Goal: Task Accomplishment & Management: Manage account settings

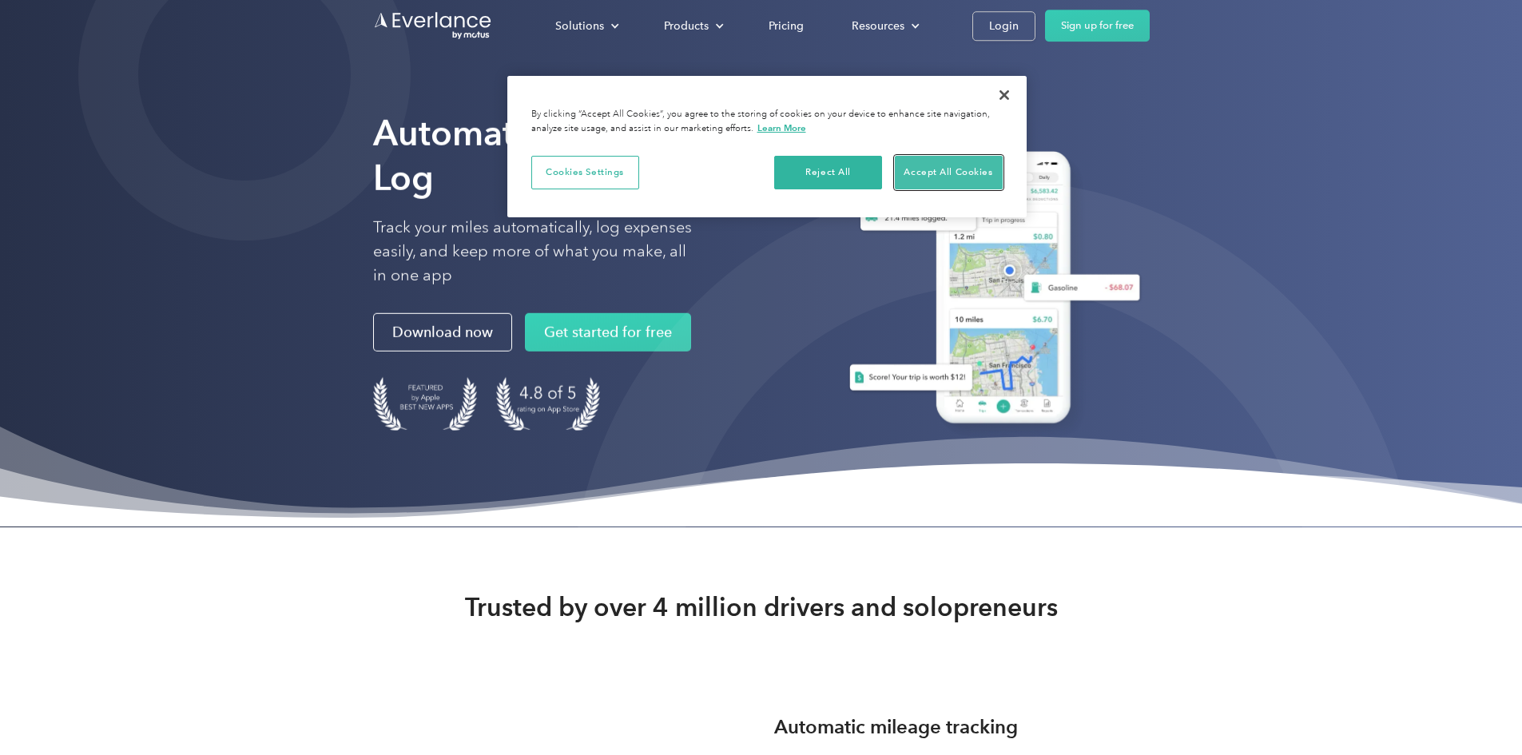
click at [973, 175] on button "Accept All Cookies" at bounding box center [949, 173] width 108 height 34
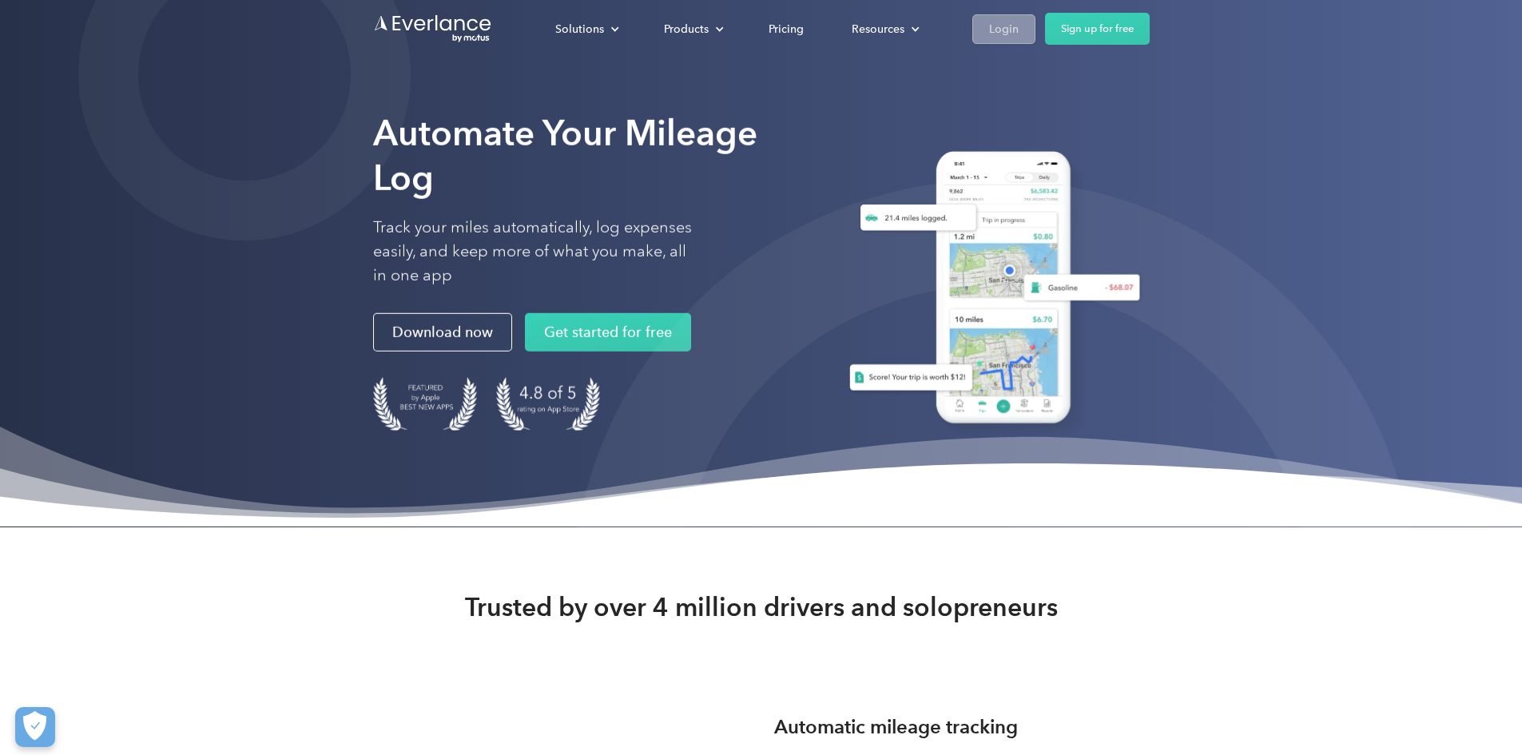
click at [1019, 29] on div "Login" at bounding box center [1004, 29] width 30 height 20
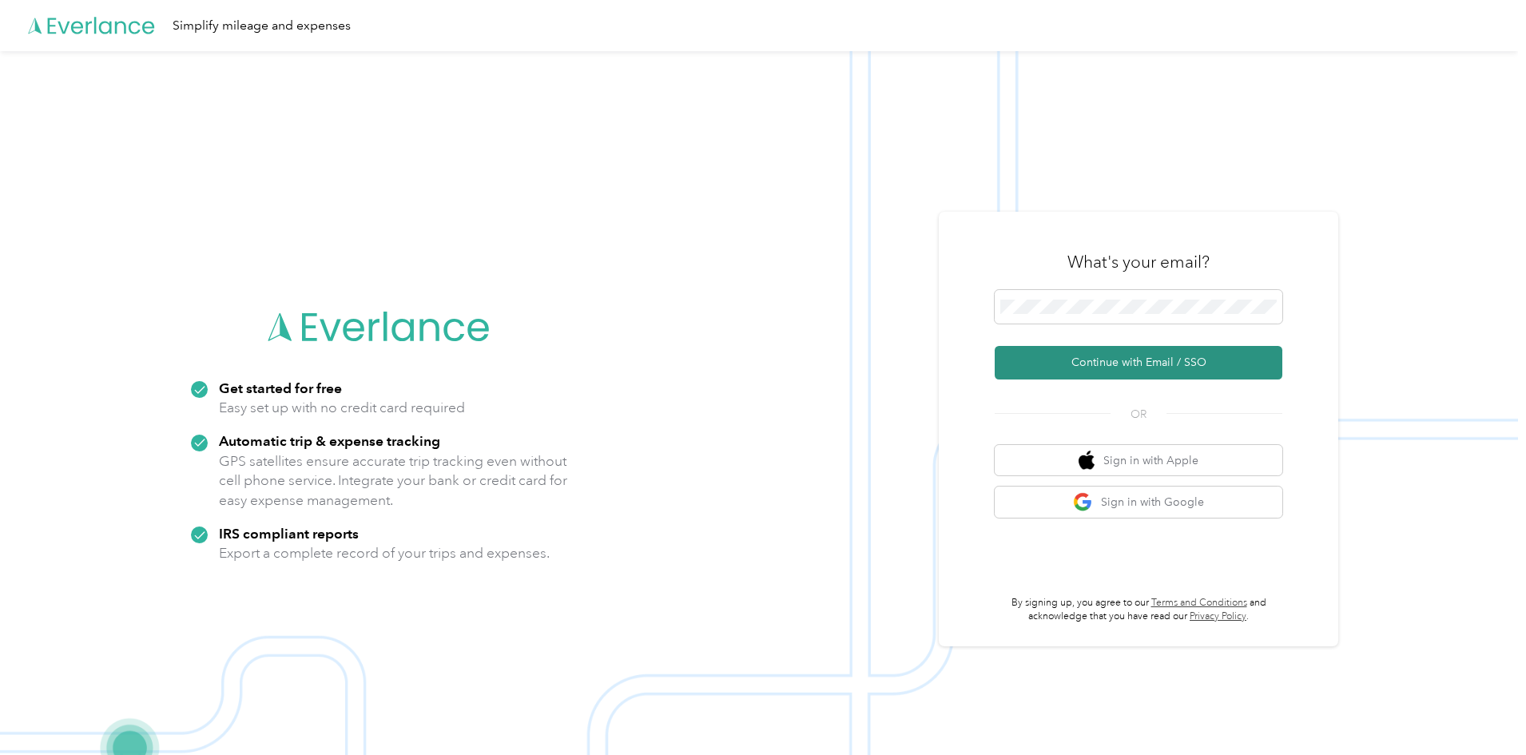
click at [1027, 361] on button "Continue with Email / SSO" at bounding box center [1139, 363] width 288 height 34
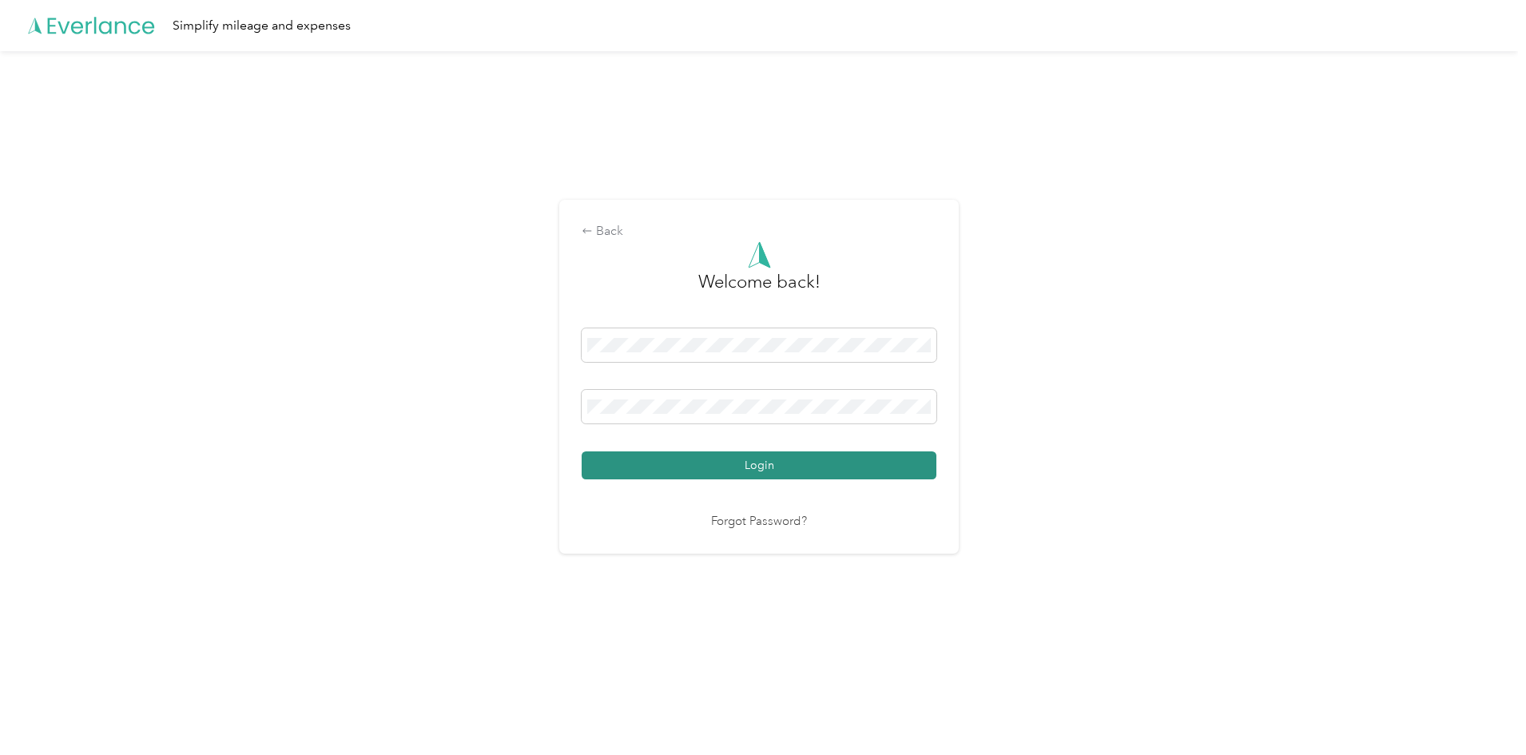
click at [711, 463] on button "Login" at bounding box center [759, 466] width 355 height 28
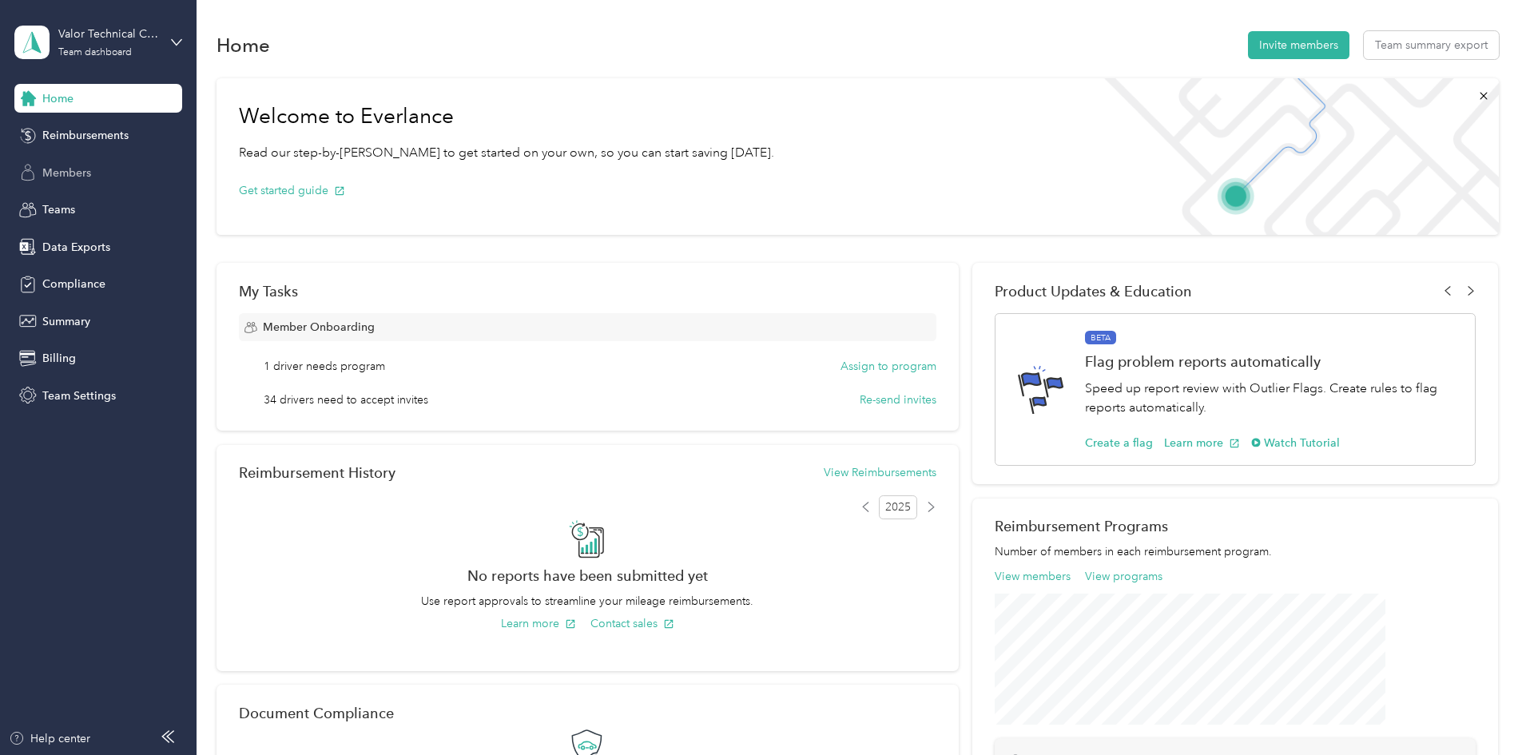
click at [62, 176] on span "Members" at bounding box center [66, 173] width 49 height 17
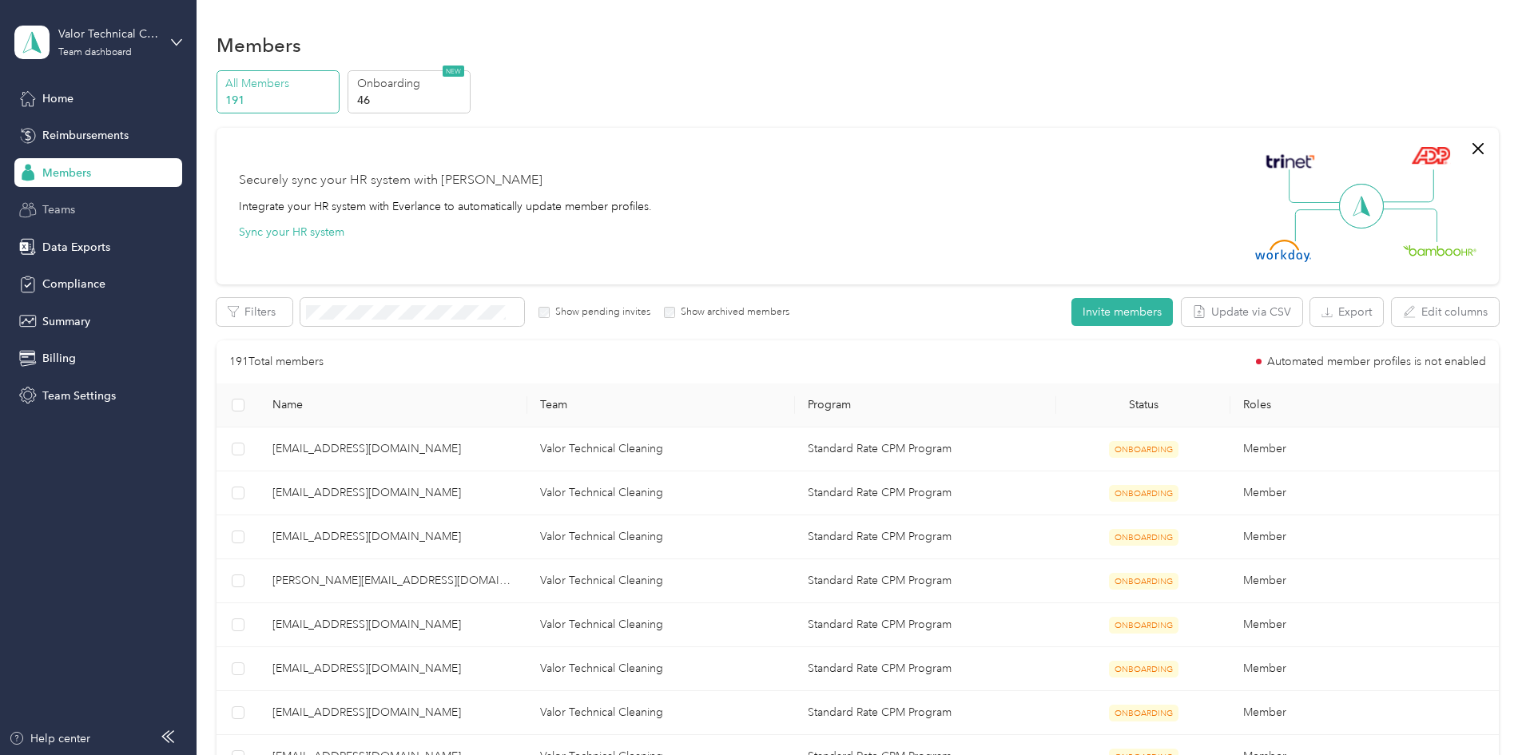
click at [57, 205] on span "Teams" at bounding box center [58, 209] width 33 height 17
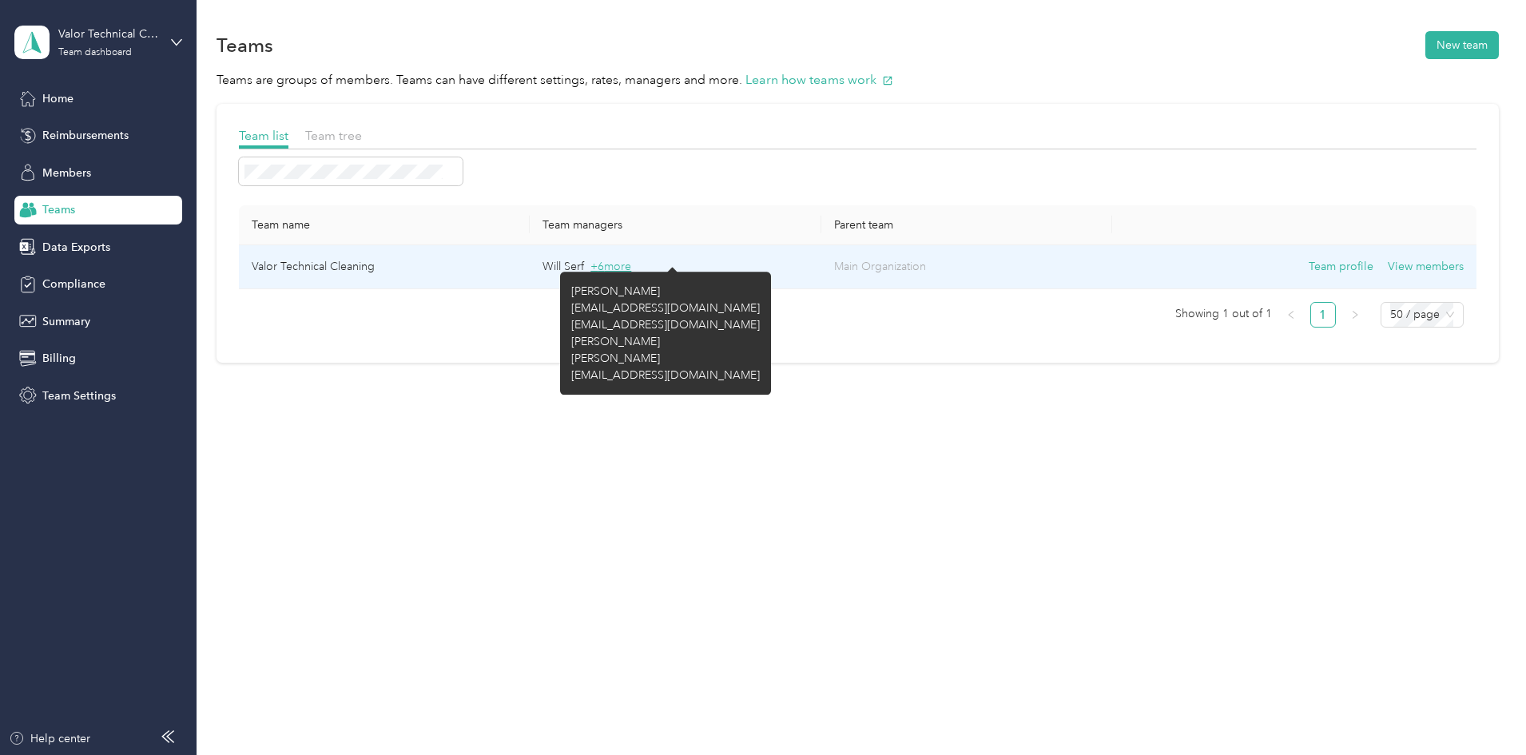
click at [631, 265] on span "+ 6 more" at bounding box center [611, 267] width 41 height 14
click at [631, 269] on span "+ 6 more" at bounding box center [611, 267] width 41 height 14
click at [631, 264] on span "+ 6 more" at bounding box center [611, 267] width 41 height 14
click at [631, 265] on span "+ 6 more" at bounding box center [611, 267] width 41 height 14
click at [631, 268] on span "+ 6 more" at bounding box center [611, 267] width 41 height 14
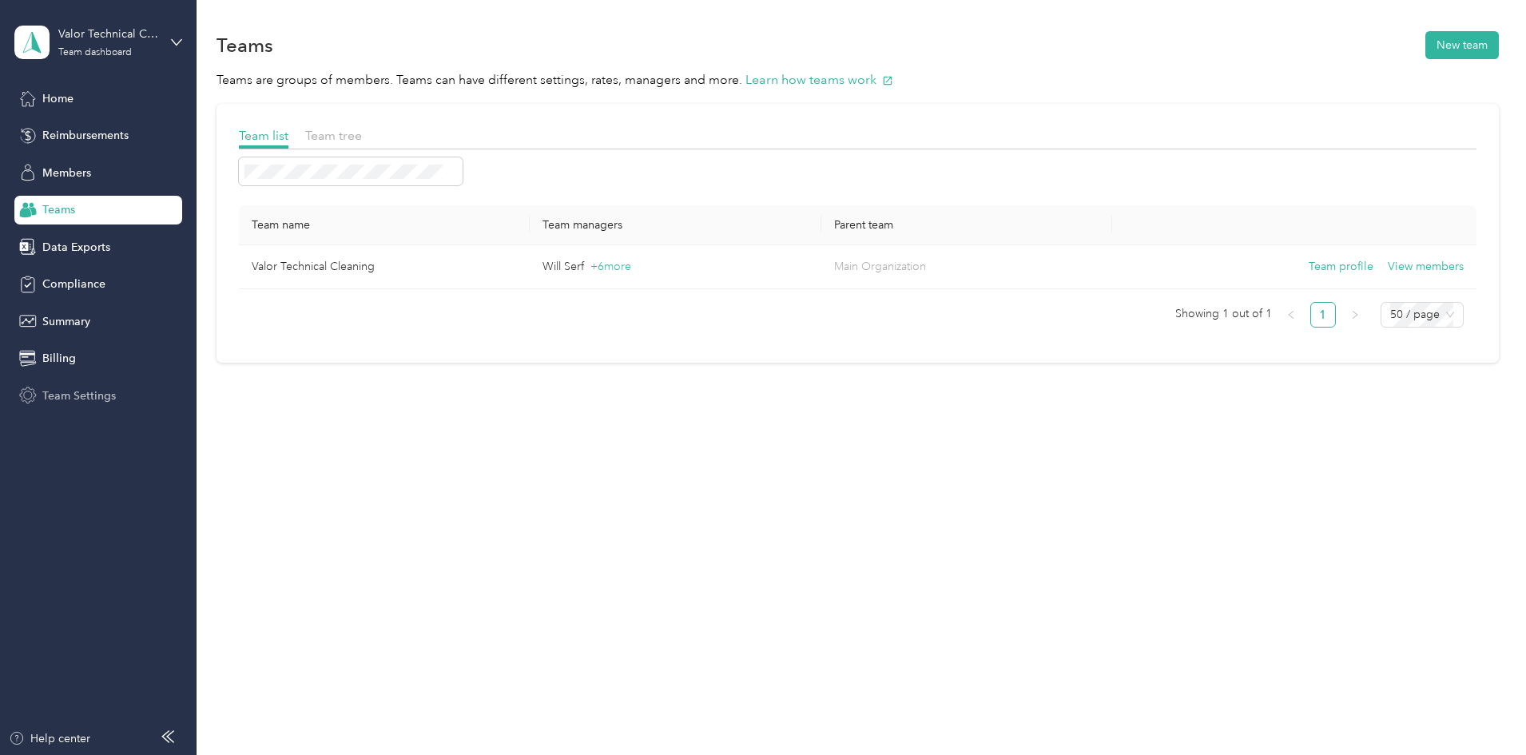
click at [69, 399] on span "Team Settings" at bounding box center [79, 396] width 74 height 17
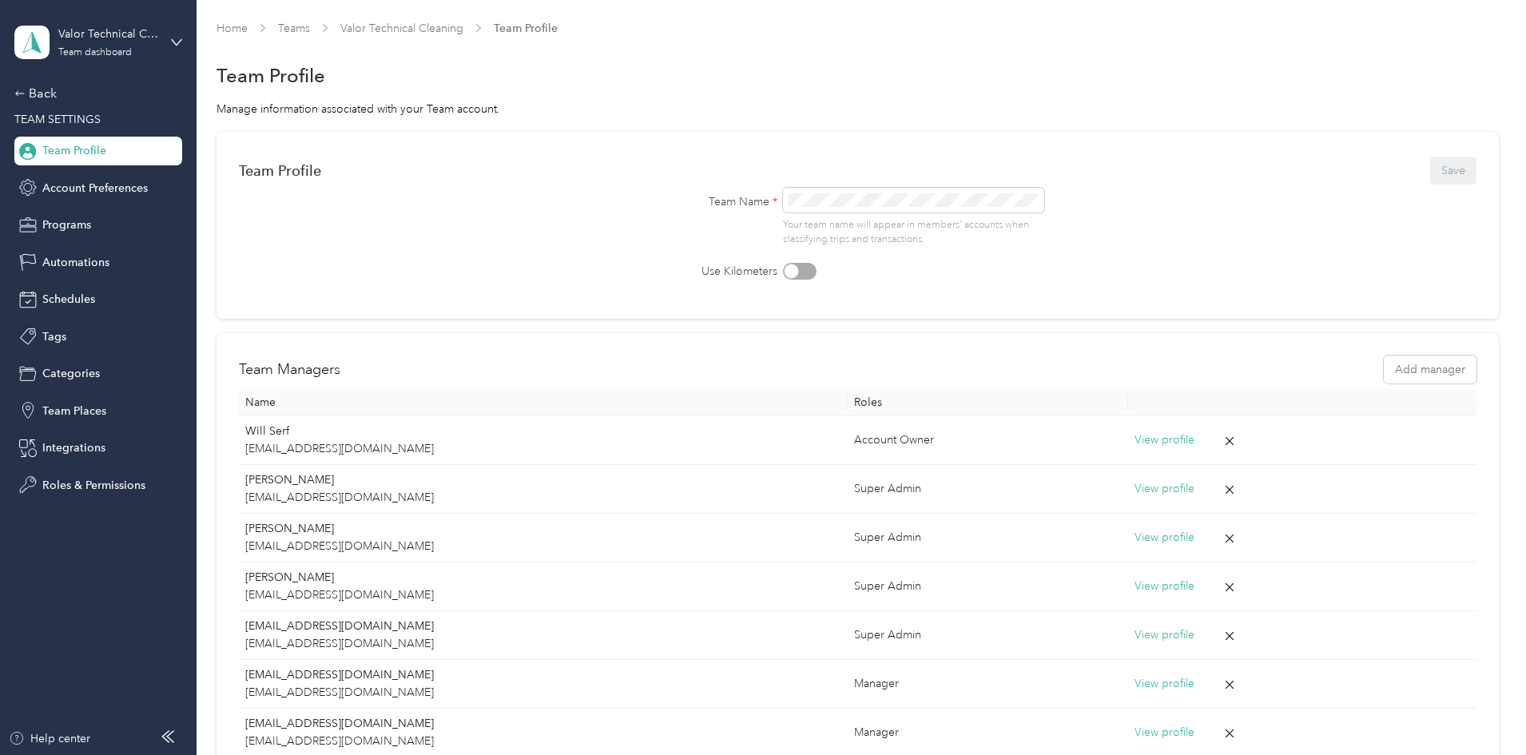
scroll to position [189, 0]
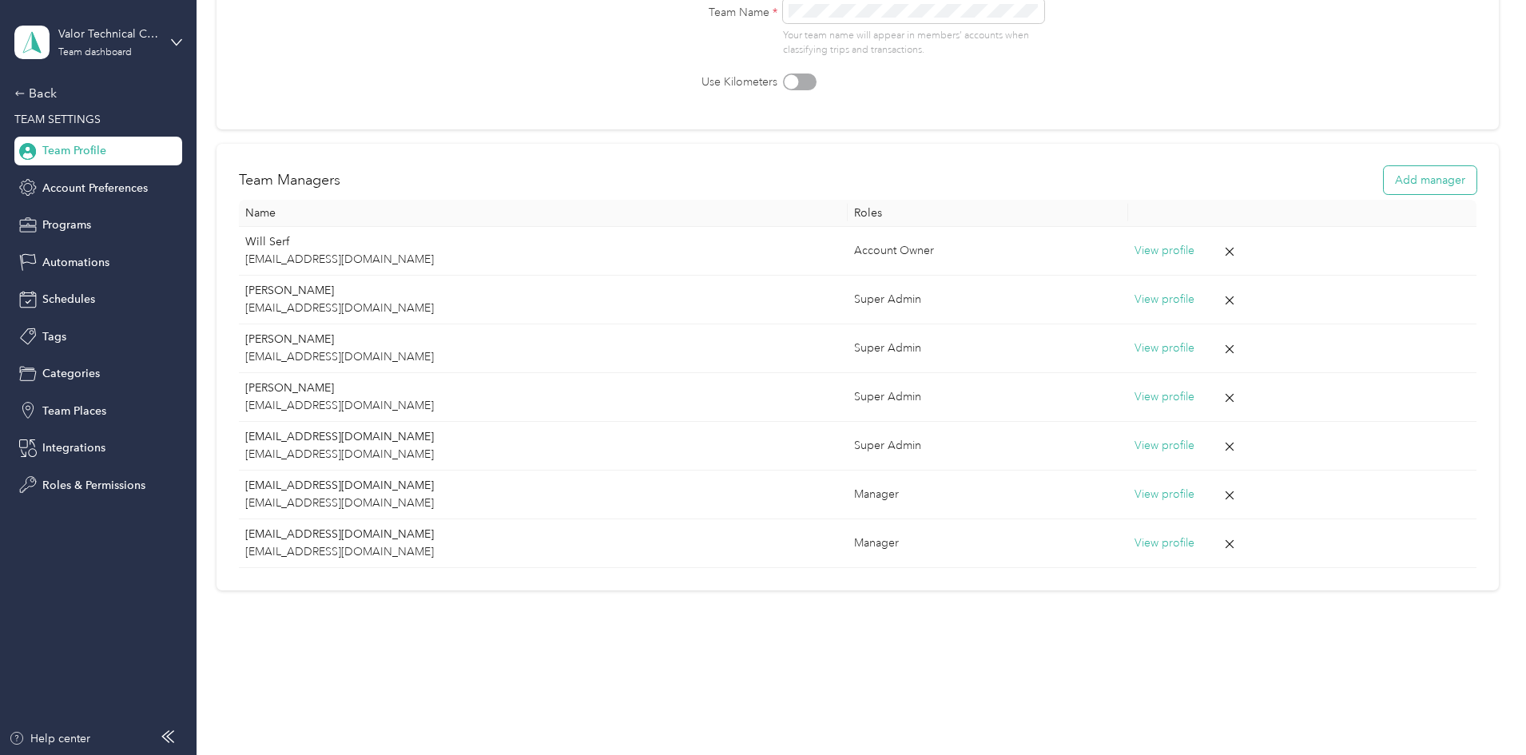
click at [1384, 177] on button "Add manager" at bounding box center [1430, 180] width 93 height 28
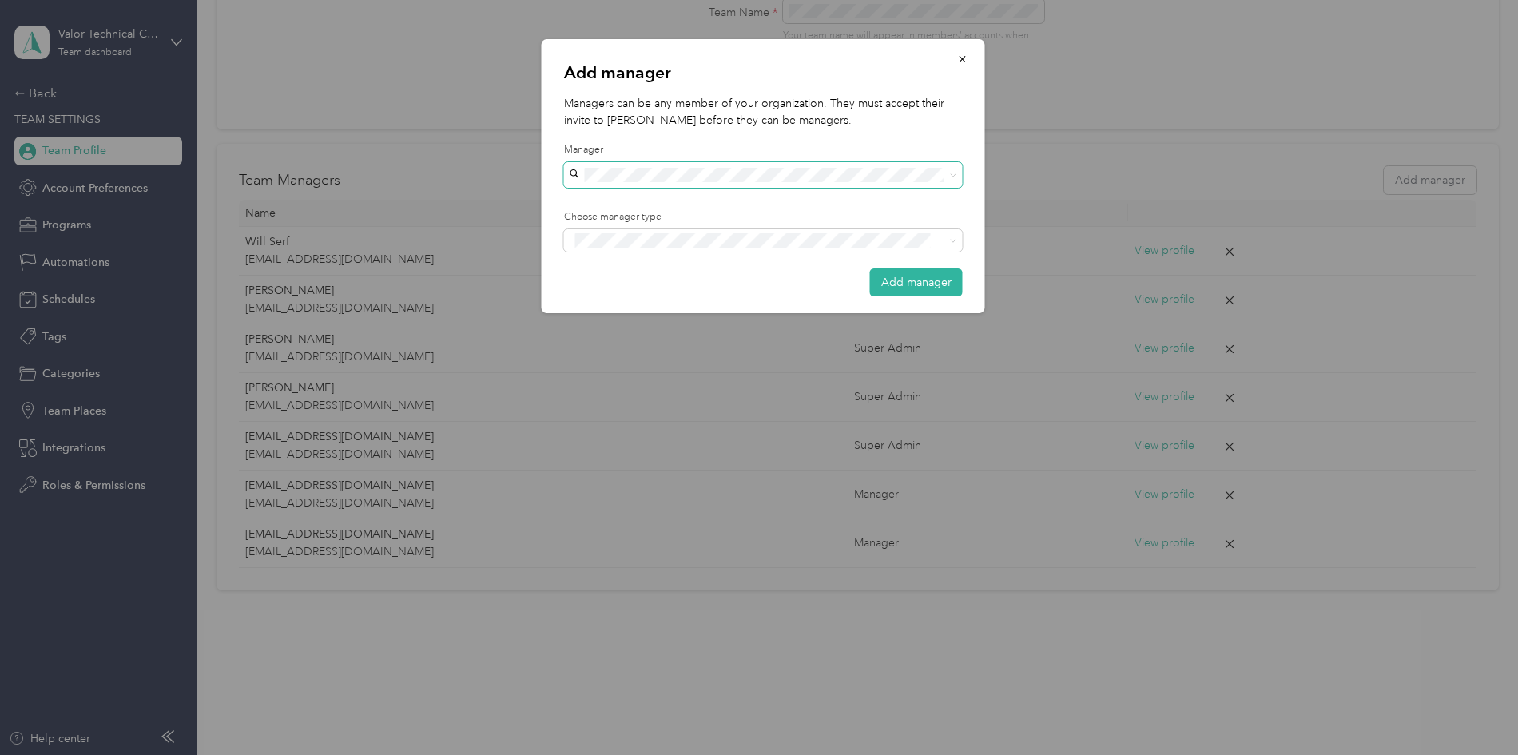
click at [724, 167] on span at bounding box center [763, 175] width 399 height 26
click at [964, 63] on icon "button" at bounding box center [962, 59] width 11 height 11
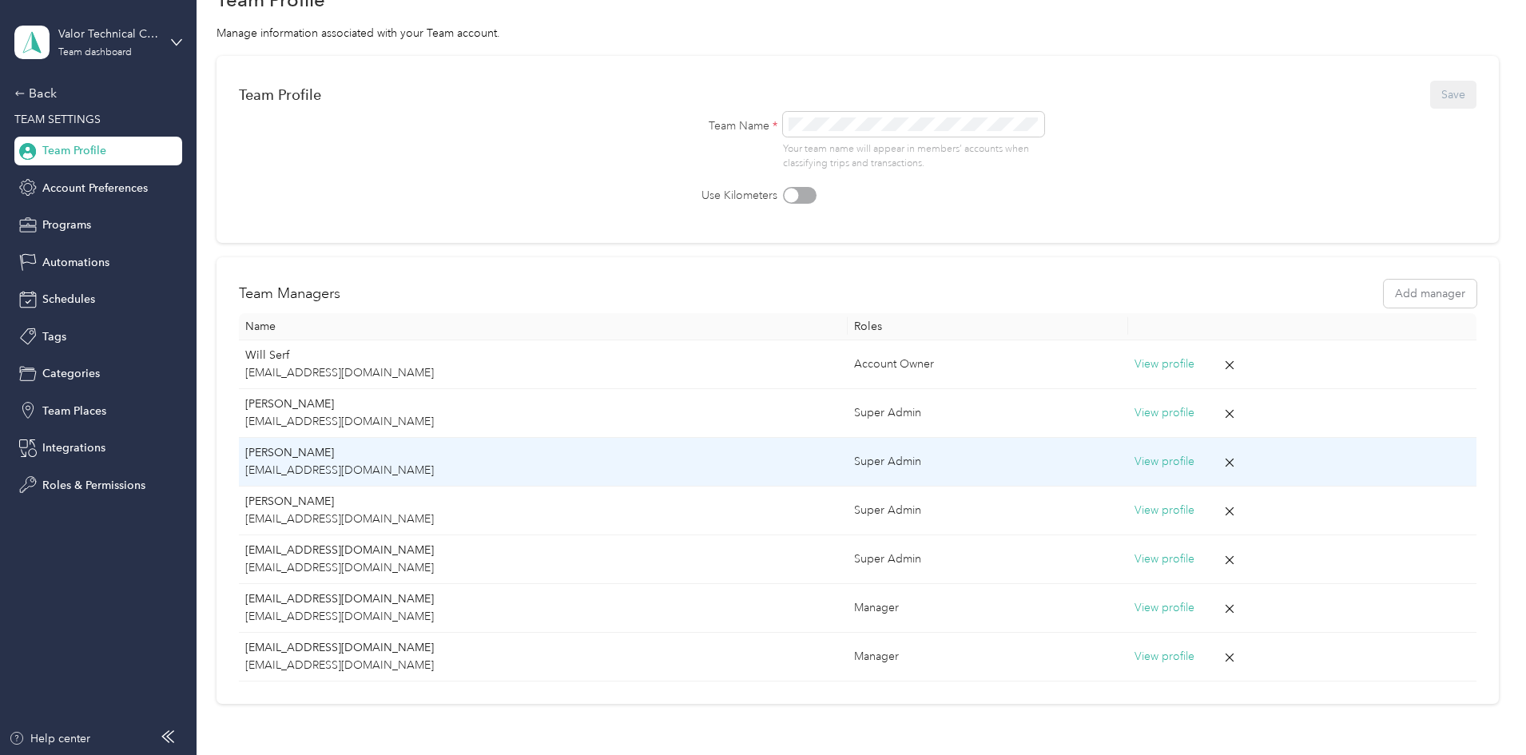
scroll to position [0, 0]
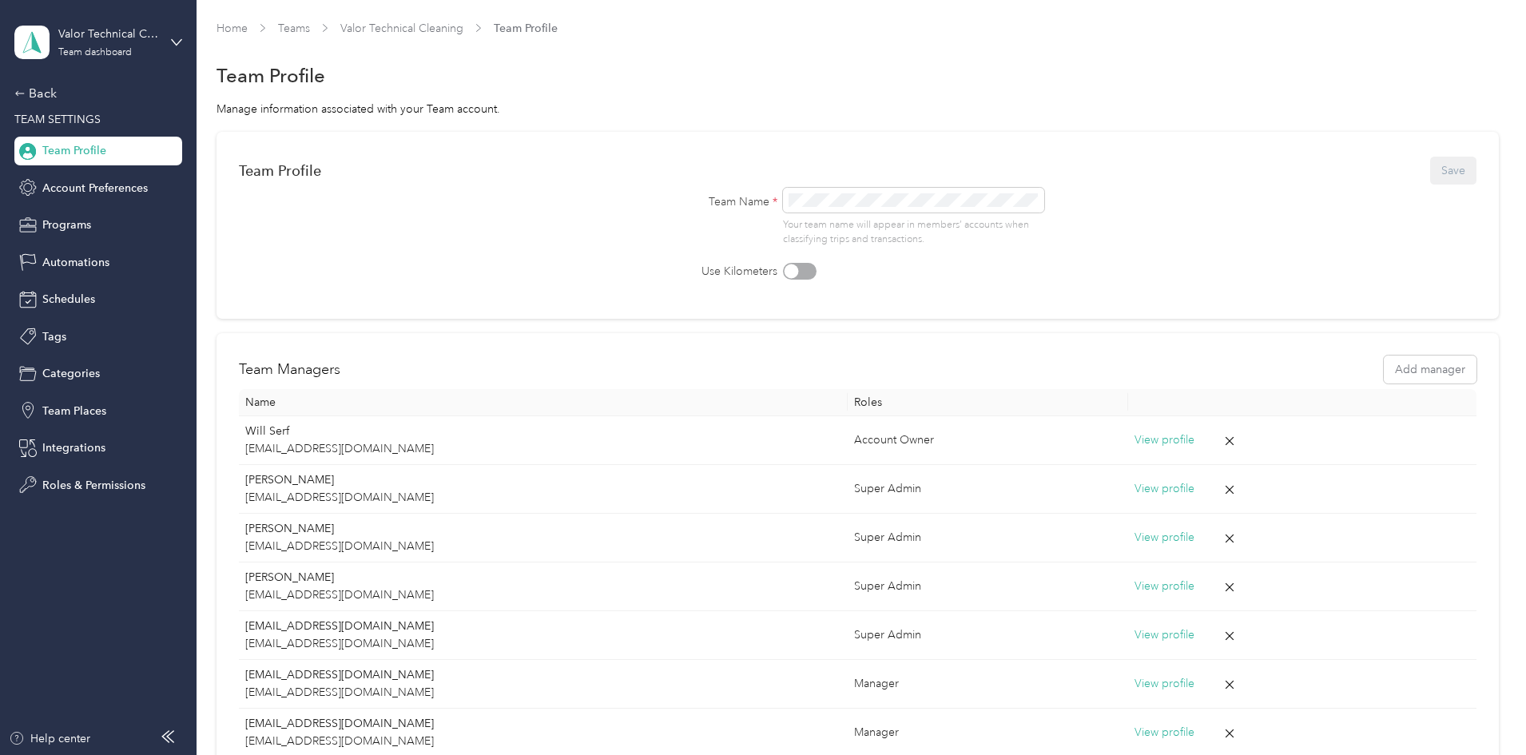
click at [1223, 228] on form "Team Profile Save Team Name * Your team name will appear in members’ accounts w…" at bounding box center [858, 217] width 1238 height 126
click at [464, 29] on link "Valor Technical Cleaning" at bounding box center [401, 29] width 123 height 14
click at [464, 27] on link "Valor Technical Cleaning" at bounding box center [401, 29] width 123 height 14
click at [97, 184] on span "Account Preferences" at bounding box center [94, 188] width 105 height 17
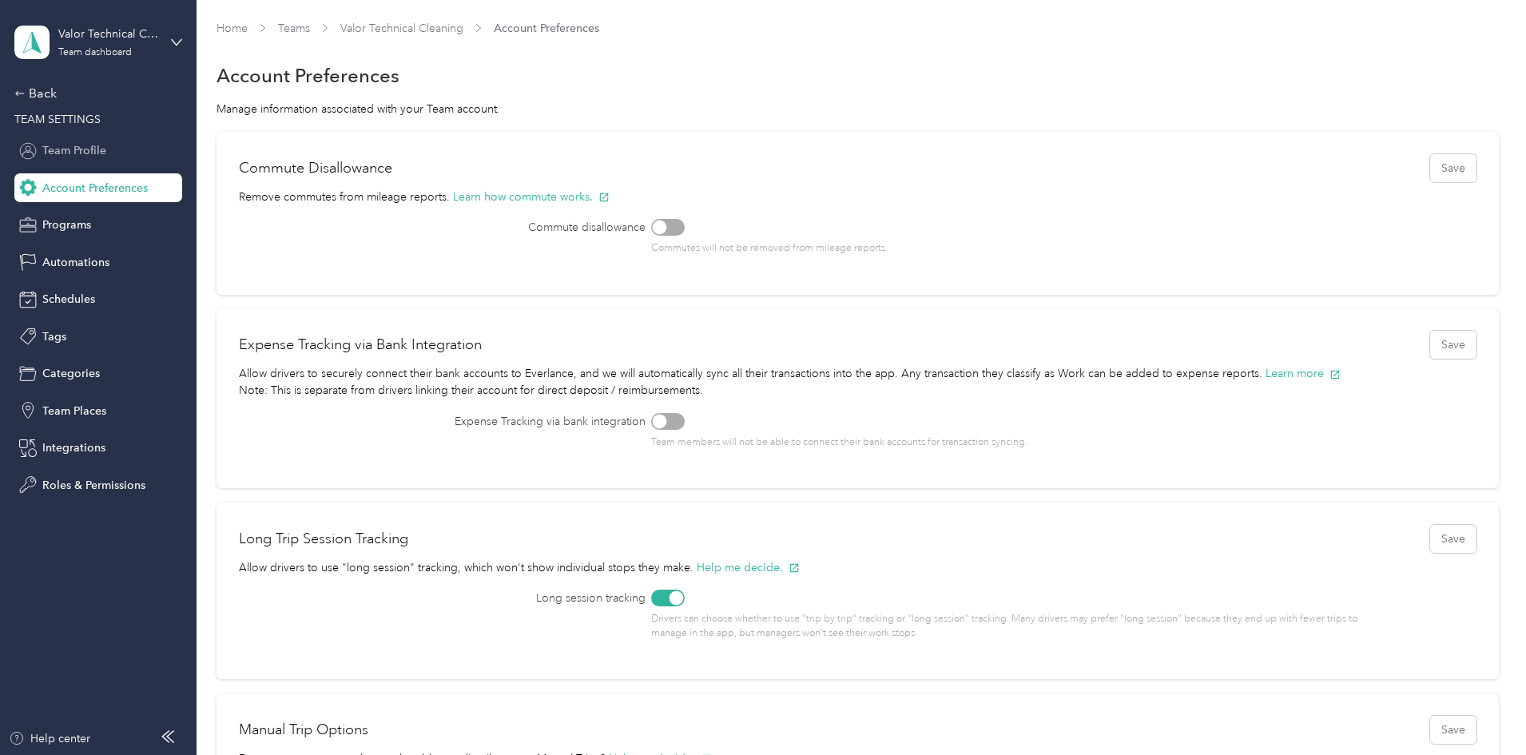
click at [74, 154] on span "Team Profile" at bounding box center [74, 150] width 64 height 17
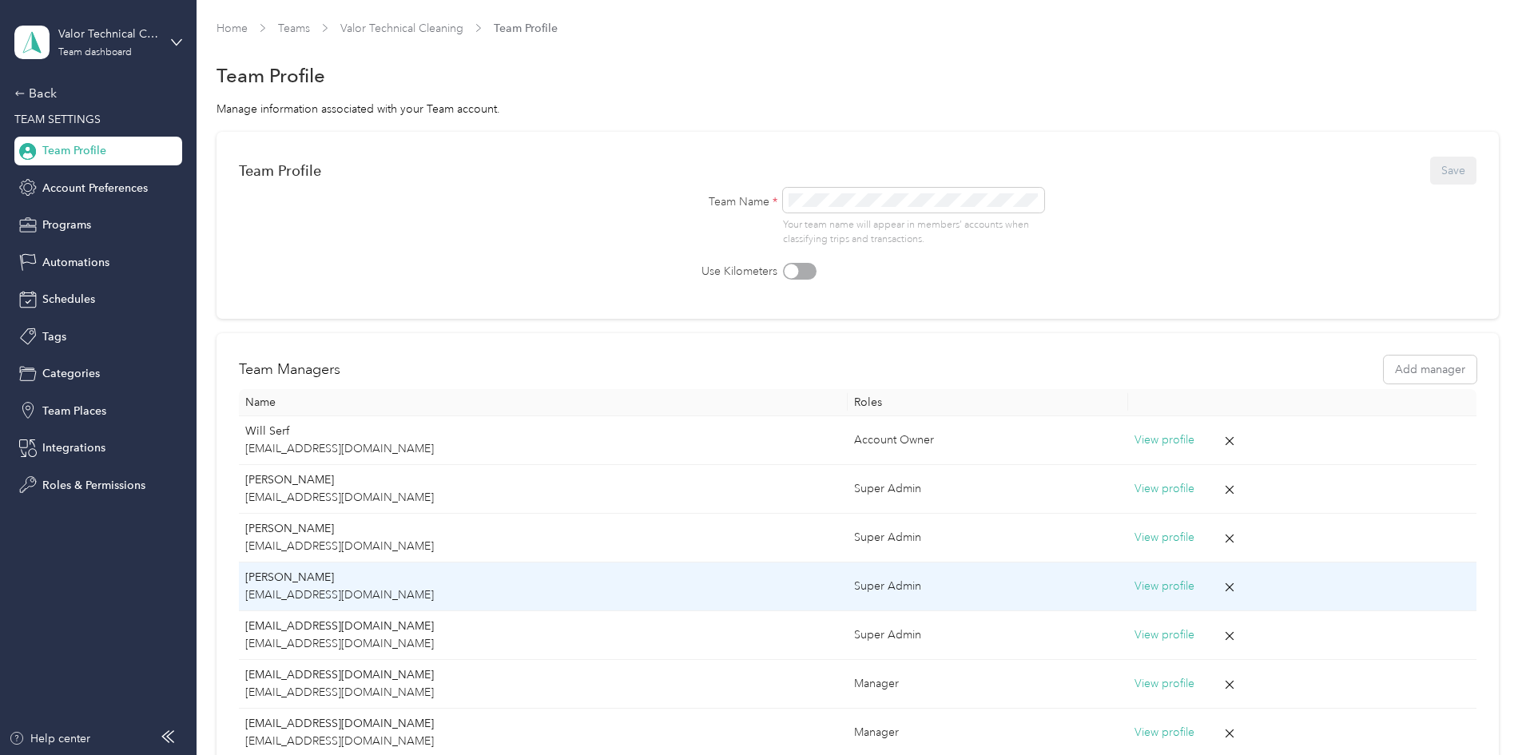
click at [463, 599] on p "[EMAIL_ADDRESS][DOMAIN_NAME]" at bounding box center [543, 596] width 596 height 18
click at [514, 589] on p "[EMAIL_ADDRESS][DOMAIN_NAME]" at bounding box center [543, 596] width 596 height 18
click at [1135, 589] on button "View profile" at bounding box center [1165, 587] width 60 height 18
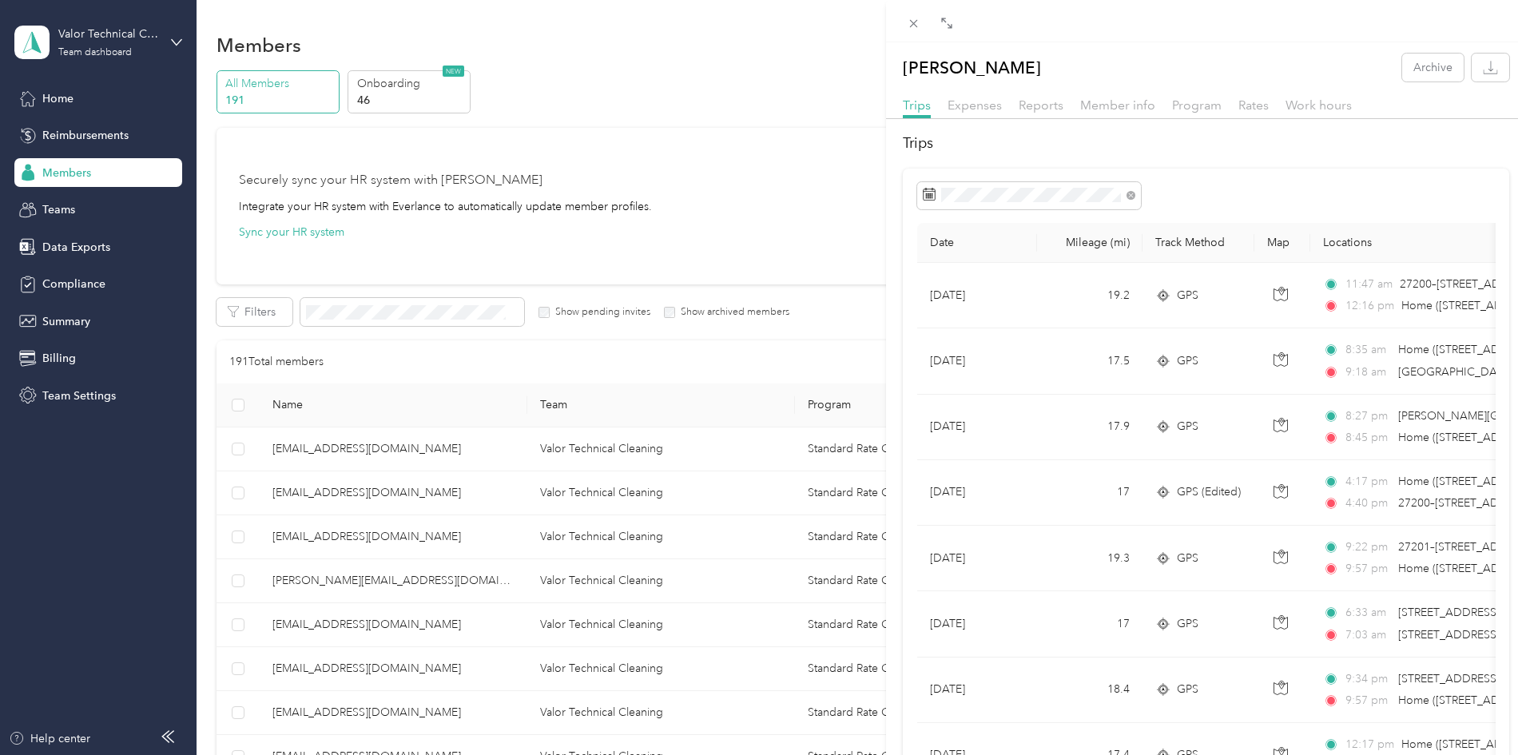
click at [62, 103] on div "Rusty Waters Archive Trips Expenses Reports Member info Program Rates Work hour…" at bounding box center [763, 377] width 1526 height 755
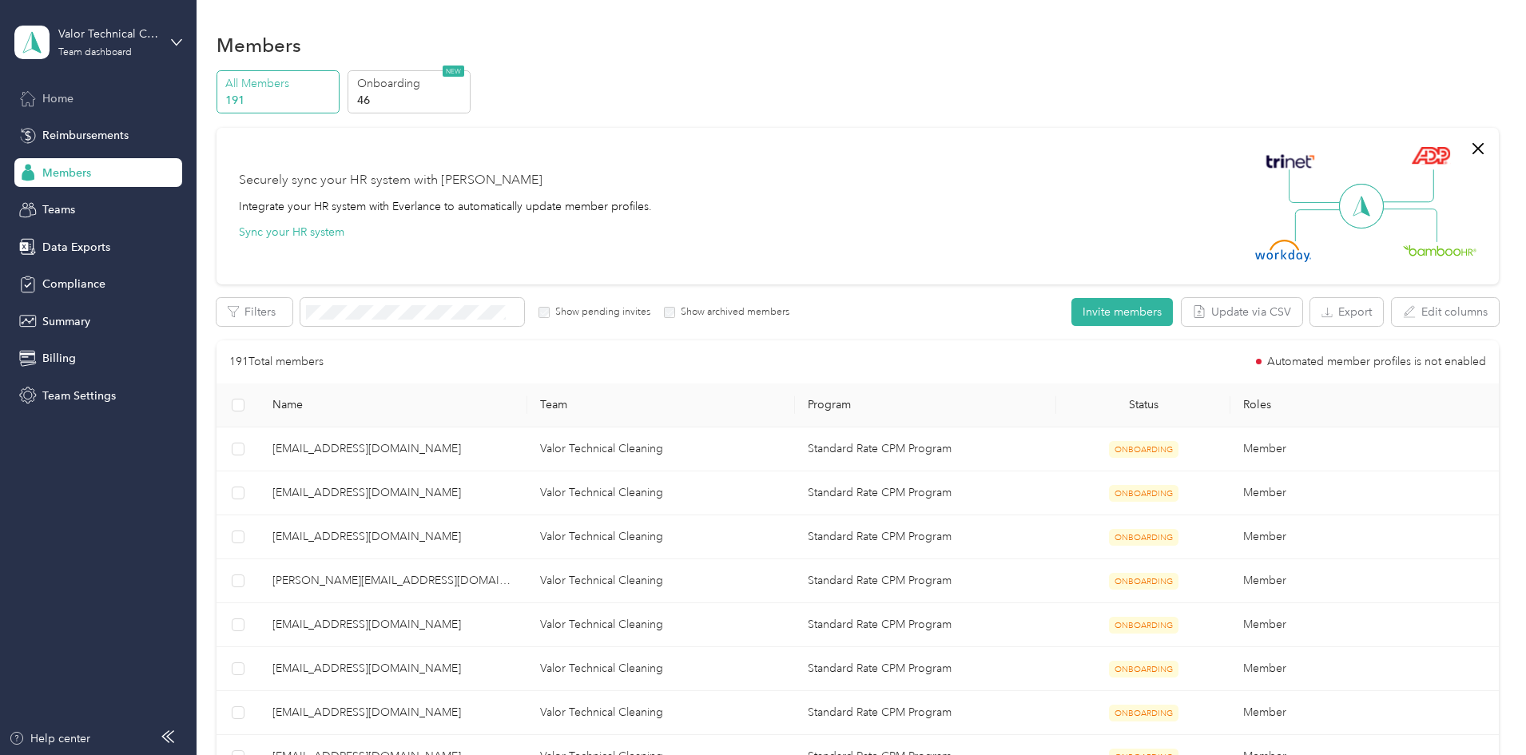
click at [62, 98] on span "Home" at bounding box center [57, 98] width 31 height 17
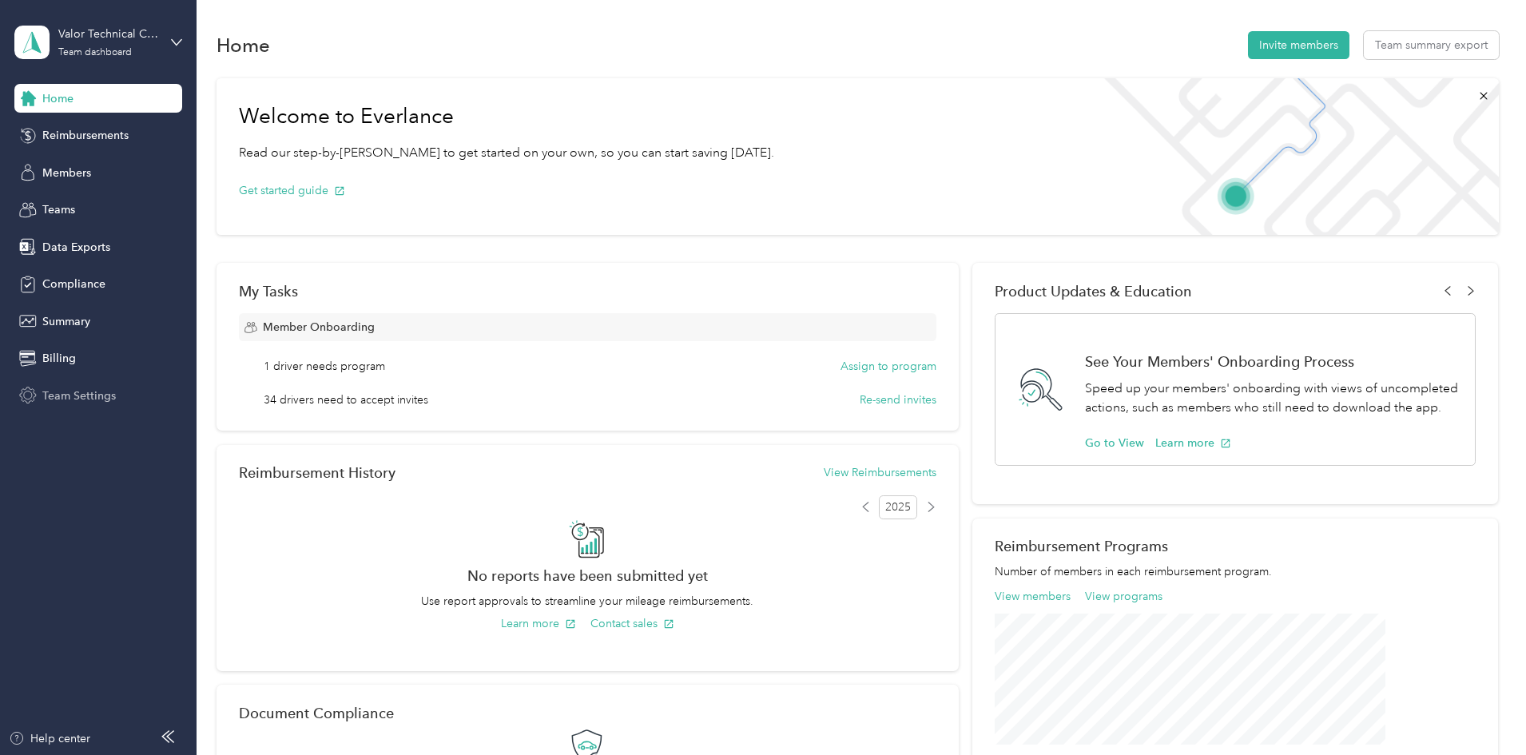
click at [90, 399] on span "Team Settings" at bounding box center [79, 396] width 74 height 17
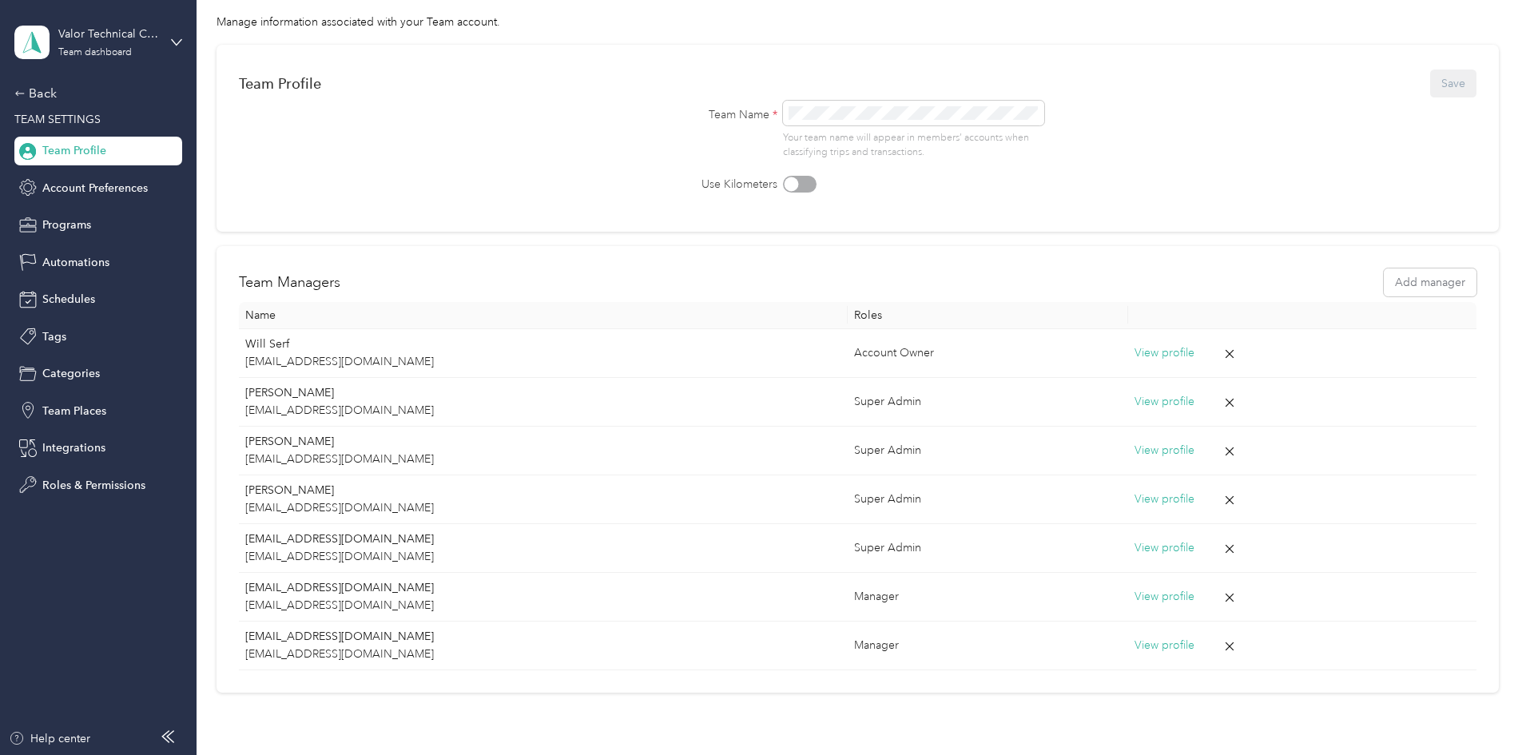
scroll to position [189, 0]
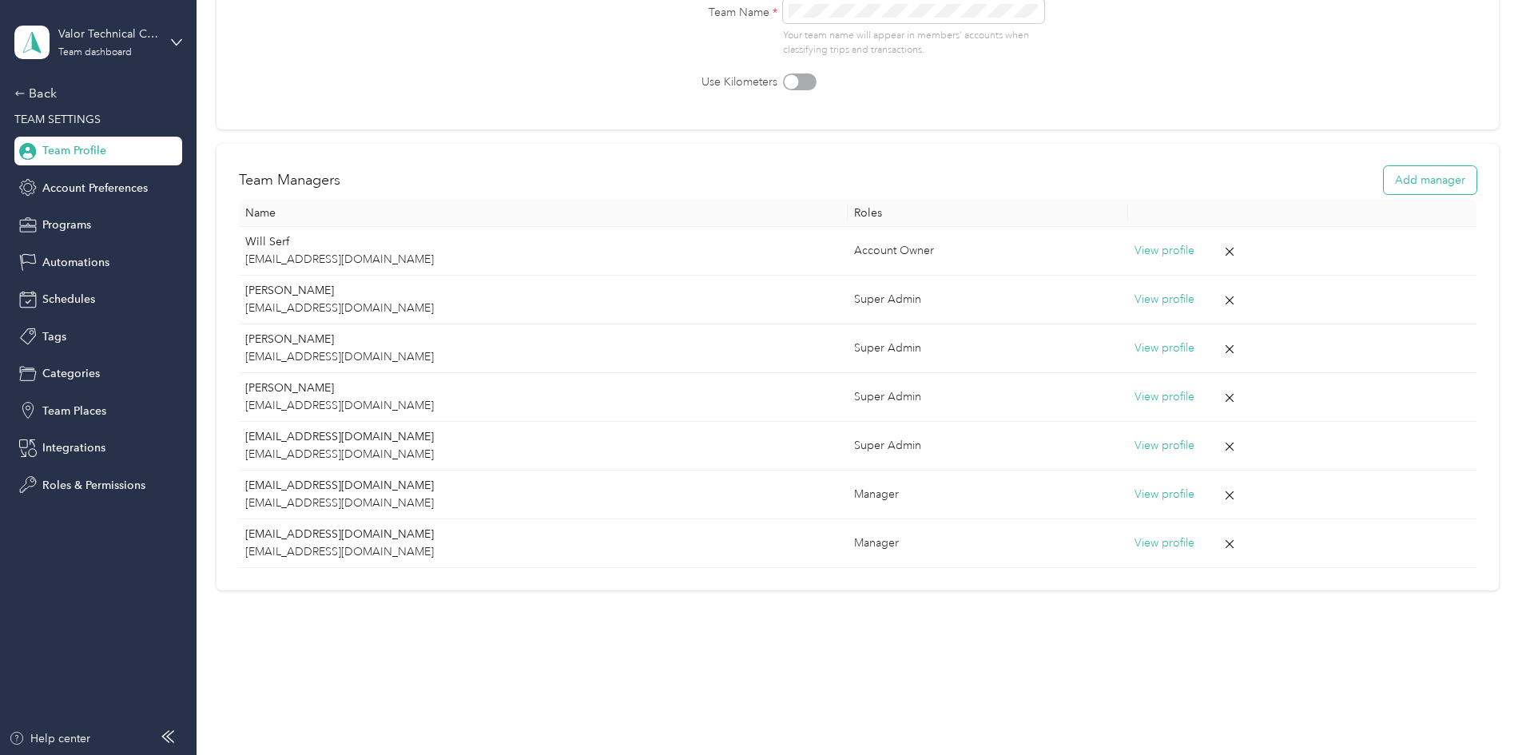
click at [1384, 176] on button "Add manager" at bounding box center [1430, 180] width 93 height 28
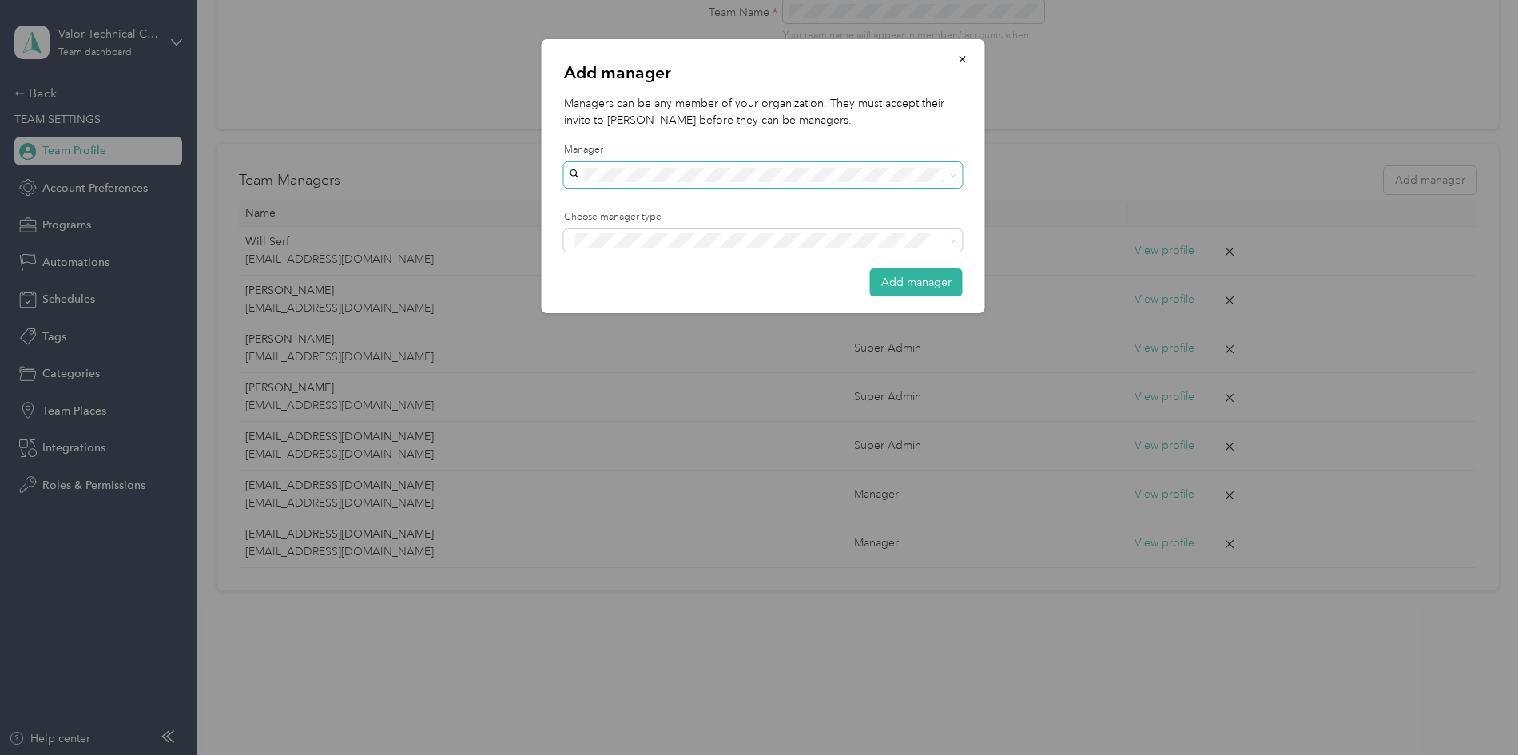
click at [704, 165] on span at bounding box center [763, 175] width 399 height 26
click at [711, 203] on span "[PERSON_NAME][EMAIL_ADDRESS][DOMAIN_NAME]" at bounding box center [713, 201] width 277 height 14
click at [622, 298] on span "Manager" at bounding box center [607, 299] width 41 height 14
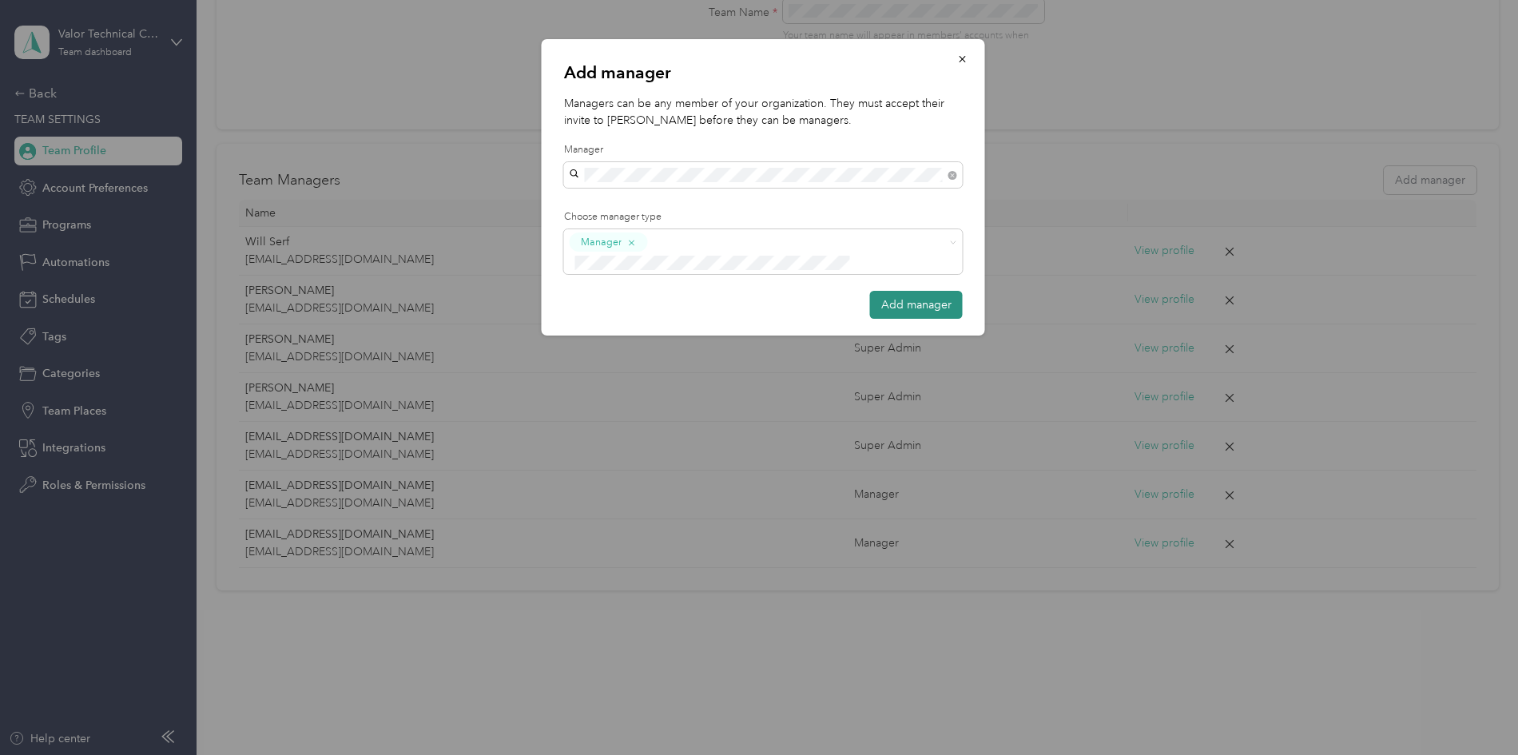
click at [933, 291] on button "Add manager" at bounding box center [916, 305] width 93 height 28
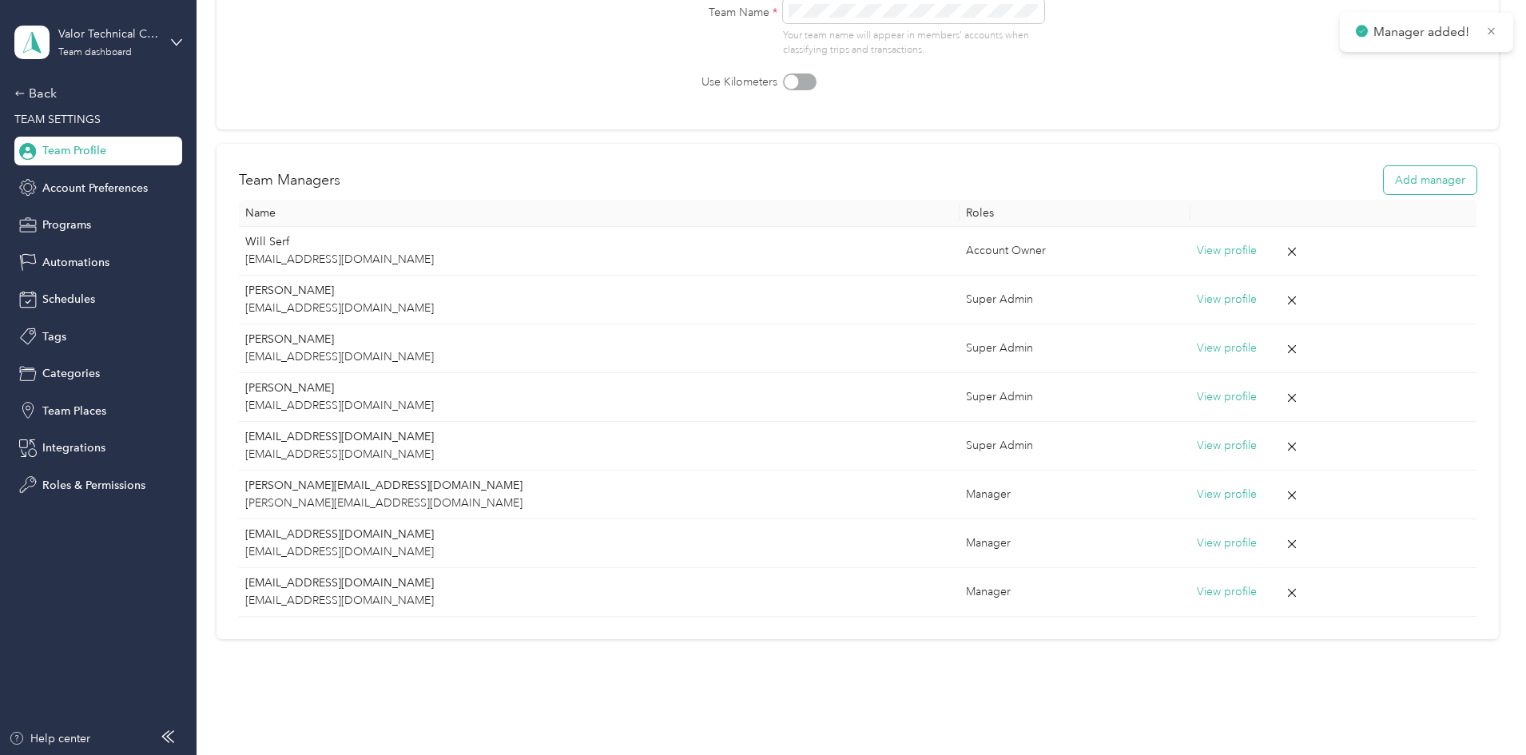
click at [1384, 186] on button "Add manager" at bounding box center [1430, 180] width 93 height 28
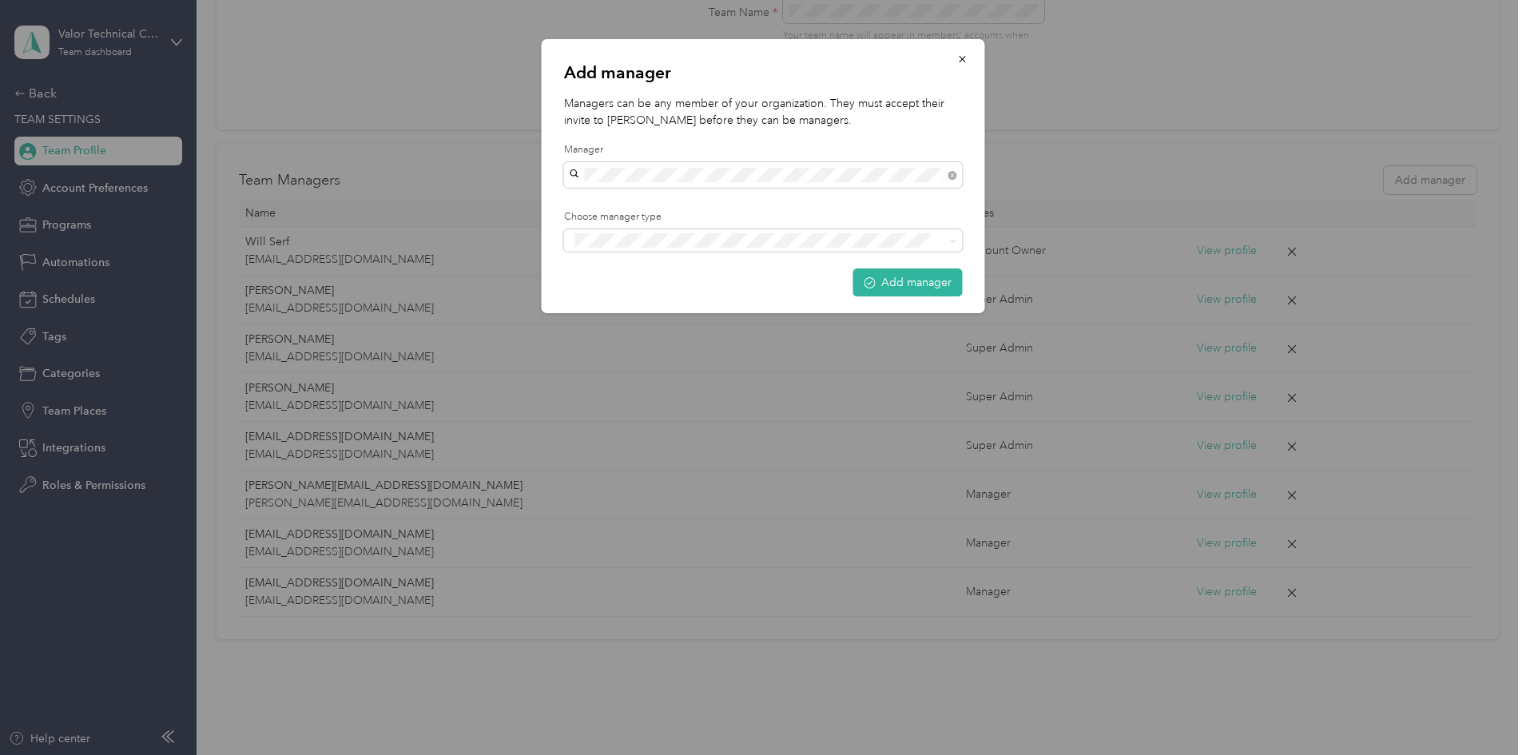
click at [661, 255] on span "ccrandell@valortechnicalcleaning.com" at bounding box center [669, 260] width 189 height 14
click at [650, 296] on div "Manager" at bounding box center [763, 299] width 376 height 20
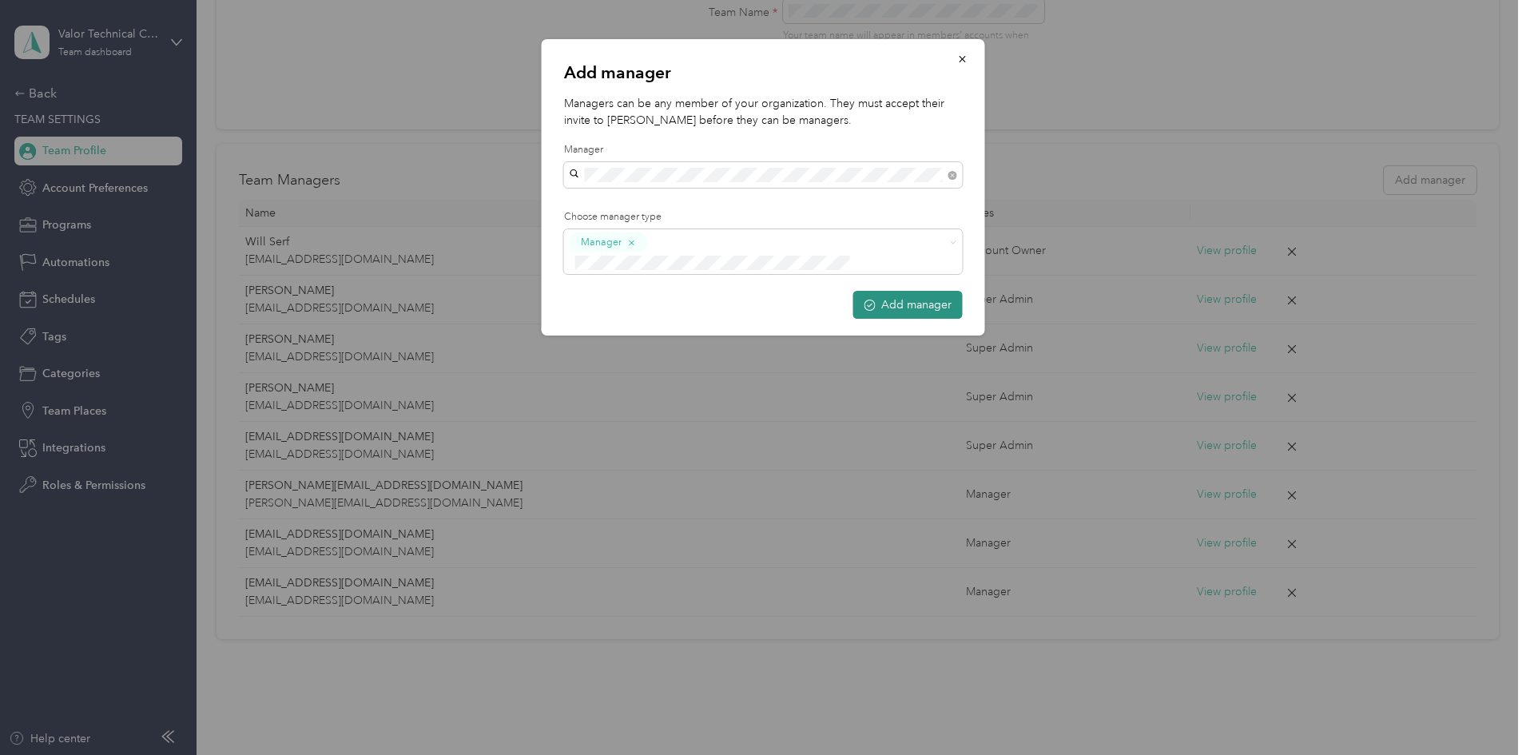
click at [893, 291] on button "Add manager" at bounding box center [907, 305] width 109 height 28
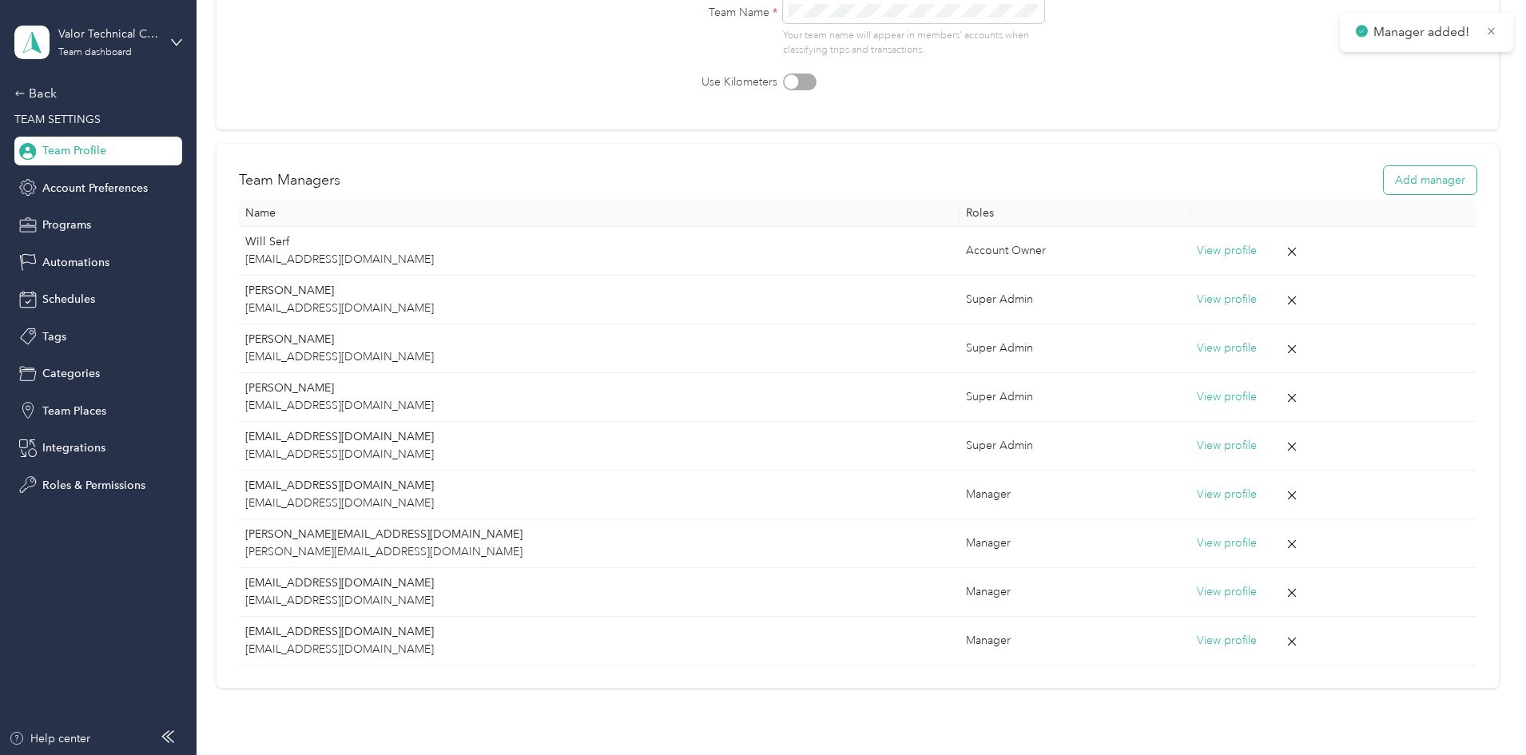
click at [1384, 177] on button "Add manager" at bounding box center [1430, 180] width 93 height 28
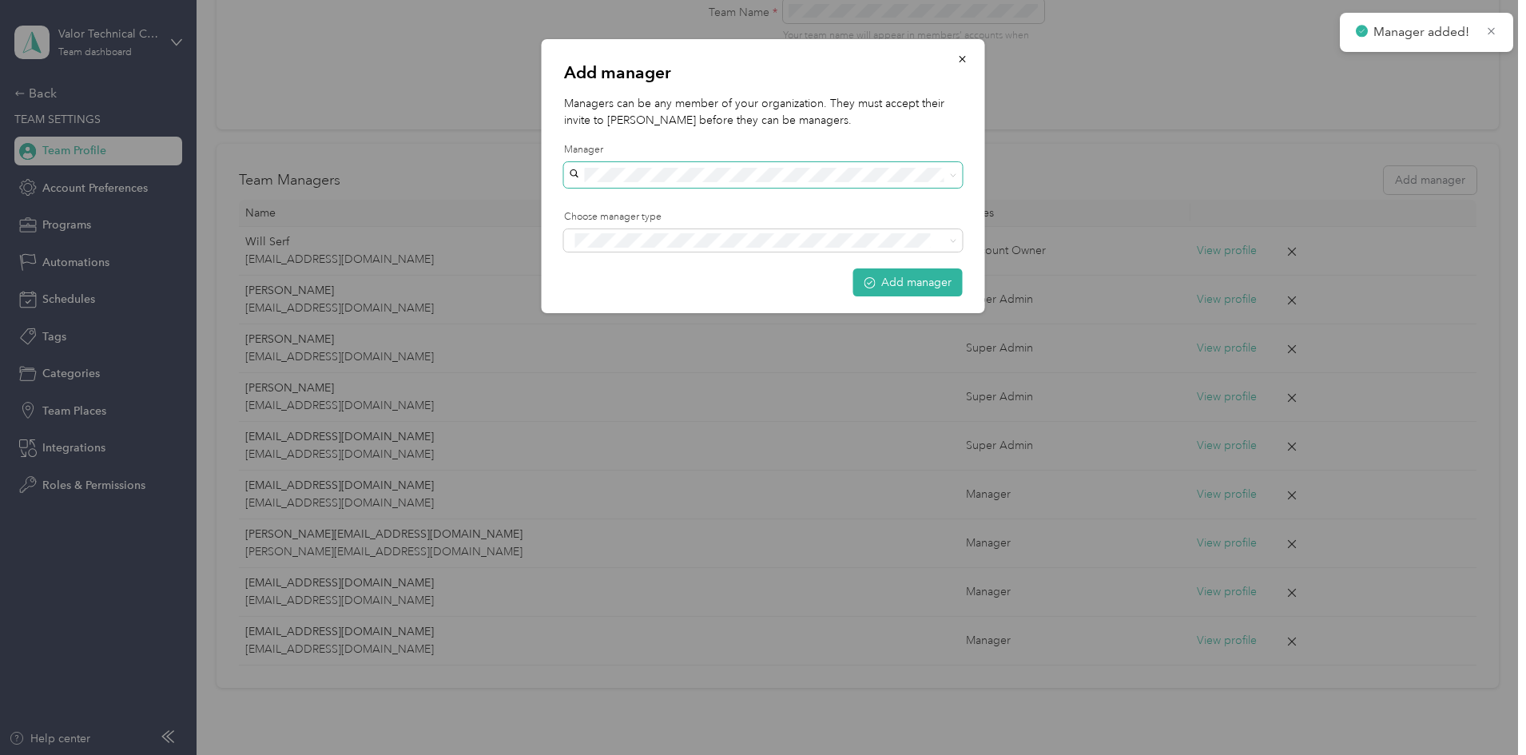
click at [692, 164] on span at bounding box center [763, 175] width 399 height 26
click at [641, 263] on div "[EMAIL_ADDRESS][DOMAIN_NAME]" at bounding box center [763, 259] width 376 height 17
click at [808, 257] on div "Add manager Managers can be any member of your organization. They must accept t…" at bounding box center [764, 176] width 444 height 274
click at [807, 250] on span at bounding box center [763, 240] width 399 height 22
click at [739, 290] on div "Manager" at bounding box center [763, 300] width 376 height 20
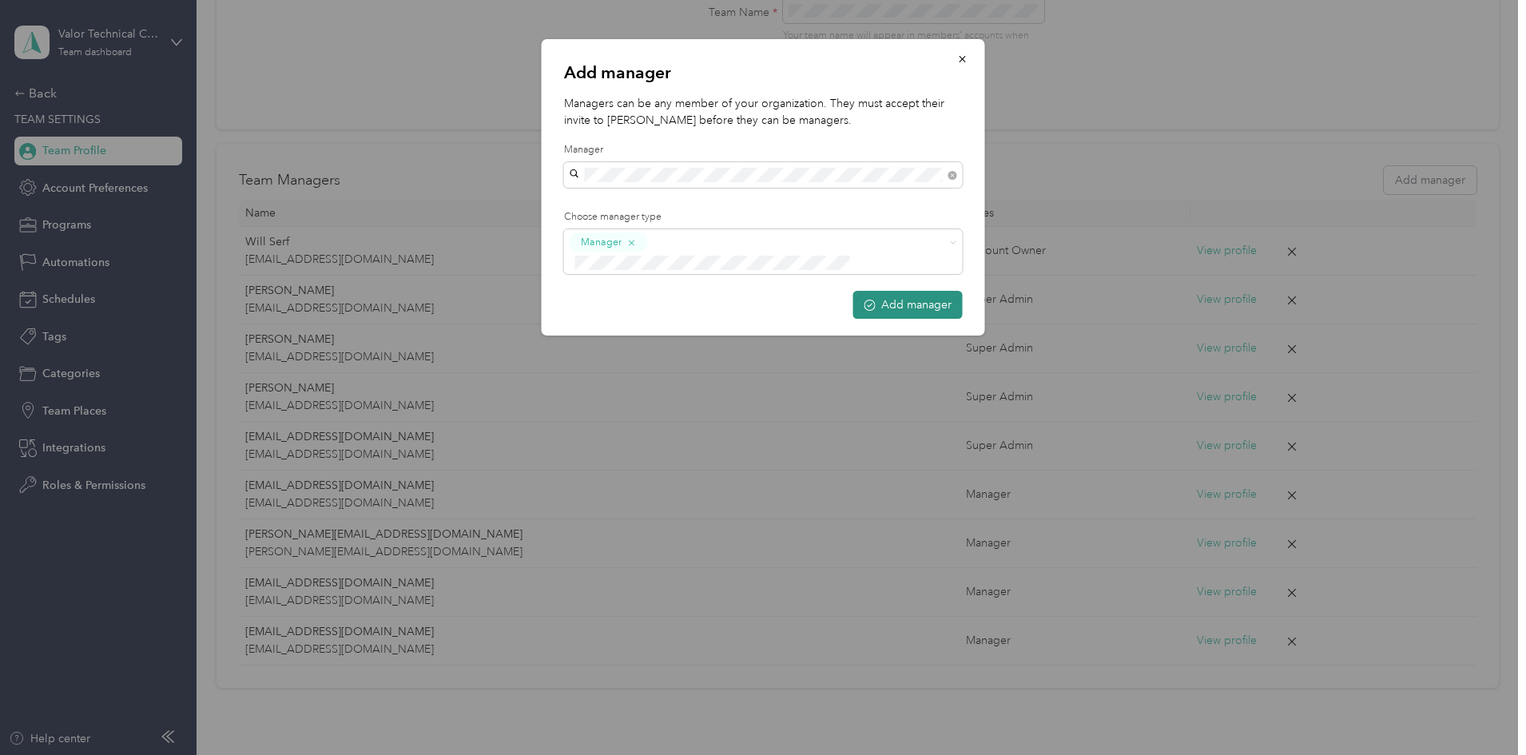
click at [889, 291] on button "Add manager" at bounding box center [907, 305] width 109 height 28
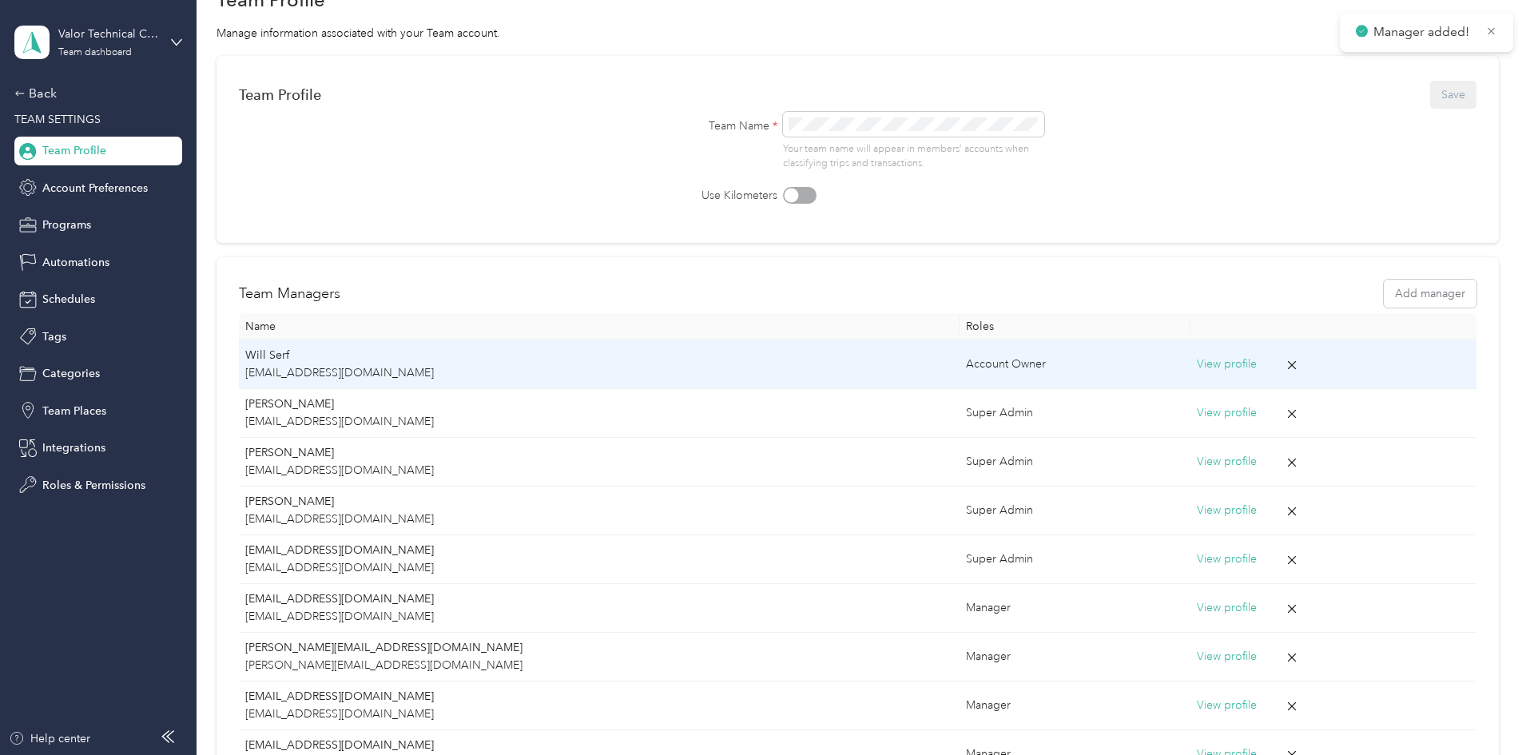
scroll to position [0, 0]
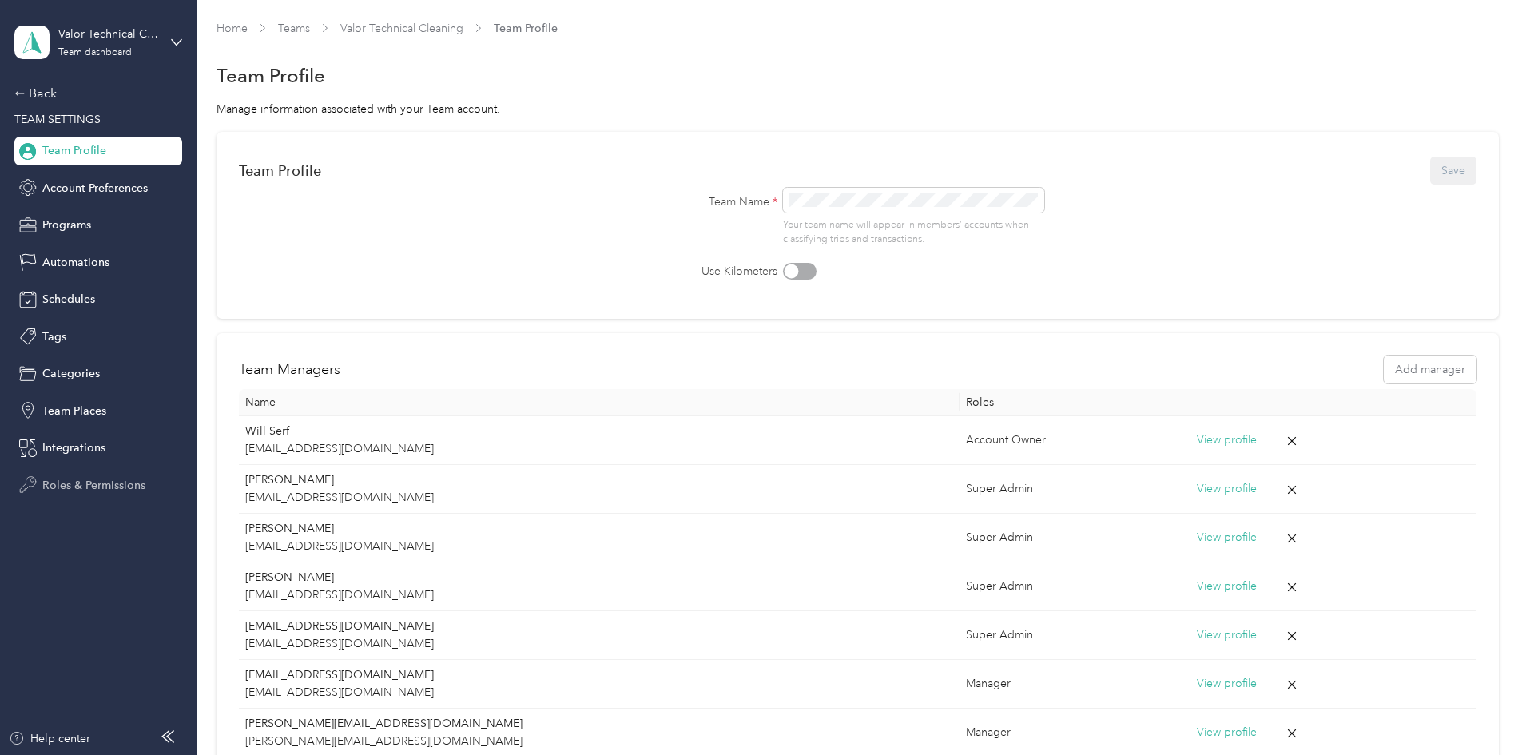
click at [97, 484] on span "Roles & Permissions" at bounding box center [93, 485] width 103 height 17
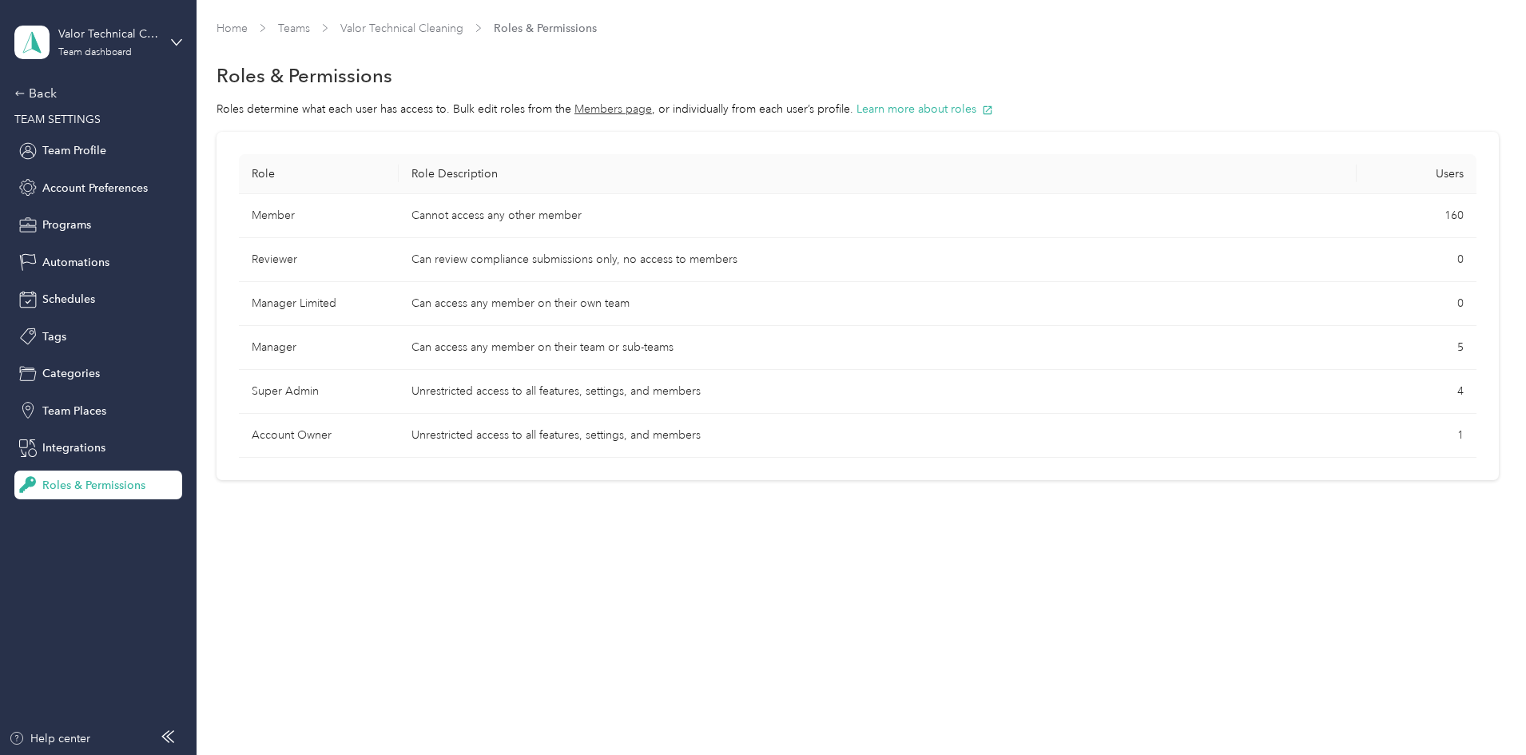
click at [637, 221] on td "Cannot access any other member" at bounding box center [878, 216] width 958 height 44
click at [85, 149] on span "Team Profile" at bounding box center [74, 150] width 64 height 17
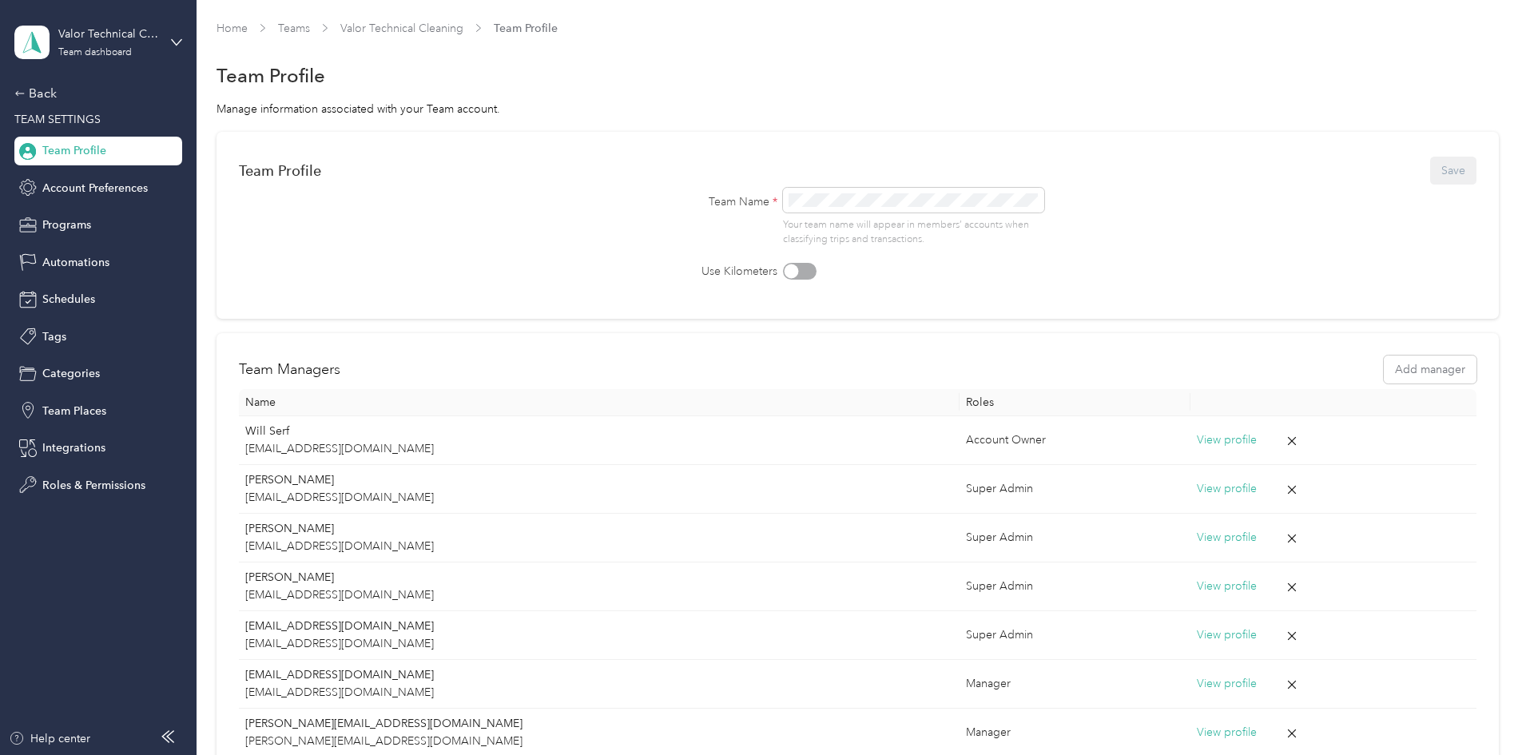
click at [310, 36] on span "Teams" at bounding box center [294, 28] width 32 height 17
click at [310, 29] on link "Teams" at bounding box center [294, 29] width 32 height 14
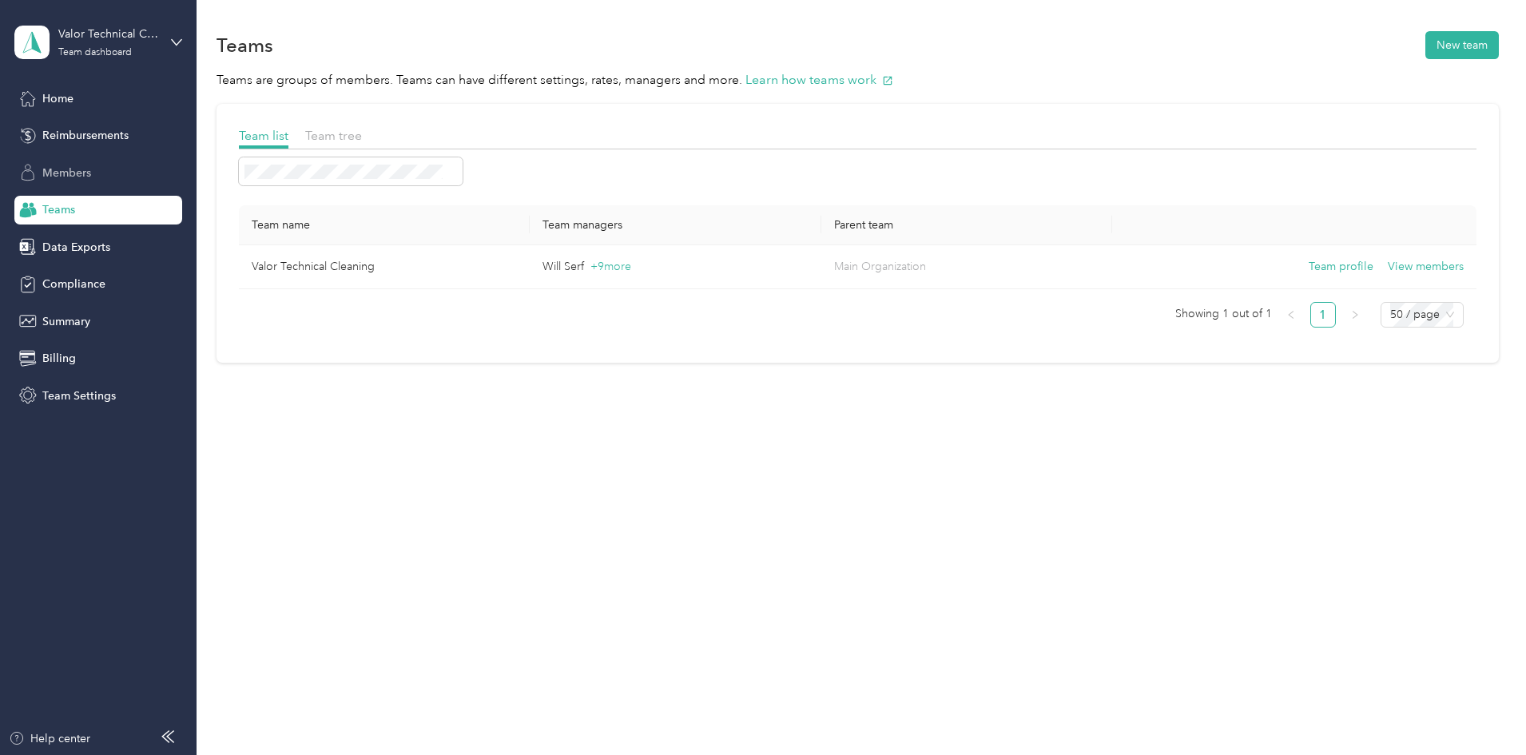
click at [66, 169] on span "Members" at bounding box center [66, 173] width 49 height 17
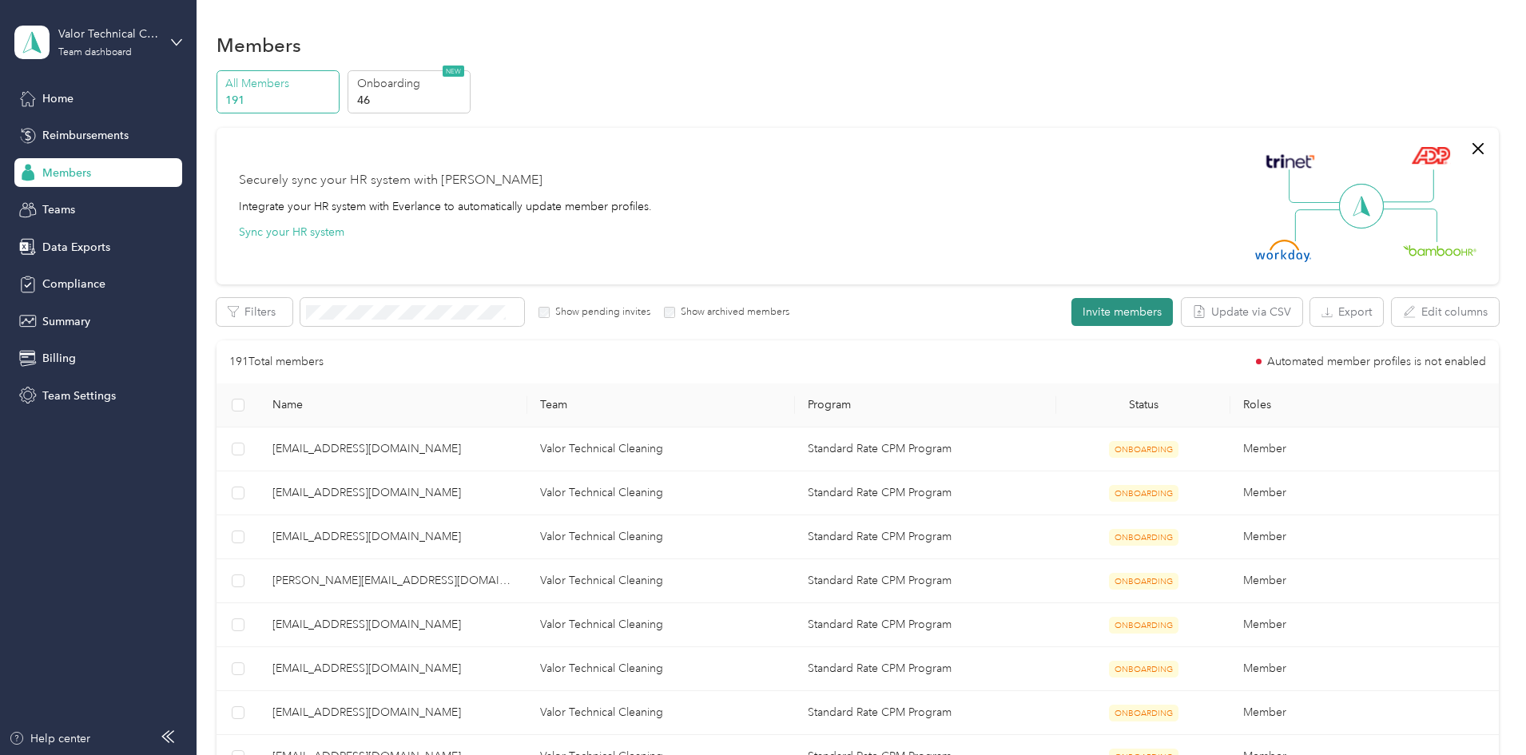
click at [1072, 313] on button "Invite members" at bounding box center [1122, 312] width 101 height 28
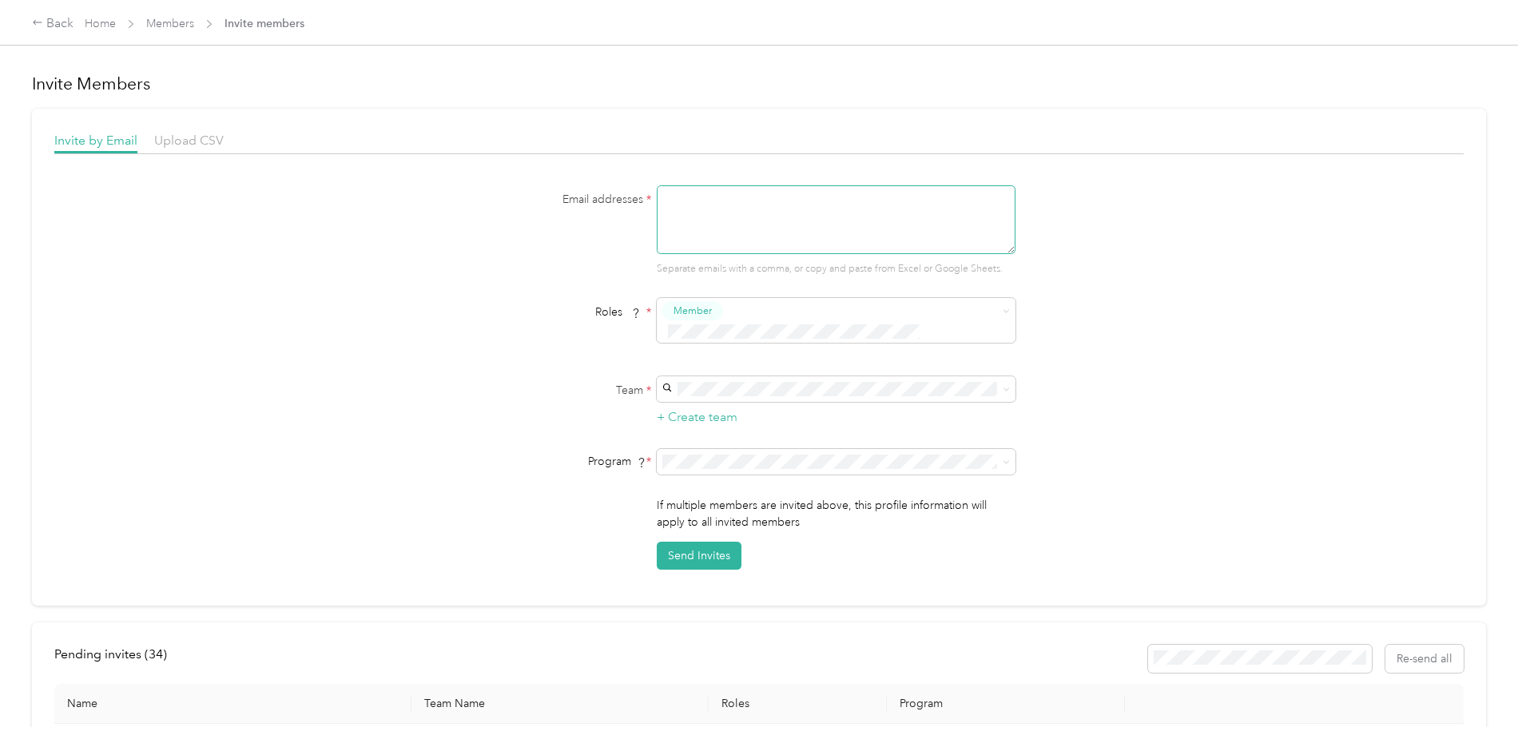
drag, startPoint x: 749, startPoint y: 242, endPoint x: 762, endPoint y: 242, distance: 13.6
click at [749, 242] on textarea at bounding box center [836, 219] width 359 height 69
type textarea "rfarley@valortechnicalcleaning.com"
type button "2367932af82246a98c1b1502f22b7d52"
click at [704, 436] on button "Manager" at bounding box center [697, 433] width 63 height 20
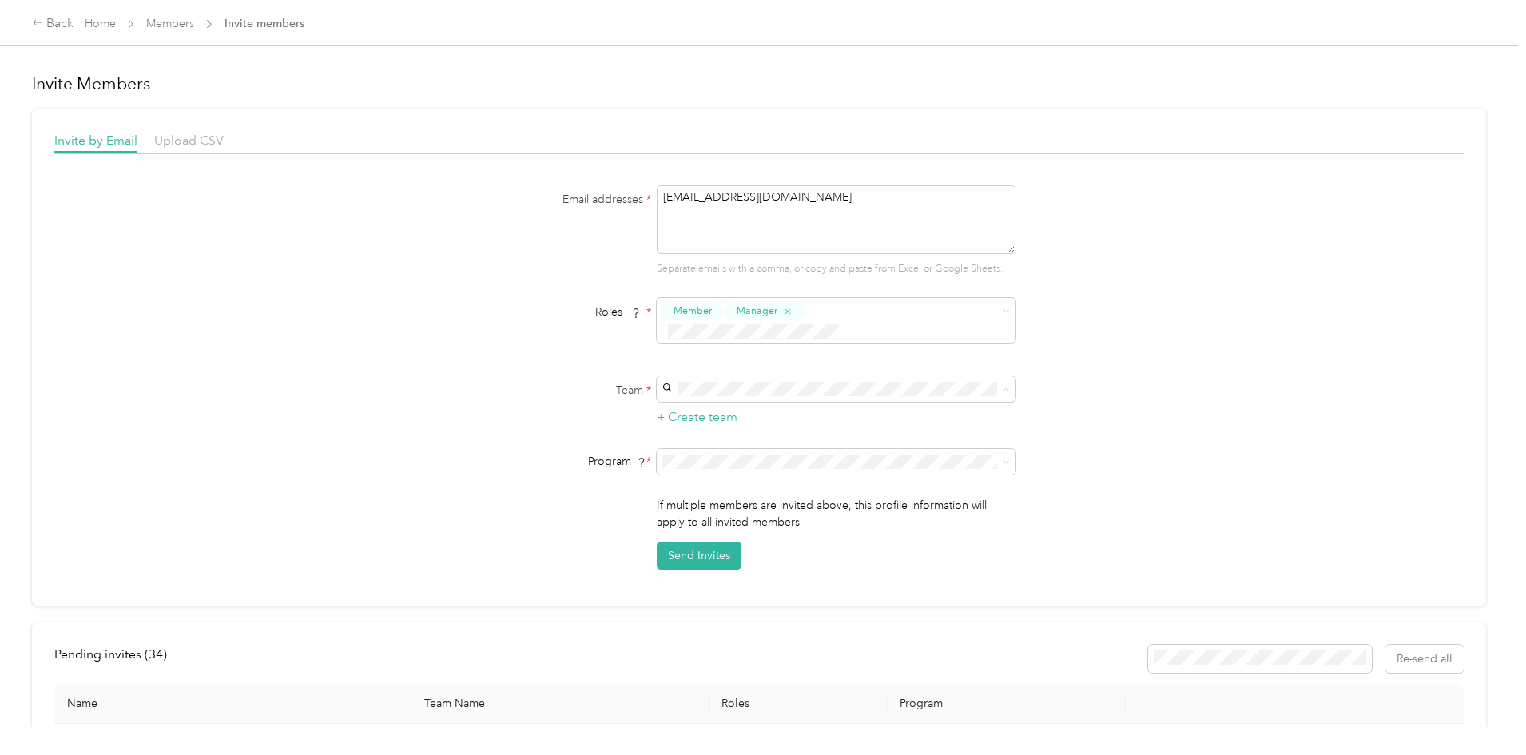
click at [732, 399] on span "Valor Technical Cleaning" at bounding box center [727, 398] width 123 height 14
click at [714, 542] on button "Send Invites" at bounding box center [699, 556] width 85 height 28
click at [1494, 29] on icon at bounding box center [1491, 30] width 7 height 7
click at [116, 22] on link "Home" at bounding box center [100, 24] width 31 height 14
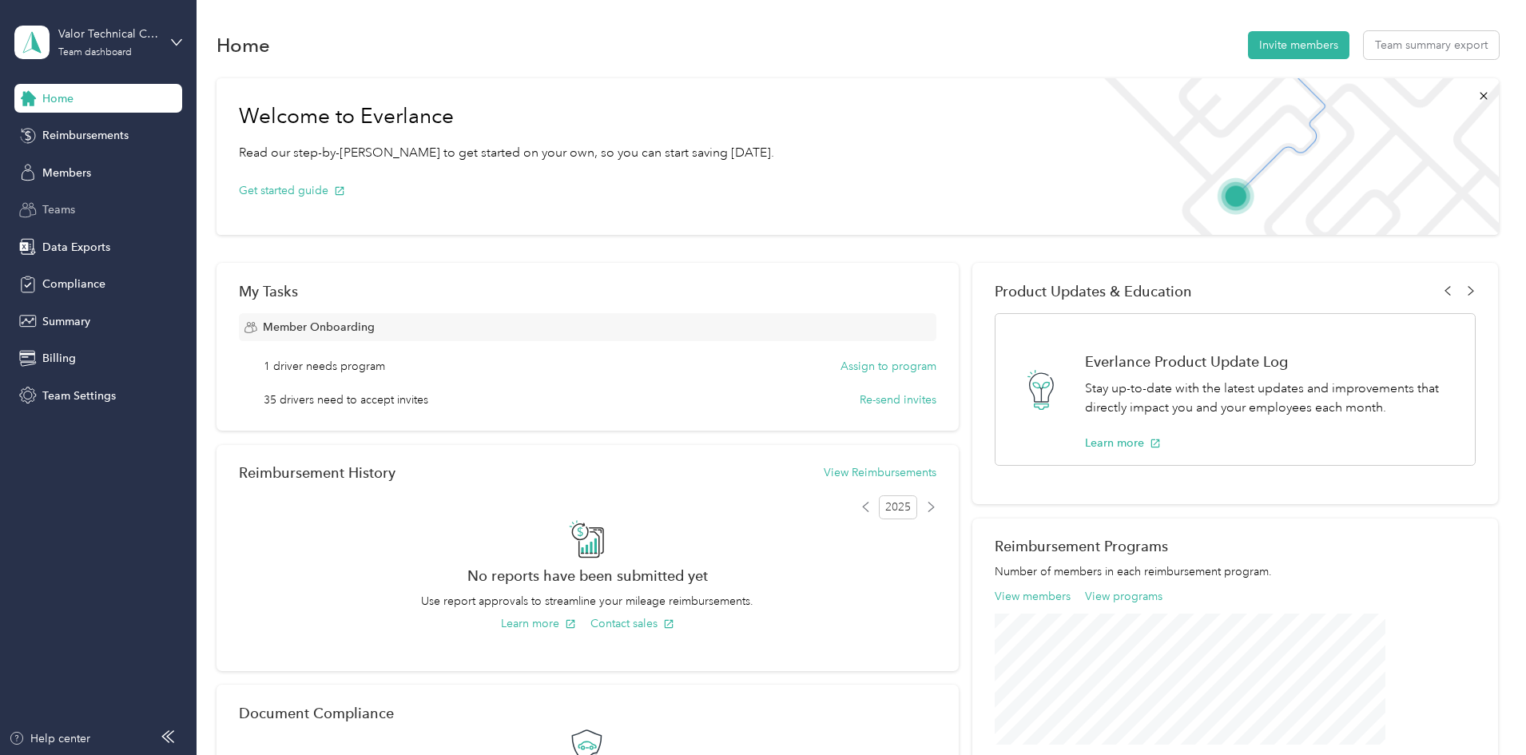
click at [52, 208] on span "Teams" at bounding box center [58, 209] width 33 height 17
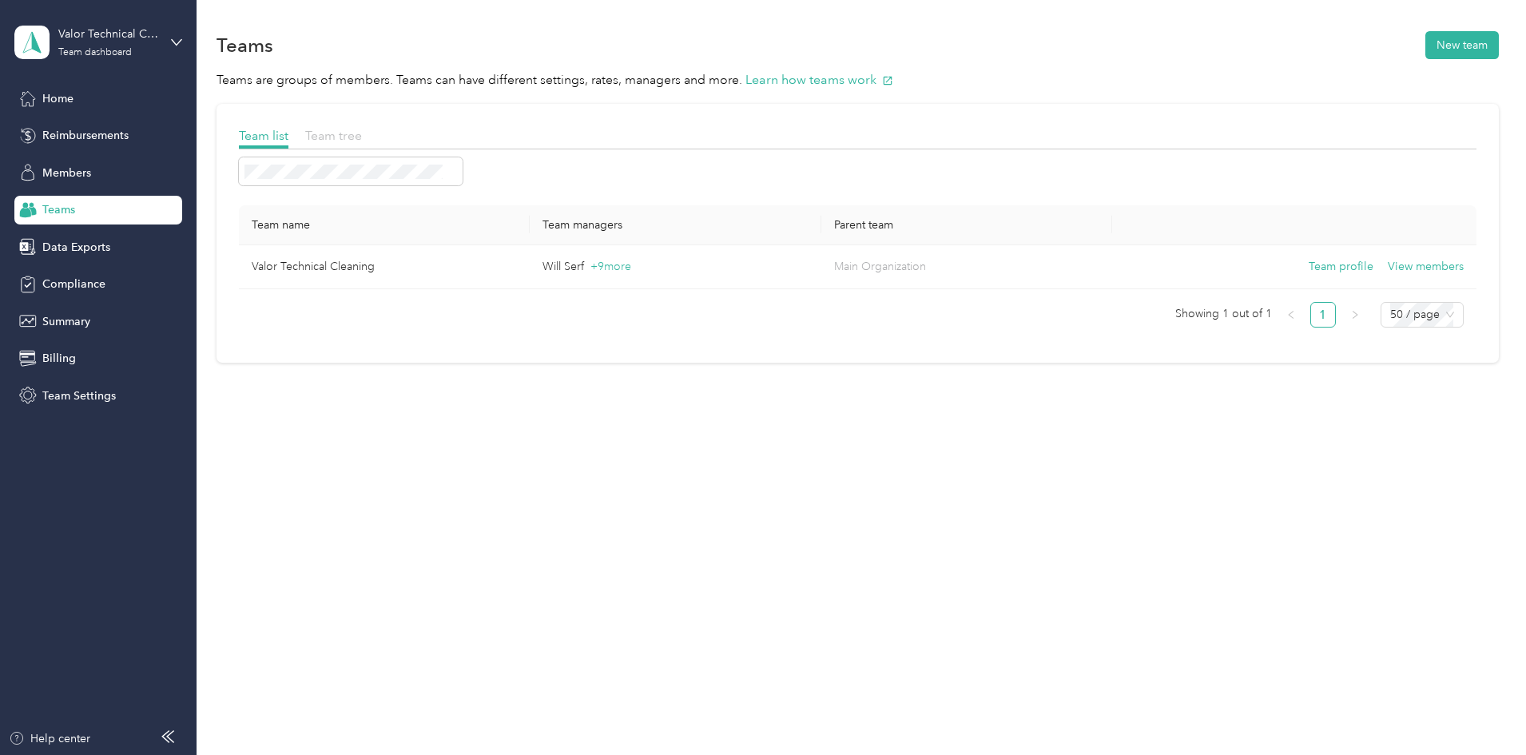
click at [362, 139] on span "Team tree" at bounding box center [333, 135] width 57 height 15
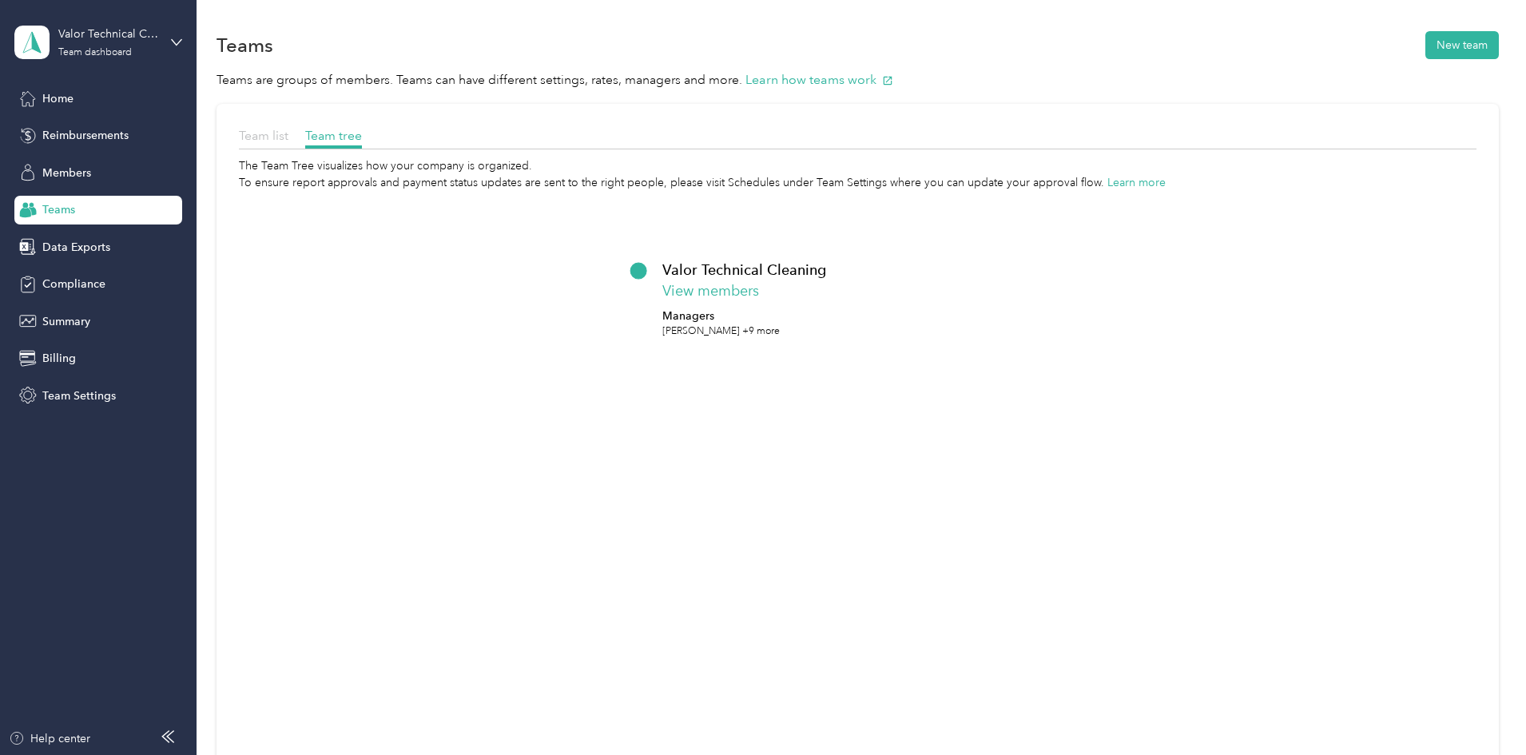
click at [288, 136] on span "Team list" at bounding box center [264, 135] width 50 height 15
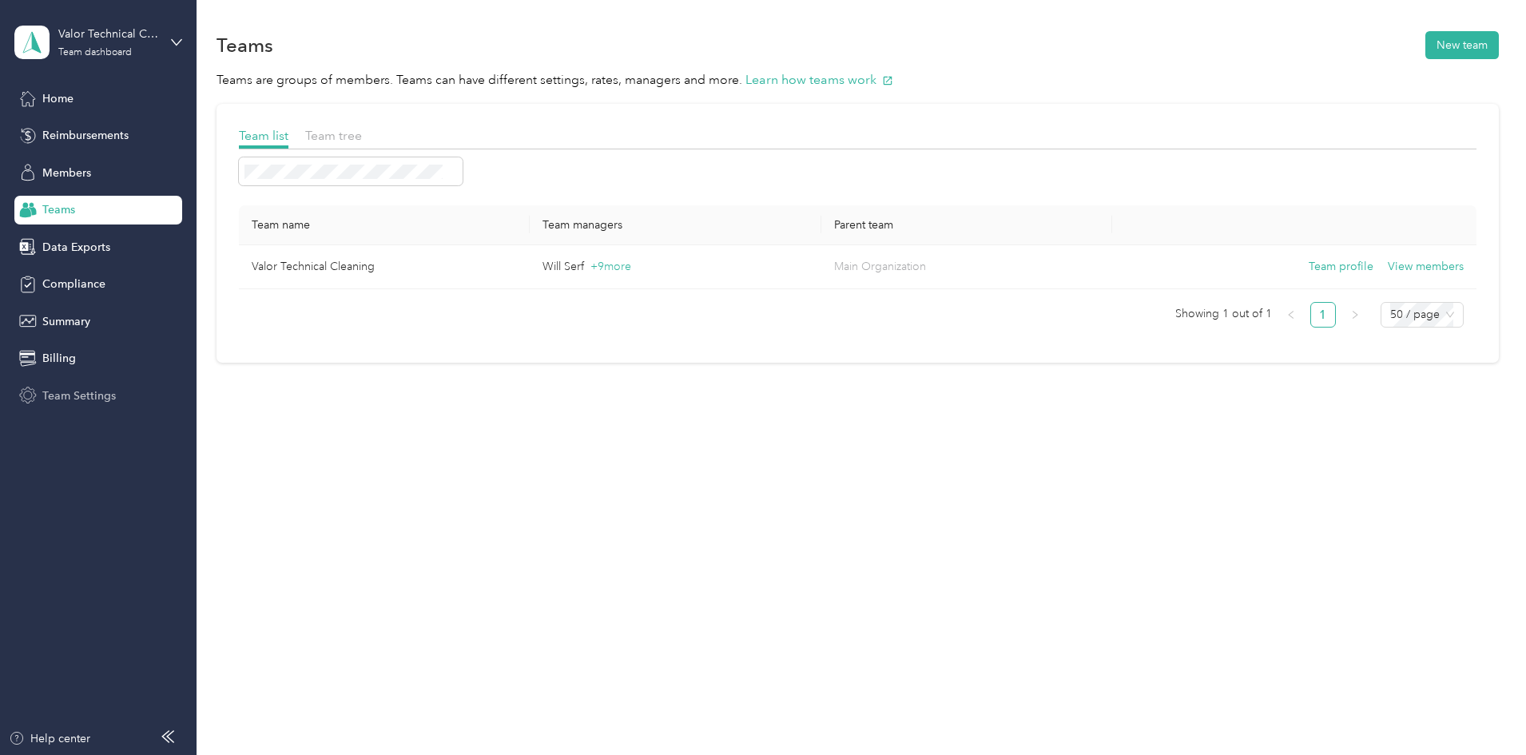
click at [54, 395] on span "Team Settings" at bounding box center [79, 396] width 74 height 17
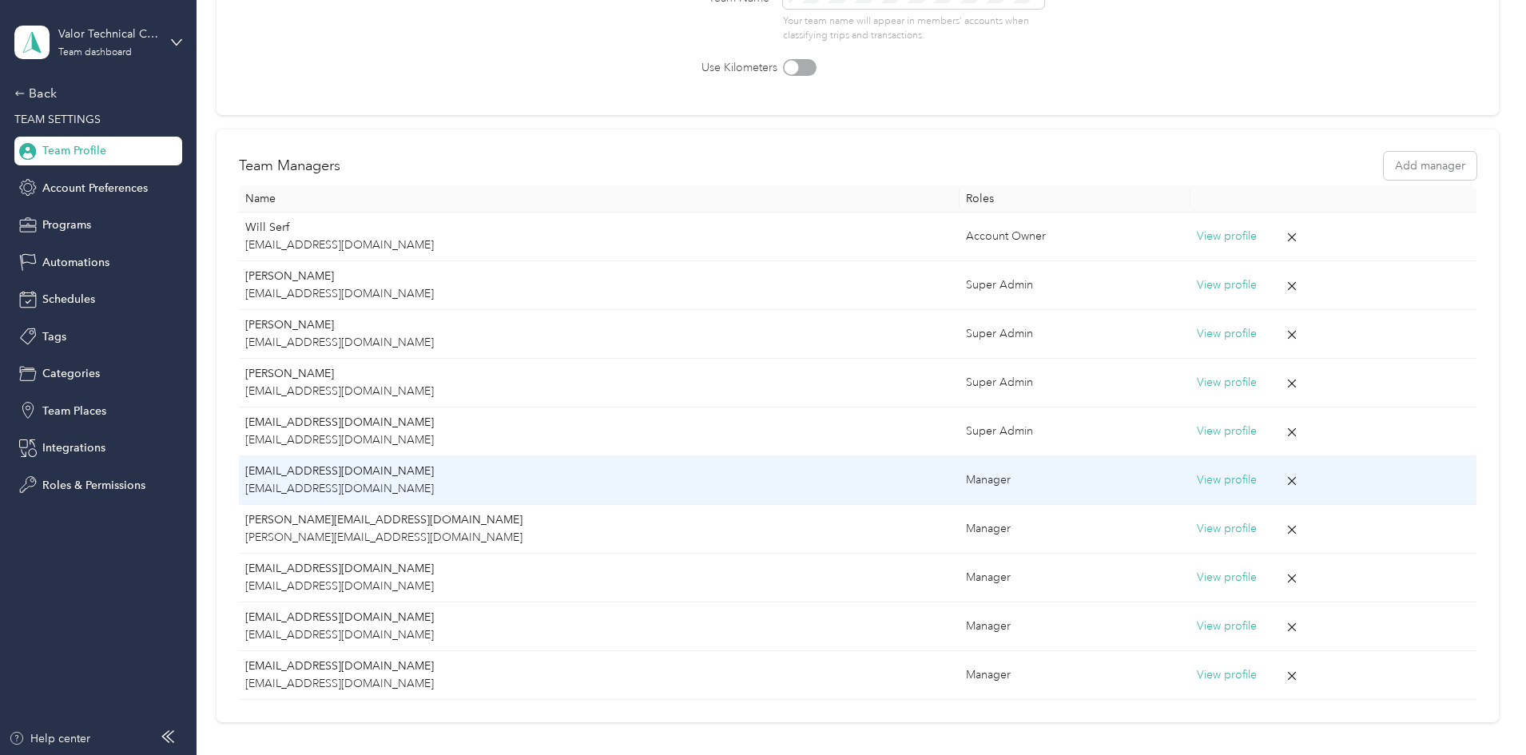
scroll to position [266, 0]
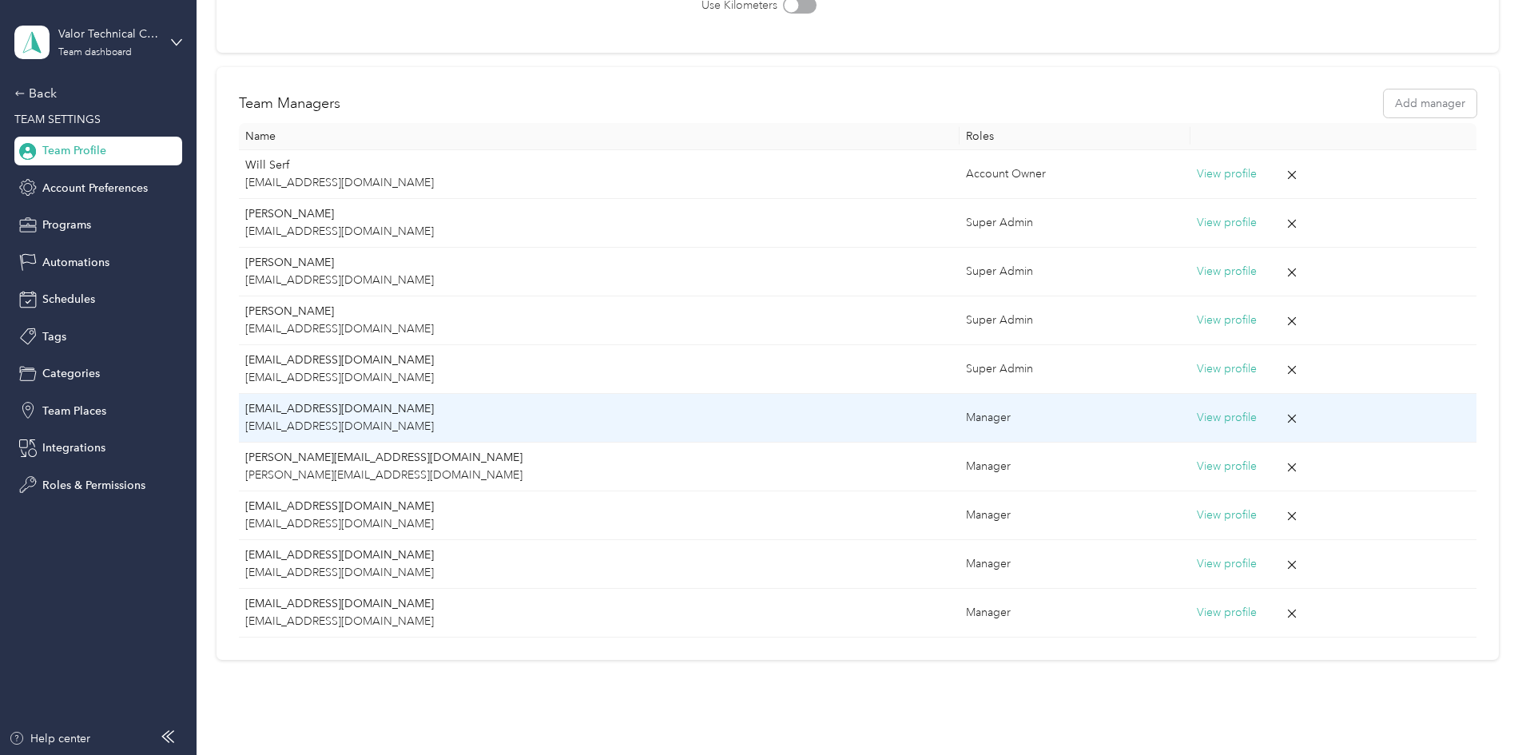
click at [1197, 416] on button "View profile" at bounding box center [1227, 418] width 60 height 18
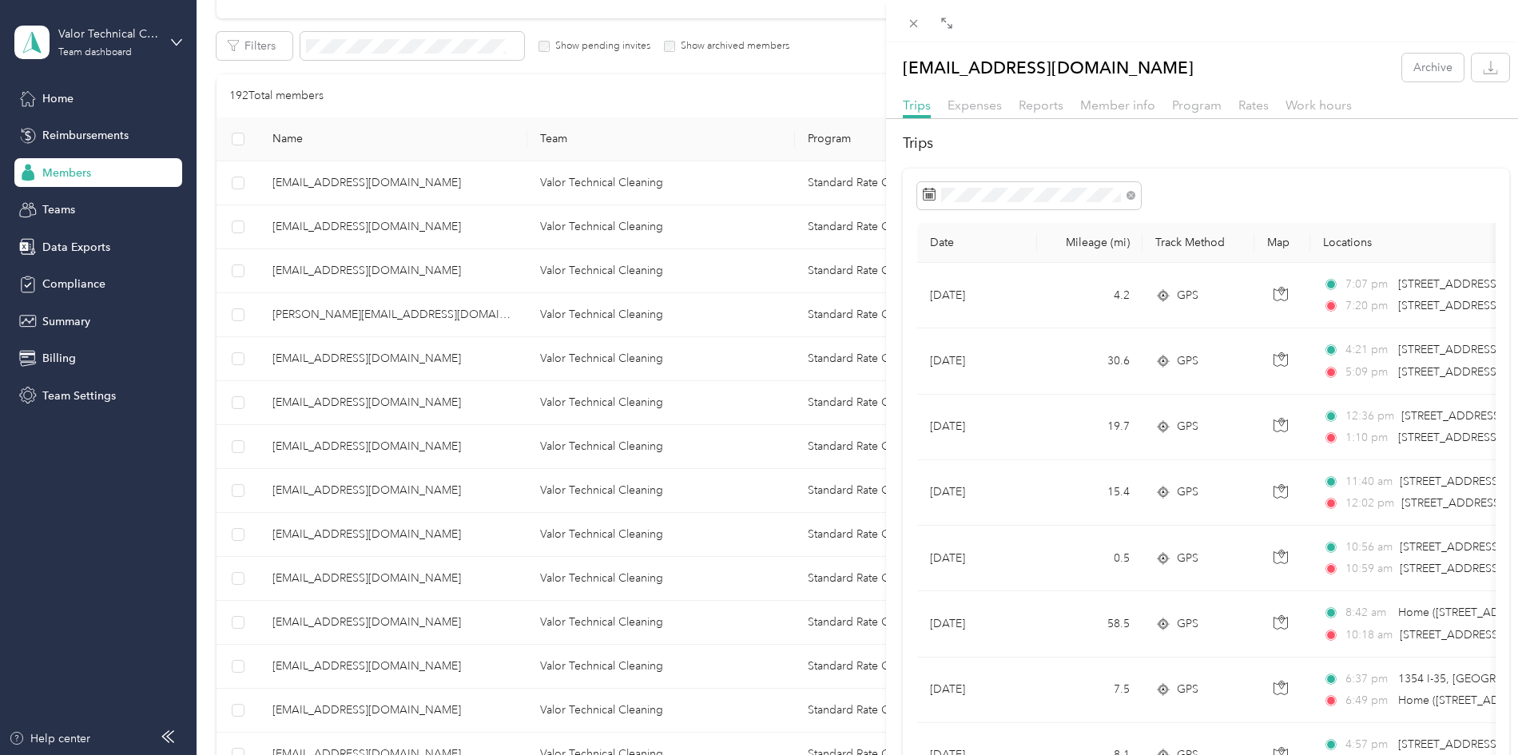
click at [81, 384] on div "ccrandell@valortechnicalcleaning.com Archive Trips Expenses Reports Member info…" at bounding box center [763, 377] width 1526 height 755
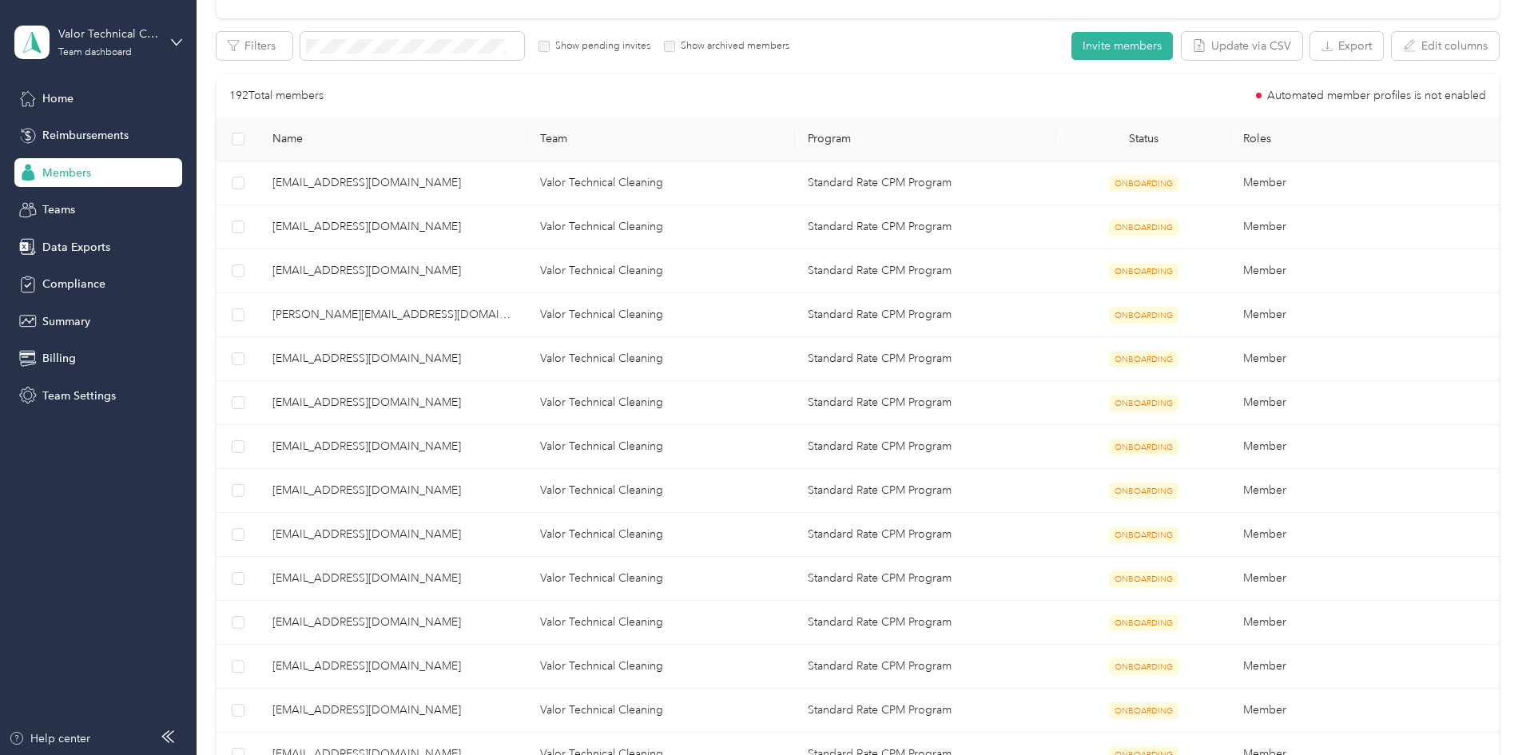
click at [73, 391] on div at bounding box center [763, 377] width 1526 height 755
click at [71, 399] on span "Team Settings" at bounding box center [79, 396] width 74 height 17
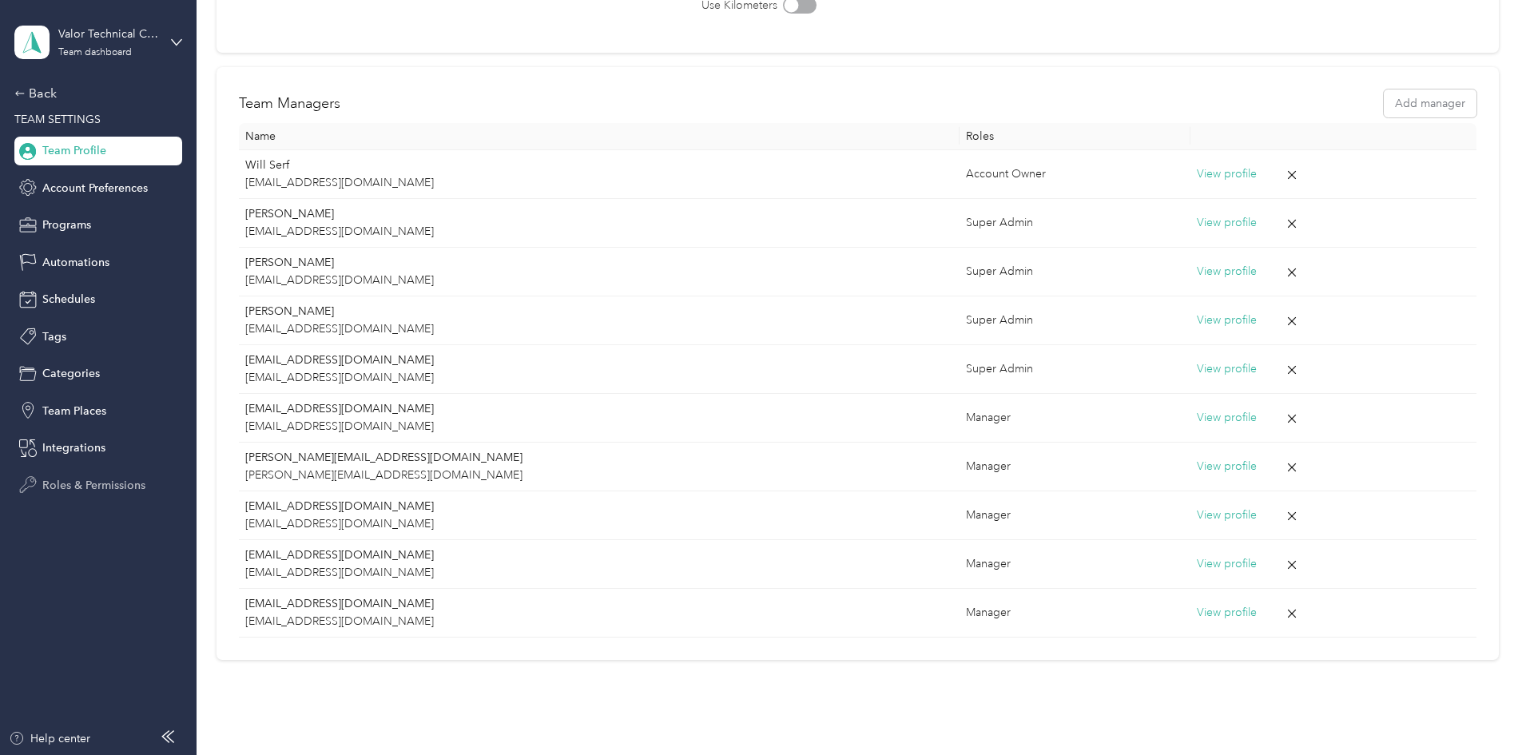
click at [89, 486] on span "Roles & Permissions" at bounding box center [93, 485] width 103 height 17
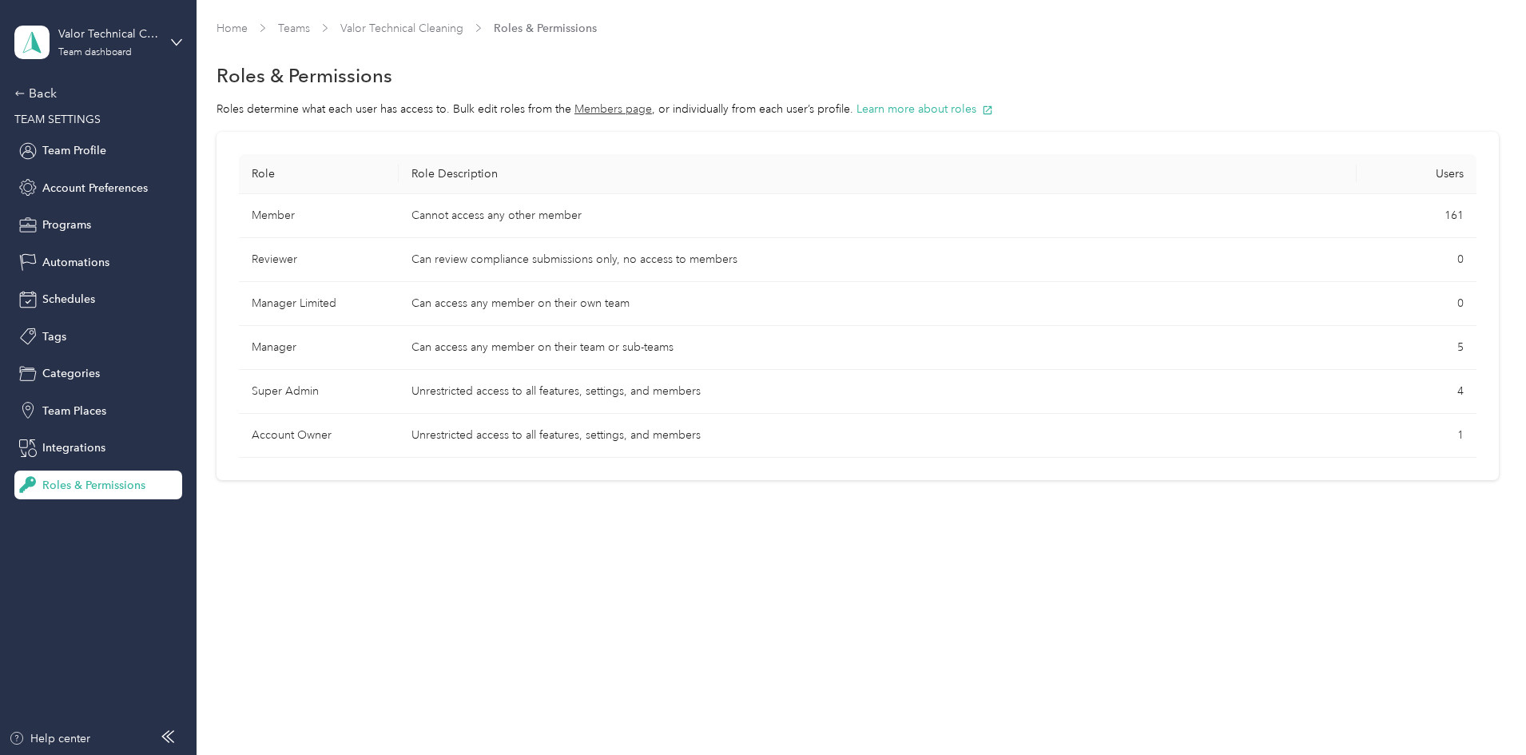
click at [560, 400] on td "Unrestricted access to all features, settings, and members" at bounding box center [878, 392] width 958 height 44
click at [383, 381] on td "Super Admin" at bounding box center [319, 392] width 160 height 44
click at [385, 388] on td "Super Admin" at bounding box center [319, 392] width 160 height 44
click at [71, 152] on span "Team Profile" at bounding box center [74, 150] width 64 height 17
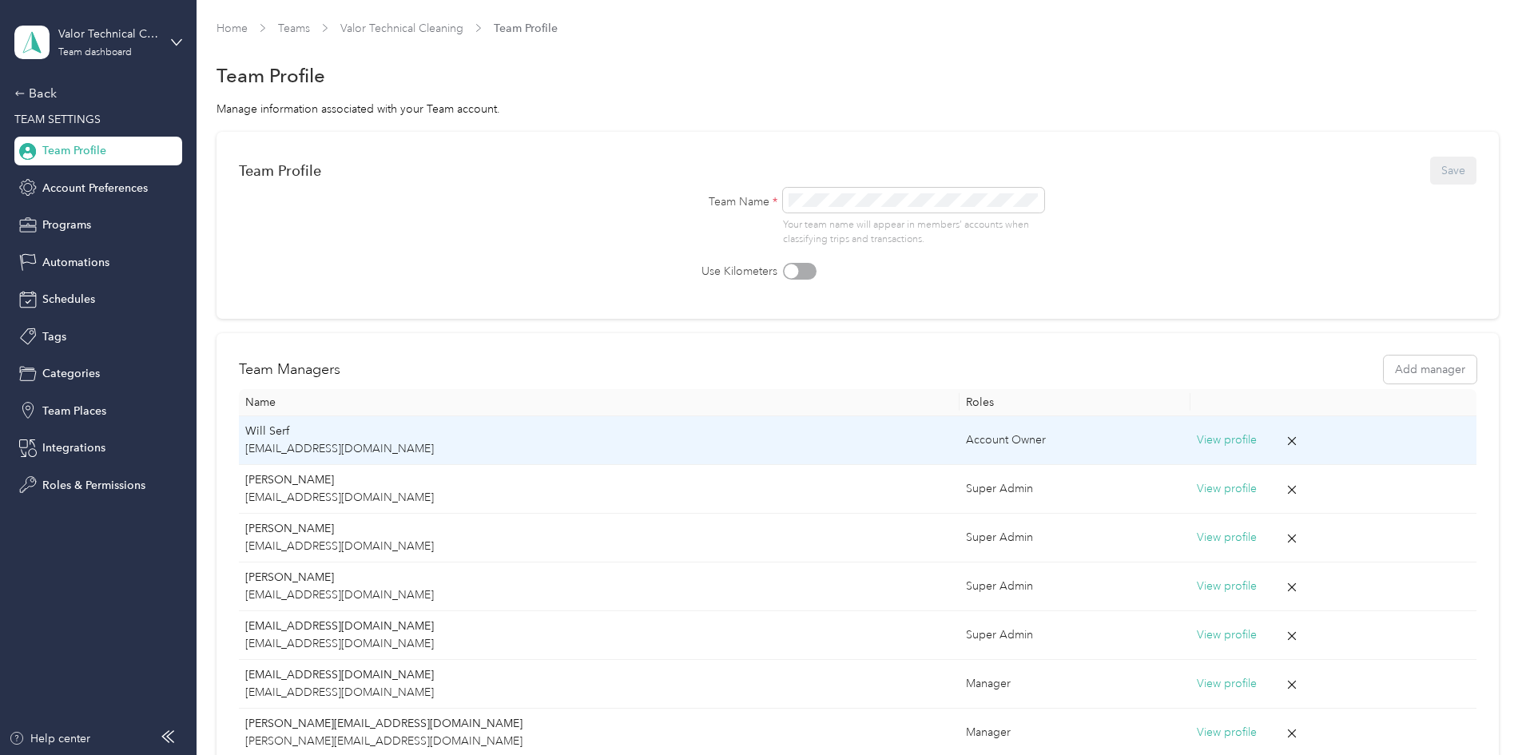
scroll to position [266, 0]
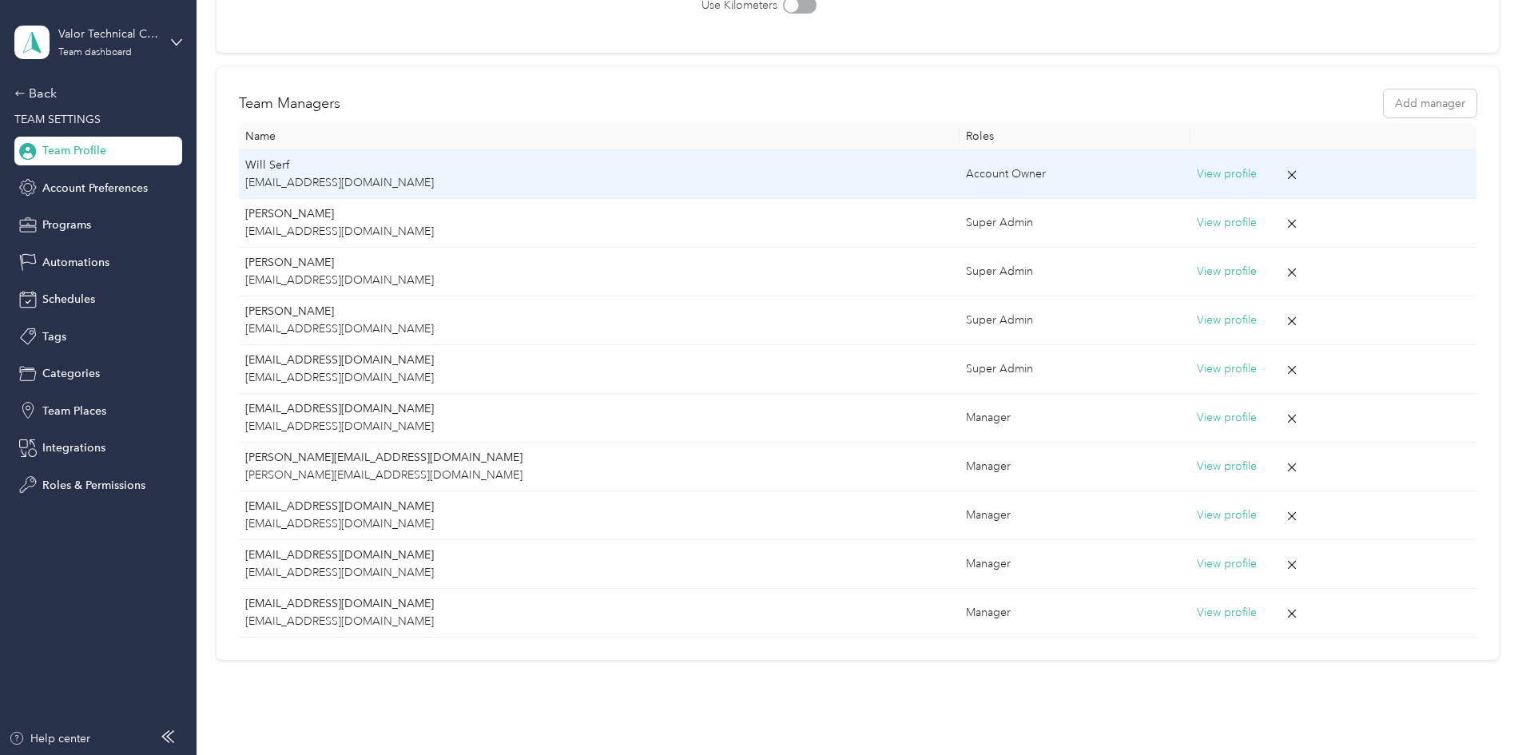
click at [1197, 173] on button "View profile" at bounding box center [1227, 174] width 60 height 18
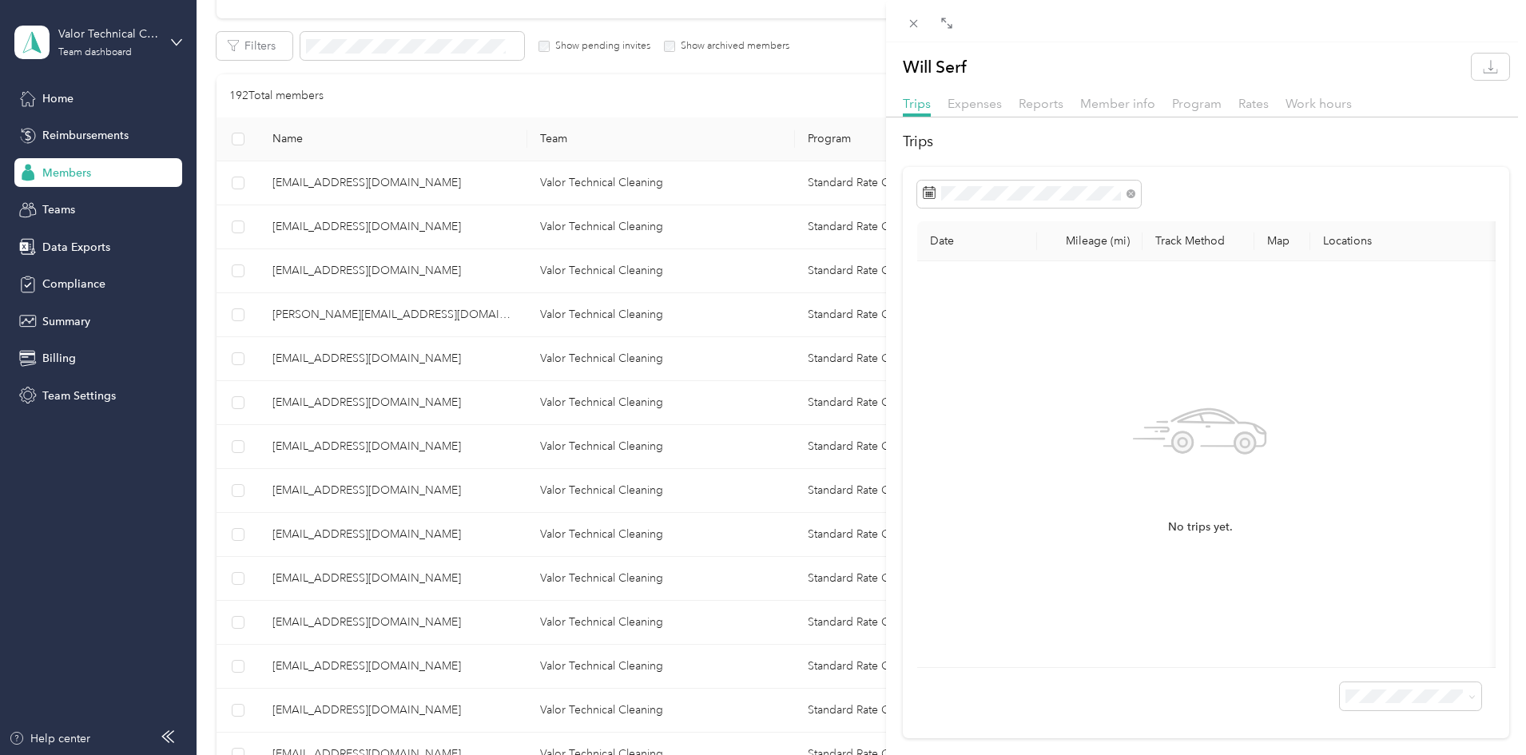
click at [62, 201] on div "Will Serf Trips Expenses Reports Member info Program Rates Work hours Trips Dat…" at bounding box center [763, 377] width 1526 height 755
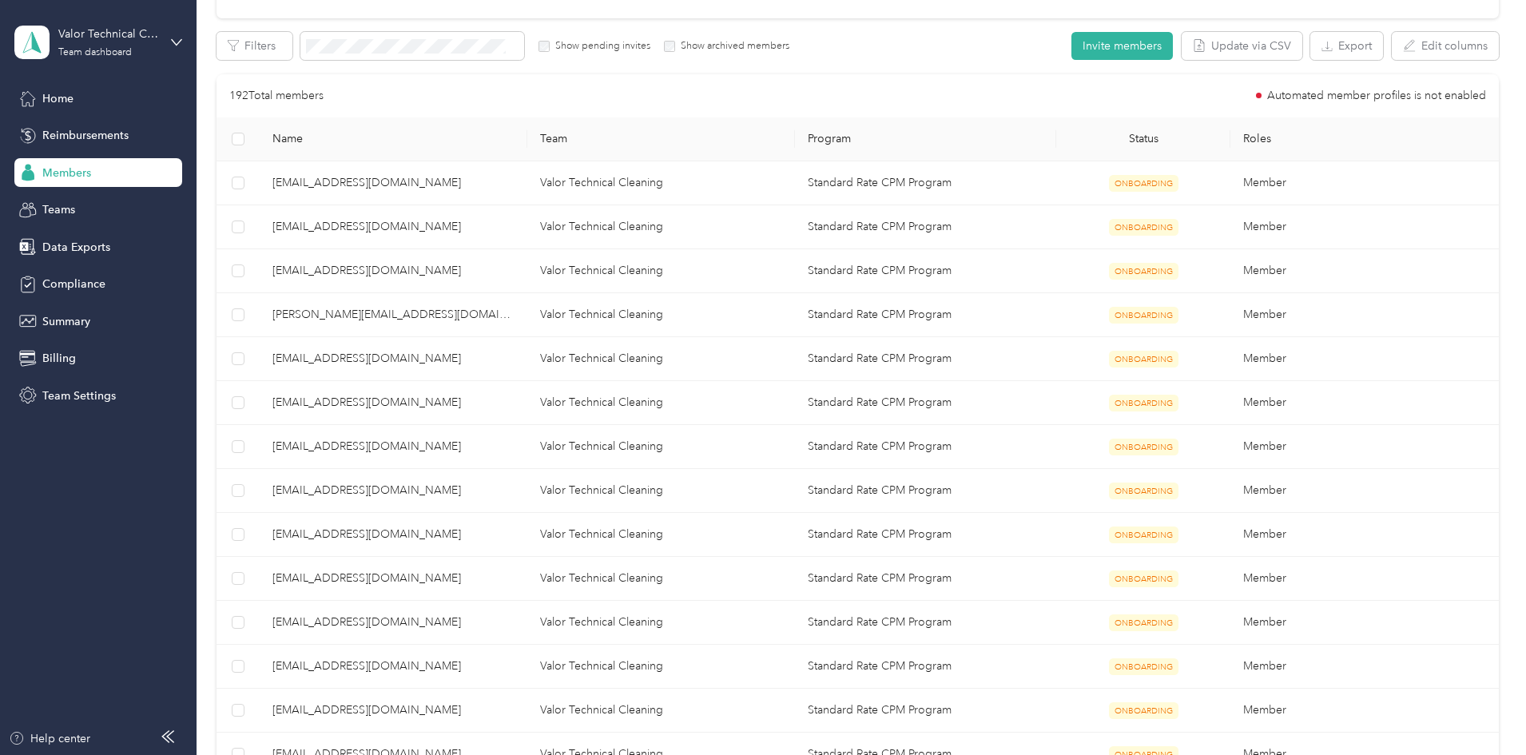
click at [62, 206] on div at bounding box center [763, 377] width 1526 height 755
click at [62, 212] on span "Teams" at bounding box center [58, 209] width 33 height 17
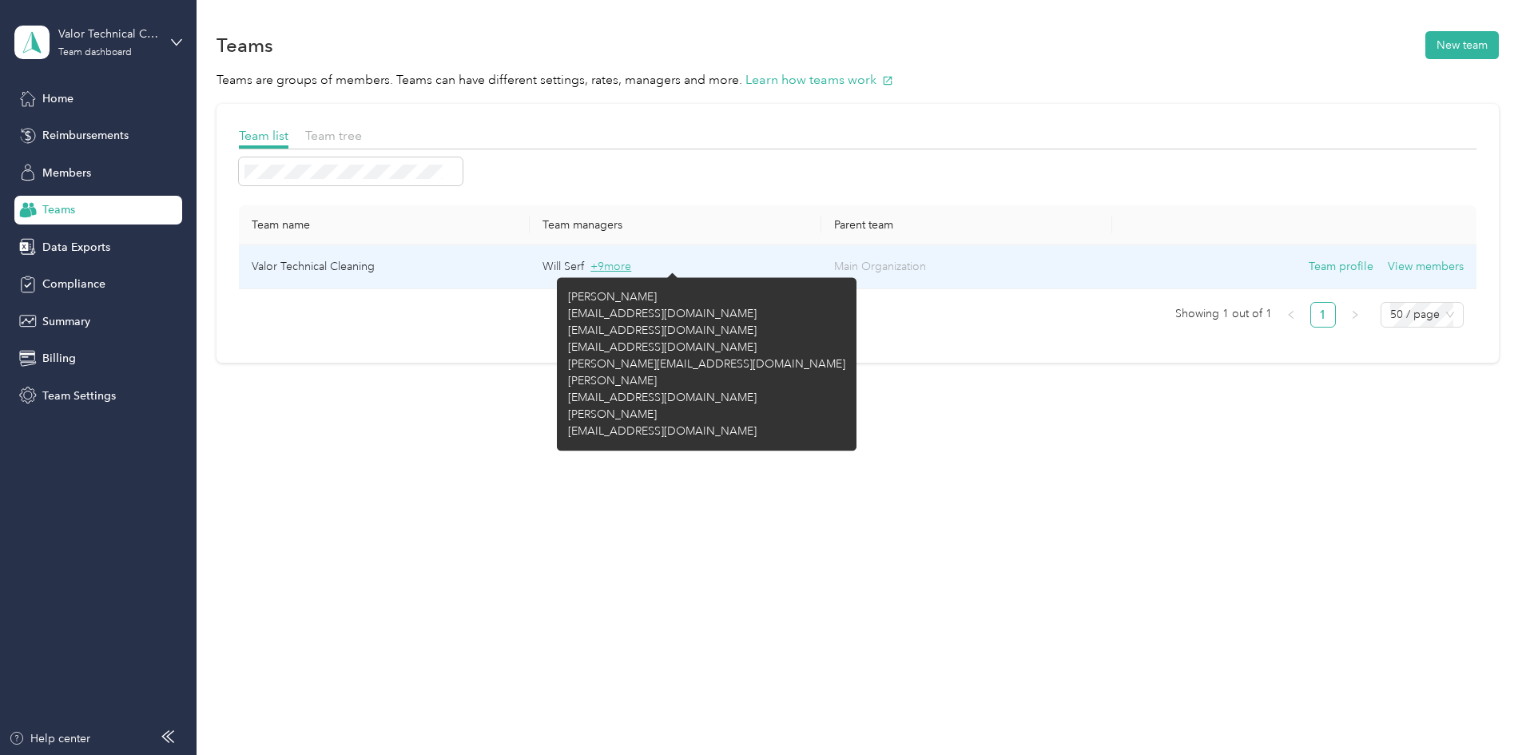
click at [631, 261] on span "+ 9 more" at bounding box center [611, 267] width 41 height 14
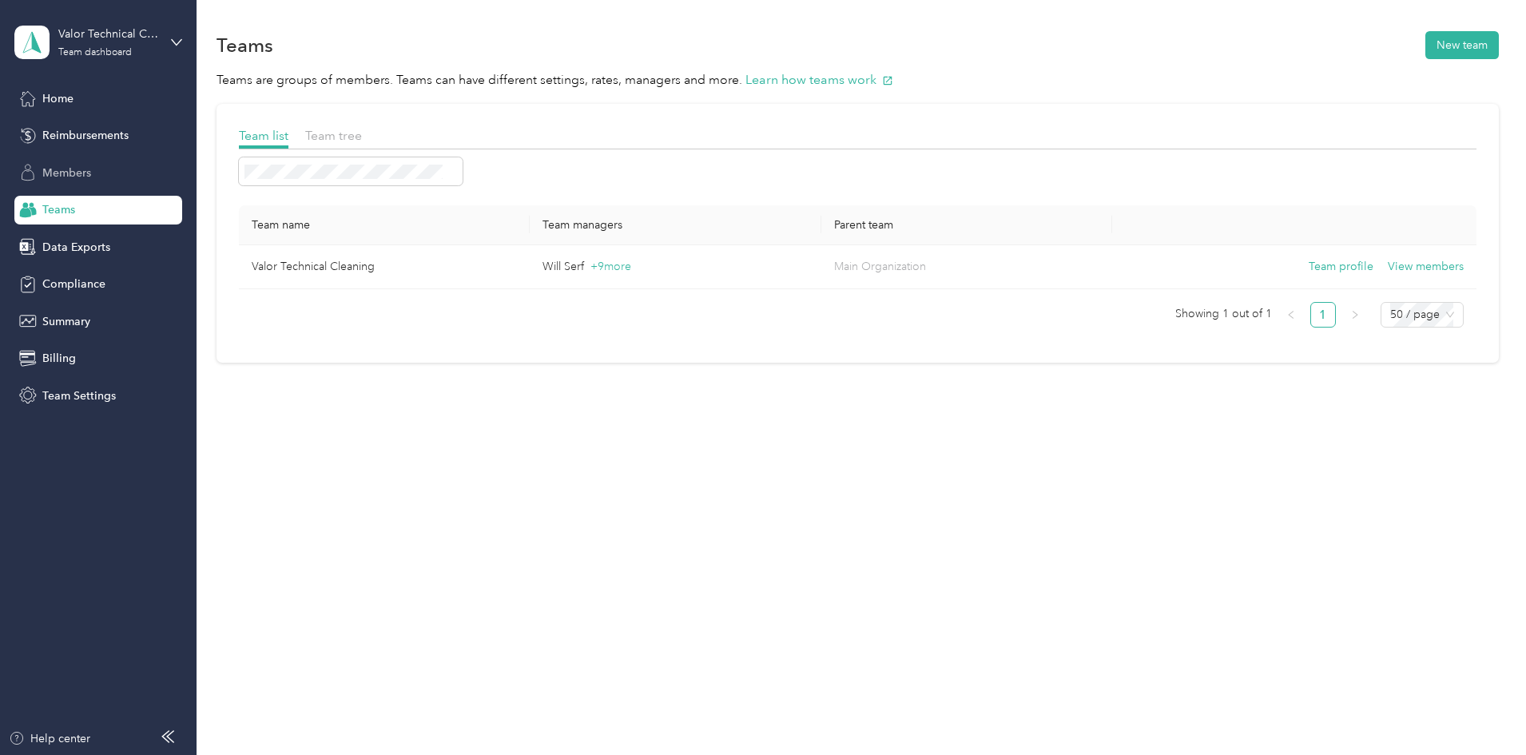
click at [72, 172] on span "Members" at bounding box center [66, 173] width 49 height 17
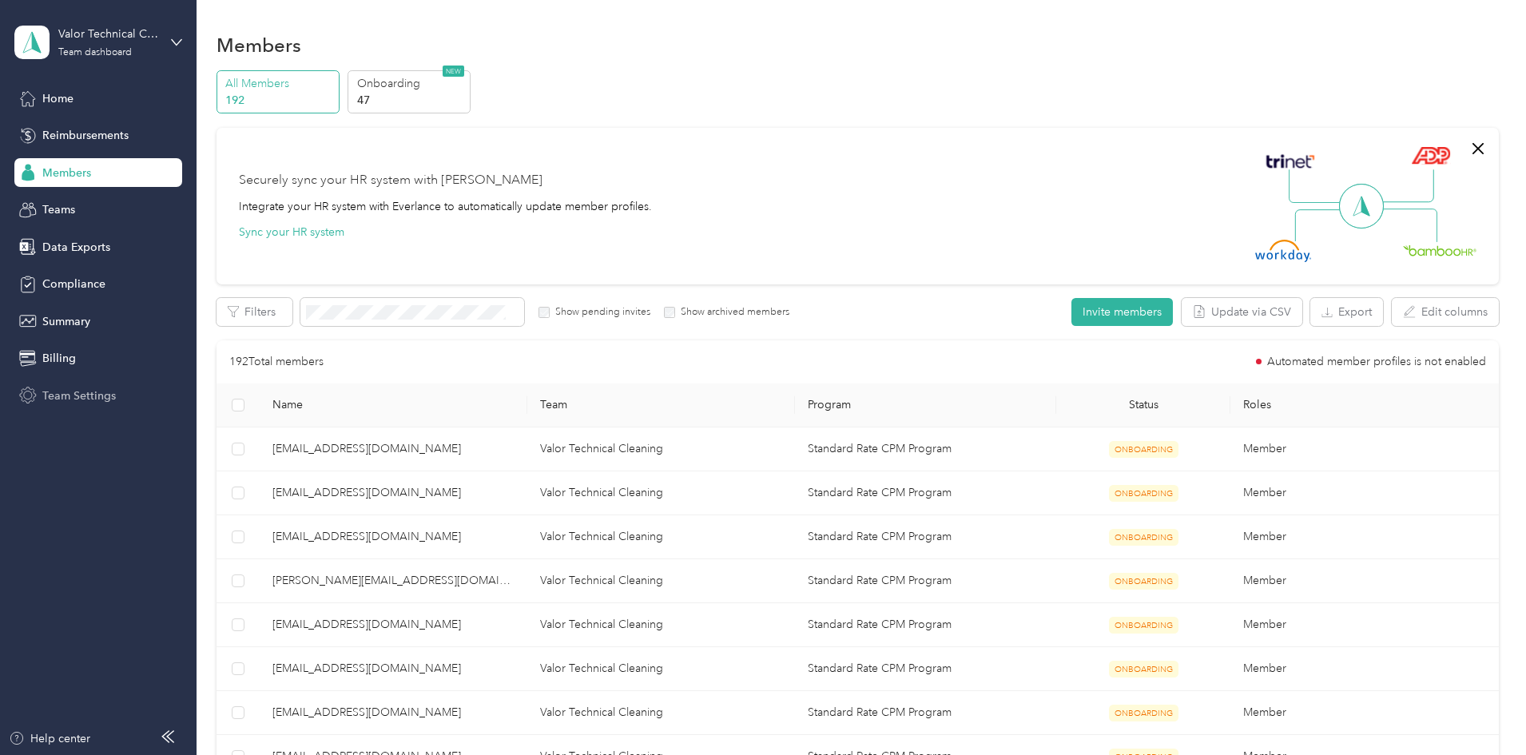
click at [76, 399] on span "Team Settings" at bounding box center [79, 396] width 74 height 17
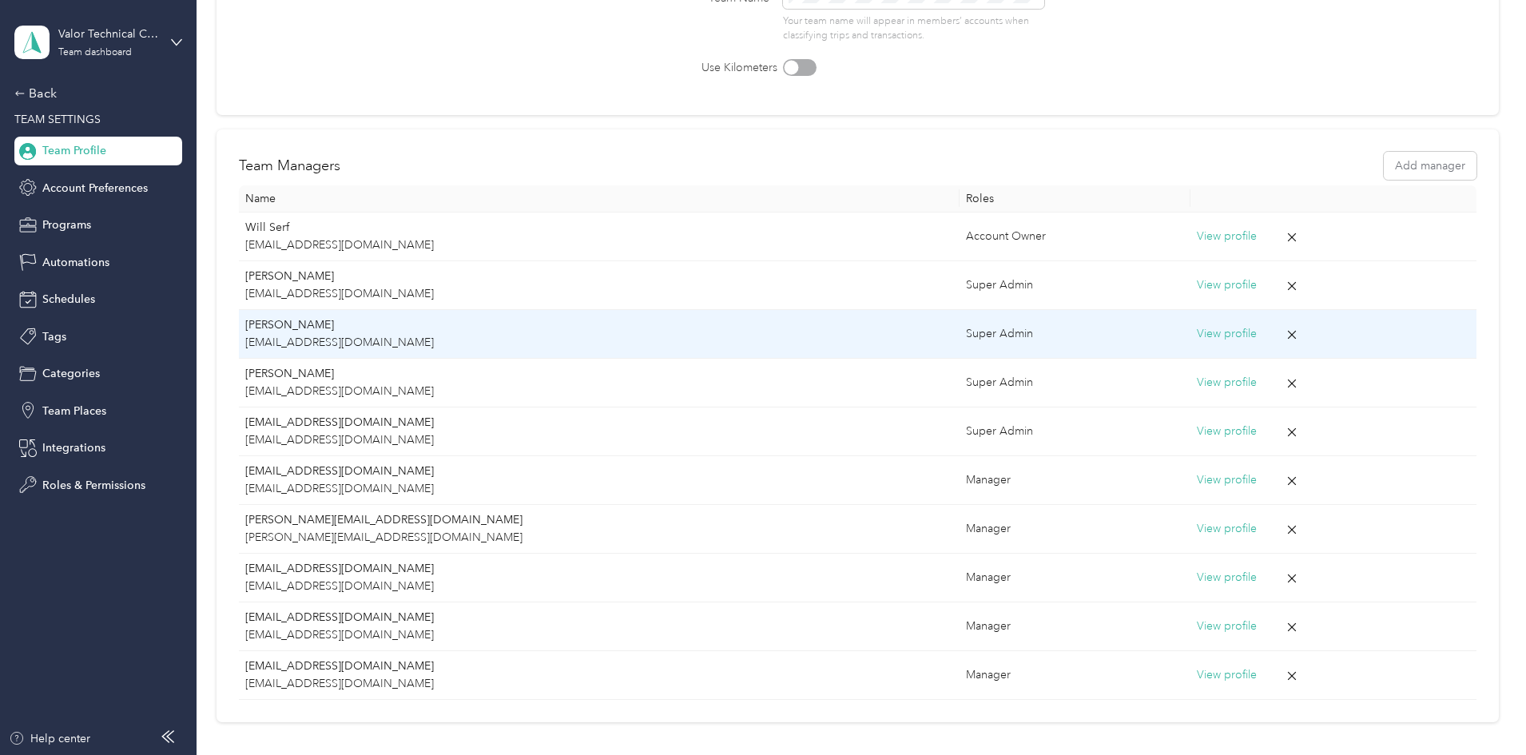
scroll to position [266, 0]
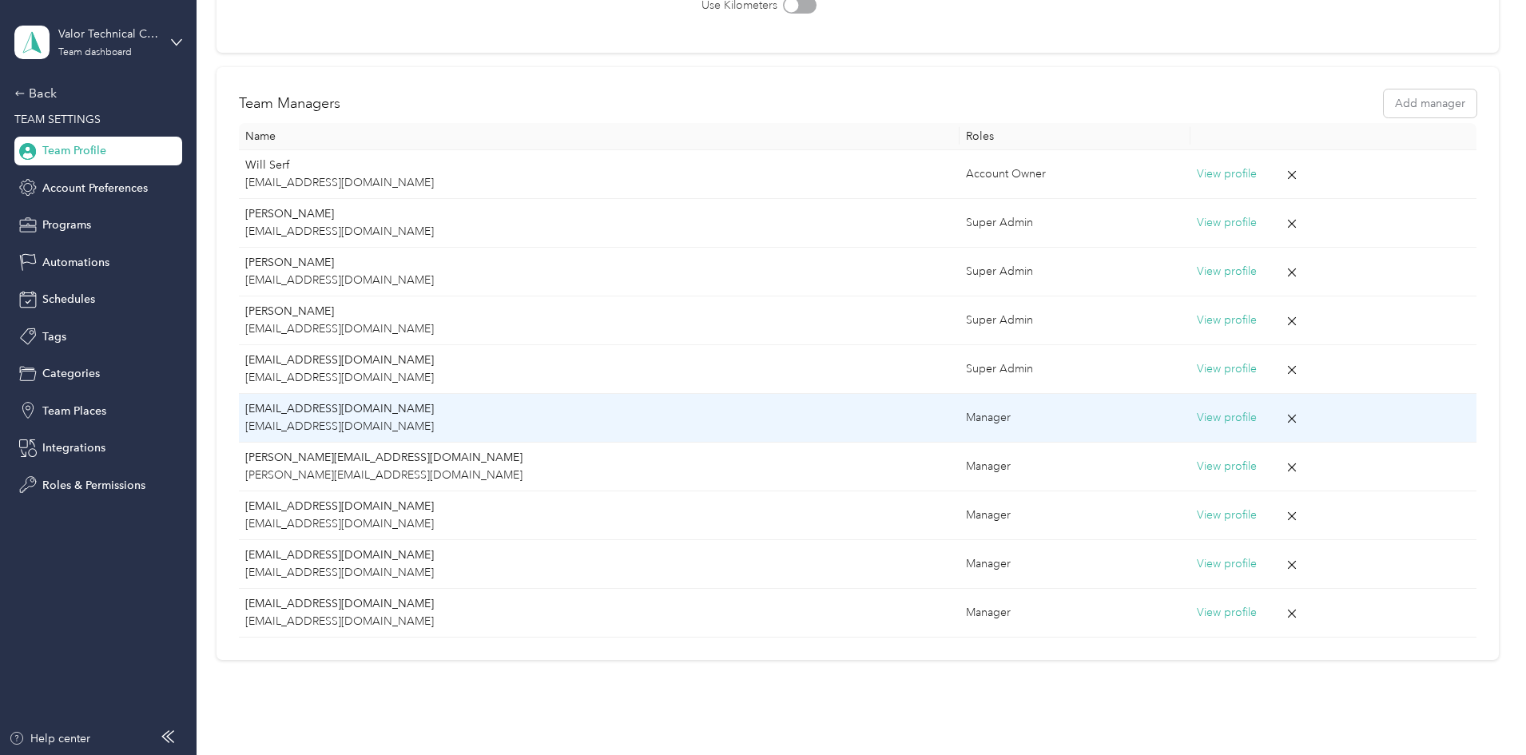
click at [1197, 416] on button "View profile" at bounding box center [1227, 418] width 60 height 18
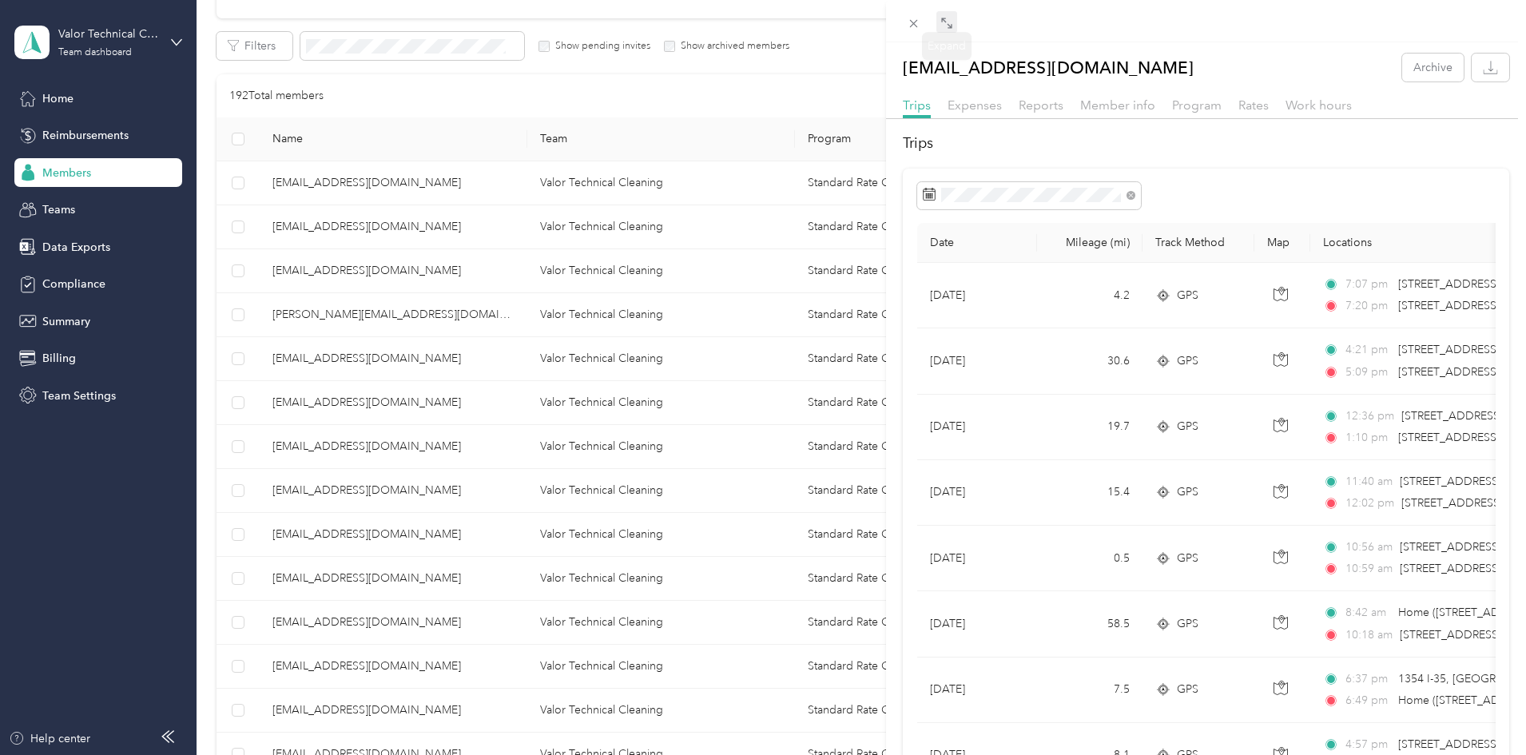
click at [945, 21] on icon at bounding box center [947, 23] width 13 height 13
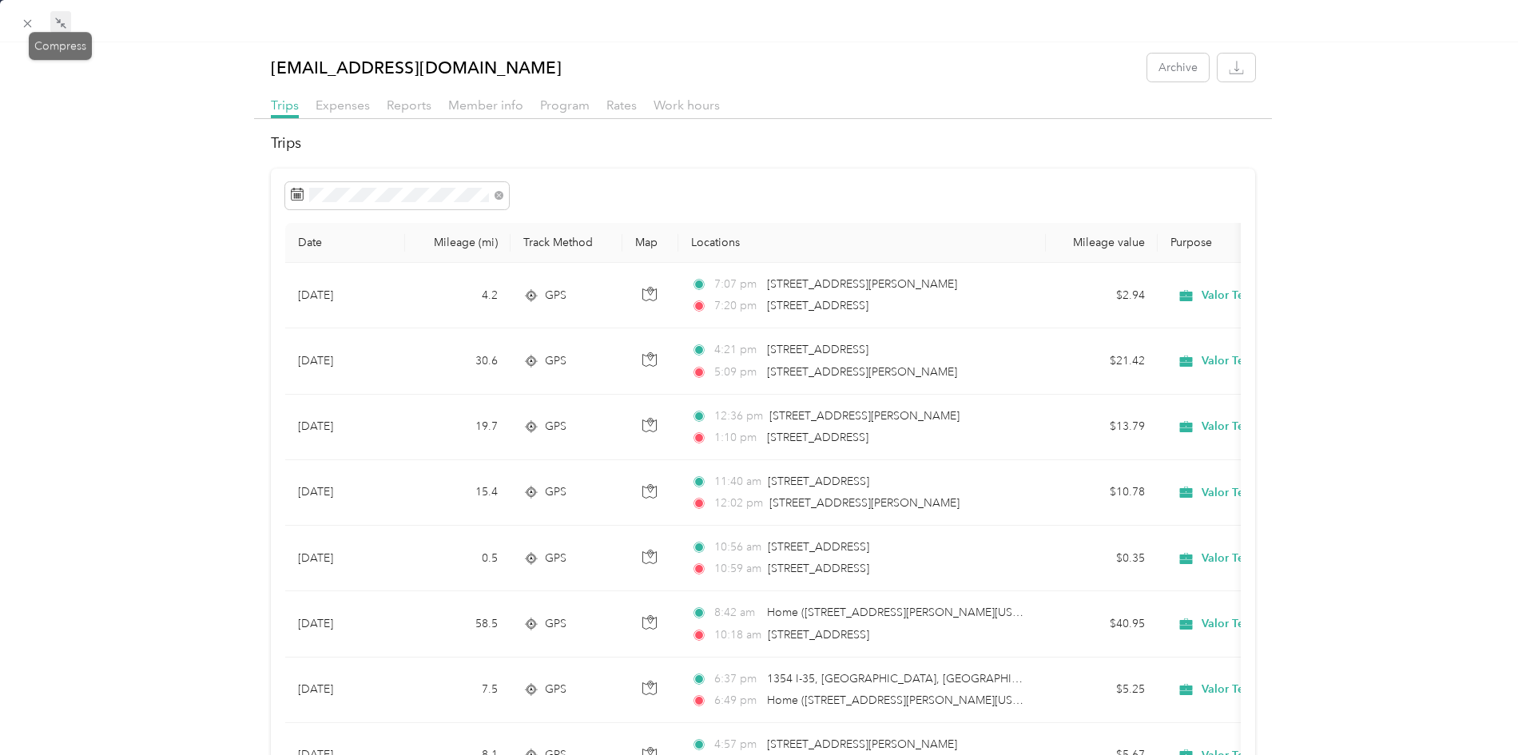
click at [51, 15] on span at bounding box center [60, 22] width 21 height 22
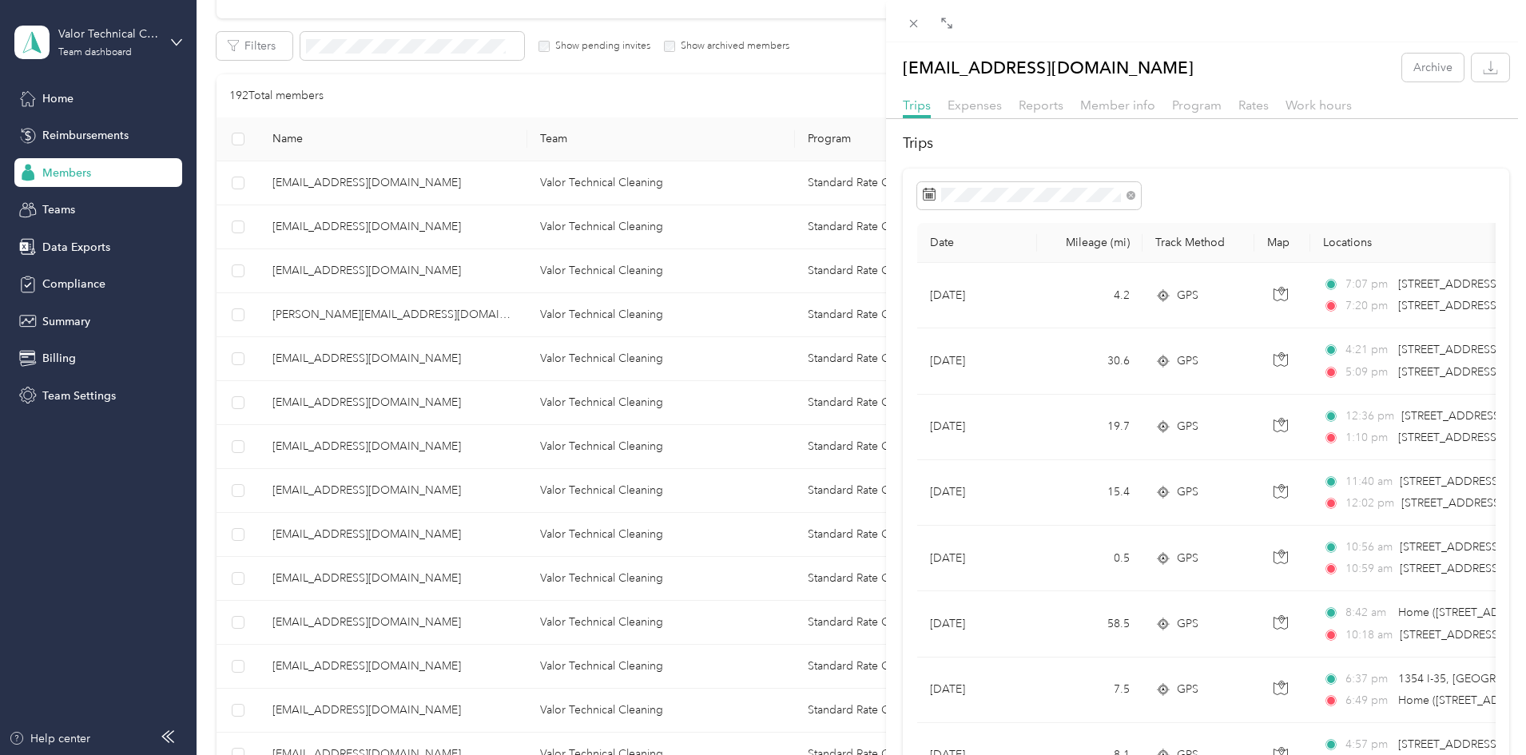
click at [159, 52] on div "ccrandell@valortechnicalcleaning.com Archive Trips Expenses Reports Member info…" at bounding box center [763, 377] width 1526 height 755
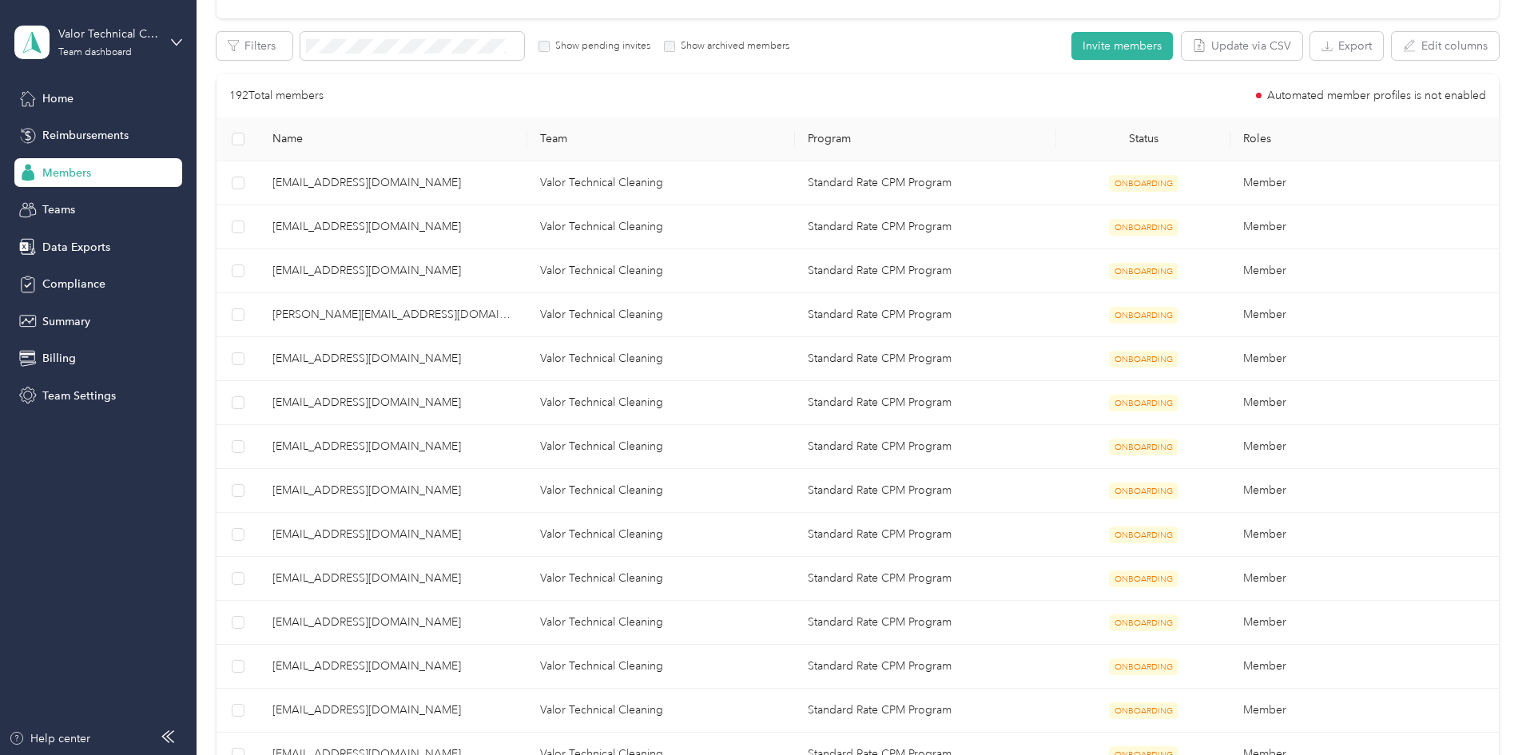
click at [161, 37] on div at bounding box center [763, 377] width 1526 height 755
click at [175, 42] on icon at bounding box center [177, 42] width 10 height 6
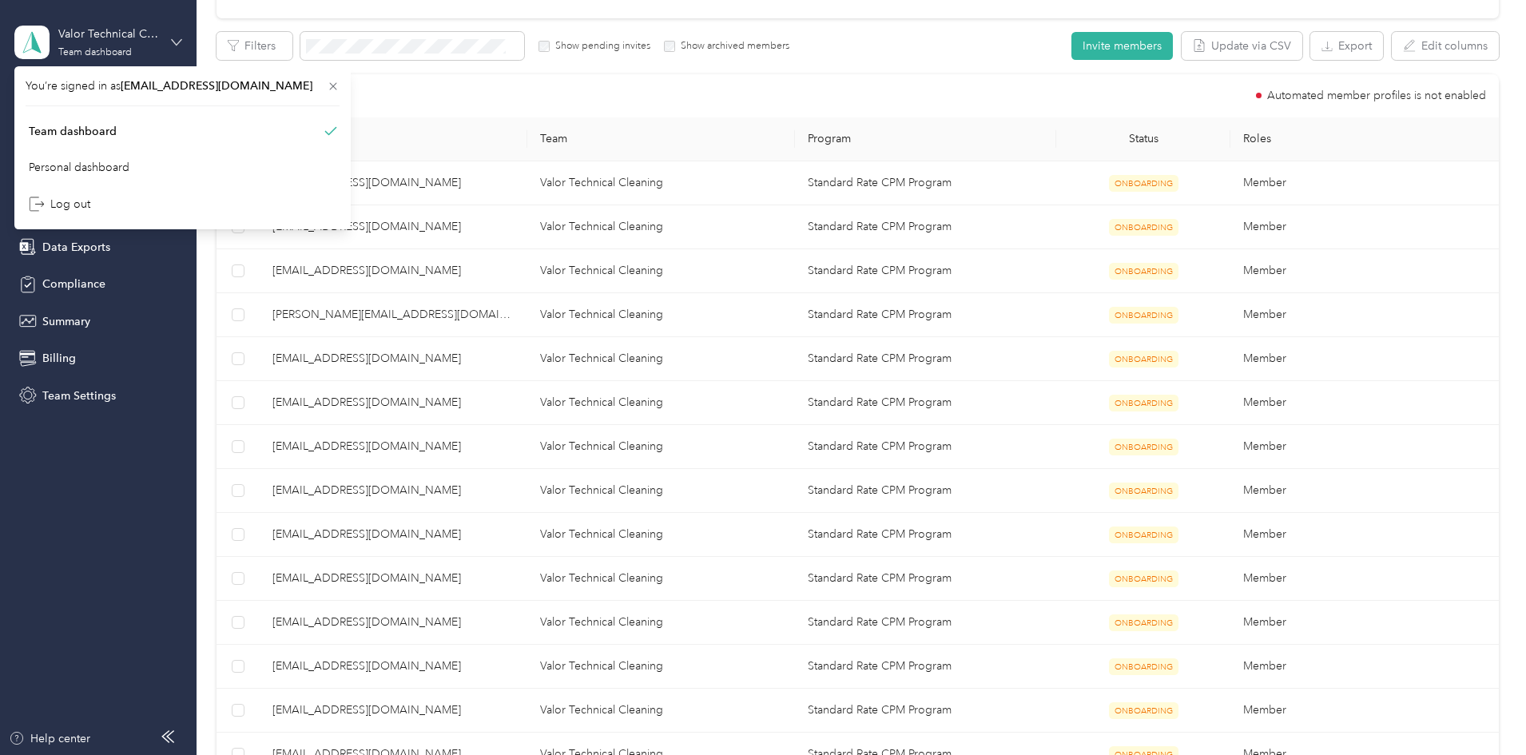
click at [181, 39] on icon at bounding box center [177, 42] width 10 height 6
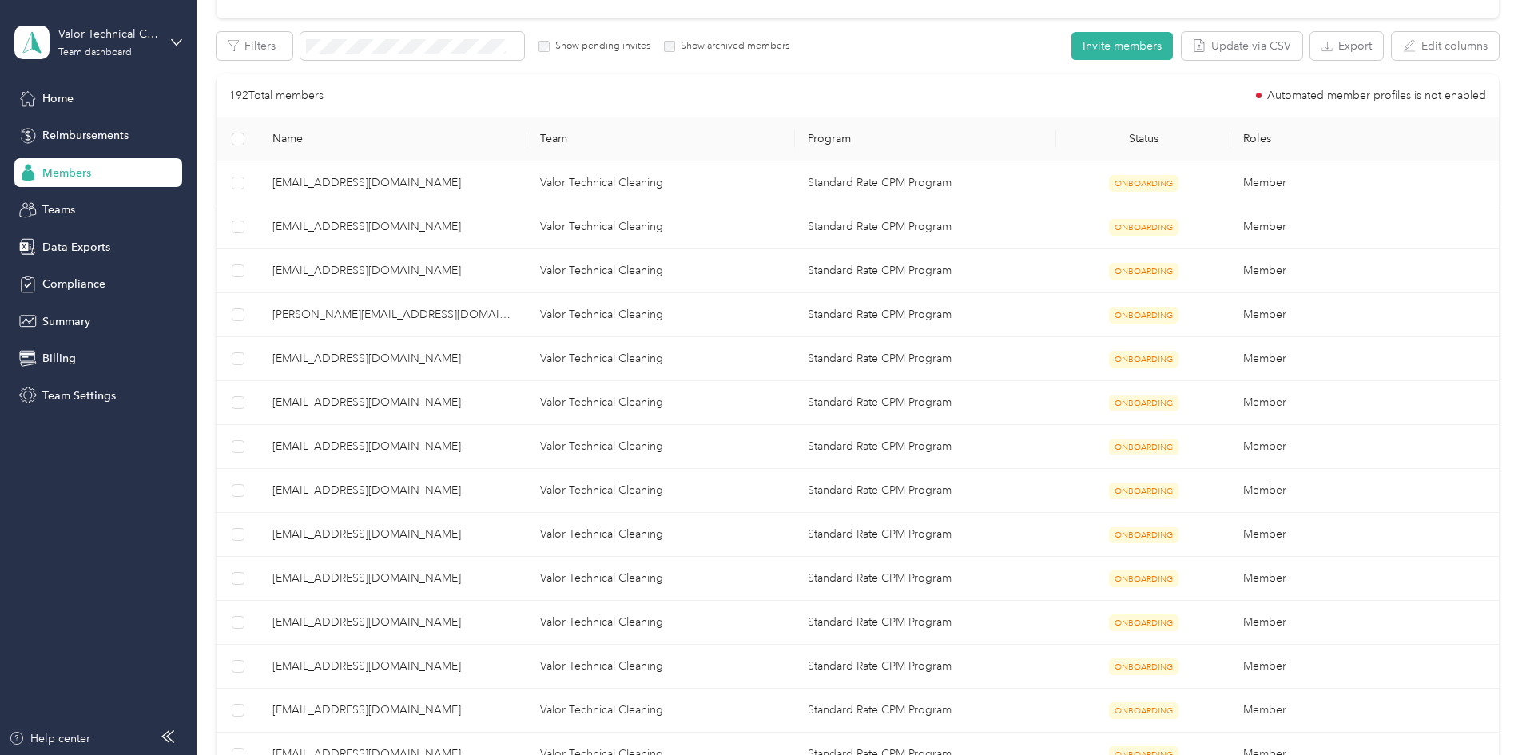
click at [73, 388] on div "Team Settings" at bounding box center [98, 395] width 168 height 29
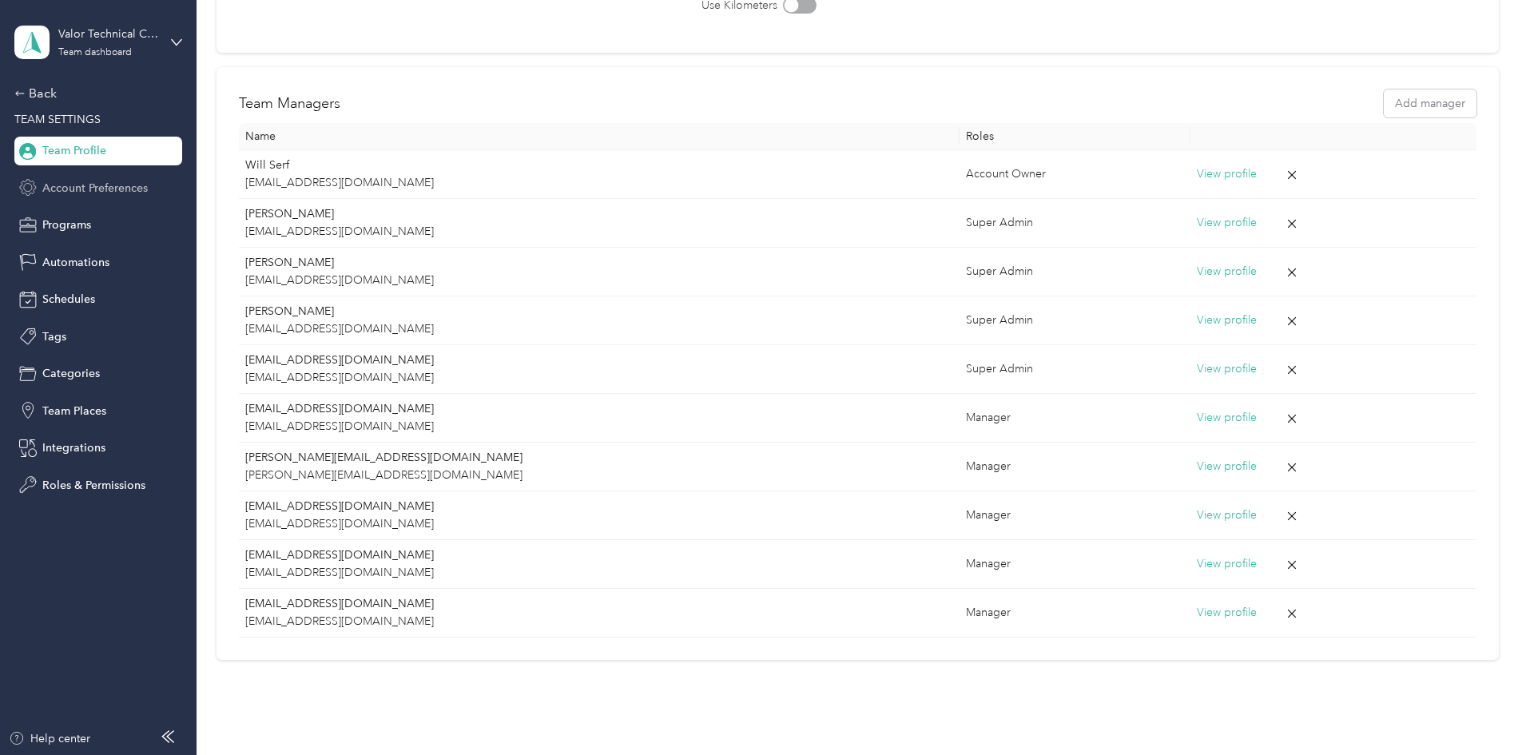
click at [74, 183] on span "Account Preferences" at bounding box center [94, 188] width 105 height 17
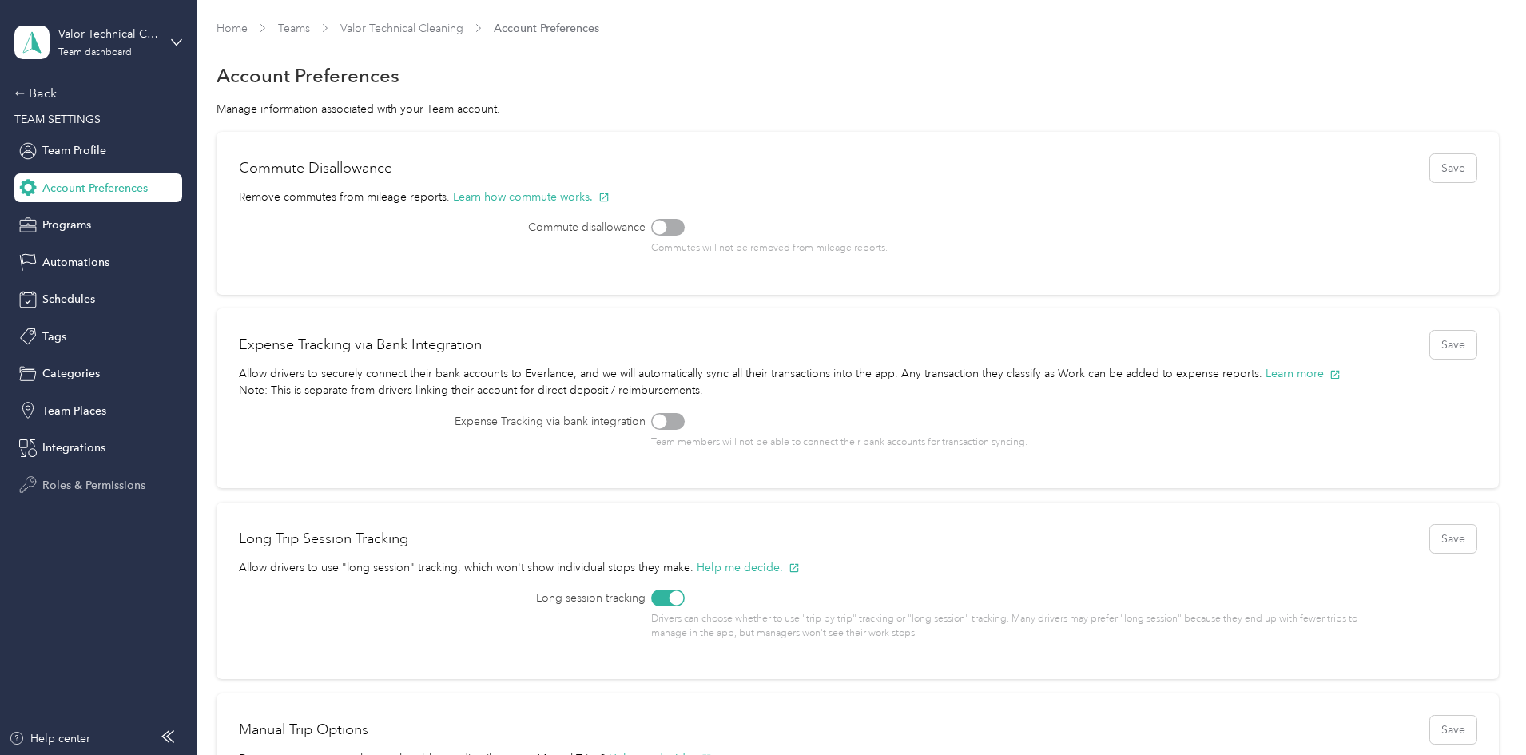
click at [91, 484] on span "Roles & Permissions" at bounding box center [93, 485] width 103 height 17
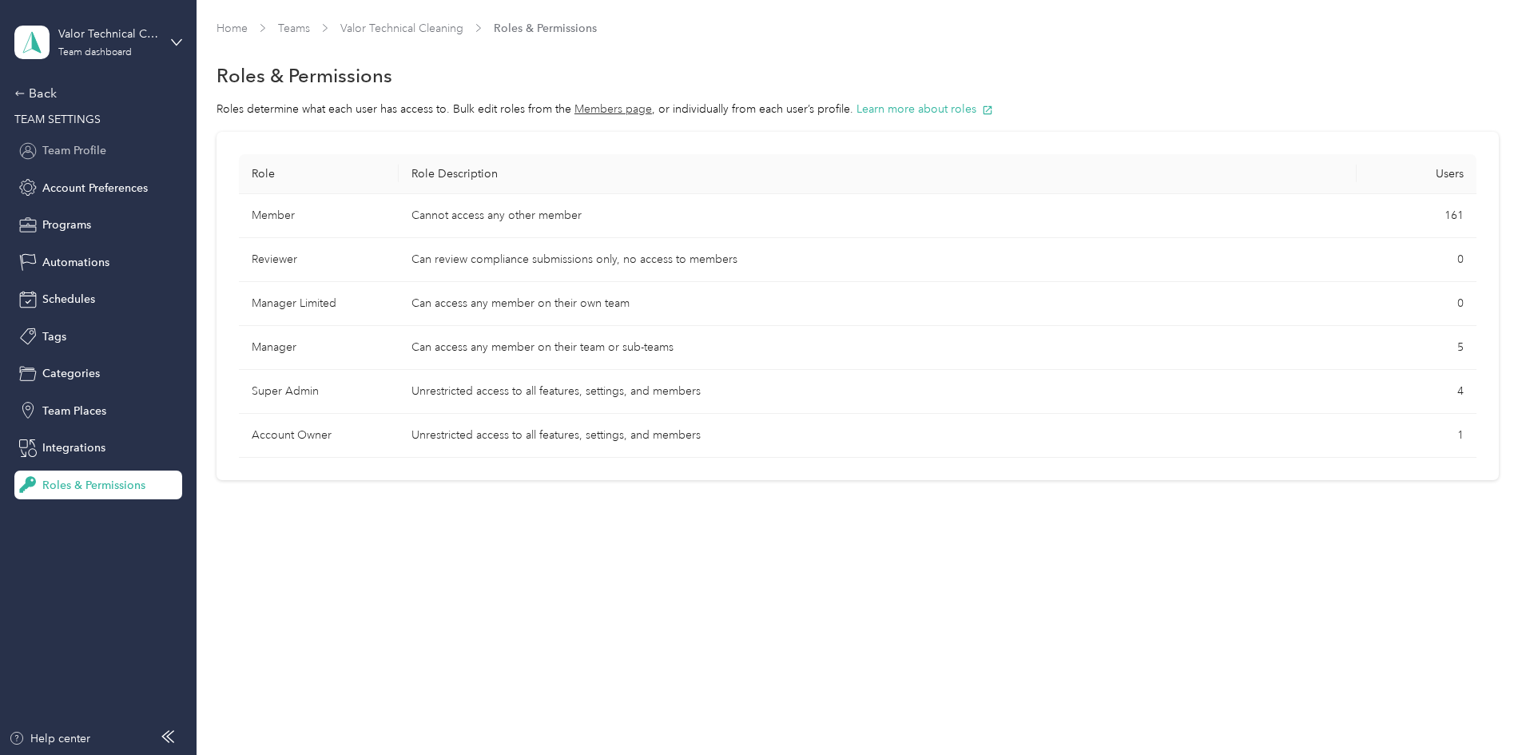
click at [84, 153] on span "Team Profile" at bounding box center [74, 150] width 64 height 17
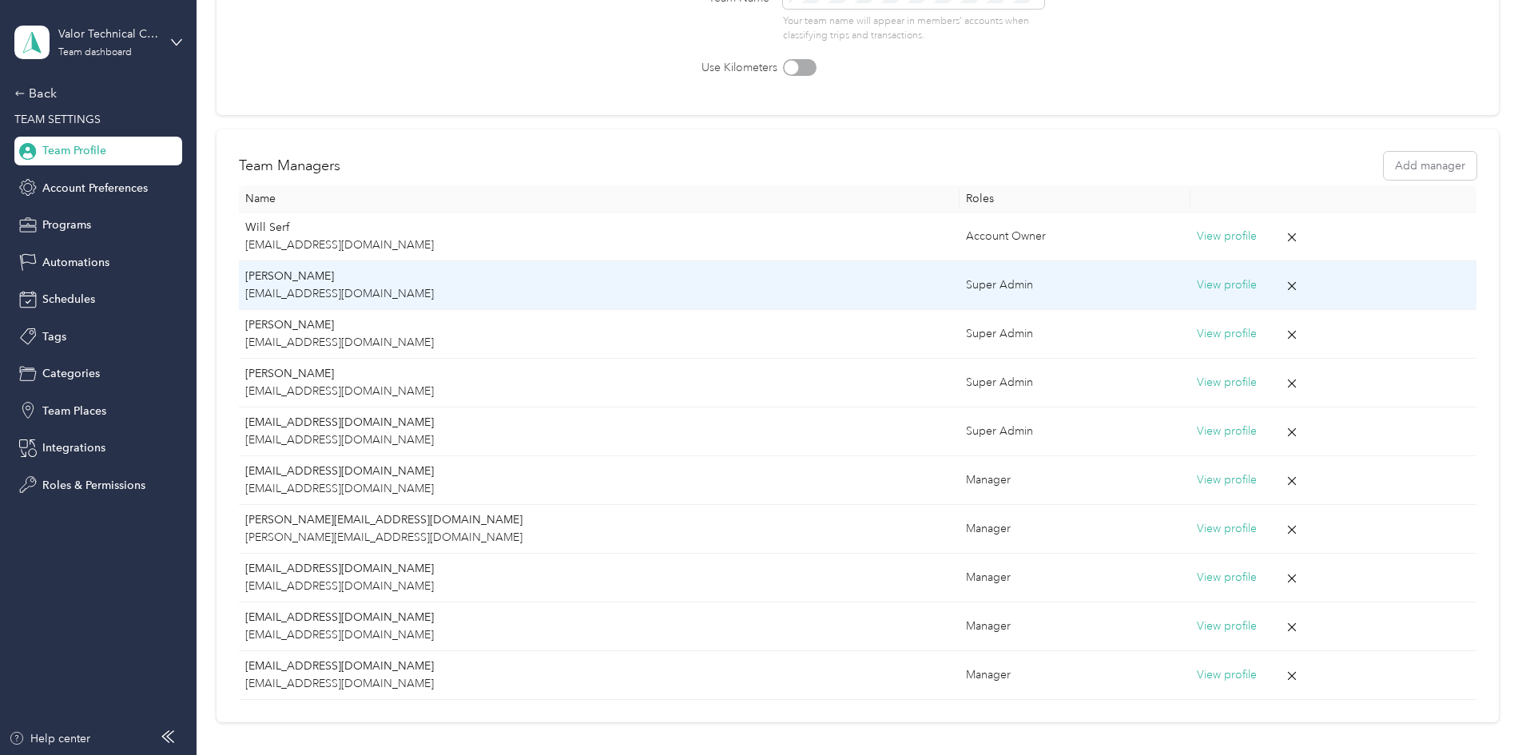
scroll to position [266, 0]
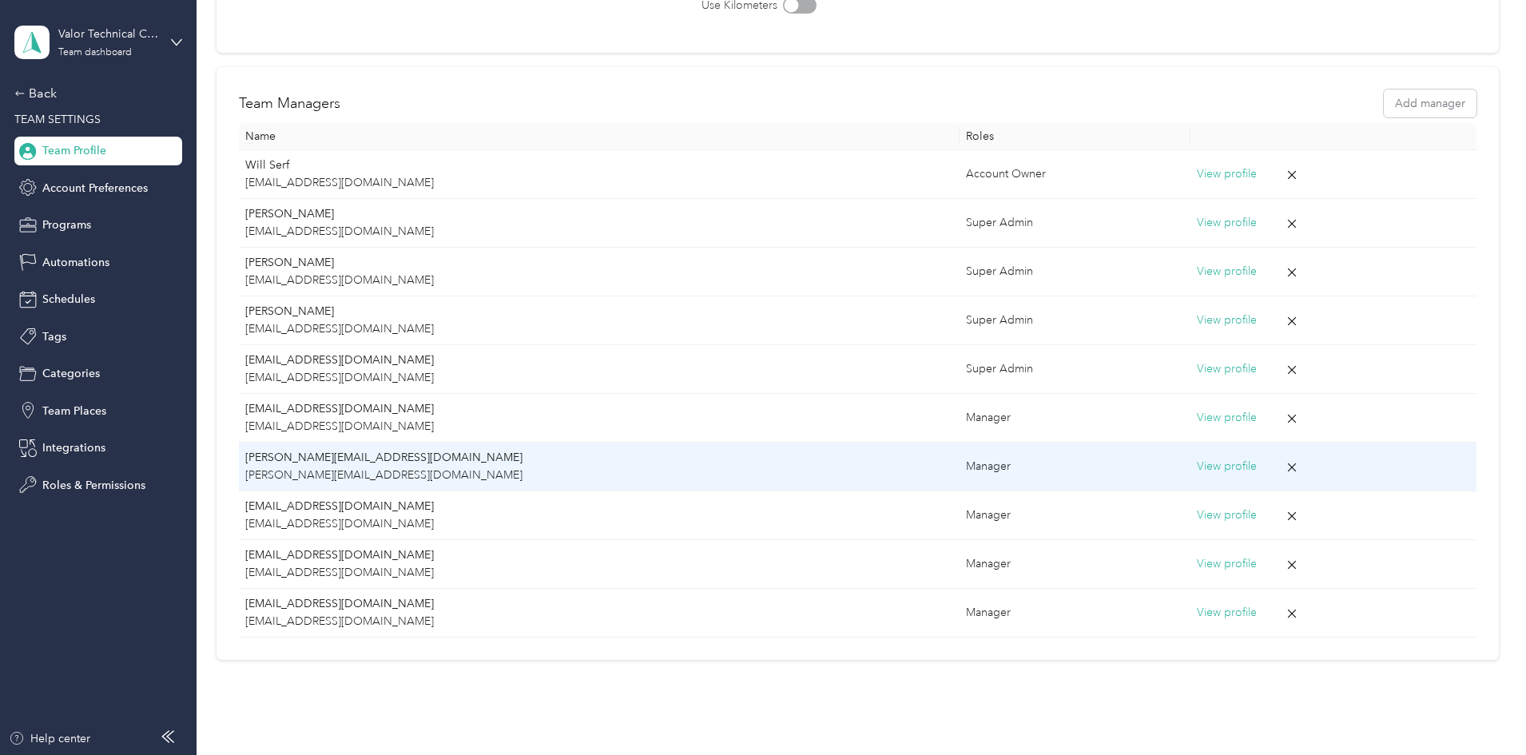
click at [1197, 465] on button "View profile" at bounding box center [1227, 467] width 60 height 18
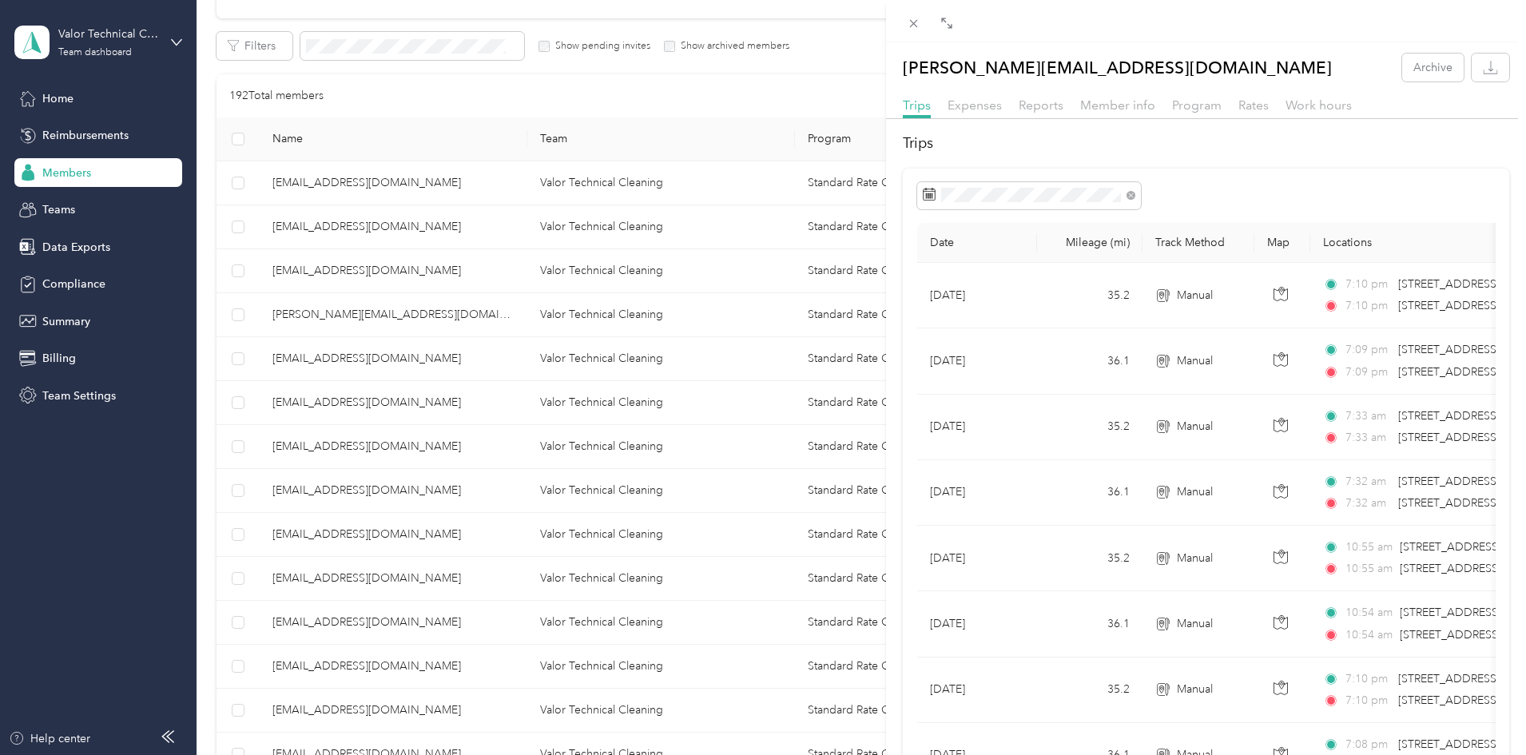
click at [54, 97] on div "gwoermann@valortechnicalcleaning.com Archive Trips Expenses Reports Member info…" at bounding box center [763, 377] width 1526 height 755
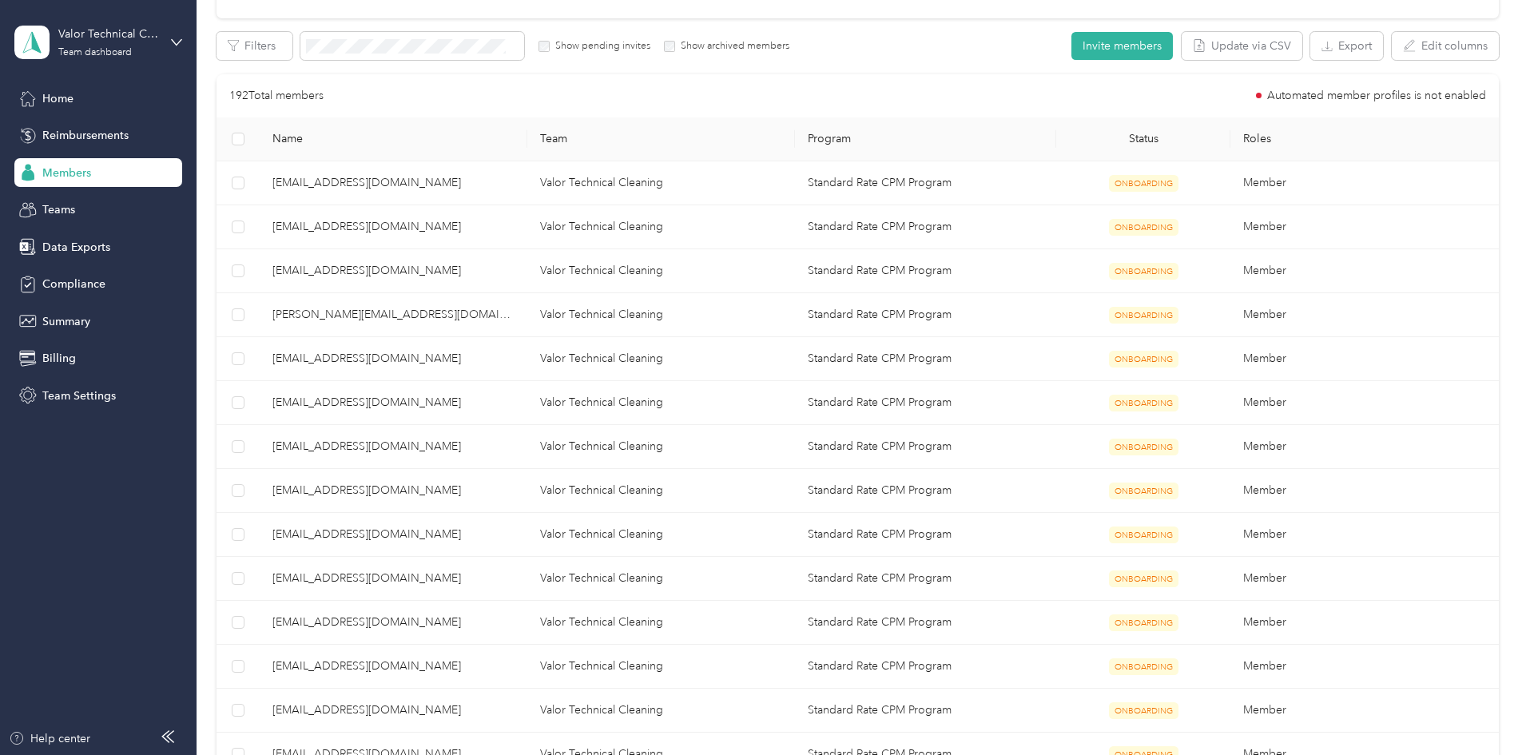
click at [52, 97] on span "Home" at bounding box center [57, 98] width 31 height 17
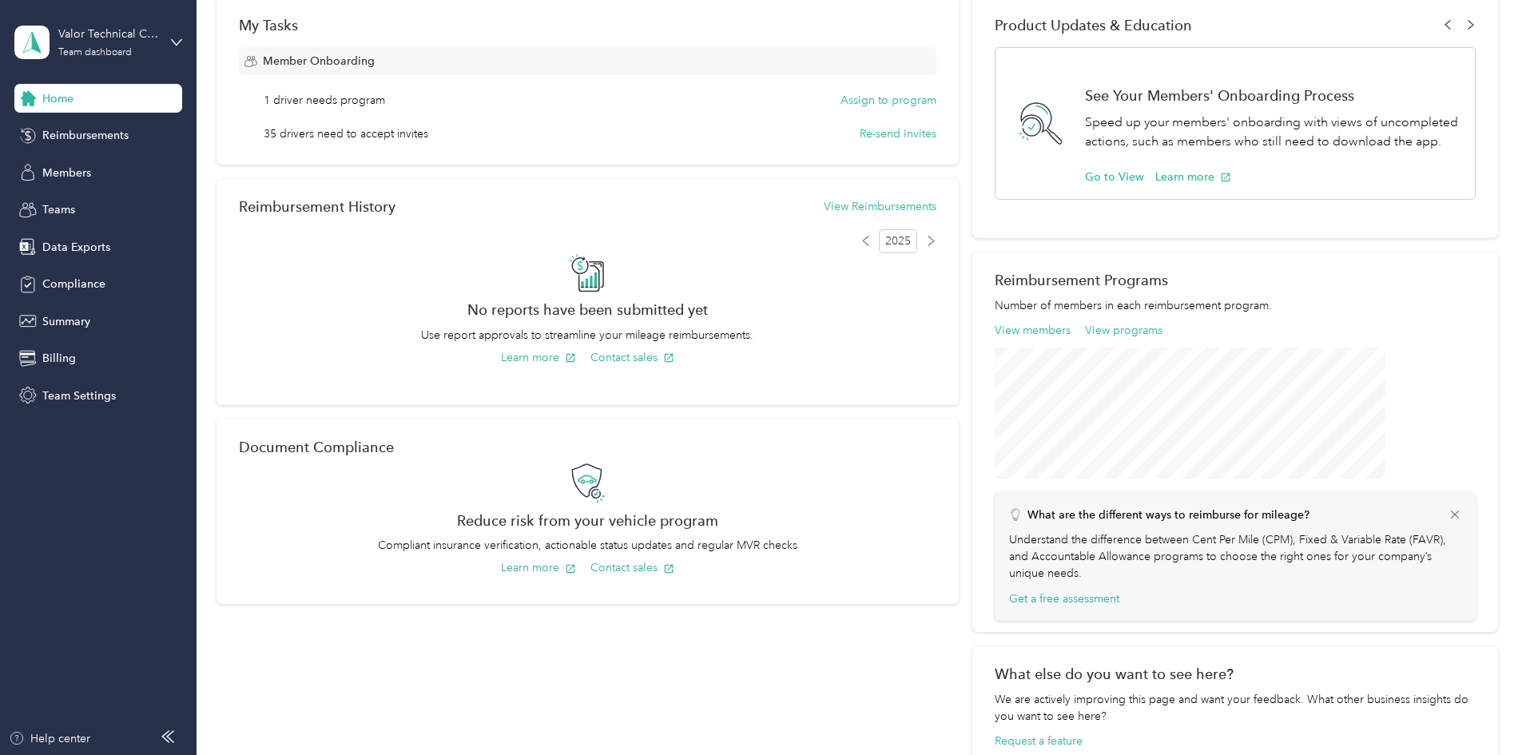
click at [1422, 118] on div "Welcome to Everlance Read our step-by-step guide to get started on your own, so…" at bounding box center [858, 282] width 1283 height 957
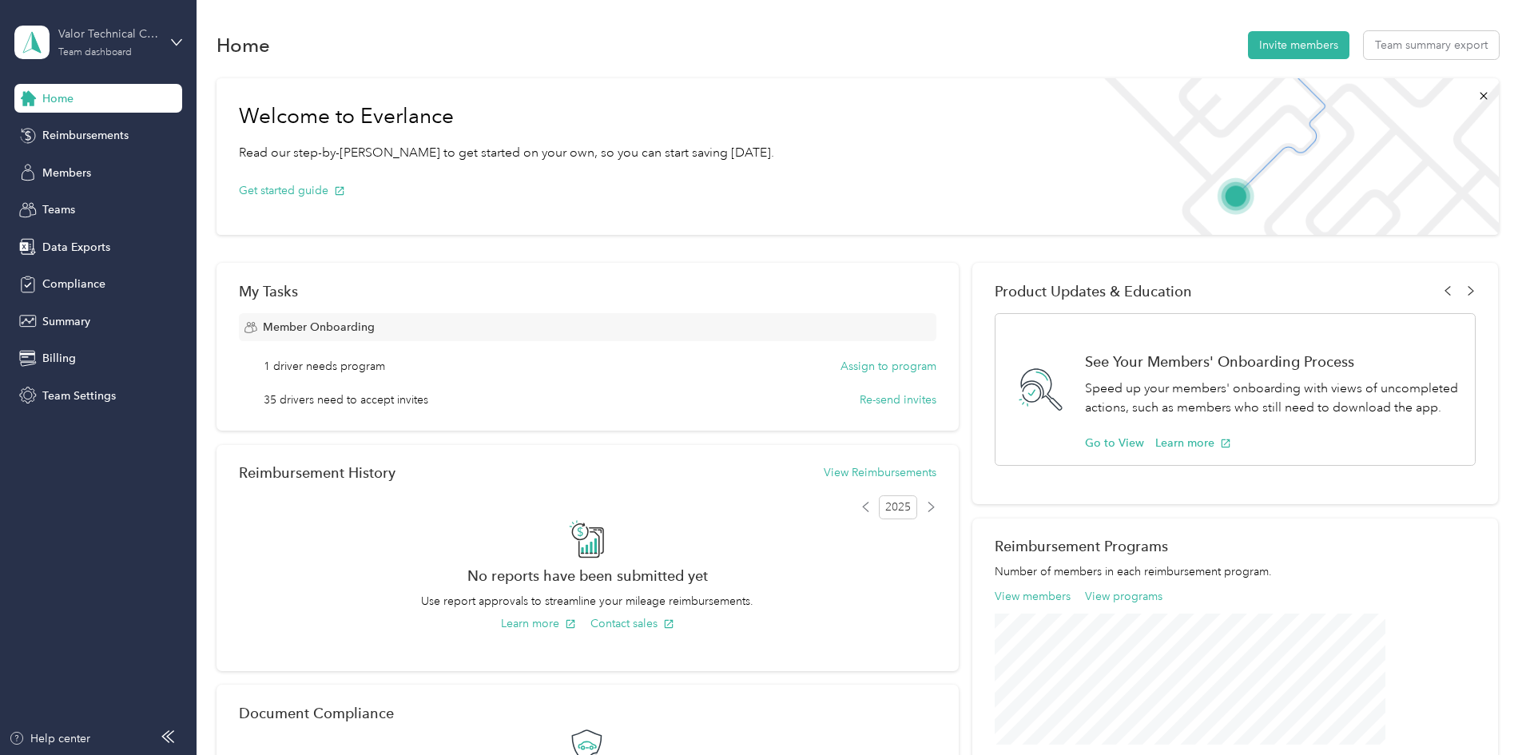
click at [89, 41] on div "Valor Technical Cleaning" at bounding box center [108, 34] width 100 height 17
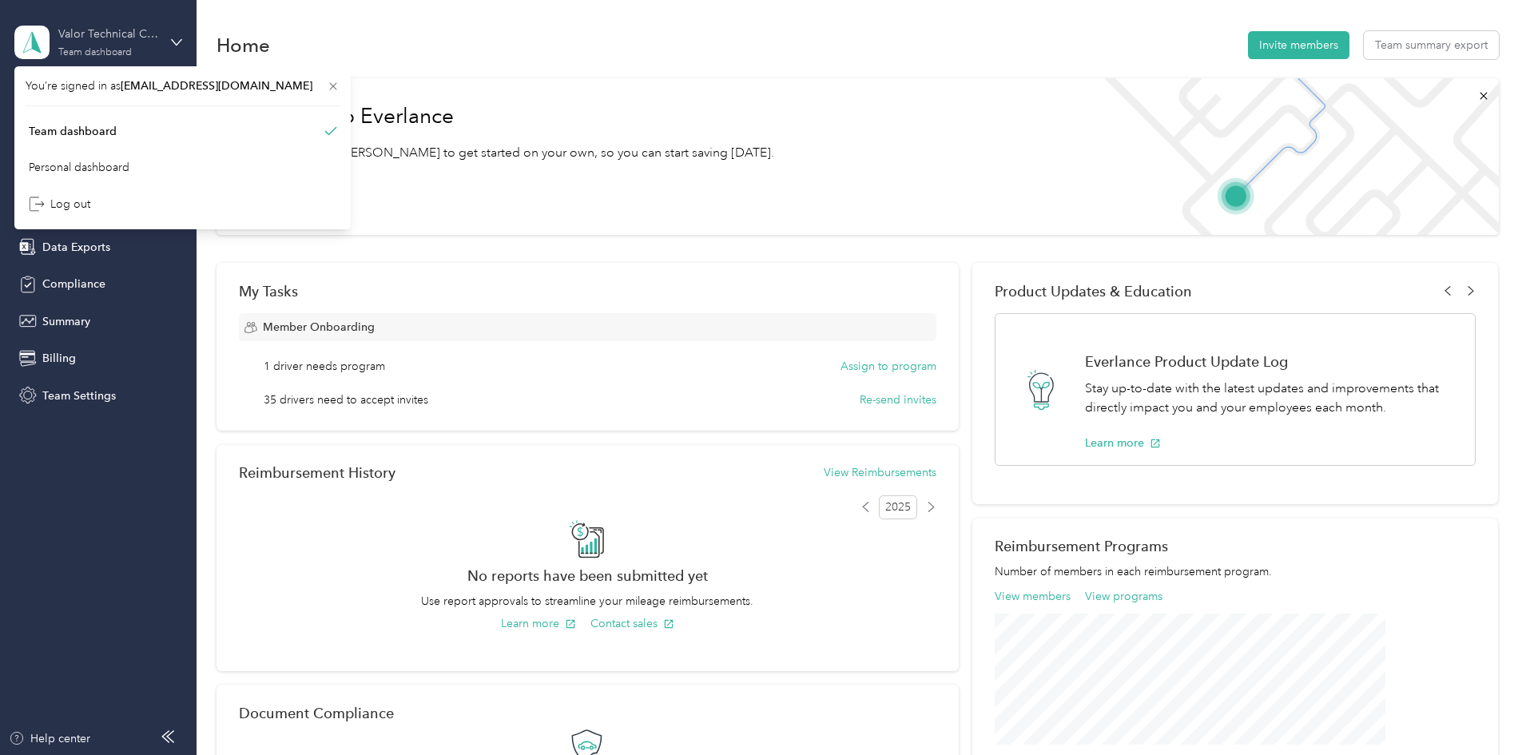
click at [126, 34] on div "Valor Technical Cleaning" at bounding box center [108, 34] width 100 height 17
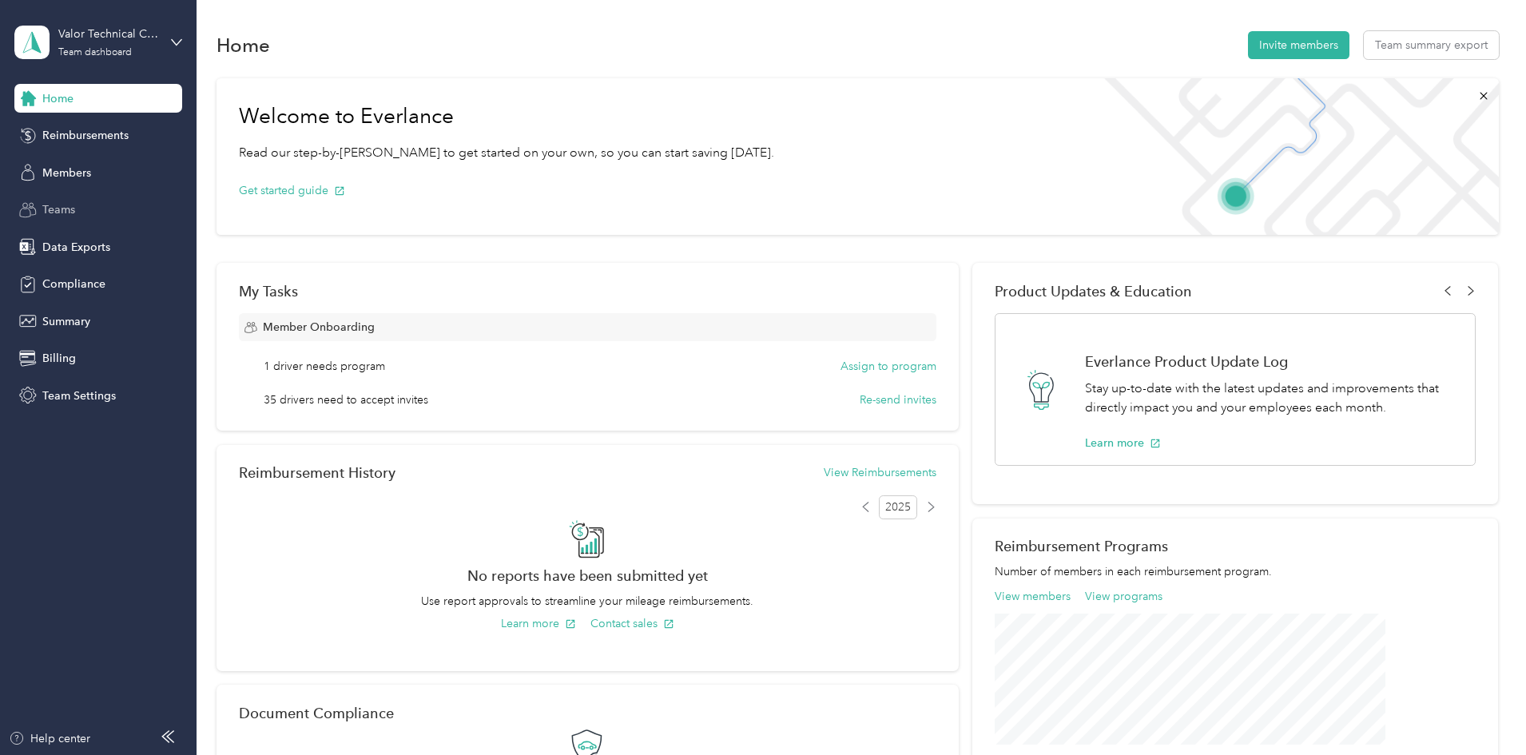
click at [51, 210] on span "Teams" at bounding box center [58, 209] width 33 height 17
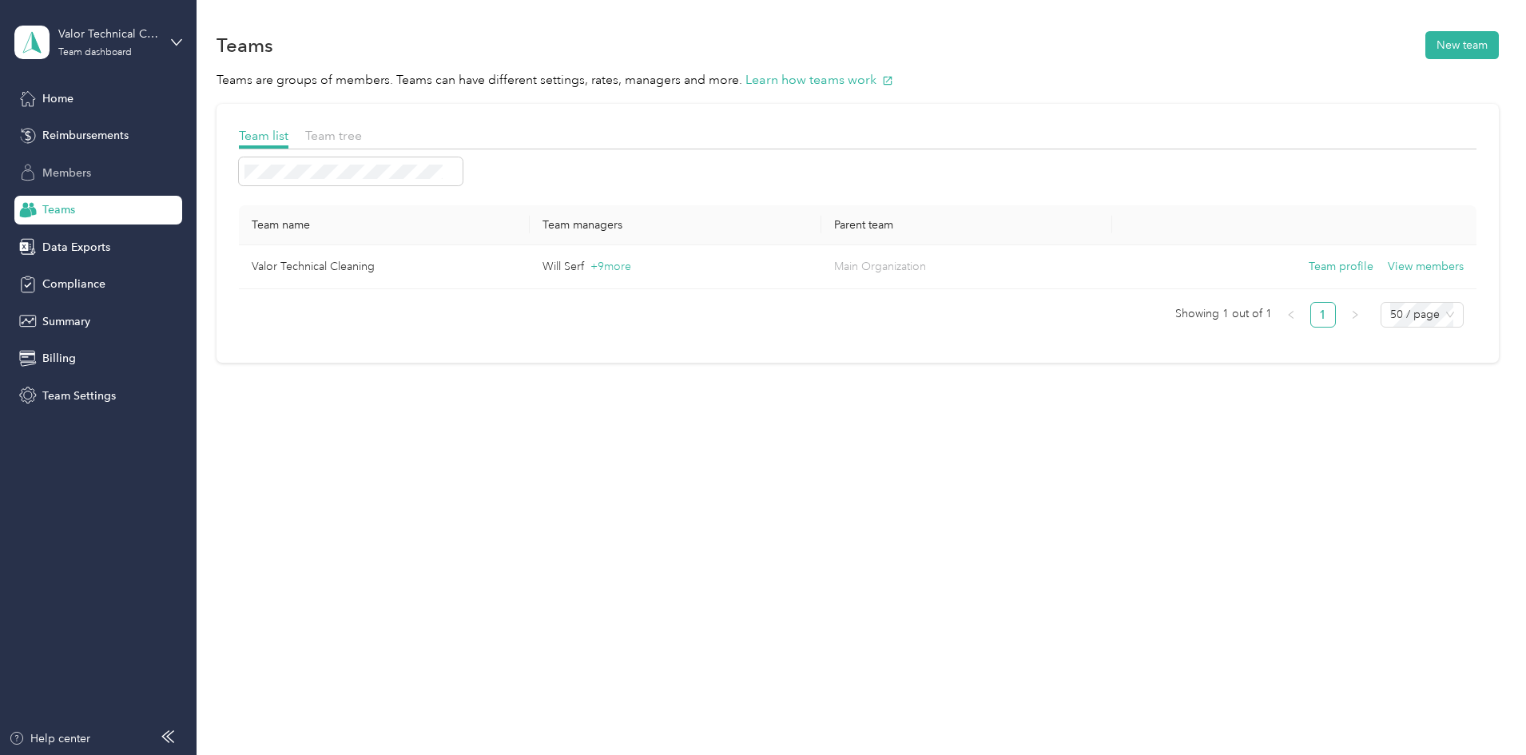
click at [74, 163] on div "Members" at bounding box center [98, 172] width 168 height 29
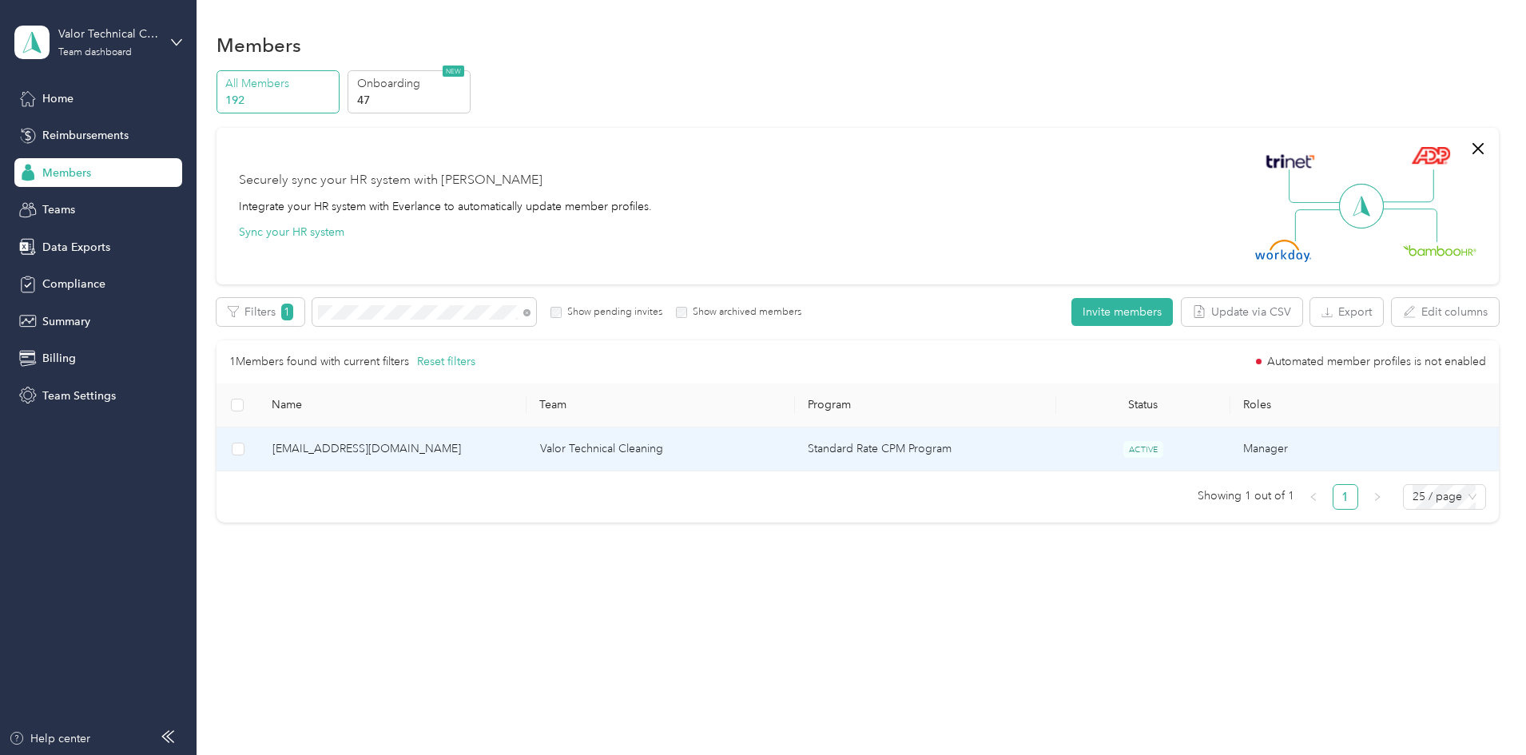
click at [468, 448] on span "ccrandell@valortechnicalcleaning.com" at bounding box center [394, 449] width 242 height 18
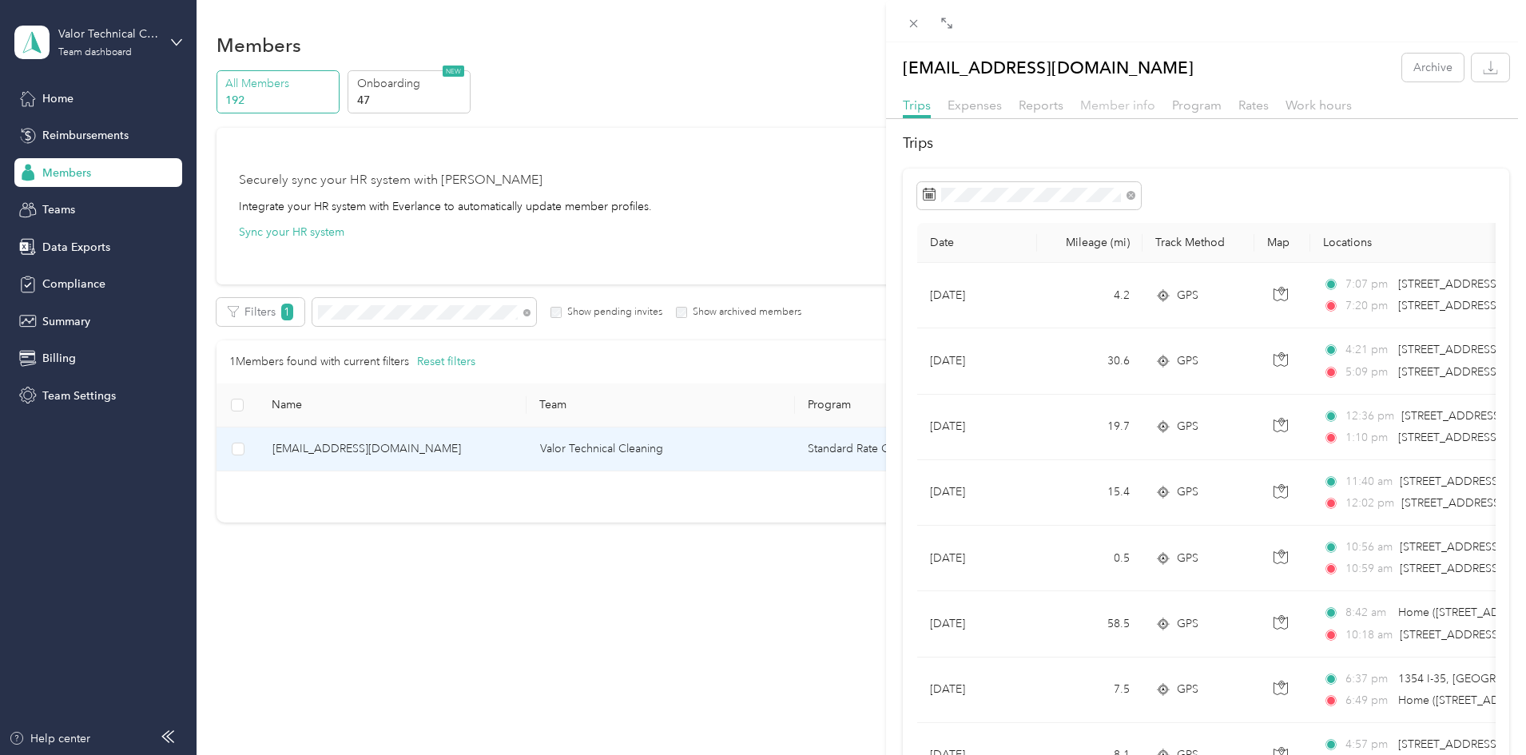
click at [1122, 105] on span "Member info" at bounding box center [1117, 104] width 75 height 15
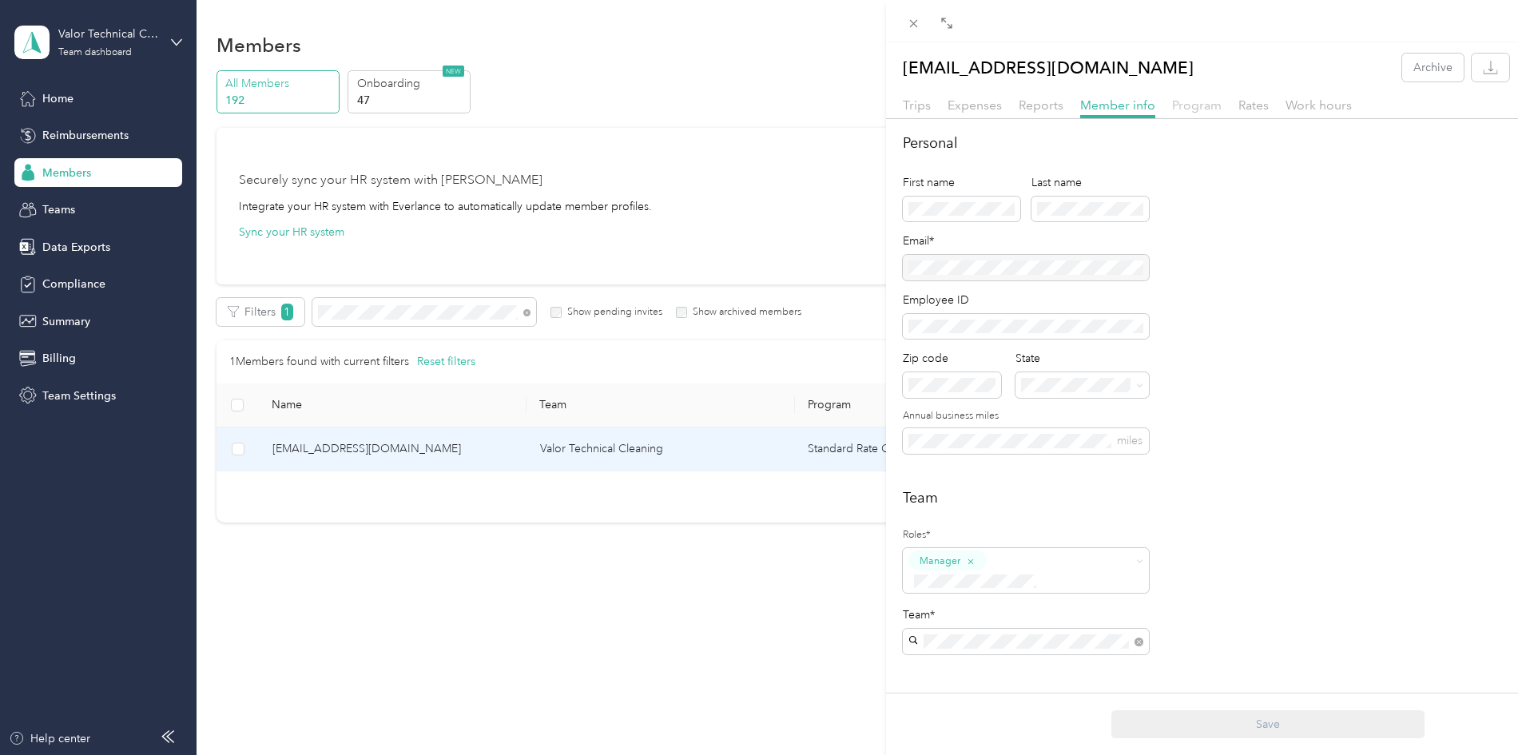
click at [1184, 109] on span "Program" at bounding box center [1197, 104] width 50 height 15
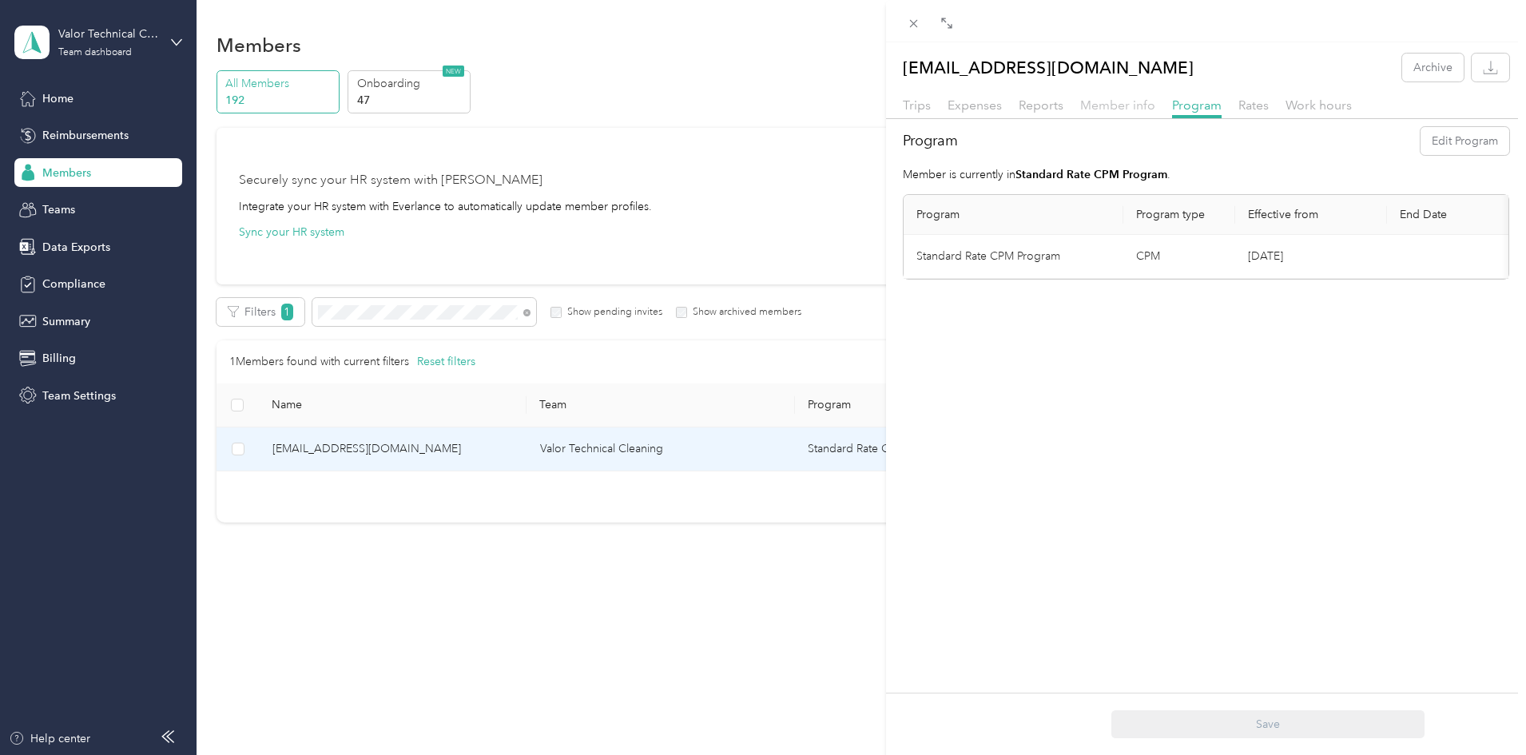
click at [1092, 112] on span "Member info" at bounding box center [1117, 104] width 75 height 15
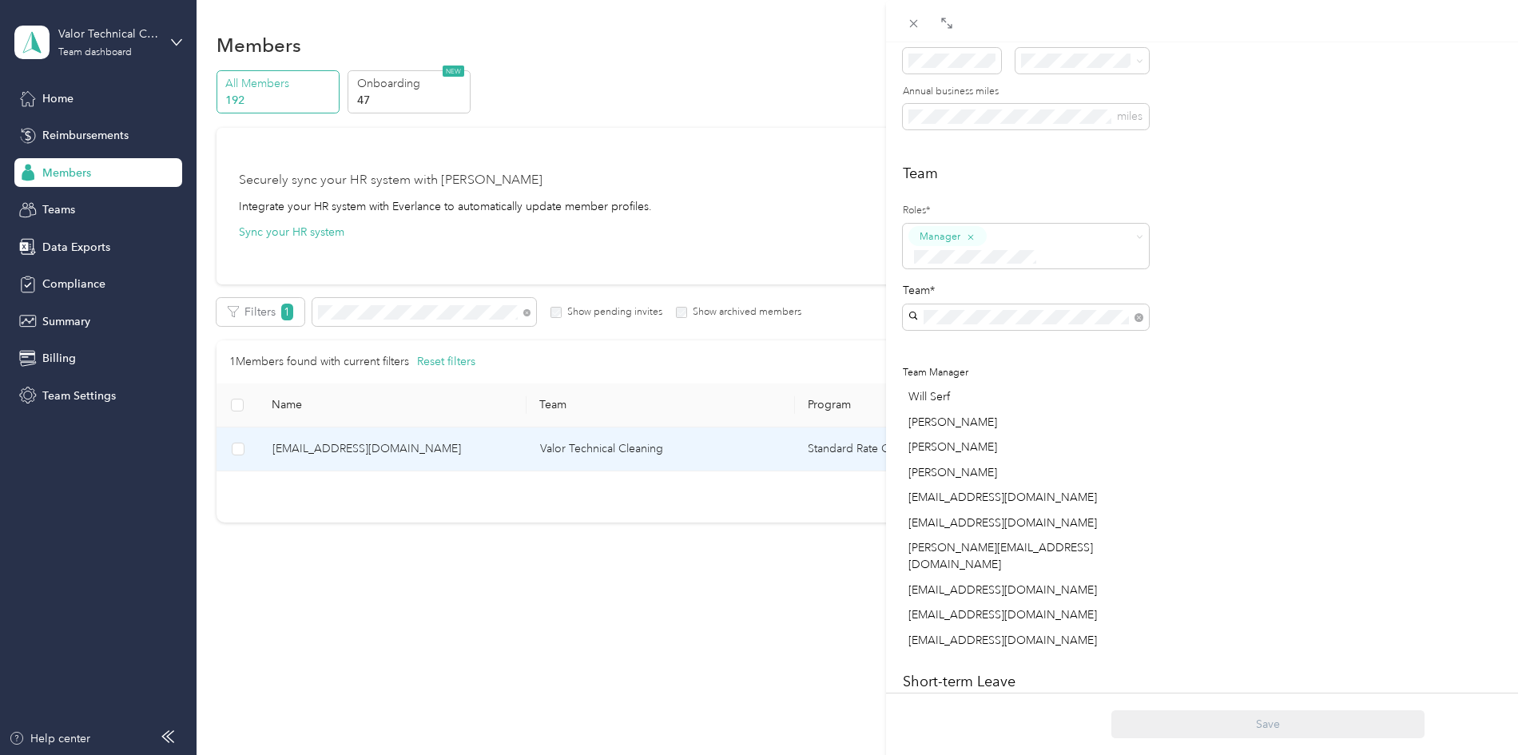
scroll to position [266, 0]
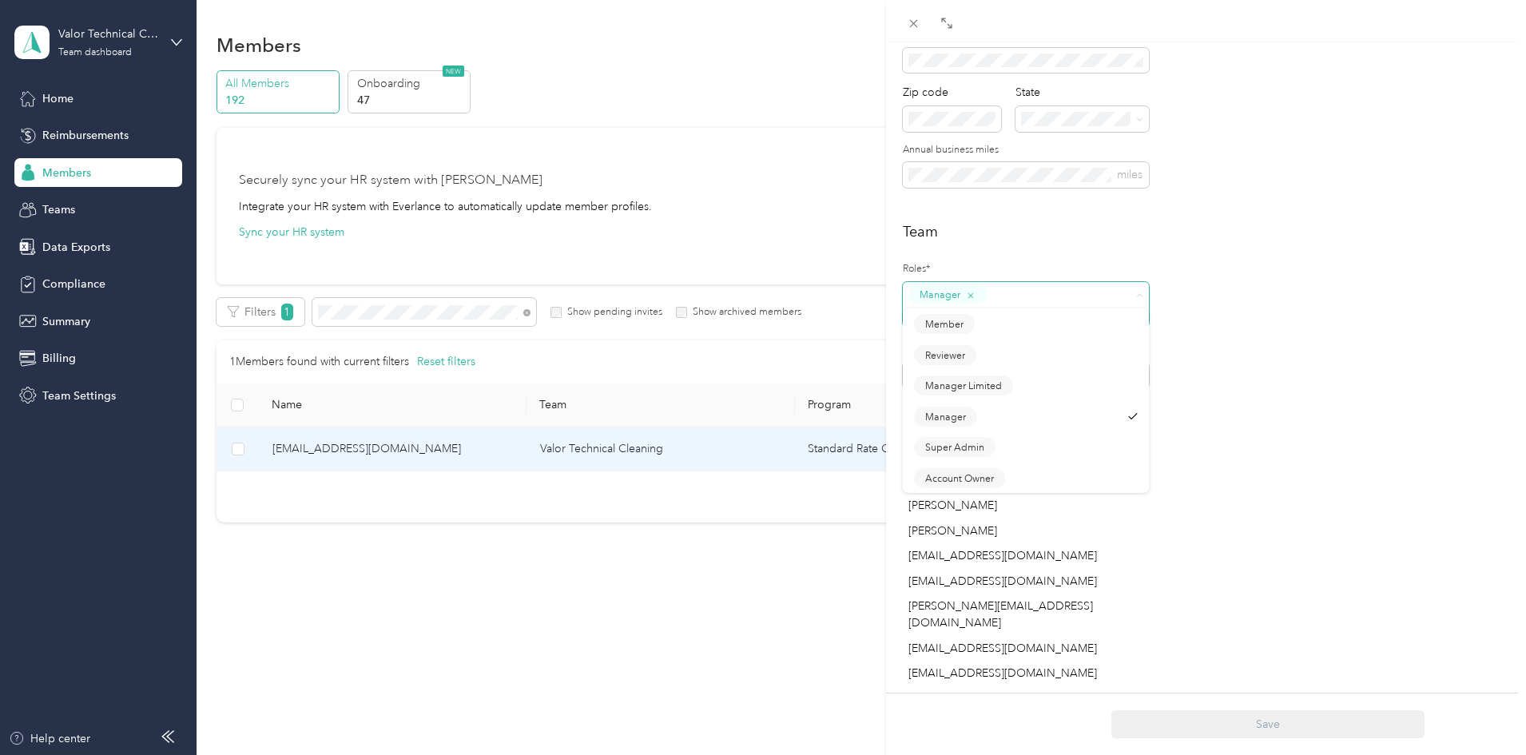
click at [1143, 292] on icon at bounding box center [1139, 295] width 7 height 7
click at [1245, 305] on div "Team Roles* Manager Team* Team Manager Will Serf Ben Pitts Janene Fournier Rust…" at bounding box center [1206, 468] width 607 height 495
click at [1136, 298] on icon at bounding box center [1139, 295] width 7 height 7
click at [1258, 295] on div "Team Roles* Manager Team* Team Manager Will Serf Ben Pitts Janene Fournier Rust…" at bounding box center [1206, 468] width 607 height 495
click at [1266, 285] on div "Team Roles* Manager Team* Team Manager Will Serf Ben Pitts Janene Fournier Rust…" at bounding box center [1206, 468] width 607 height 495
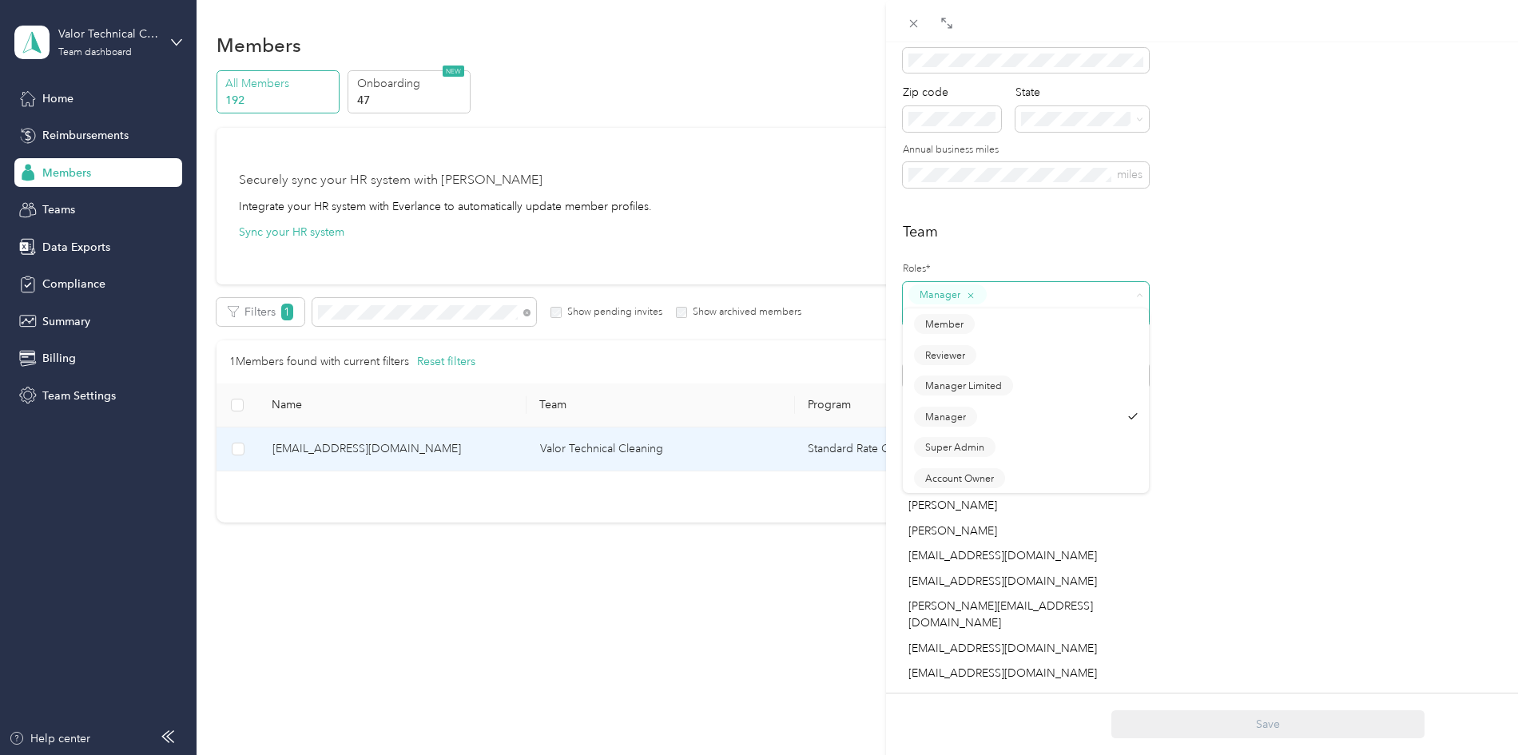
click at [1342, 293] on div "Team Roles* Manager Team* Team Manager Will Serf Ben Pitts Janene Fournier Rust…" at bounding box center [1206, 468] width 607 height 495
click at [1259, 268] on div "Team Roles* Manager Team* Team Manager Will Serf Ben Pitts Janene Fournier Rust…" at bounding box center [1206, 468] width 607 height 495
click at [966, 443] on span "Super Admin" at bounding box center [954, 447] width 59 height 14
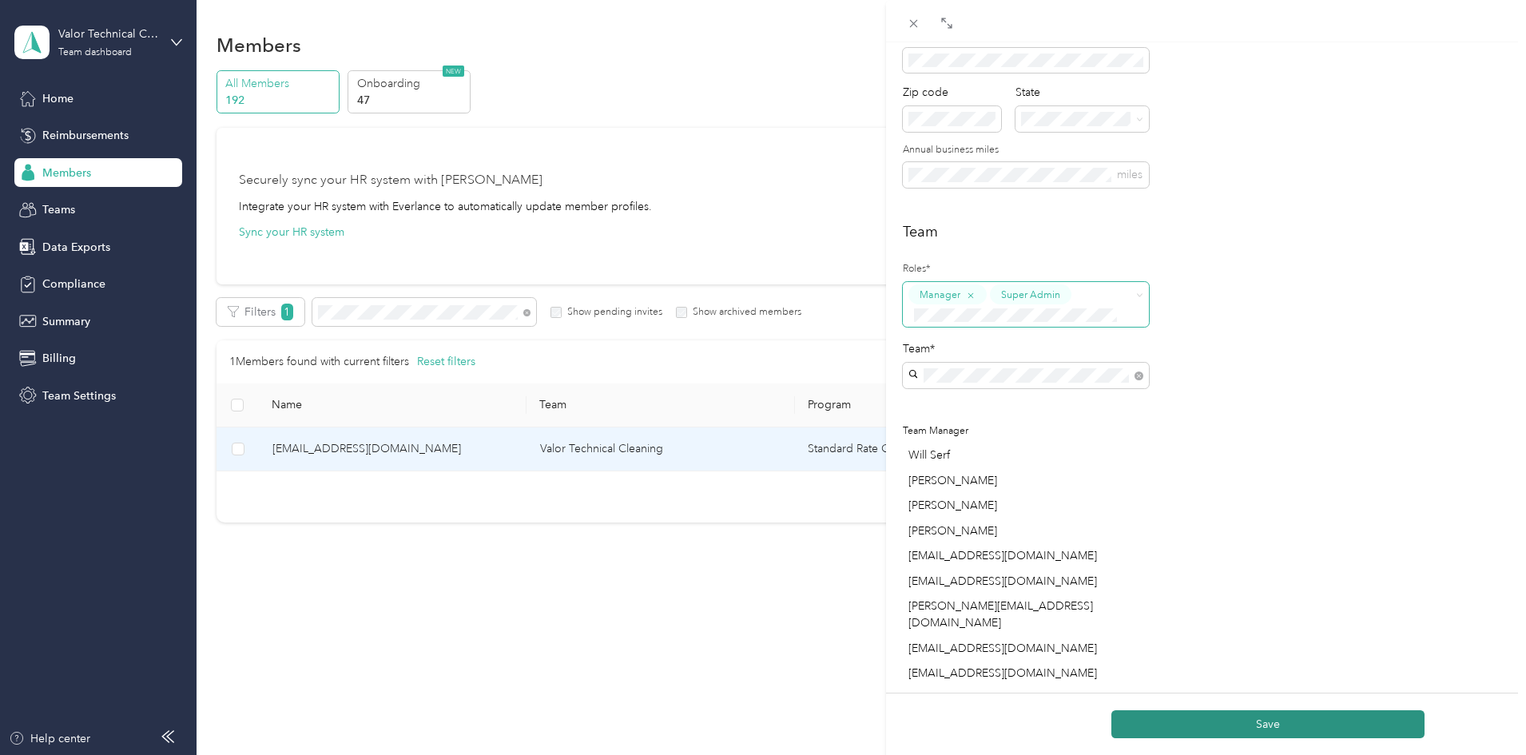
click at [1303, 721] on button "Save" at bounding box center [1268, 724] width 313 height 28
click at [1329, 726] on button "Save" at bounding box center [1268, 724] width 313 height 28
click at [1295, 719] on button "Save" at bounding box center [1268, 724] width 313 height 28
click at [58, 101] on div "ccrandell@valortechnicalcleaning.com Archive Trips Expenses Reports Member info…" at bounding box center [763, 377] width 1526 height 755
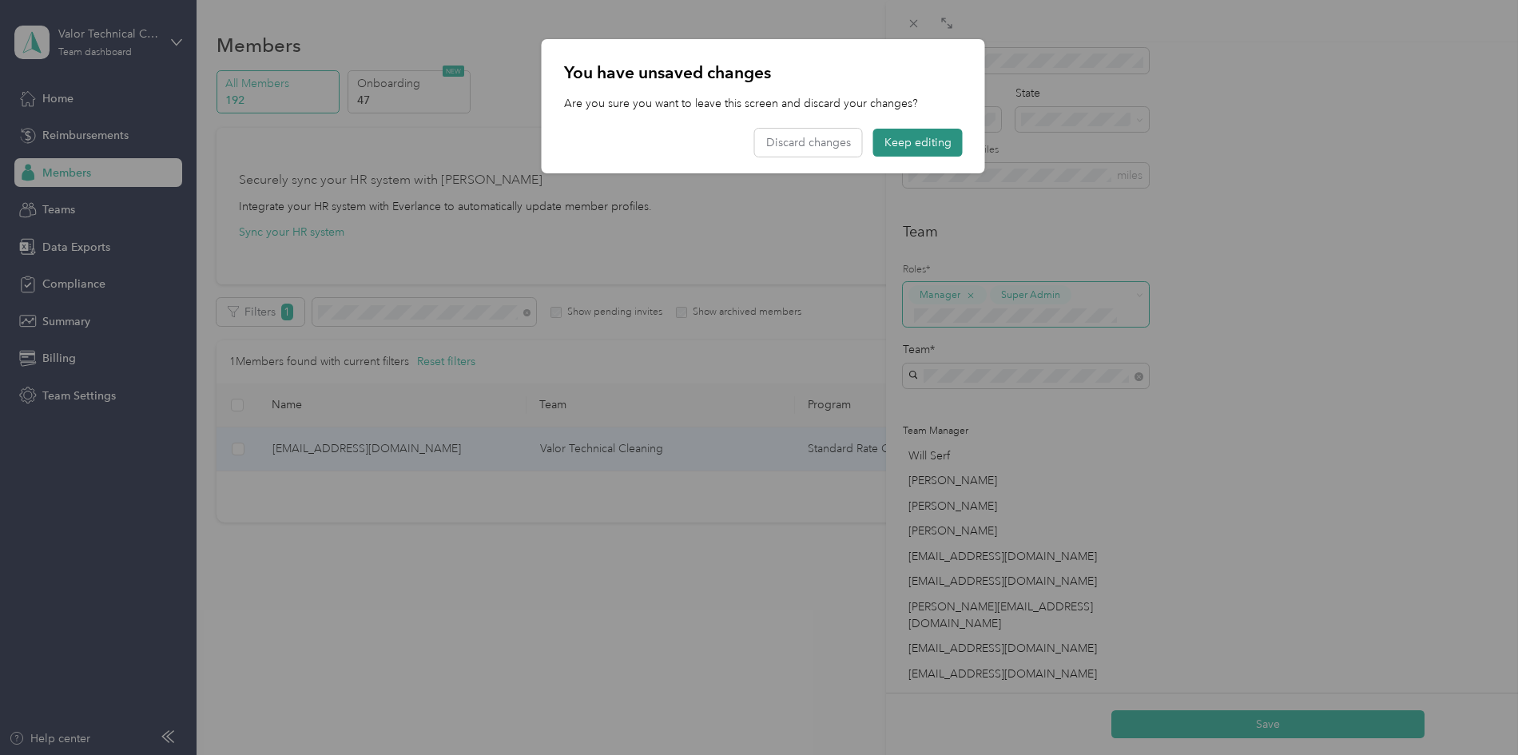
click at [895, 145] on button "Keep editing" at bounding box center [918, 143] width 90 height 28
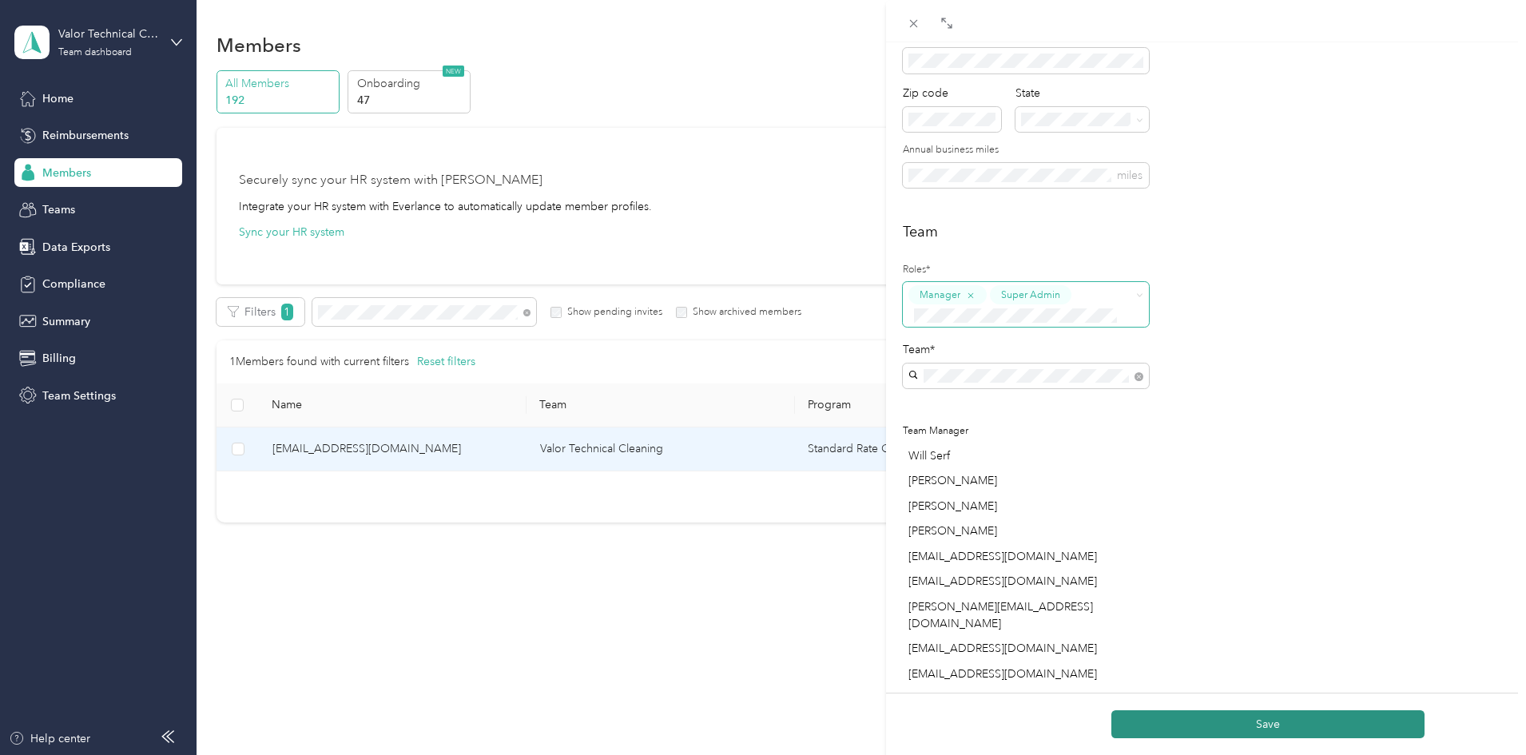
click at [1271, 726] on button "Save" at bounding box center [1268, 724] width 313 height 28
click at [1097, 299] on div "Manager Super Admin" at bounding box center [1016, 304] width 214 height 39
click at [993, 443] on li "Manager" at bounding box center [1026, 436] width 246 height 31
click at [1267, 726] on button "Save" at bounding box center [1268, 724] width 313 height 28
click at [1256, 717] on button "Save" at bounding box center [1268, 724] width 313 height 28
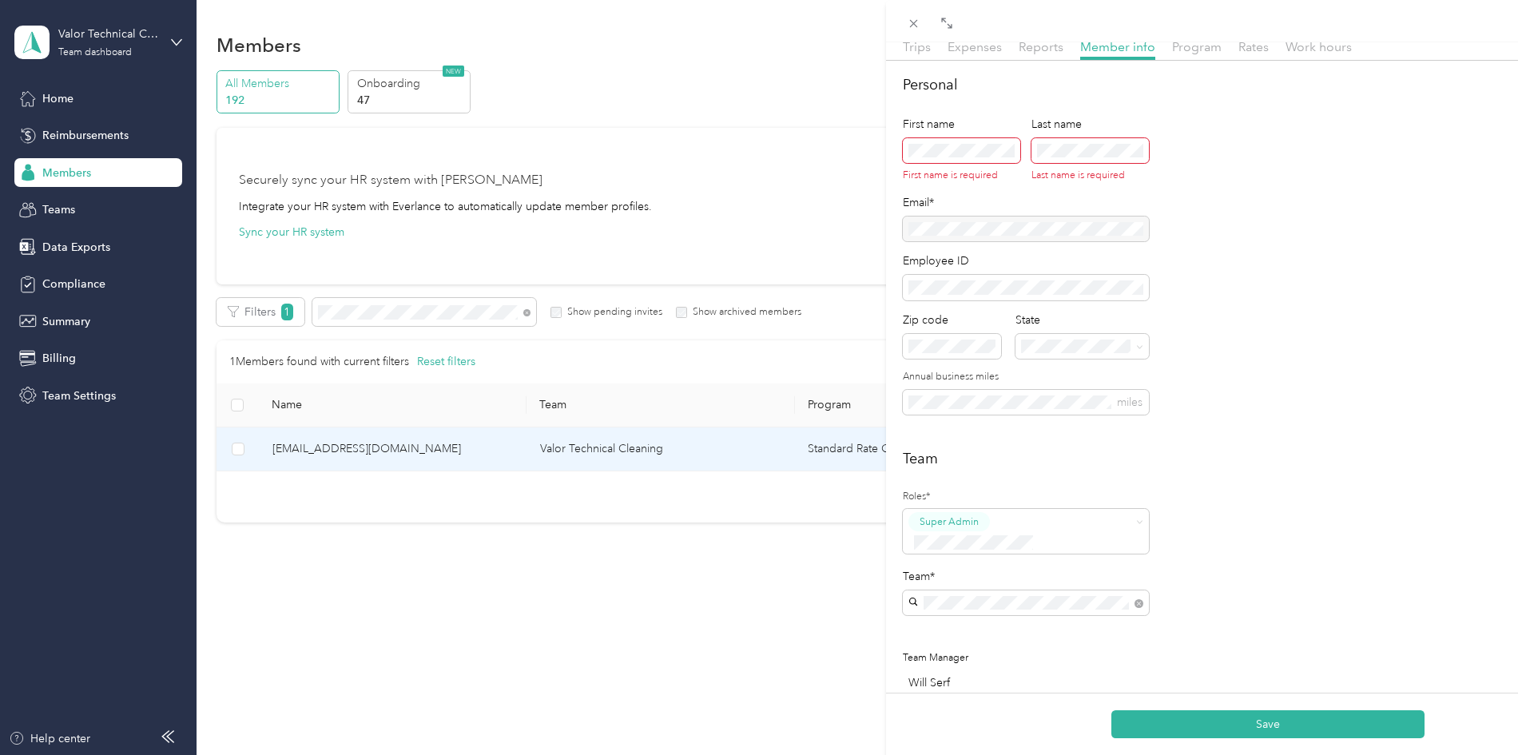
scroll to position [0, 0]
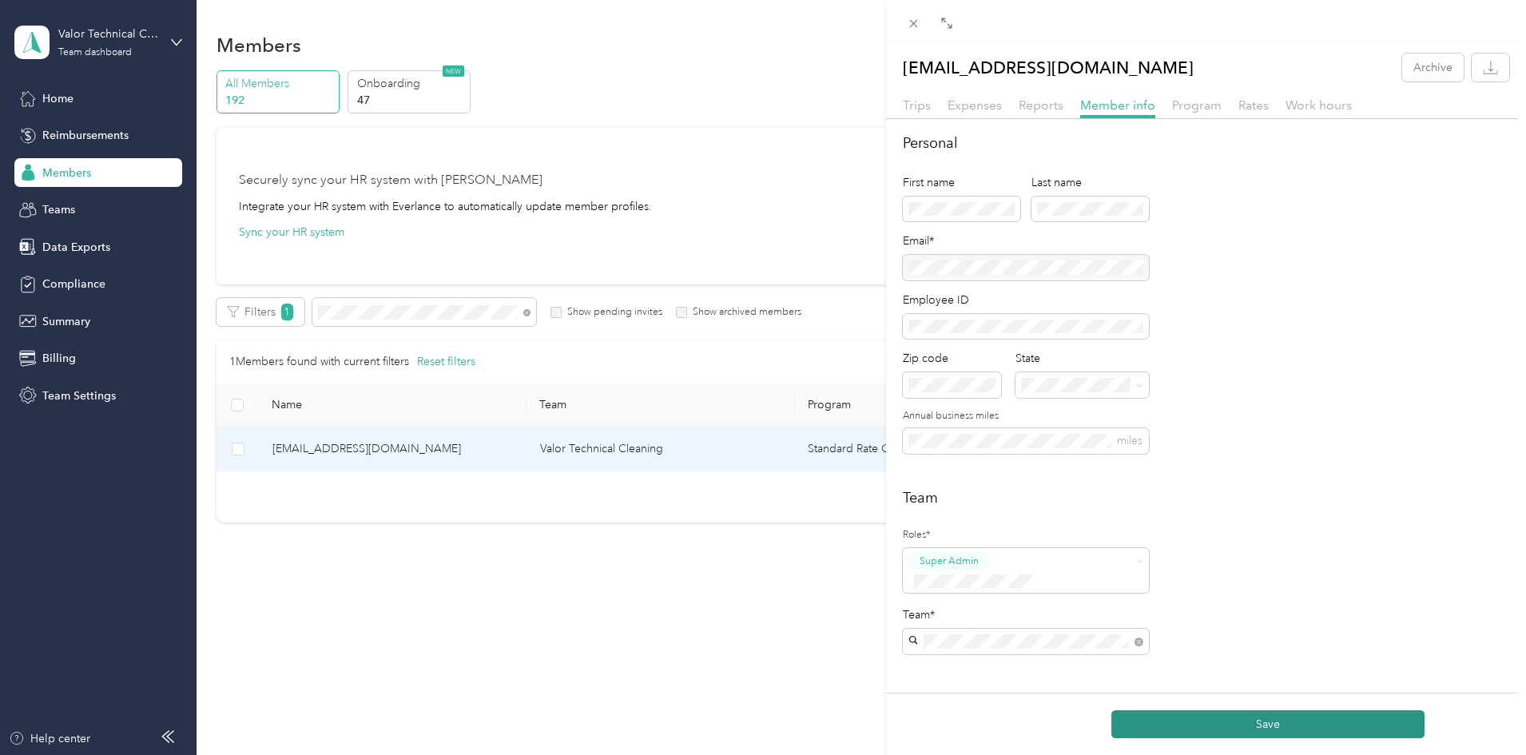
click at [1278, 730] on button "Save" at bounding box center [1268, 724] width 313 height 28
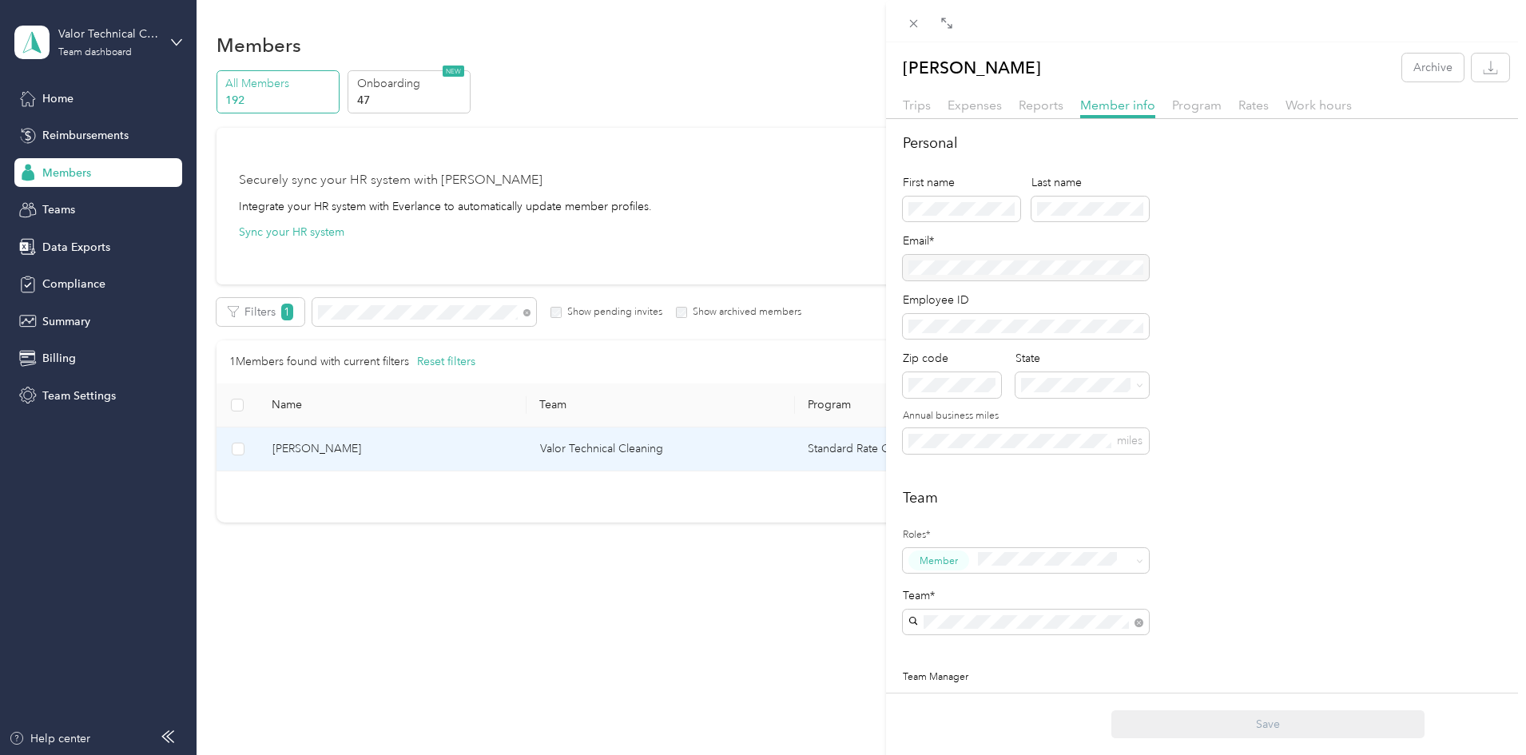
click at [464, 303] on div "Chris Crandell Archive Trips Expenses Reports Member info Program Rates Work ho…" at bounding box center [763, 377] width 1526 height 755
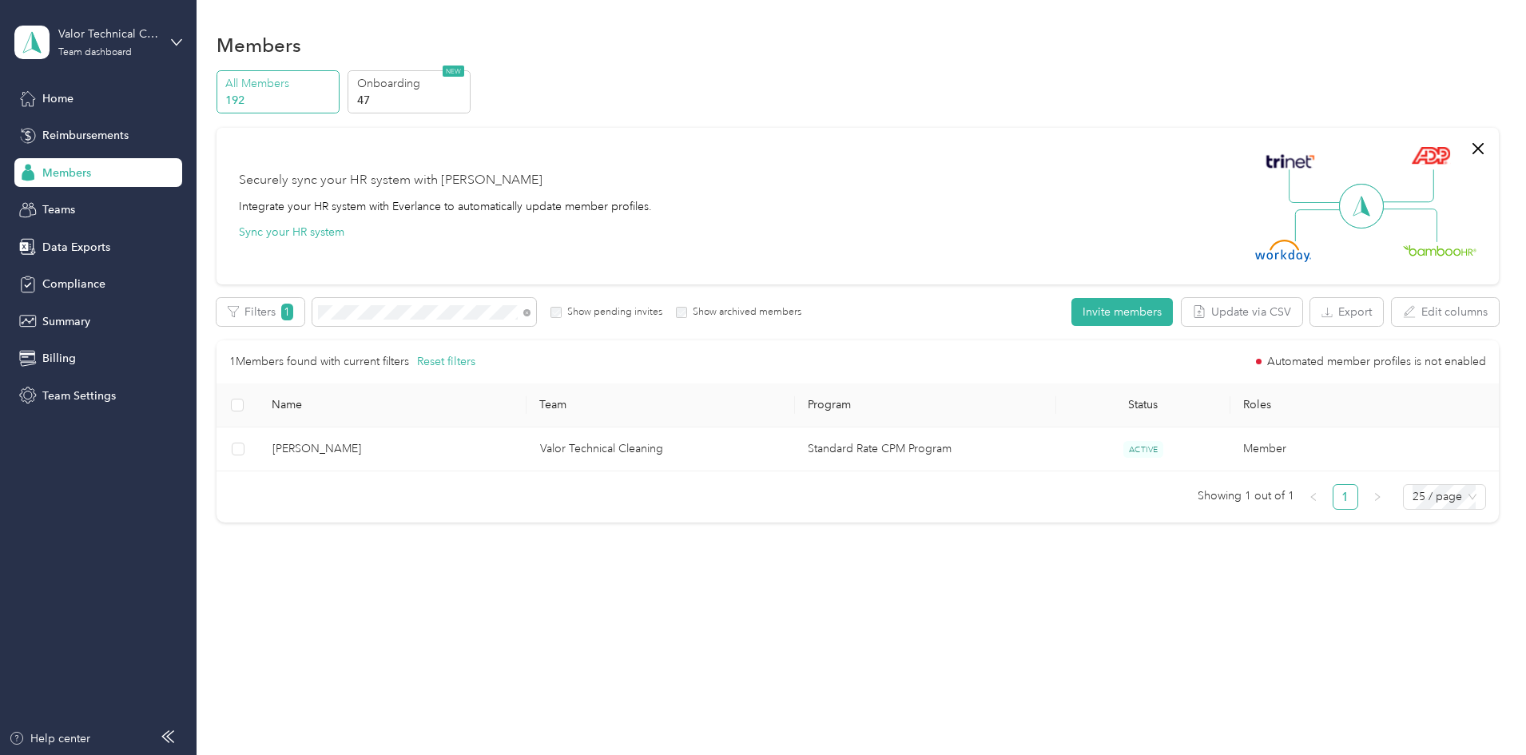
click at [452, 314] on div at bounding box center [763, 377] width 1526 height 755
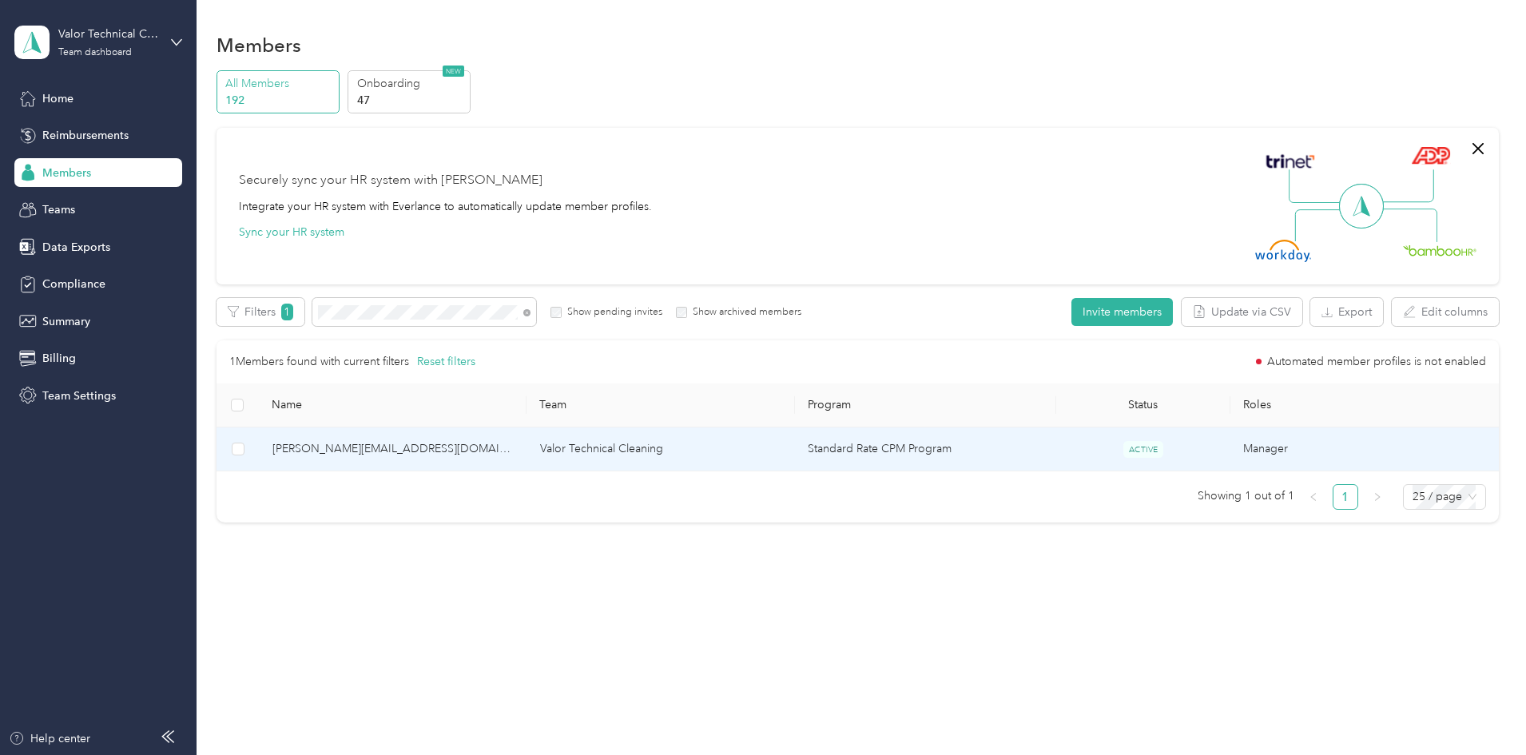
click at [504, 449] on span "[PERSON_NAME][EMAIL_ADDRESS][DOMAIN_NAME]" at bounding box center [394, 449] width 242 height 18
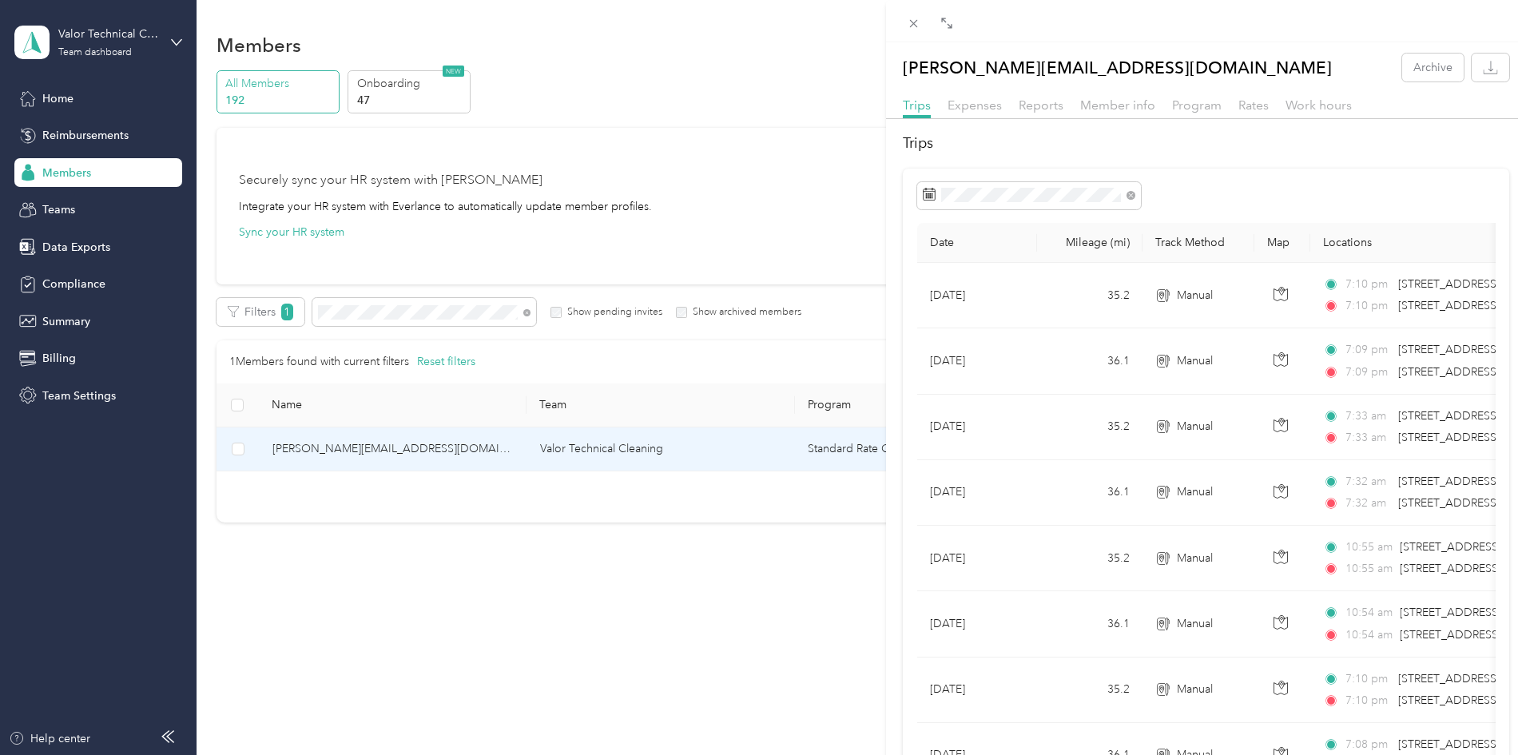
click at [173, 40] on div "gwoermann@valortechnicalcleaning.com Archive Trips Expenses Reports Member info…" at bounding box center [763, 377] width 1526 height 755
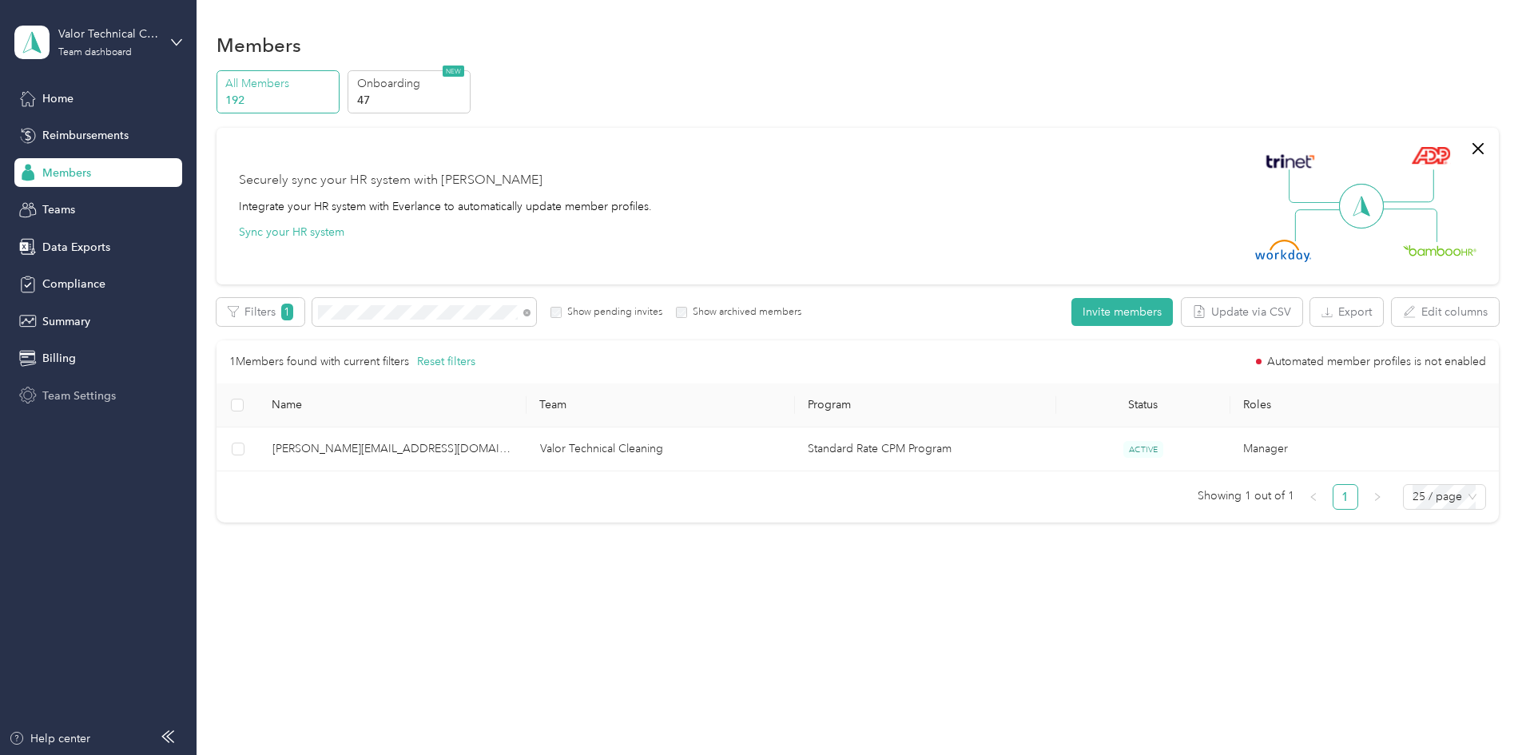
click at [65, 388] on span "Team Settings" at bounding box center [79, 396] width 74 height 17
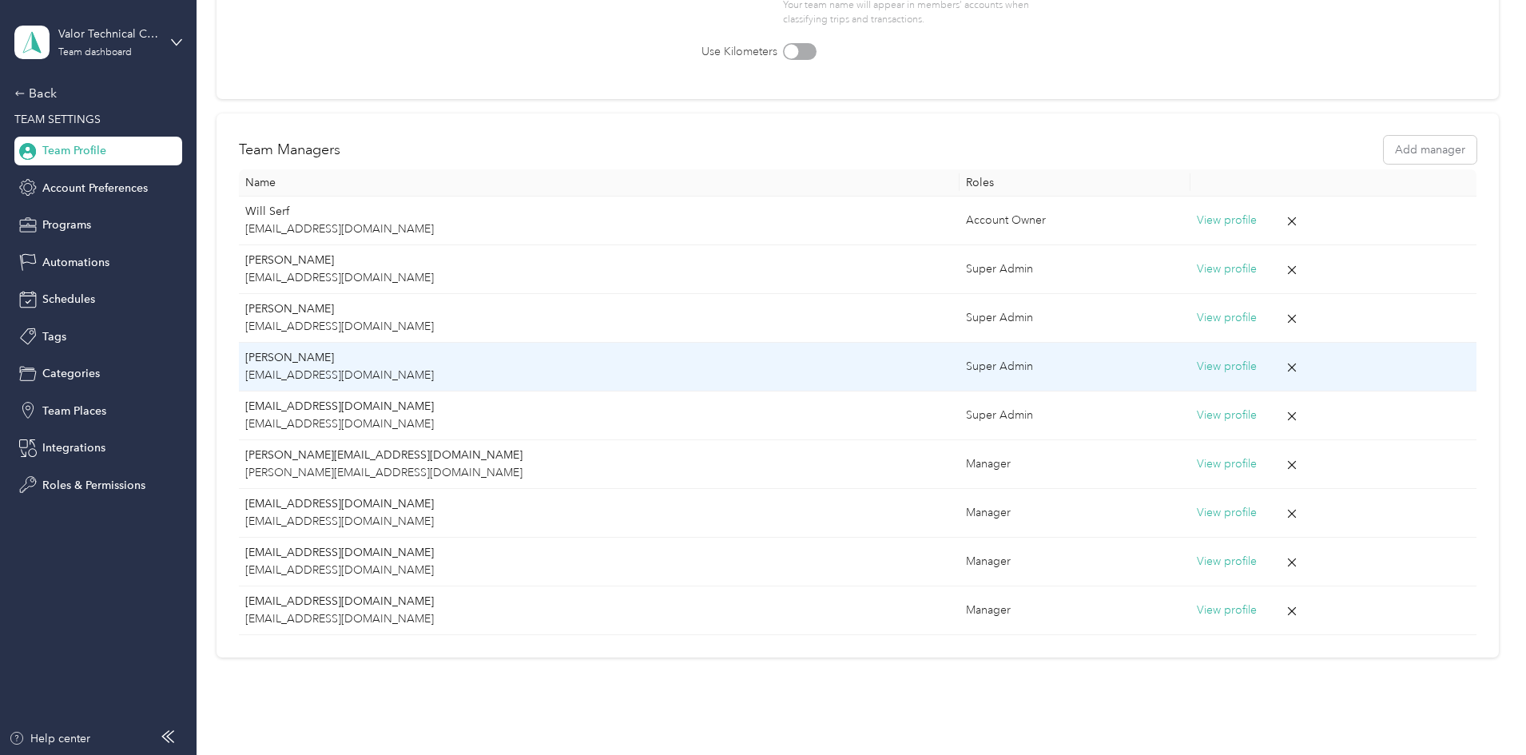
scroll to position [266, 0]
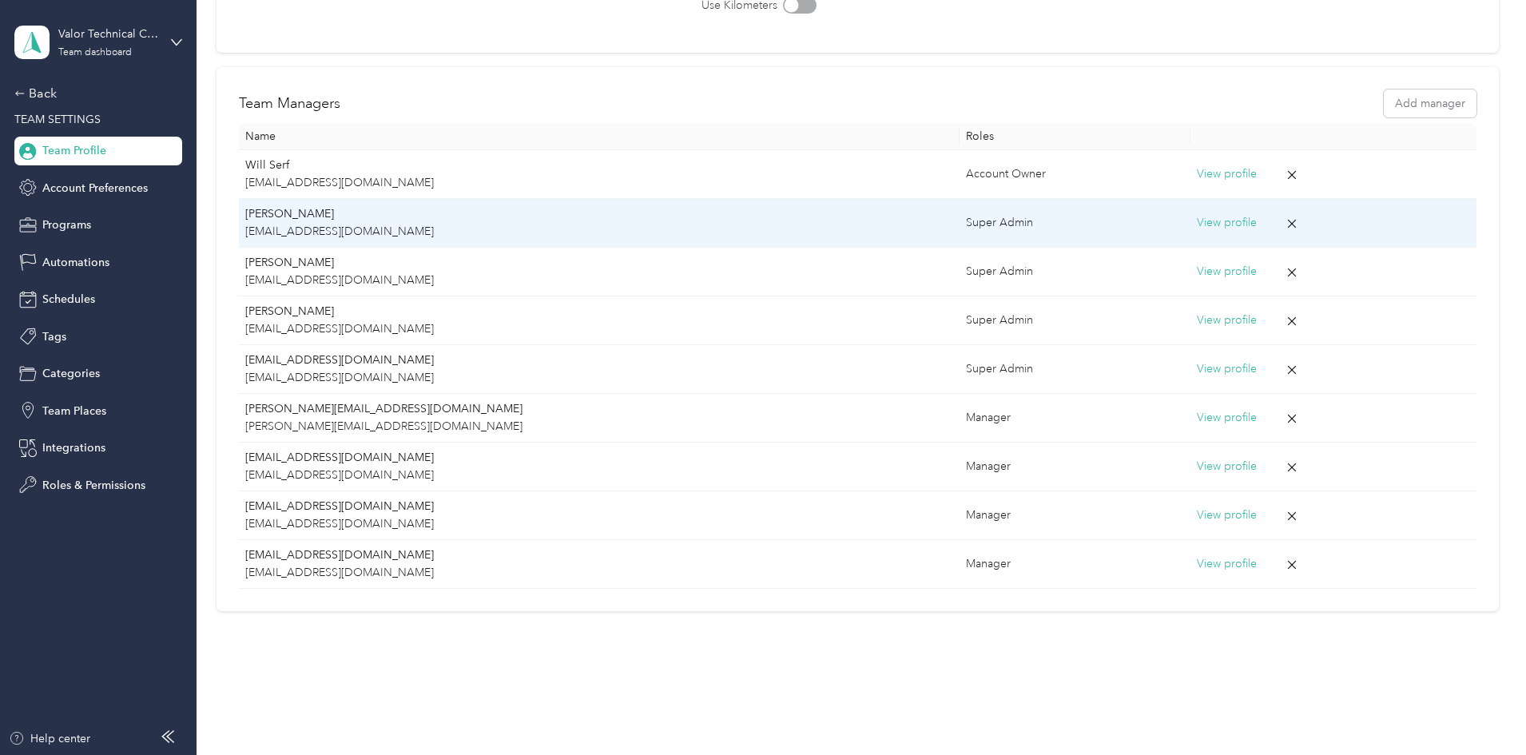
click at [1197, 221] on button "View profile" at bounding box center [1227, 223] width 60 height 18
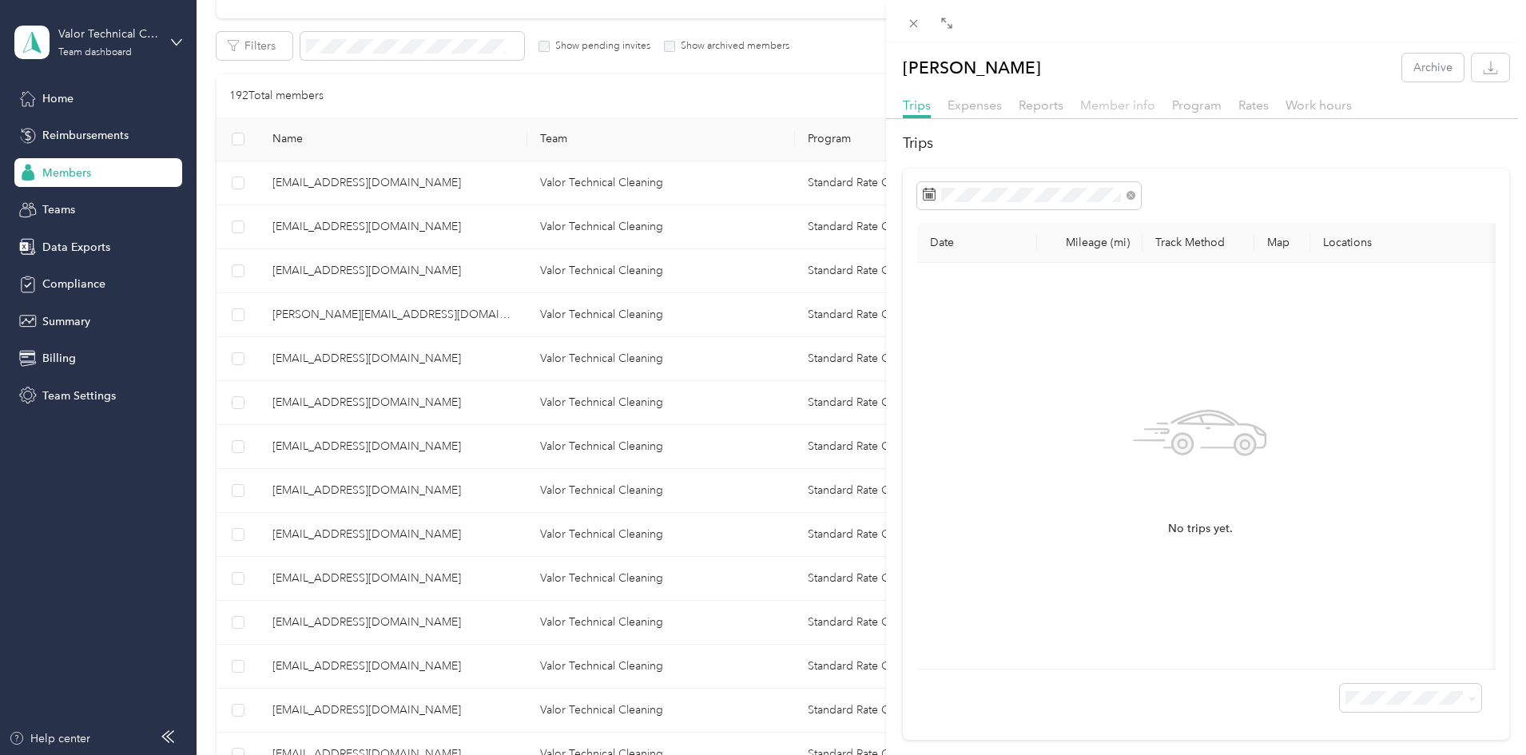
click at [1114, 105] on span "Member info" at bounding box center [1117, 104] width 75 height 15
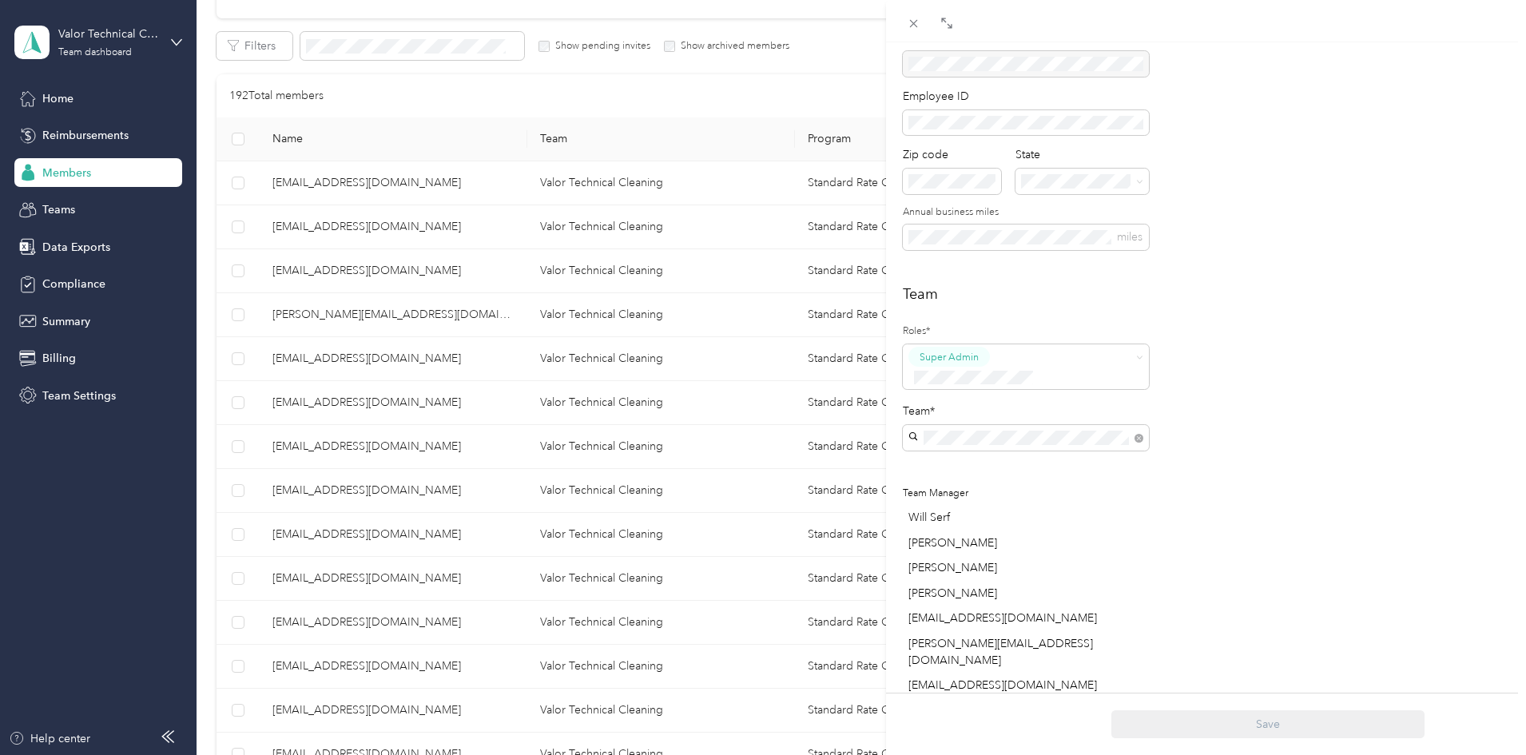
scroll to position [266, 0]
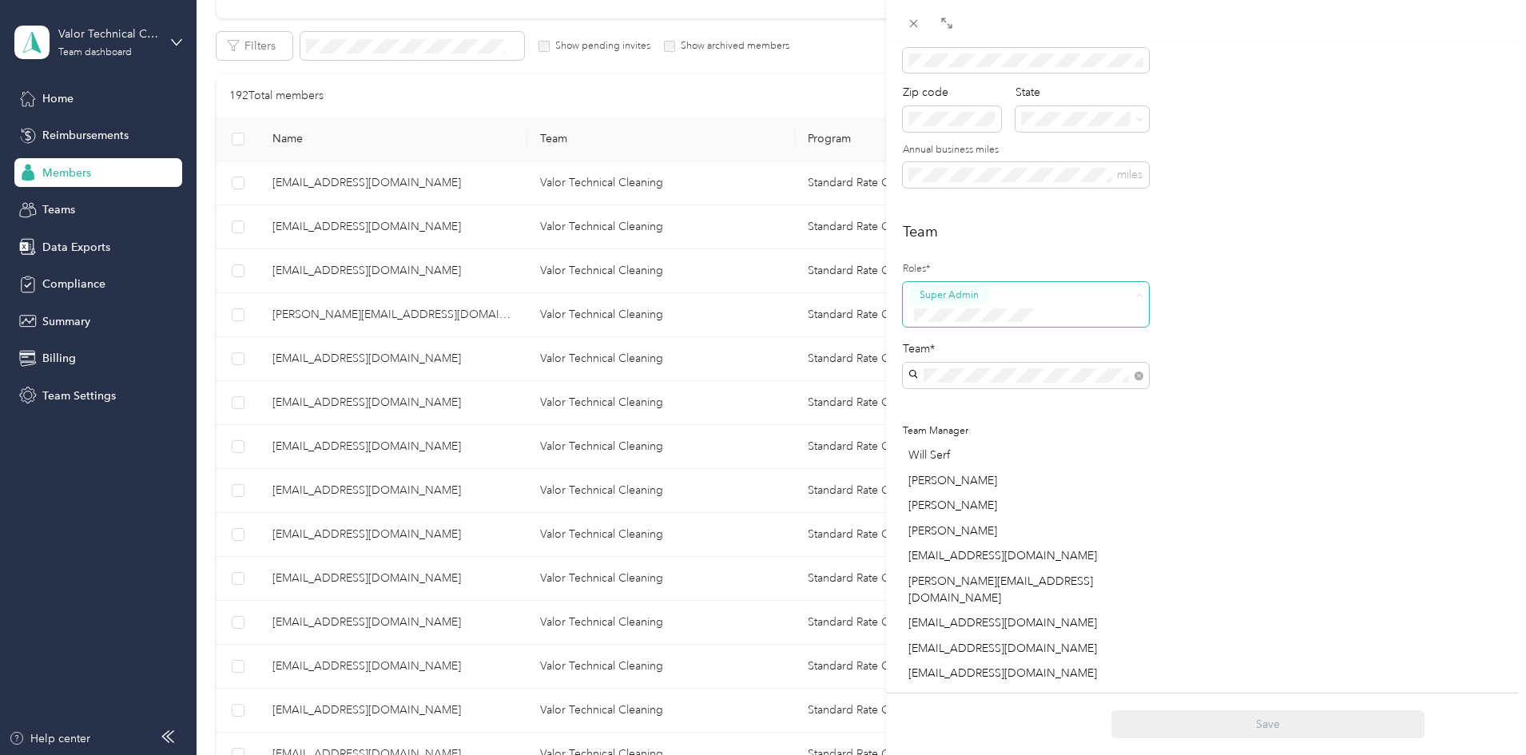
click at [981, 475] on span "Account Owner" at bounding box center [959, 478] width 69 height 14
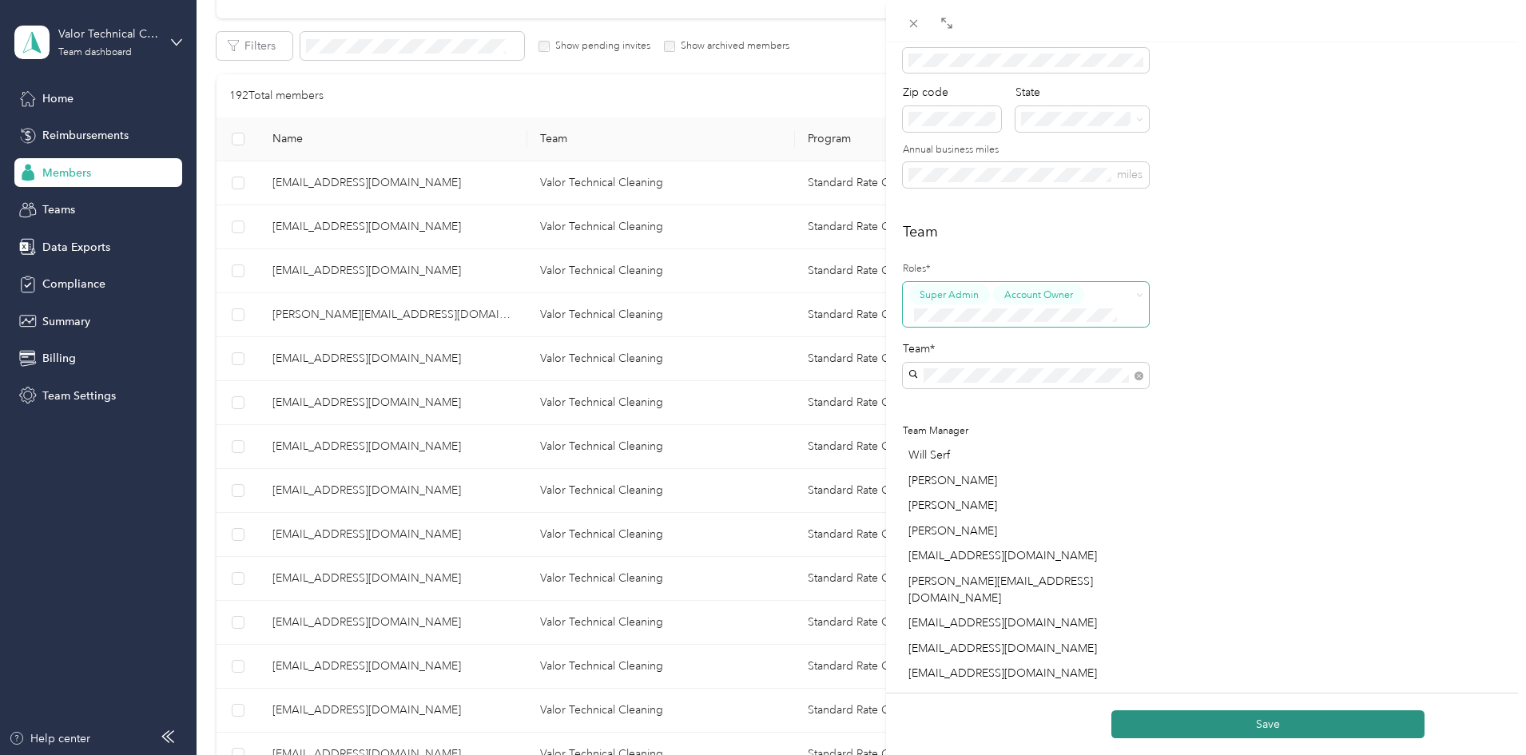
click at [1274, 725] on button "Save" at bounding box center [1268, 724] width 313 height 28
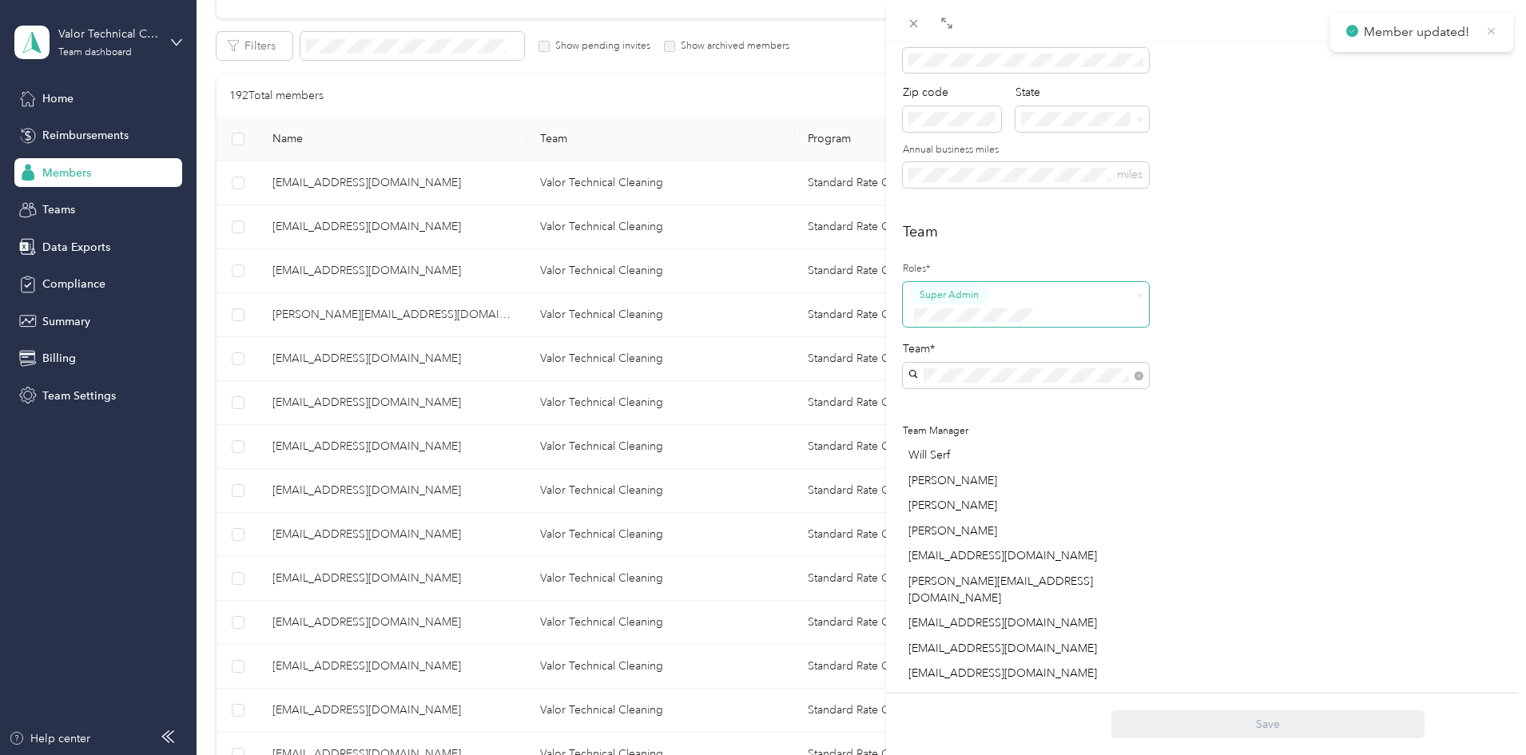
click at [1492, 30] on icon at bounding box center [1492, 31] width 12 height 14
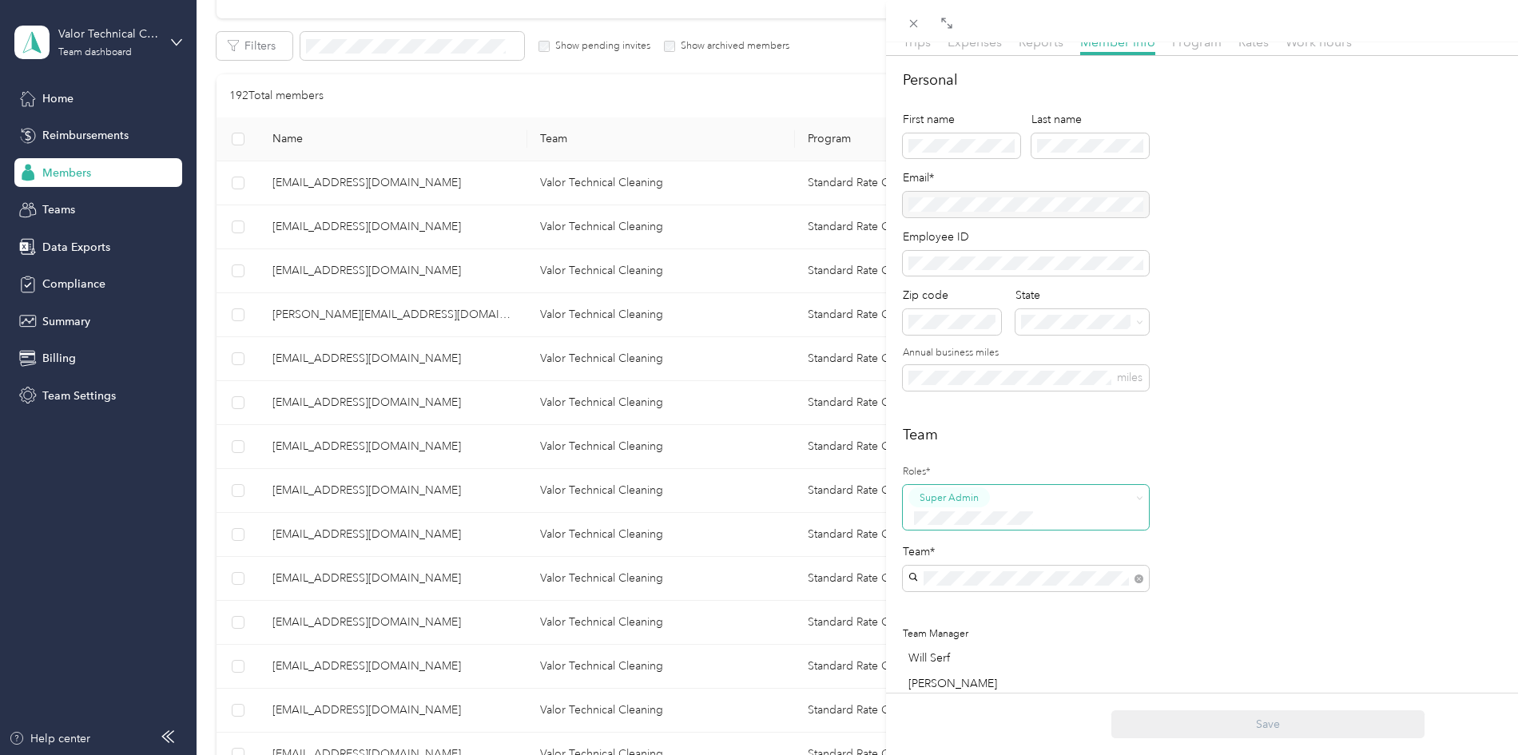
scroll to position [0, 0]
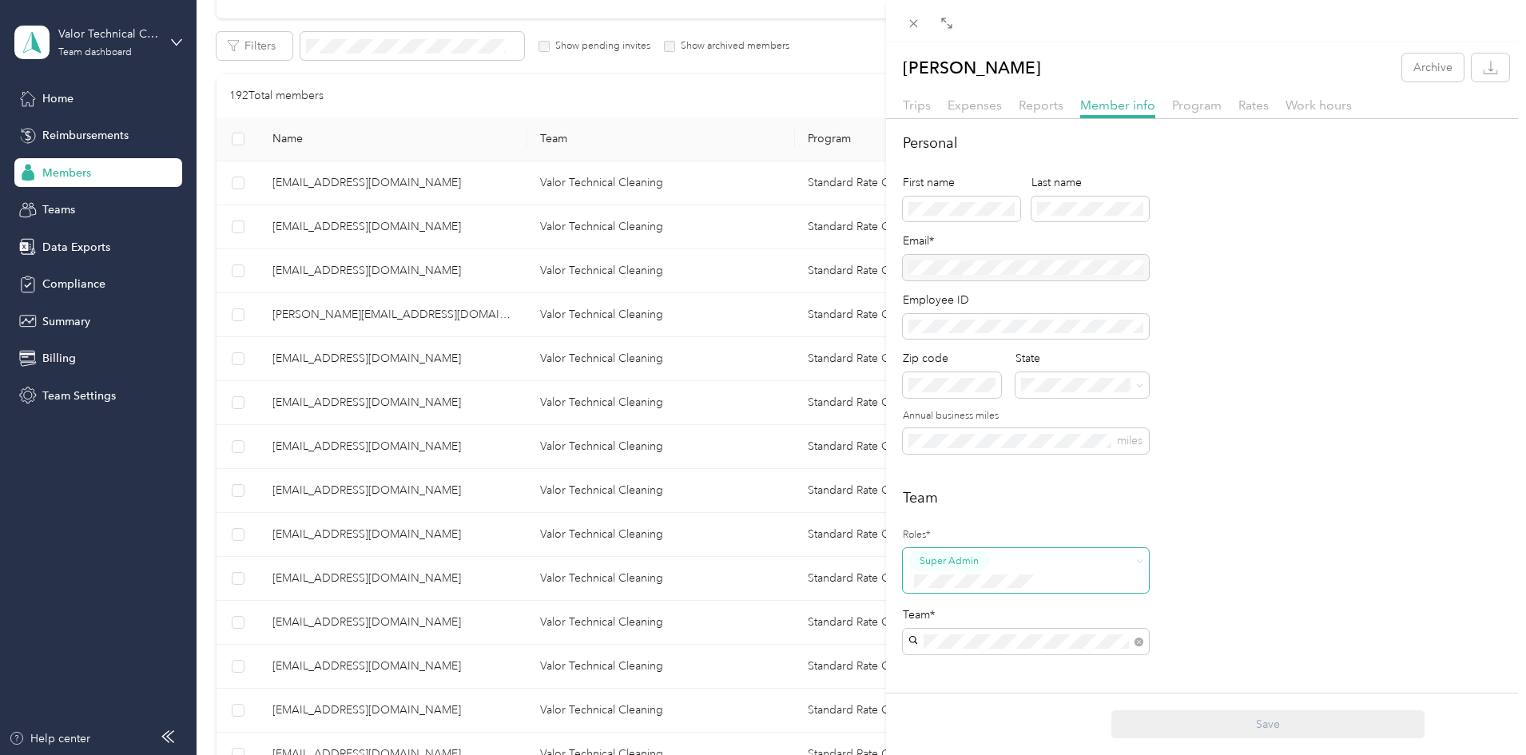
click at [55, 94] on div "Ben Pitts Archive Trips Expenses Reports Member info Program Rates Work hours P…" at bounding box center [763, 377] width 1526 height 755
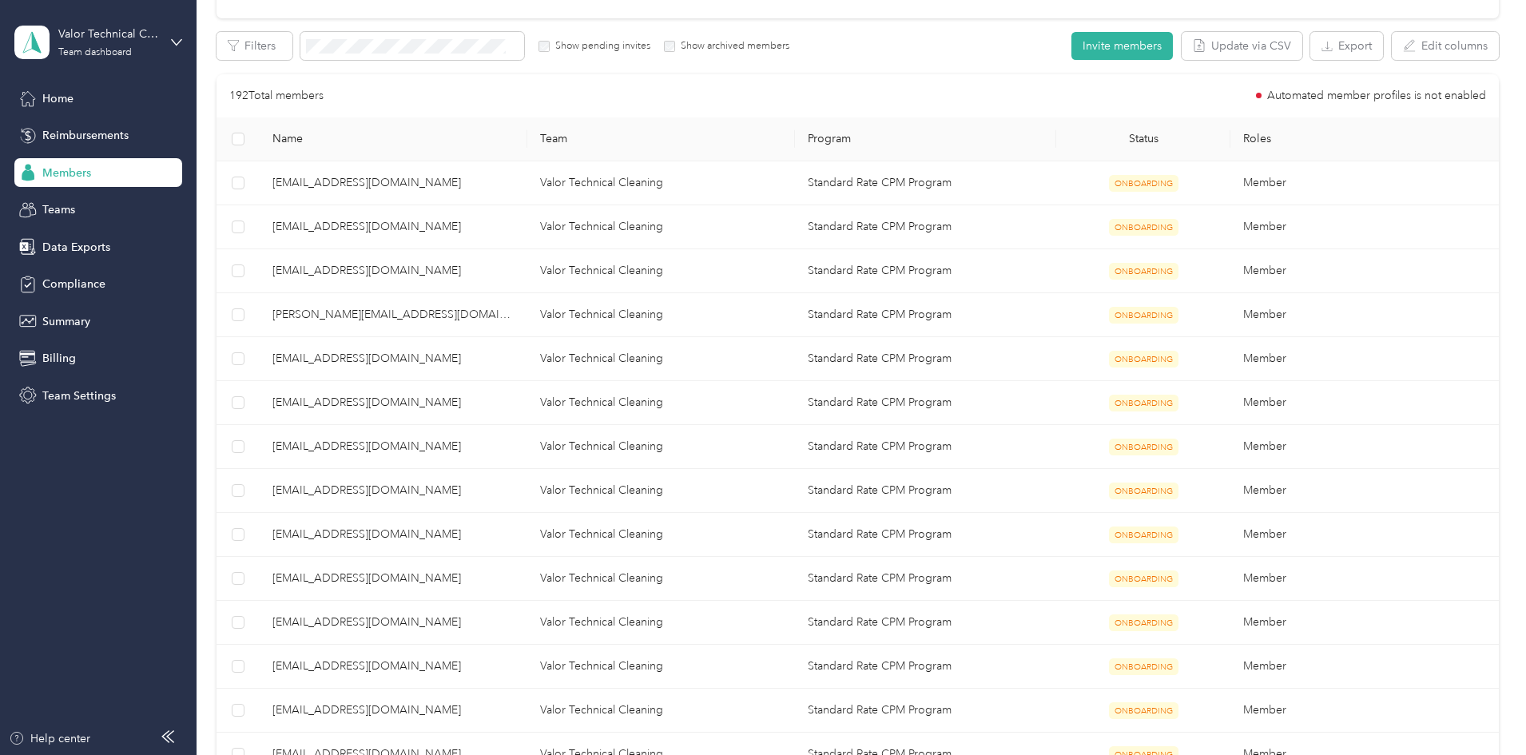
click at [62, 98] on div at bounding box center [763, 377] width 1526 height 755
click at [62, 98] on span "Home" at bounding box center [57, 98] width 31 height 17
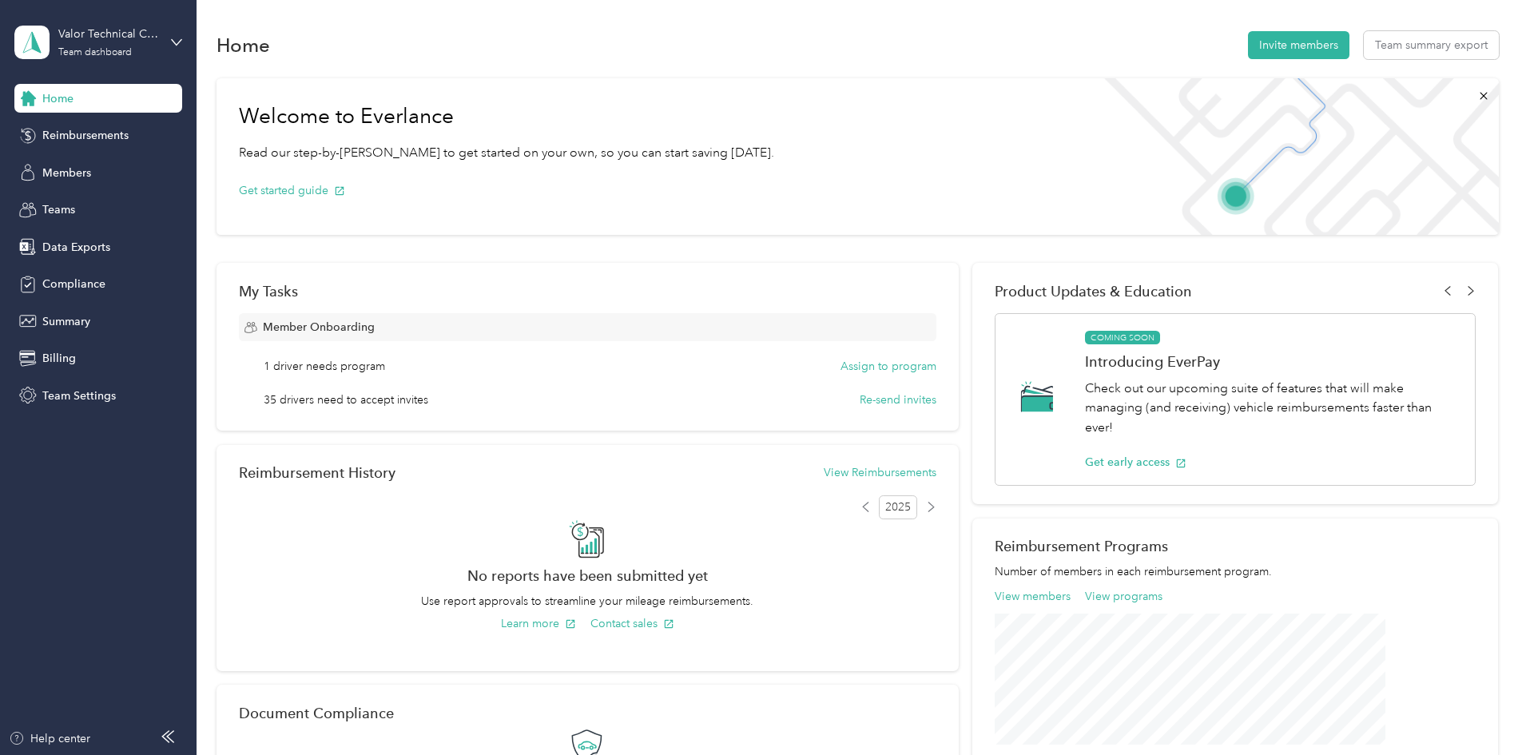
click at [591, 279] on div "My Tasks Member Onboarding 1 driver needs program Assign to program 35 drivers …" at bounding box center [588, 347] width 742 height 168
click at [1478, 97] on icon at bounding box center [1484, 96] width 13 height 13
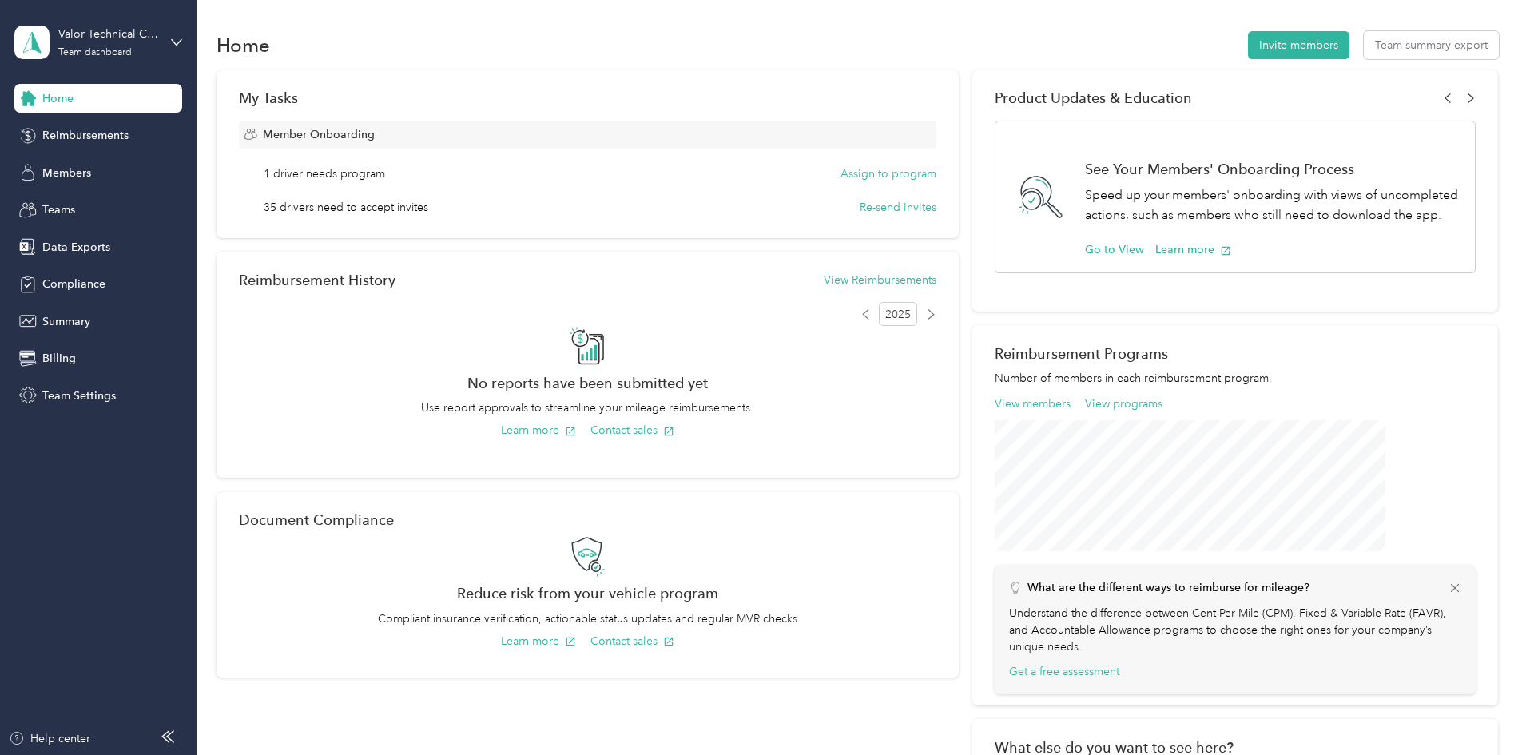
click at [547, 50] on div "Home Invite members Team summary export" at bounding box center [858, 45] width 1283 height 34
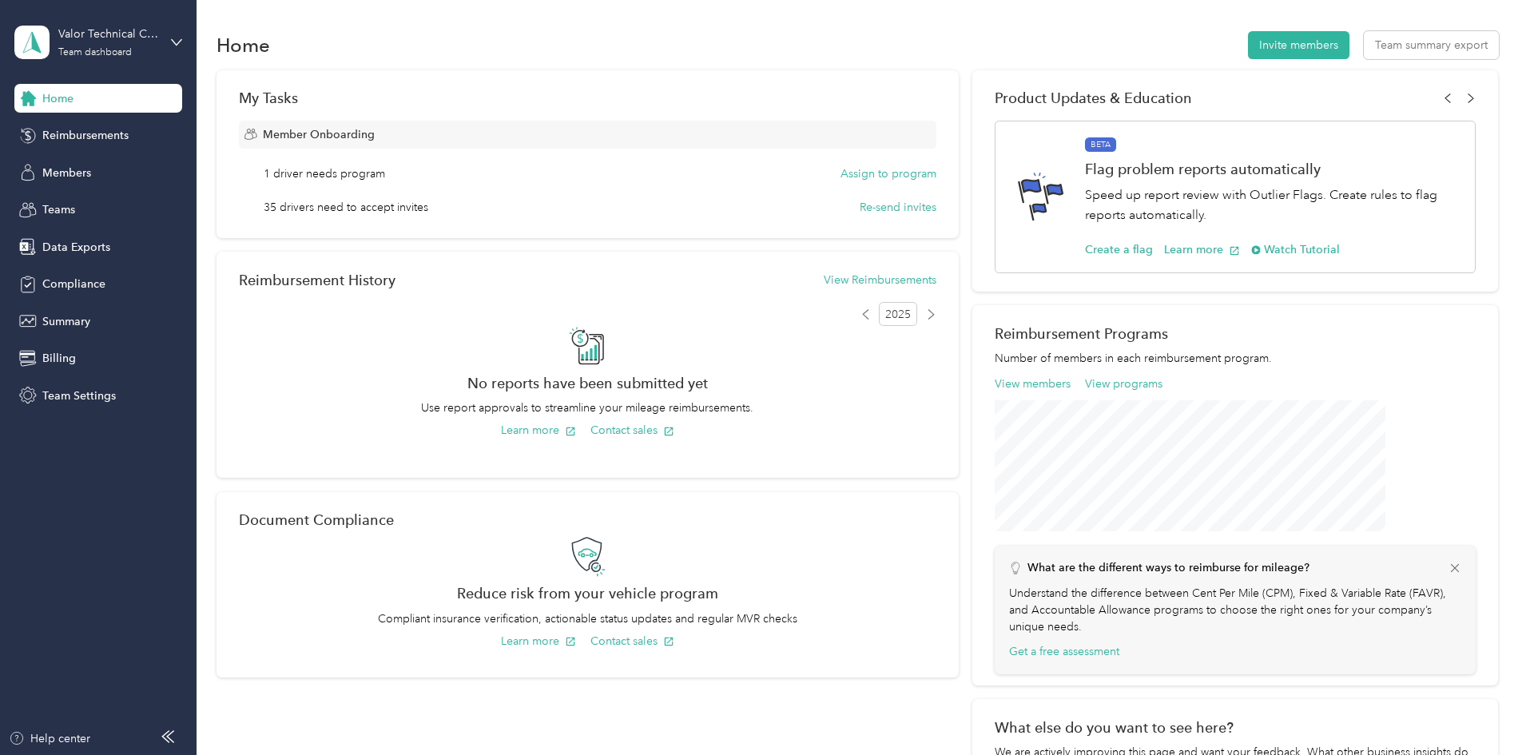
click at [509, 41] on div "Home Invite members Team summary export" at bounding box center [858, 45] width 1283 height 34
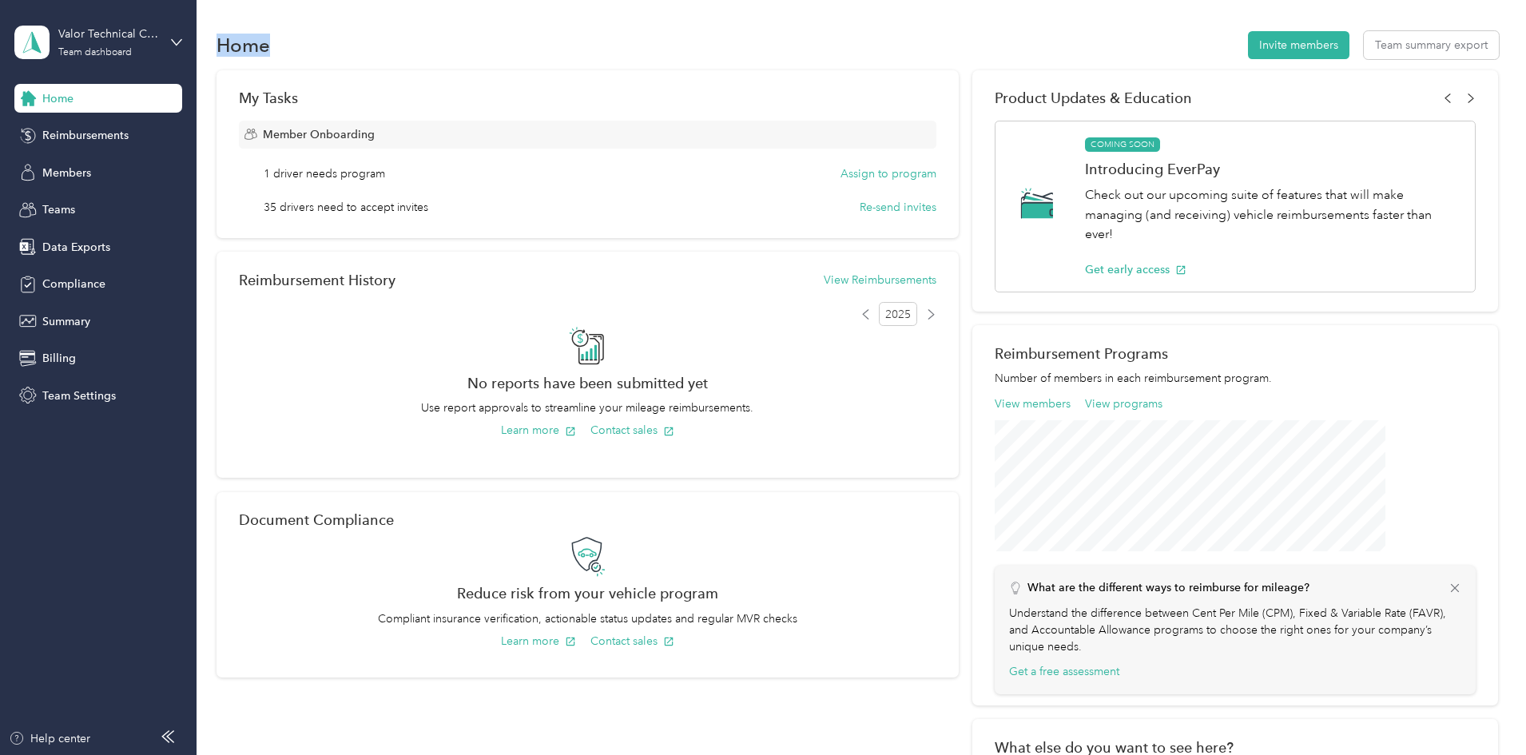
drag, startPoint x: 320, startPoint y: 47, endPoint x: 380, endPoint y: 51, distance: 60.1
click at [380, 51] on div "Home Invite members Team summary export" at bounding box center [858, 45] width 1283 height 34
click at [382, 51] on div "Home Invite members Team summary export" at bounding box center [858, 45] width 1283 height 34
drag, startPoint x: 413, startPoint y: 38, endPoint x: 330, endPoint y: 42, distance: 83.2
click at [322, 41] on div "Home Invite members Team summary export" at bounding box center [858, 45] width 1283 height 34
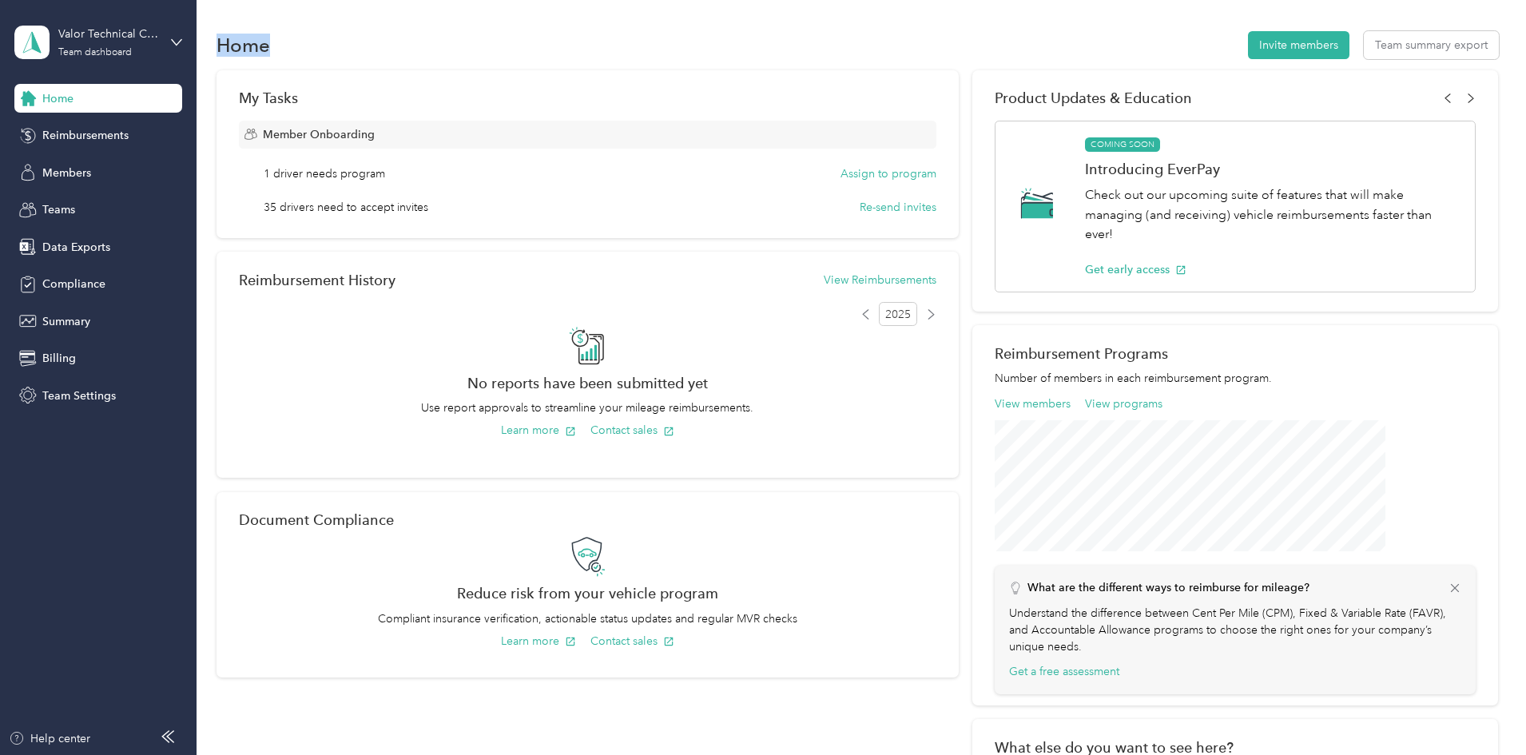
click at [398, 42] on div "Home Invite members Team summary export" at bounding box center [858, 45] width 1283 height 34
click at [1501, 261] on div "Home Invite members Team summary export My Tasks Member Onboarding 1 driver nee…" at bounding box center [858, 460] width 1322 height 921
click at [270, 49] on h1 "Home" at bounding box center [244, 45] width 54 height 17
click at [270, 47] on h1 "Home" at bounding box center [244, 45] width 54 height 17
click at [396, 46] on div "Home Invite members Team summary export" at bounding box center [858, 45] width 1283 height 34
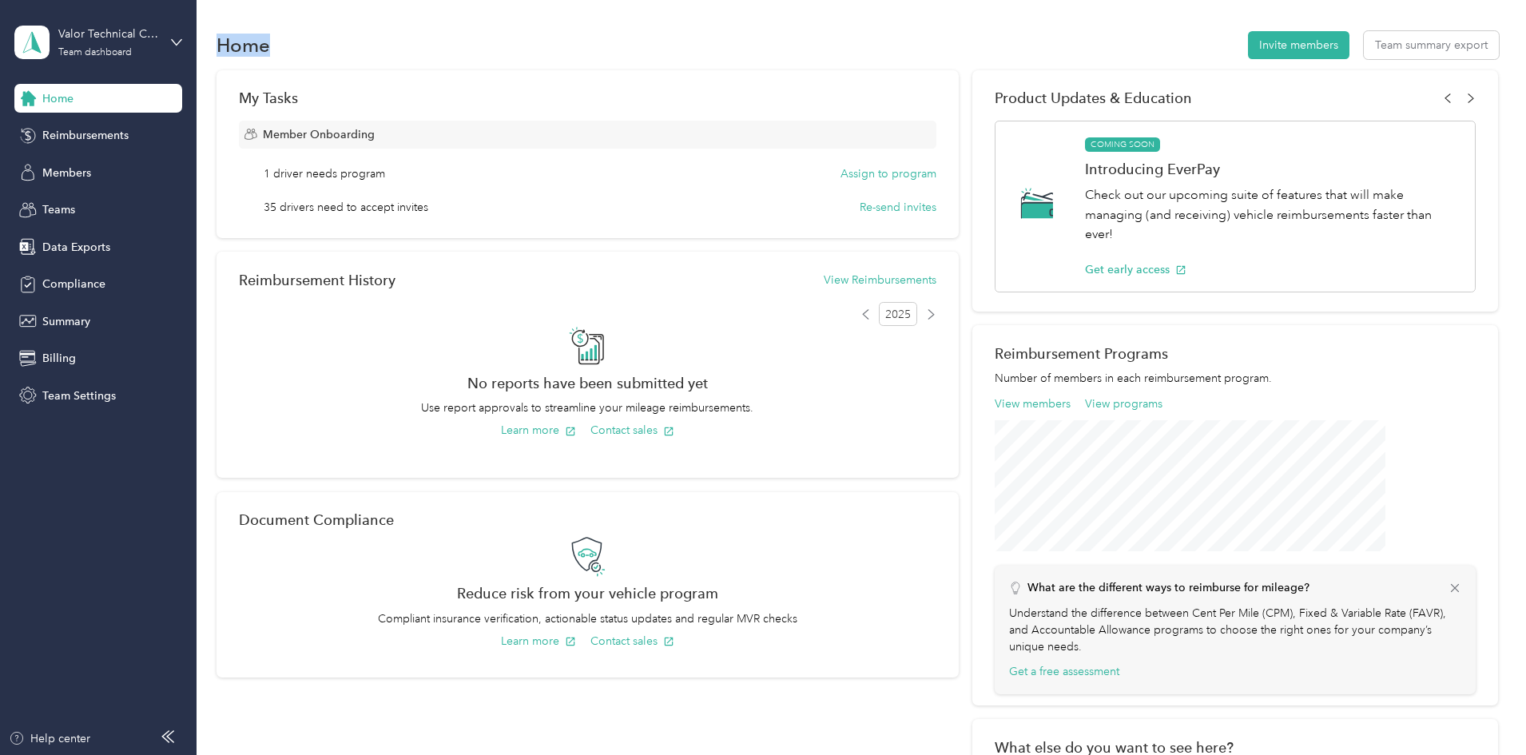
click at [399, 46] on div "Home Invite members Team summary export" at bounding box center [858, 45] width 1283 height 34
click at [379, 41] on div "Home Invite members Team summary export" at bounding box center [858, 45] width 1283 height 34
drag, startPoint x: 378, startPoint y: 42, endPoint x: 321, endPoint y: 42, distance: 56.7
click at [321, 42] on div "Home Invite members Team summary export" at bounding box center [858, 45] width 1283 height 34
click at [377, 46] on div "Home Invite members Team summary export" at bounding box center [858, 45] width 1283 height 34
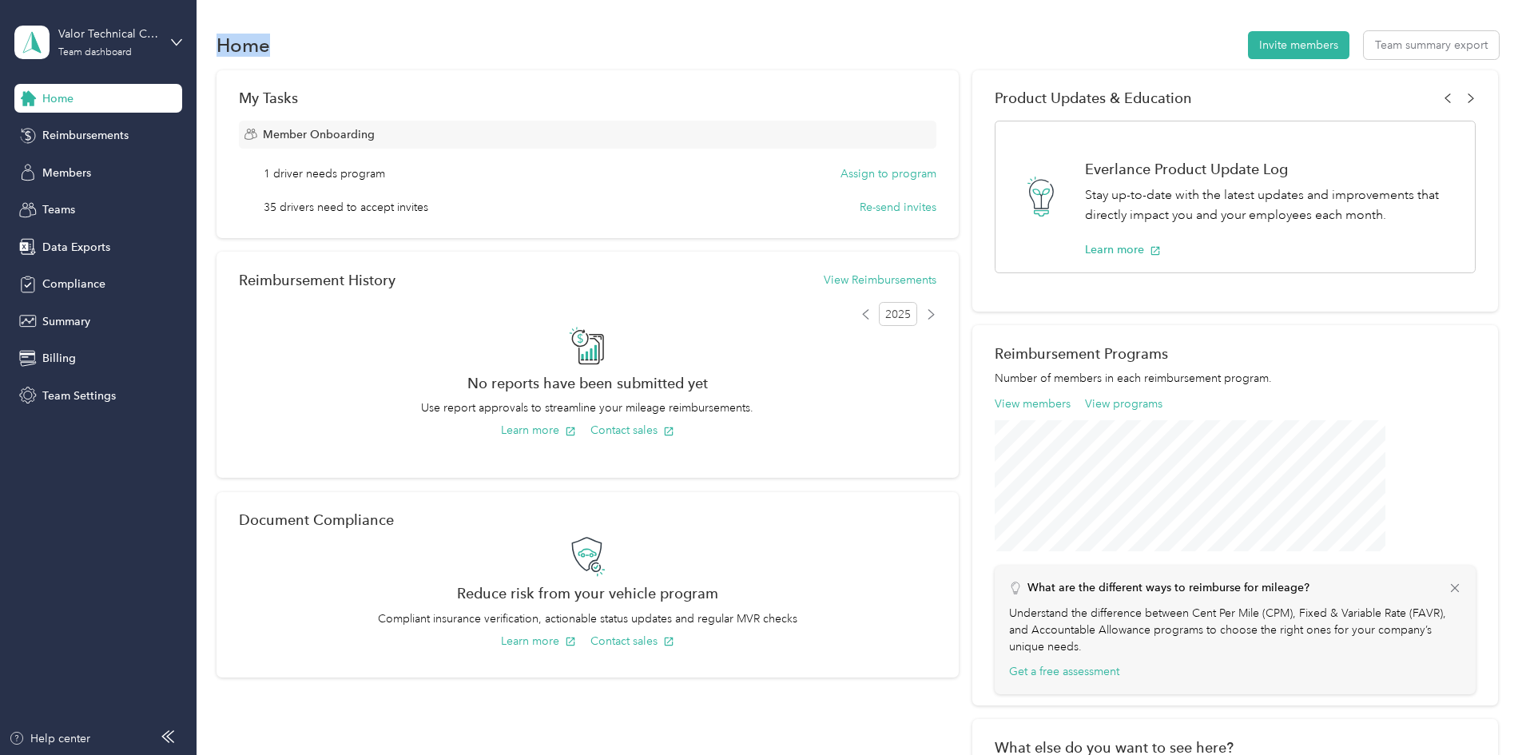
drag, startPoint x: 381, startPoint y: 45, endPoint x: 309, endPoint y: 35, distance: 72.6
click at [309, 35] on div "Home Invite members Team summary export" at bounding box center [858, 45] width 1283 height 34
click at [385, 57] on div "Home Invite members Team summary export" at bounding box center [858, 45] width 1283 height 34
click at [384, 41] on div "Home Invite members Team summary export" at bounding box center [858, 45] width 1283 height 34
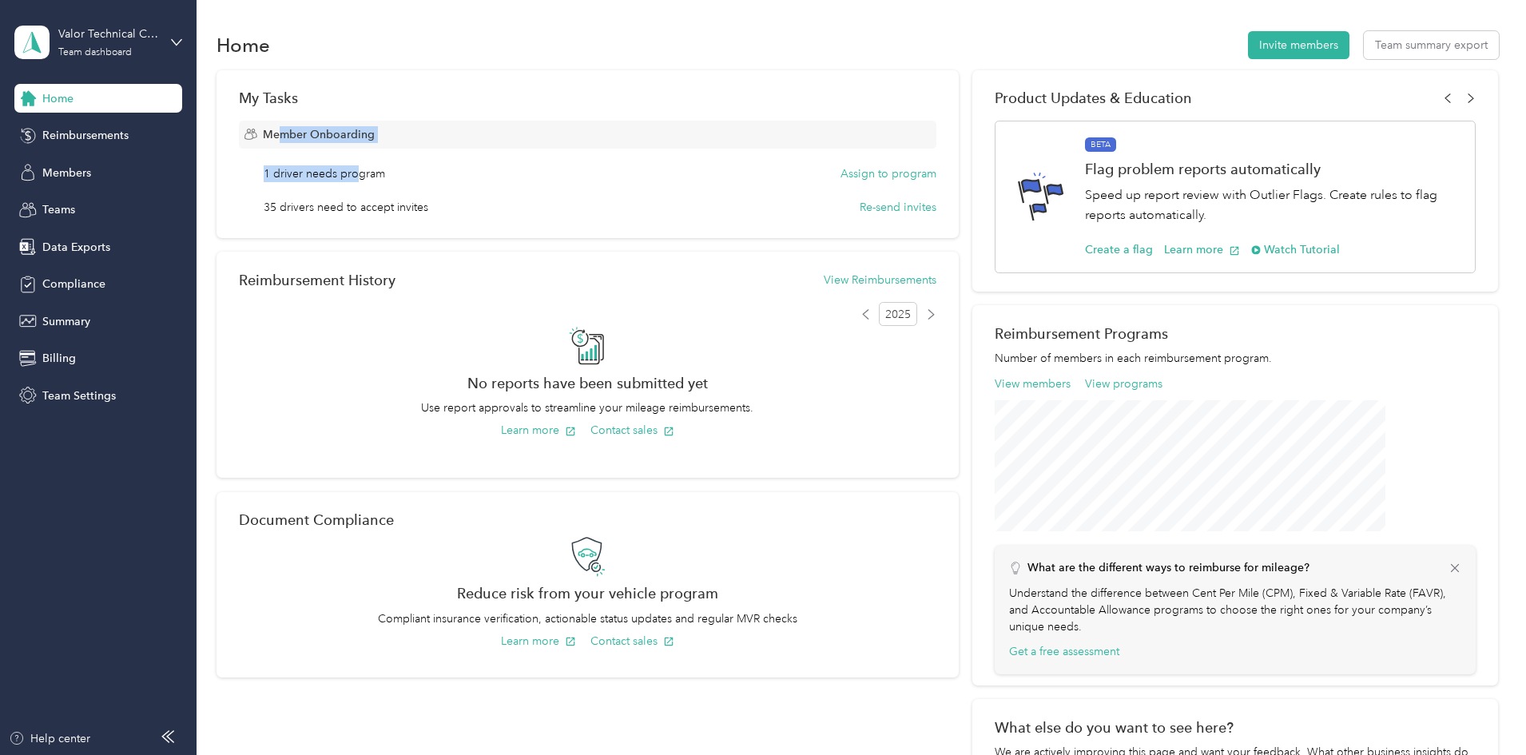
drag, startPoint x: 438, startPoint y: 144, endPoint x: 402, endPoint y: 124, distance: 41.1
click at [389, 133] on div "Member Onboarding 1 driver needs program Assign to program 35 drivers need to a…" at bounding box center [588, 168] width 698 height 95
click at [485, 122] on div "Member Onboarding" at bounding box center [588, 135] width 698 height 28
drag, startPoint x: 515, startPoint y: 129, endPoint x: 364, endPoint y: 129, distance: 151.8
click at [363, 129] on div "Member Onboarding" at bounding box center [588, 135] width 698 height 28
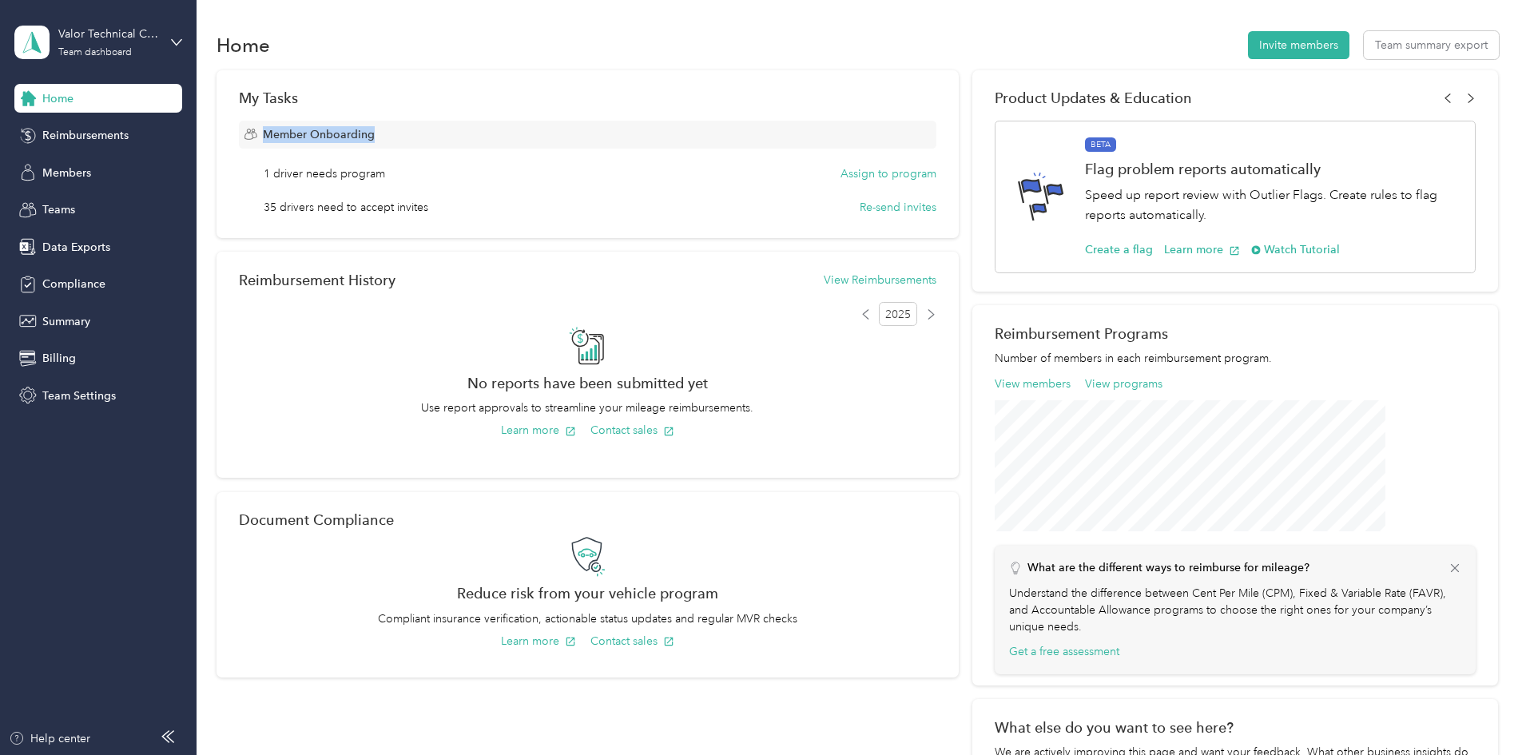
click at [375, 139] on span "Member Onboarding" at bounding box center [319, 134] width 112 height 17
click at [495, 137] on div "Member Onboarding" at bounding box center [588, 135] width 698 height 28
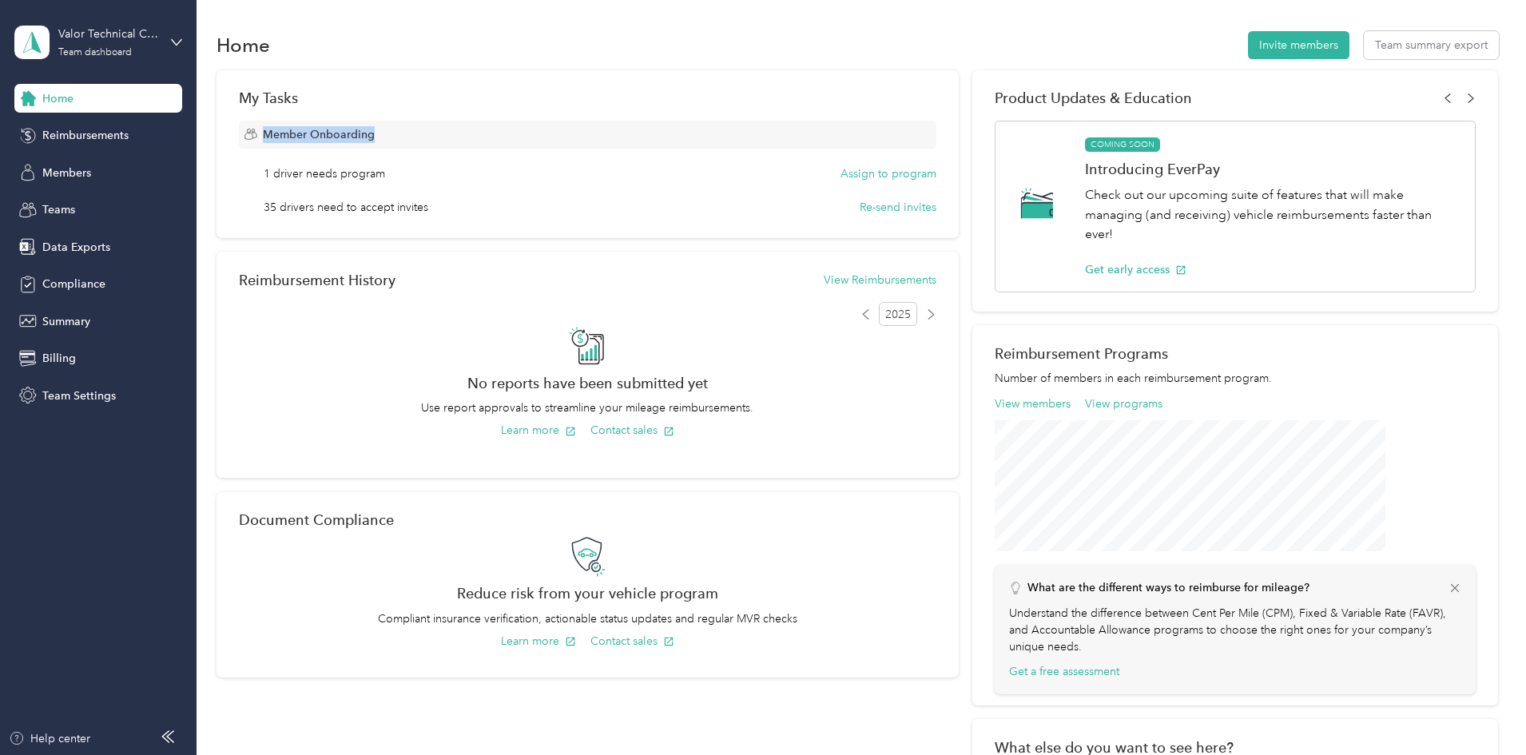
drag, startPoint x: 589, startPoint y: 123, endPoint x: 368, endPoint y: 142, distance: 221.4
click at [368, 142] on div "Member Onboarding" at bounding box center [588, 135] width 698 height 28
click at [483, 135] on div "Member Onboarding" at bounding box center [588, 135] width 698 height 28
click at [536, 126] on div "Member Onboarding" at bounding box center [588, 135] width 698 height 28
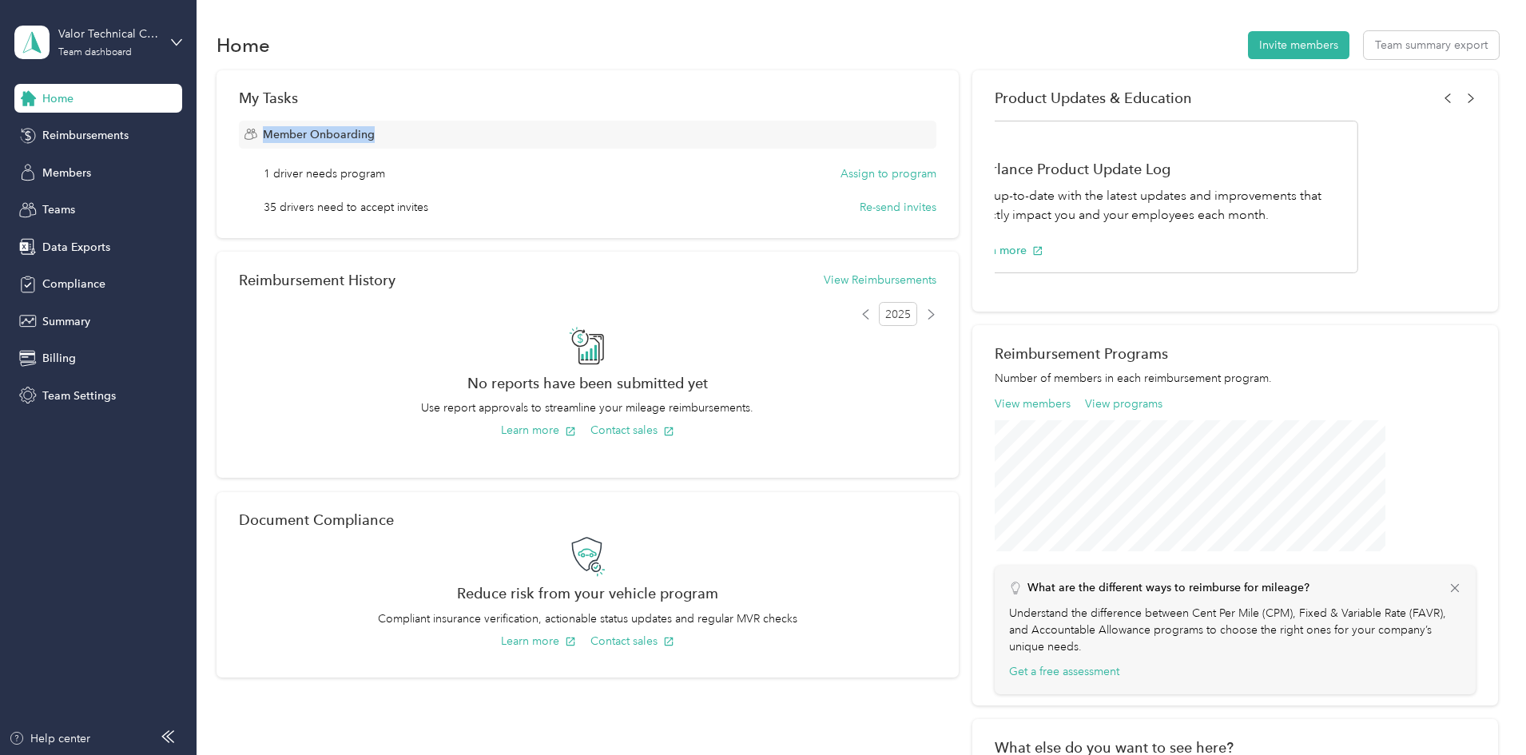
drag, startPoint x: 485, startPoint y: 132, endPoint x: 368, endPoint y: 139, distance: 116.9
click at [368, 139] on div "Member Onboarding" at bounding box center [588, 135] width 698 height 28
click at [375, 132] on span "Member Onboarding" at bounding box center [319, 134] width 112 height 17
click at [497, 133] on div "Member Onboarding" at bounding box center [588, 135] width 698 height 28
click at [375, 136] on span "Member Onboarding" at bounding box center [319, 134] width 112 height 17
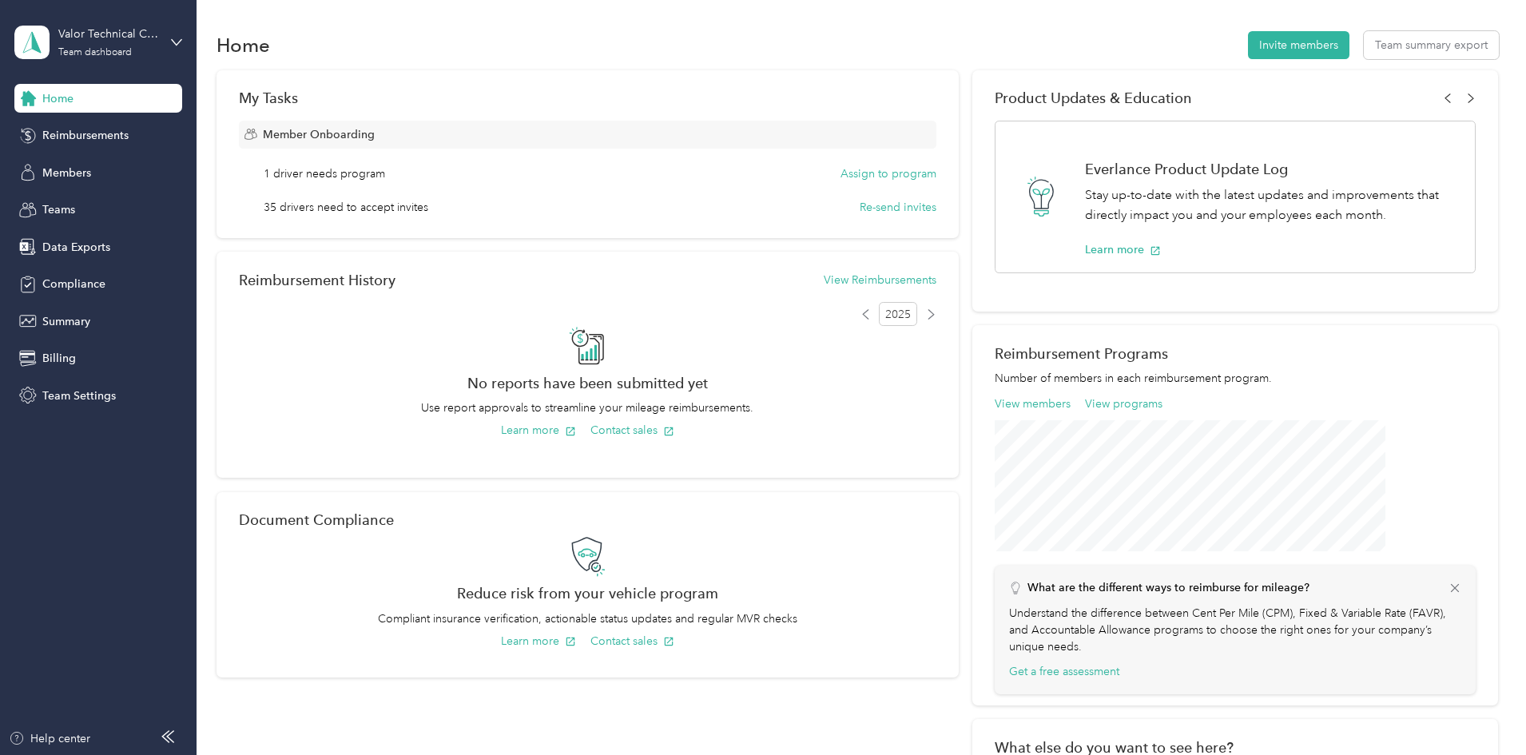
click at [480, 135] on div "Member Onboarding" at bounding box center [588, 135] width 698 height 28
click at [1442, 527] on div "My Tasks Member Onboarding 1 driver needs program Assign to program 35 drivers …" at bounding box center [858, 452] width 1283 height 764
drag, startPoint x: 318, startPoint y: 39, endPoint x: 377, endPoint y: 56, distance: 61.5
click at [377, 56] on div "Home Invite members Team summary export" at bounding box center [858, 45] width 1283 height 34
click at [395, 53] on div "Home Invite members Team summary export" at bounding box center [858, 45] width 1283 height 34
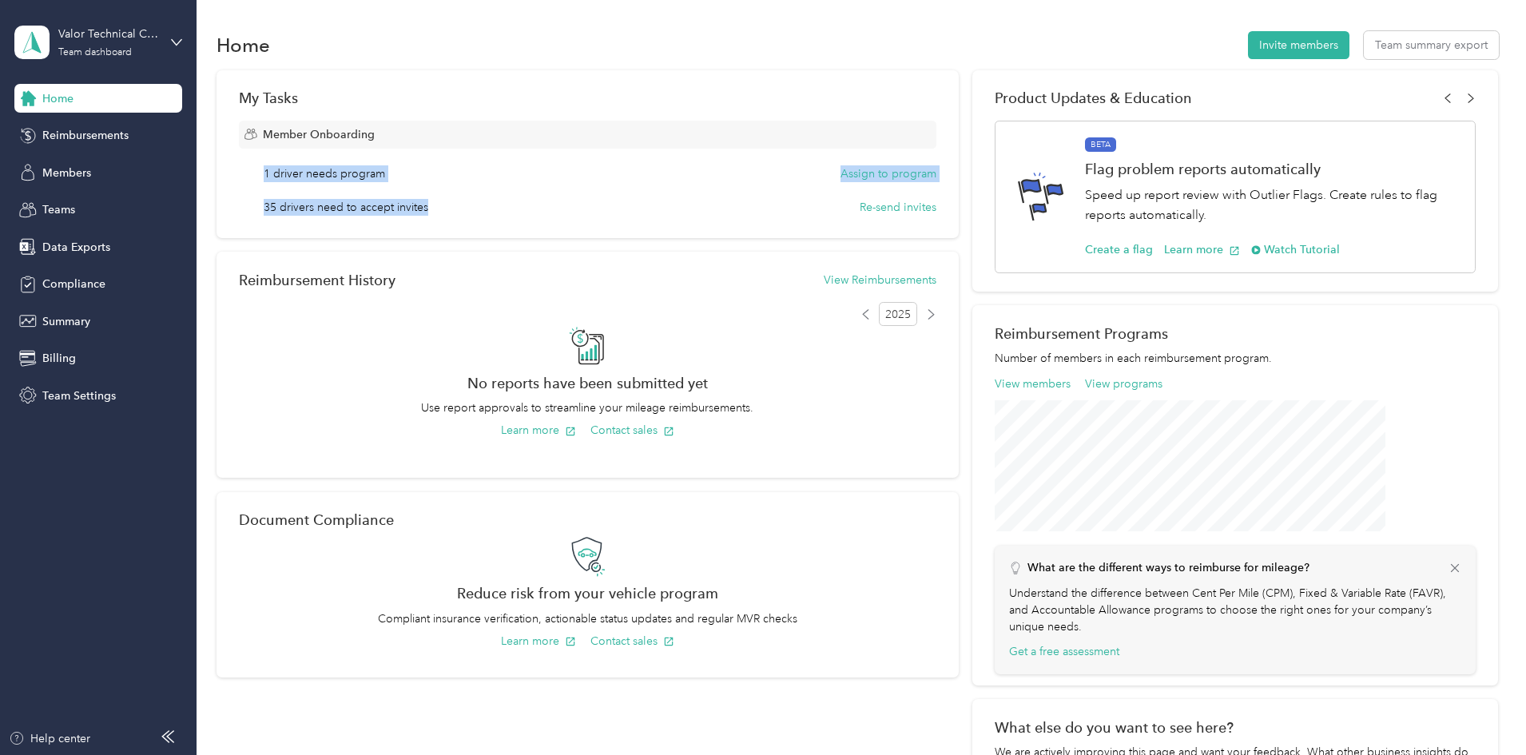
drag, startPoint x: 561, startPoint y: 208, endPoint x: 369, endPoint y: 153, distance: 199.3
click at [369, 153] on div "Member Onboarding 1 driver needs program Assign to program 35 drivers need to a…" at bounding box center [588, 168] width 698 height 95
click at [368, 126] on div "Member Onboarding" at bounding box center [588, 135] width 698 height 28
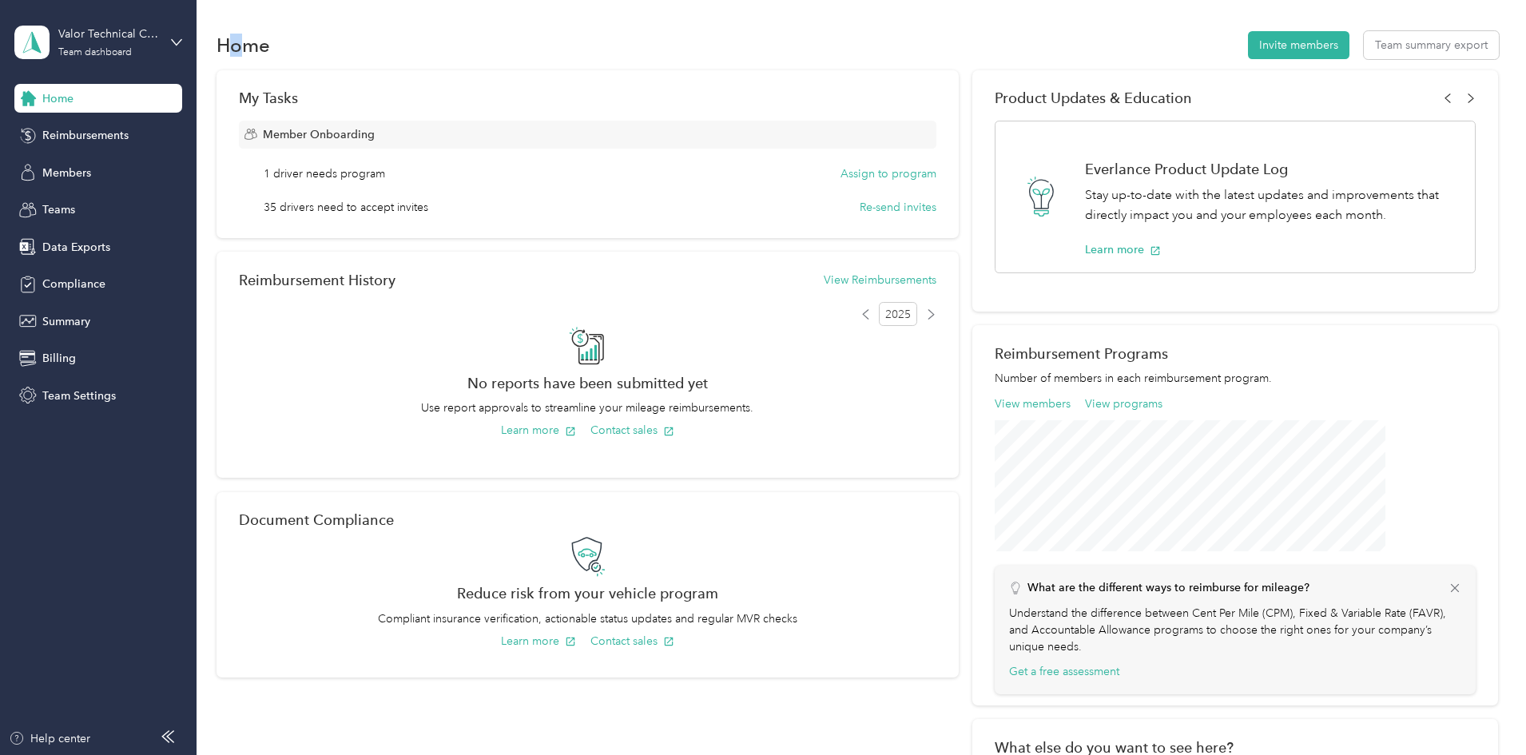
click at [270, 42] on h1 "Home" at bounding box center [244, 45] width 54 height 17
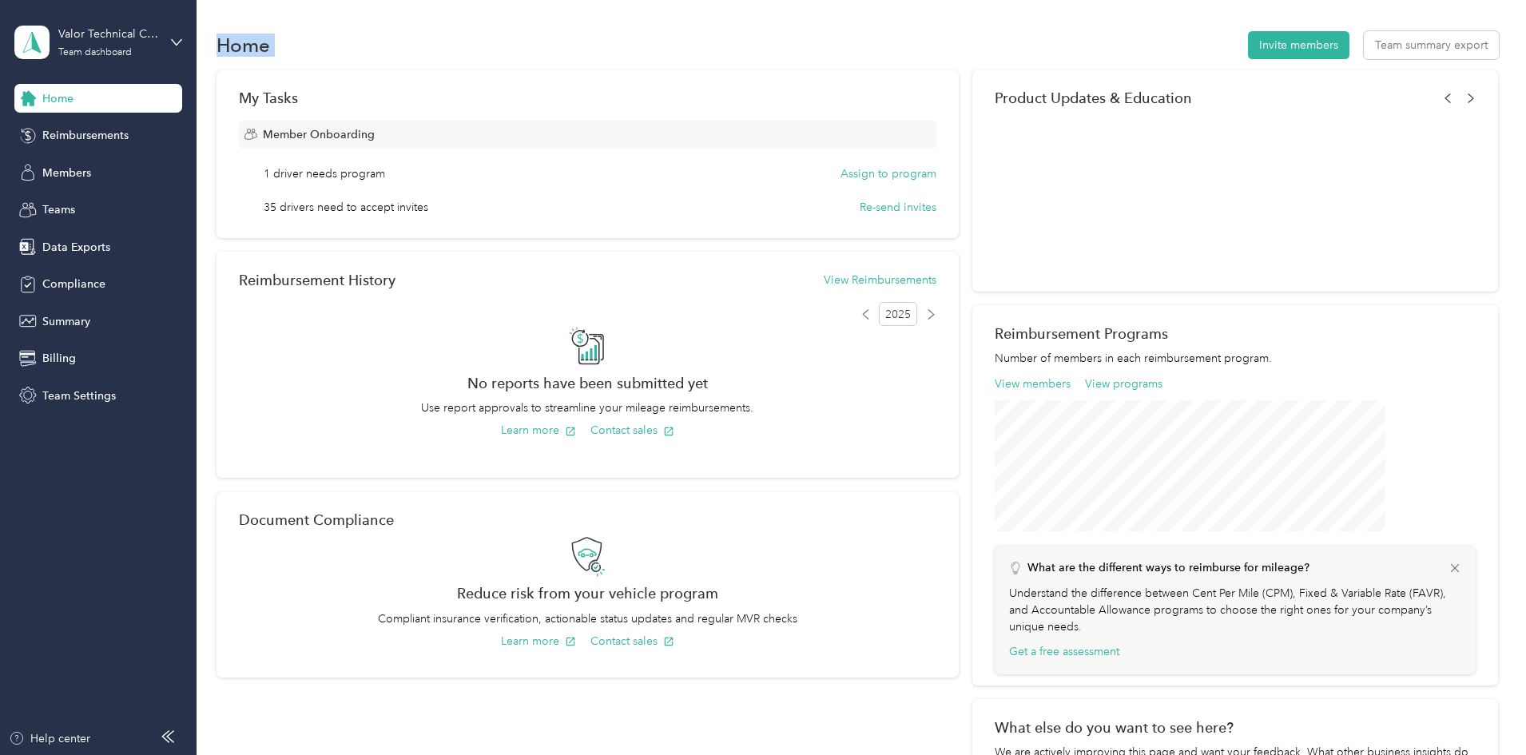
click at [385, 50] on div "Home Invite members Team summary export" at bounding box center [858, 45] width 1283 height 34
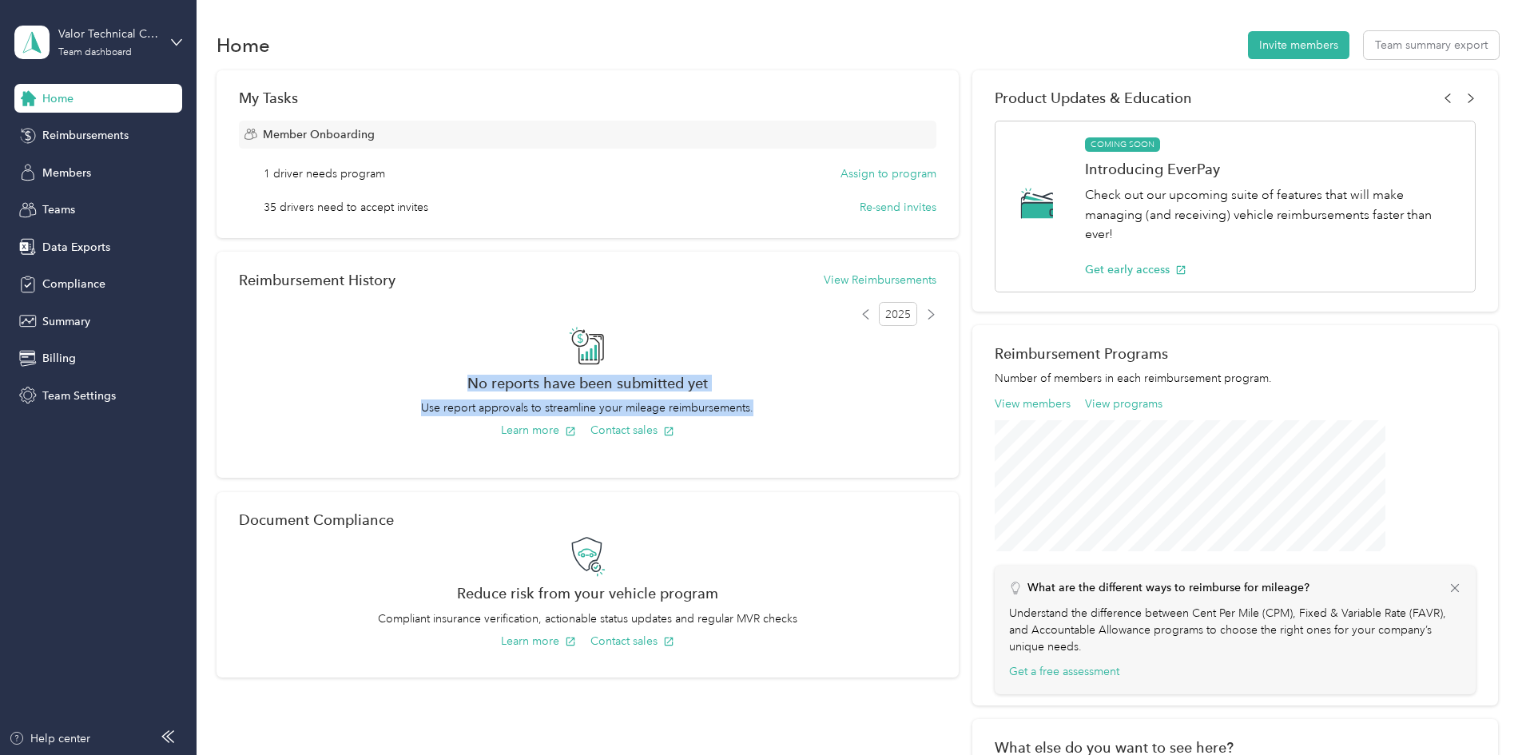
drag, startPoint x: 816, startPoint y: 414, endPoint x: 546, endPoint y: 333, distance: 281.9
click at [546, 333] on div "No reports have been submitted yet Use report approvals to streamline your mile…" at bounding box center [588, 396] width 698 height 141
click at [547, 370] on div "No reports have been submitted yet Use report approvals to streamline your mile…" at bounding box center [588, 396] width 698 height 141
click at [547, 373] on div "No reports have been submitted yet Use report approvals to streamline your mile…" at bounding box center [588, 396] width 698 height 141
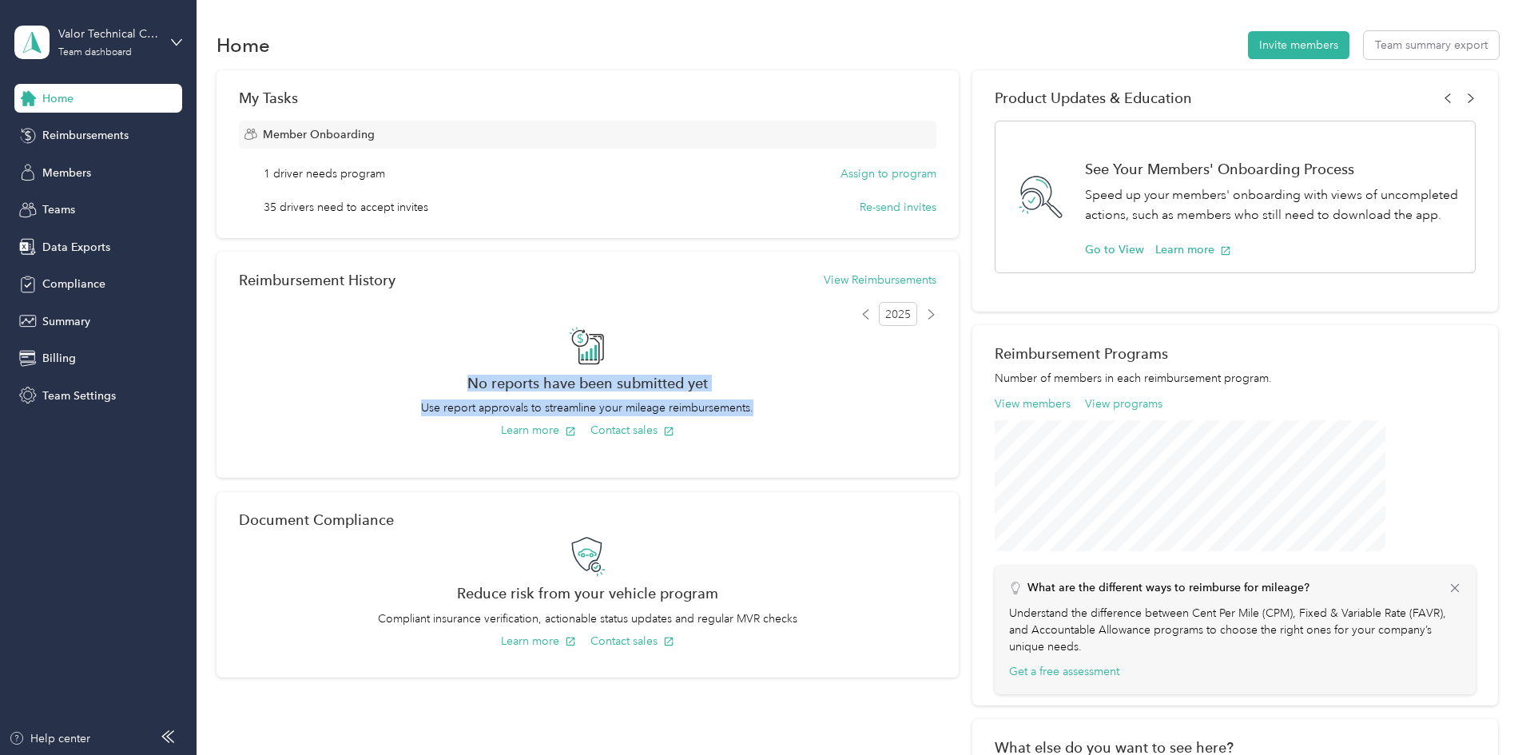
click at [548, 375] on h2 "No reports have been submitted yet" at bounding box center [588, 383] width 698 height 17
click at [553, 375] on h2 "No reports have been submitted yet" at bounding box center [588, 383] width 698 height 17
click at [527, 388] on h2 "No reports have been submitted yet" at bounding box center [588, 383] width 698 height 17
click at [507, 380] on h2 "No reports have been submitted yet" at bounding box center [588, 383] width 698 height 17
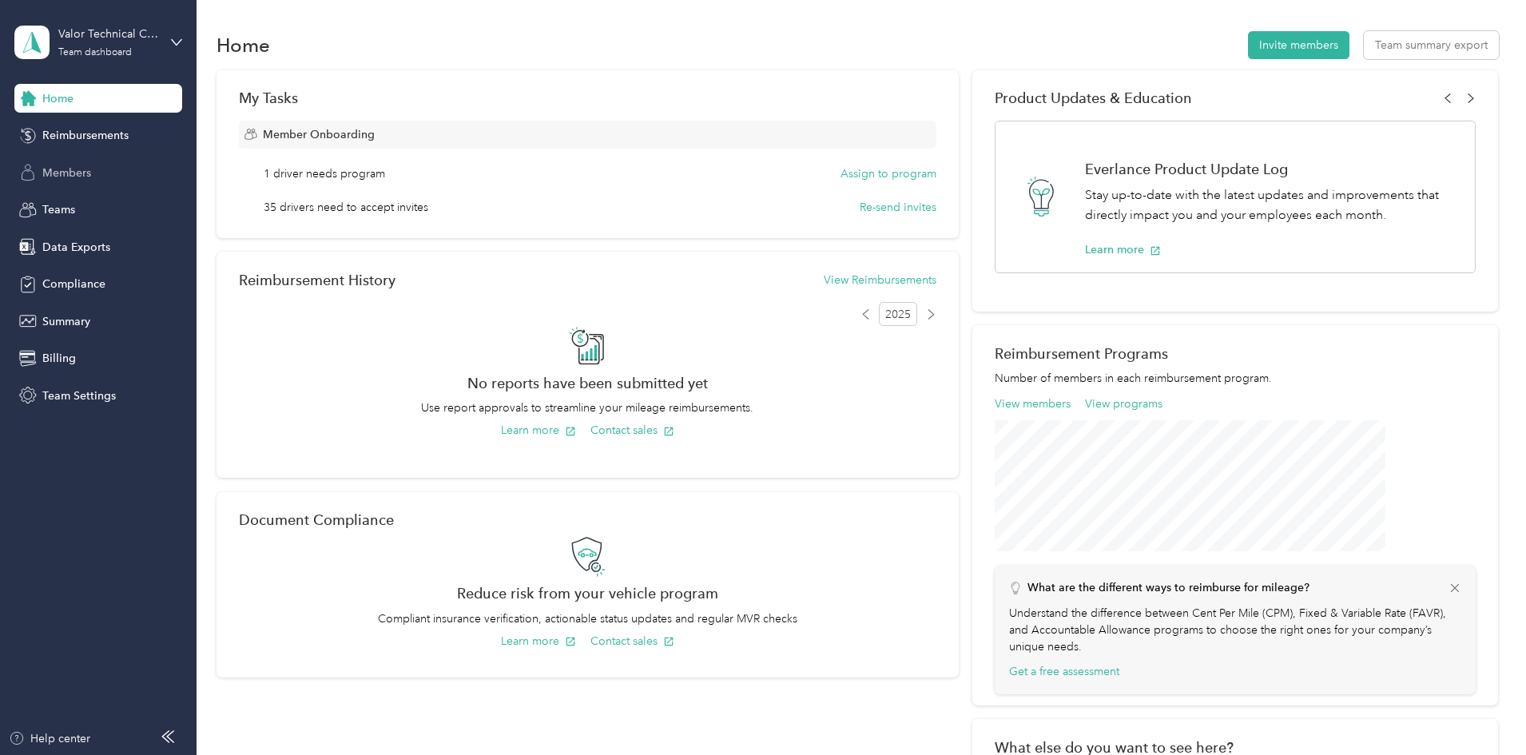
click at [82, 172] on span "Members" at bounding box center [66, 173] width 49 height 17
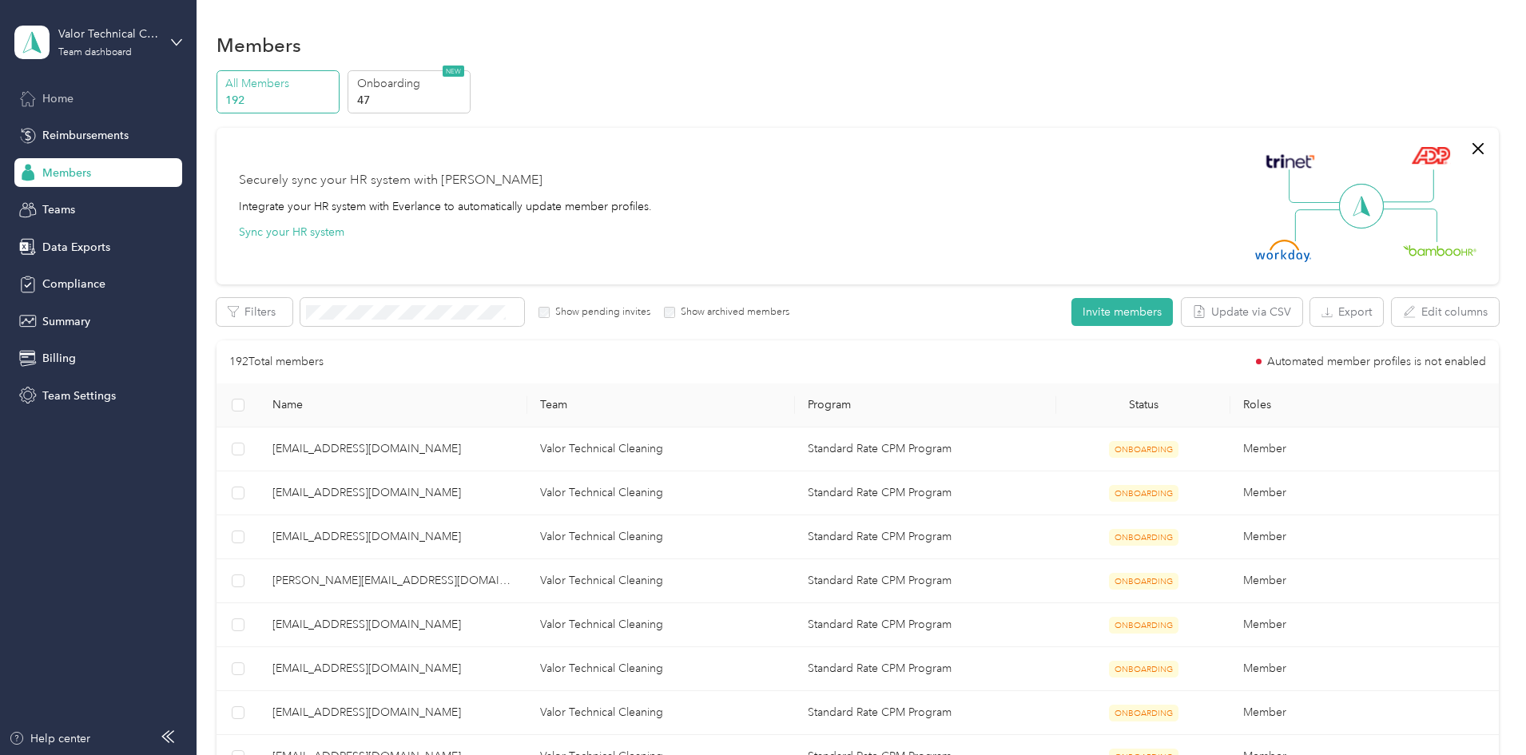
click at [62, 97] on span "Home" at bounding box center [57, 98] width 31 height 17
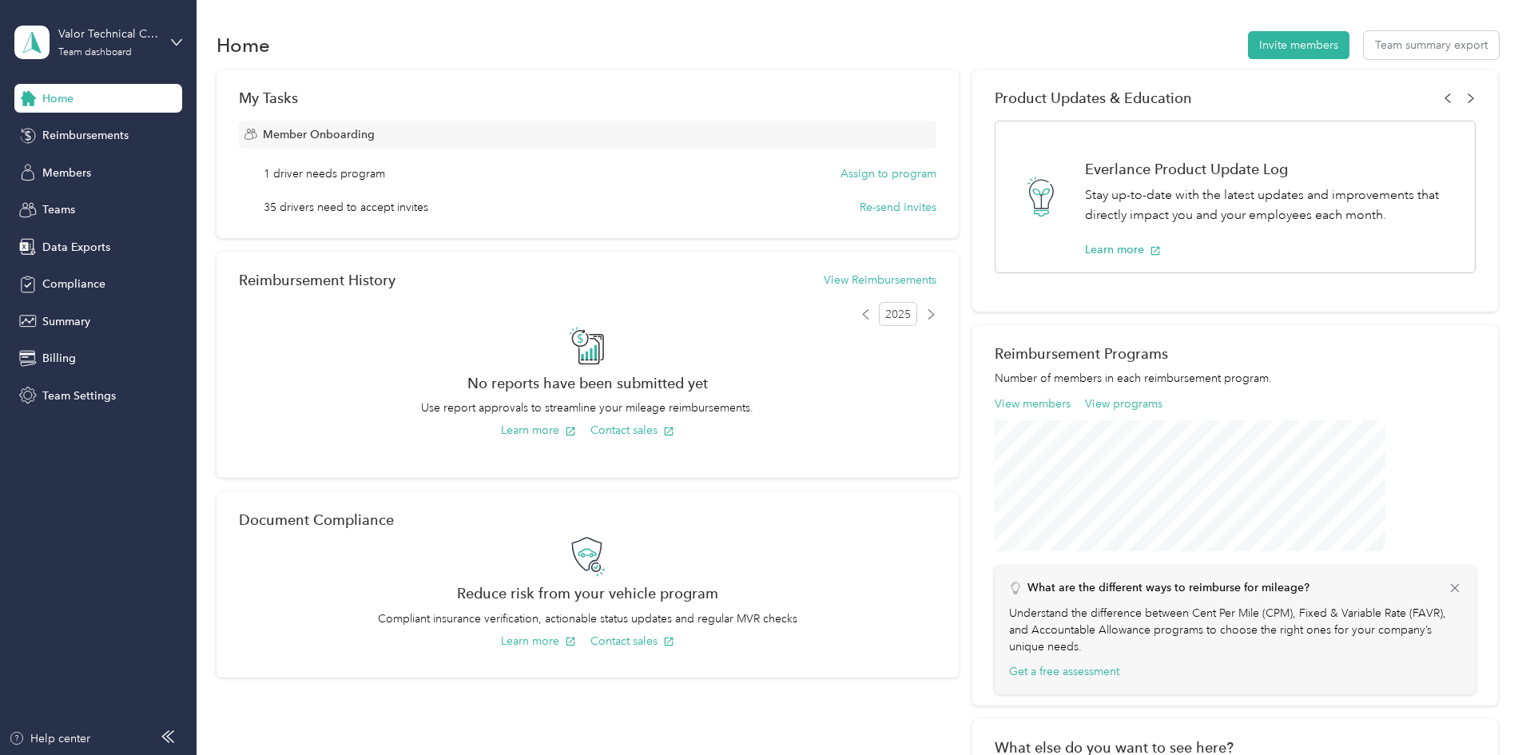
click at [1407, 179] on div "My Tasks Member Onboarding 1 driver needs program Assign to program 35 drivers …" at bounding box center [858, 452] width 1283 height 764
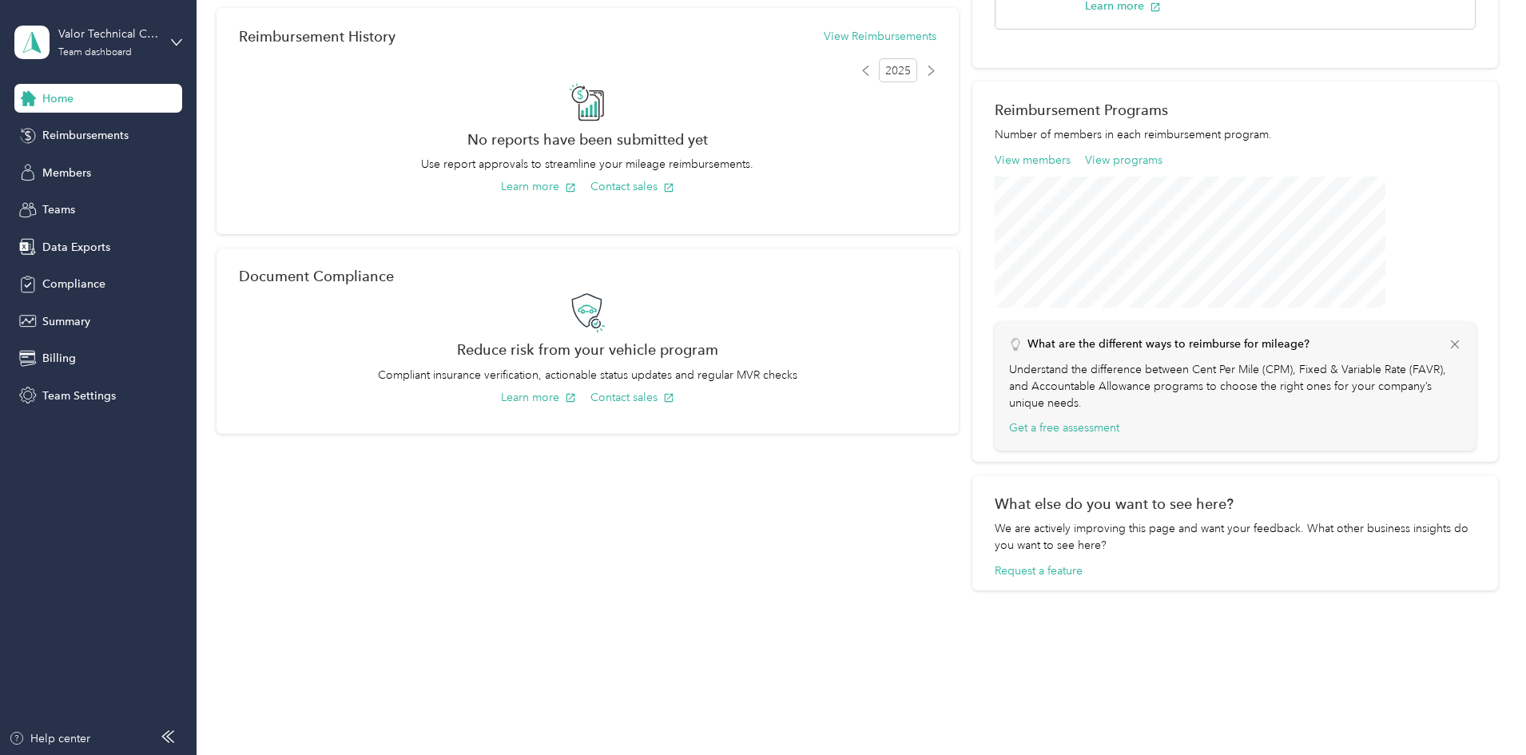
scroll to position [224, 0]
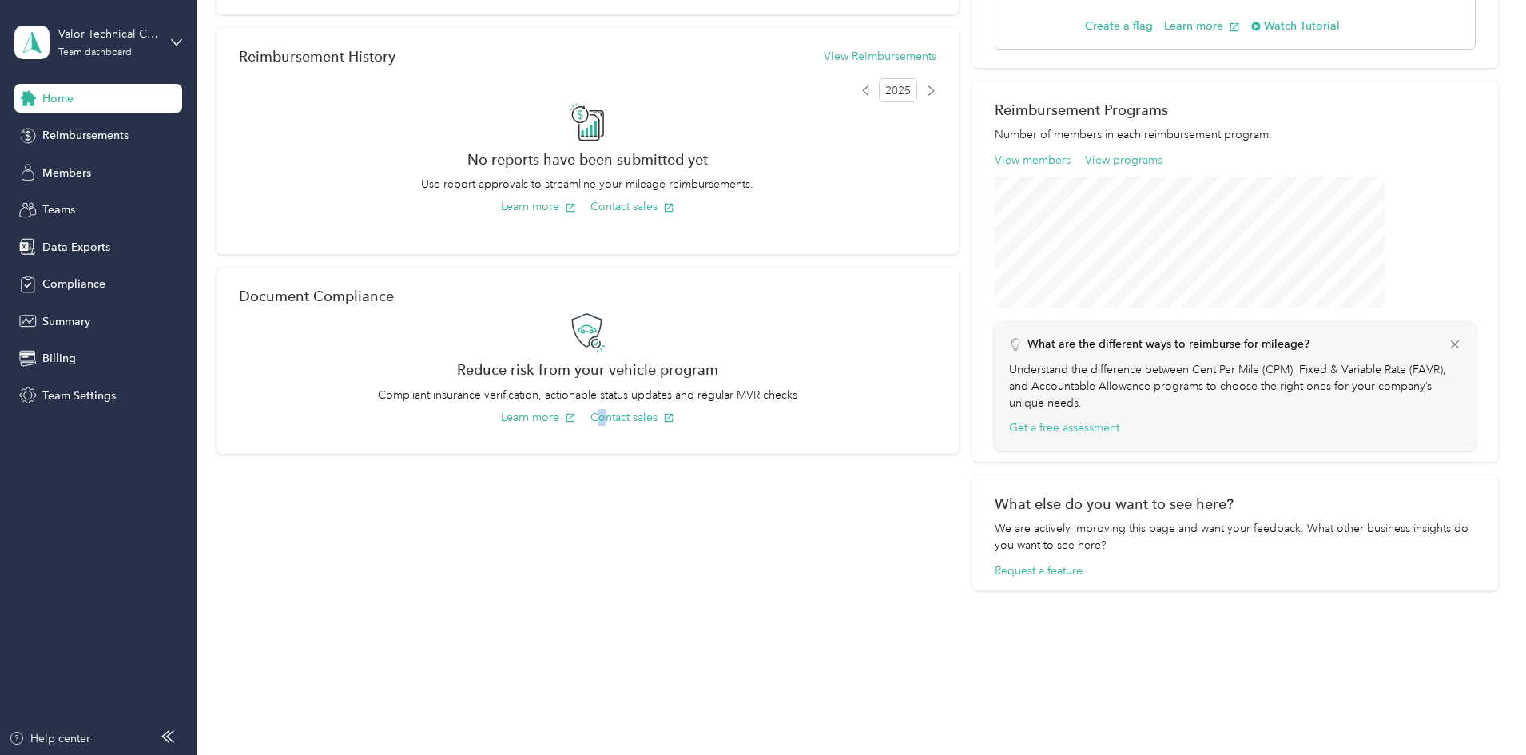
drag, startPoint x: 645, startPoint y: 579, endPoint x: 635, endPoint y: 582, distance: 9.9
click at [642, 581] on div "My Tasks Member Onboarding 1 driver needs program Assign to program 35 drivers …" at bounding box center [588, 219] width 742 height 744
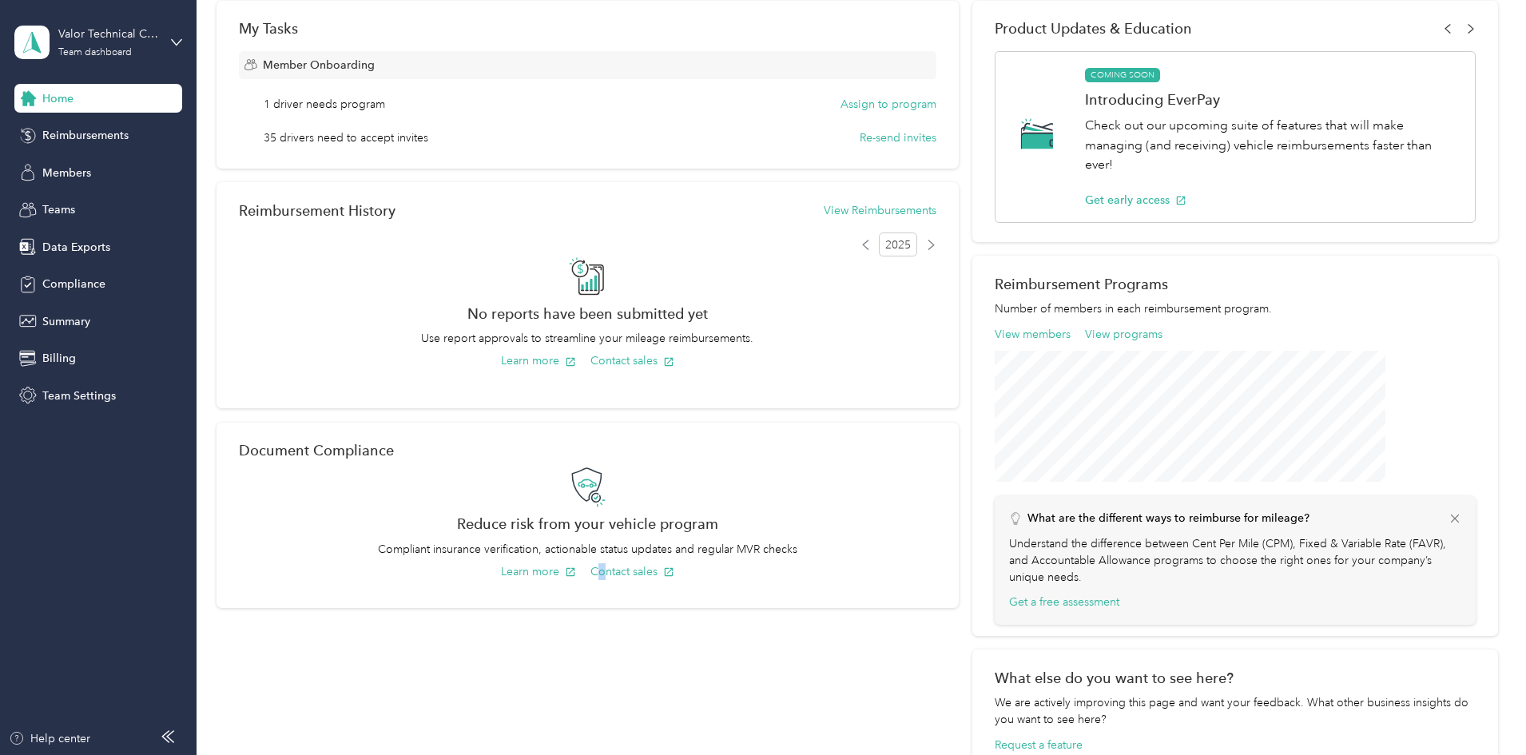
scroll to position [0, 0]
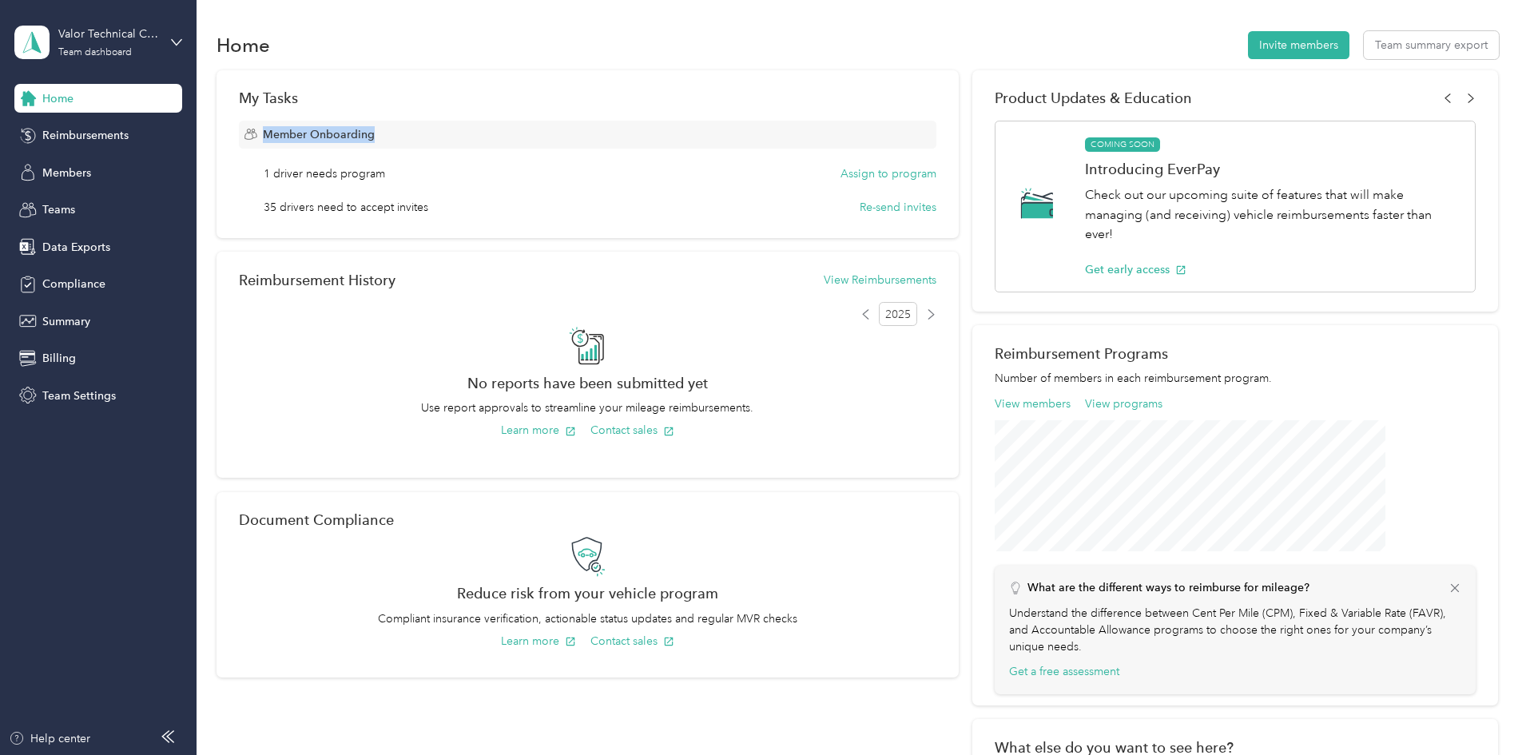
drag, startPoint x: 536, startPoint y: 94, endPoint x: 540, endPoint y: 107, distance: 14.2
click at [540, 107] on div "My Tasks Member Onboarding 1 driver needs program Assign to program 35 drivers …" at bounding box center [588, 154] width 742 height 168
click at [539, 106] on div "My Tasks Member Onboarding 1 driver needs program Assign to program 35 drivers …" at bounding box center [588, 154] width 742 height 168
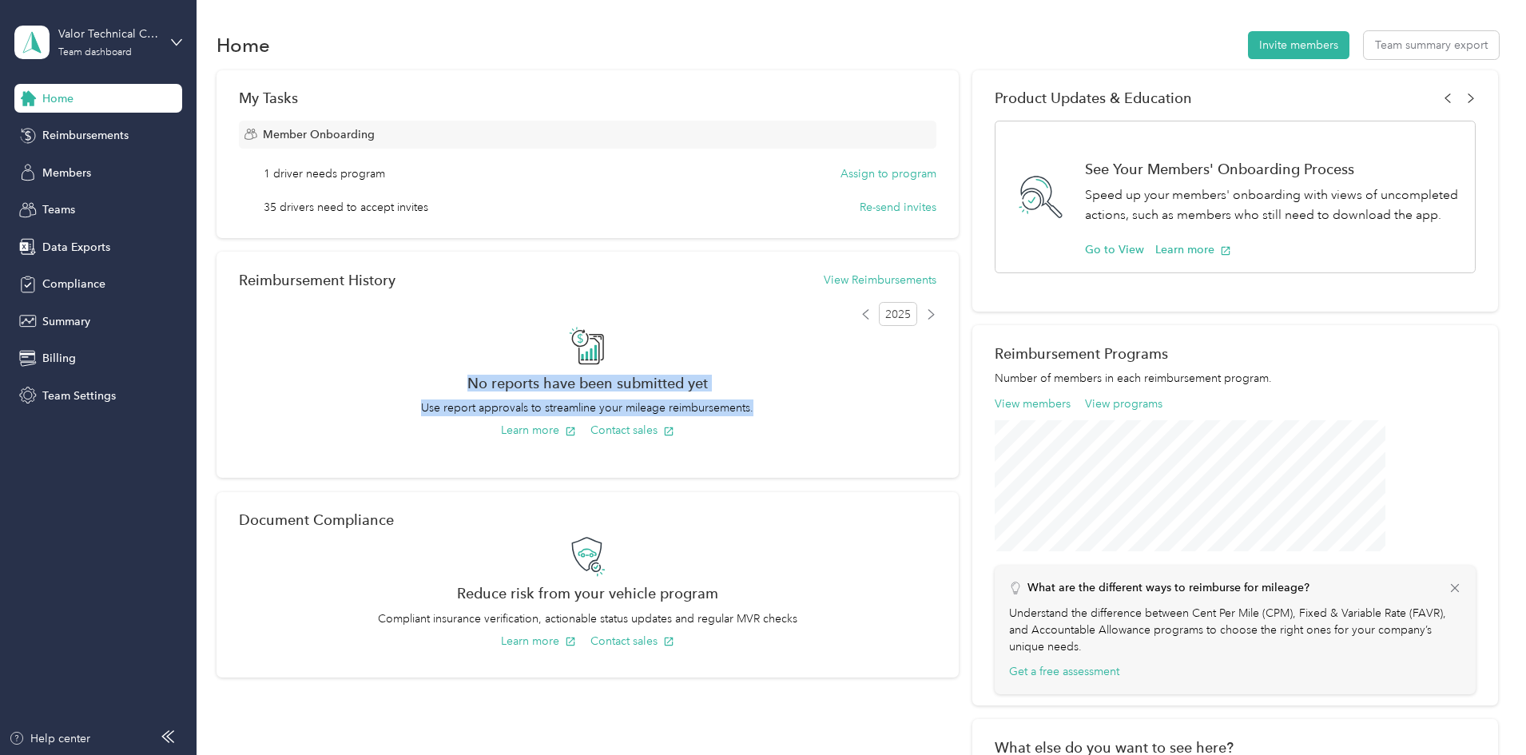
drag, startPoint x: 802, startPoint y: 408, endPoint x: 583, endPoint y: 336, distance: 230.5
click at [583, 336] on div "No reports have been submitted yet Use report approvals to streamline your mile…" at bounding box center [588, 396] width 698 height 141
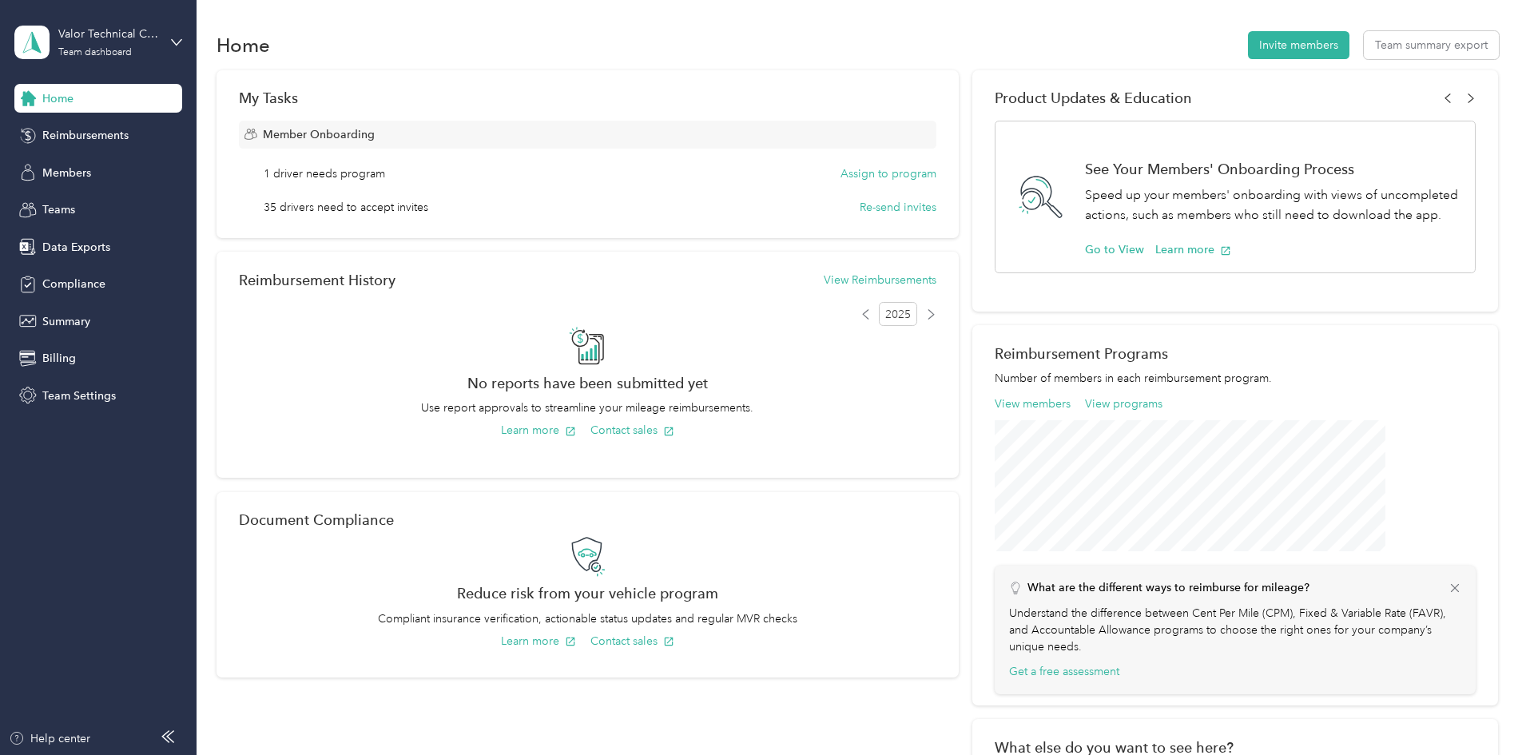
drag, startPoint x: 706, startPoint y: 83, endPoint x: 700, endPoint y: 90, distance: 8.5
click at [702, 90] on div "My Tasks Member Onboarding 1 driver needs program Assign to program 35 drivers …" at bounding box center [588, 154] width 742 height 168
click at [1483, 181] on div "My Tasks Member Onboarding 1 driver needs program Assign to program 35 drivers …" at bounding box center [858, 452] width 1283 height 764
click at [558, 57] on div "Home Invite members Team summary export" at bounding box center [858, 45] width 1283 height 34
click at [769, 77] on div "My Tasks Member Onboarding 1 driver needs program Assign to program 35 drivers …" at bounding box center [588, 154] width 742 height 168
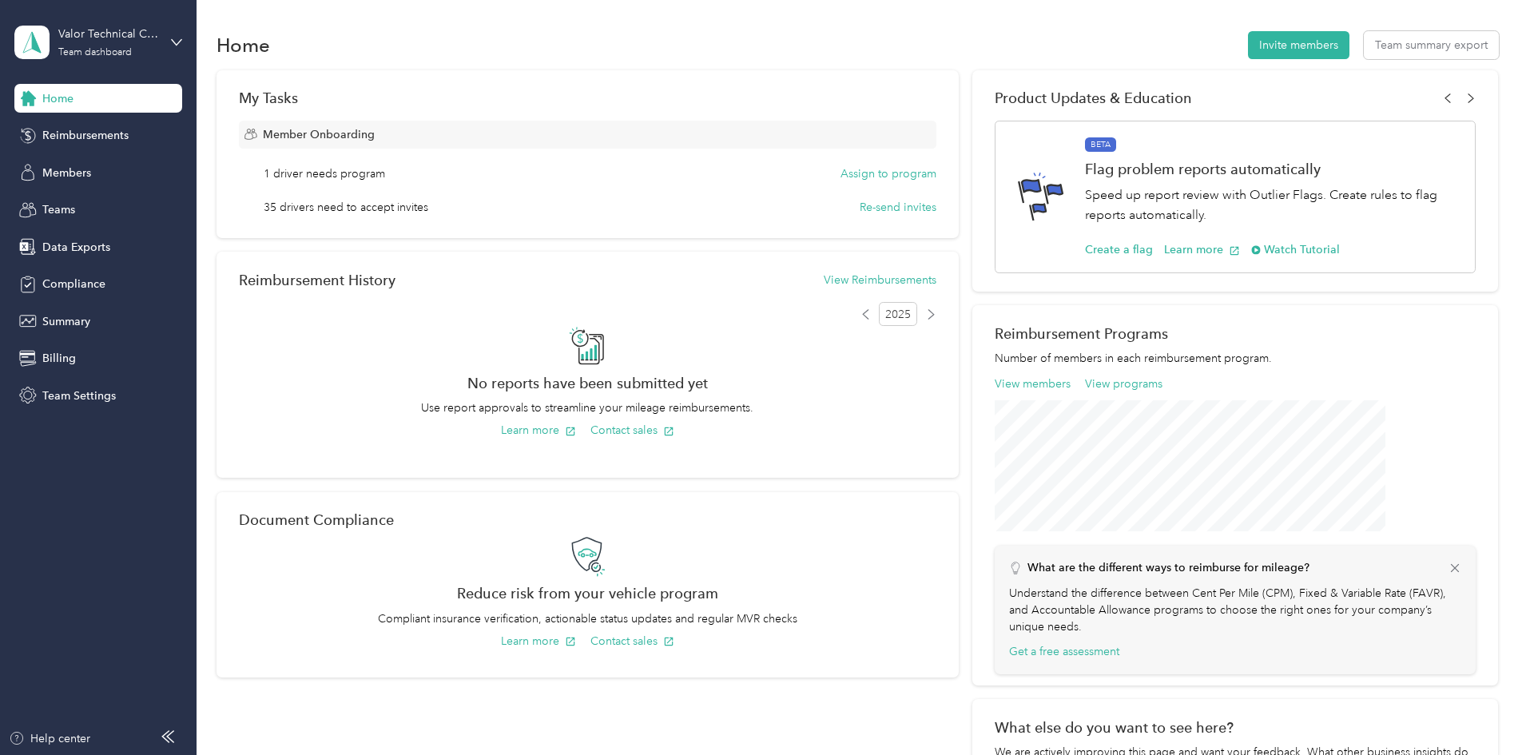
click at [685, 129] on div "Member Onboarding" at bounding box center [588, 135] width 698 height 28
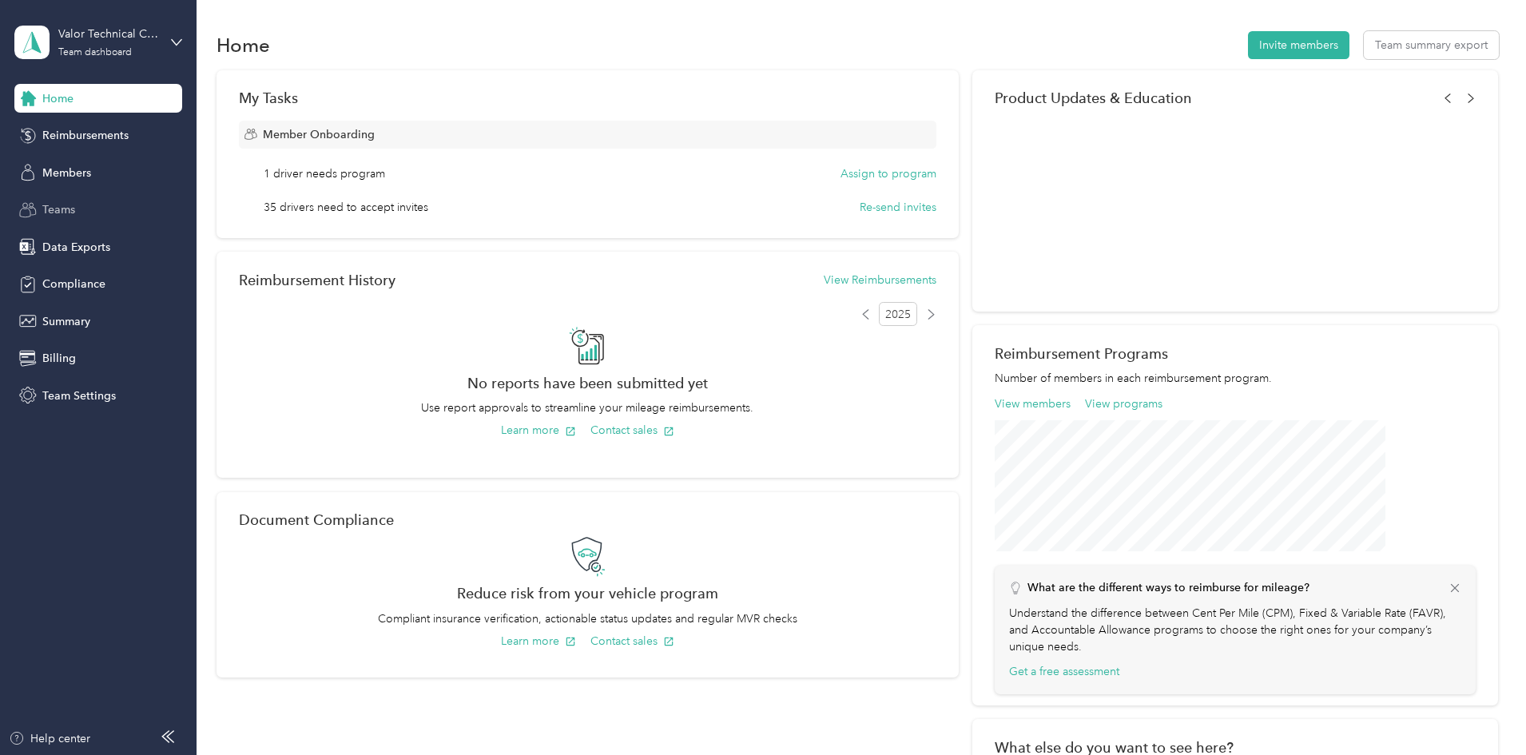
click at [65, 205] on span "Teams" at bounding box center [58, 209] width 33 height 17
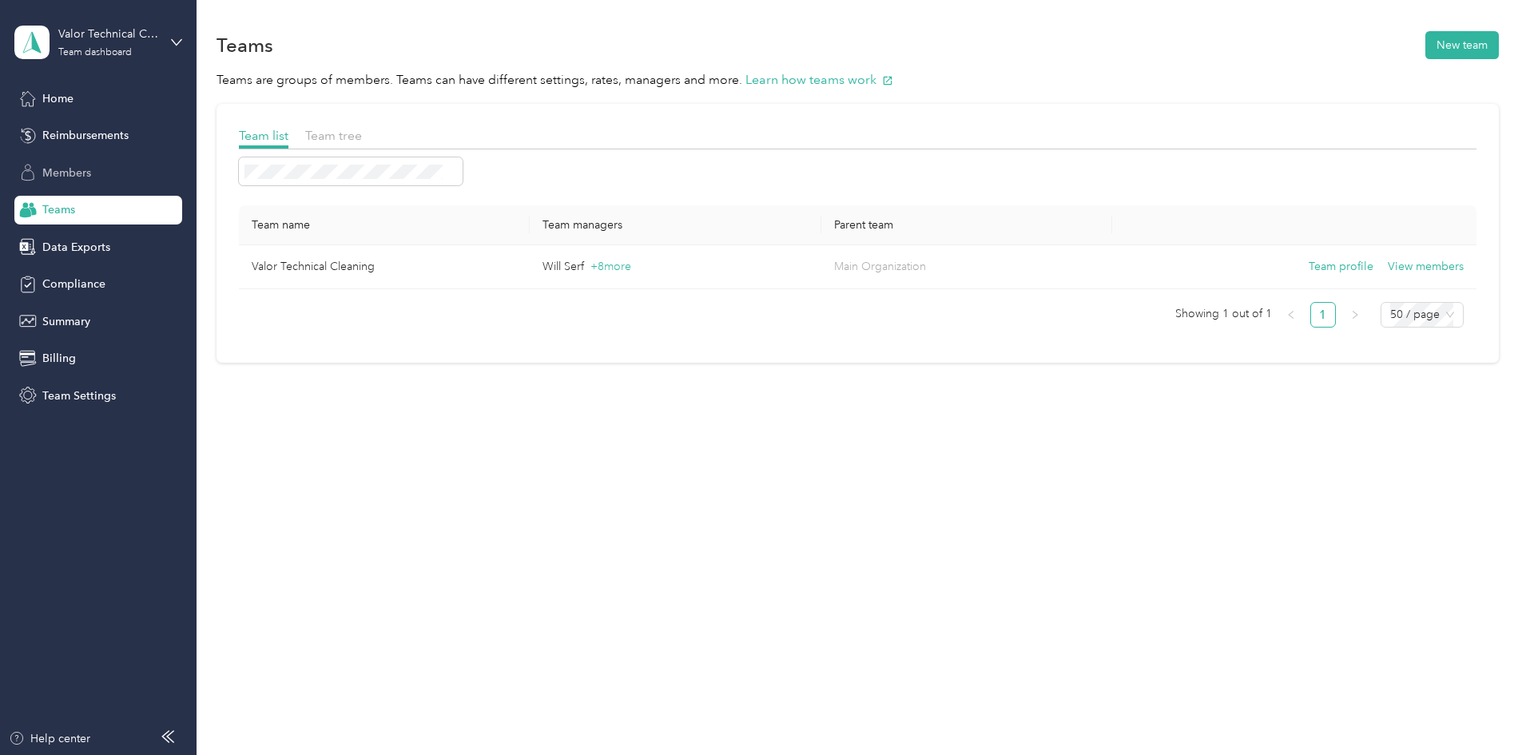
click at [75, 182] on div "Members" at bounding box center [98, 172] width 168 height 29
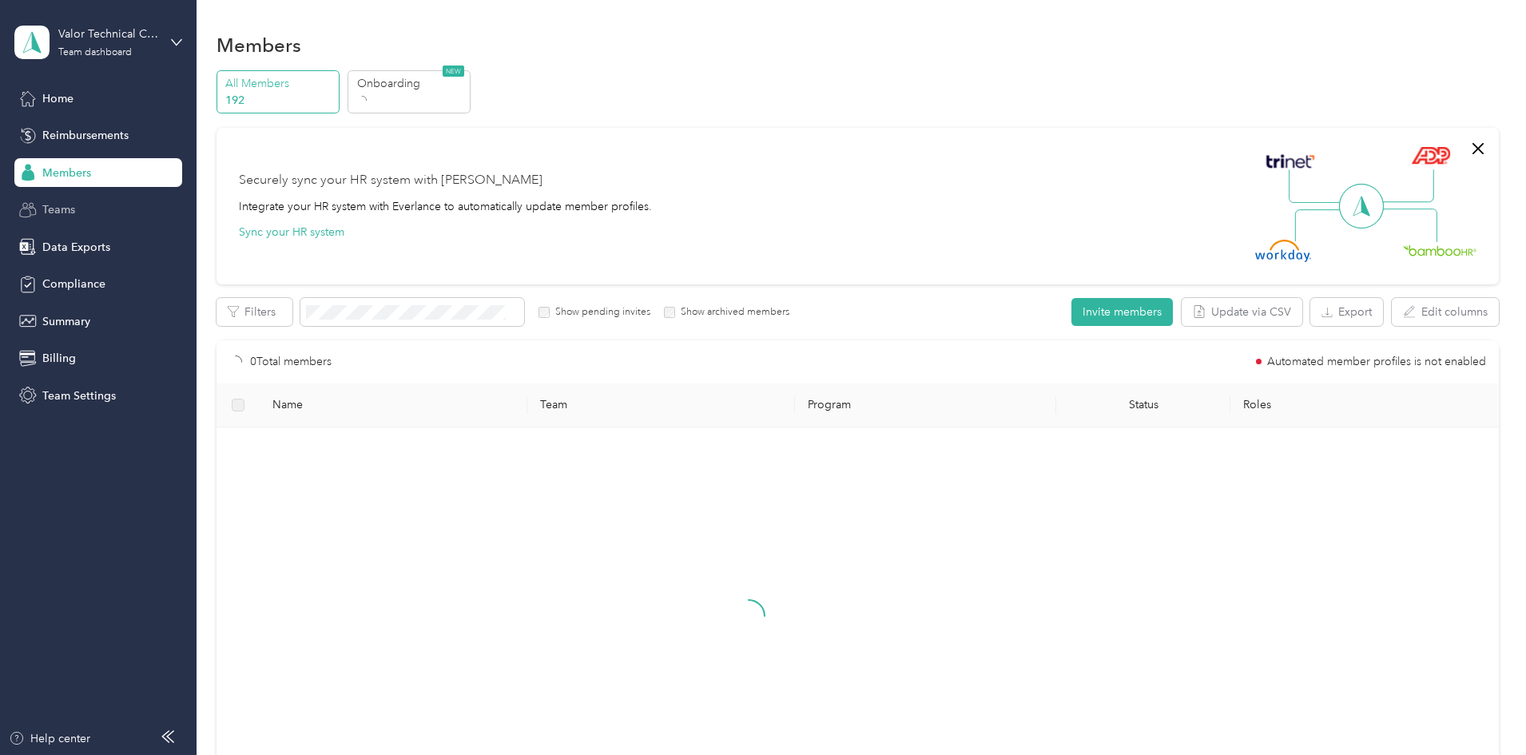
click at [65, 222] on div "Teams" at bounding box center [98, 210] width 168 height 29
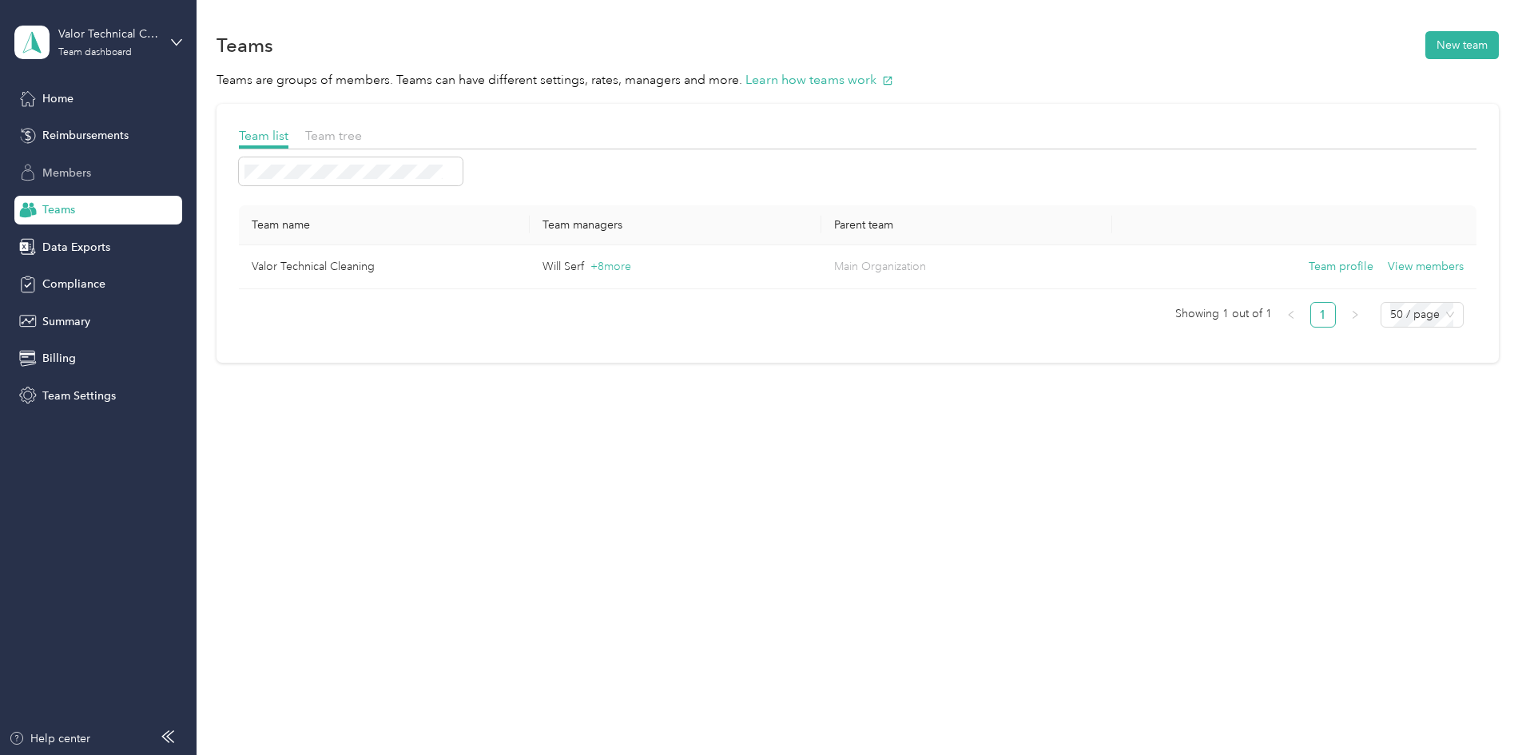
click at [74, 175] on span "Members" at bounding box center [66, 173] width 49 height 17
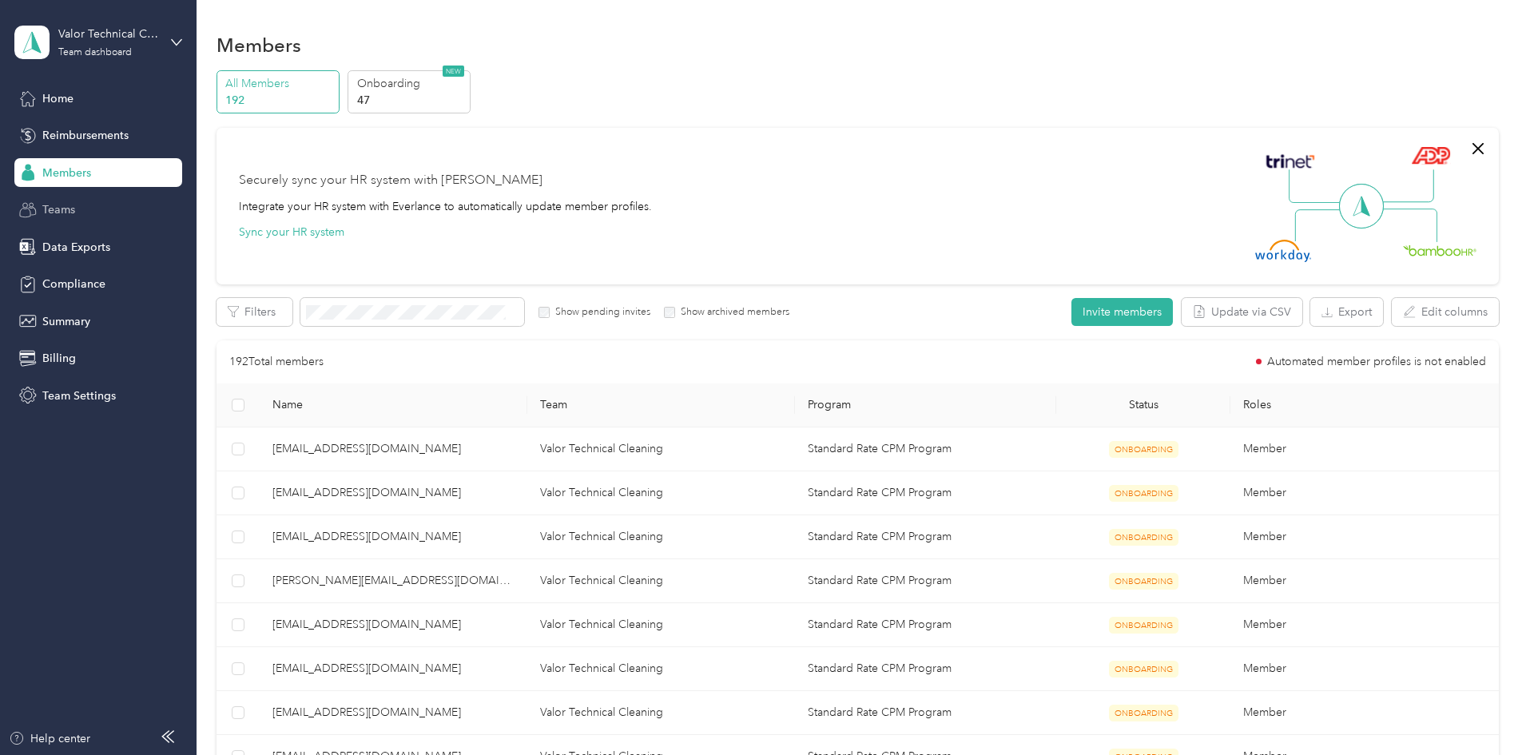
click at [54, 206] on span "Teams" at bounding box center [58, 209] width 33 height 17
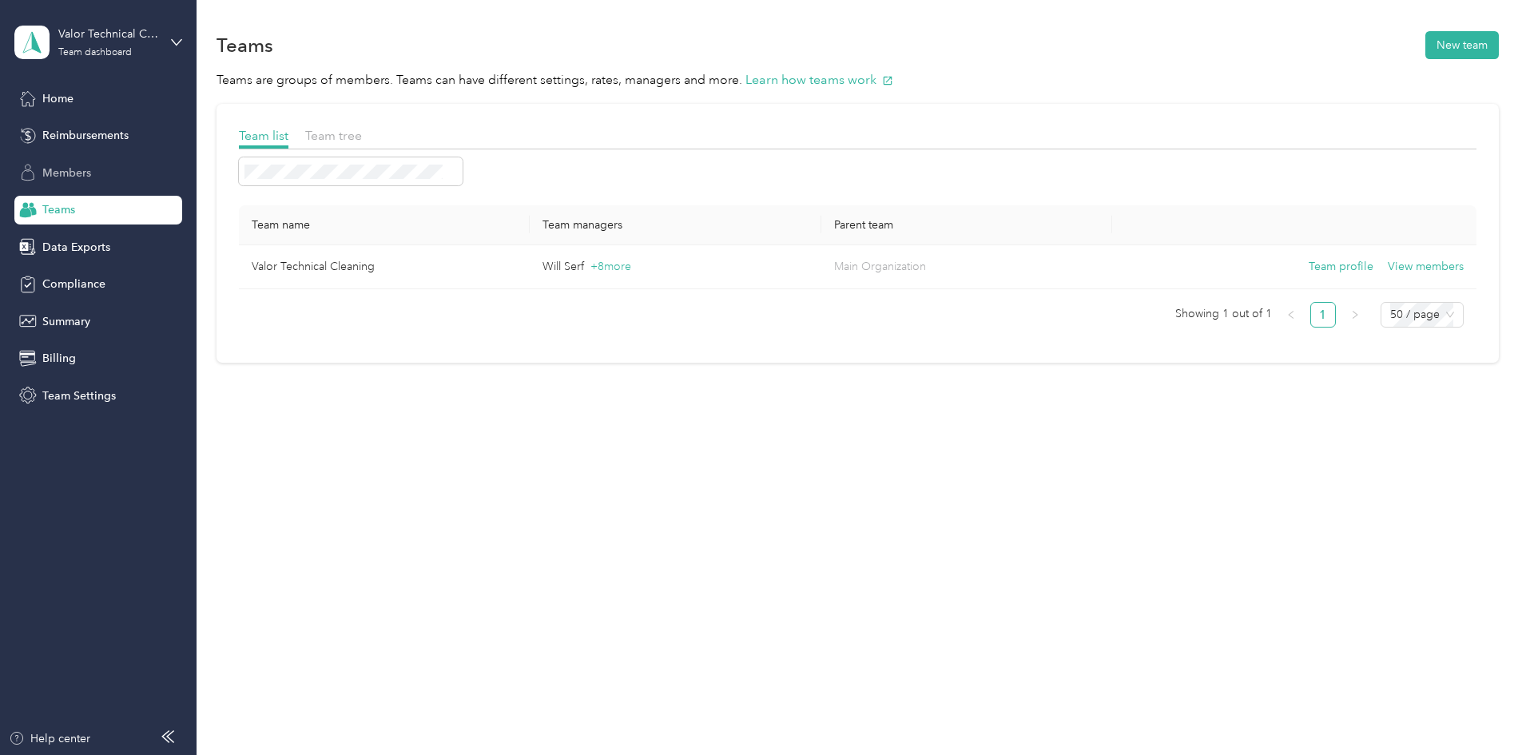
click at [58, 174] on span "Members" at bounding box center [66, 173] width 49 height 17
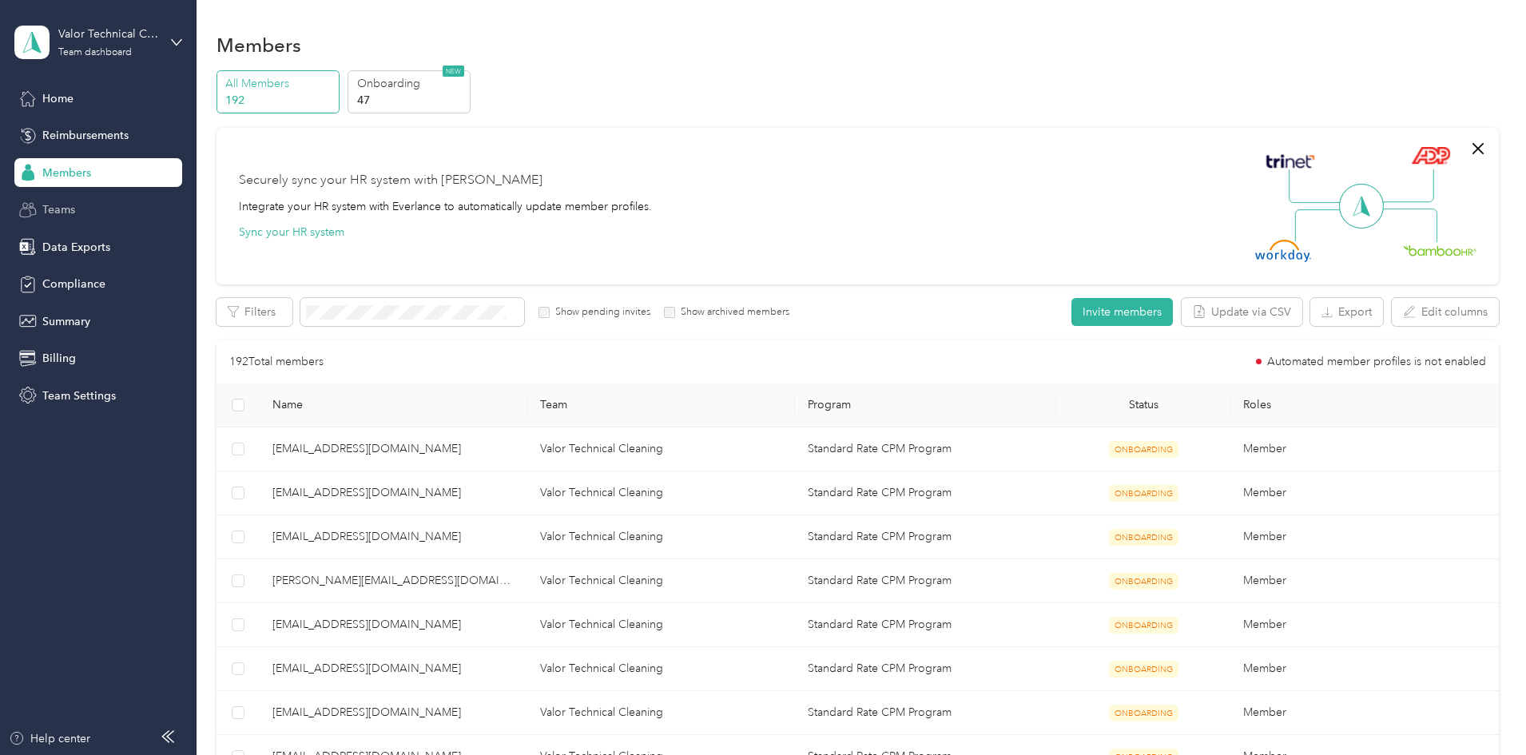
click at [67, 205] on span "Teams" at bounding box center [58, 209] width 33 height 17
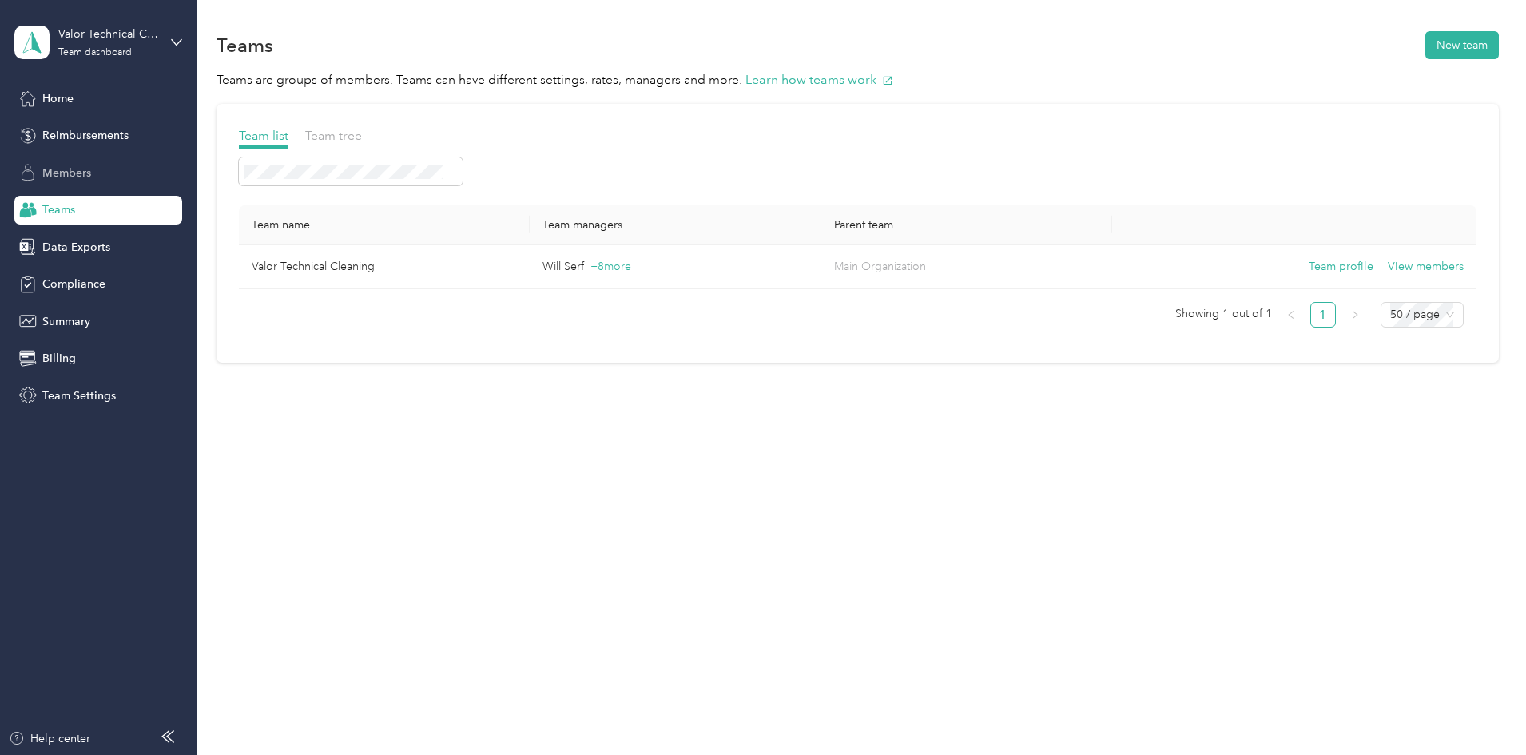
click at [90, 168] on span "Members" at bounding box center [66, 173] width 49 height 17
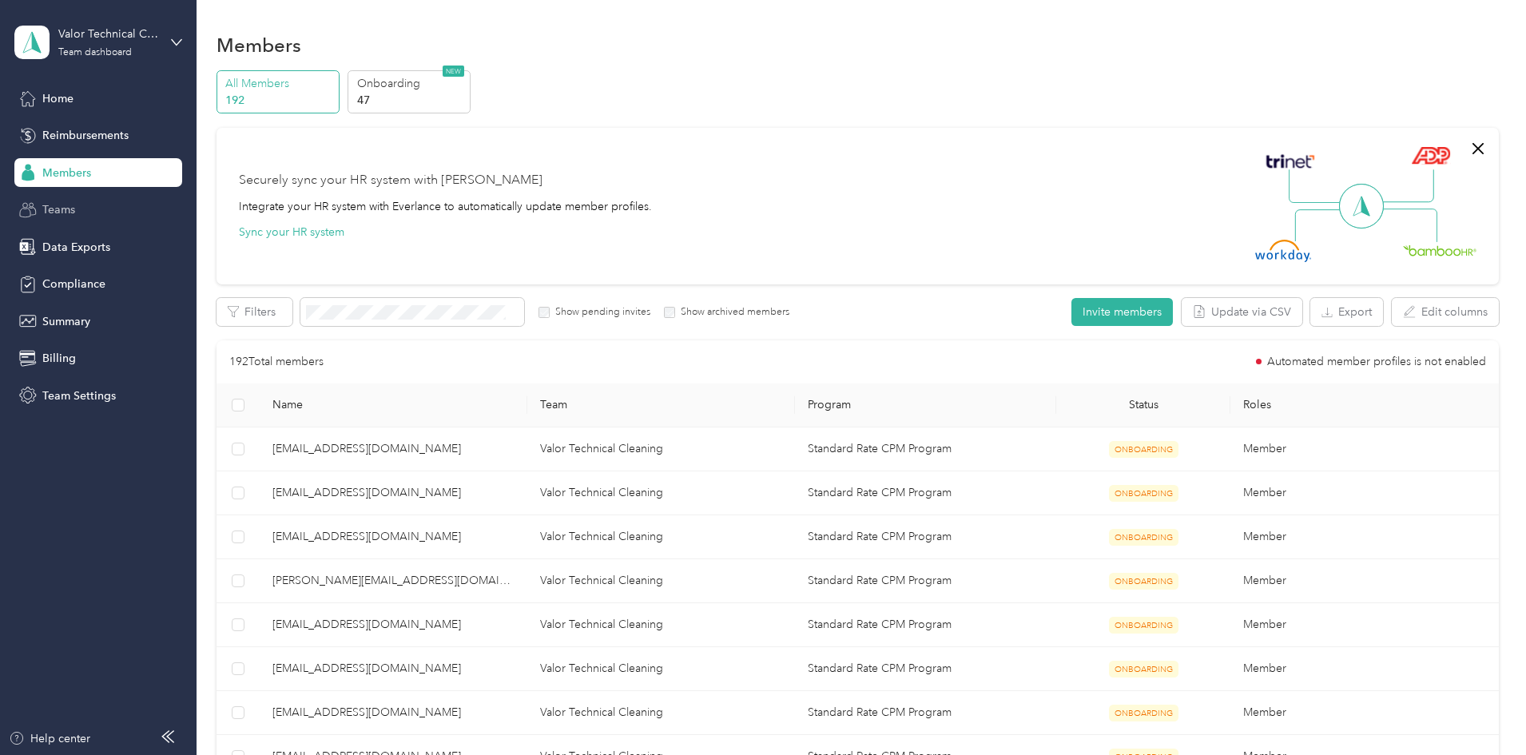
click at [71, 207] on span "Teams" at bounding box center [58, 209] width 33 height 17
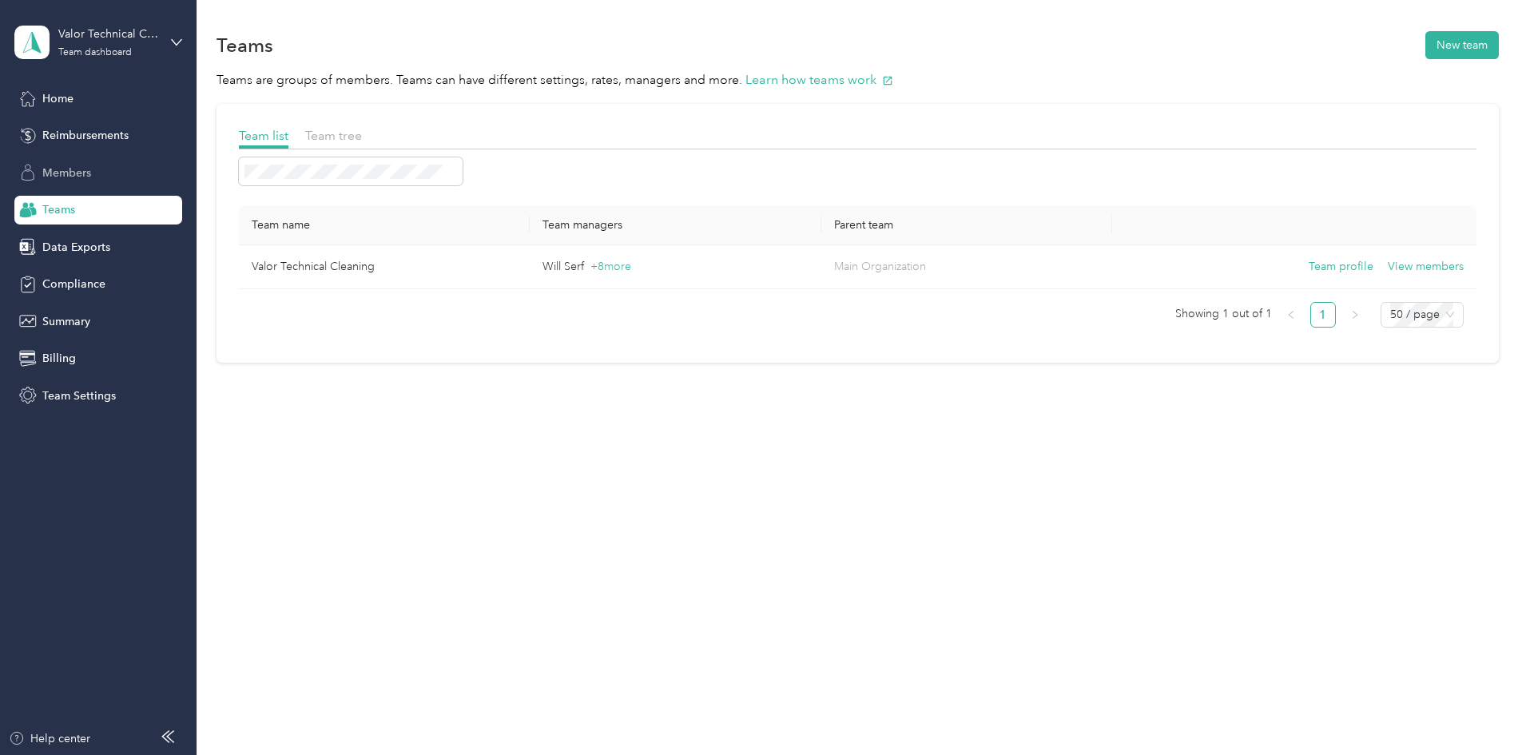
click at [42, 165] on span "Members" at bounding box center [66, 173] width 49 height 17
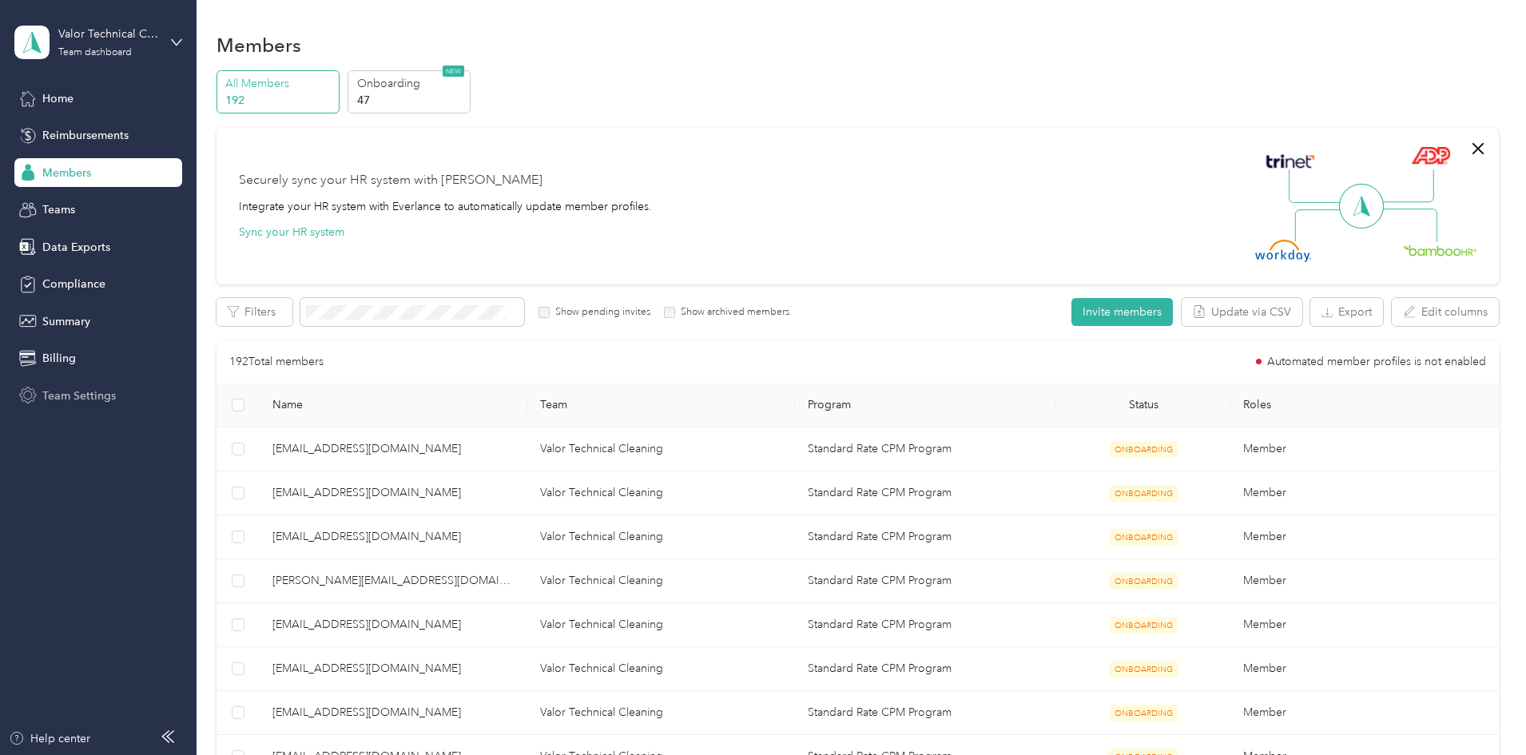
click at [94, 397] on span "Team Settings" at bounding box center [79, 396] width 74 height 17
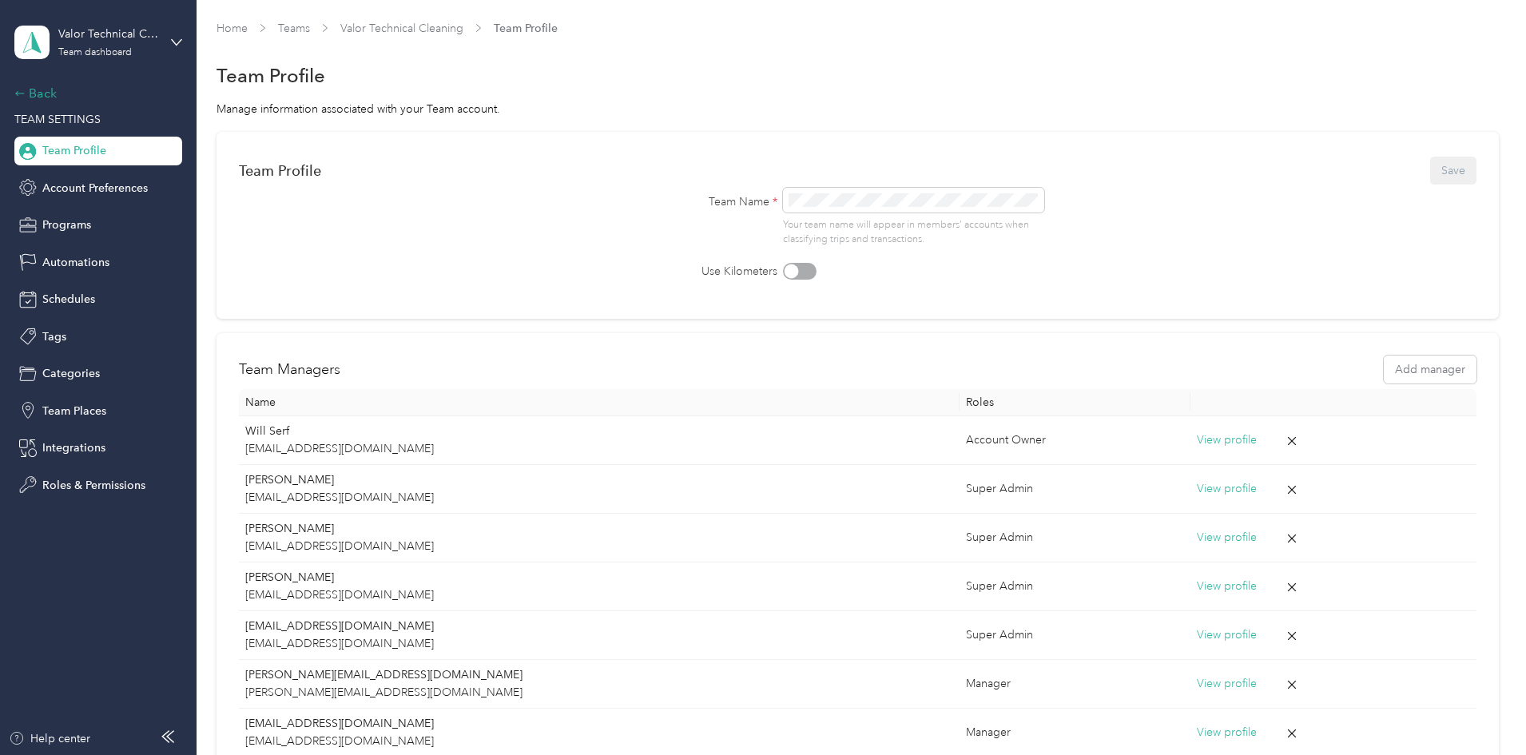
click at [37, 95] on div "Back" at bounding box center [94, 93] width 160 height 19
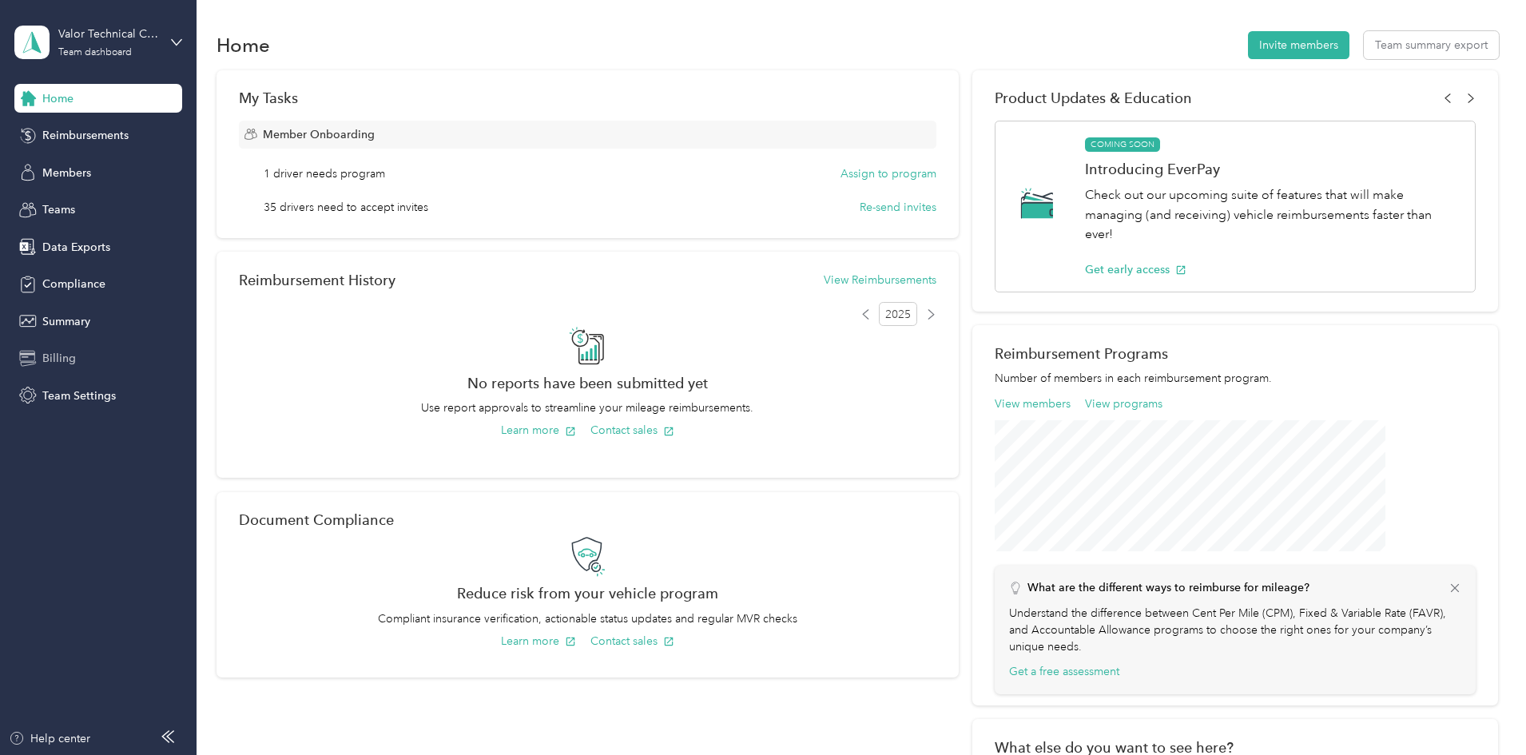
click at [70, 356] on span "Billing" at bounding box center [59, 358] width 34 height 17
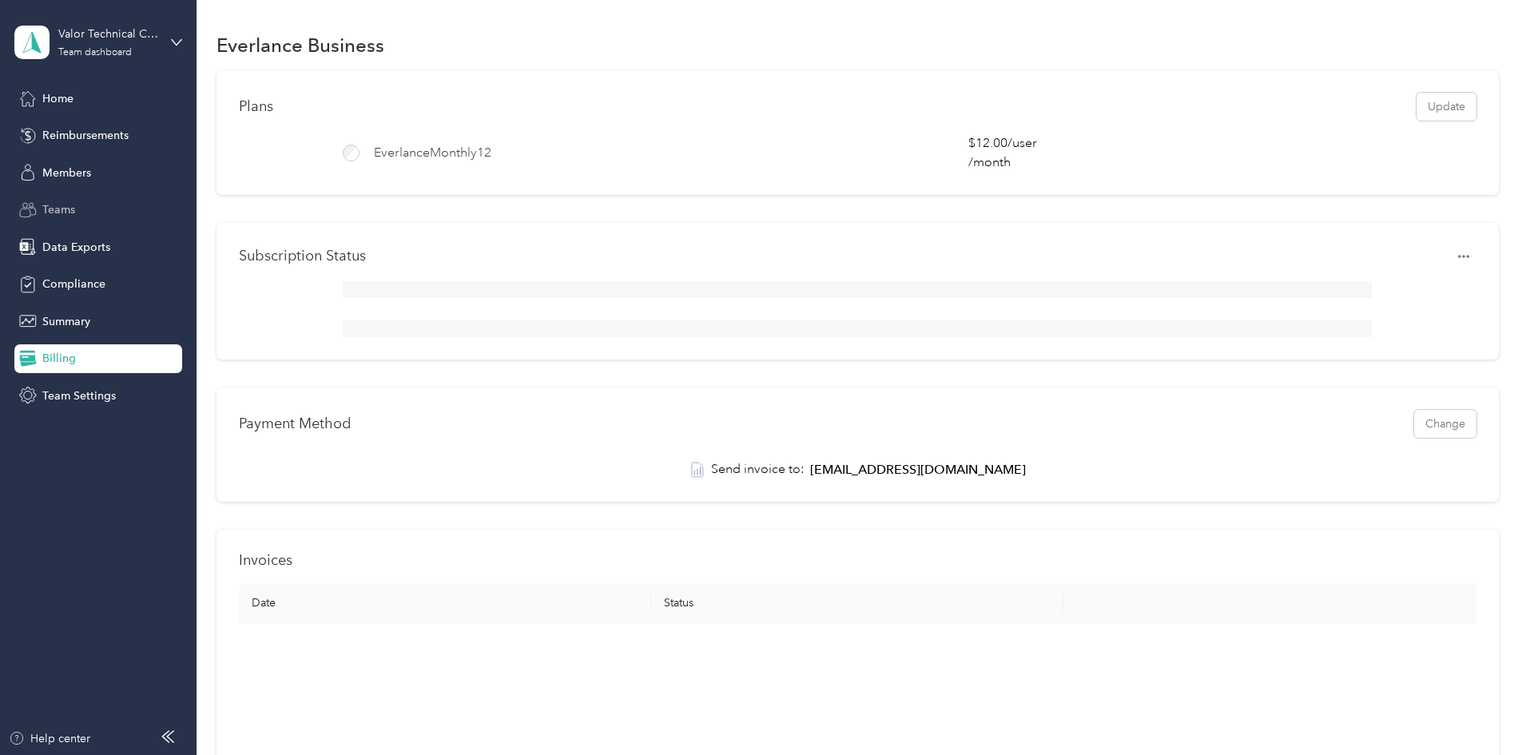
click at [64, 204] on span "Teams" at bounding box center [58, 209] width 33 height 17
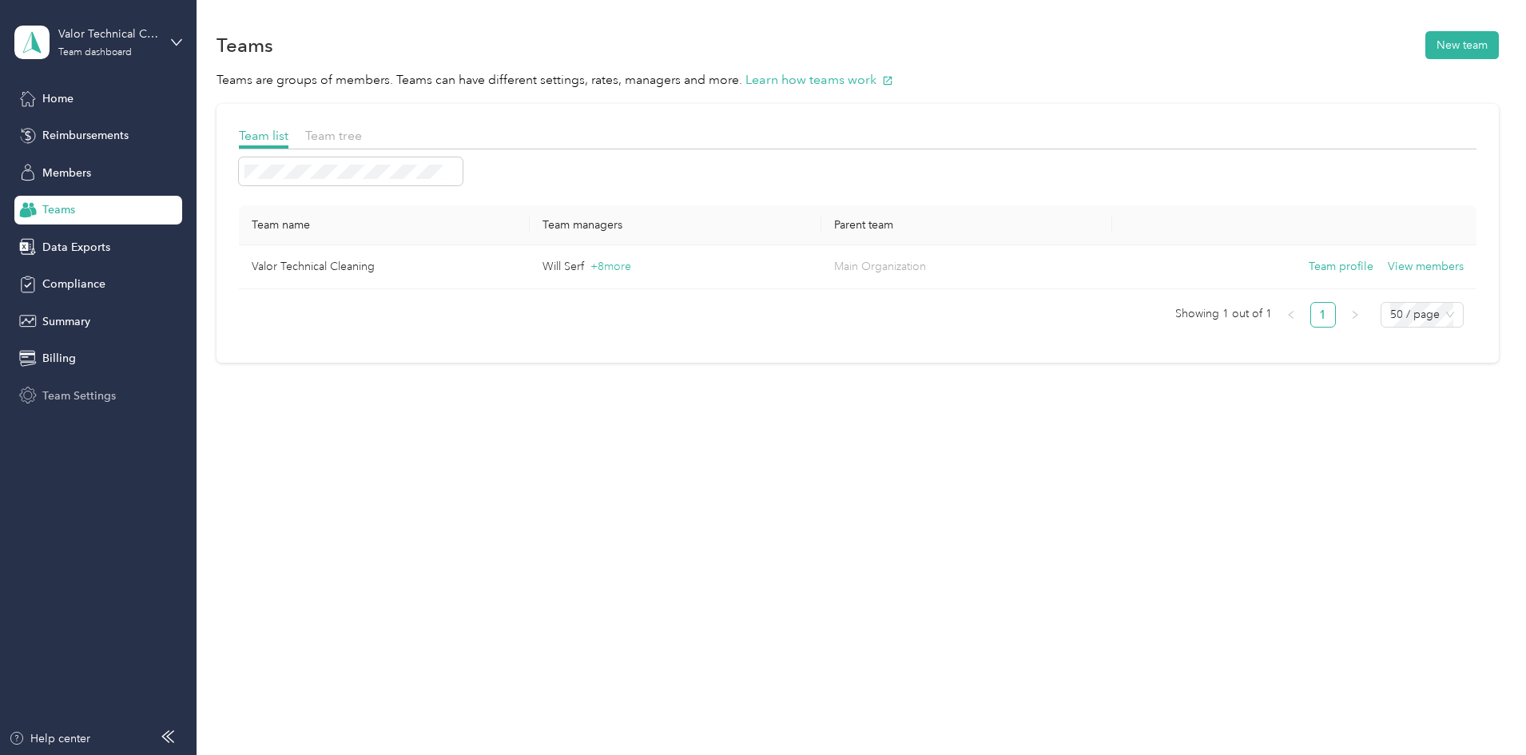
click at [71, 395] on span "Team Settings" at bounding box center [79, 396] width 74 height 17
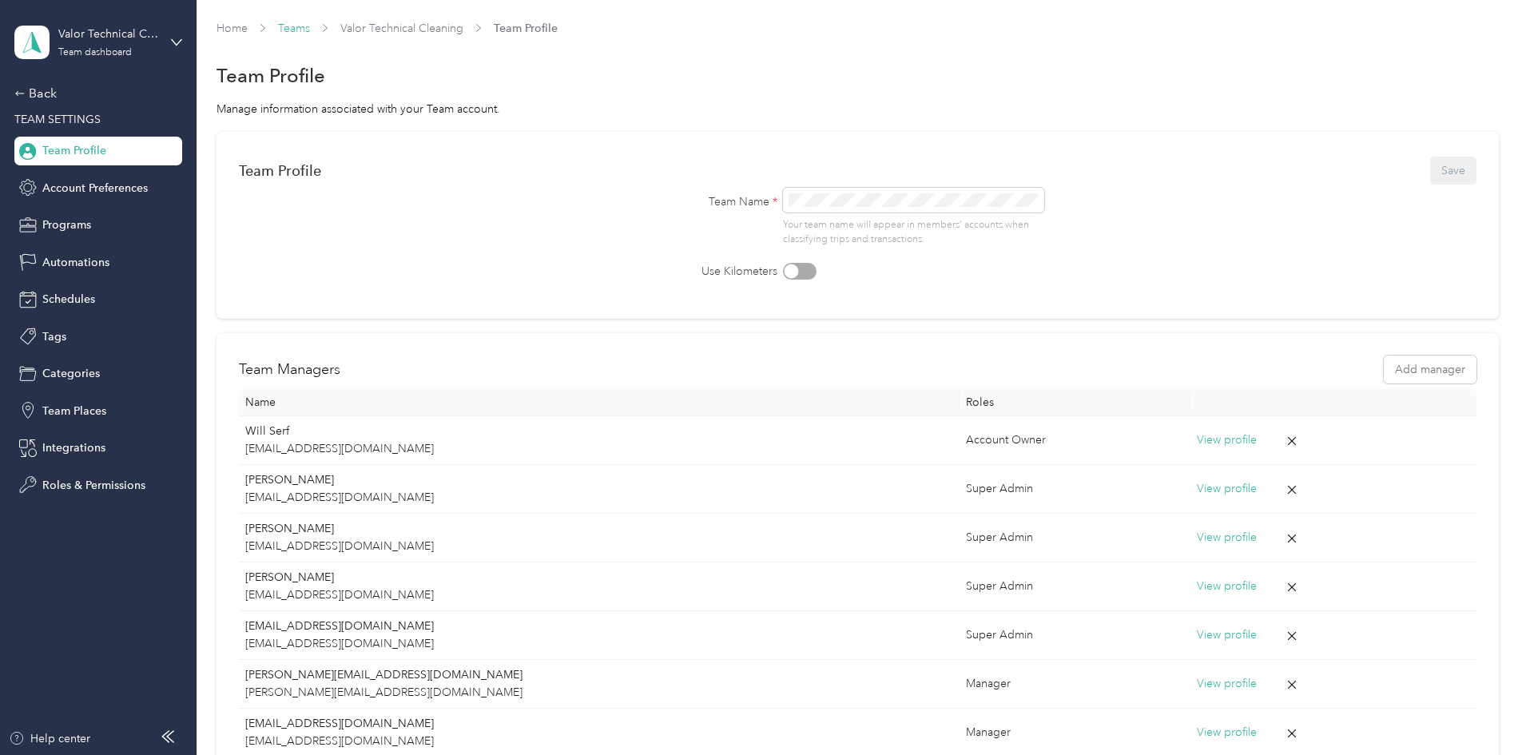
click at [310, 31] on link "Teams" at bounding box center [294, 29] width 32 height 14
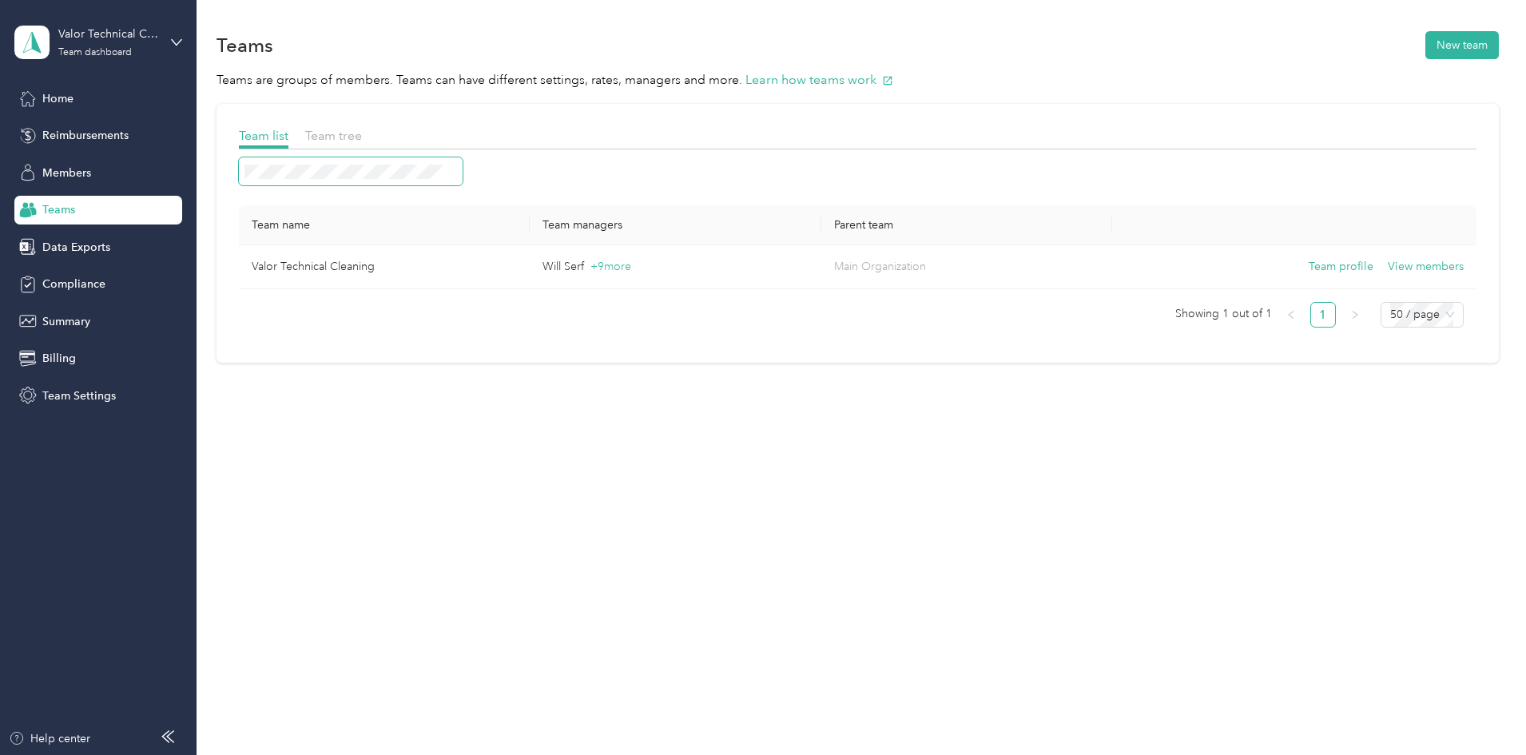
click at [456, 161] on span at bounding box center [351, 171] width 224 height 28
click at [57, 177] on span "Members" at bounding box center [66, 173] width 49 height 17
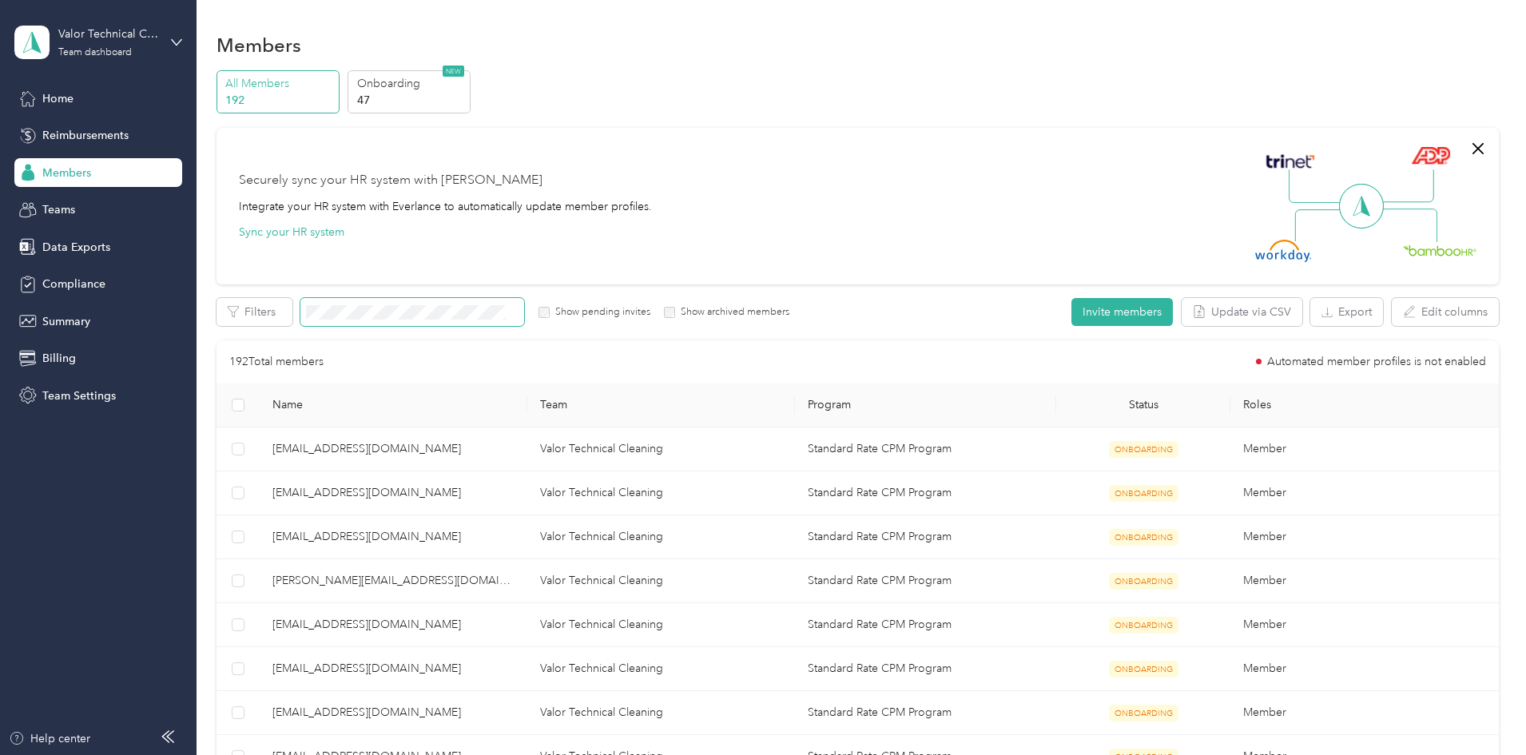
click at [463, 320] on span at bounding box center [412, 312] width 224 height 28
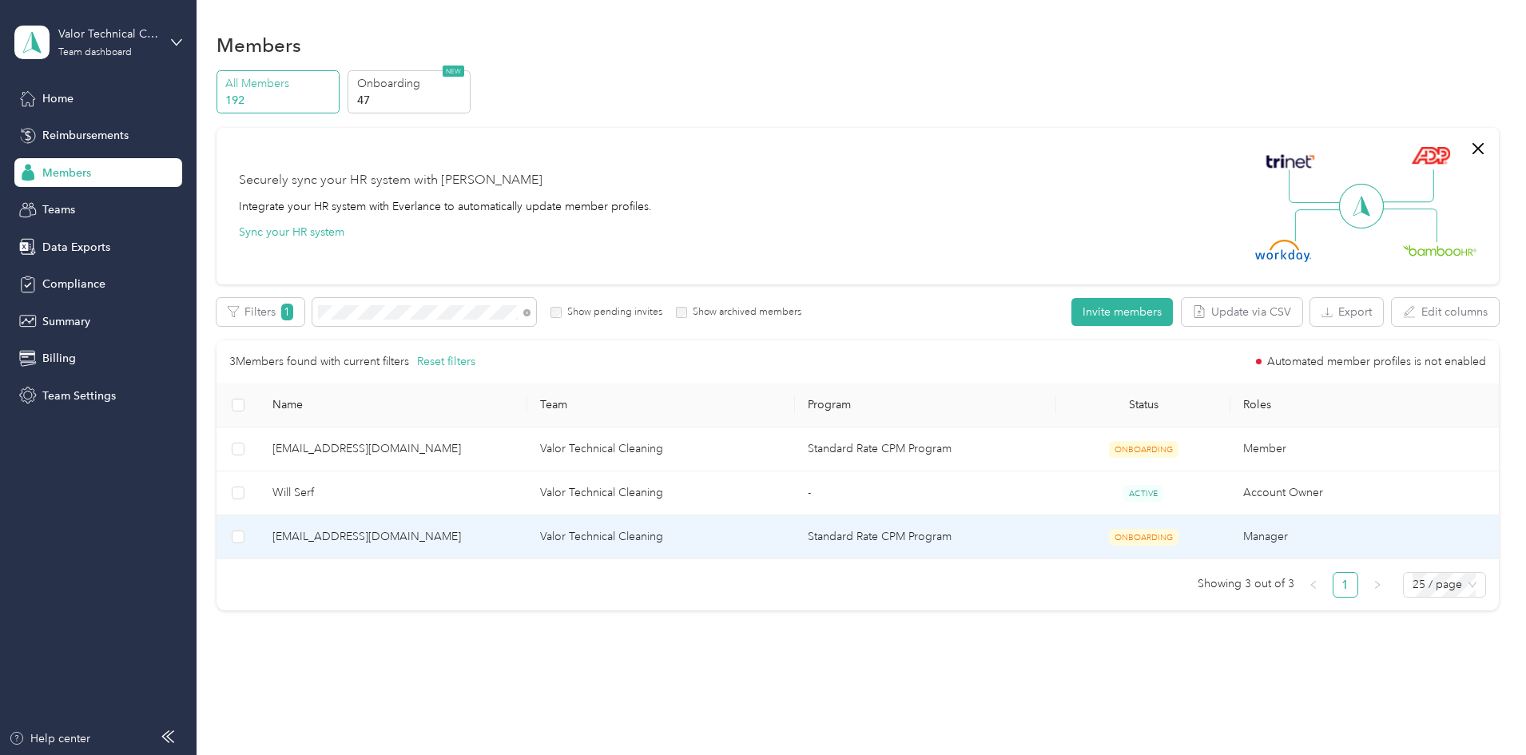
click at [407, 538] on span "rfarley@valortechnicalcleaning.com" at bounding box center [394, 537] width 242 height 18
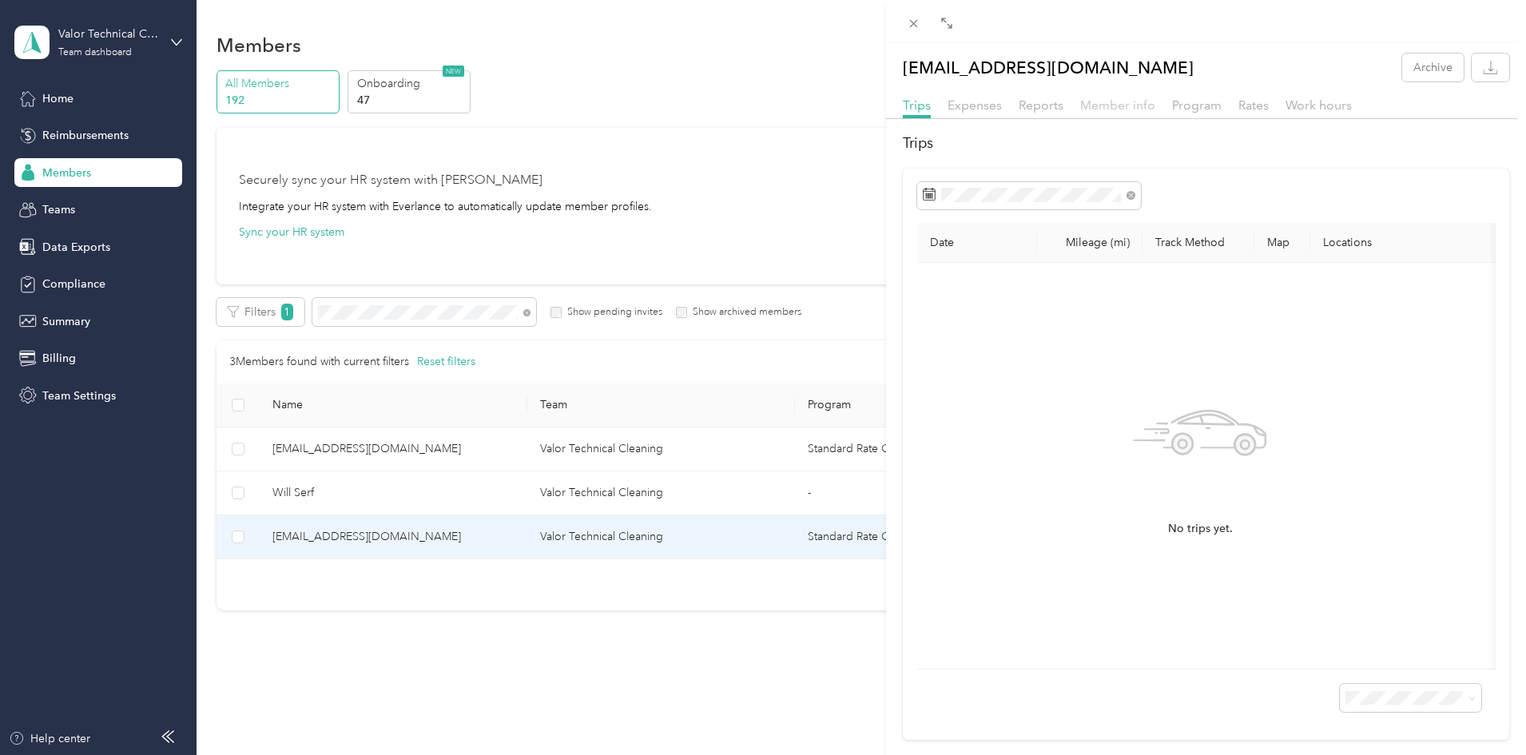
click at [1139, 106] on span "Member info" at bounding box center [1117, 104] width 75 height 15
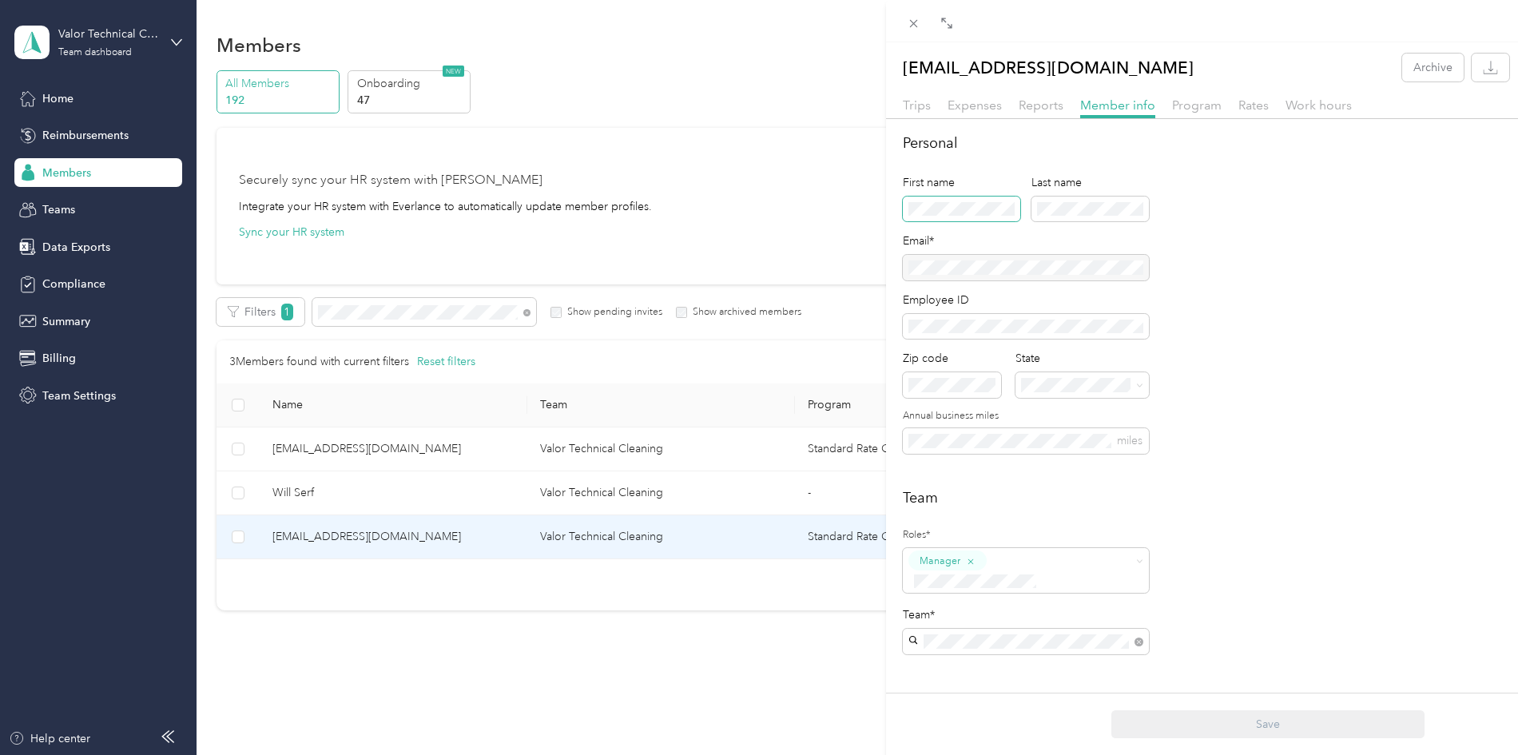
click at [973, 216] on span at bounding box center [961, 210] width 117 height 26
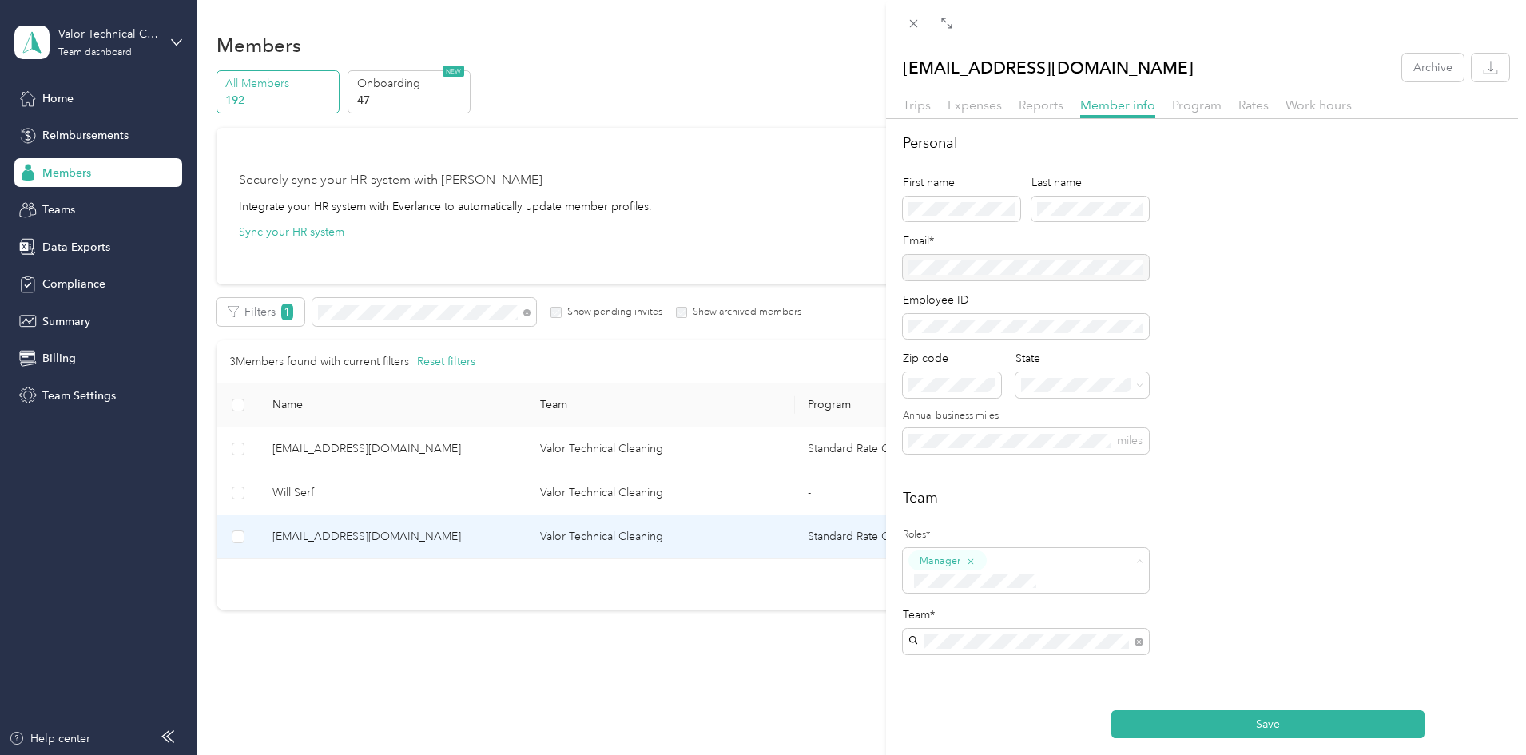
click at [953, 498] on span "Super Admin" at bounding box center [954, 500] width 59 height 14
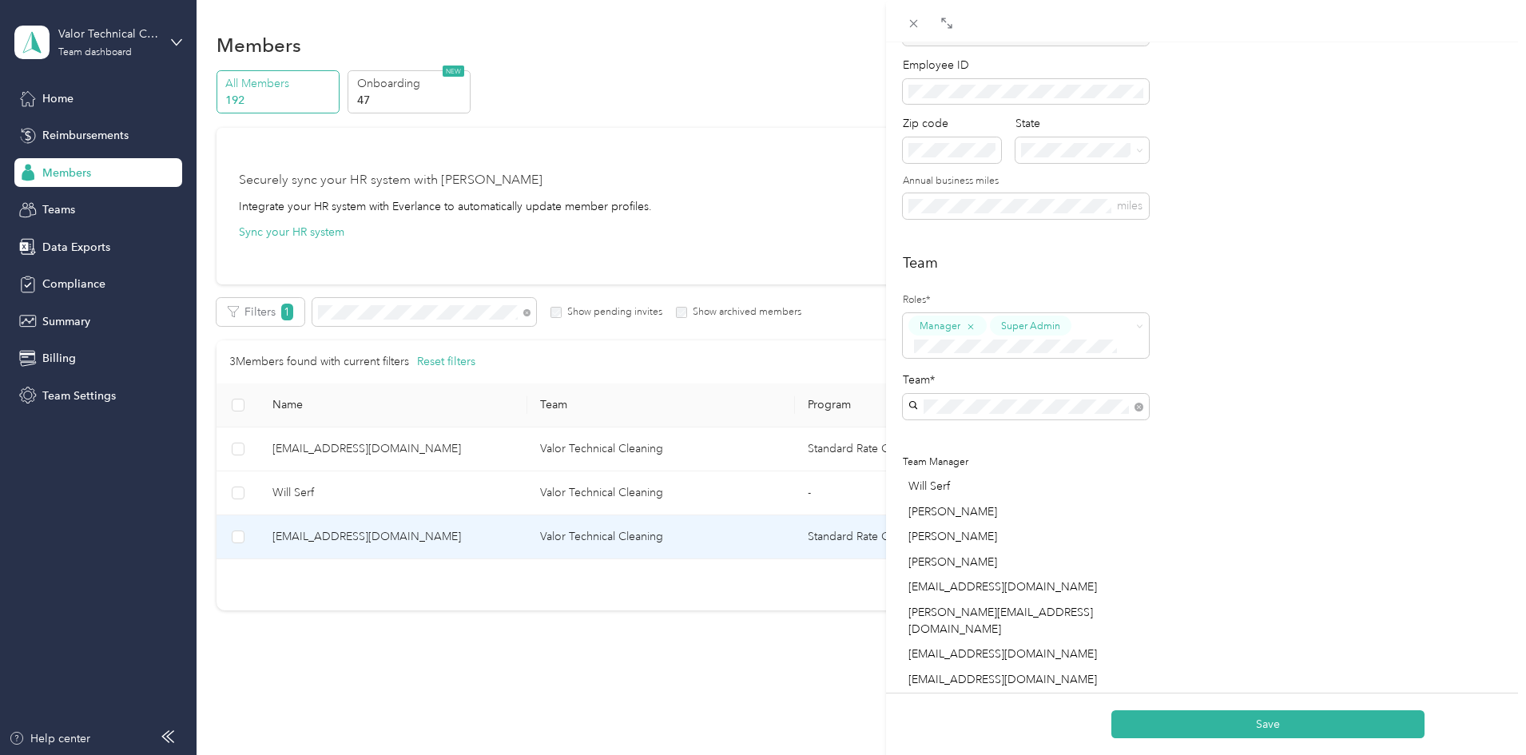
scroll to position [266, 0]
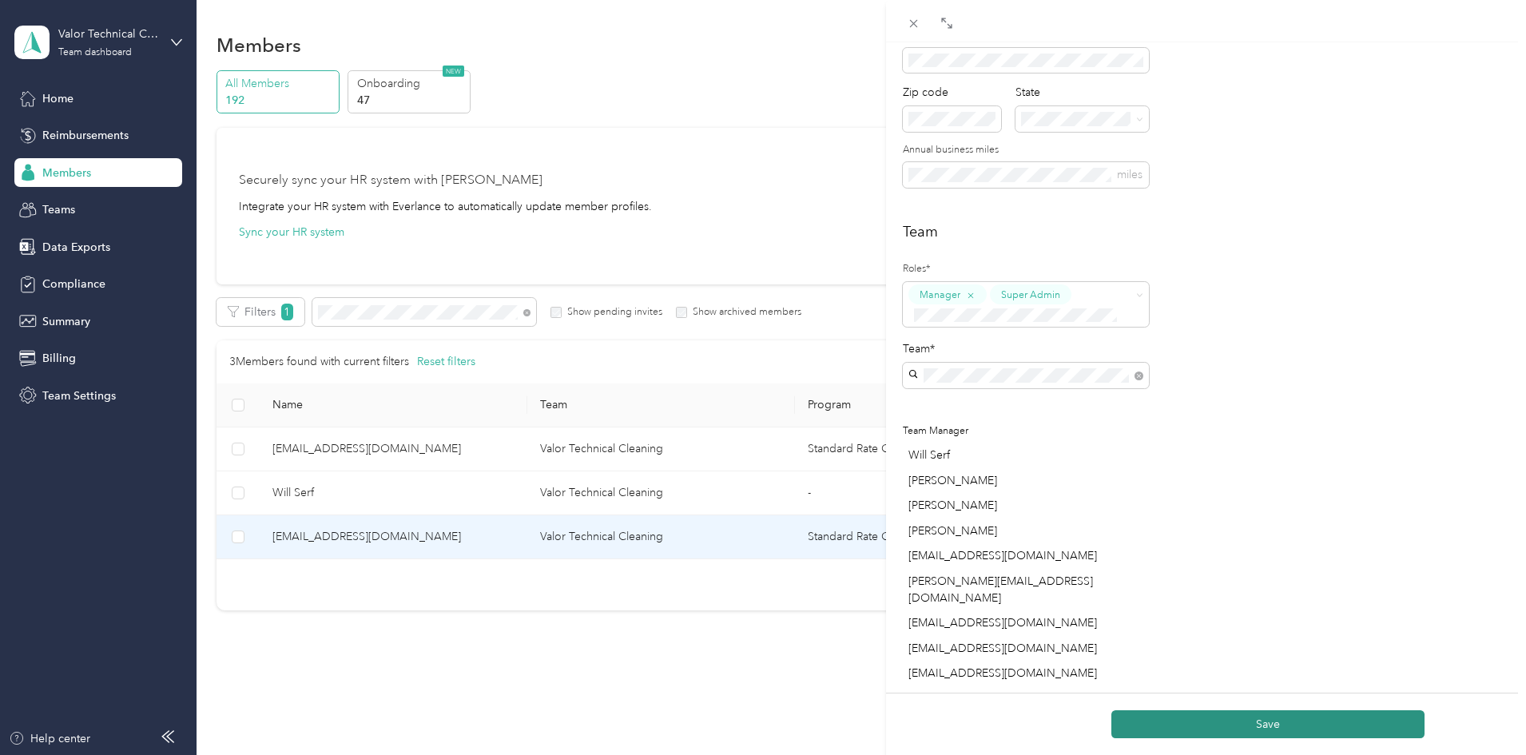
click at [1283, 723] on button "Save" at bounding box center [1268, 724] width 313 height 28
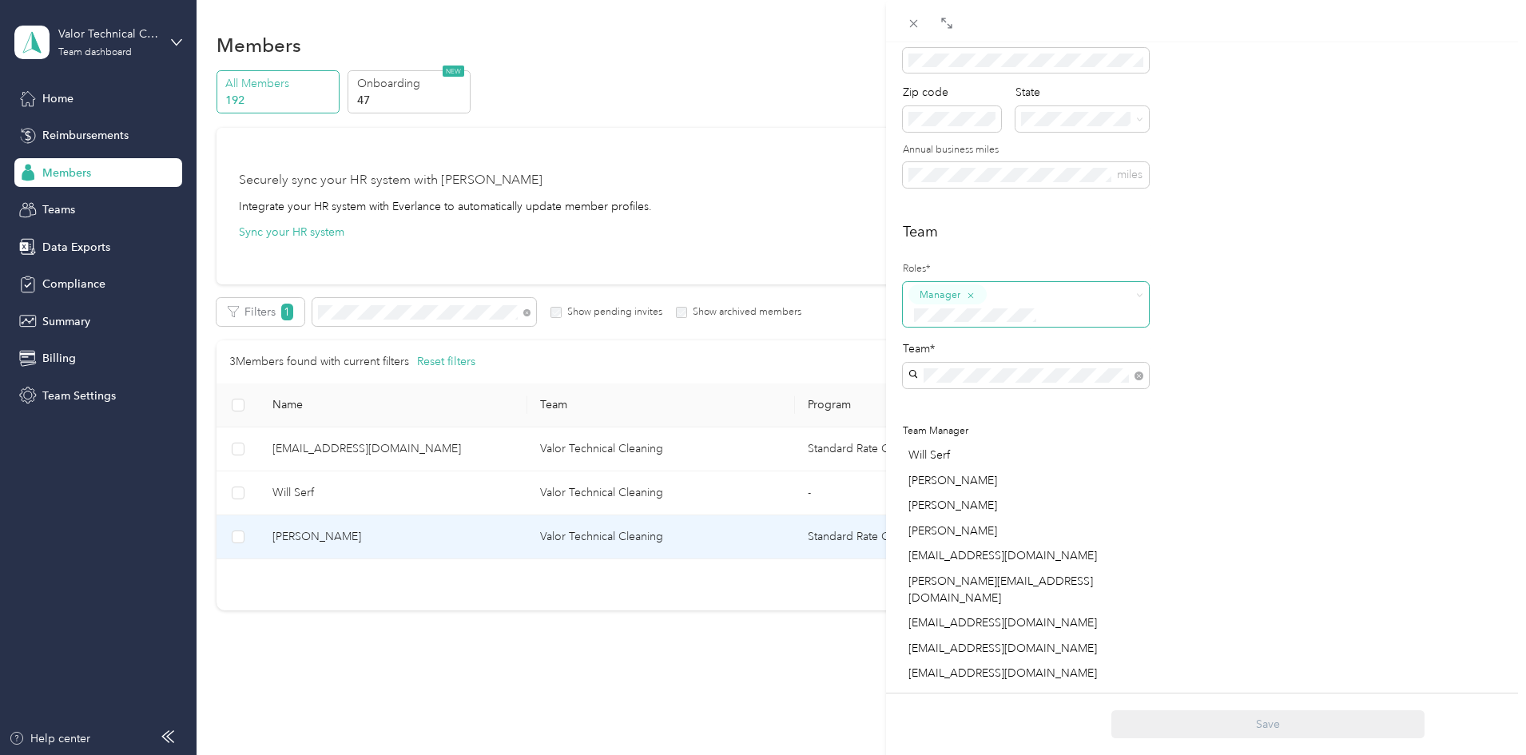
click at [1029, 754] on div "Drag to resize Click to close Ryan Farley Archive Trips Expenses Reports Member…" at bounding box center [759, 755] width 1518 height 0
click at [972, 299] on icon "button" at bounding box center [971, 296] width 10 height 10
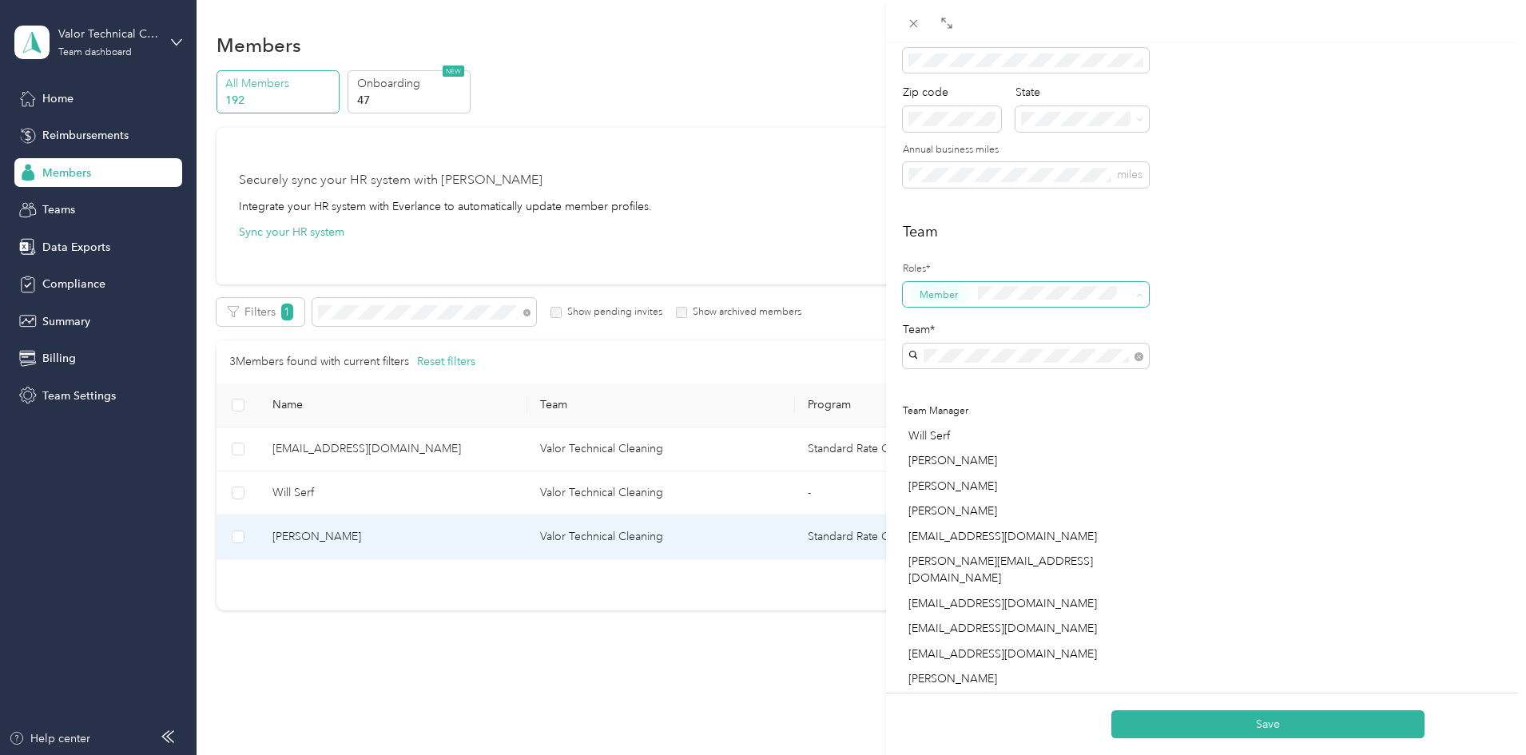
click at [965, 449] on span "Super Admin" at bounding box center [954, 447] width 59 height 14
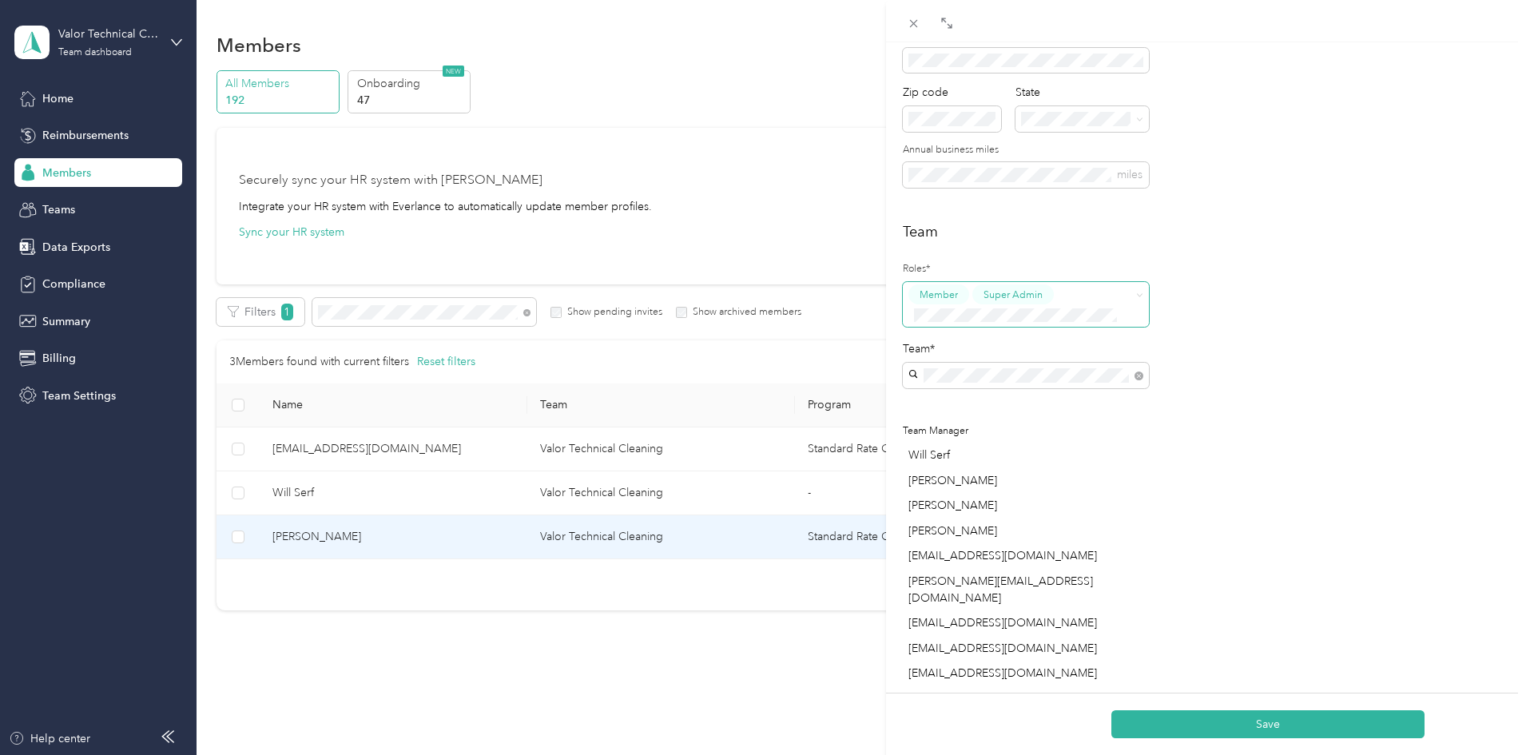
click at [952, 294] on span "Member" at bounding box center [939, 295] width 38 height 14
click at [989, 347] on div "Member" at bounding box center [1016, 344] width 205 height 20
click at [1287, 730] on button "Save" at bounding box center [1268, 724] width 313 height 28
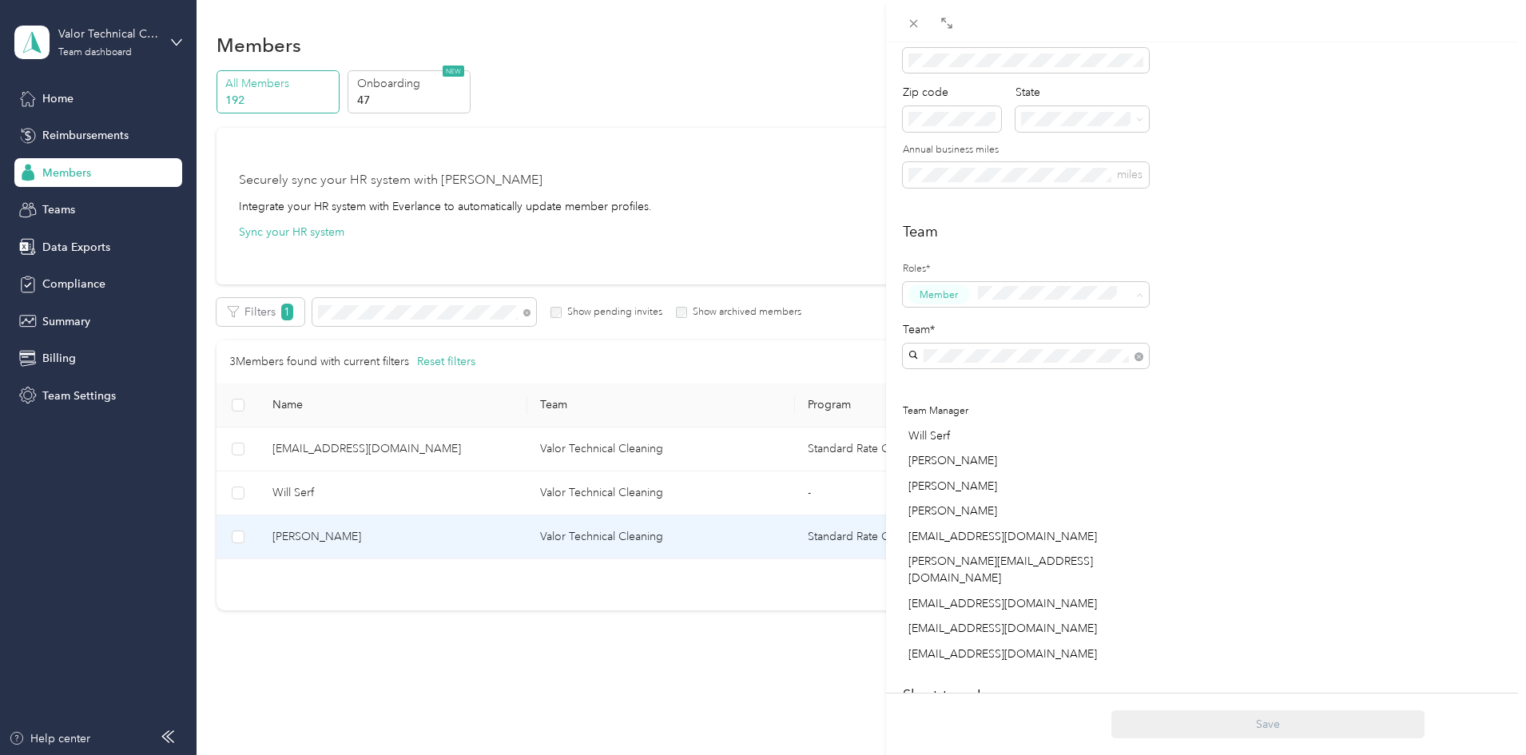
click at [984, 448] on span "Super Admin" at bounding box center [954, 447] width 59 height 14
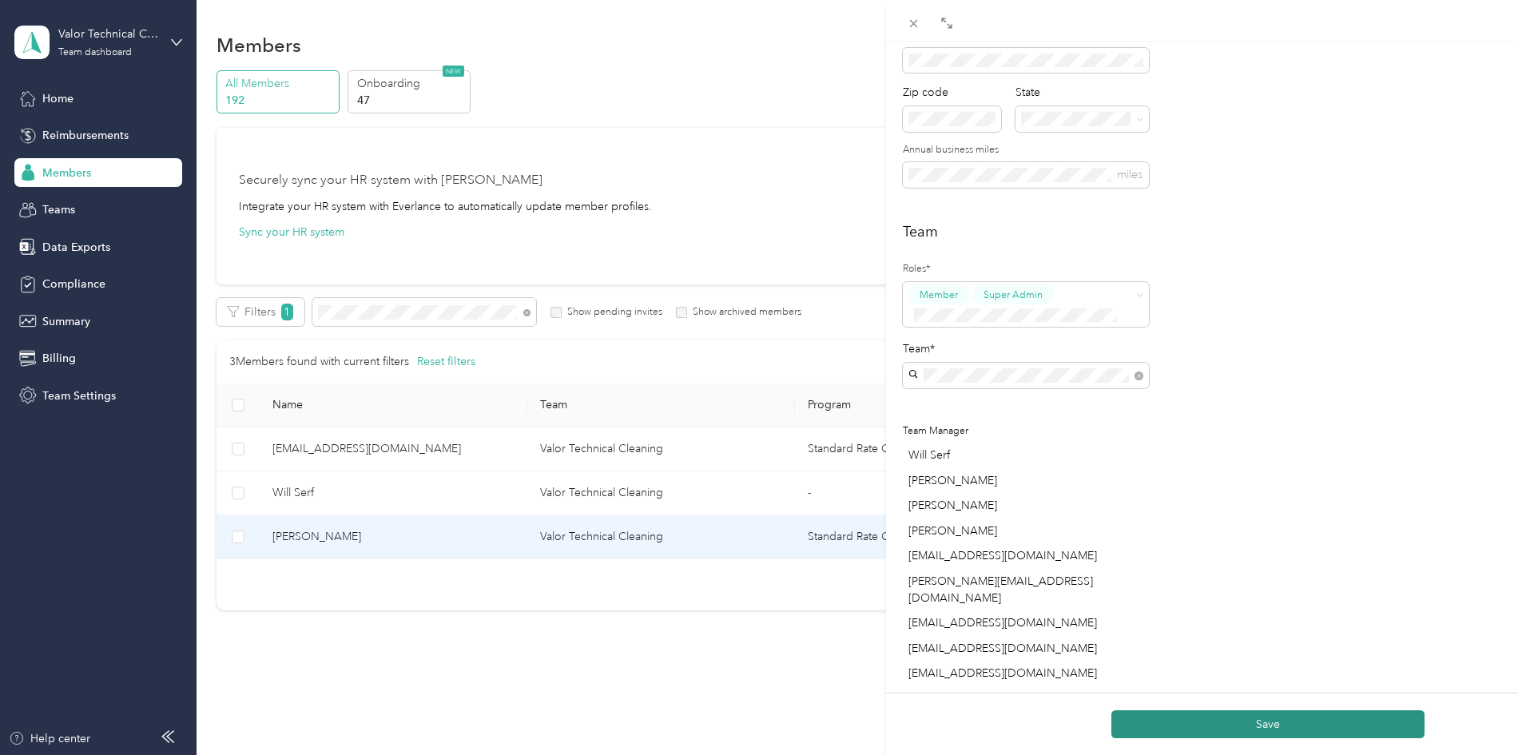
click at [1268, 724] on button "Save" at bounding box center [1268, 724] width 313 height 28
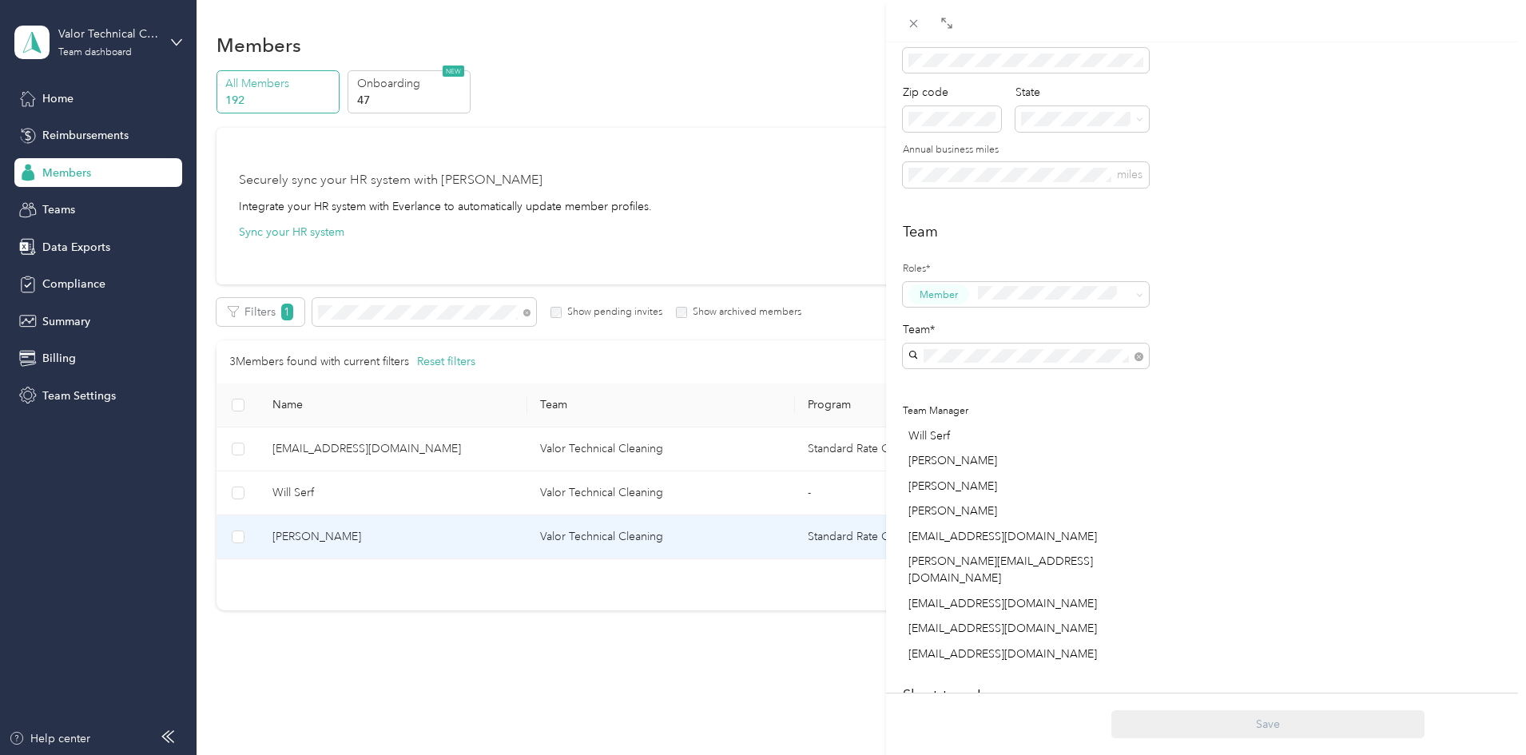
click at [971, 444] on span "Super Admin" at bounding box center [954, 441] width 59 height 14
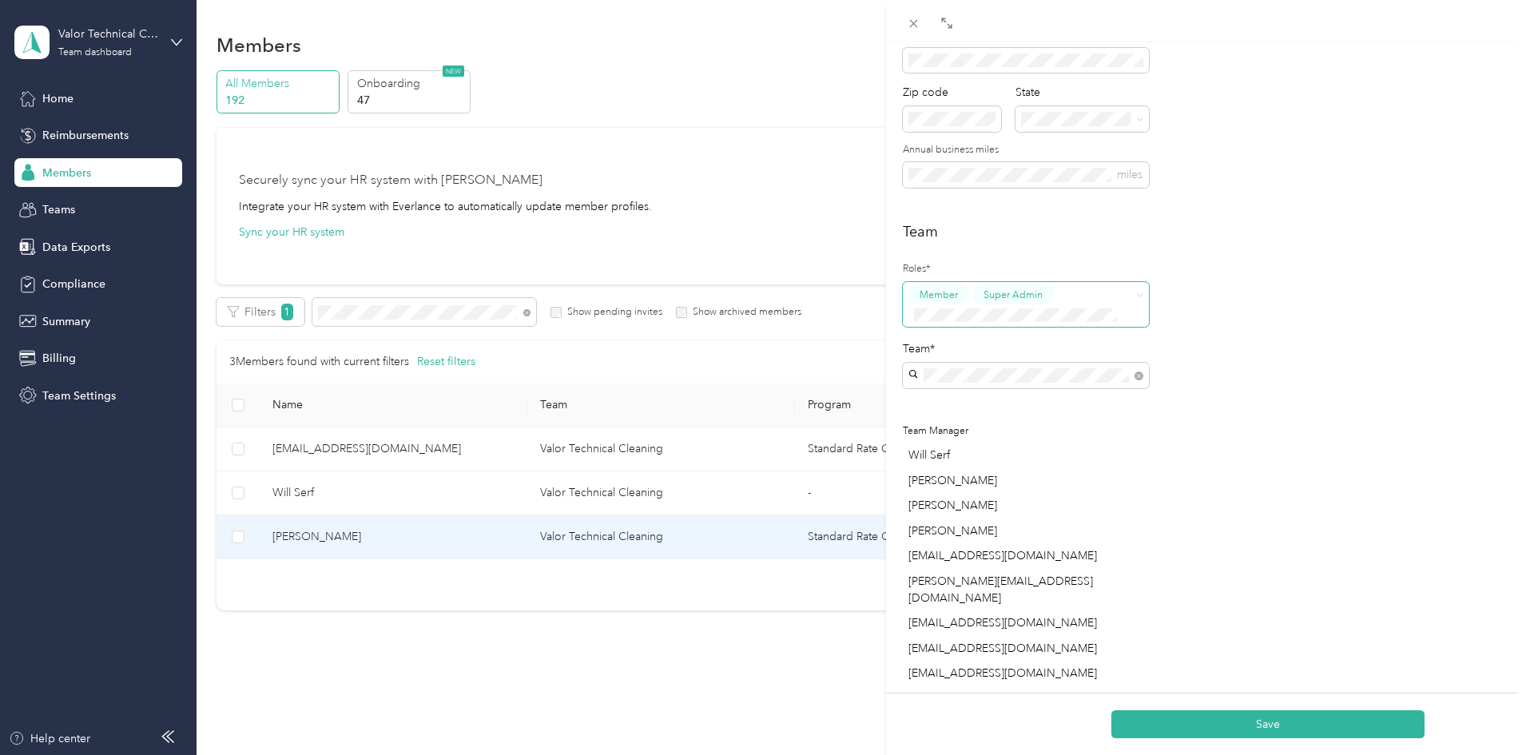
click at [953, 294] on span "Member" at bounding box center [939, 295] width 38 height 14
click at [981, 340] on div "Member" at bounding box center [1016, 344] width 205 height 20
click at [1247, 717] on button "Save" at bounding box center [1268, 724] width 313 height 28
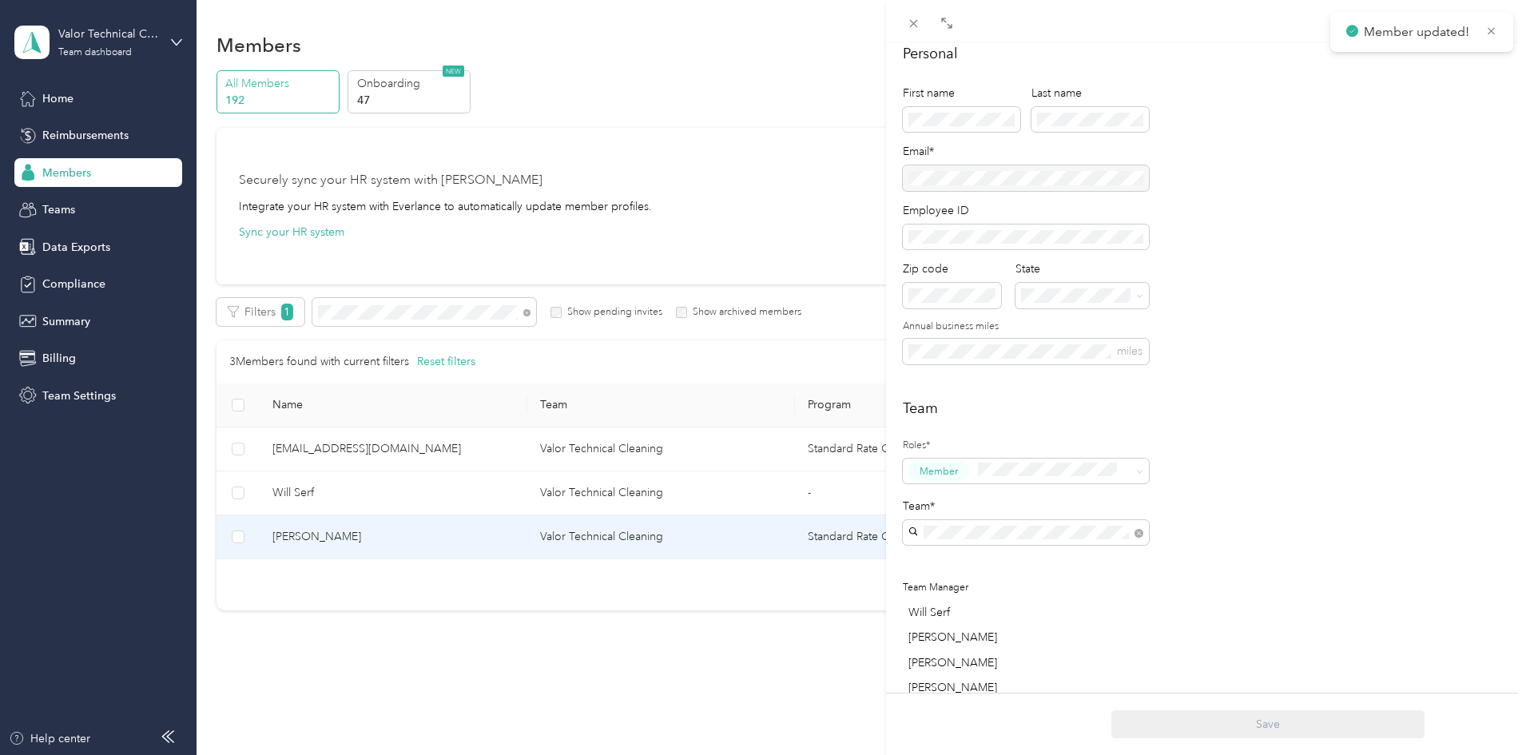
scroll to position [0, 0]
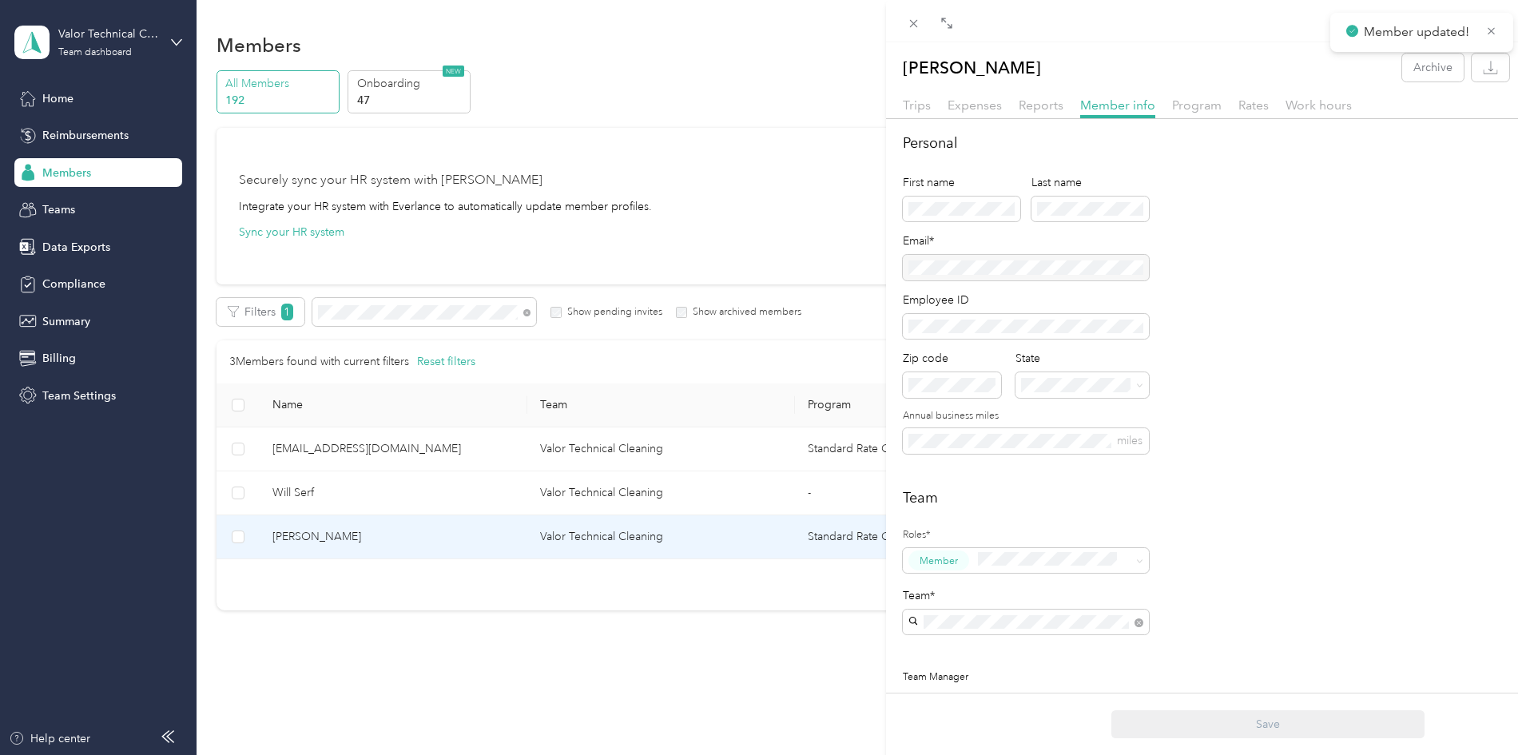
click at [508, 317] on div "Ryan Farley Archive Trips Expenses Reports Member info Program Rates Work hours…" at bounding box center [763, 377] width 1526 height 755
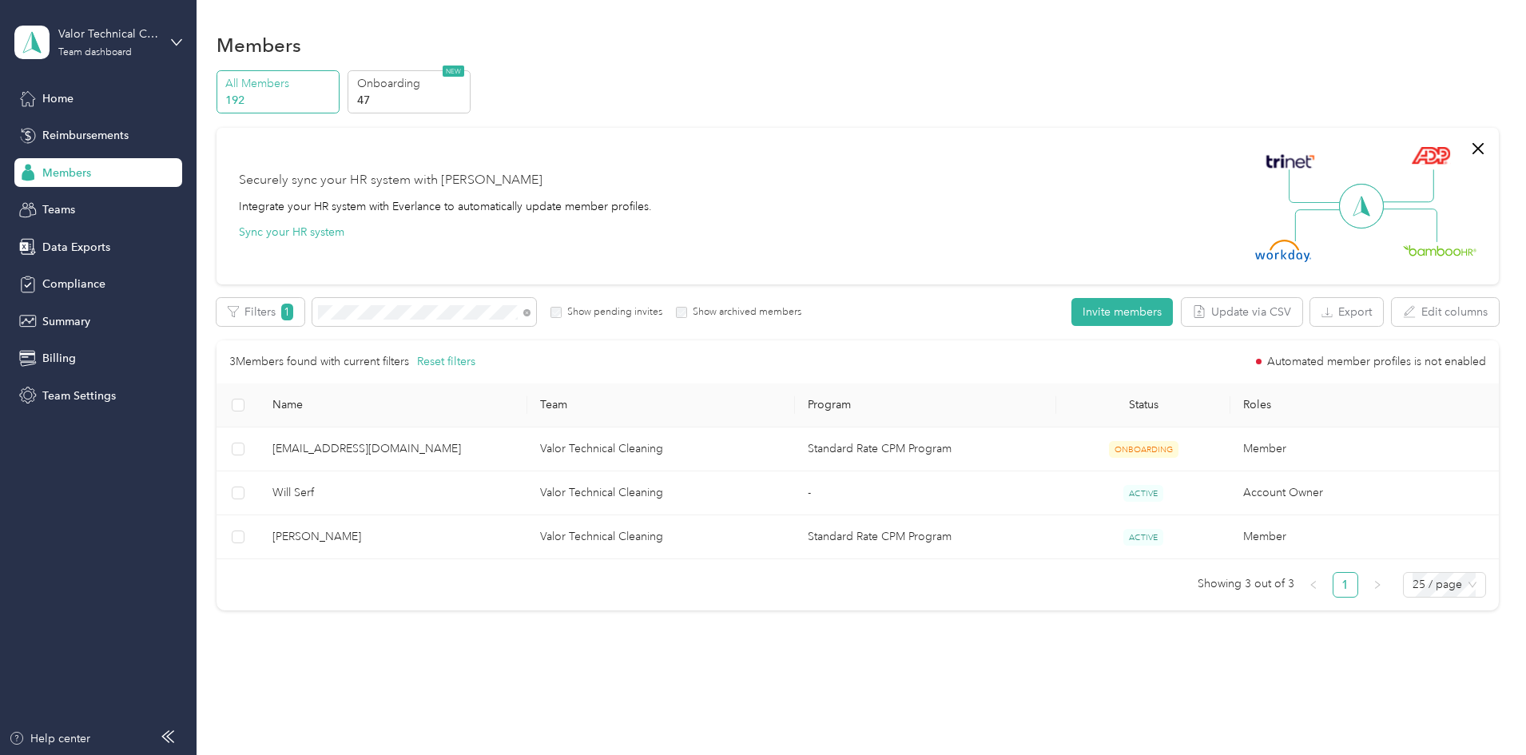
click at [492, 312] on div at bounding box center [763, 377] width 1526 height 755
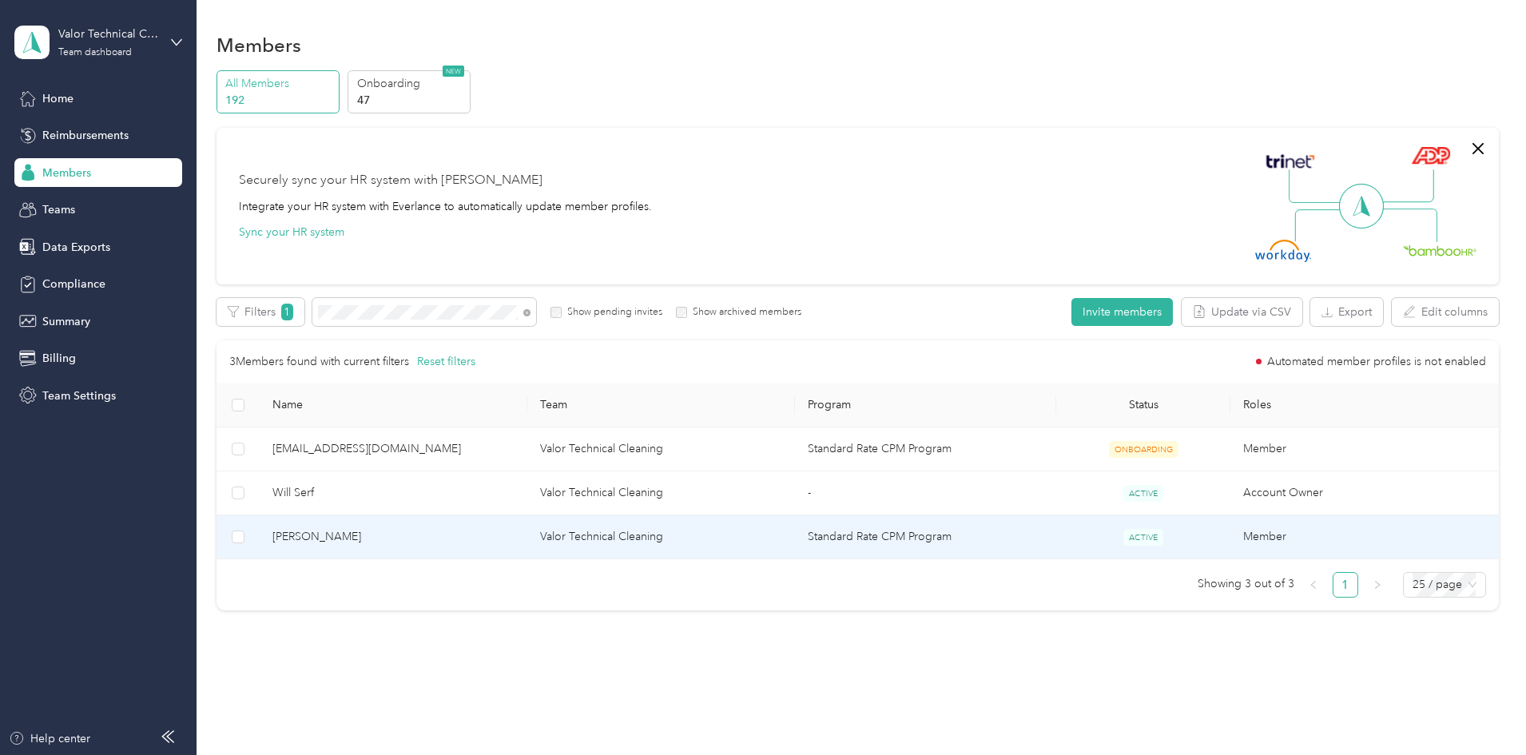
click at [411, 531] on span "[PERSON_NAME]" at bounding box center [394, 537] width 242 height 18
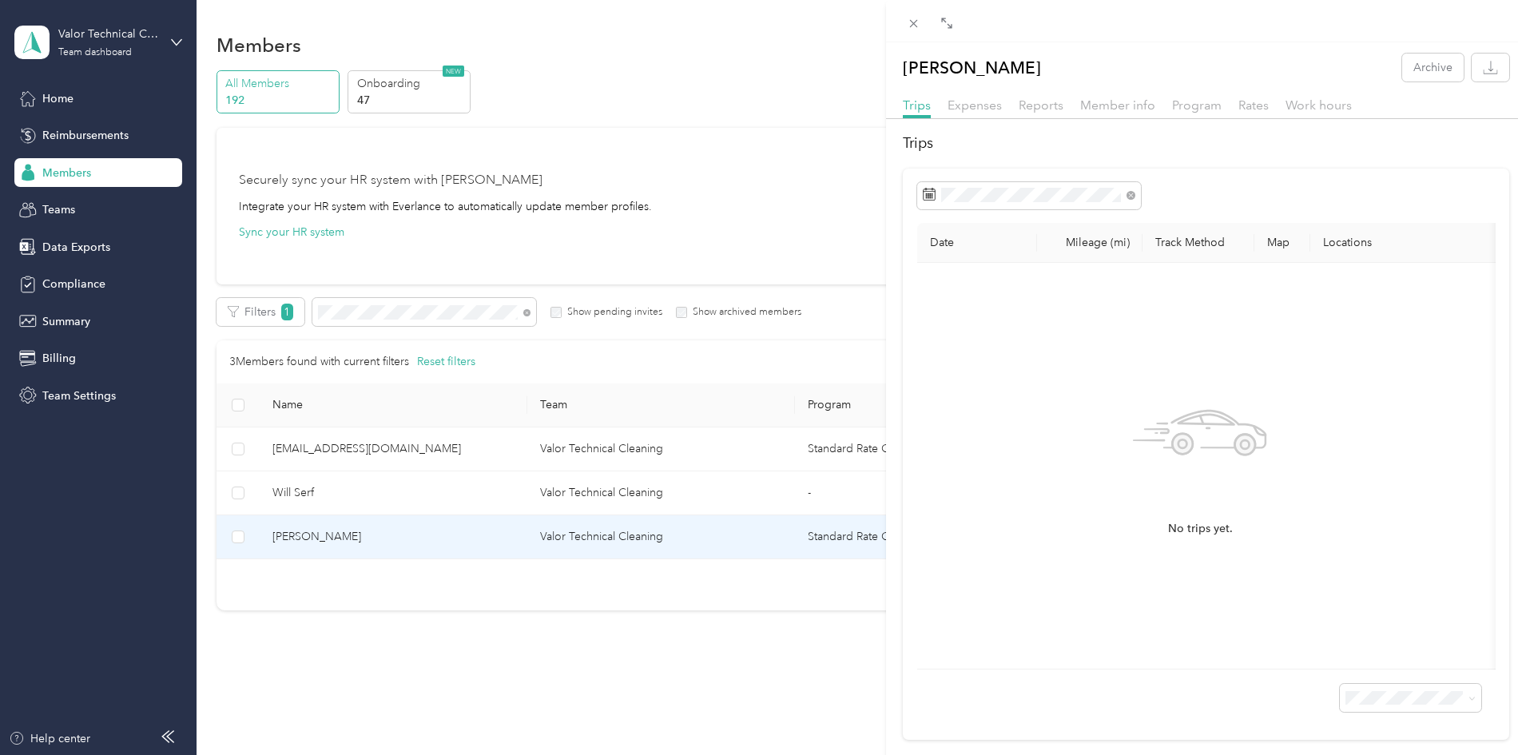
click at [1139, 88] on div "Ryan Farley Archive Trips Expenses Reports Member info Program Rates Work hours…" at bounding box center [1206, 397] width 640 height 686
click at [1126, 108] on span "Member info" at bounding box center [1117, 104] width 75 height 15
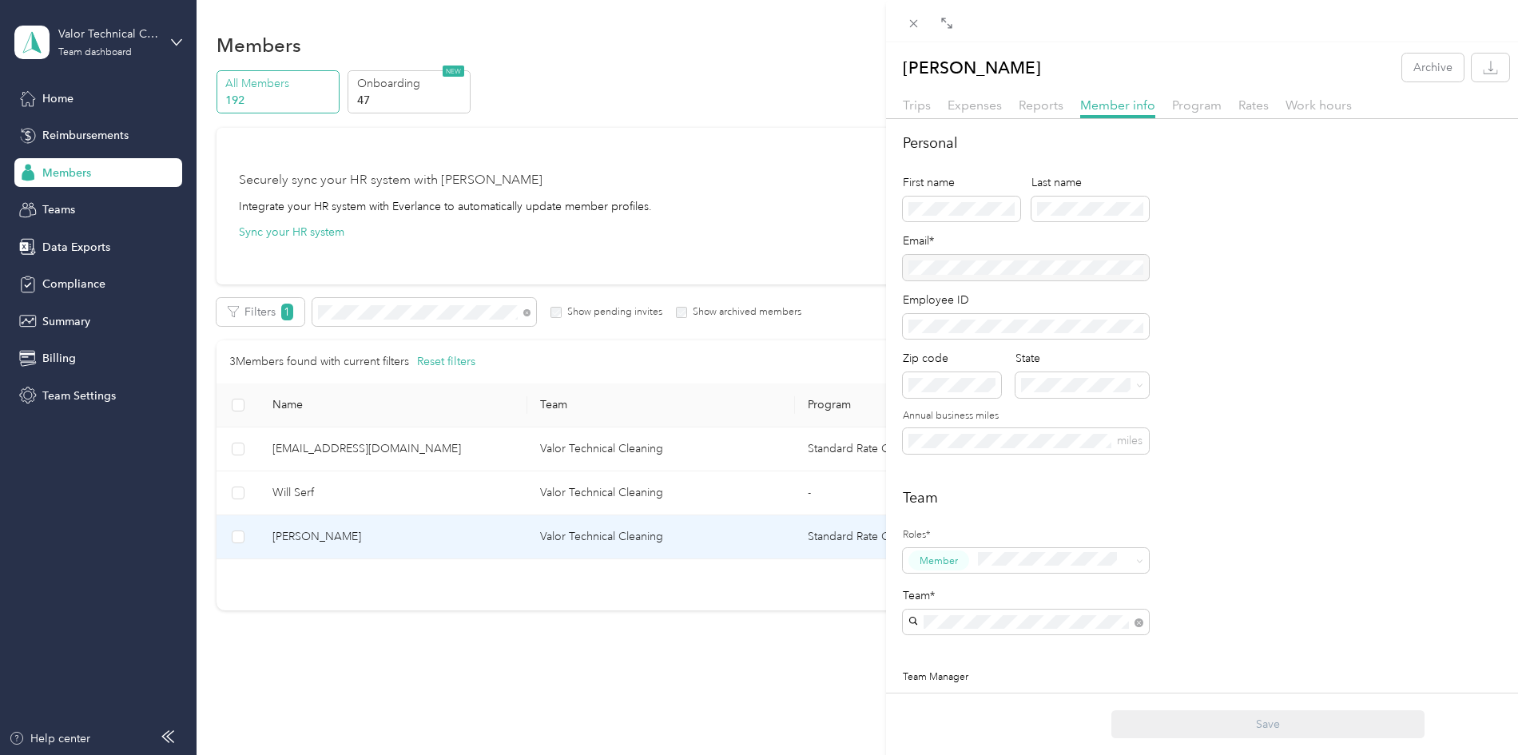
click at [984, 496] on span "Super Admin" at bounding box center [954, 493] width 59 height 14
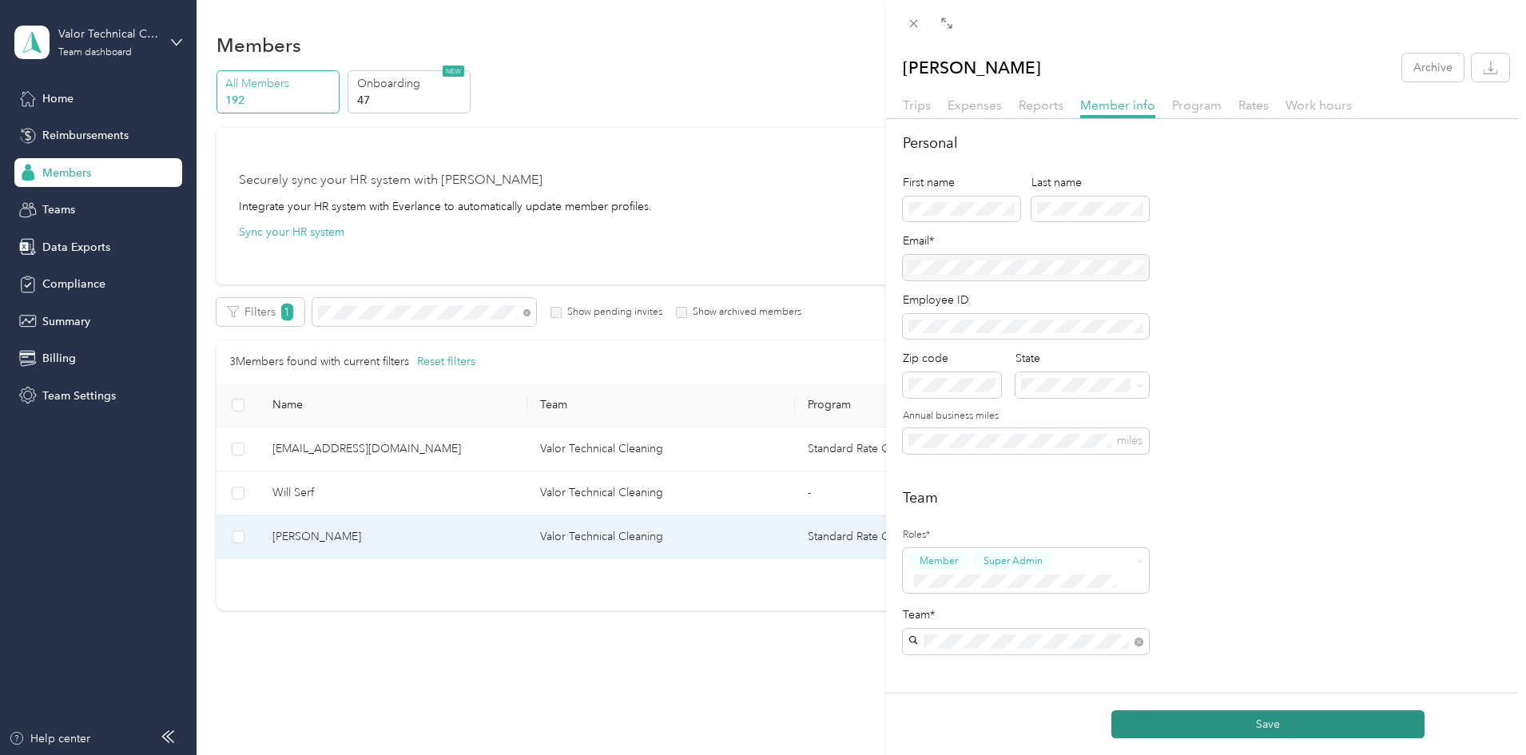
click at [1294, 721] on button "Save" at bounding box center [1268, 724] width 313 height 28
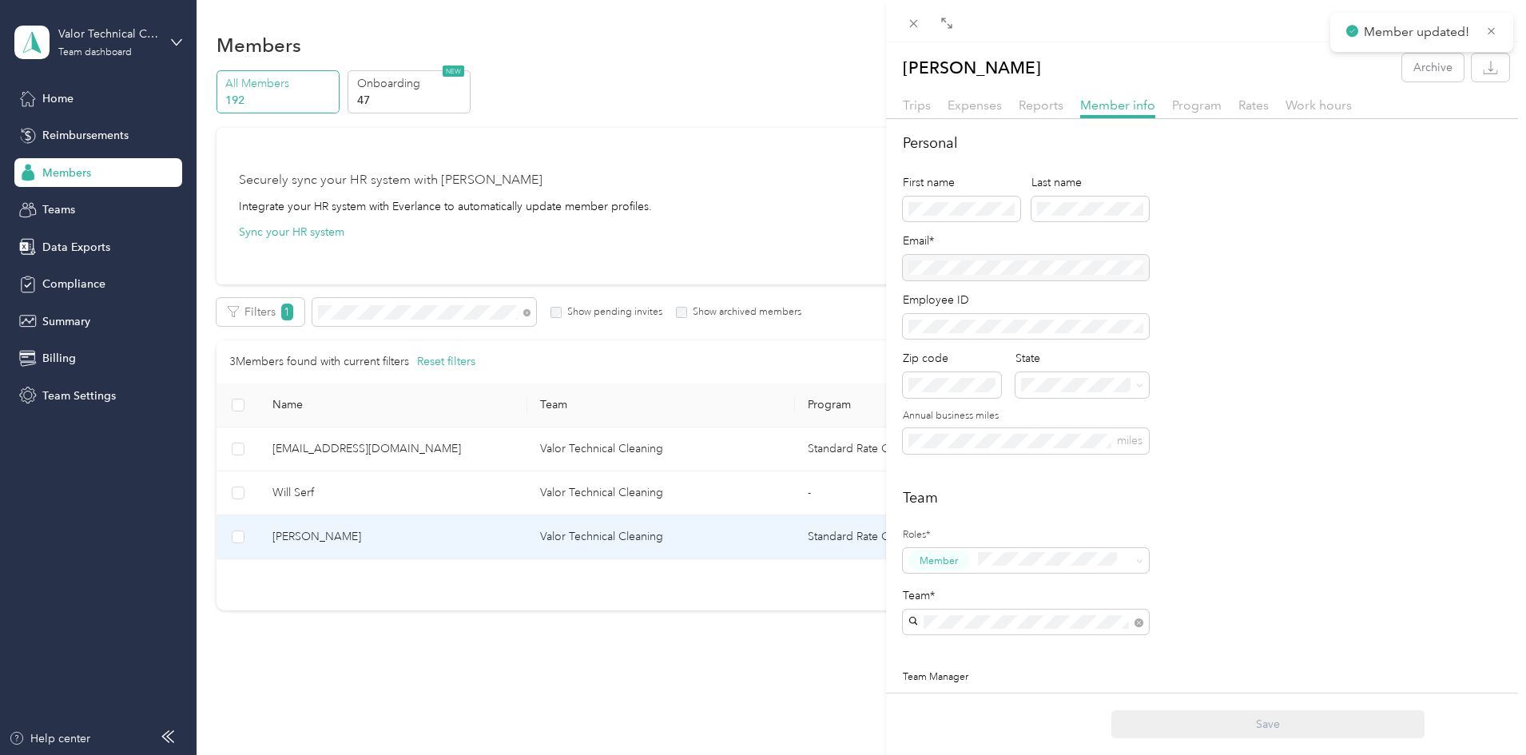
scroll to position [266, 0]
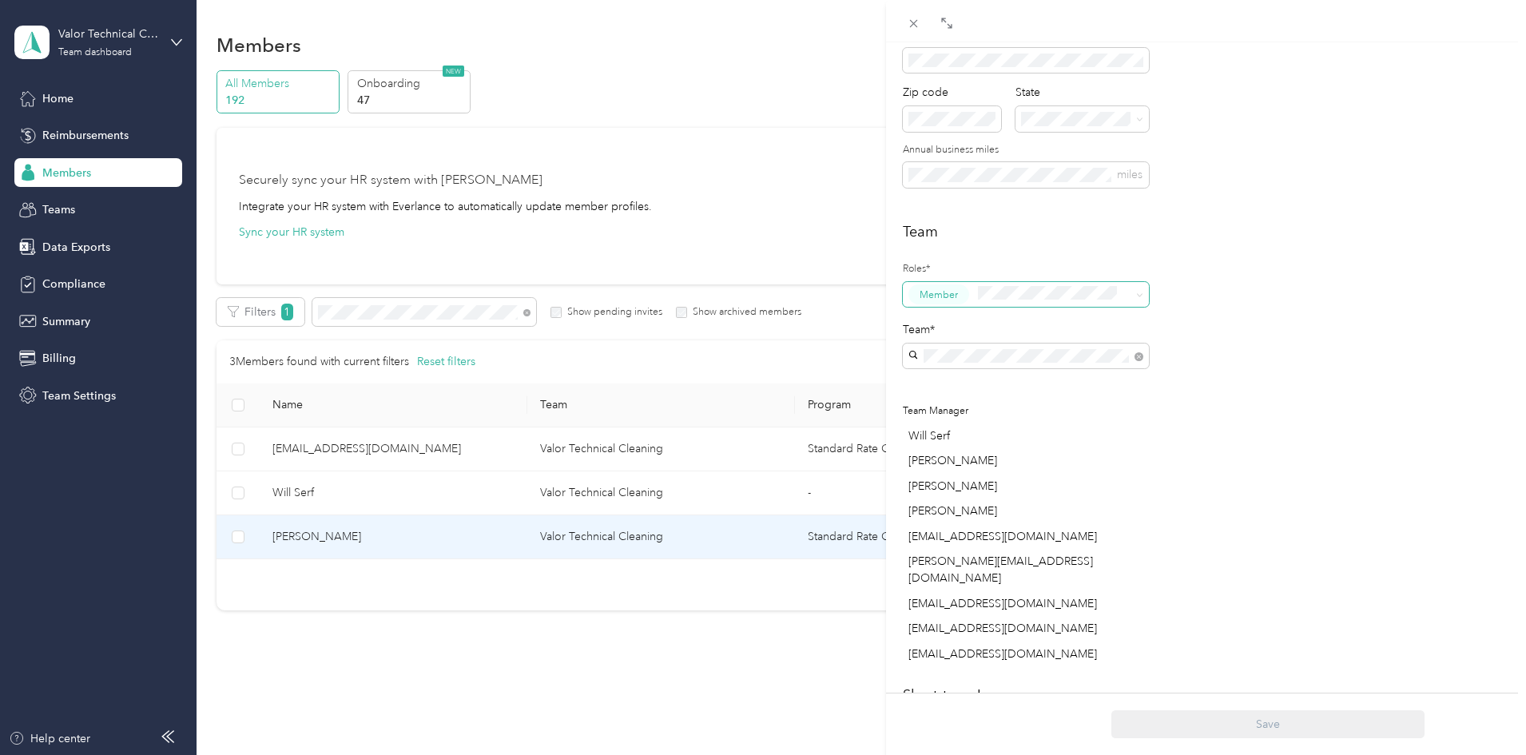
click at [988, 356] on div "Reviewer" at bounding box center [1026, 354] width 224 height 20
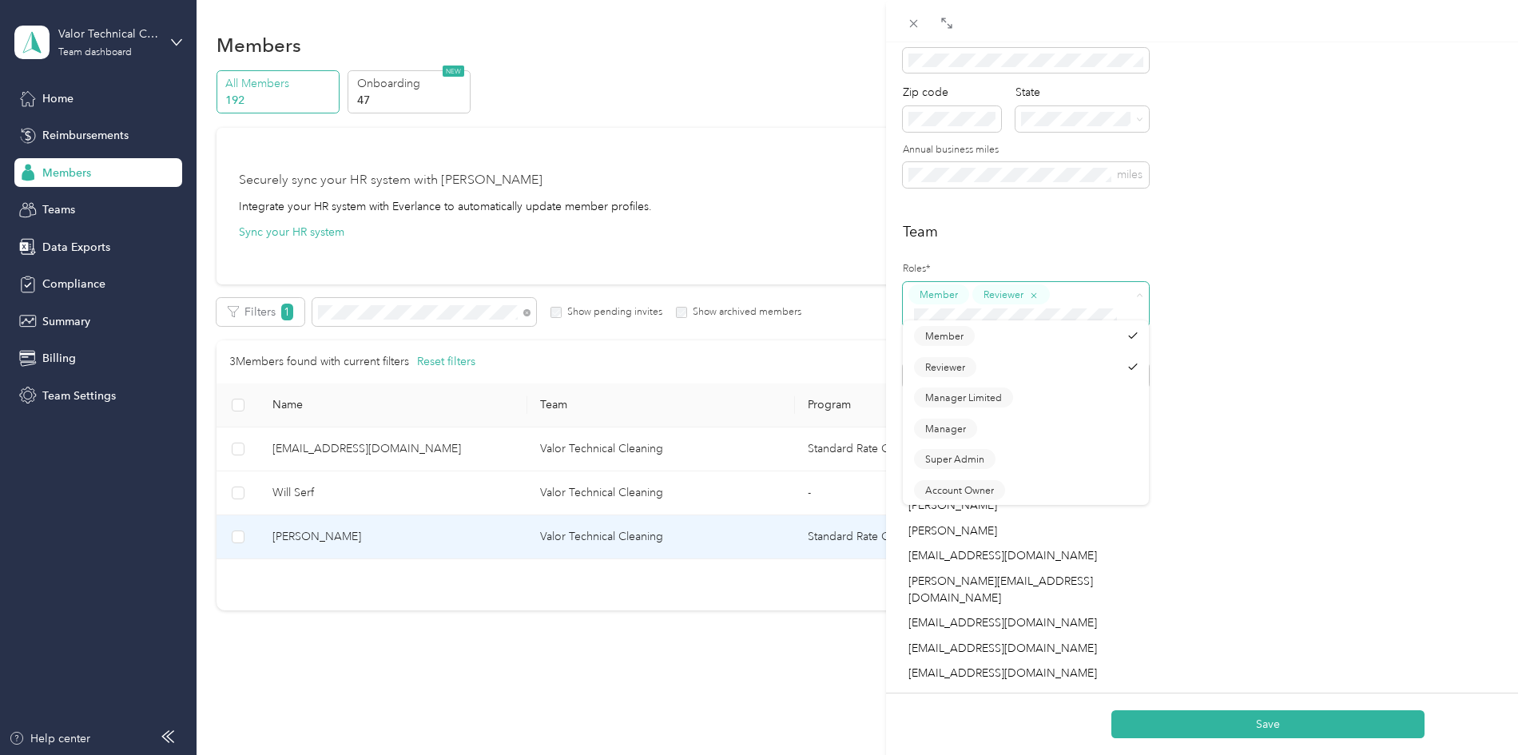
click at [951, 286] on button "Member" at bounding box center [939, 294] width 61 height 20
click at [1050, 354] on ol "Member Reviewer Manager Limited Manager Super Admin Account Owner" at bounding box center [1026, 420] width 246 height 185
click at [965, 288] on button "Member" at bounding box center [939, 294] width 61 height 20
click at [995, 433] on div "Manager" at bounding box center [1026, 436] width 224 height 20
click at [1035, 299] on icon "button" at bounding box center [1034, 295] width 10 height 10
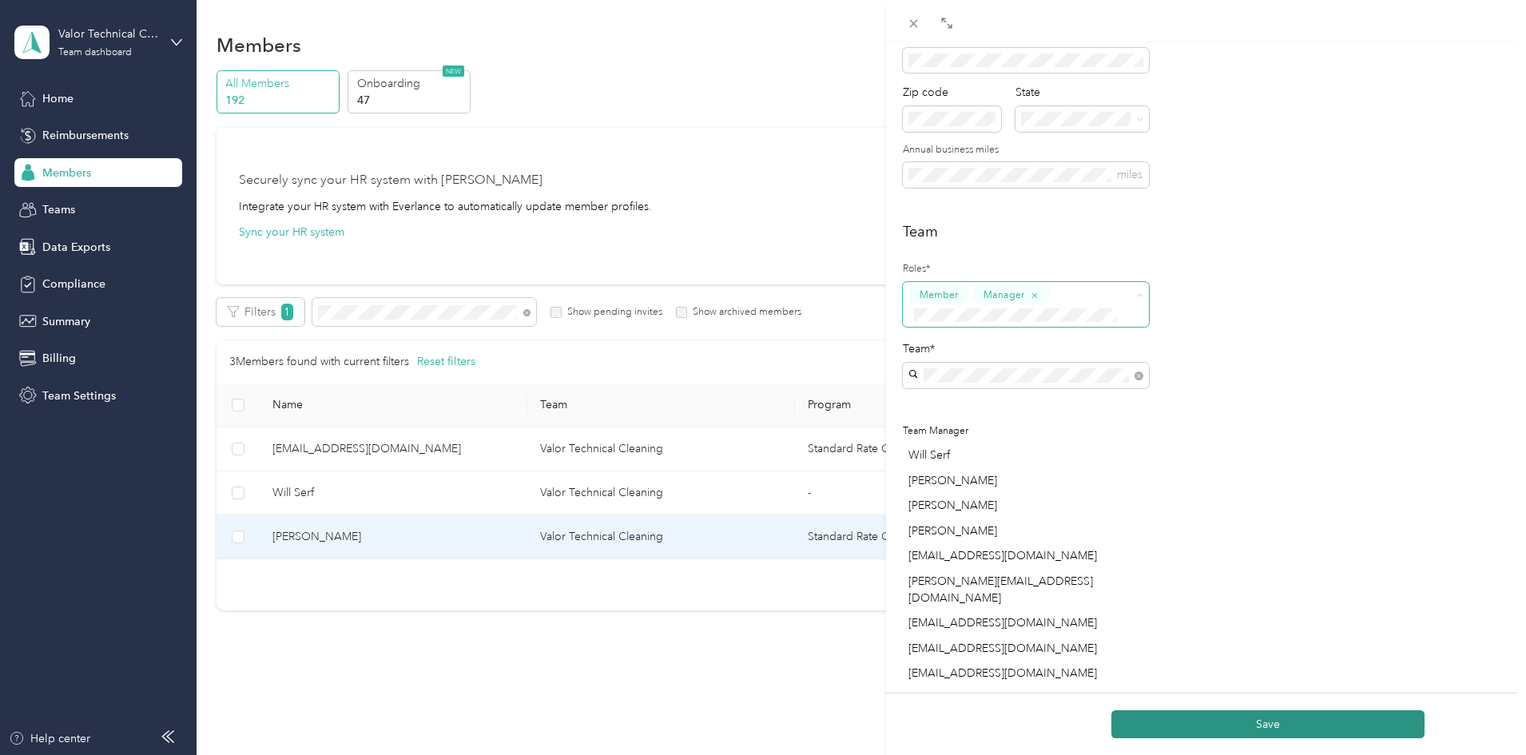
click at [1269, 722] on button "Save" at bounding box center [1268, 724] width 313 height 28
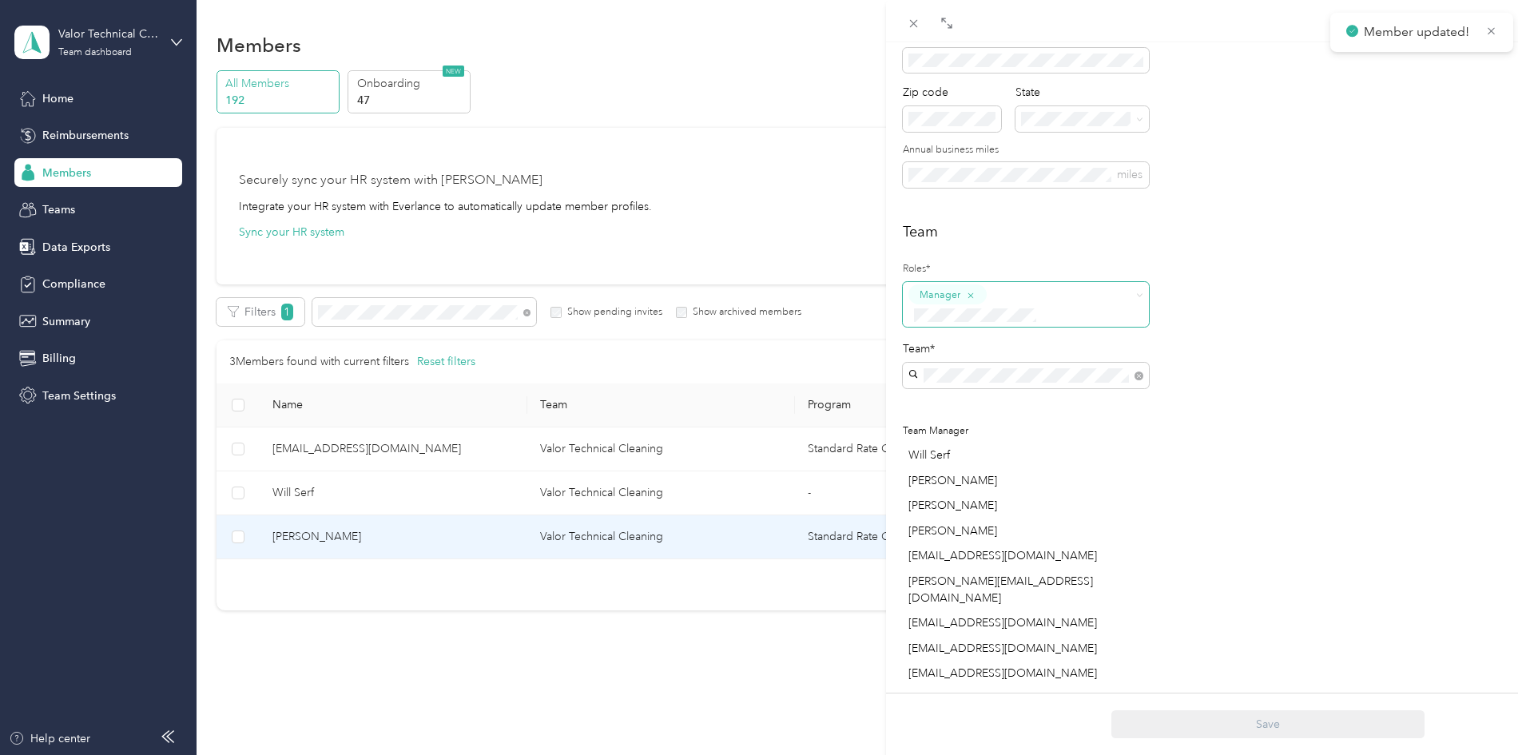
click at [1128, 289] on span "Manager" at bounding box center [1026, 304] width 246 height 45
click at [989, 451] on button "Super Admin" at bounding box center [955, 446] width 82 height 20
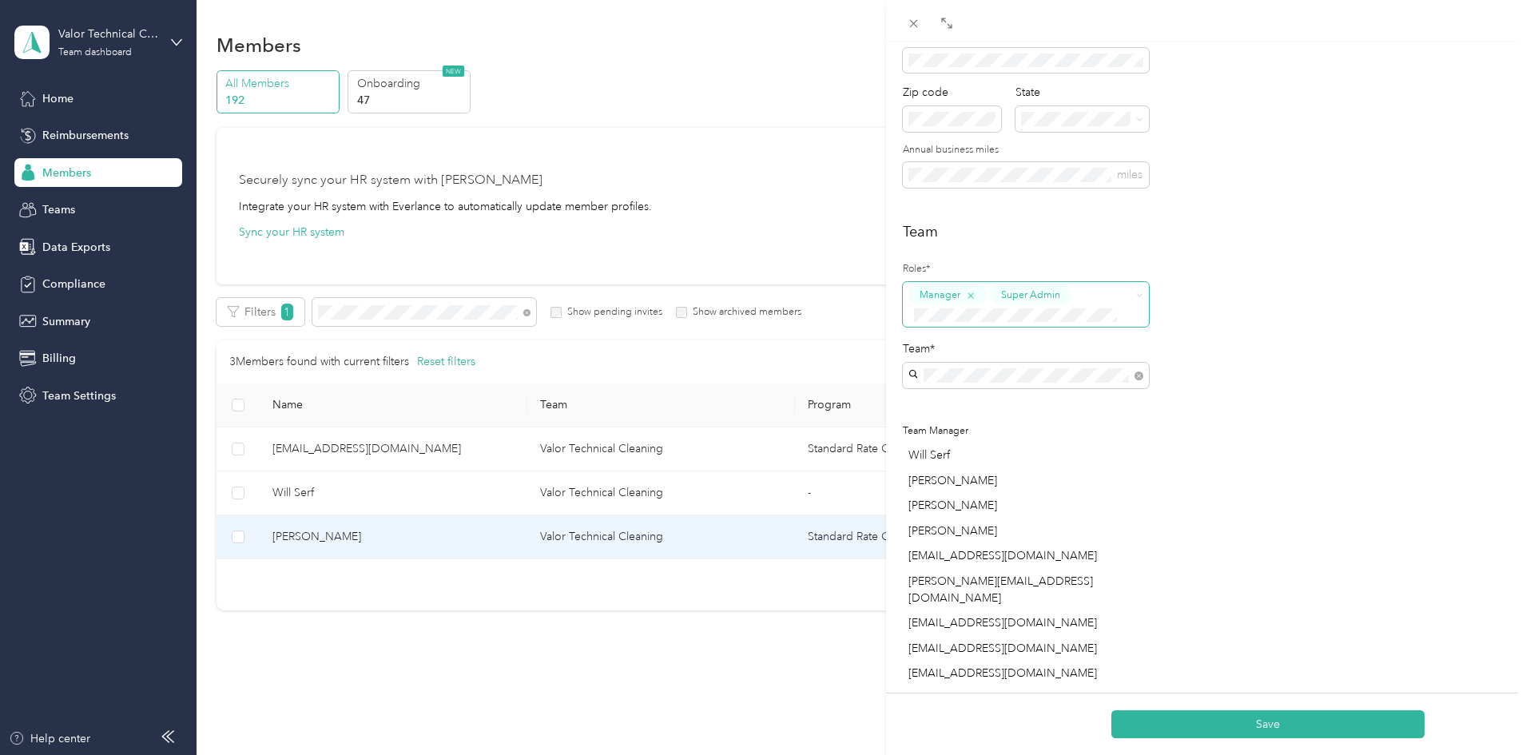
click at [968, 294] on icon "button" at bounding box center [971, 295] width 10 height 10
click at [1279, 720] on button "Save" at bounding box center [1268, 724] width 313 height 28
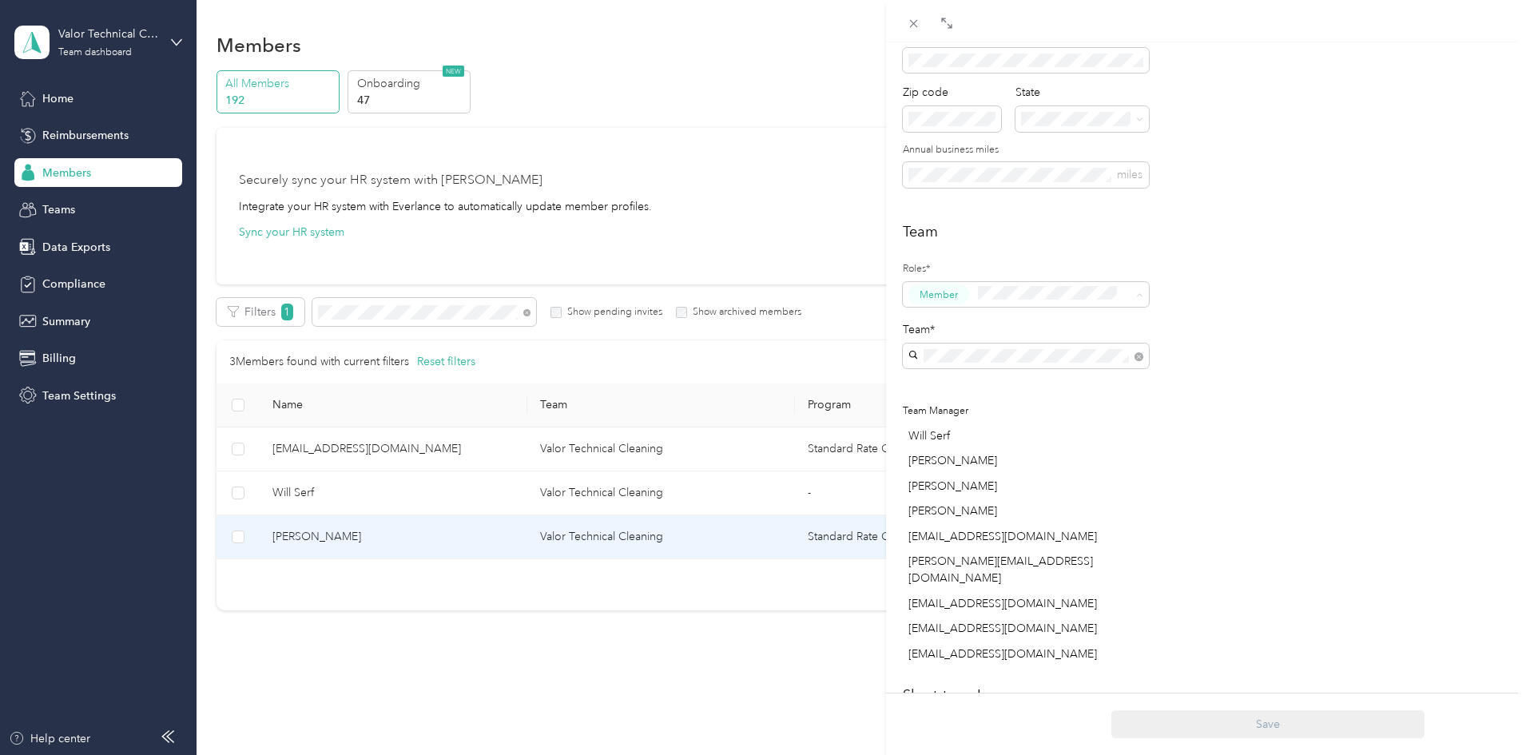
click at [964, 479] on button "Account Owner" at bounding box center [959, 478] width 91 height 20
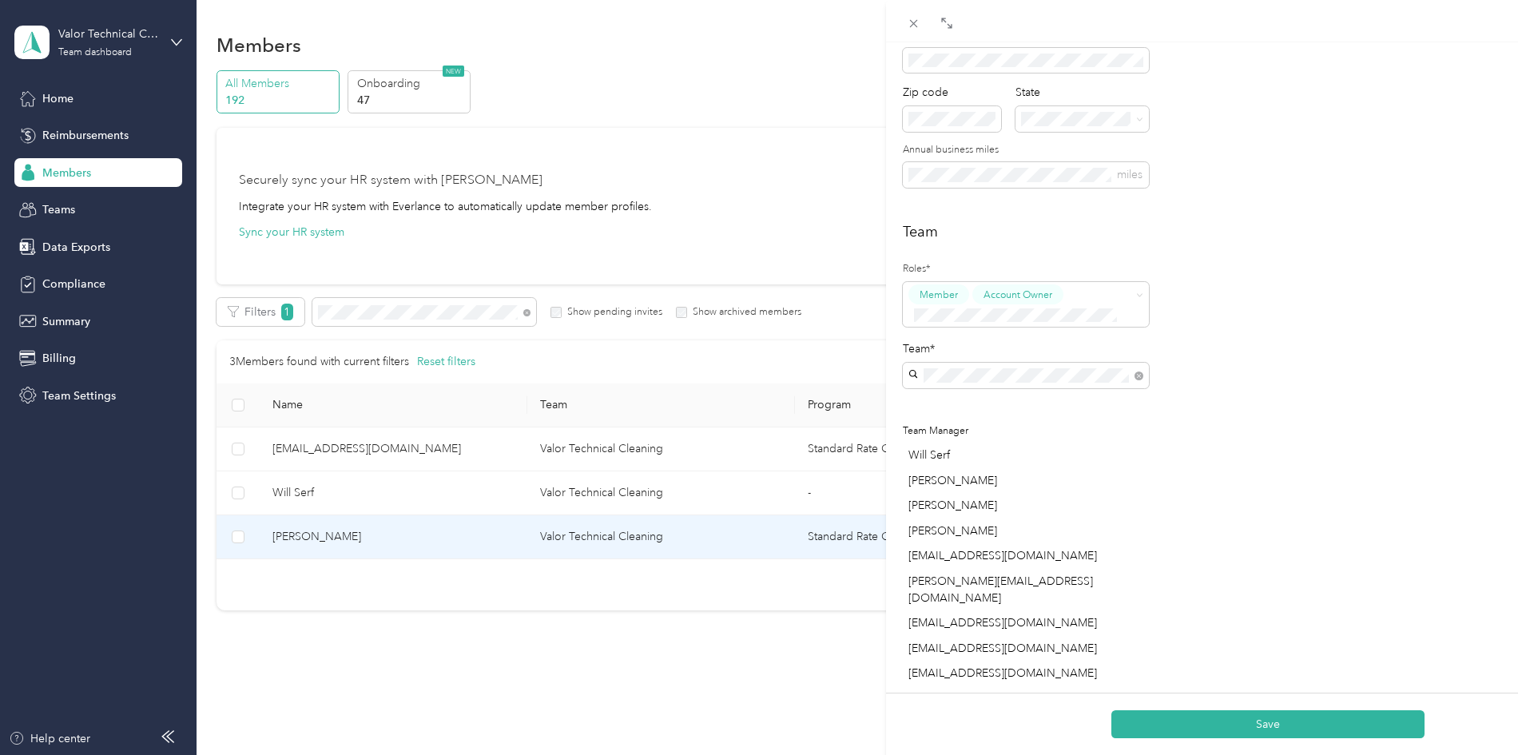
click at [1282, 739] on div "Save" at bounding box center [1267, 724] width 763 height 62
click at [1284, 726] on button "Save" at bounding box center [1268, 724] width 313 height 28
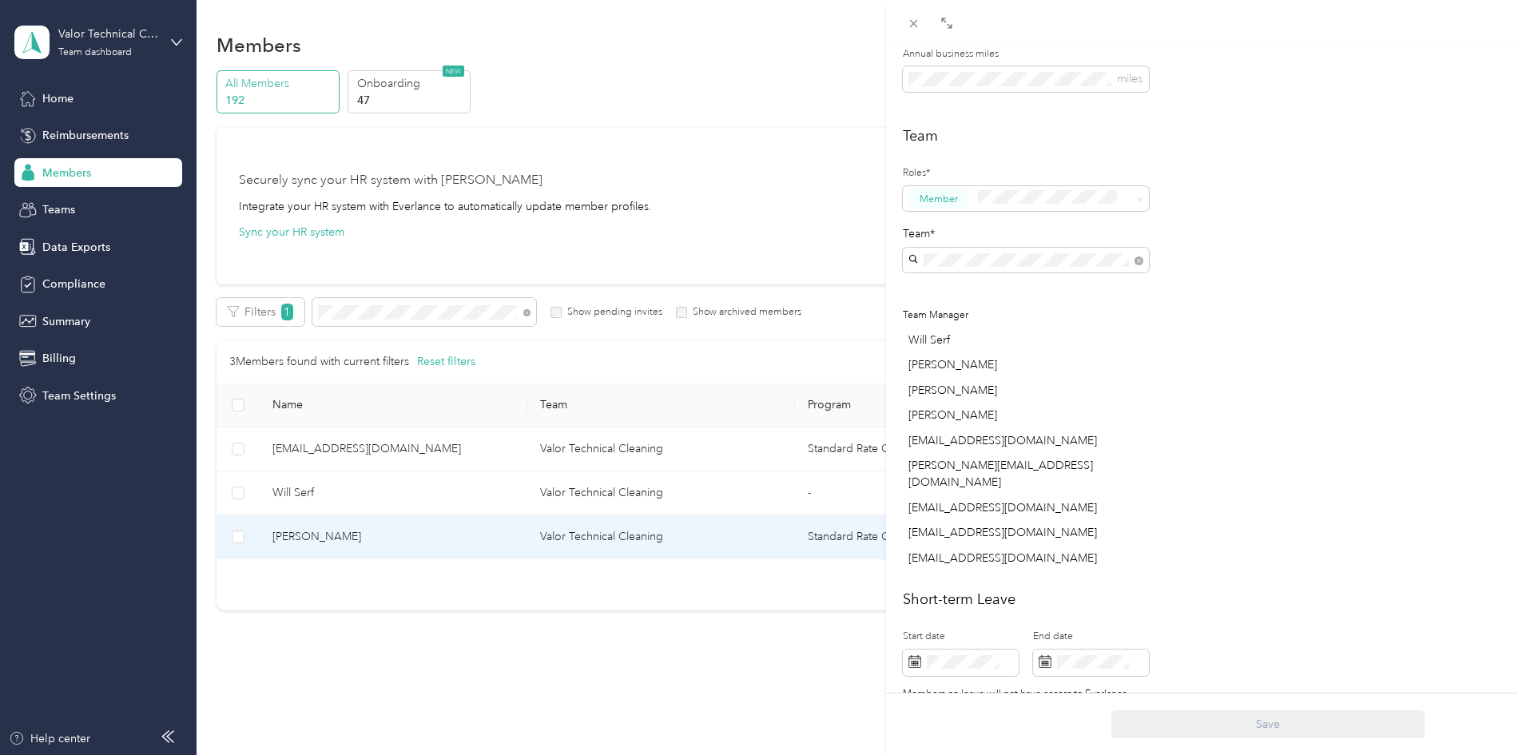
scroll to position [300, 0]
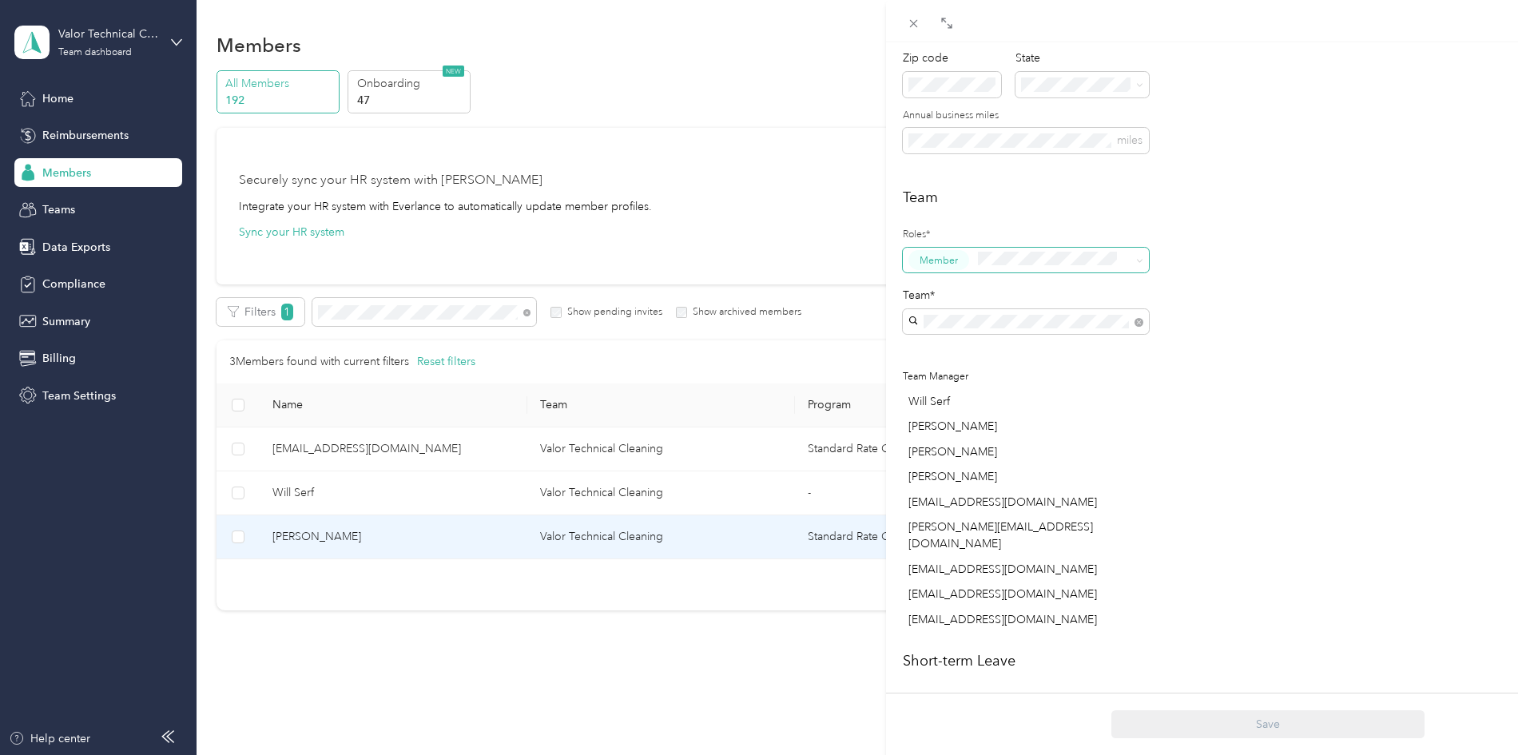
click at [1130, 259] on span "Member" at bounding box center [1026, 261] width 246 height 26
click at [964, 411] on span "Super Admin" at bounding box center [954, 407] width 59 height 14
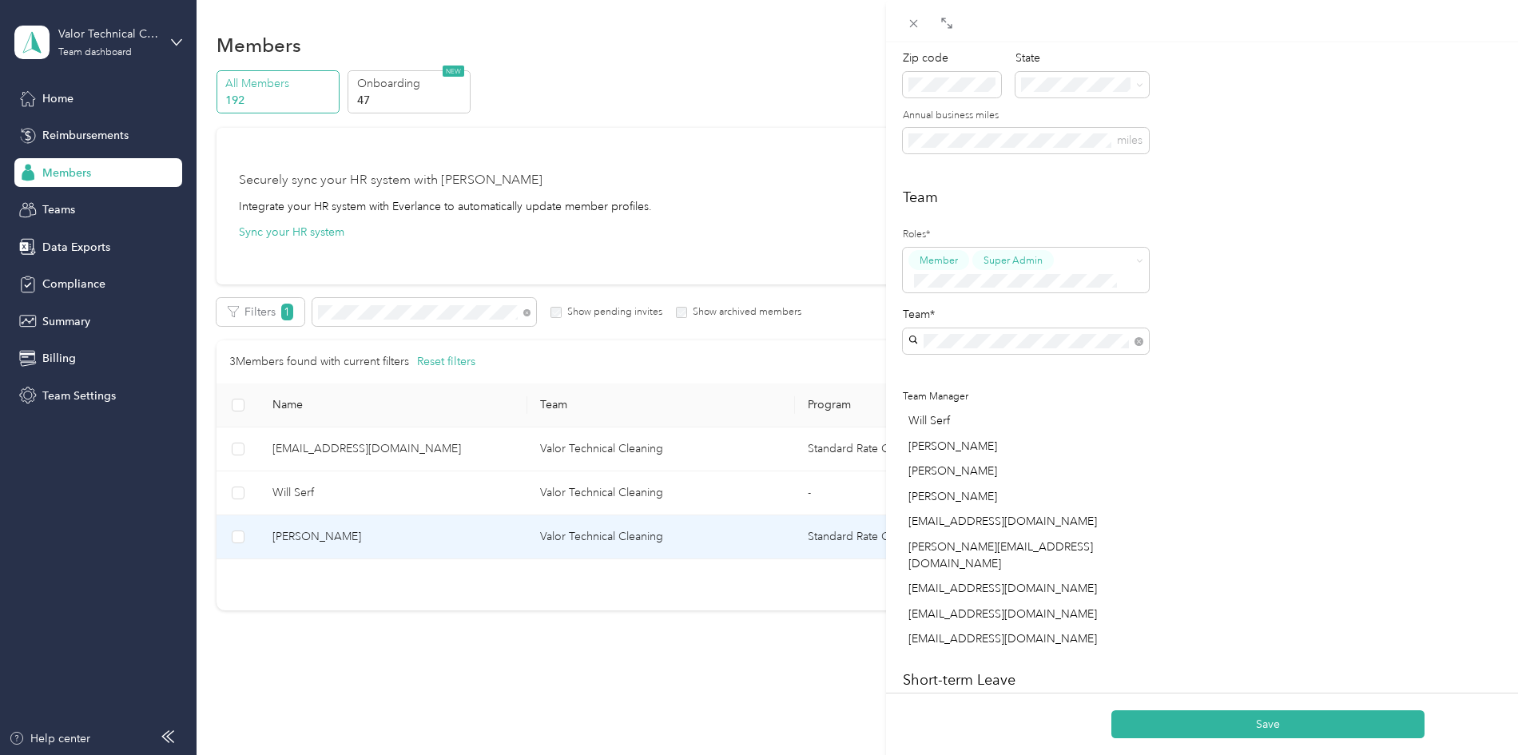
click at [1272, 718] on button "Save" at bounding box center [1268, 724] width 313 height 28
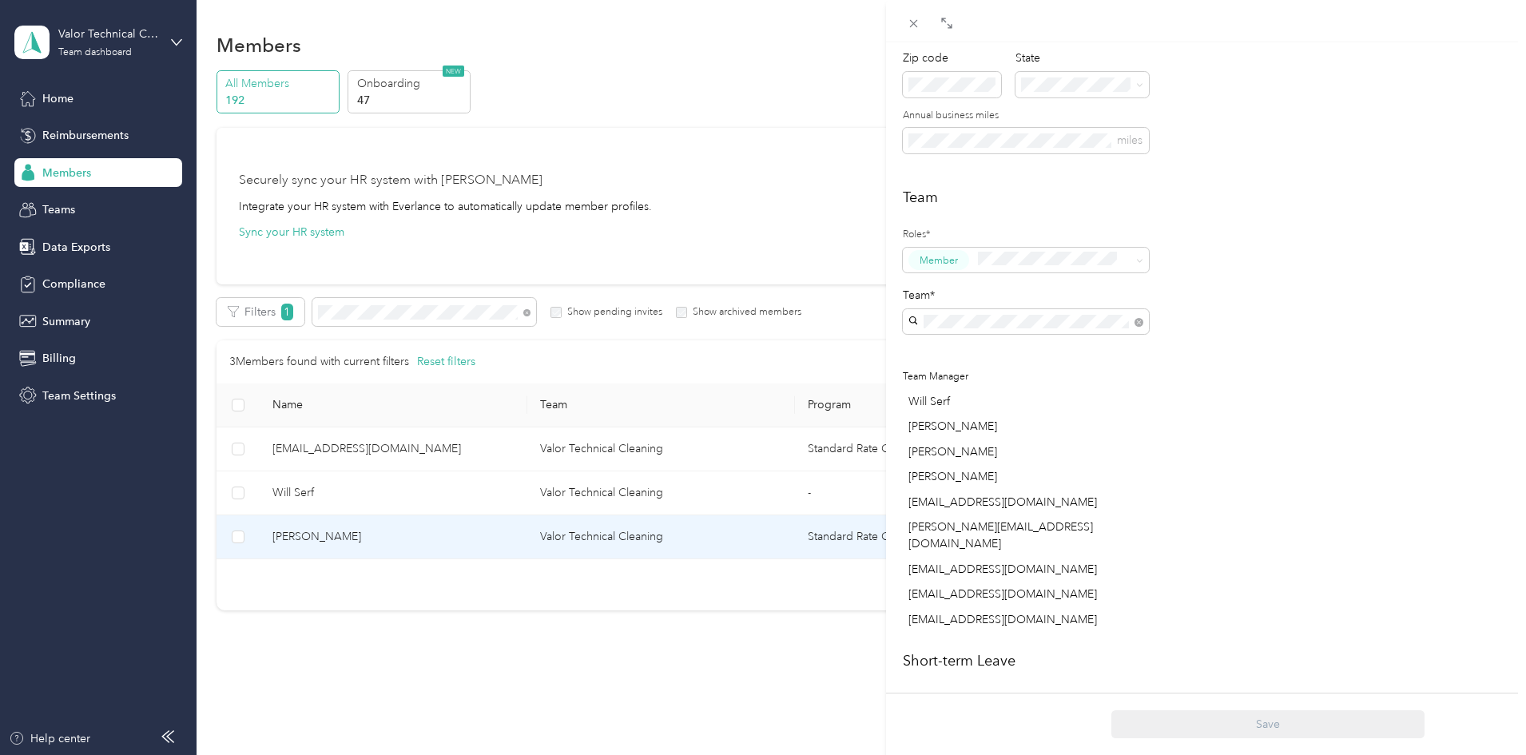
click at [1303, 311] on div "Team Roles* Member Team* Team Manager Will Serf Ben Pitts Janene Fournier Rusty…" at bounding box center [1206, 412] width 607 height 450
click at [58, 101] on div "Ryan Farley Archive Trips Expenses Reports Member info Program Rates Work hours…" at bounding box center [763, 377] width 1526 height 755
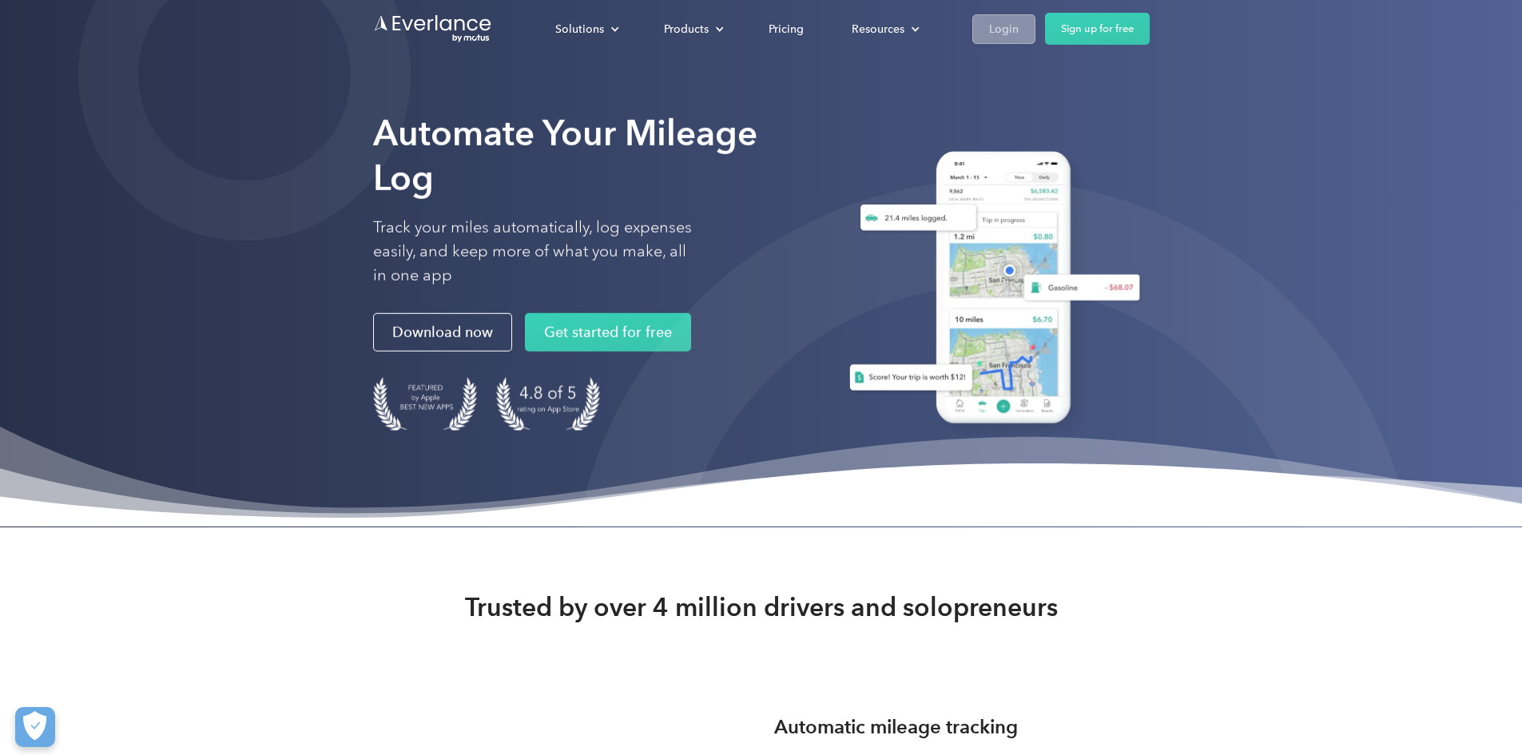
click at [1019, 28] on div "Login" at bounding box center [1004, 29] width 30 height 20
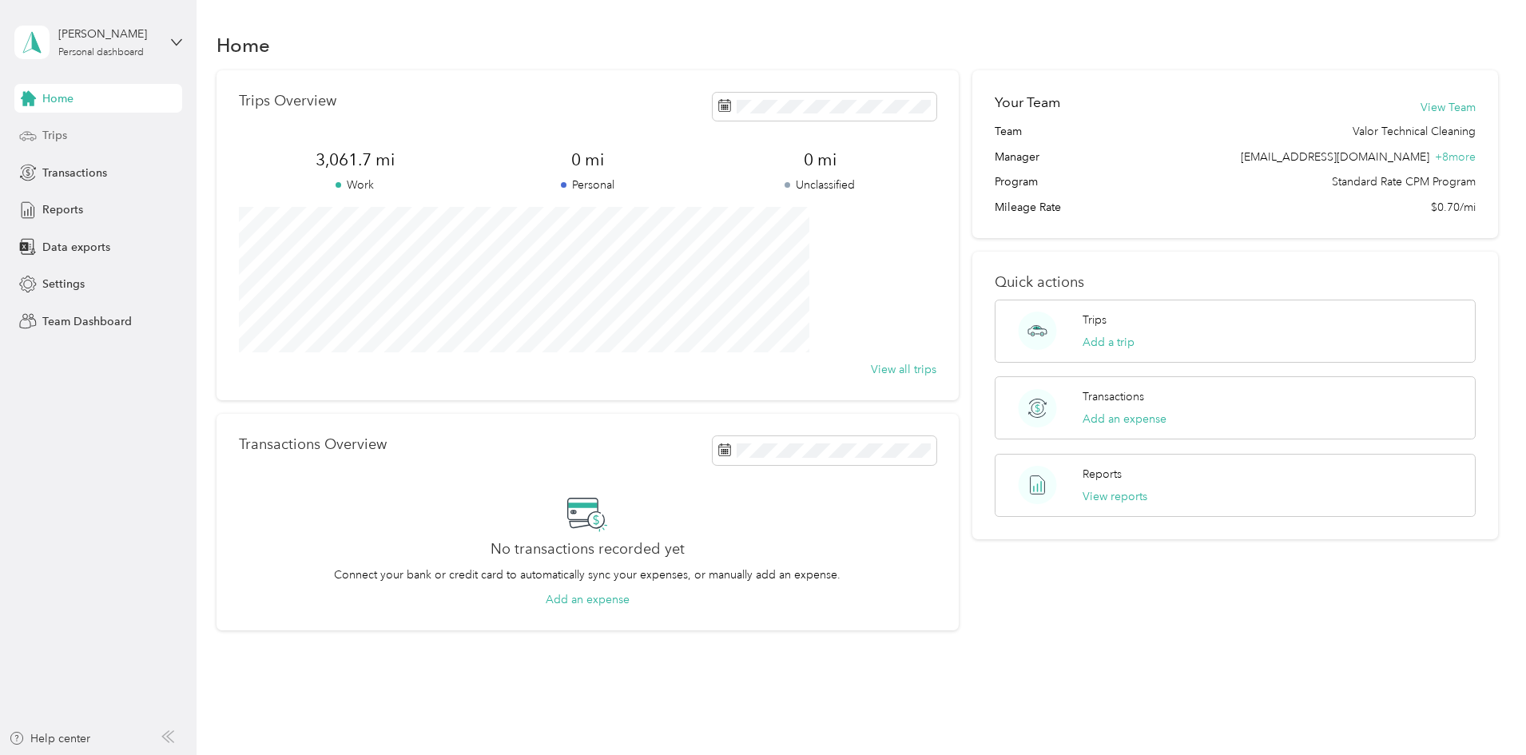
click at [48, 124] on div "Trips" at bounding box center [98, 135] width 168 height 29
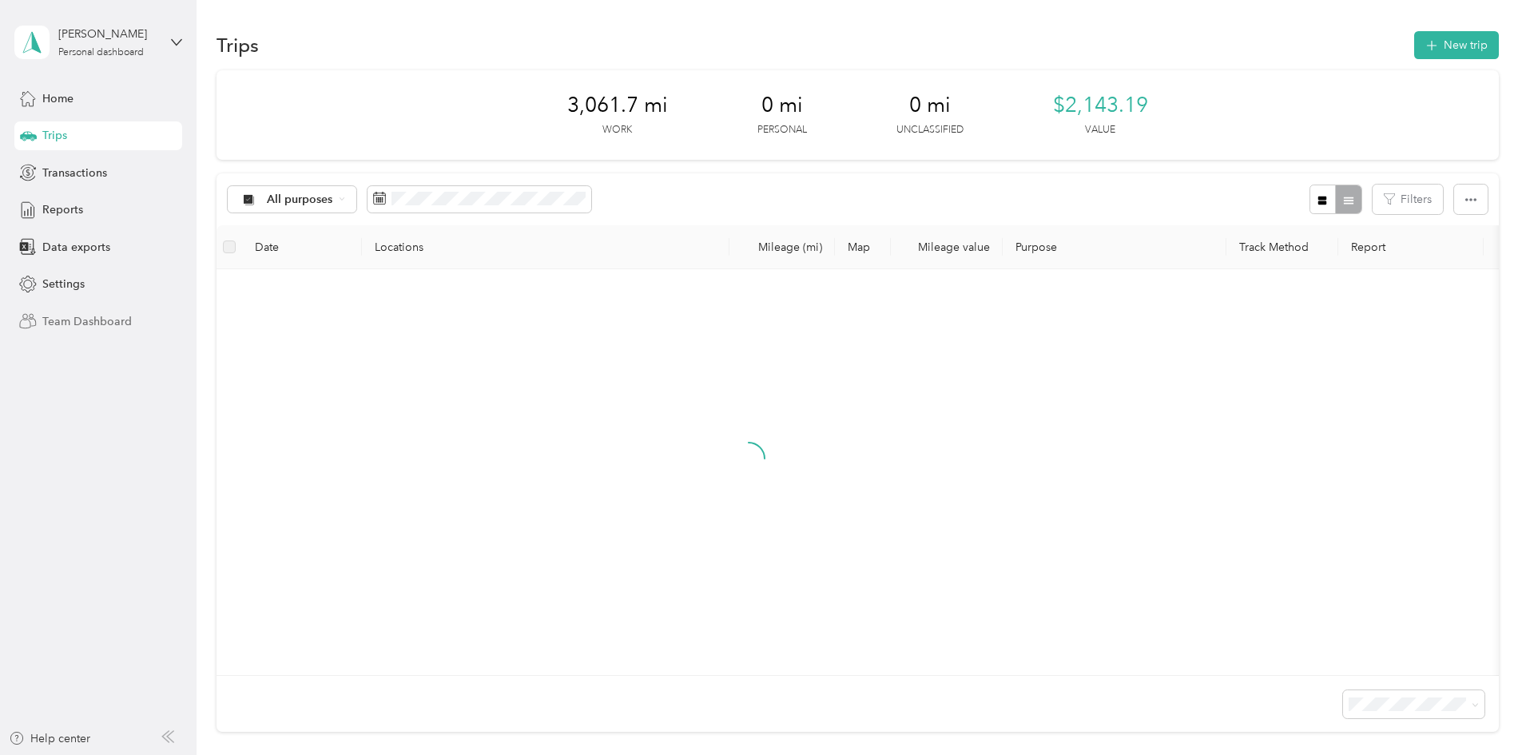
click at [96, 316] on span "Team Dashboard" at bounding box center [87, 321] width 90 height 17
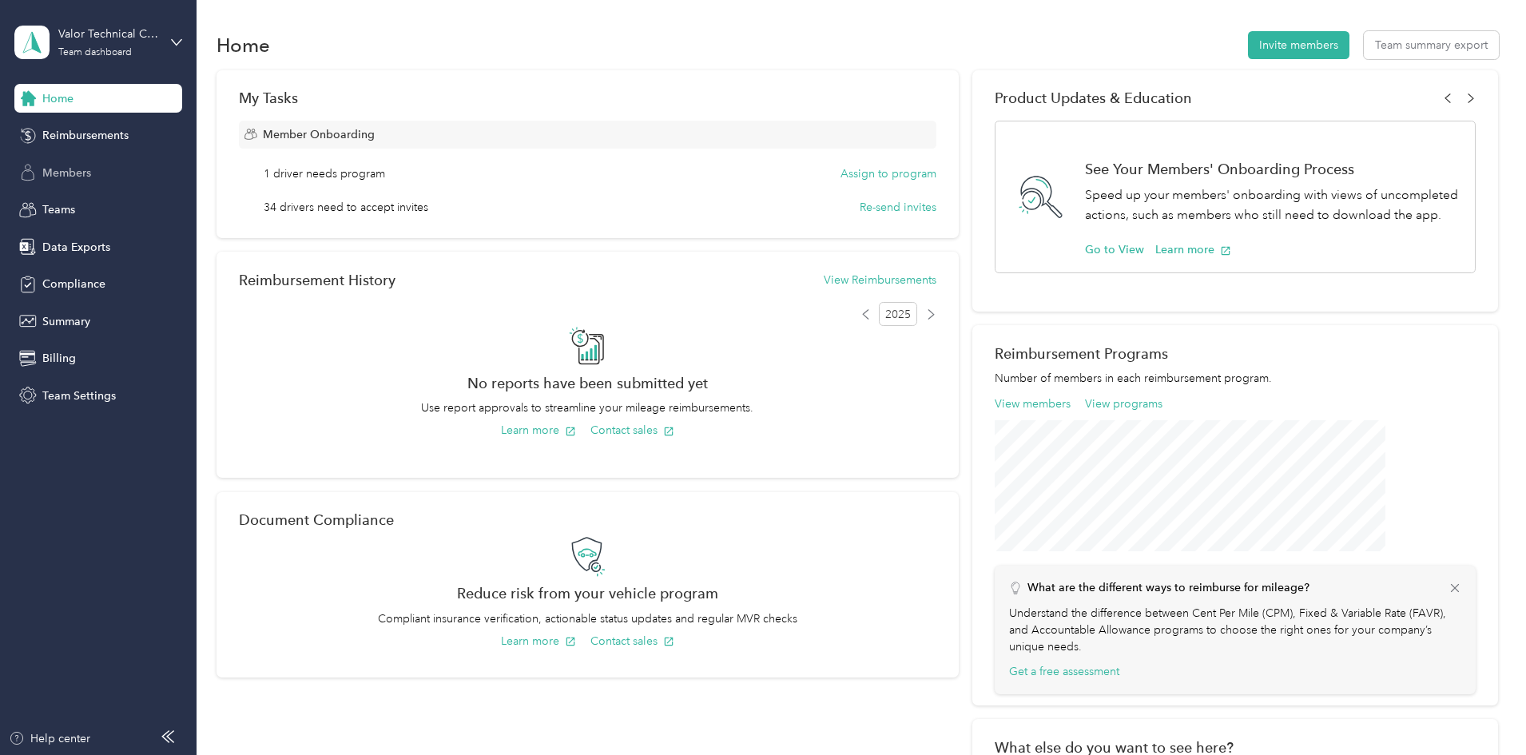
click at [70, 172] on span "Members" at bounding box center [66, 173] width 49 height 17
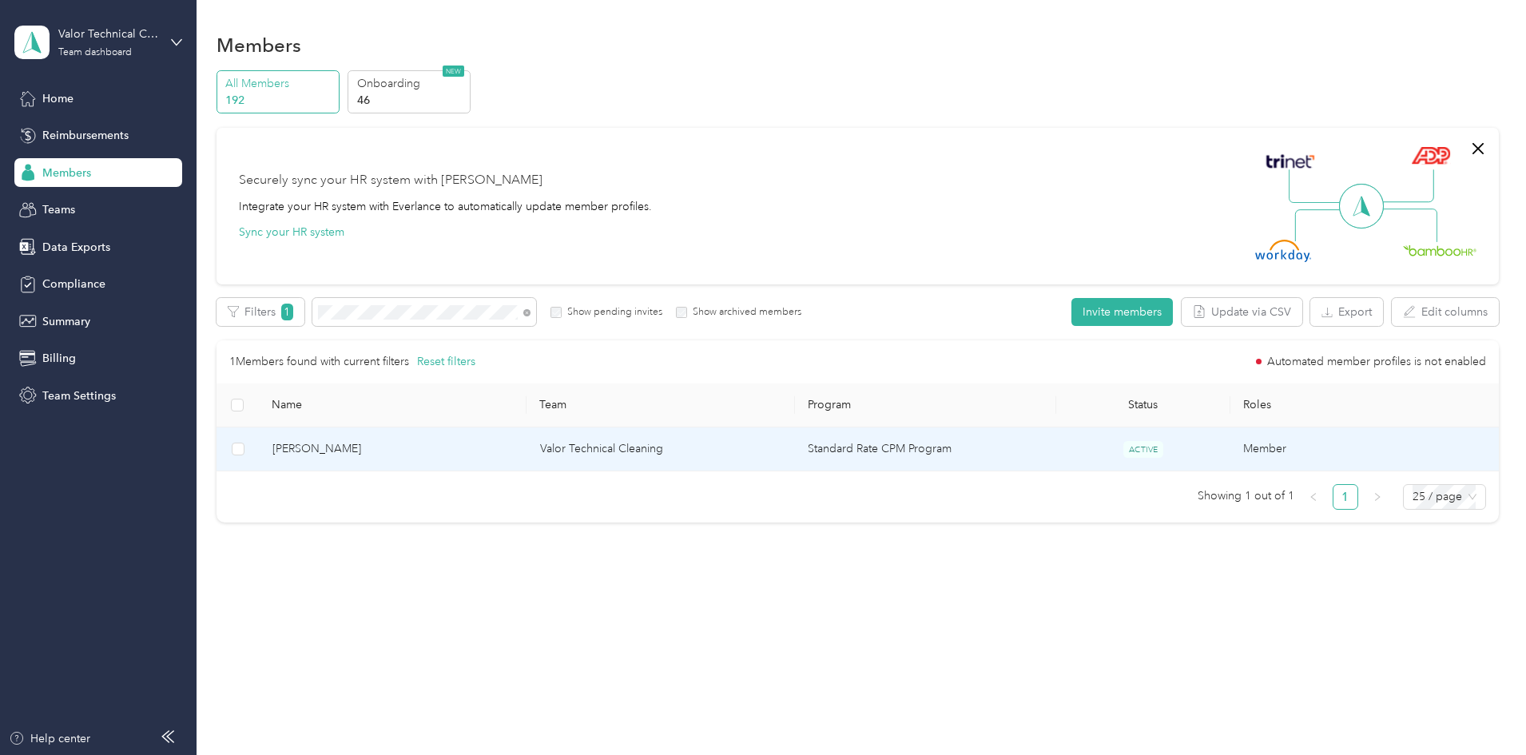
click at [502, 453] on span "[PERSON_NAME]" at bounding box center [394, 449] width 242 height 18
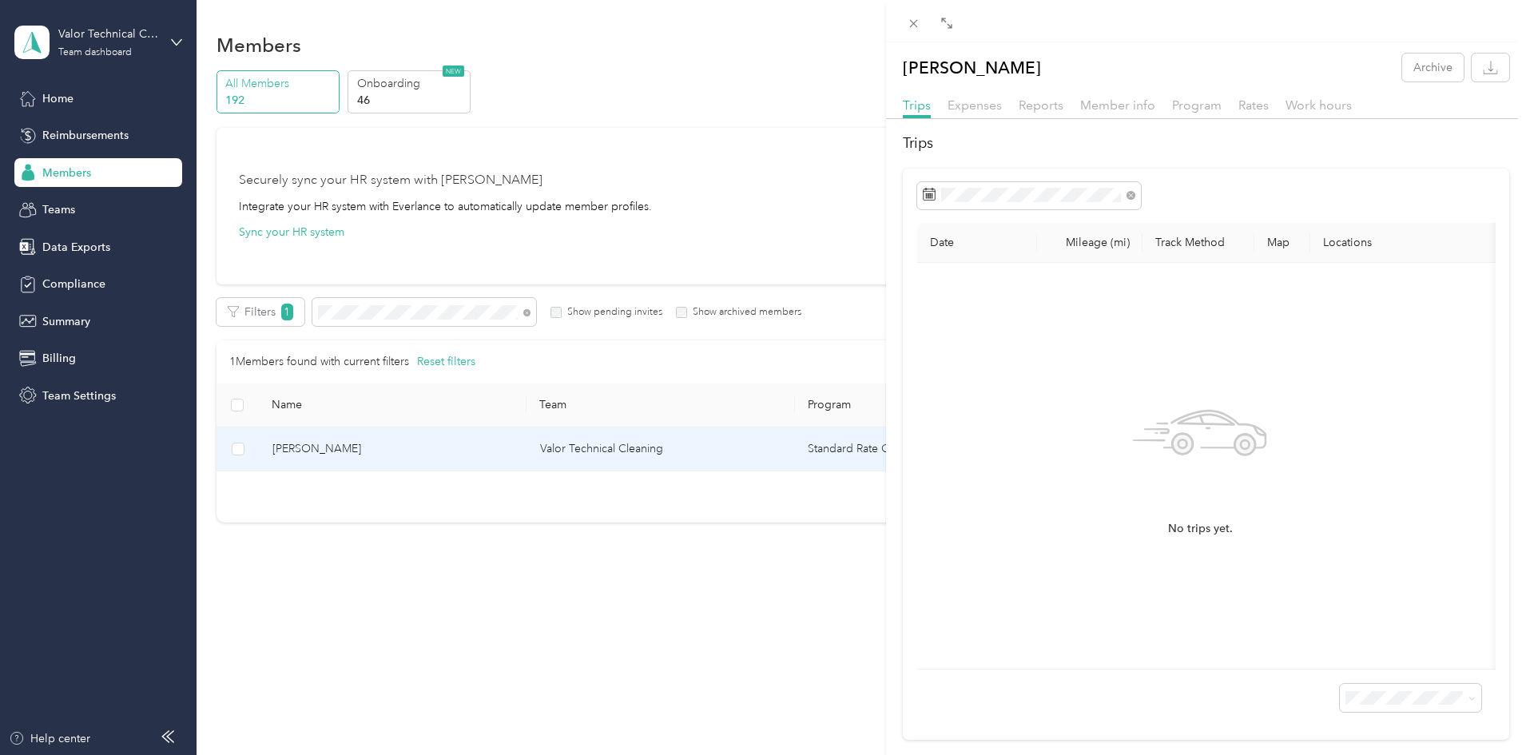
click at [1112, 96] on div "Member info" at bounding box center [1117, 106] width 75 height 20
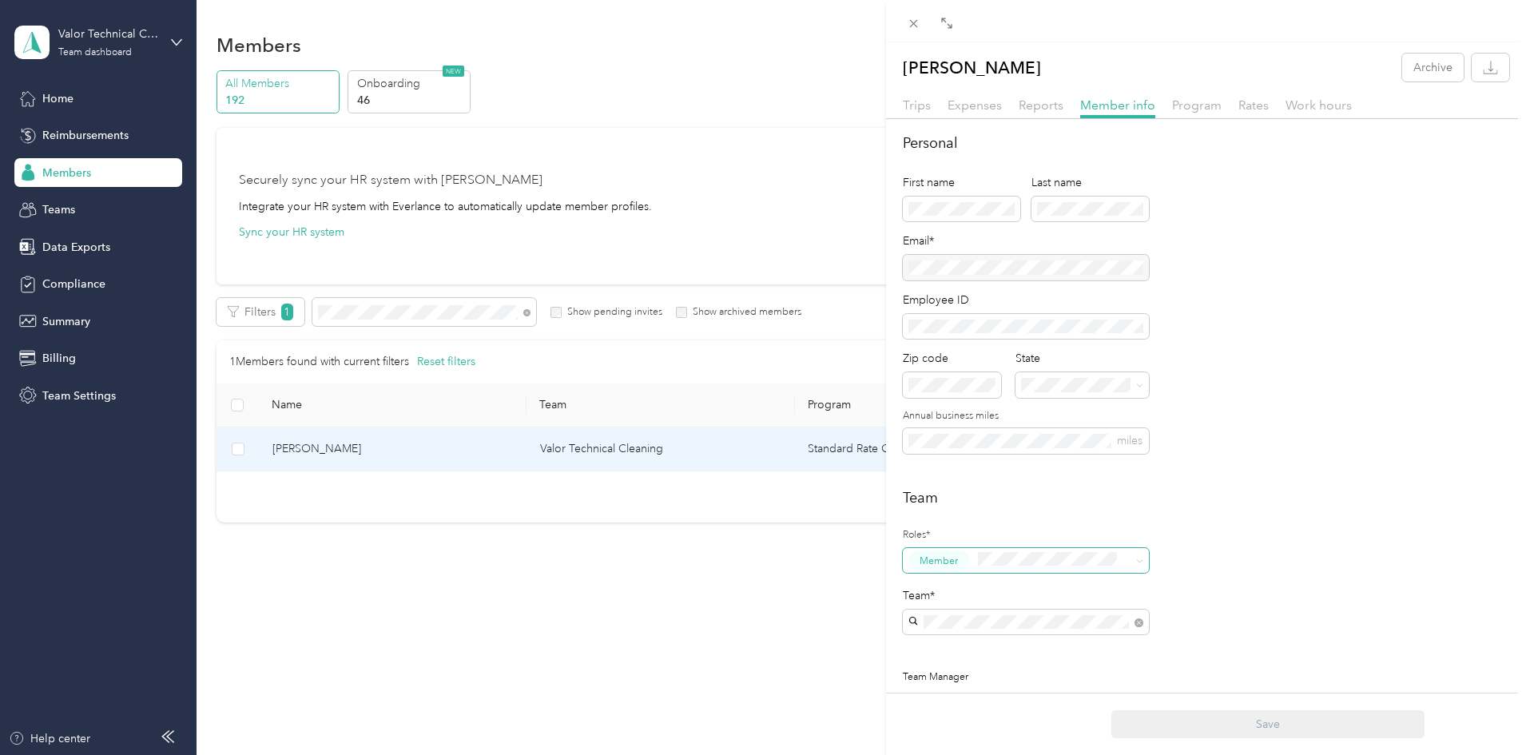
click at [1128, 559] on span "Member" at bounding box center [1026, 561] width 246 height 26
click at [970, 498] on span "Super Admin" at bounding box center [954, 500] width 59 height 14
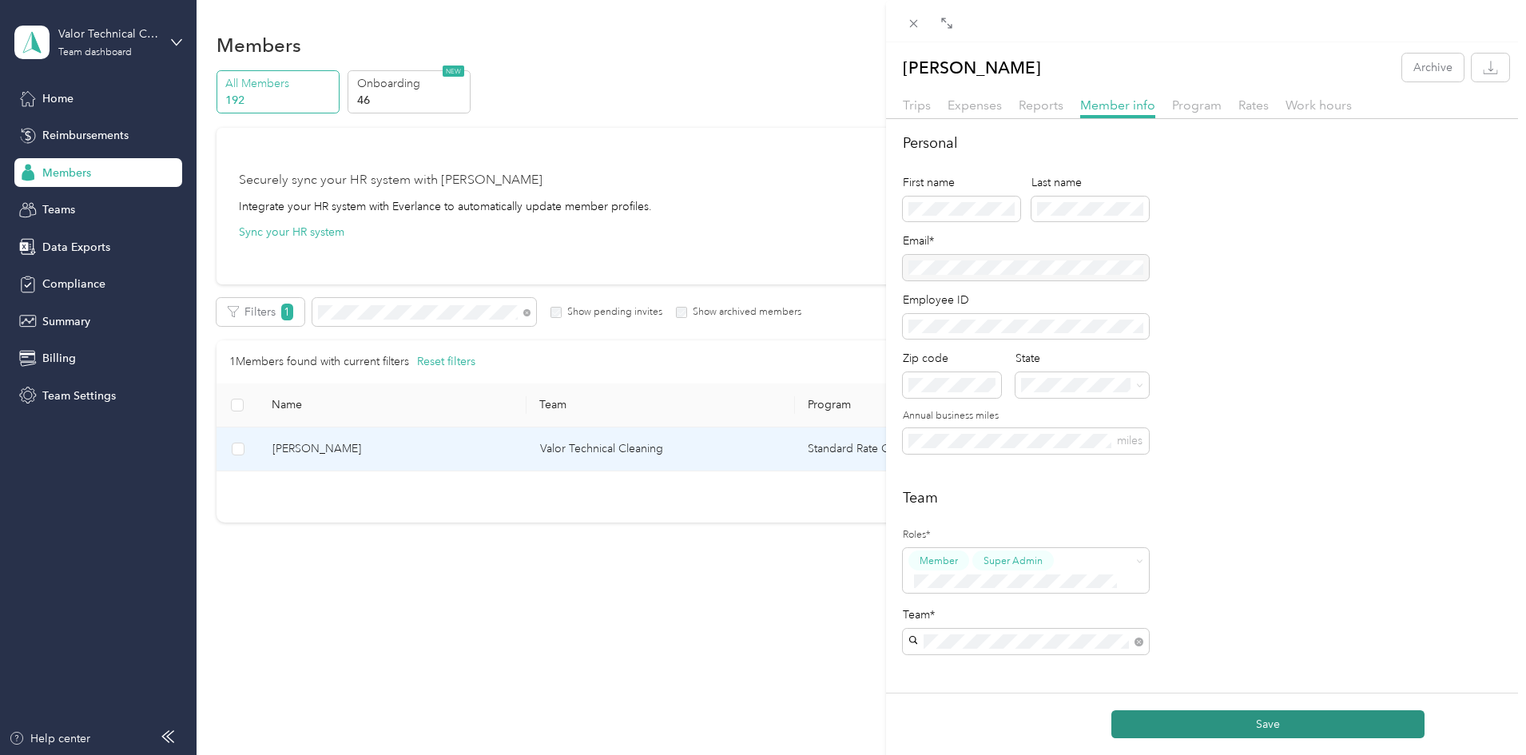
click at [1265, 722] on button "Save" at bounding box center [1268, 724] width 313 height 28
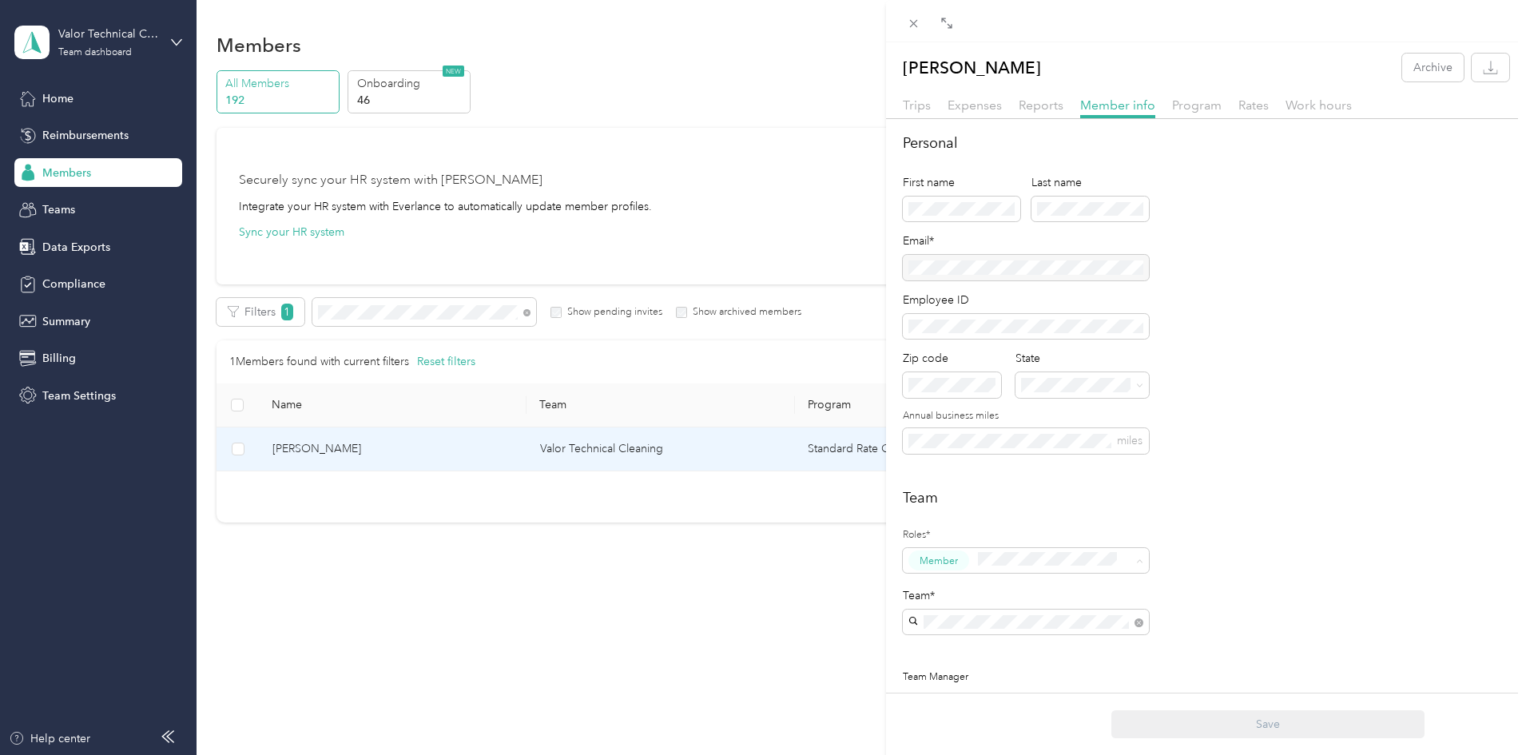
click at [985, 531] on span "Account Owner" at bounding box center [959, 531] width 69 height 14
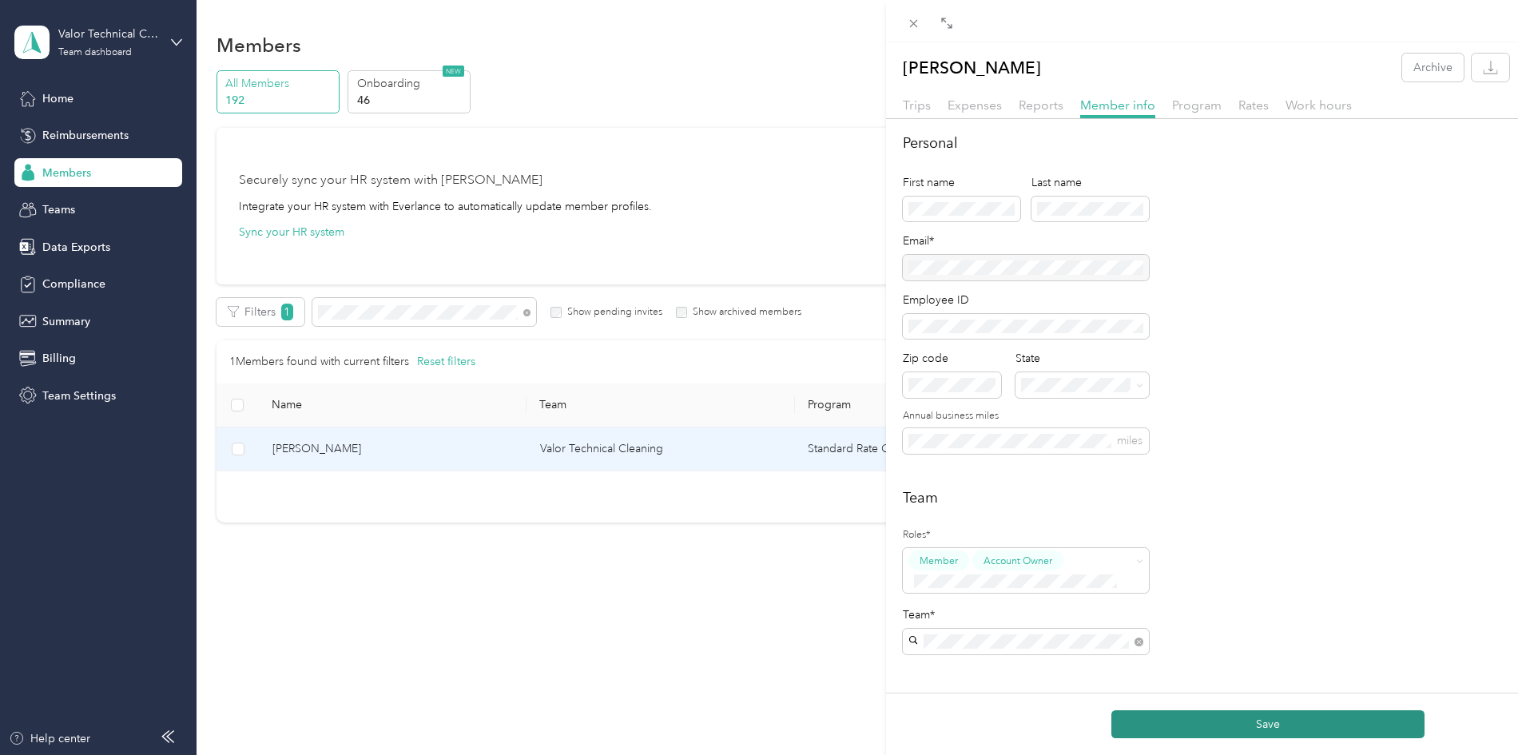
click at [1346, 727] on button "Save" at bounding box center [1268, 724] width 313 height 28
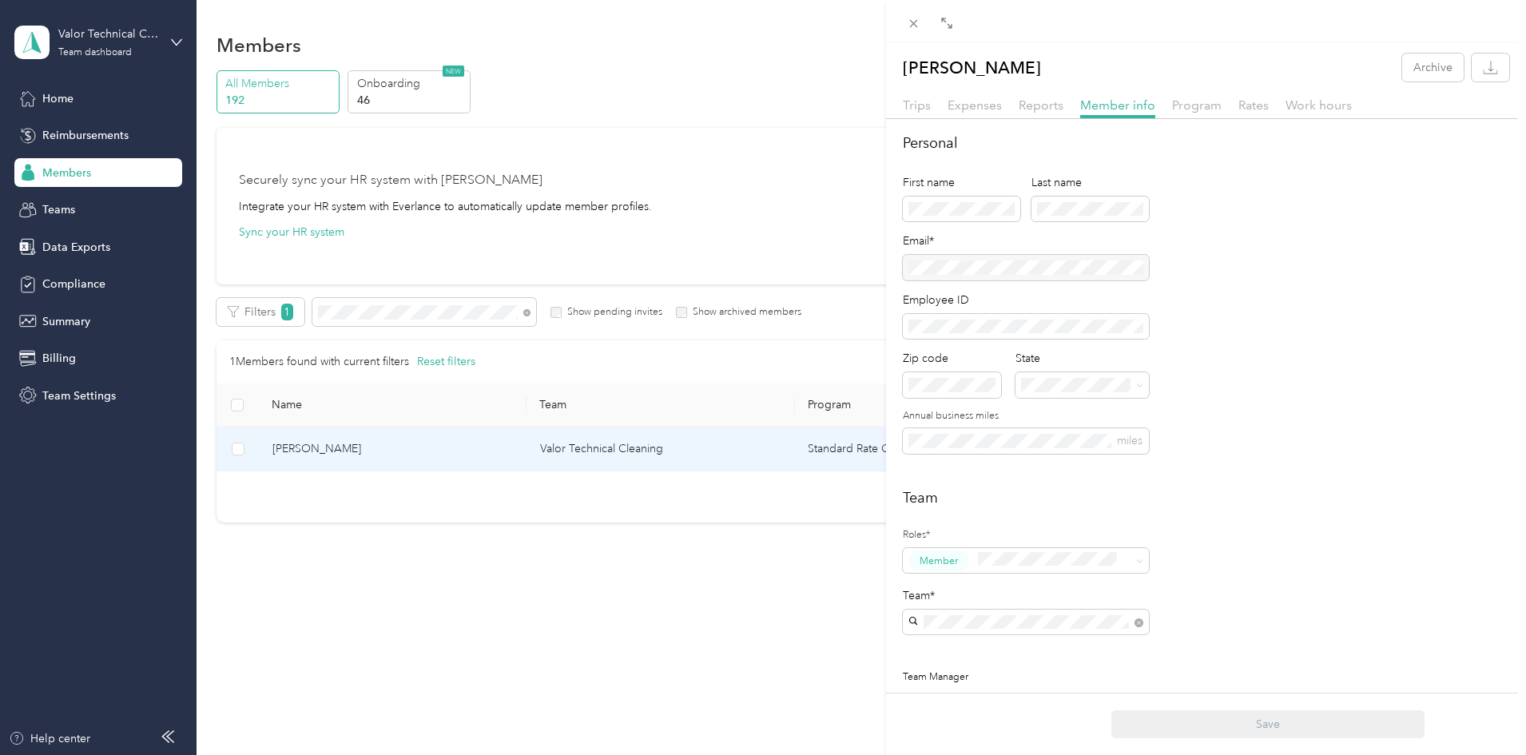
click at [70, 320] on div "Ryan Farley Archive Trips Expenses Reports Member info Program Rates Work hours…" at bounding box center [763, 377] width 1526 height 755
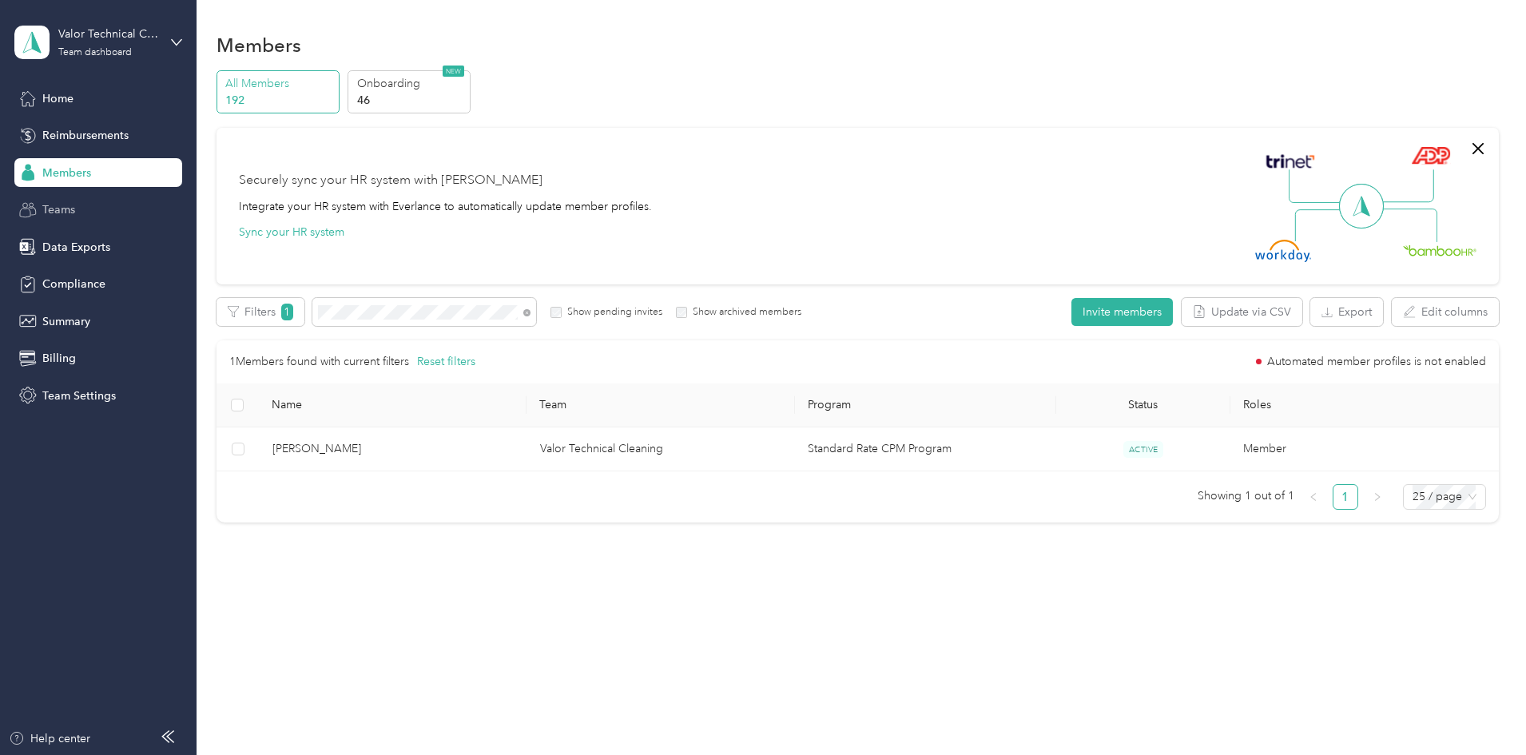
click at [51, 210] on span "Teams" at bounding box center [58, 209] width 33 height 17
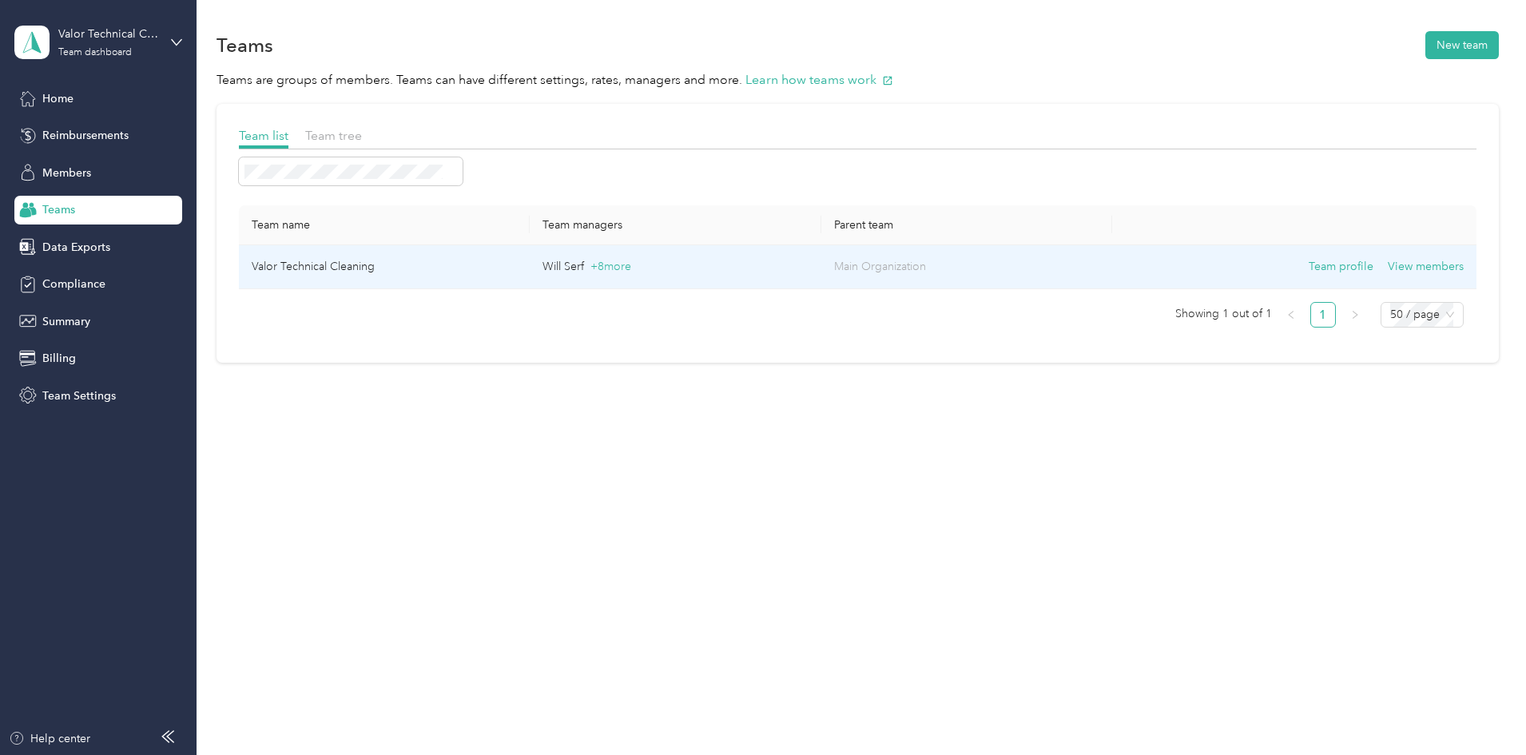
click at [696, 265] on p "Will Serf + 8 more" at bounding box center [675, 267] width 265 height 18
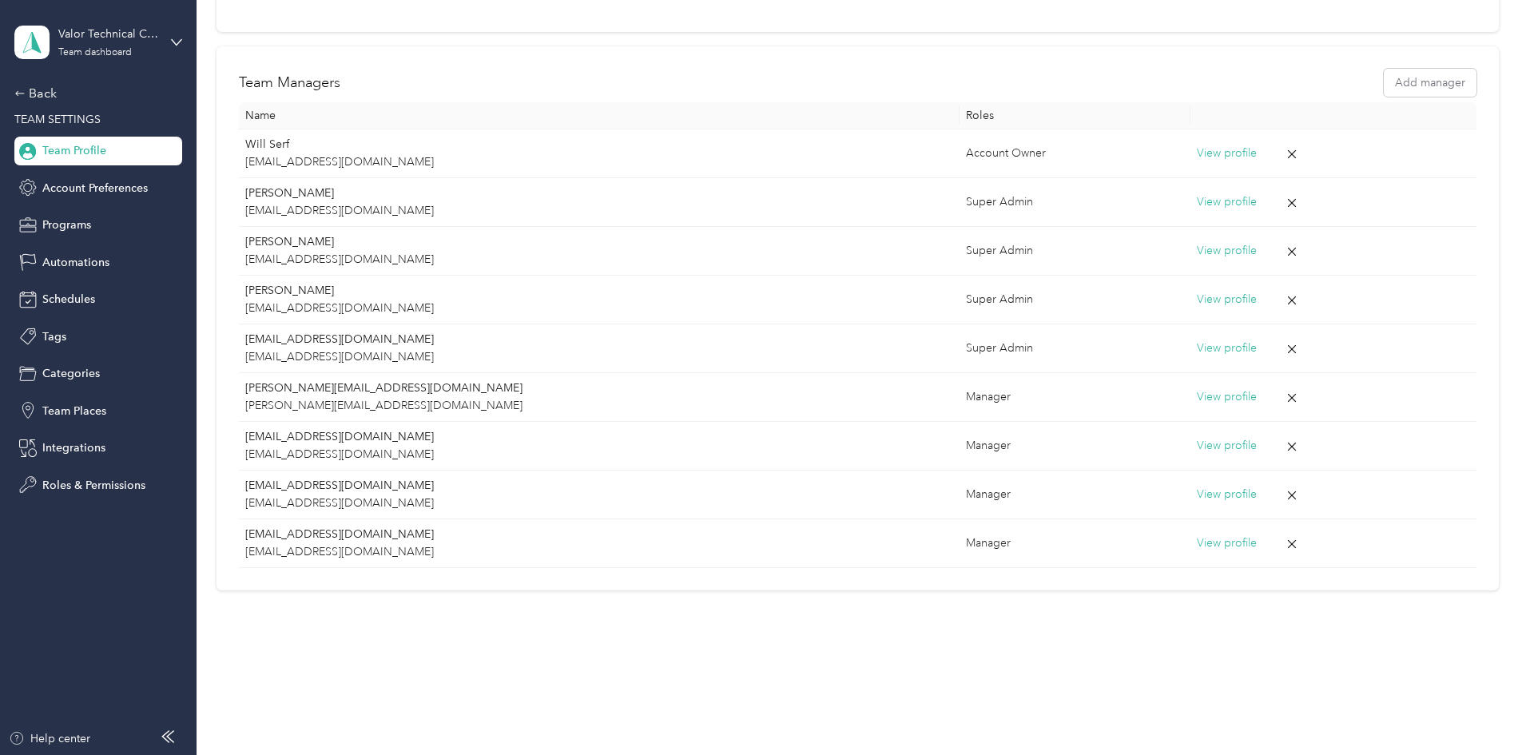
scroll to position [21, 0]
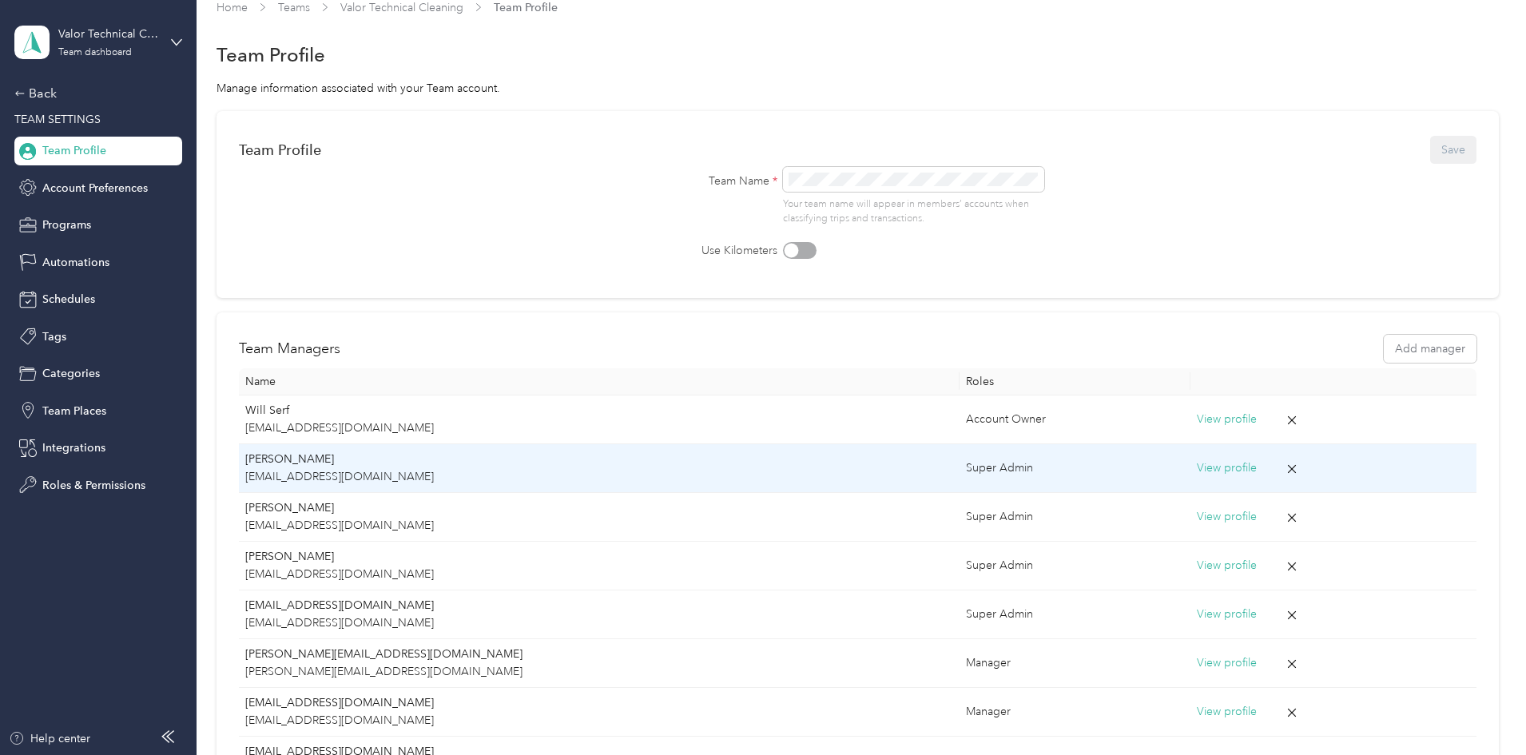
click at [1197, 469] on button "View profile" at bounding box center [1227, 469] width 60 height 18
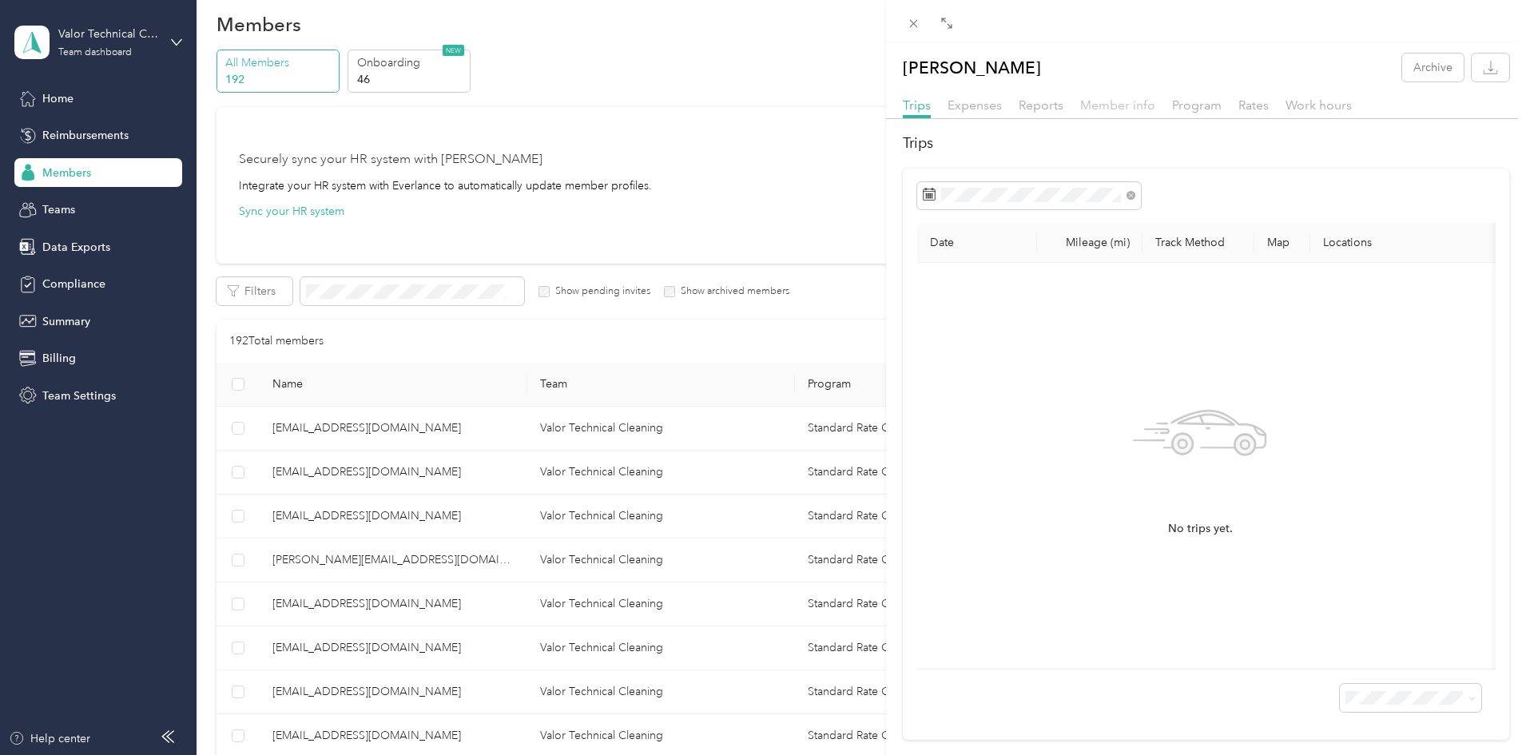
click at [1110, 105] on span "Member info" at bounding box center [1117, 104] width 75 height 15
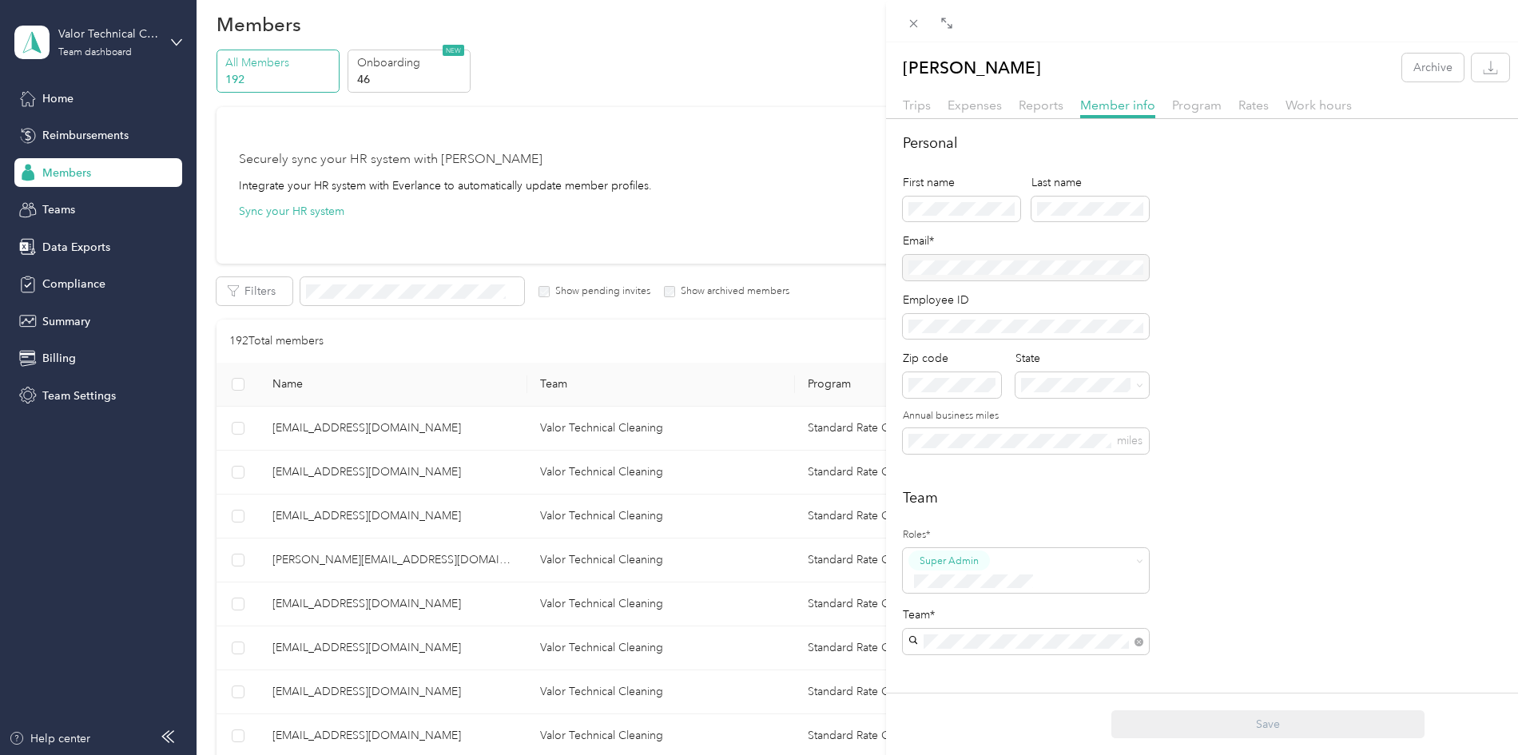
click at [1021, 530] on div "Account Owner" at bounding box center [1026, 531] width 224 height 20
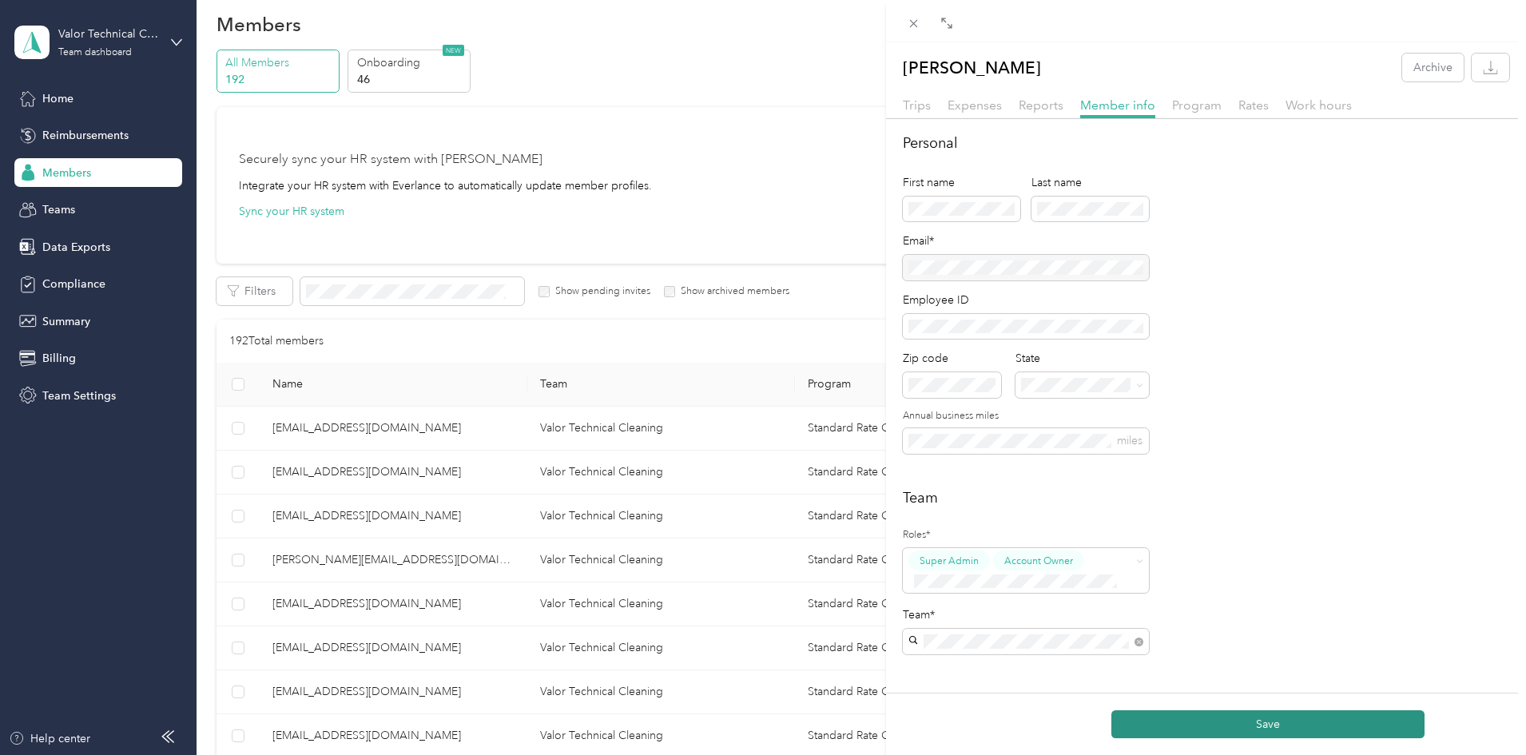
click at [1237, 723] on button "Save" at bounding box center [1268, 724] width 313 height 28
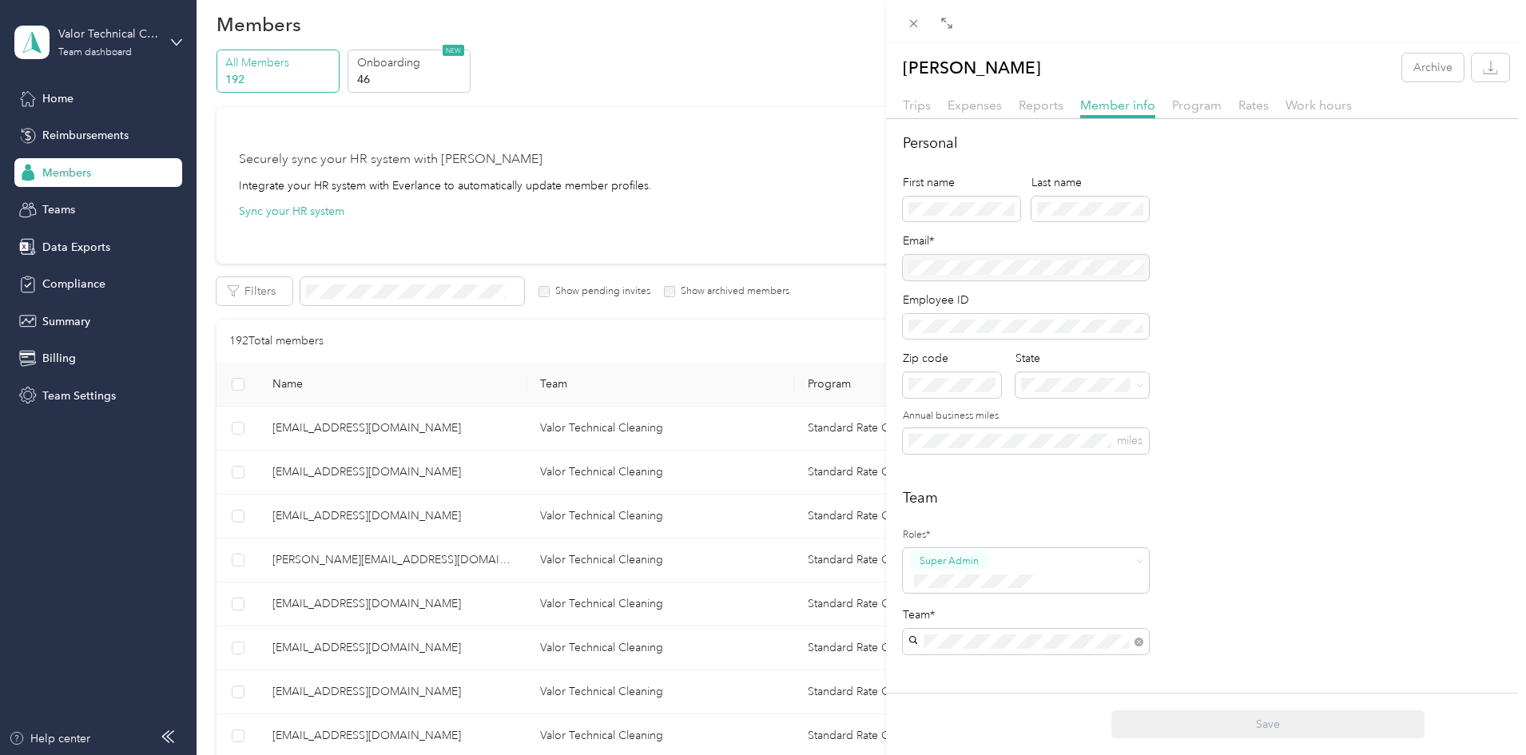
click at [56, 172] on div "Ben Pitts Archive Trips Expenses Reports Member info Program Rates Work hours P…" at bounding box center [763, 377] width 1526 height 755
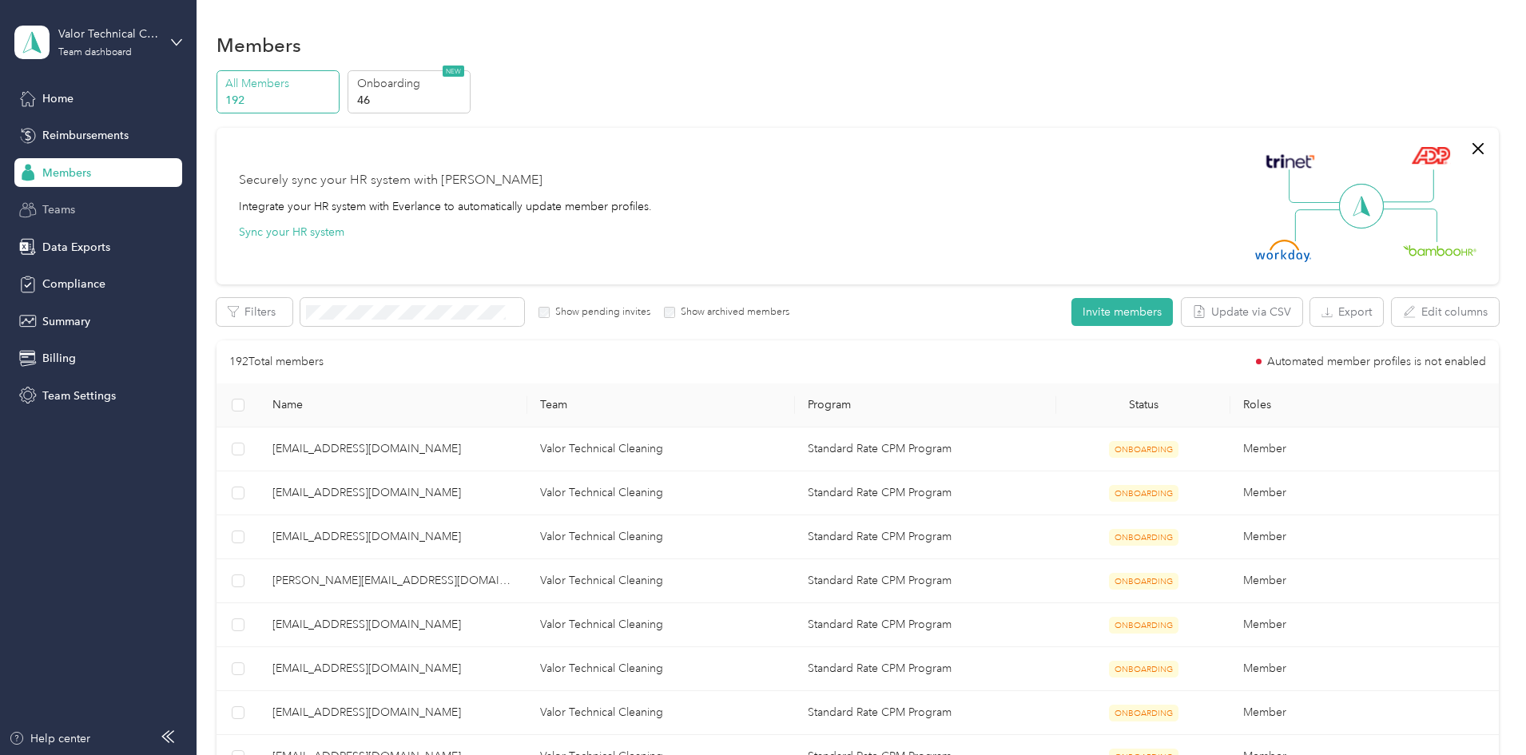
click at [69, 210] on span "Teams" at bounding box center [58, 209] width 33 height 17
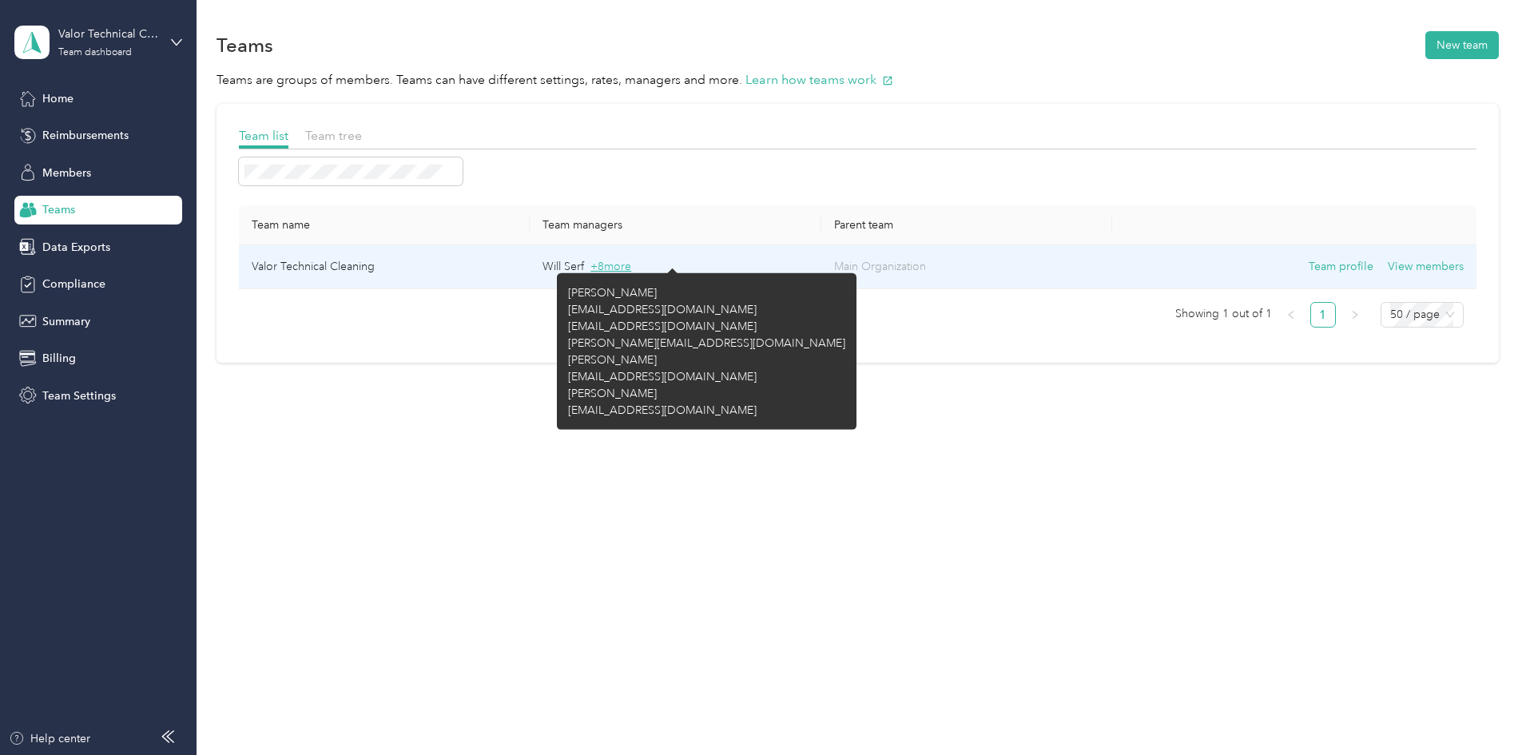
click at [631, 265] on span "+ 8 more" at bounding box center [611, 267] width 41 height 14
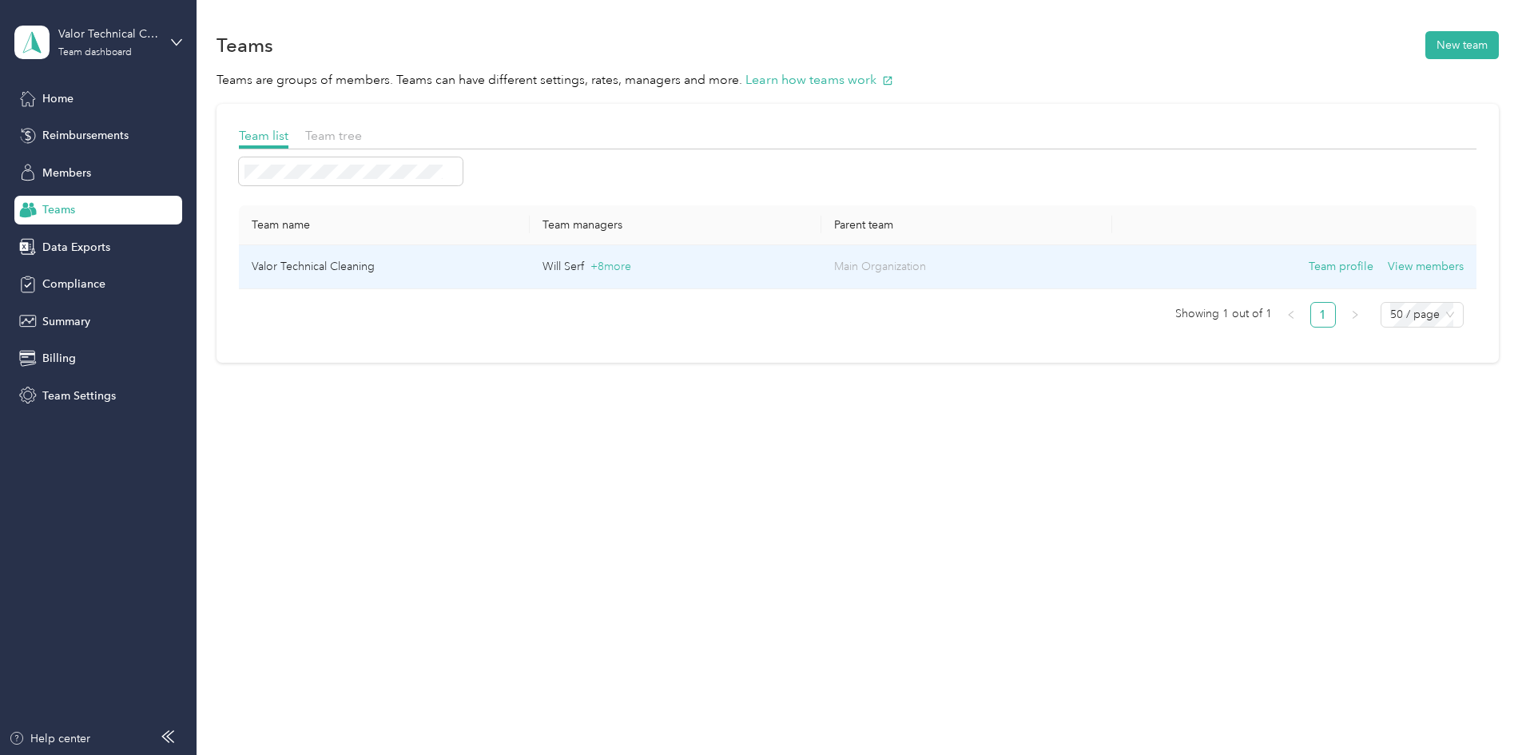
click at [672, 258] on p "Will Serf + 8 more" at bounding box center [675, 267] width 265 height 18
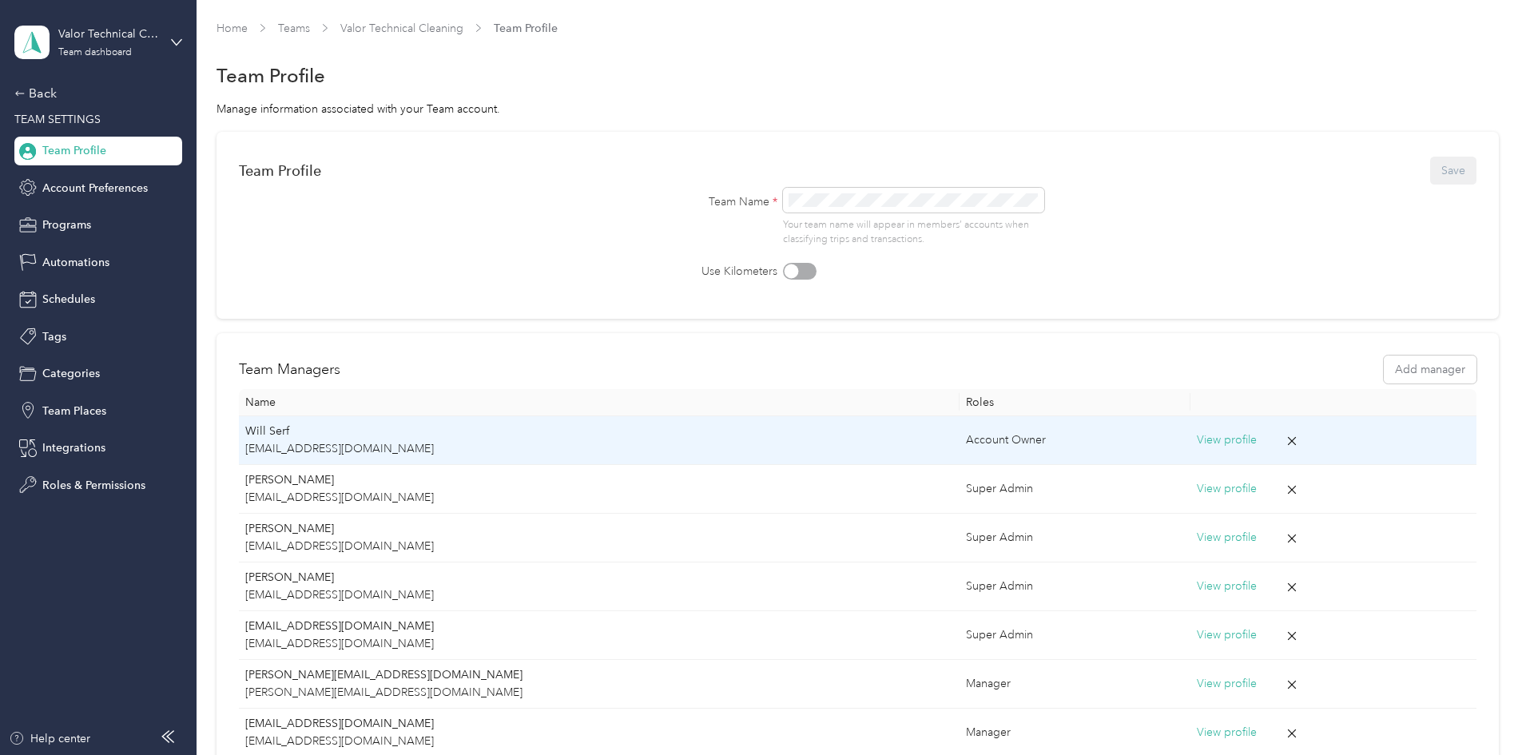
click at [1197, 440] on button "View profile" at bounding box center [1227, 441] width 60 height 18
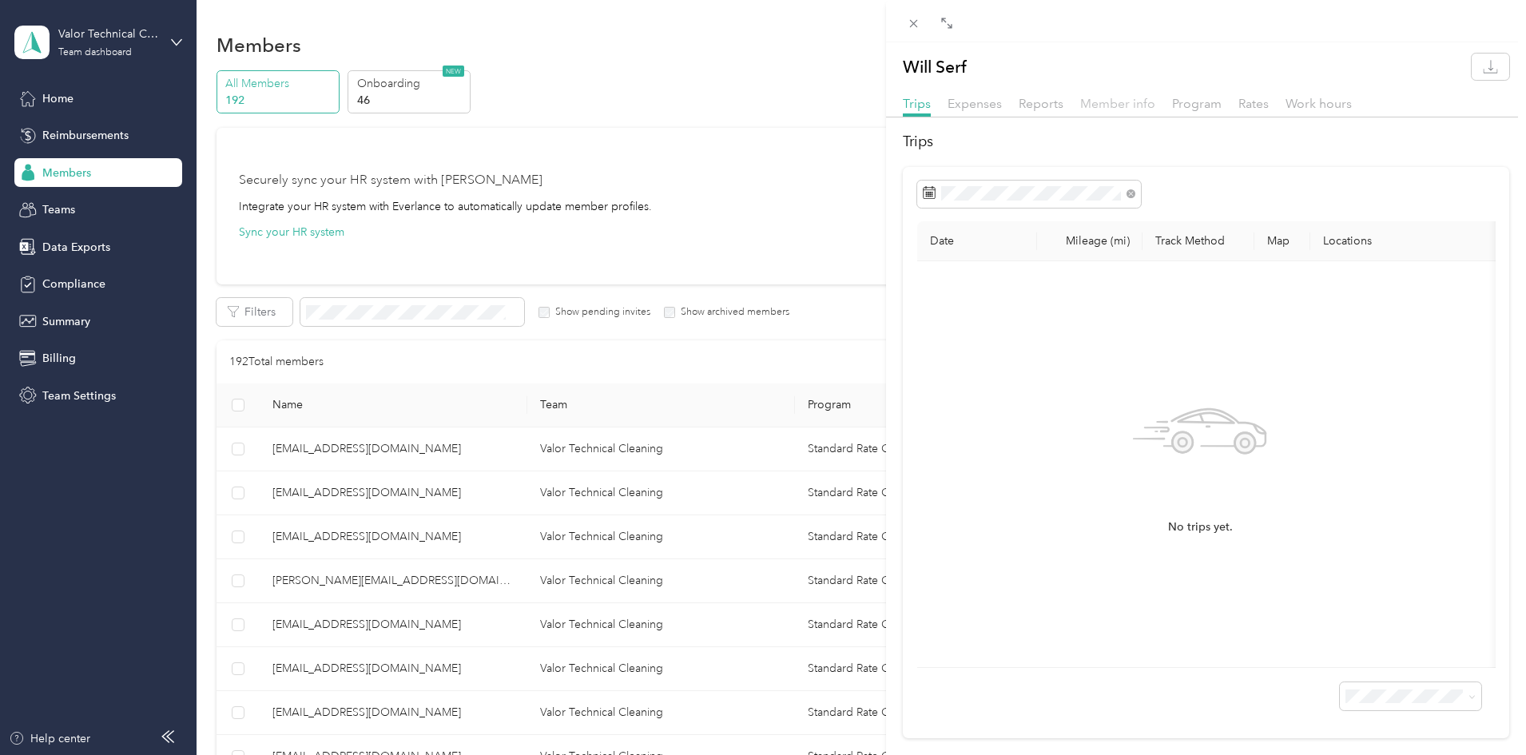
click at [1089, 100] on span "Member info" at bounding box center [1117, 103] width 75 height 15
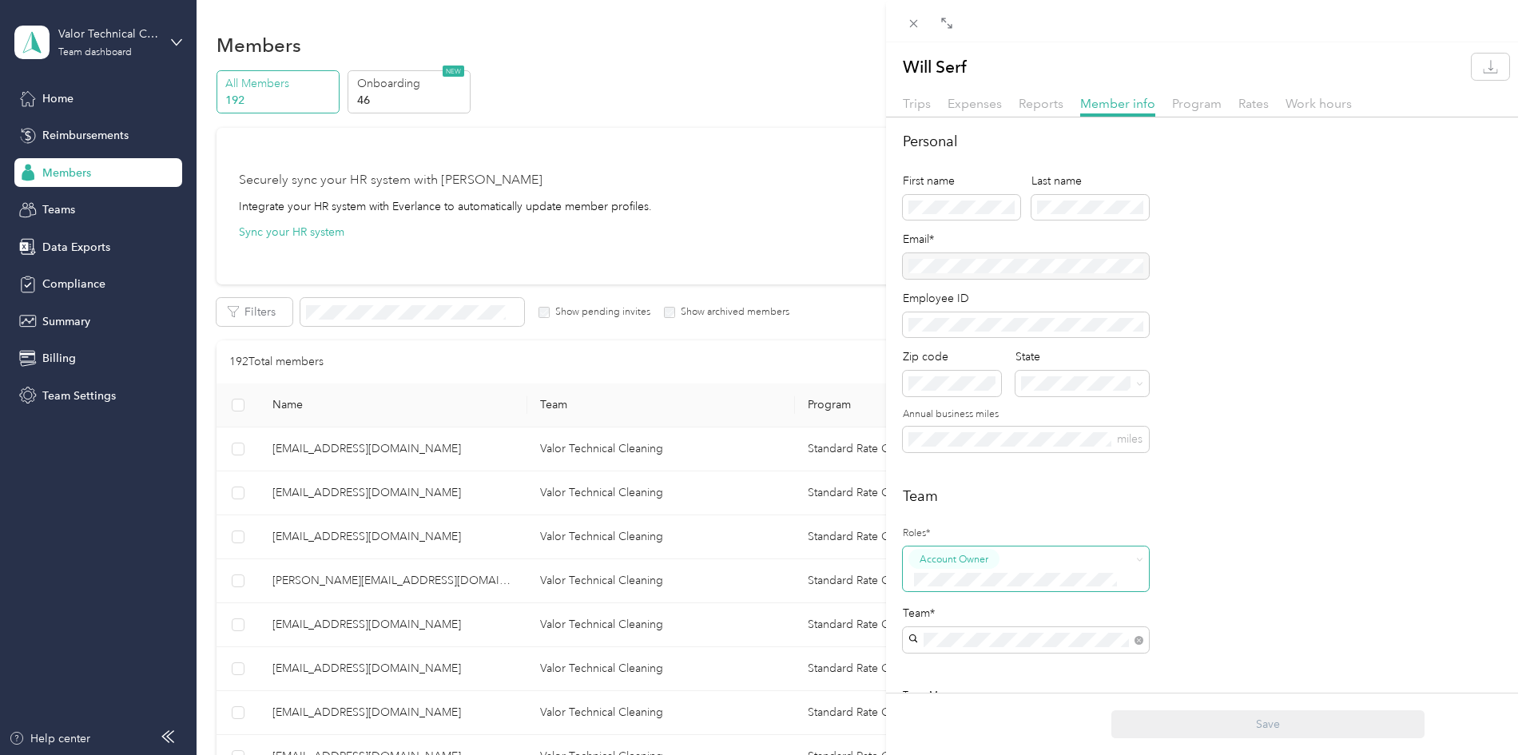
click at [1075, 557] on div "Account Owner" at bounding box center [1016, 568] width 214 height 39
click at [991, 501] on button "Super Admin" at bounding box center [955, 499] width 82 height 20
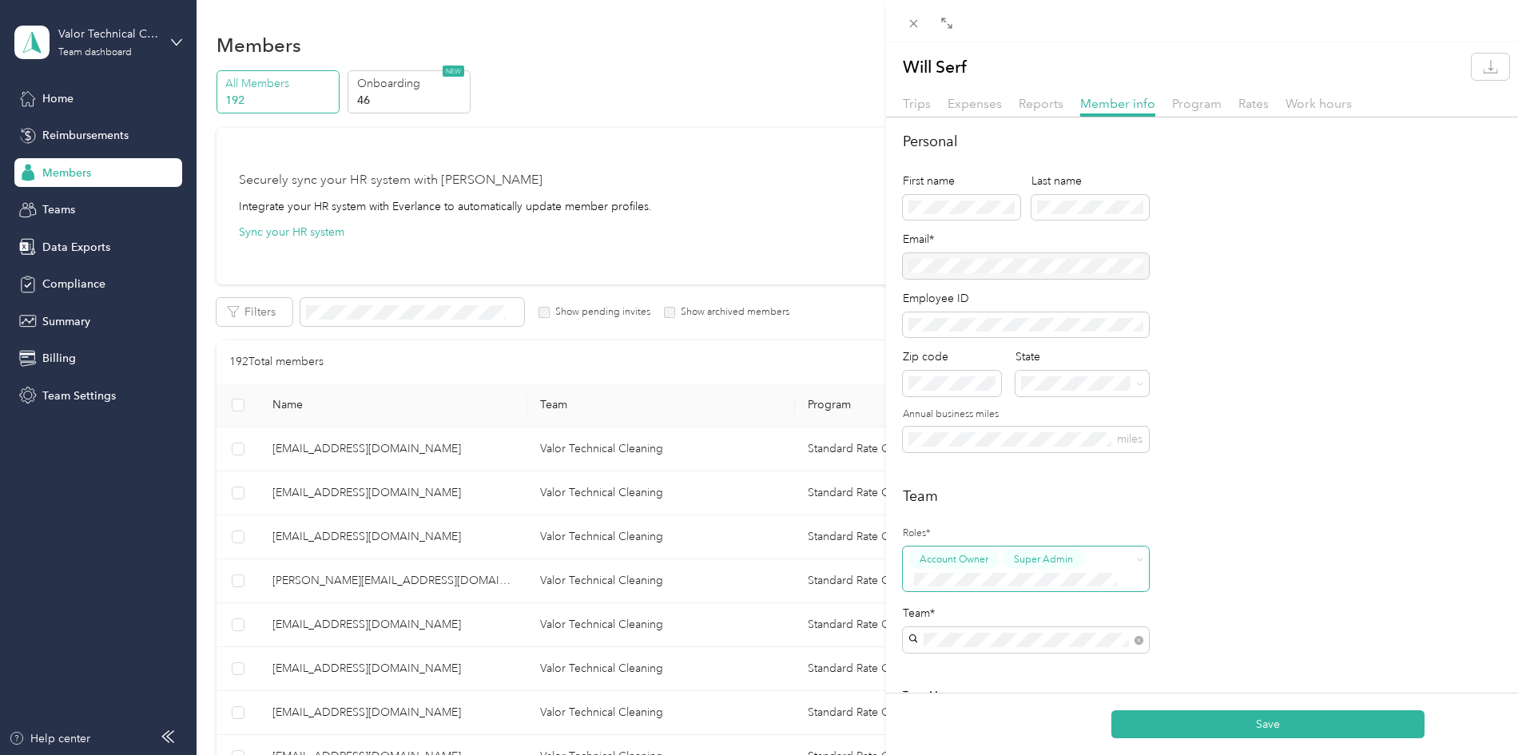
click at [1048, 567] on button "Super Admin" at bounding box center [1044, 559] width 82 height 20
click at [958, 377] on button "Member" at bounding box center [944, 376] width 61 height 20
click at [972, 559] on span "Account Owner" at bounding box center [954, 559] width 69 height 14
click at [1132, 505] on li "Super Admin" at bounding box center [1026, 496] width 246 height 31
click at [1050, 555] on span "Member" at bounding box center [1033, 559] width 38 height 14
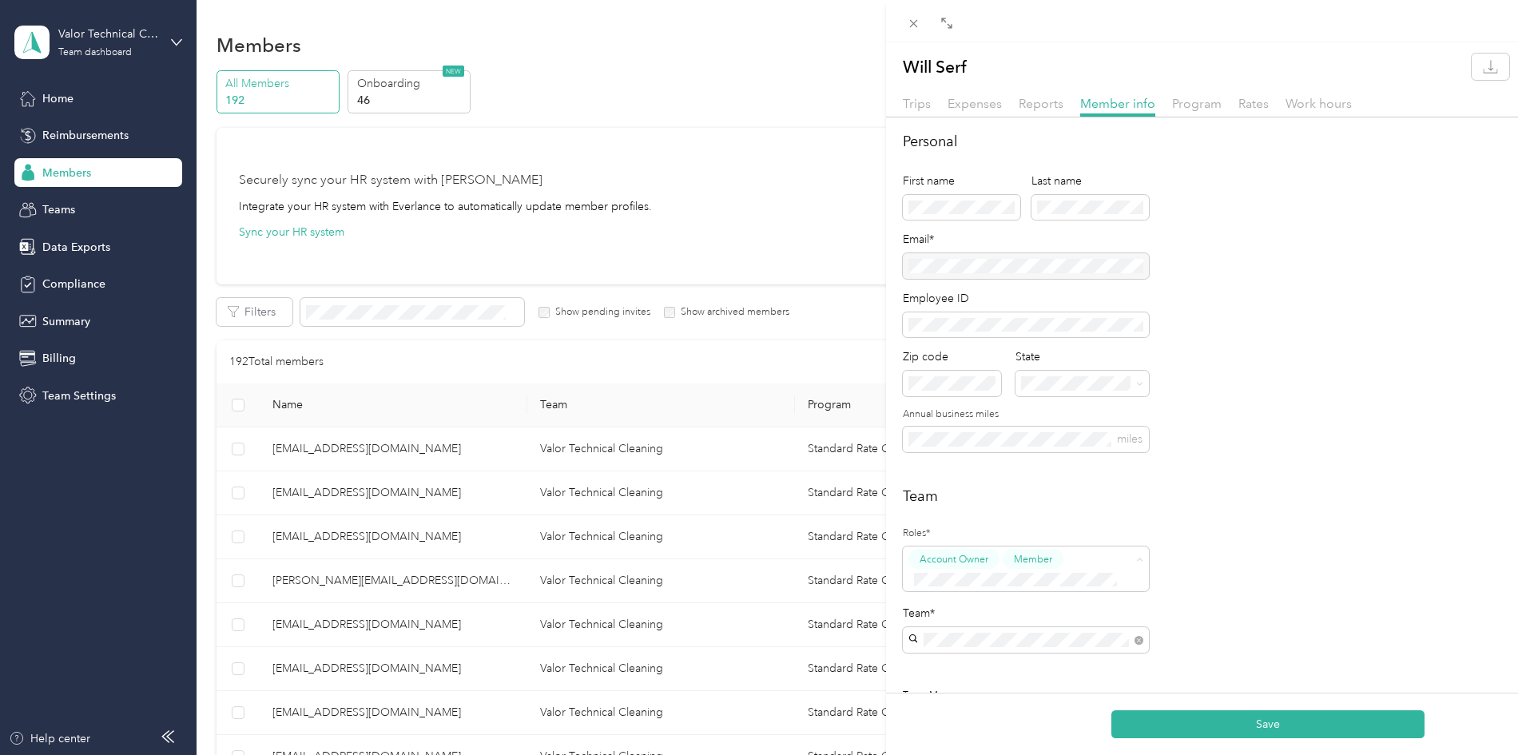
click at [1113, 525] on div "Account Owner" at bounding box center [1016, 529] width 205 height 20
click at [1223, 712] on button "Save" at bounding box center [1268, 724] width 313 height 28
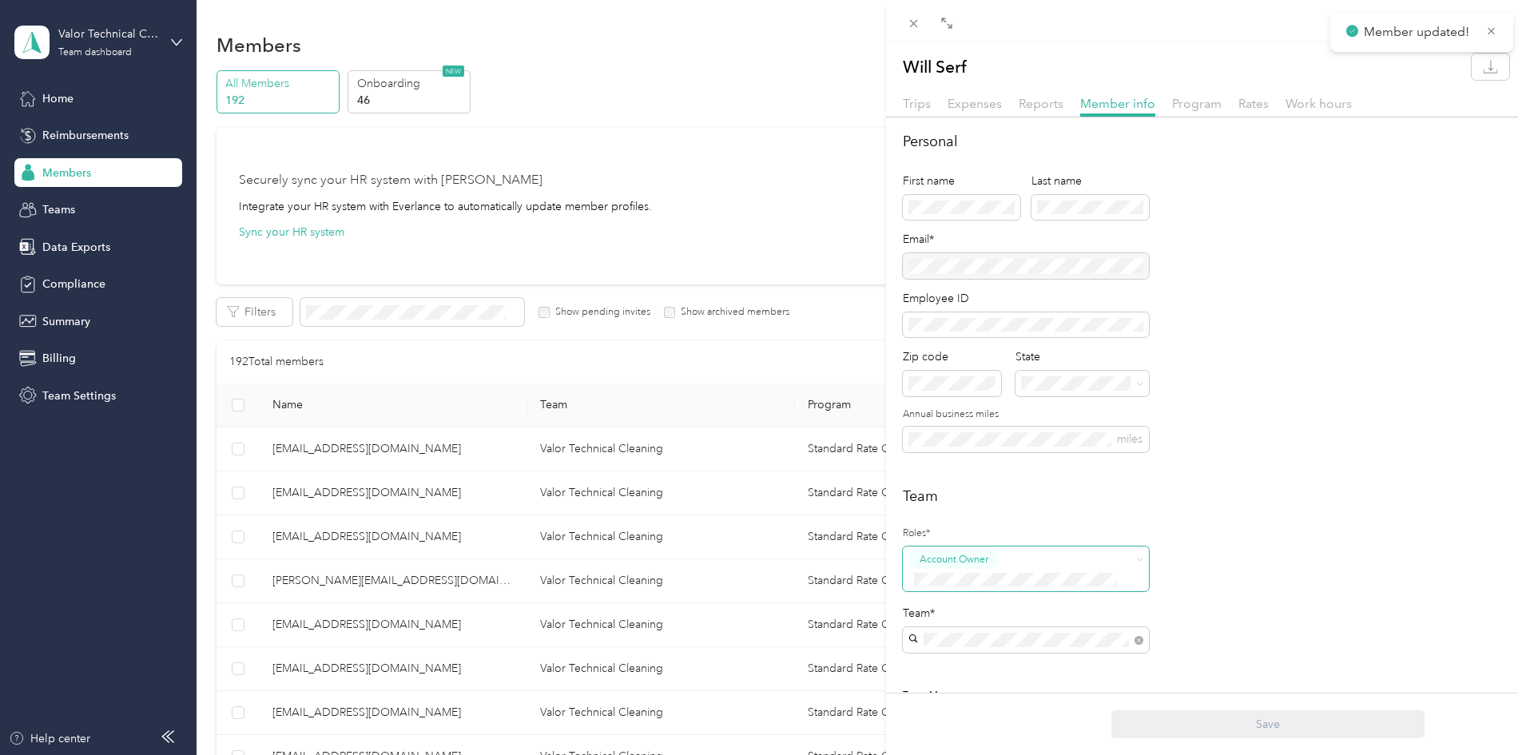
click at [1031, 559] on div "Account Owner" at bounding box center [1016, 568] width 214 height 39
click at [988, 378] on div "Member" at bounding box center [1026, 376] width 224 height 20
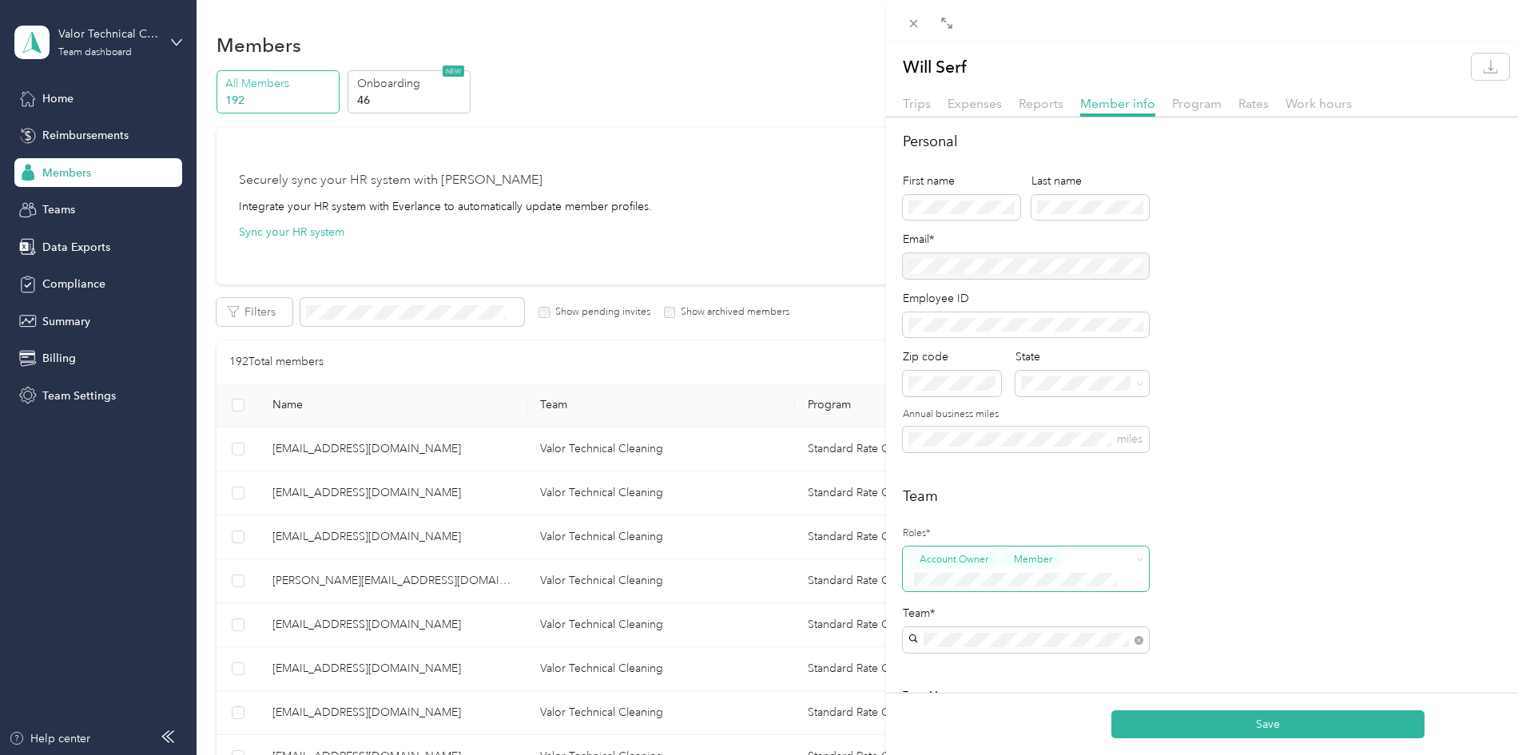
click at [1108, 562] on div "Account Owner Member" at bounding box center [1016, 568] width 214 height 39
click at [1001, 523] on button "Account Owner" at bounding box center [959, 529] width 91 height 20
click at [1237, 718] on button "Save" at bounding box center [1268, 724] width 313 height 28
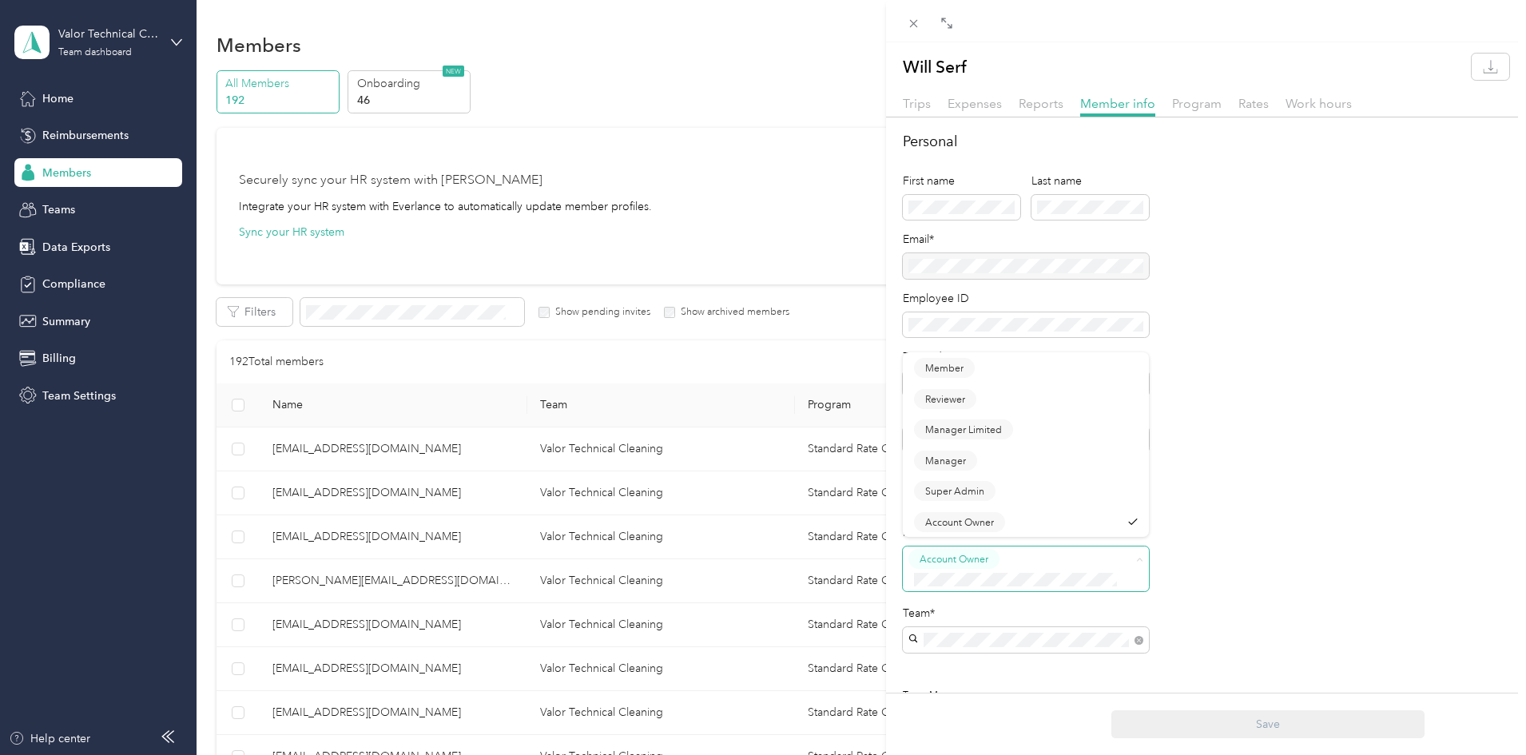
click at [1127, 562] on span "Account Owner" at bounding box center [1026, 569] width 246 height 45
click at [1269, 494] on h2 "Team" at bounding box center [1206, 497] width 607 height 22
click at [1079, 555] on div "Account Owner" at bounding box center [1016, 568] width 214 height 39
click at [973, 372] on button "Member" at bounding box center [944, 375] width 61 height 20
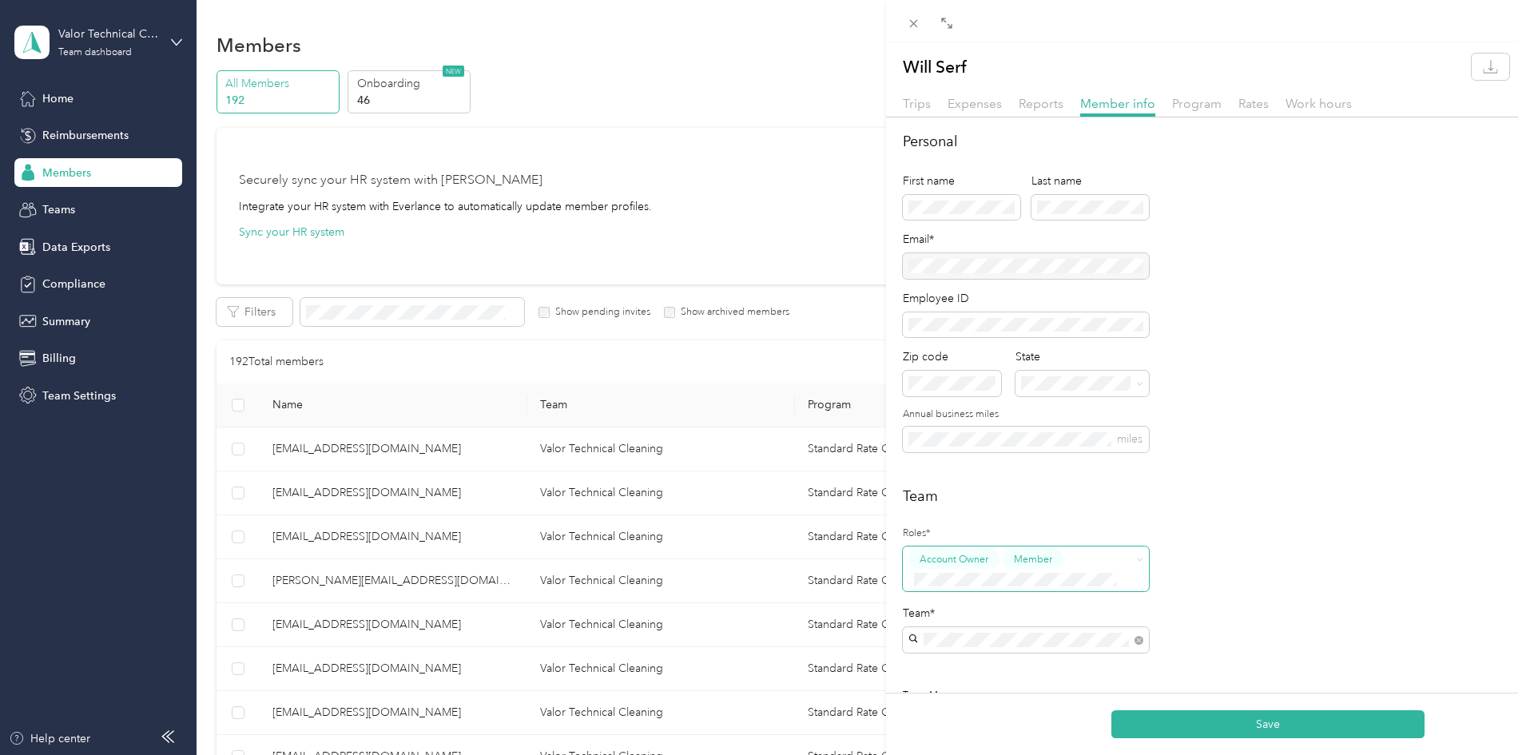
click at [1107, 562] on div "Account Owner Member" at bounding box center [1016, 568] width 214 height 39
click at [1074, 534] on li "Account Owner" at bounding box center [1026, 528] width 246 height 31
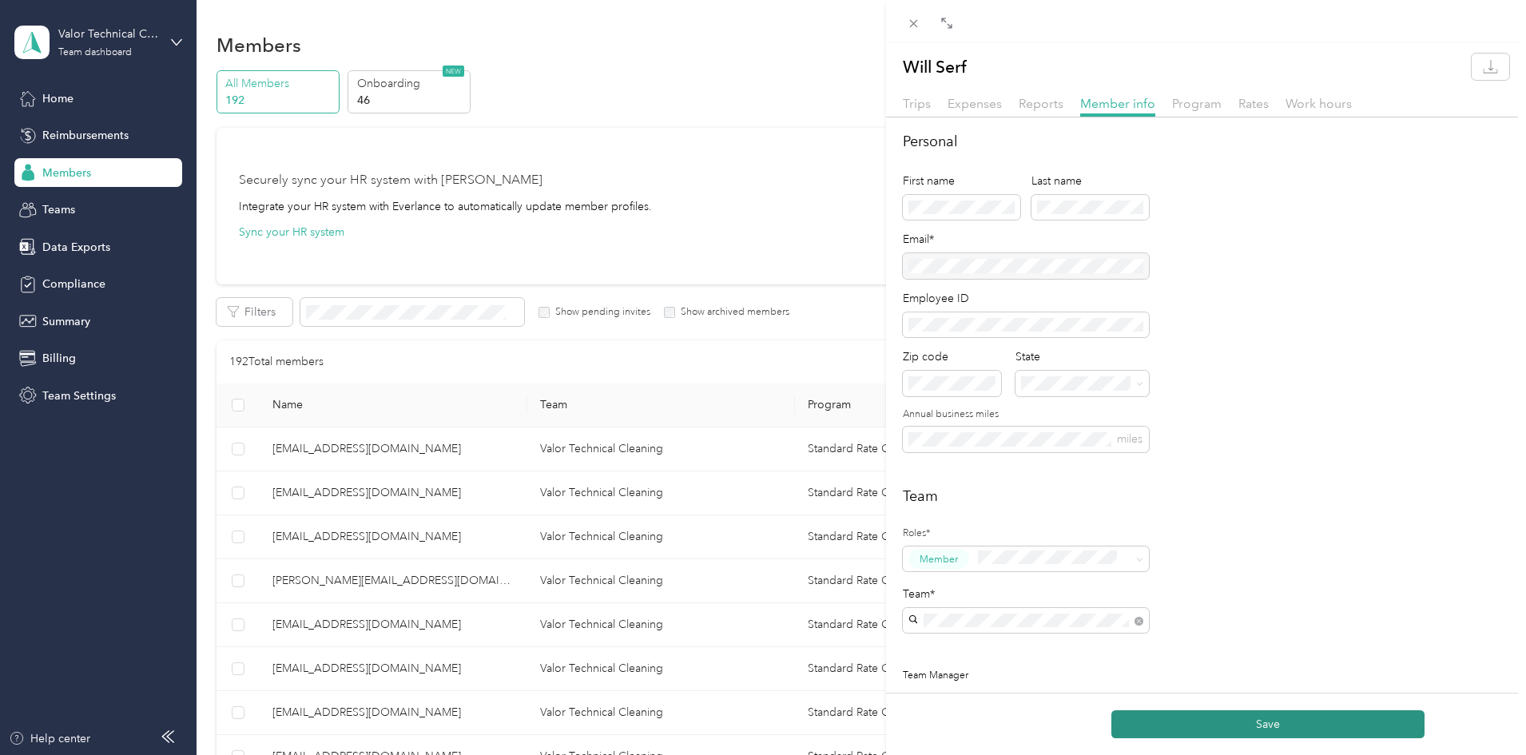
click at [1248, 730] on button "Save" at bounding box center [1268, 724] width 313 height 28
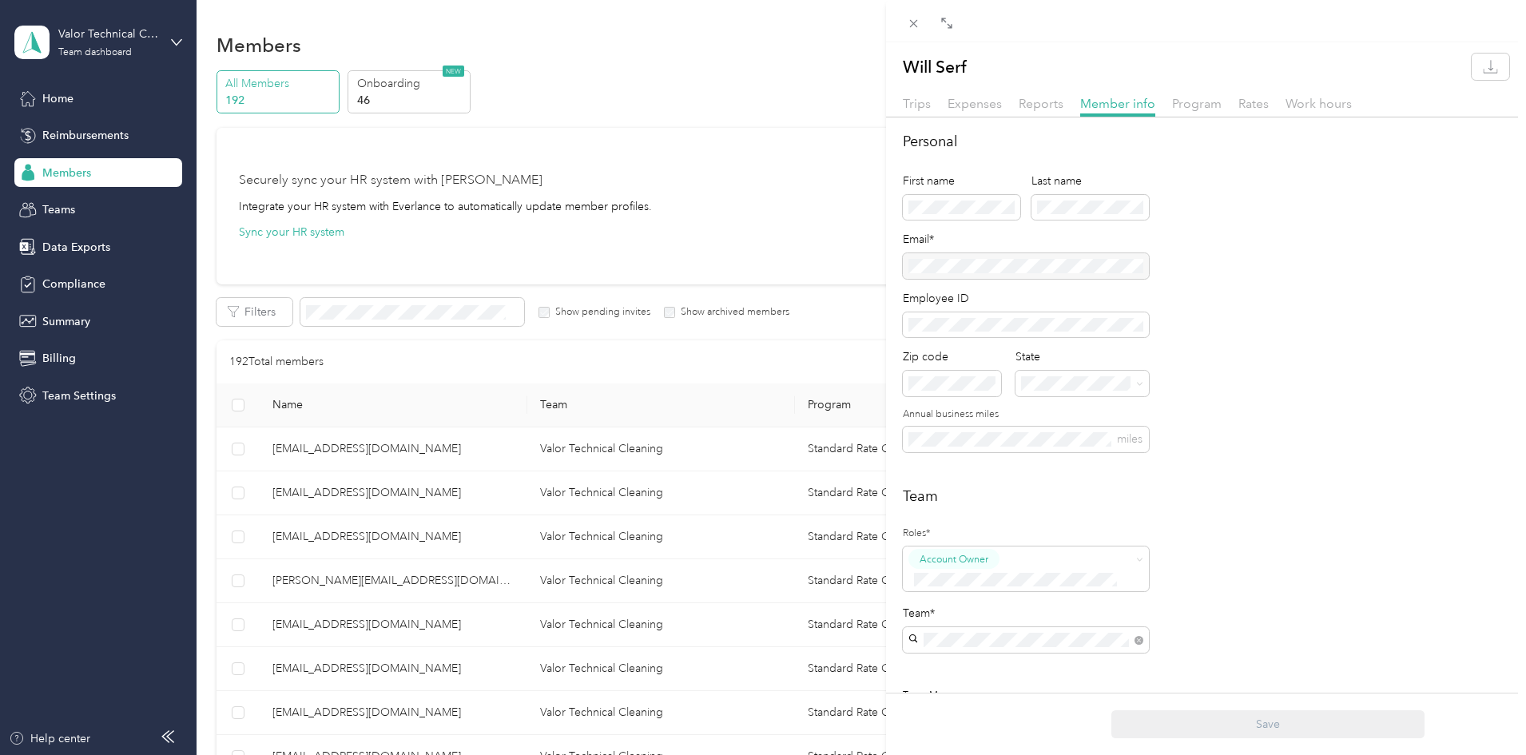
click at [98, 394] on div "Will Serf Trips Expenses Reports Member info Program Rates Work hours Personal …" at bounding box center [763, 377] width 1526 height 755
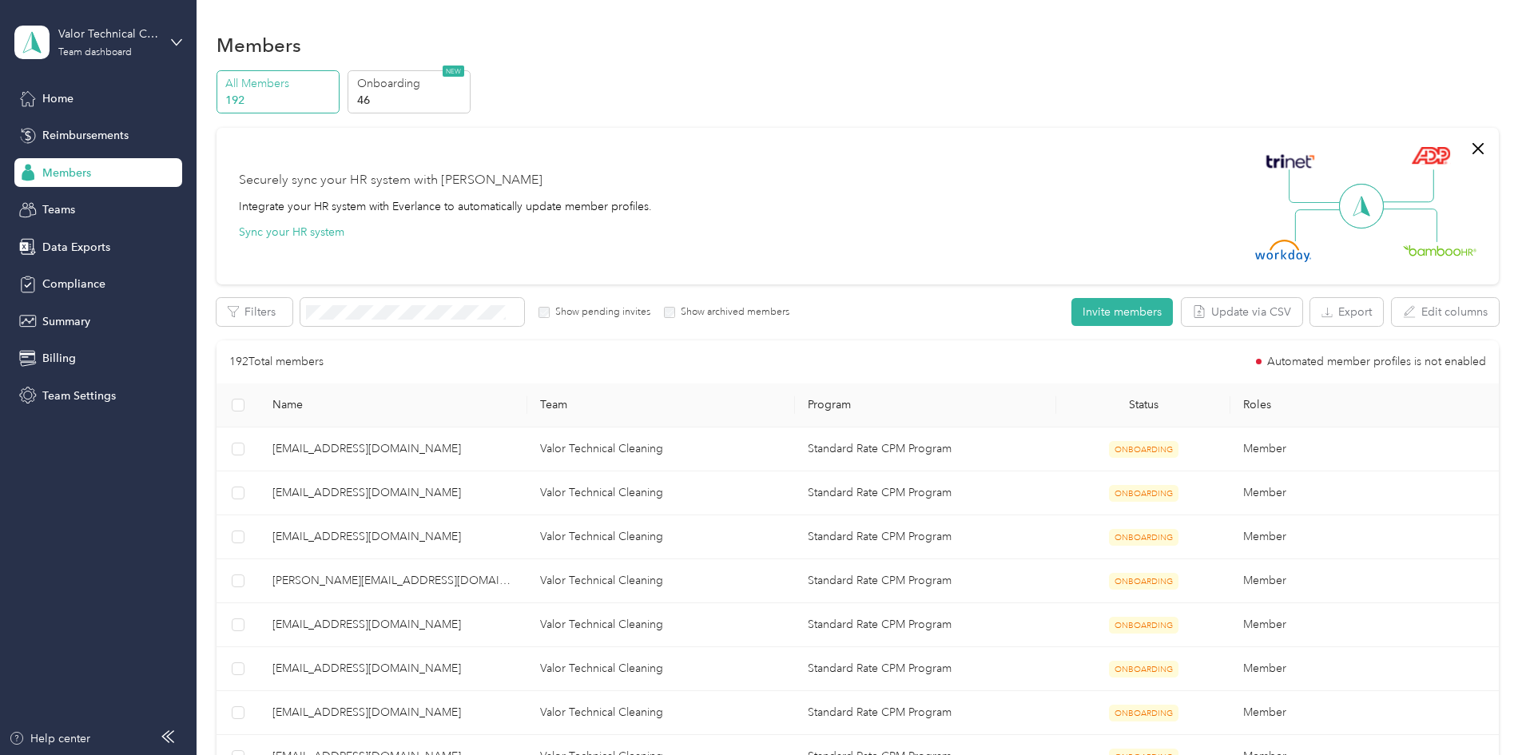
click at [96, 393] on div at bounding box center [763, 377] width 1526 height 755
click at [1469, 150] on icon "button" at bounding box center [1478, 148] width 19 height 19
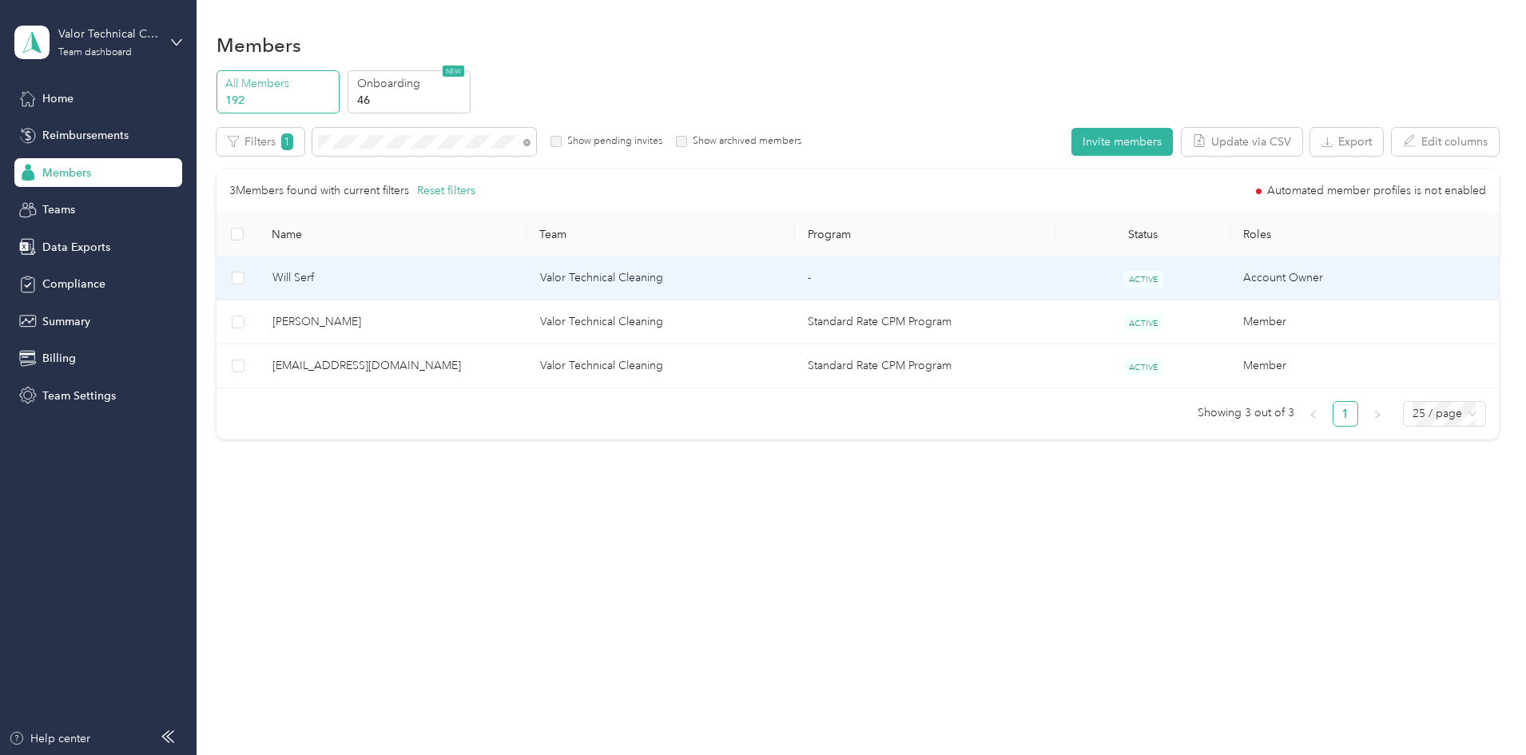
click at [702, 277] on td "Valor Technical Cleaning" at bounding box center [661, 279] width 268 height 44
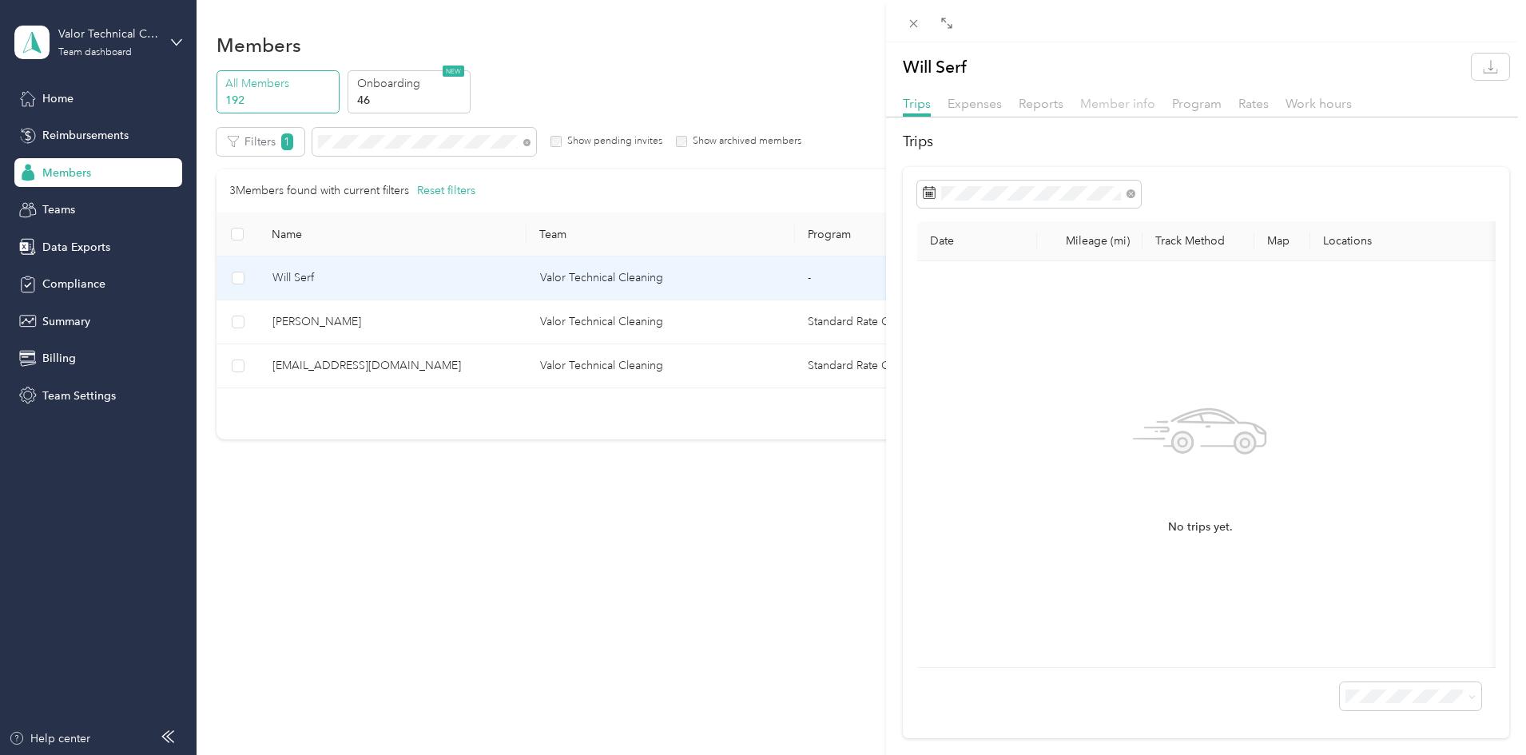
click at [1147, 102] on span "Member info" at bounding box center [1117, 103] width 75 height 15
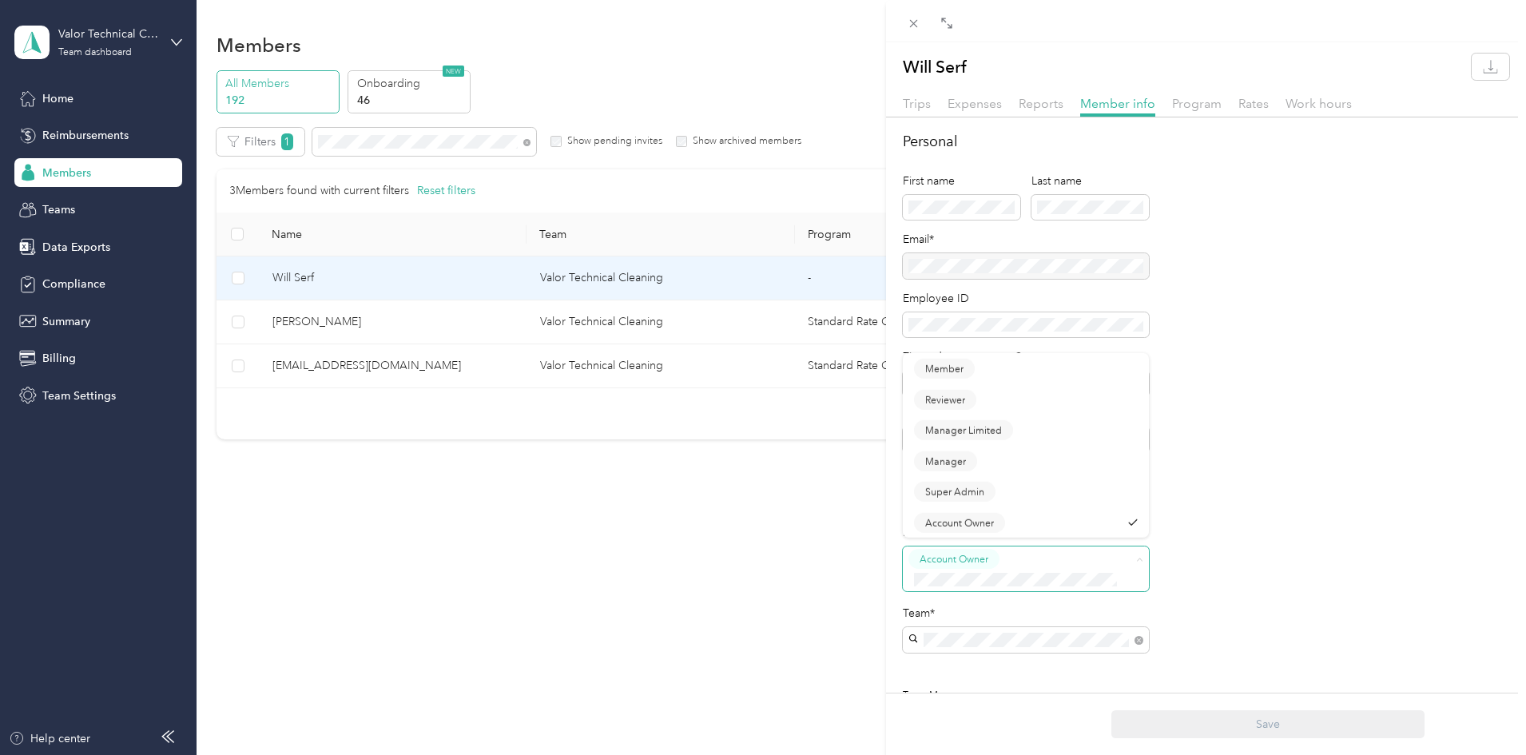
click at [1106, 555] on div "Account Owner" at bounding box center [1016, 568] width 214 height 39
click at [988, 499] on button "Super Admin" at bounding box center [955, 499] width 82 height 20
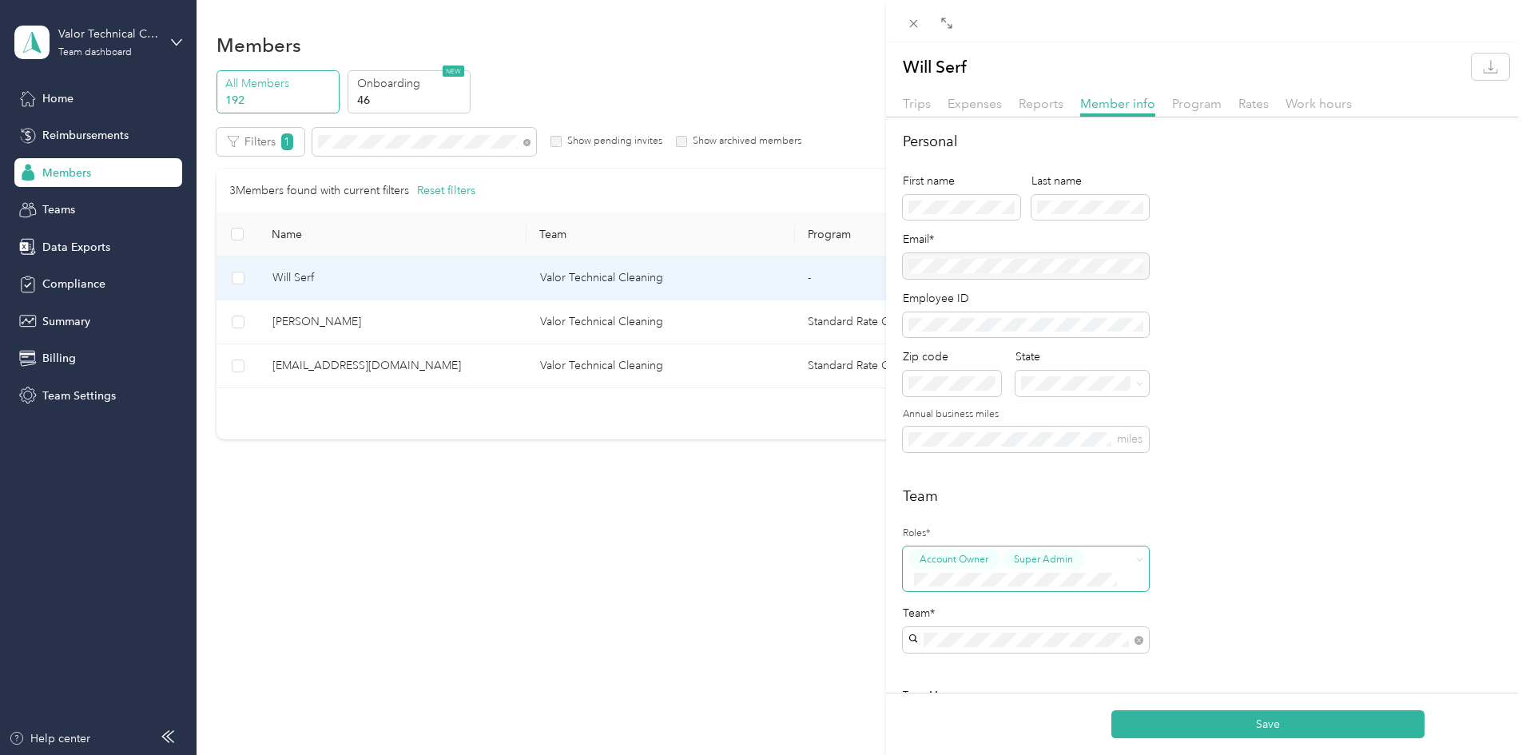
click at [968, 554] on span "Account Owner" at bounding box center [954, 559] width 69 height 14
click at [1017, 519] on li "Account Owner" at bounding box center [1026, 526] width 246 height 31
click at [1258, 710] on button "Save" at bounding box center [1268, 724] width 313 height 28
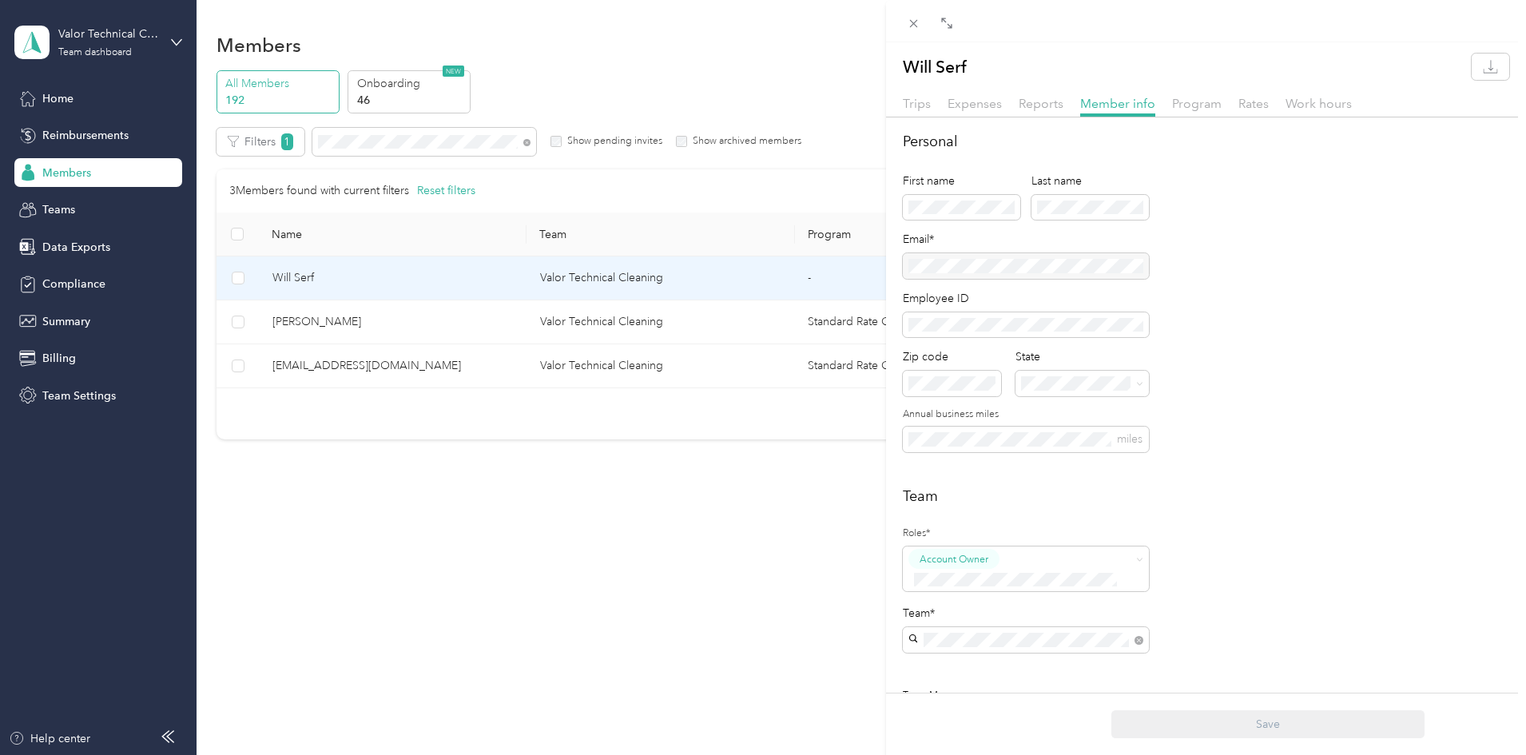
click at [54, 205] on div "Will Serf Trips Expenses Reports Member info Program Rates Work hours Personal …" at bounding box center [763, 377] width 1526 height 755
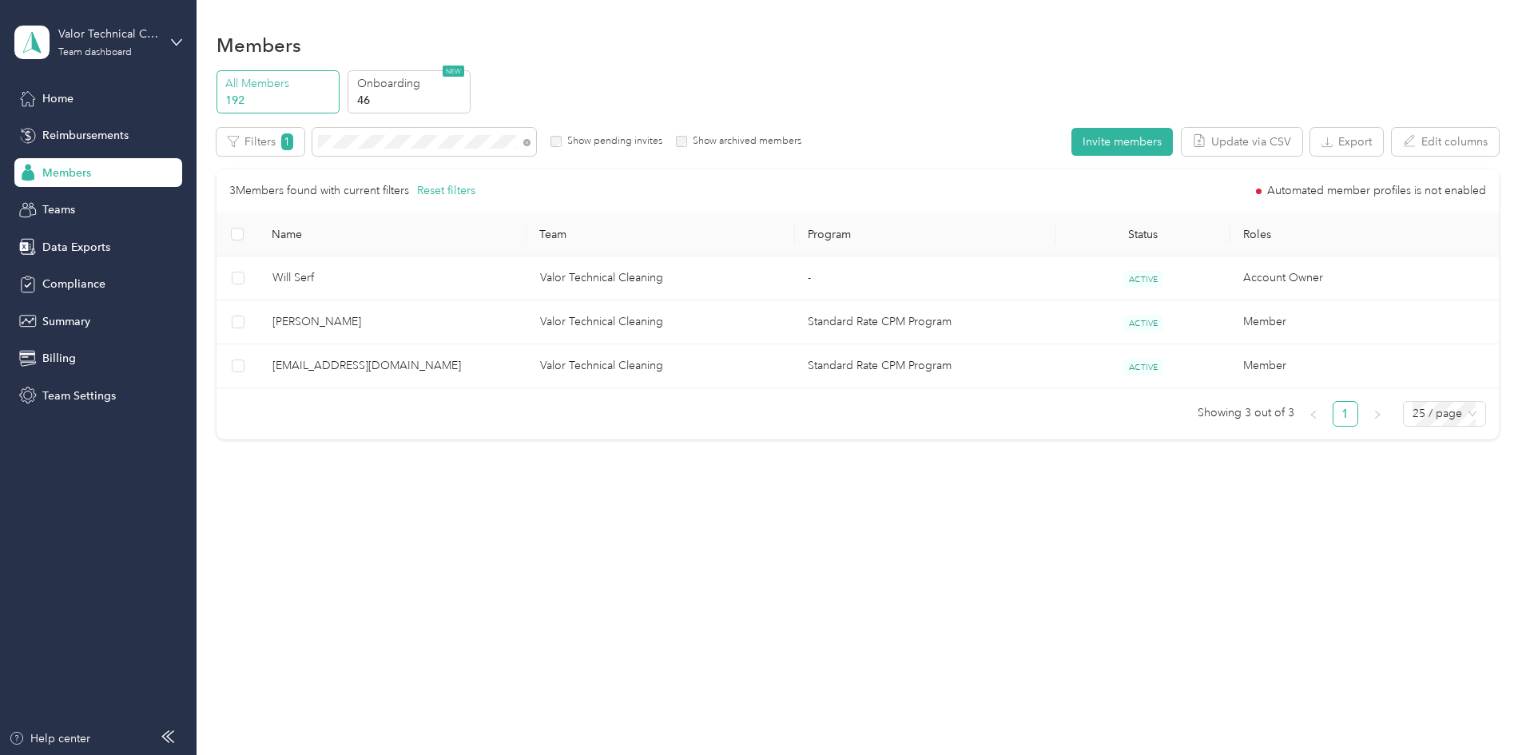
click at [54, 209] on div at bounding box center [763, 377] width 1526 height 755
click at [54, 209] on span "Teams" at bounding box center [58, 209] width 33 height 17
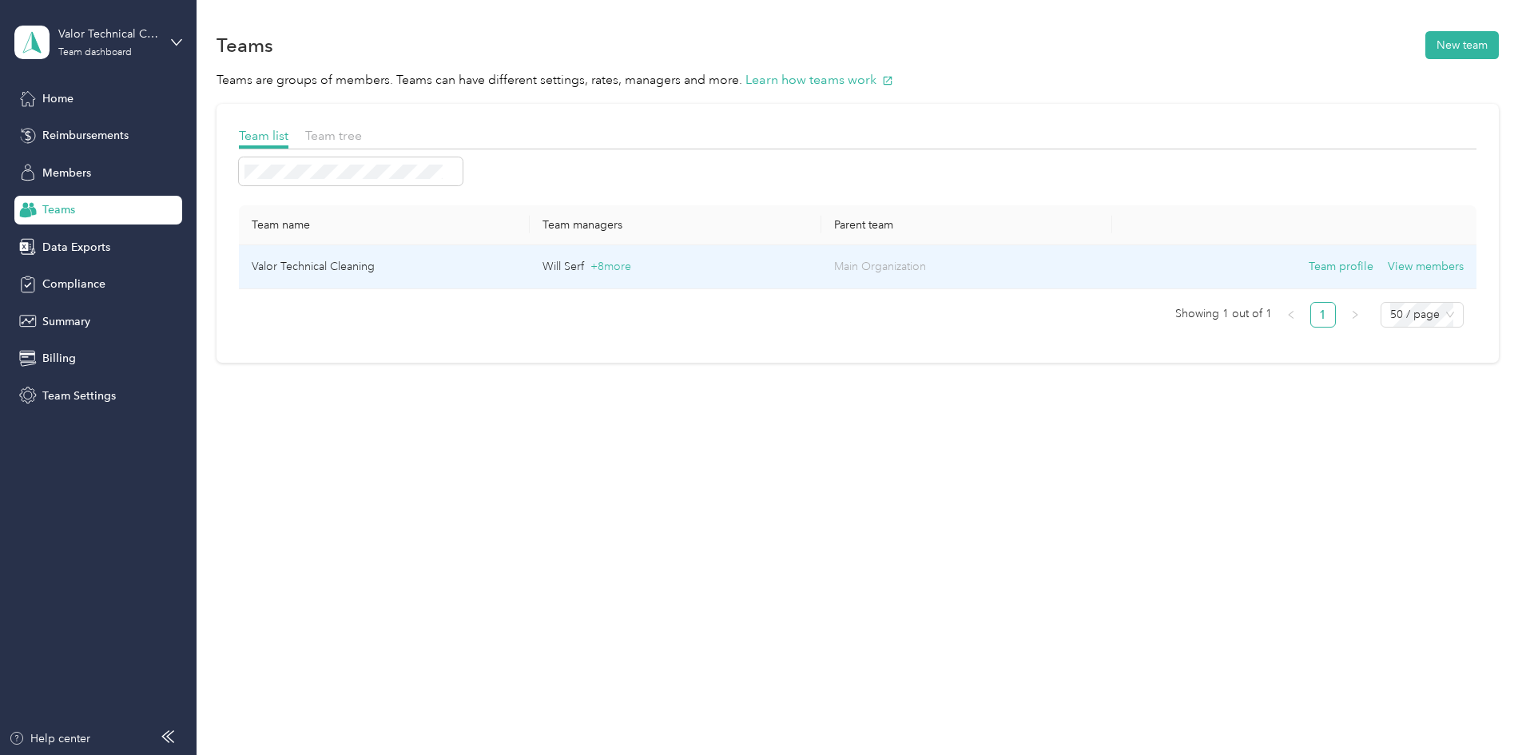
click at [676, 255] on td "Will Serf + 8 more" at bounding box center [675, 267] width 291 height 44
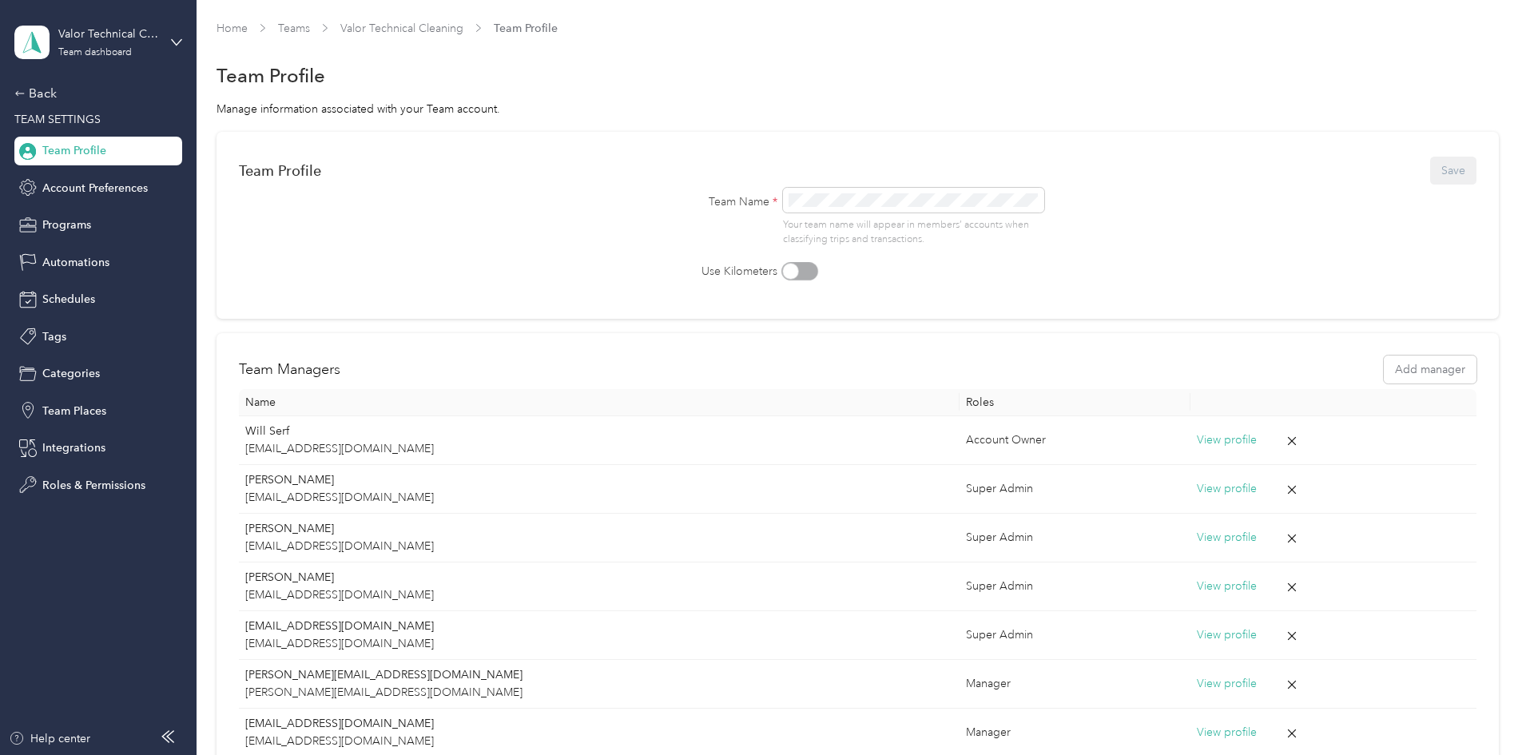
click at [678, 270] on label "Use Kilometers" at bounding box center [706, 271] width 144 height 17
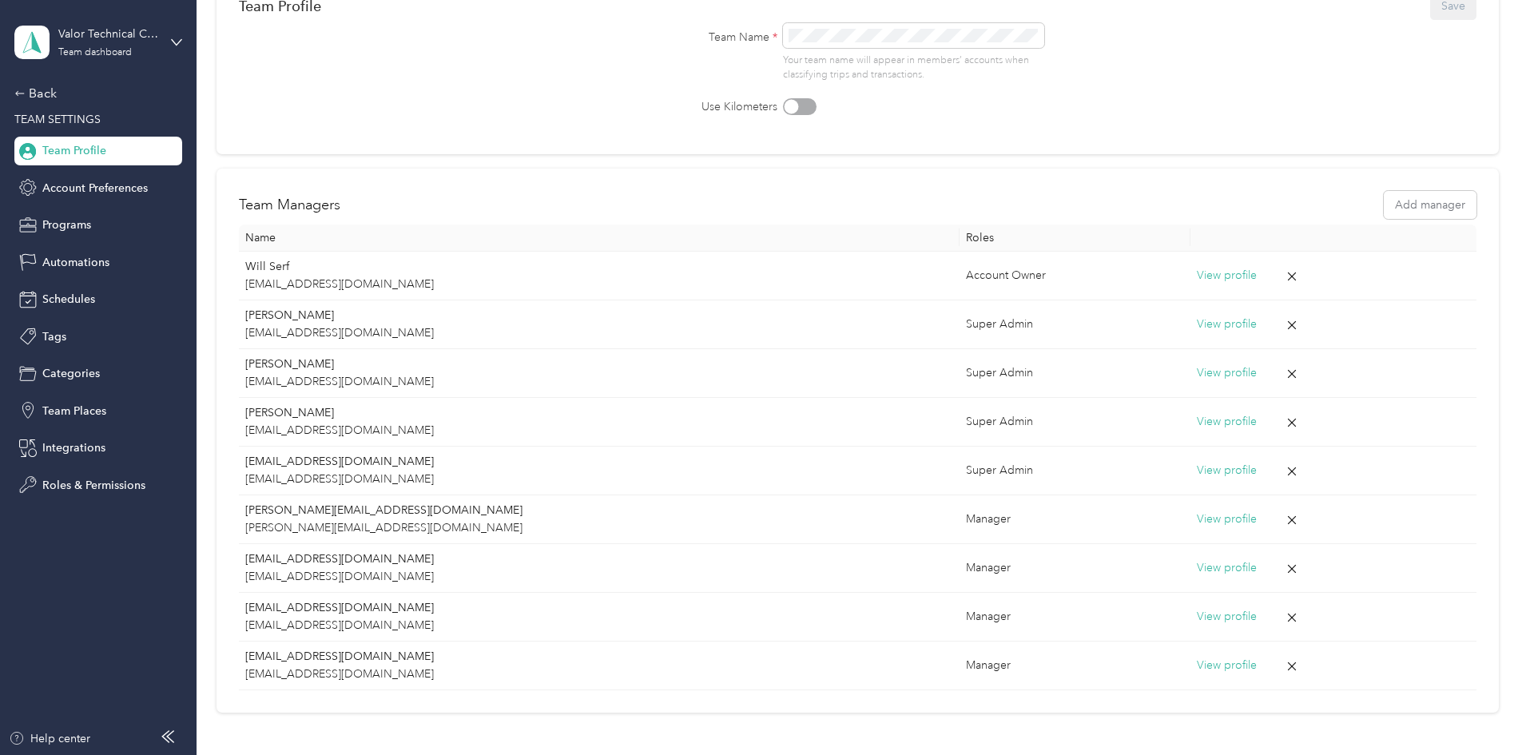
scroll to position [266, 0]
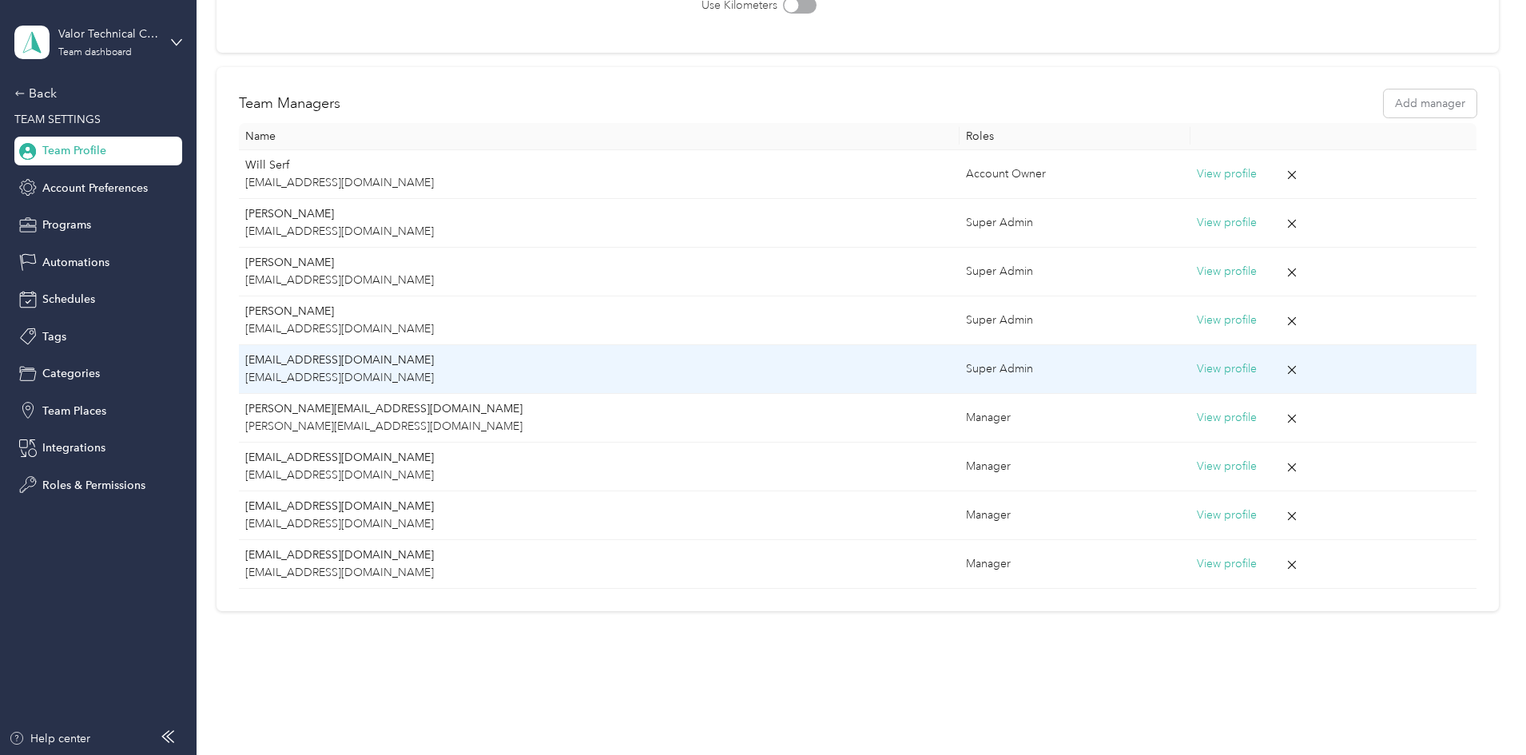
click at [1197, 372] on button "View profile" at bounding box center [1227, 369] width 60 height 18
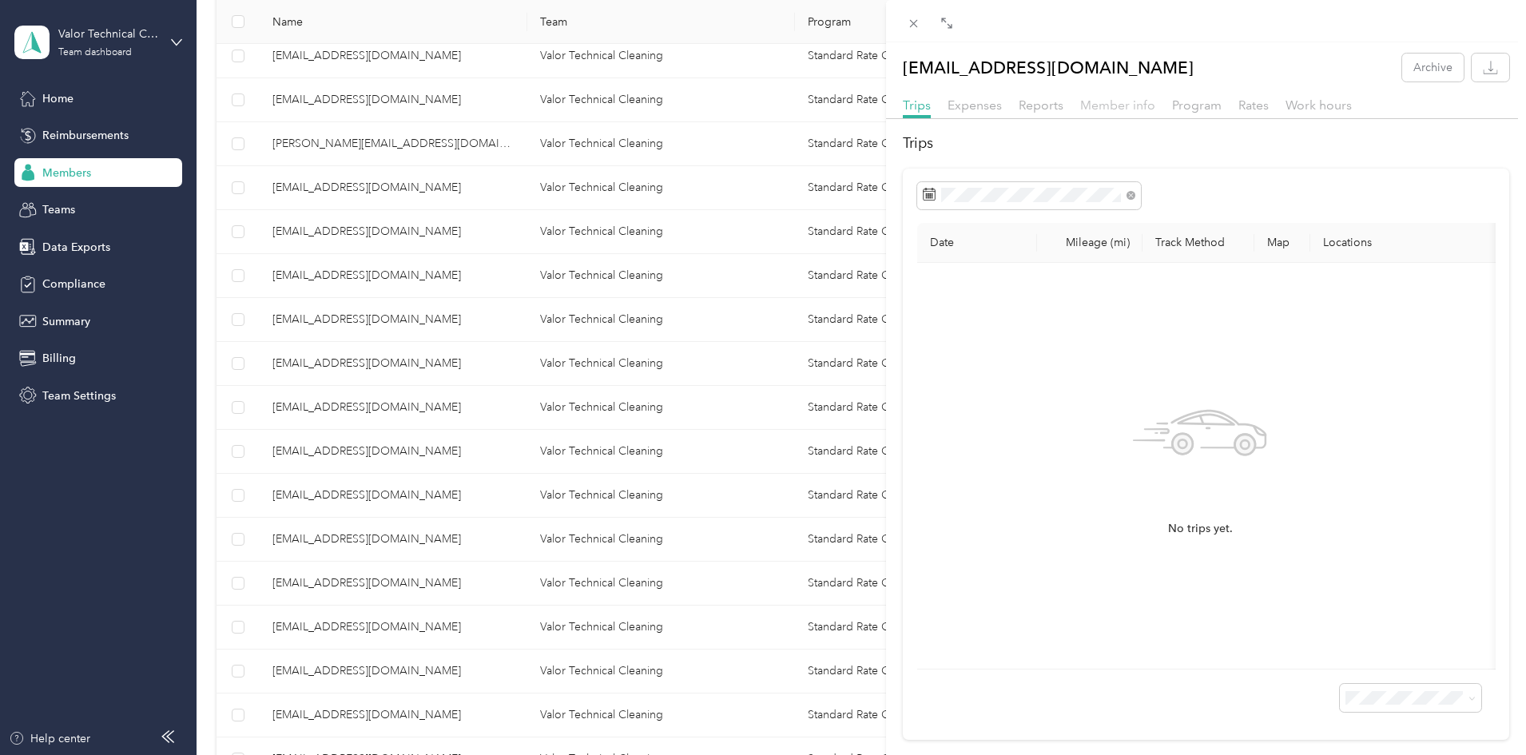
click at [1130, 106] on span "Member info" at bounding box center [1117, 104] width 75 height 15
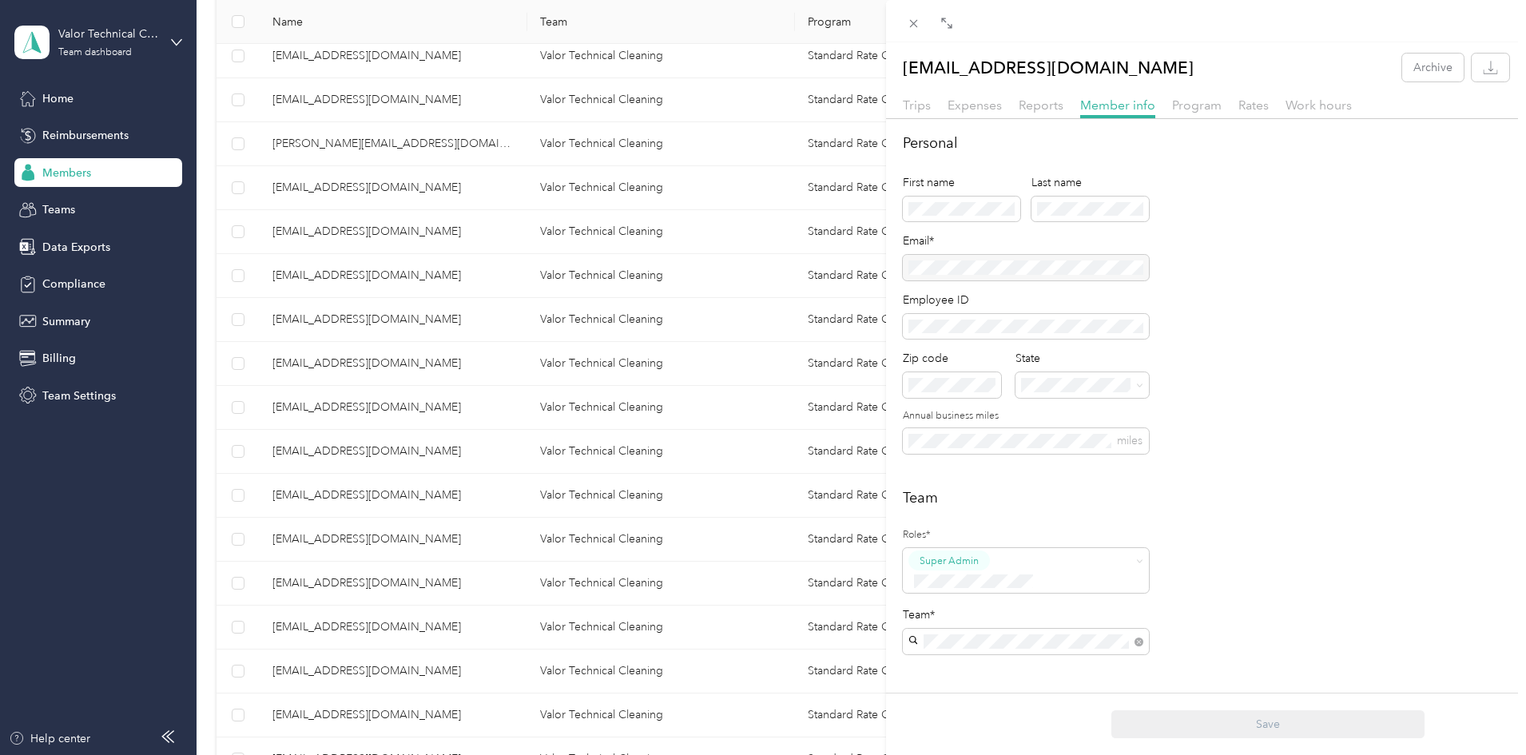
click at [69, 206] on div "dlynch@valortechnicalcleaning.com Archive Trips Expenses Reports Member info Pr…" at bounding box center [763, 377] width 1526 height 755
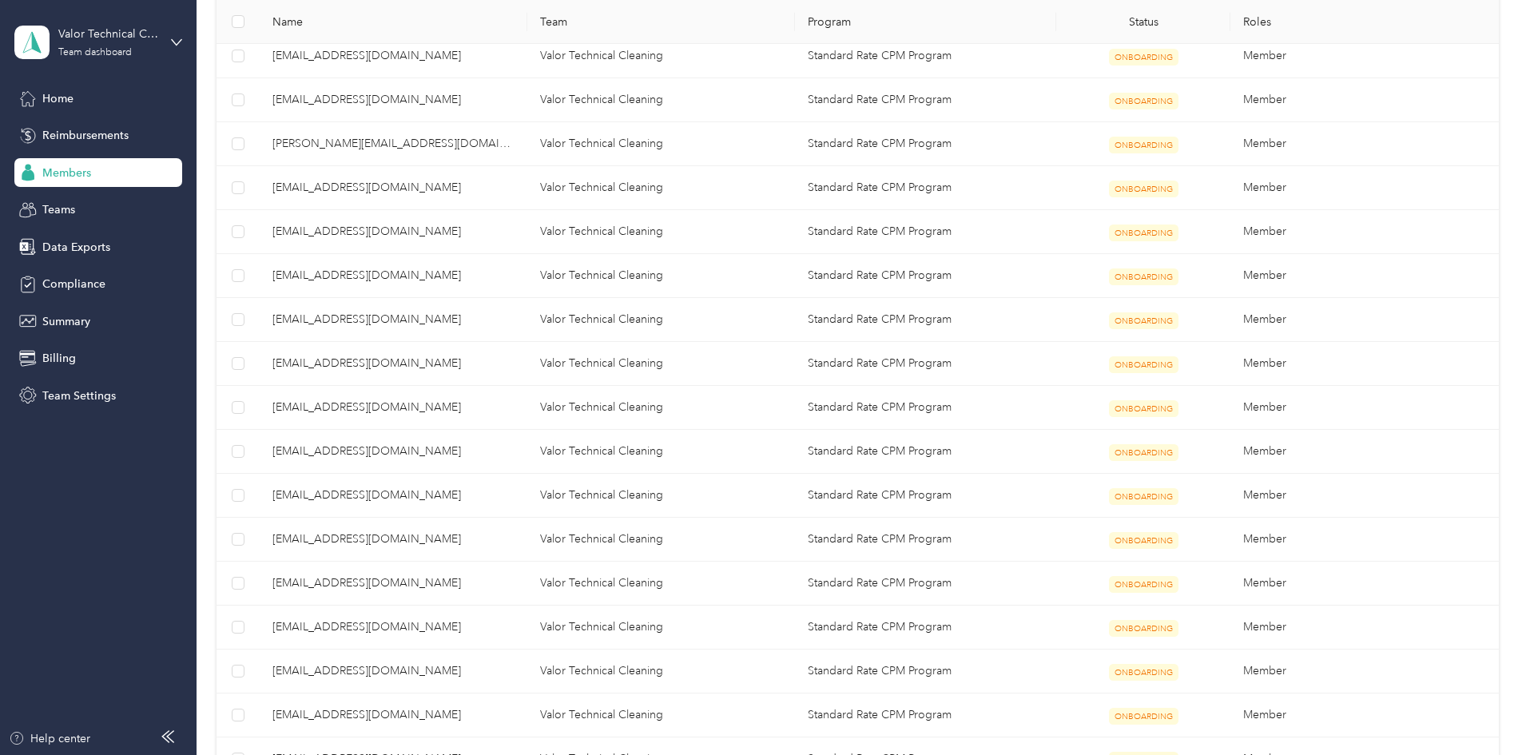
click at [53, 202] on div at bounding box center [763, 377] width 1526 height 755
click at [54, 209] on span "Teams" at bounding box center [58, 209] width 33 height 17
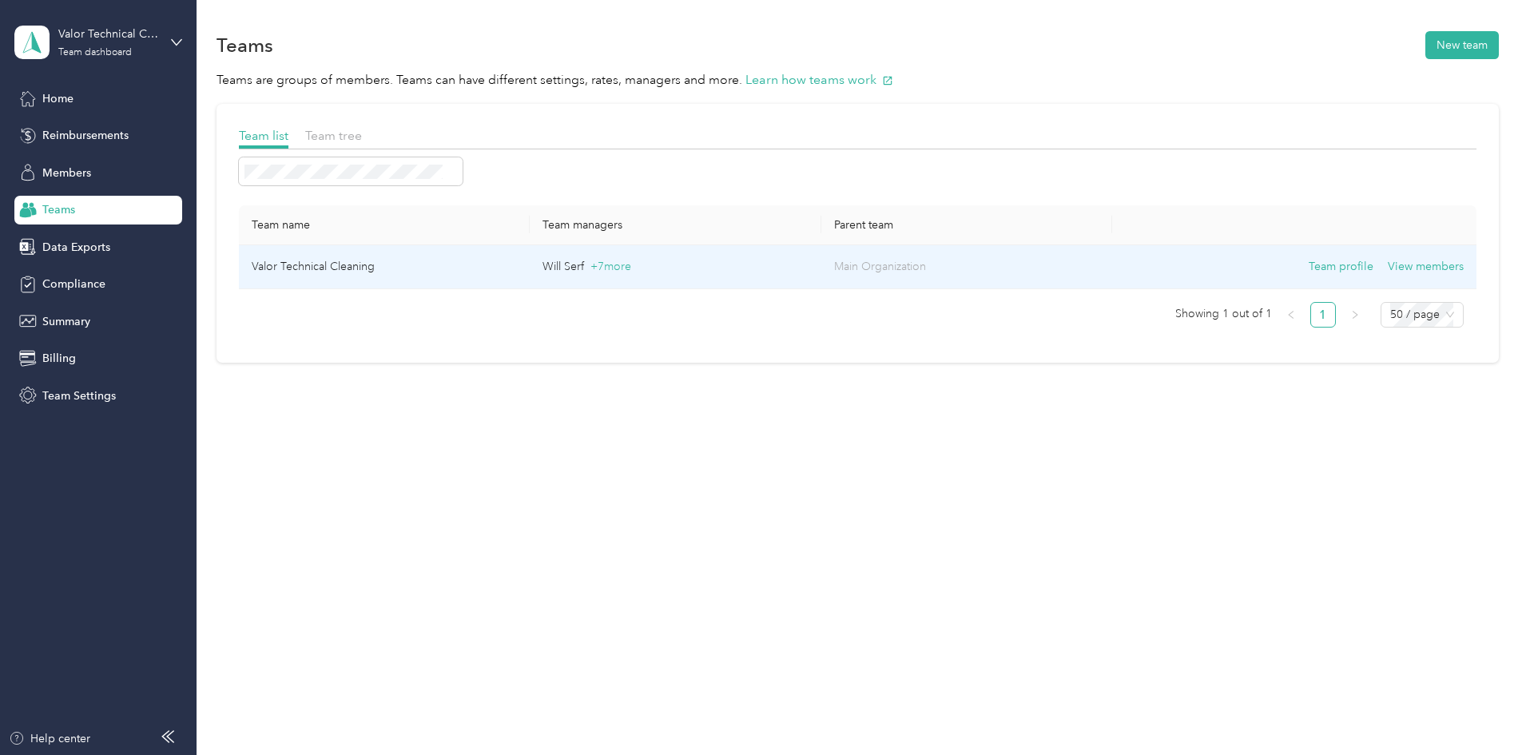
click at [672, 257] on td "Will Serf + 7 more" at bounding box center [675, 267] width 291 height 44
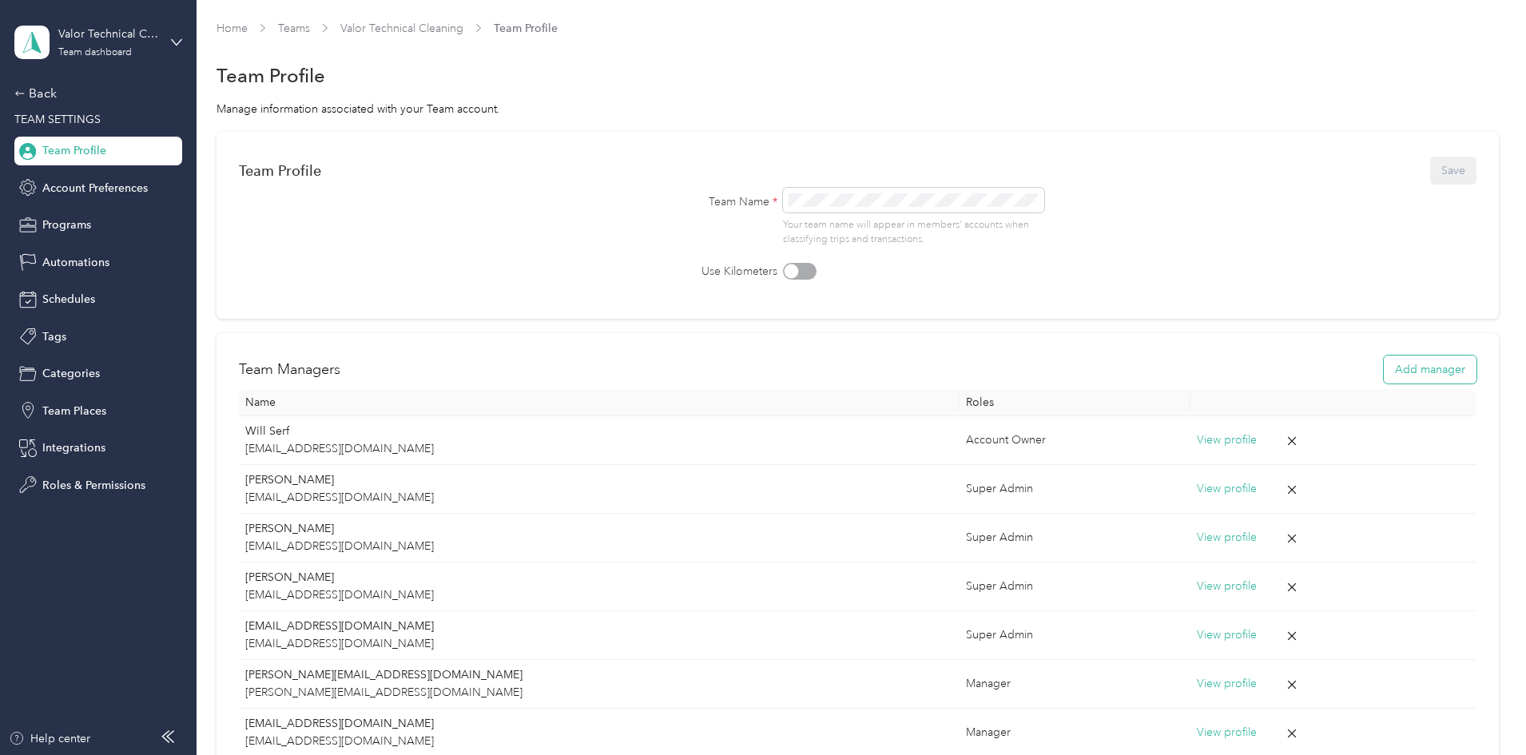
drag, startPoint x: 1278, startPoint y: 349, endPoint x: 1298, endPoint y: 370, distance: 28.8
click at [1279, 352] on div "Team Managers Add manager Name Roles Will Serf wserf@valortechnicalcleaning.com…" at bounding box center [858, 580] width 1283 height 495
click at [1384, 370] on button "Add manager" at bounding box center [1430, 370] width 93 height 28
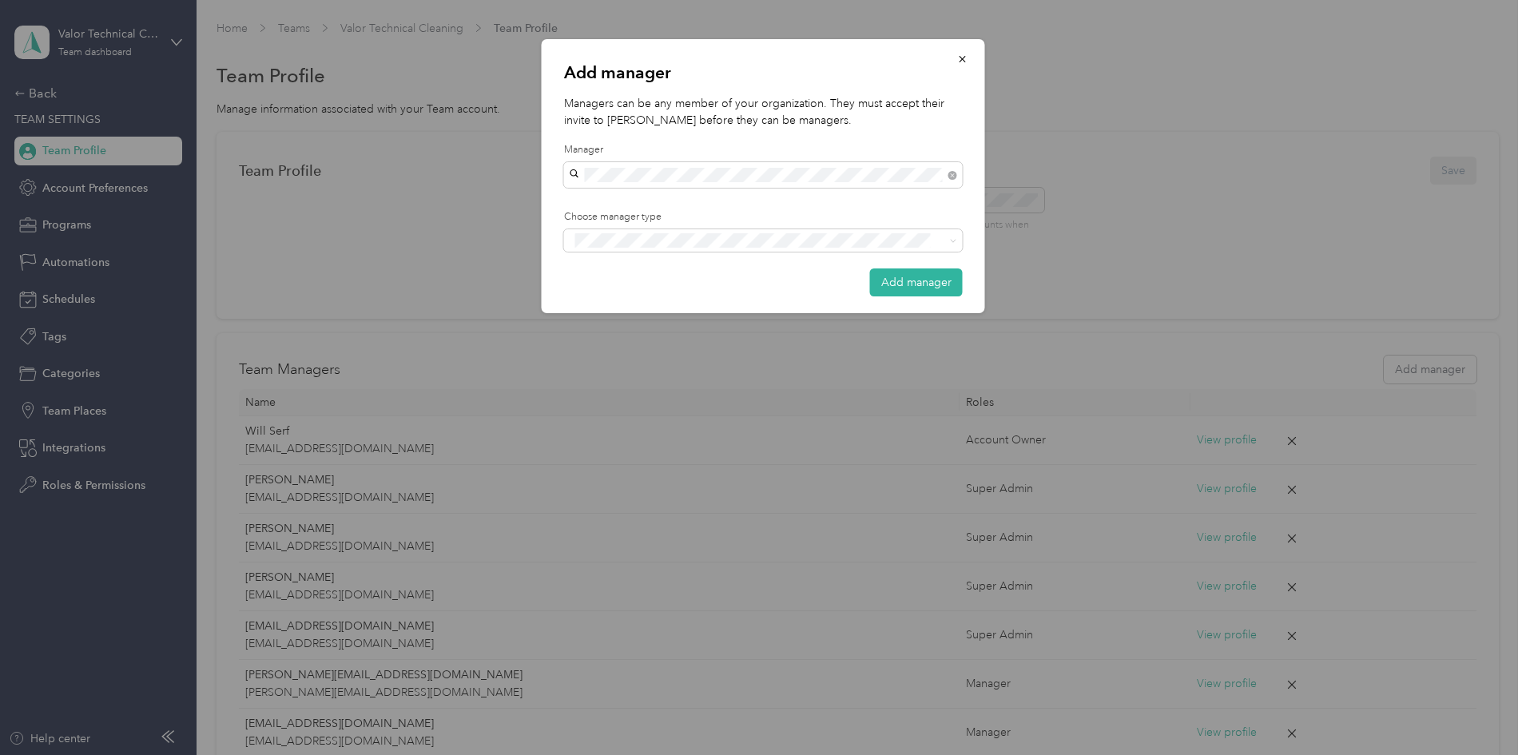
click at [651, 254] on div "[PERSON_NAME]" at bounding box center [763, 254] width 376 height 17
click at [624, 304] on li "Manager" at bounding box center [763, 295] width 399 height 31
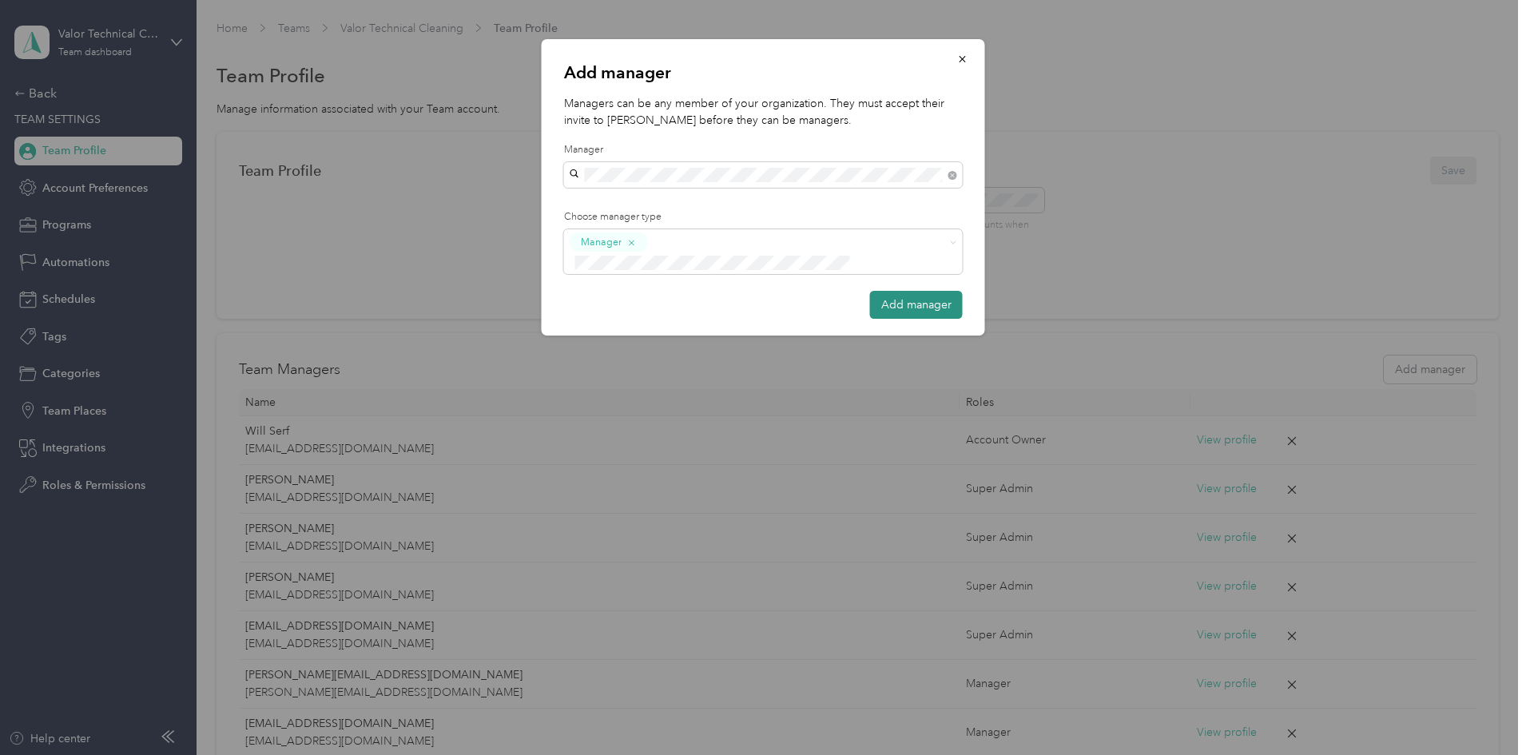
click at [925, 292] on button "Add manager" at bounding box center [916, 305] width 93 height 28
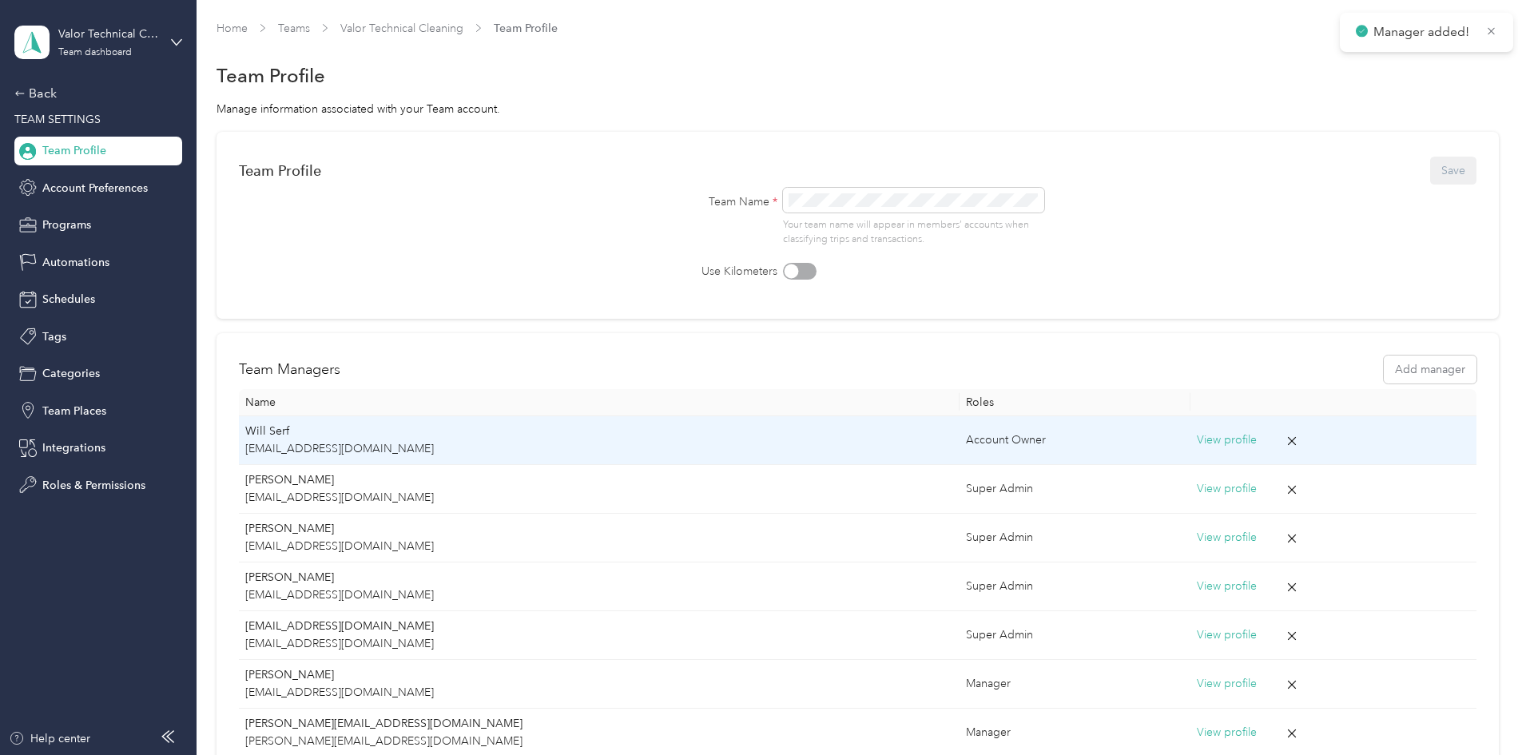
scroll to position [266, 0]
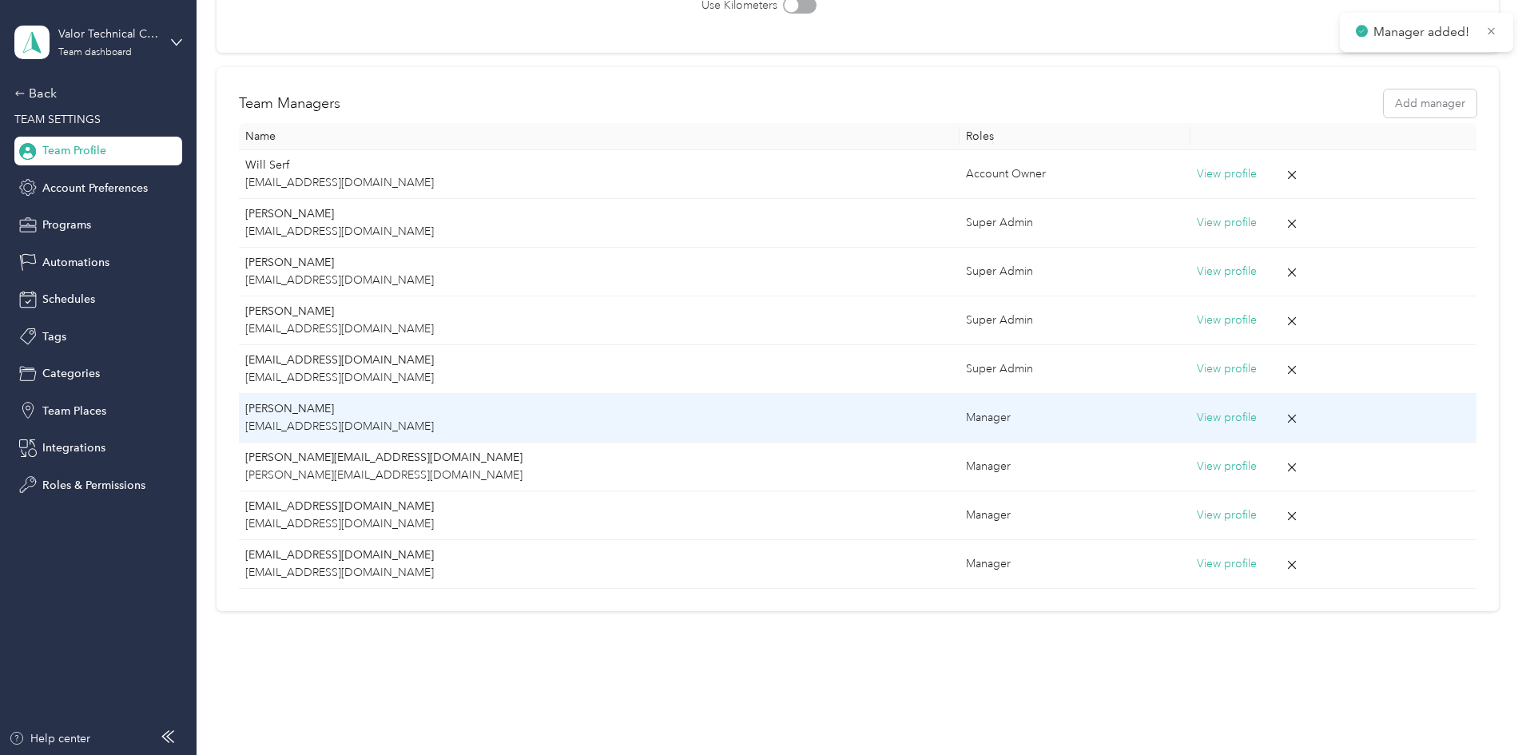
click at [1197, 416] on button "View profile" at bounding box center [1227, 418] width 60 height 18
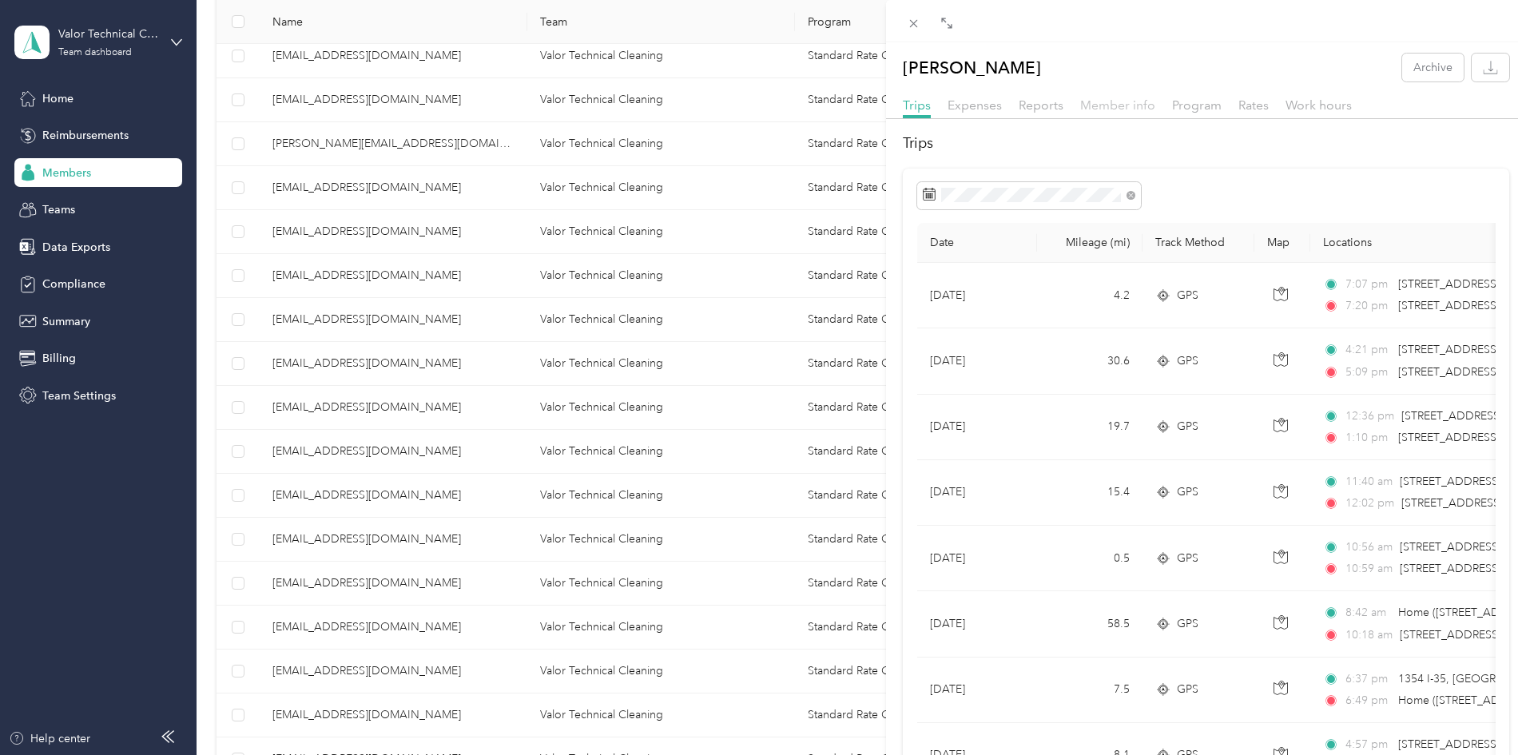
click at [1122, 103] on span "Member info" at bounding box center [1117, 104] width 75 height 15
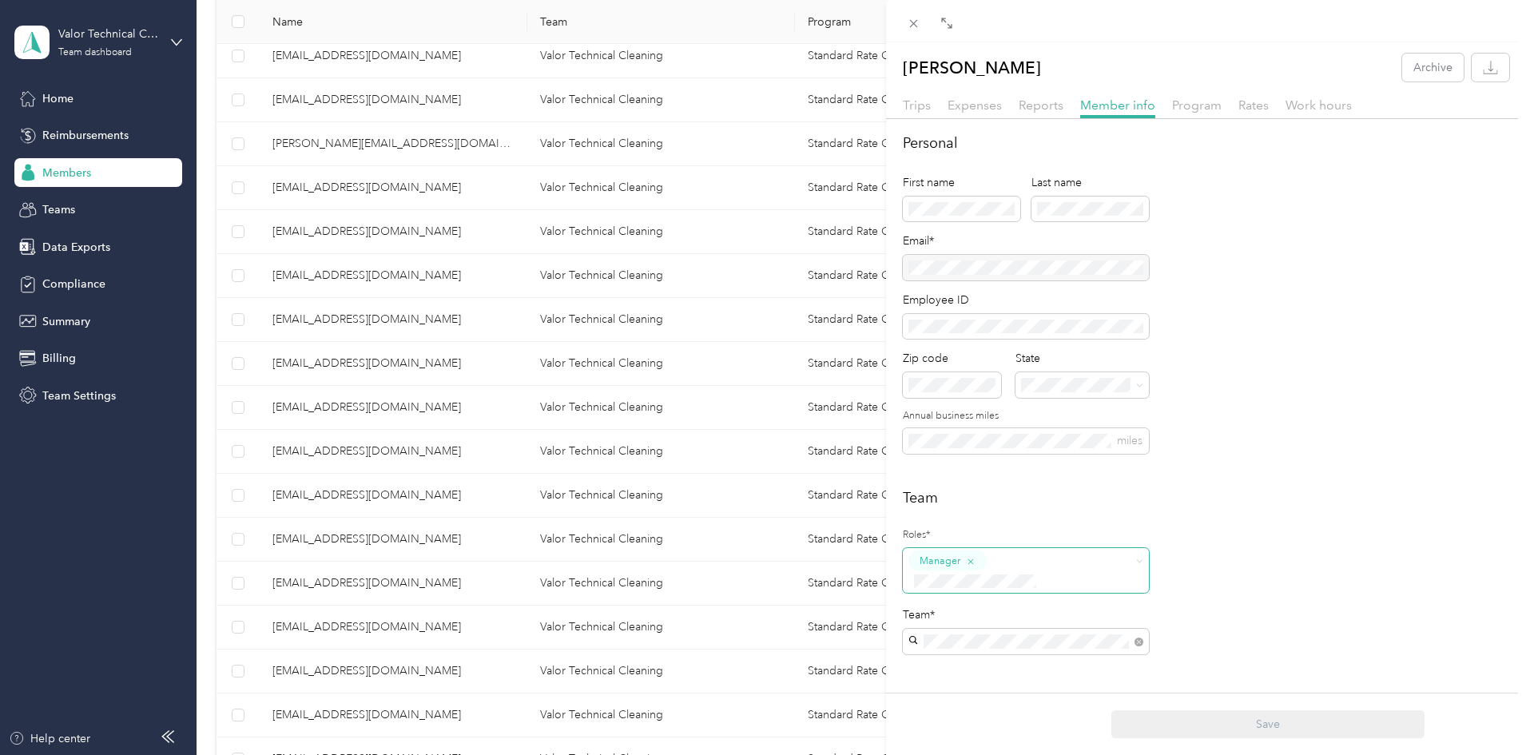
click at [1061, 573] on span at bounding box center [1016, 581] width 214 height 17
click at [982, 502] on button "Super Admin" at bounding box center [955, 496] width 82 height 20
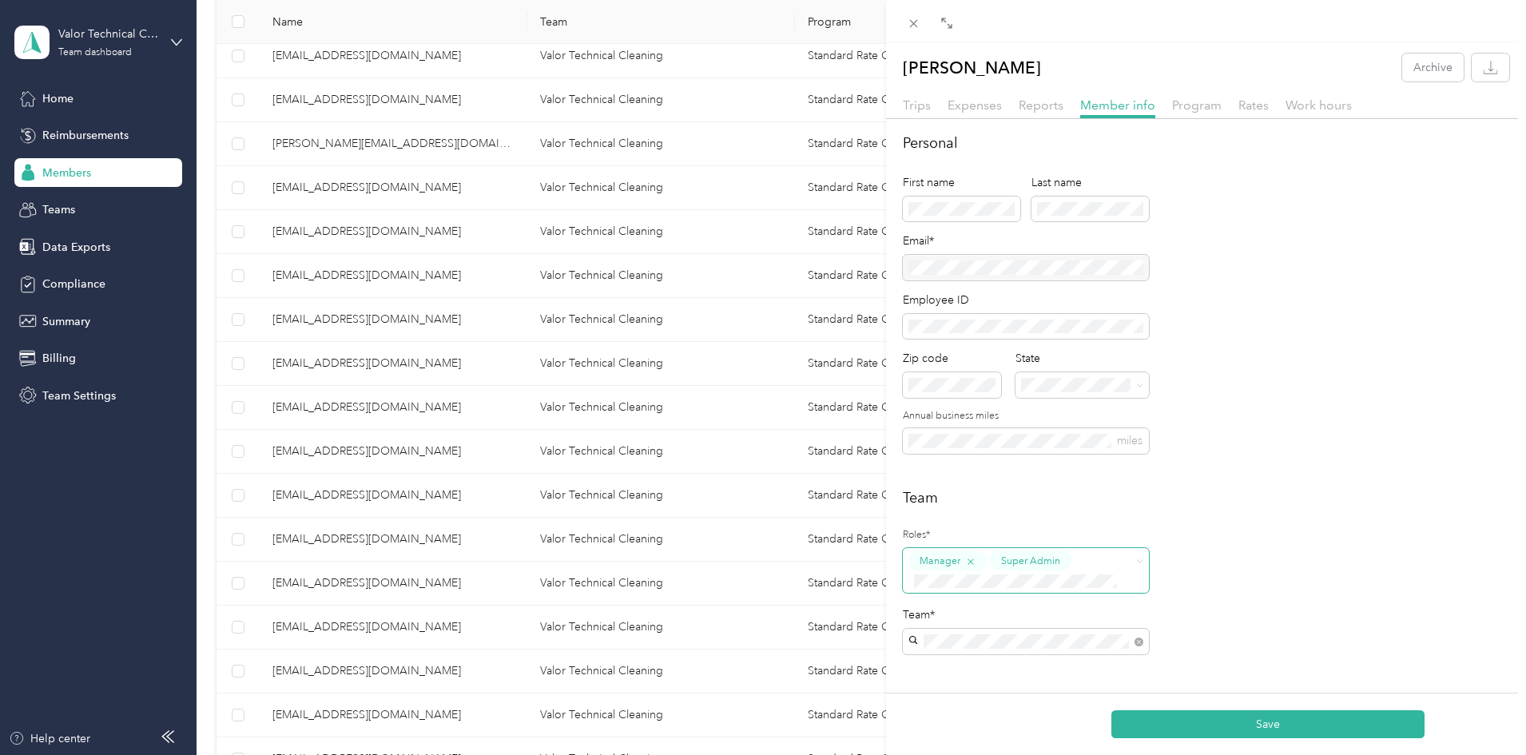
click at [967, 560] on icon "button" at bounding box center [970, 561] width 10 height 10
click at [1282, 741] on div "Save" at bounding box center [1267, 724] width 763 height 62
click at [1282, 728] on button "Save" at bounding box center [1268, 724] width 313 height 28
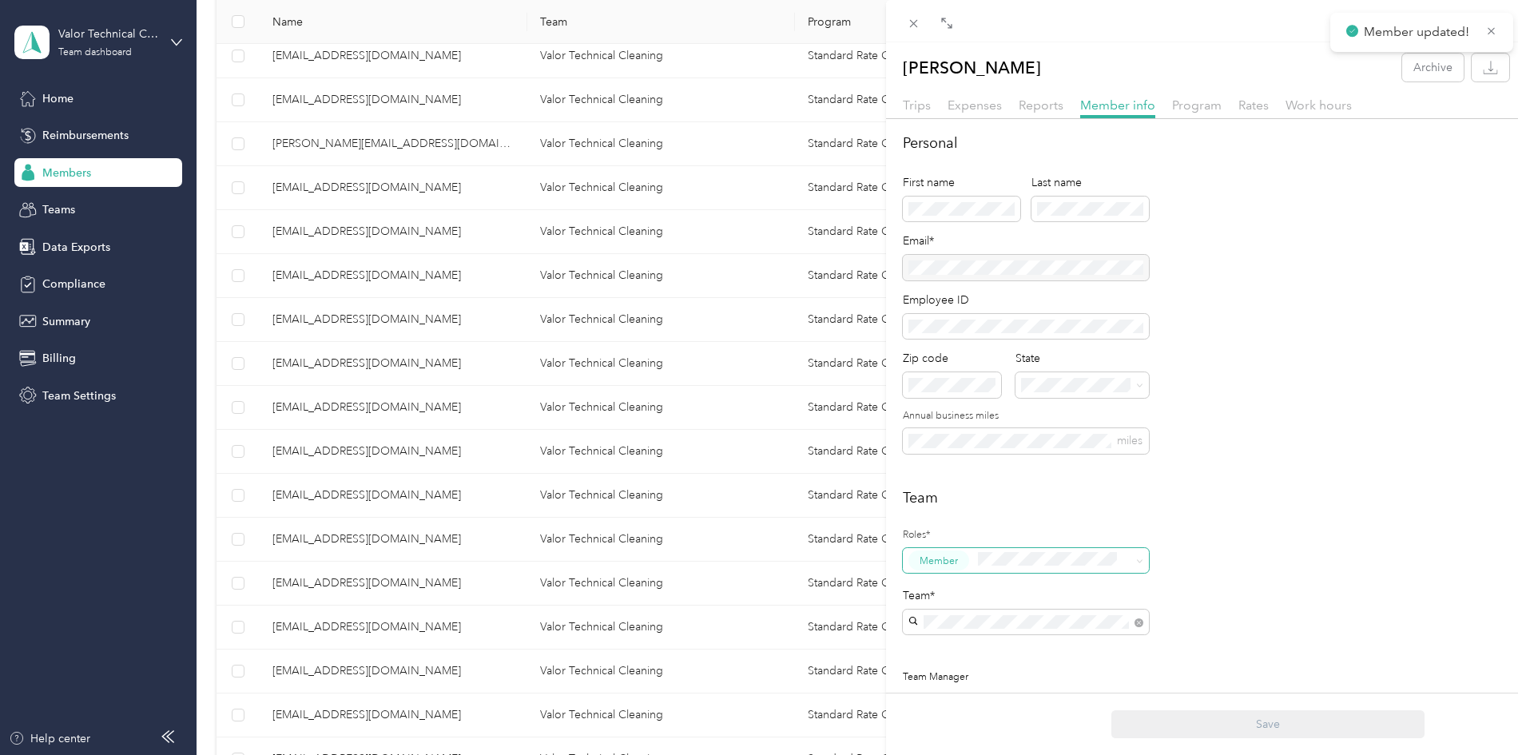
click at [1124, 551] on span "Member" at bounding box center [1026, 561] width 246 height 26
click at [961, 470] on span "Manager" at bounding box center [945, 469] width 41 height 14
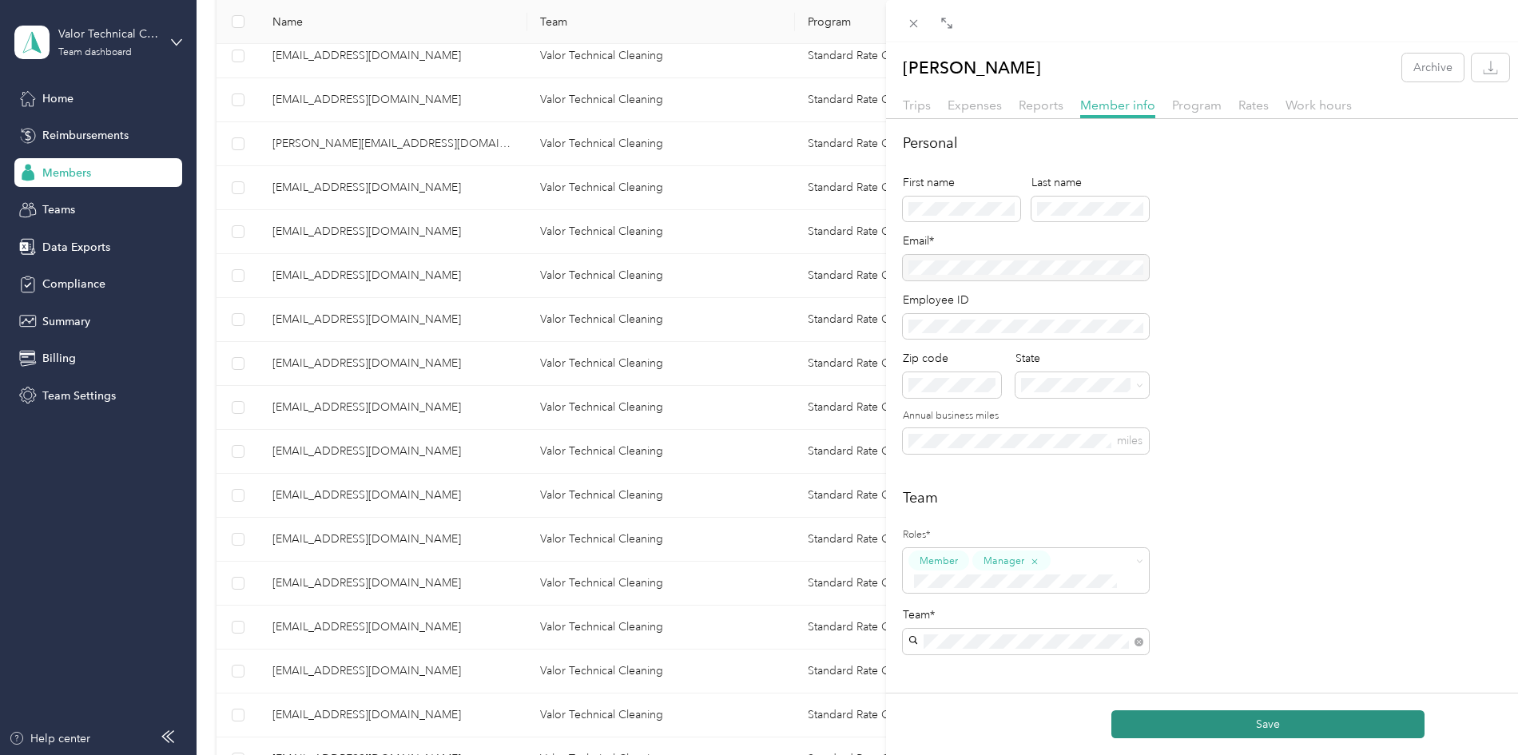
click at [1243, 719] on button "Save" at bounding box center [1268, 724] width 313 height 28
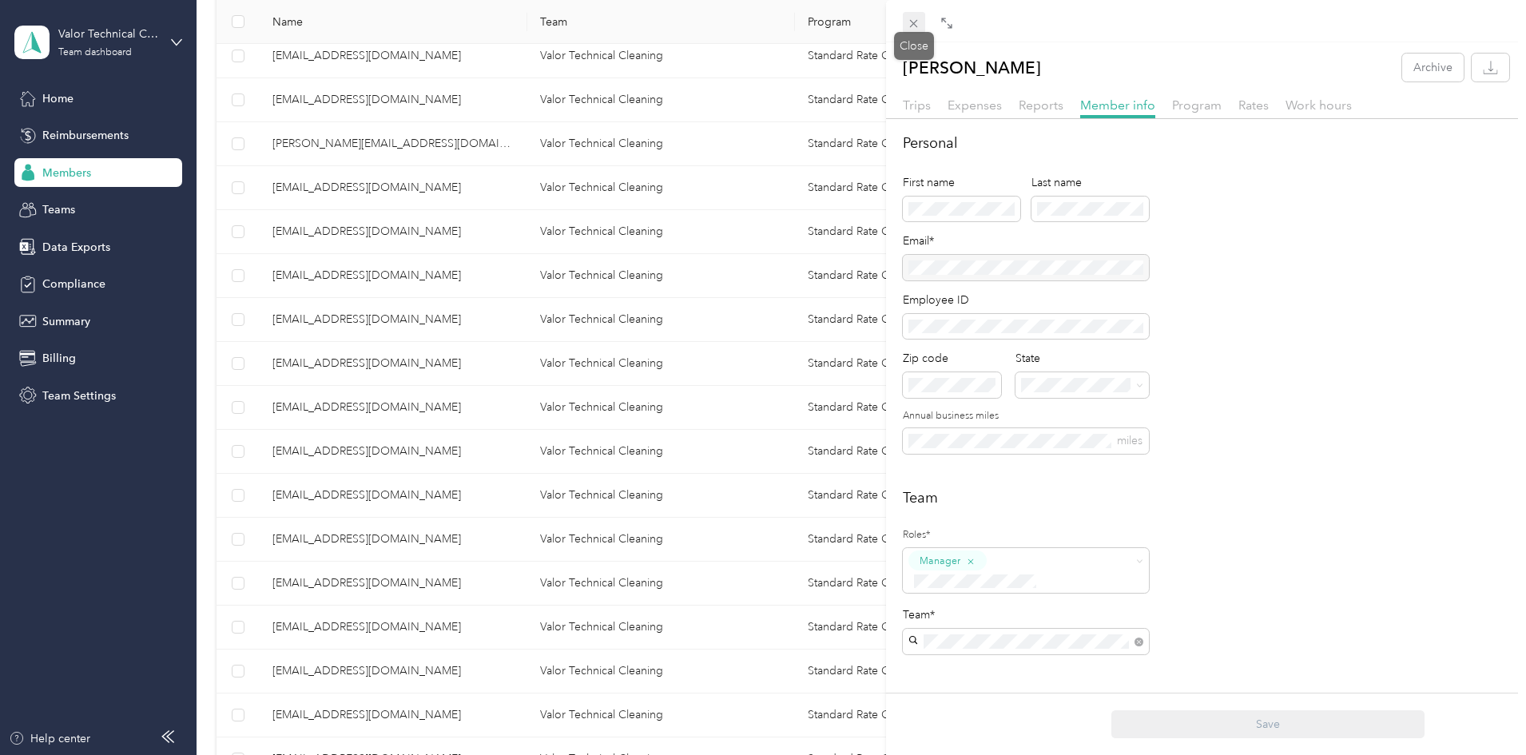
click at [909, 20] on icon at bounding box center [914, 24] width 14 height 14
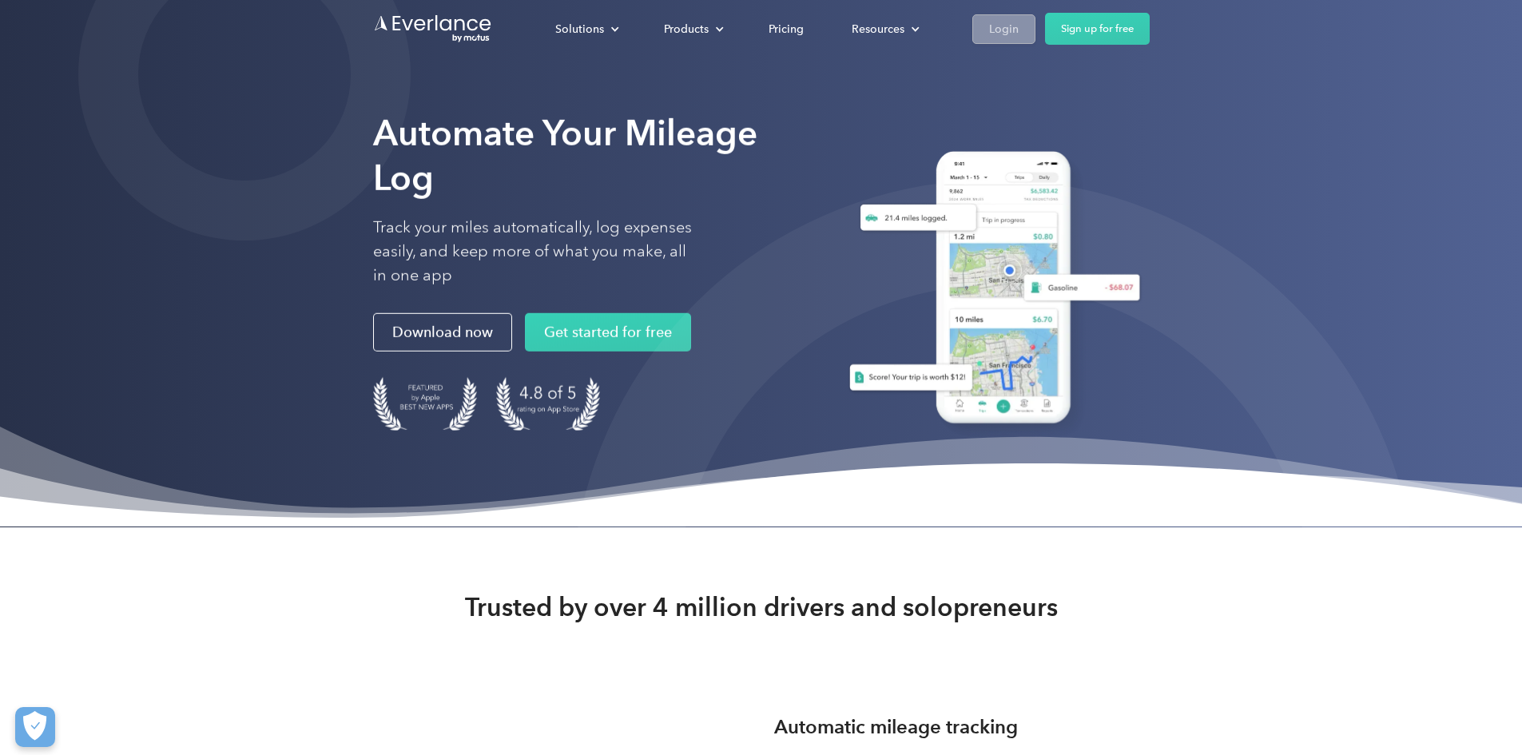
click at [753, 37] on div "Login" at bounding box center [1004, 29] width 30 height 20
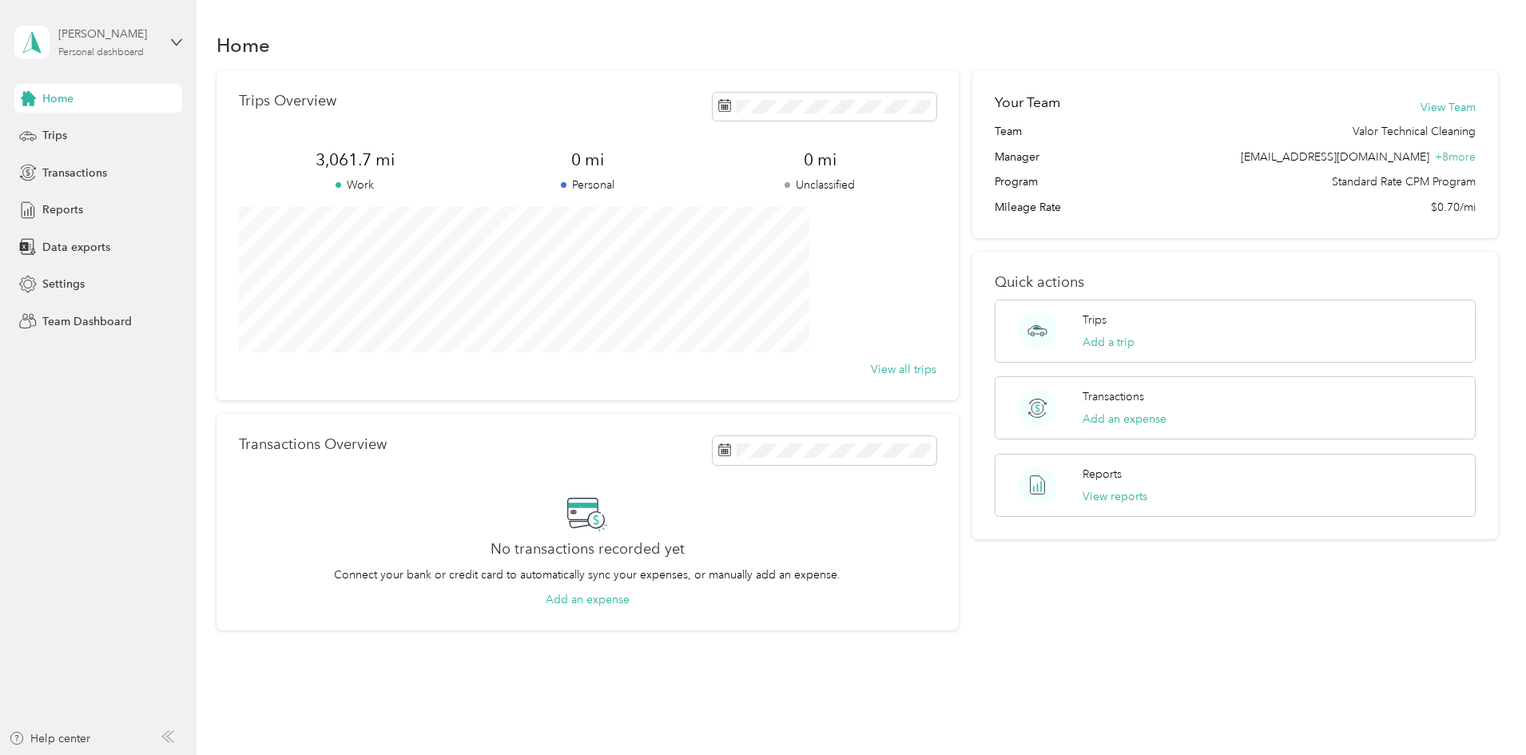
click at [128, 42] on div "[PERSON_NAME]" at bounding box center [108, 34] width 100 height 17
click at [94, 134] on div "Team dashboard" at bounding box center [72, 131] width 86 height 17
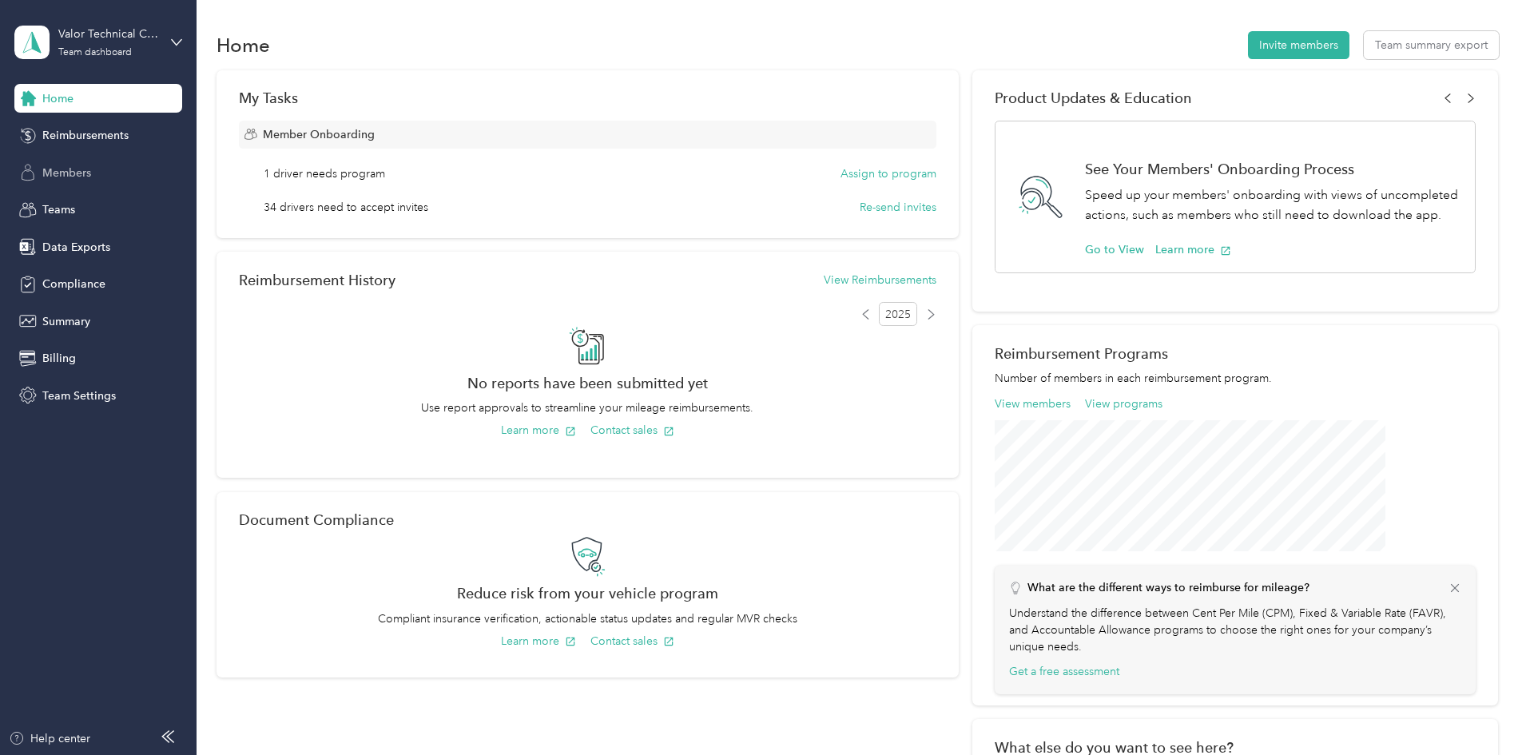
click at [82, 177] on span "Members" at bounding box center [66, 173] width 49 height 17
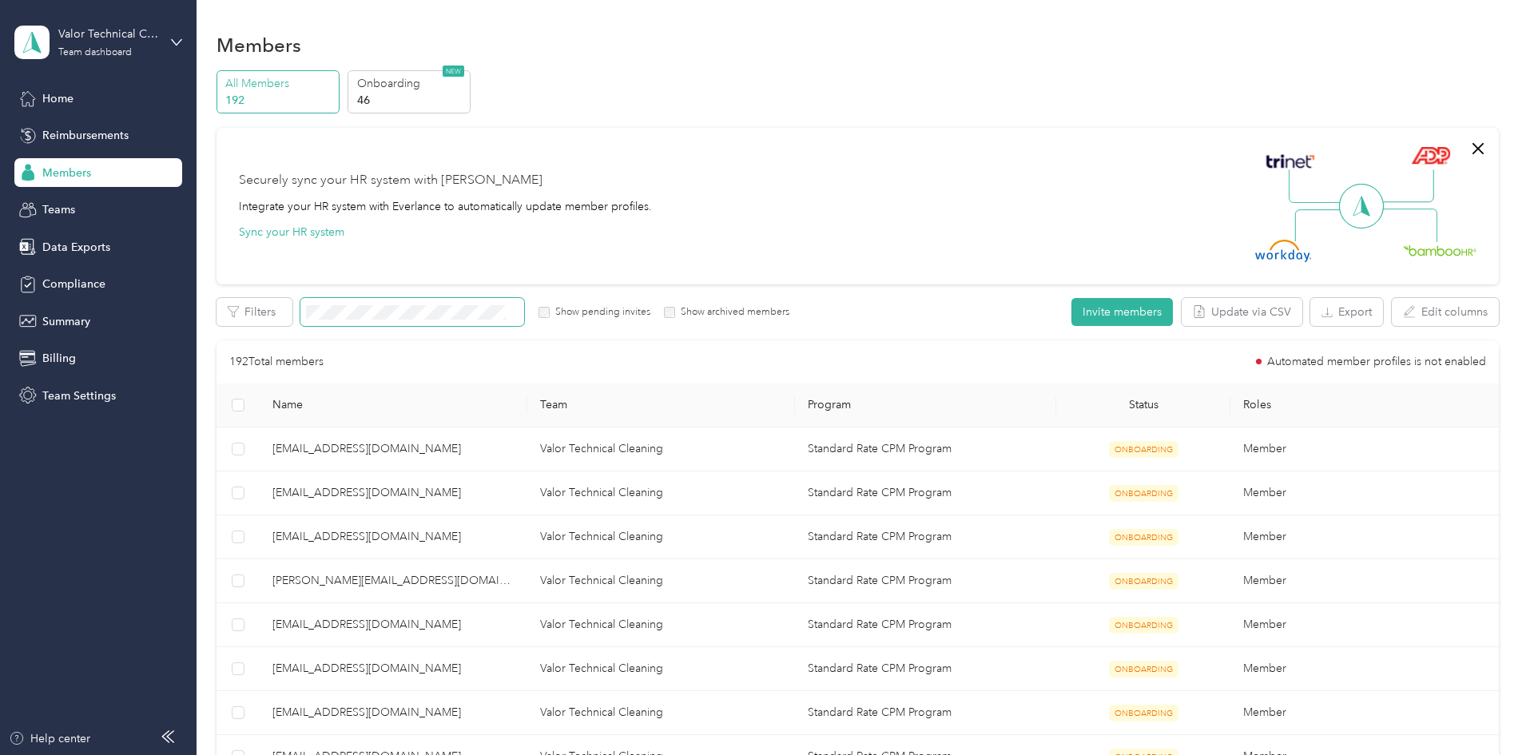
click at [481, 299] on span at bounding box center [412, 312] width 224 height 28
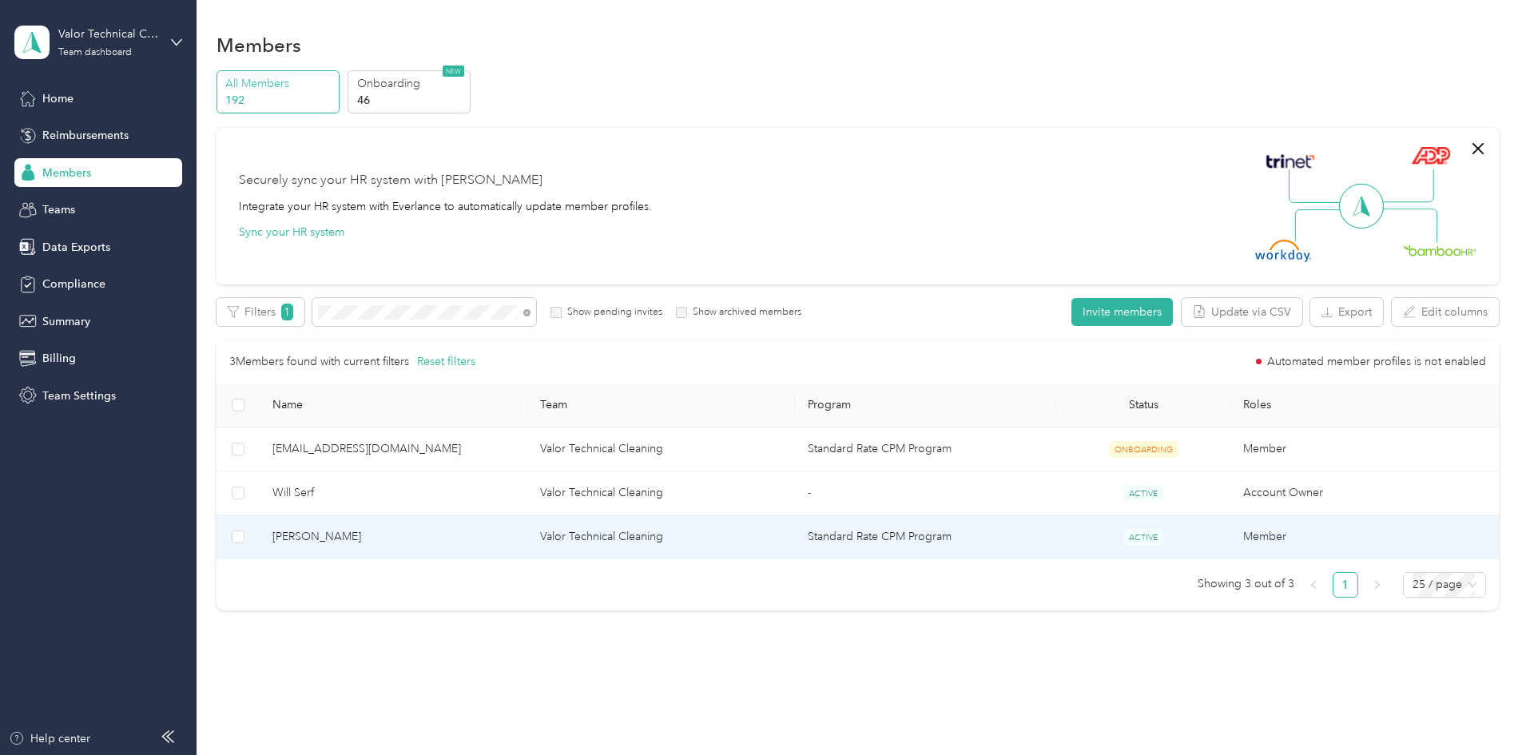
click at [405, 535] on span "[PERSON_NAME]" at bounding box center [394, 537] width 242 height 18
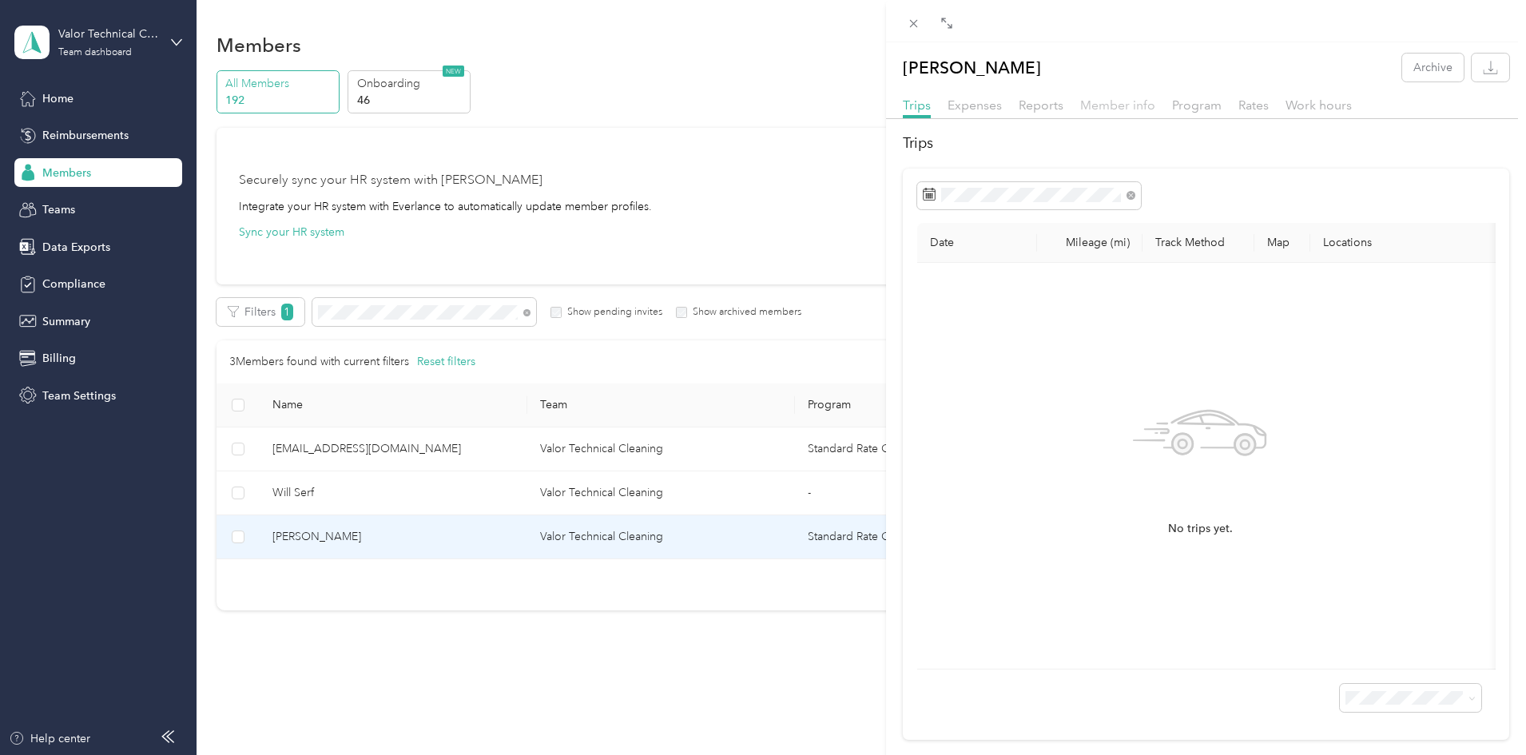
click at [1131, 102] on span "Member info" at bounding box center [1117, 104] width 75 height 15
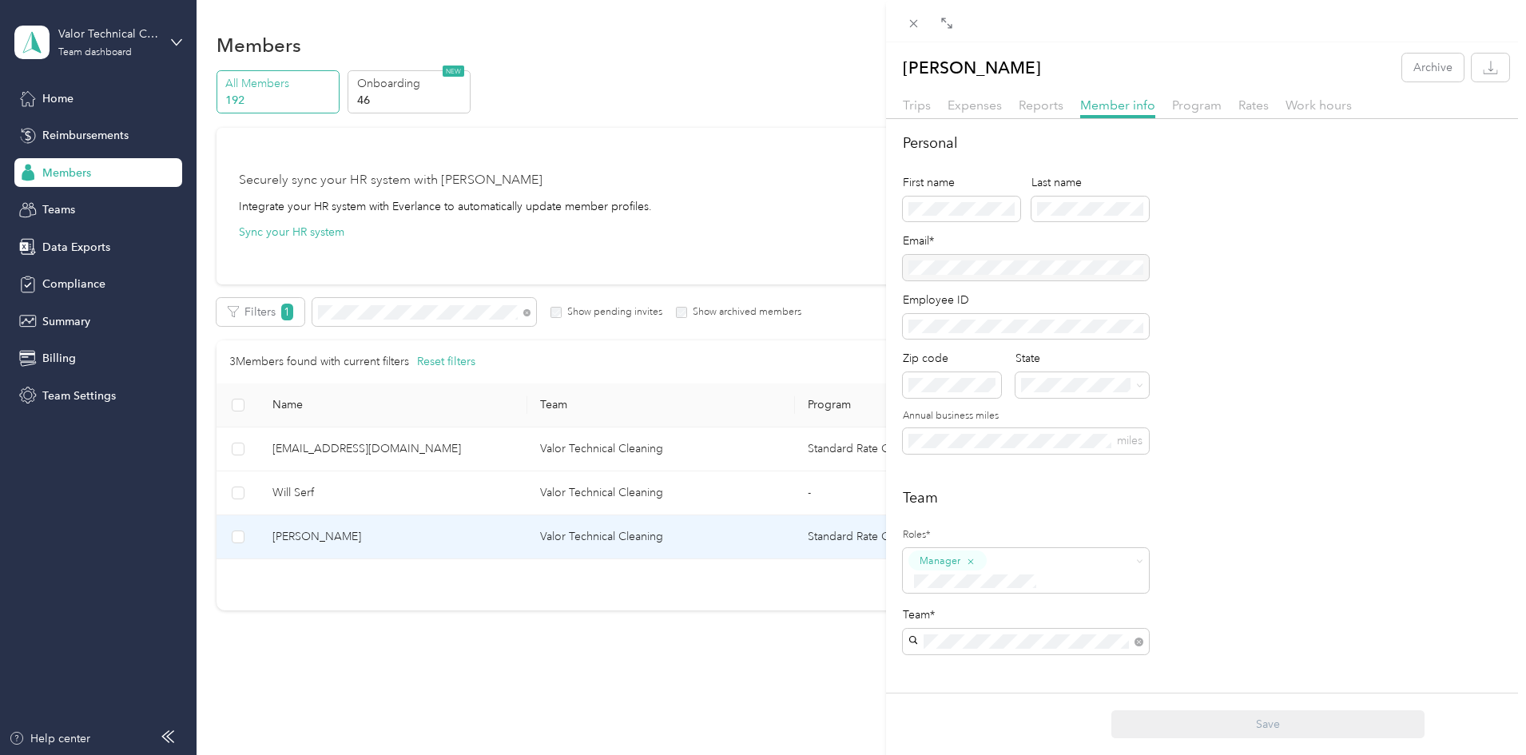
scroll to position [266, 0]
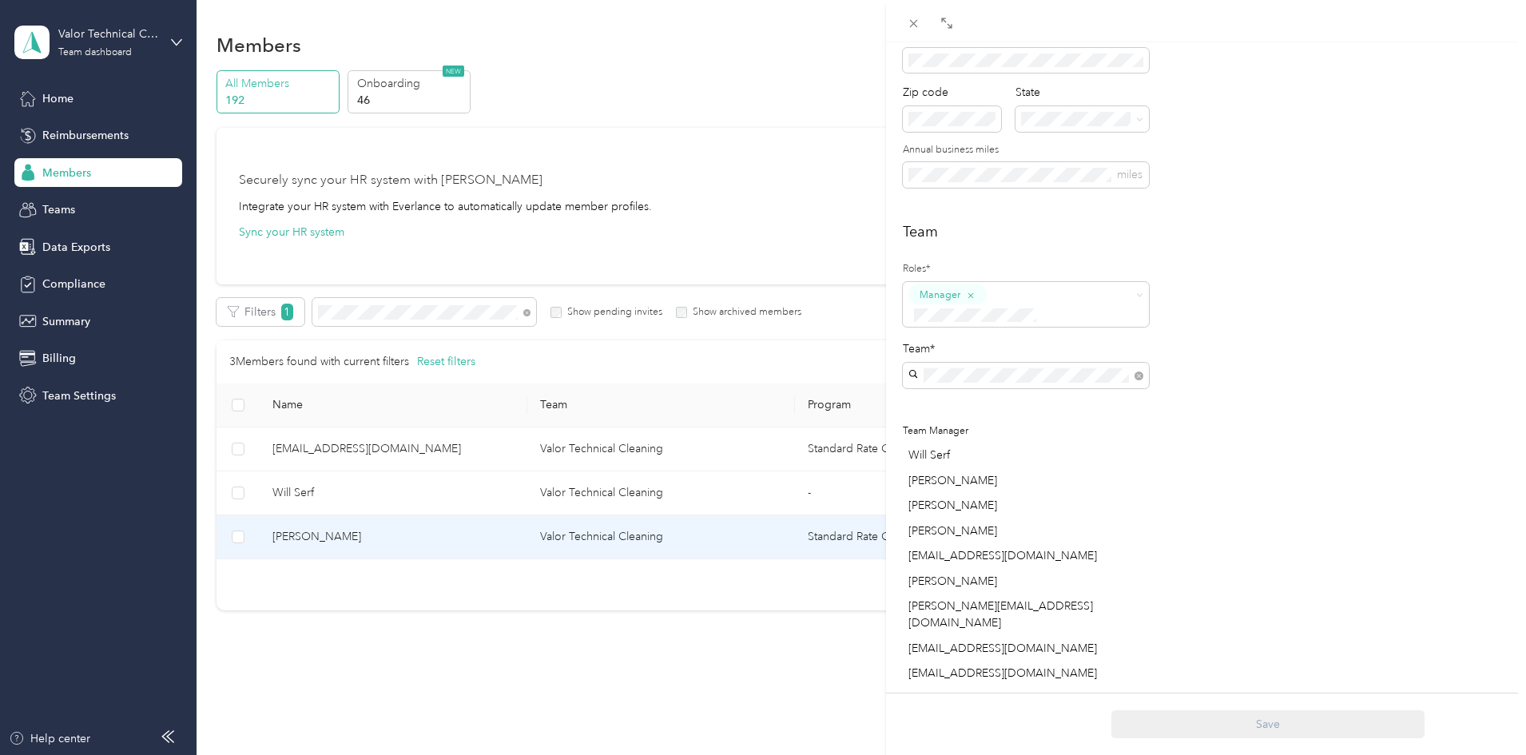
click at [475, 320] on div "[PERSON_NAME] Archive Trips Expenses Reports Member info Program Rates Work hou…" at bounding box center [763, 377] width 1526 height 755
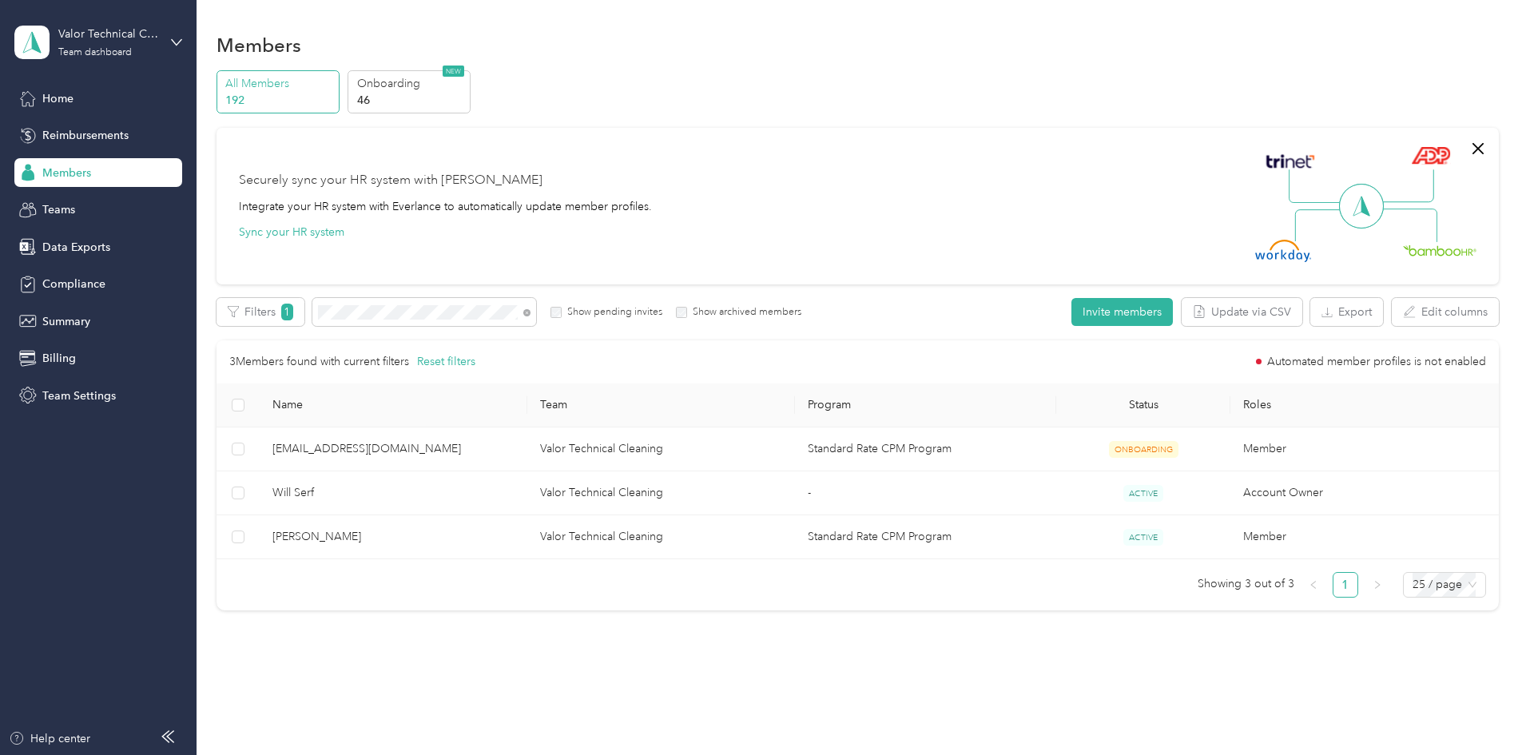
click at [475, 308] on div at bounding box center [763, 377] width 1526 height 755
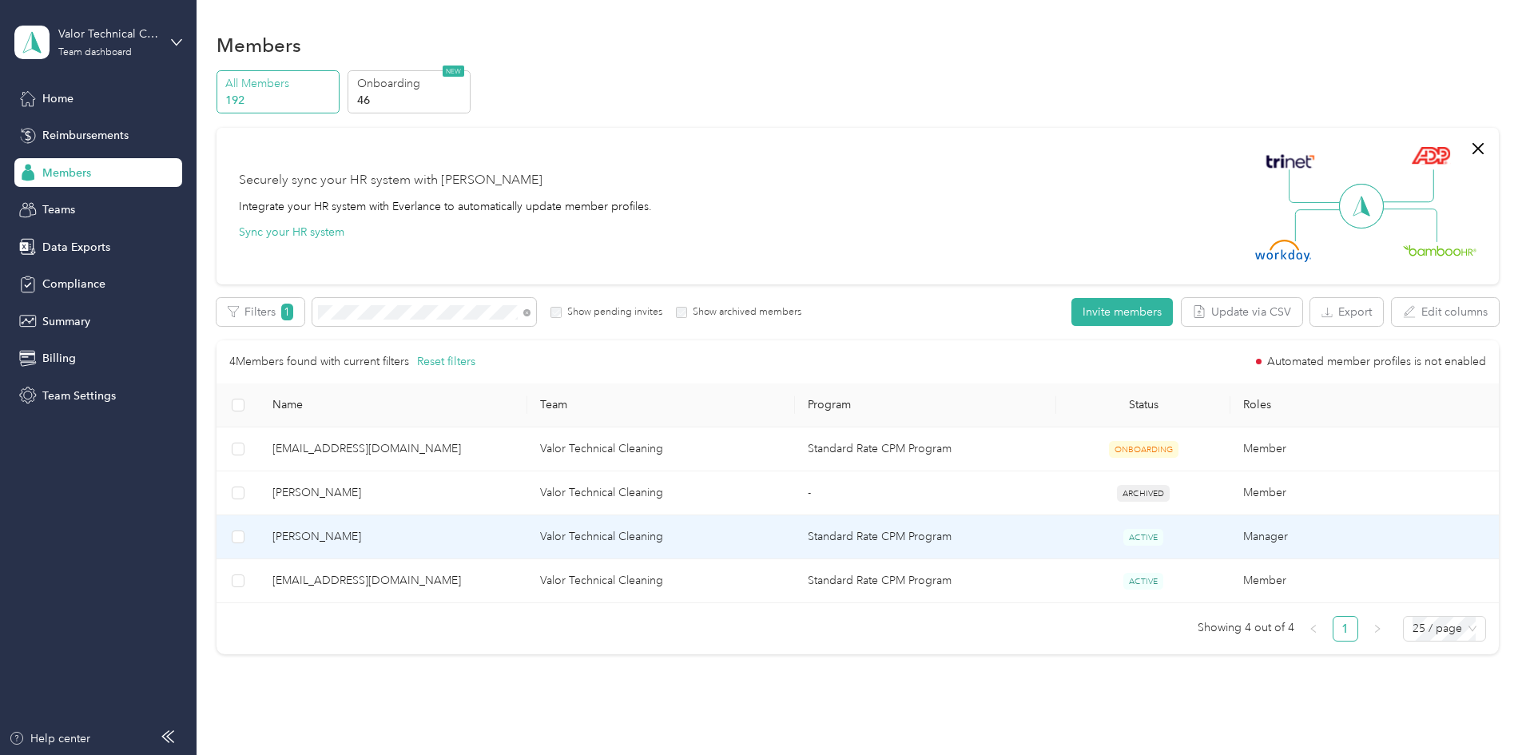
click at [418, 542] on span "[PERSON_NAME]" at bounding box center [394, 537] width 242 height 18
